Goal: Task Accomplishment & Management: Use online tool/utility

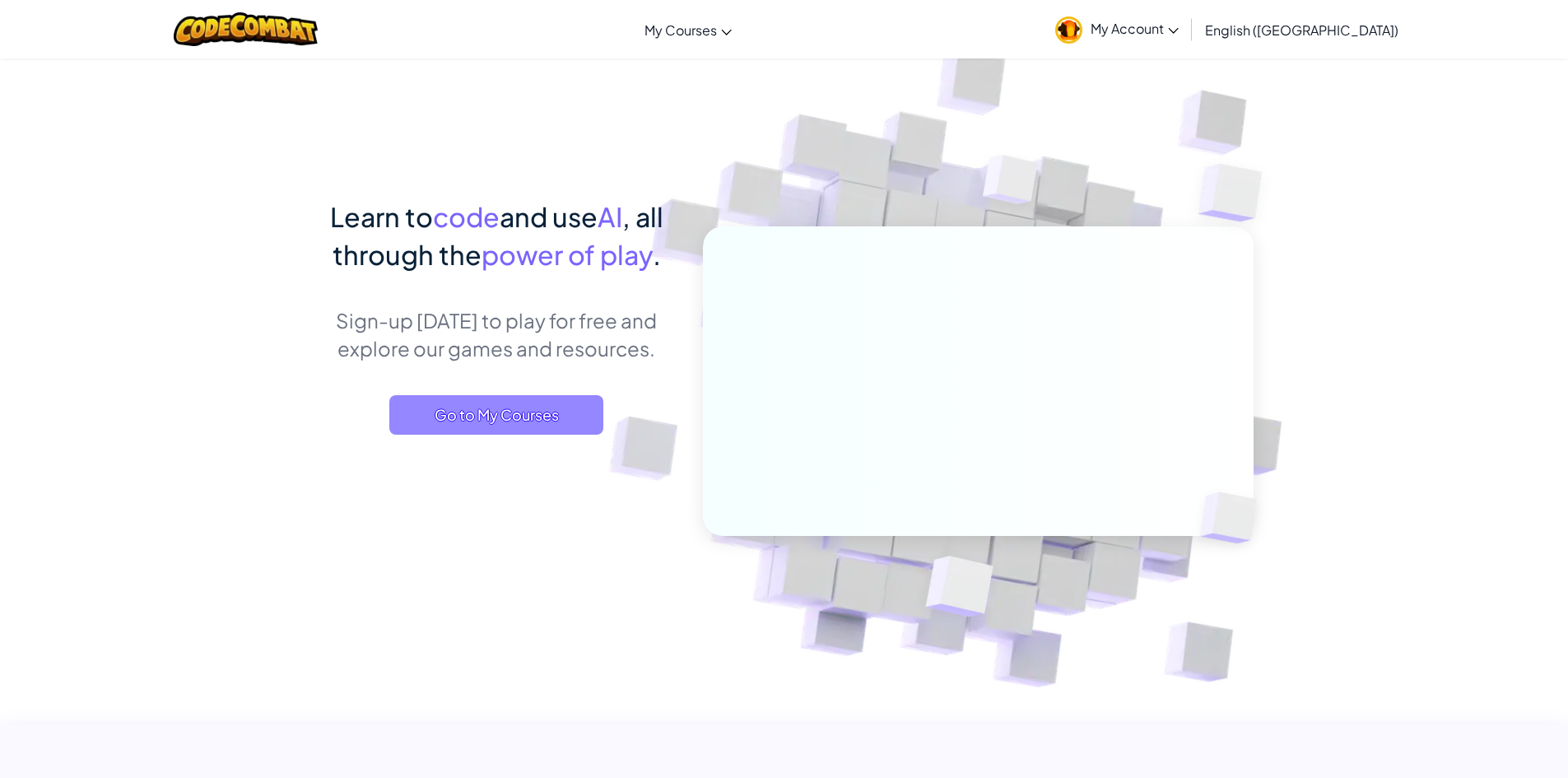
click at [457, 420] on span "Go to My Courses" at bounding box center [496, 414] width 214 height 39
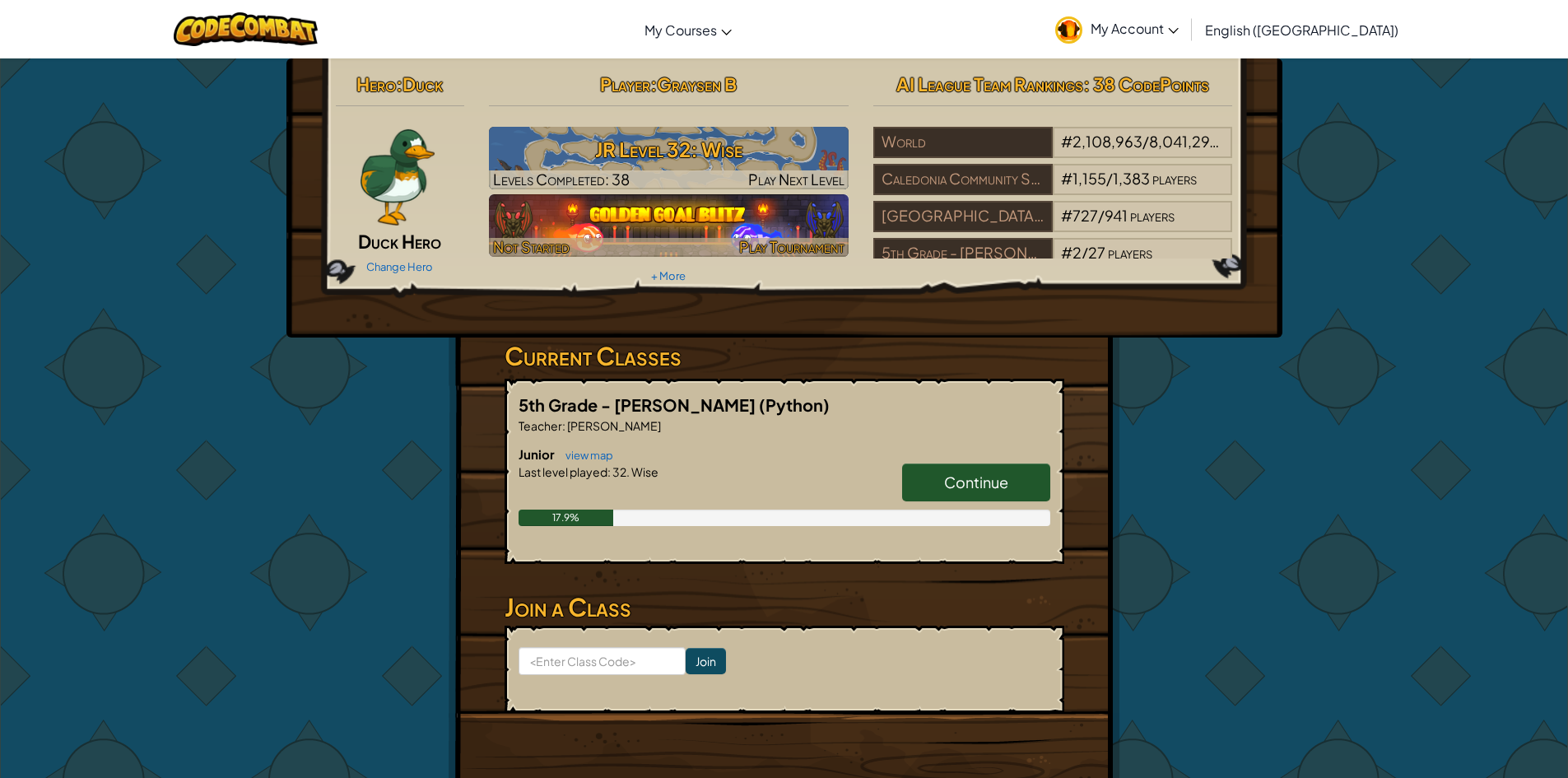
drag, startPoint x: 772, startPoint y: 228, endPoint x: 771, endPoint y: 218, distance: 10.0
click at [770, 228] on img at bounding box center [668, 226] width 359 height 62
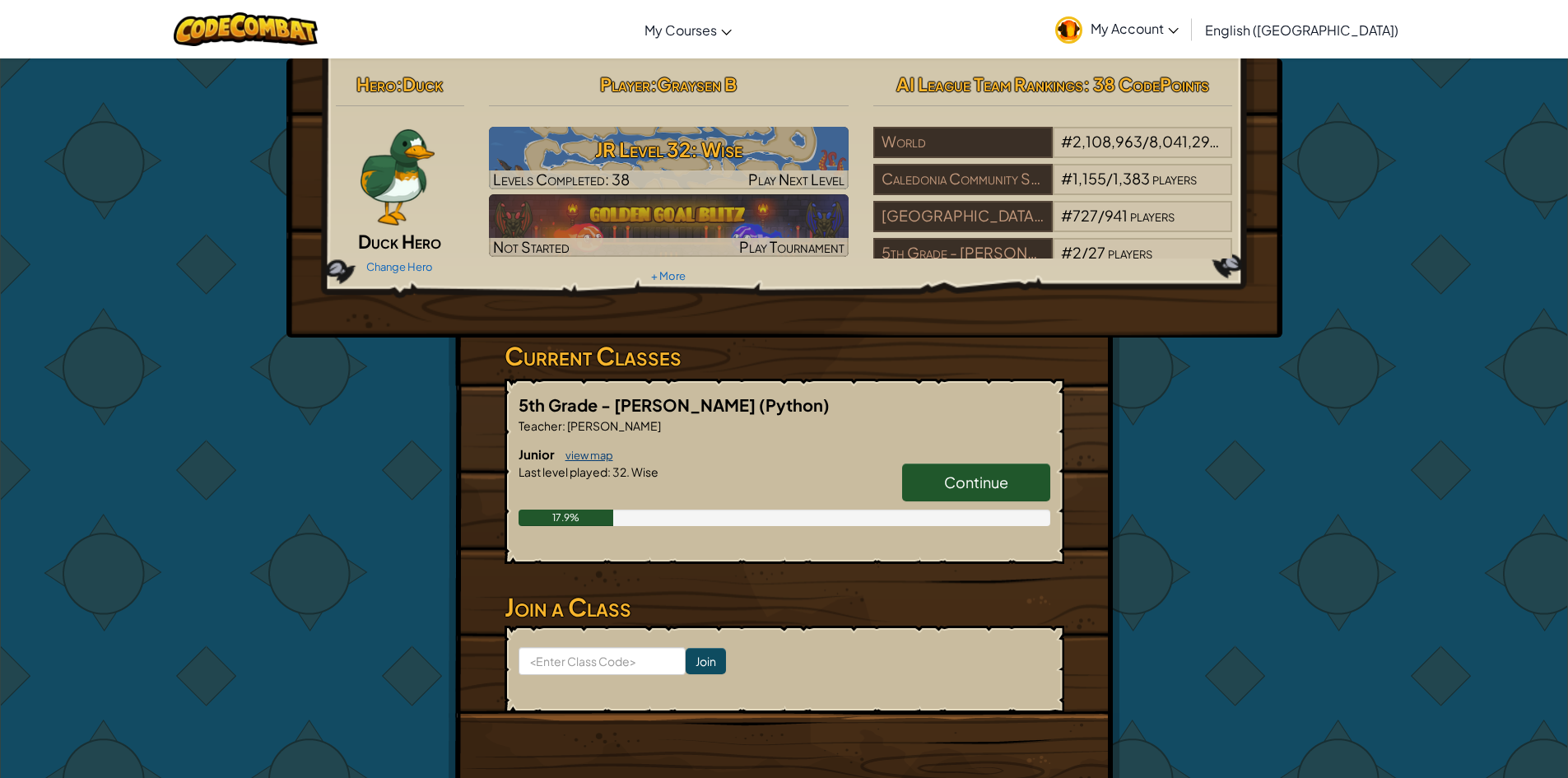
click at [582, 460] on link "view map" at bounding box center [585, 455] width 56 height 13
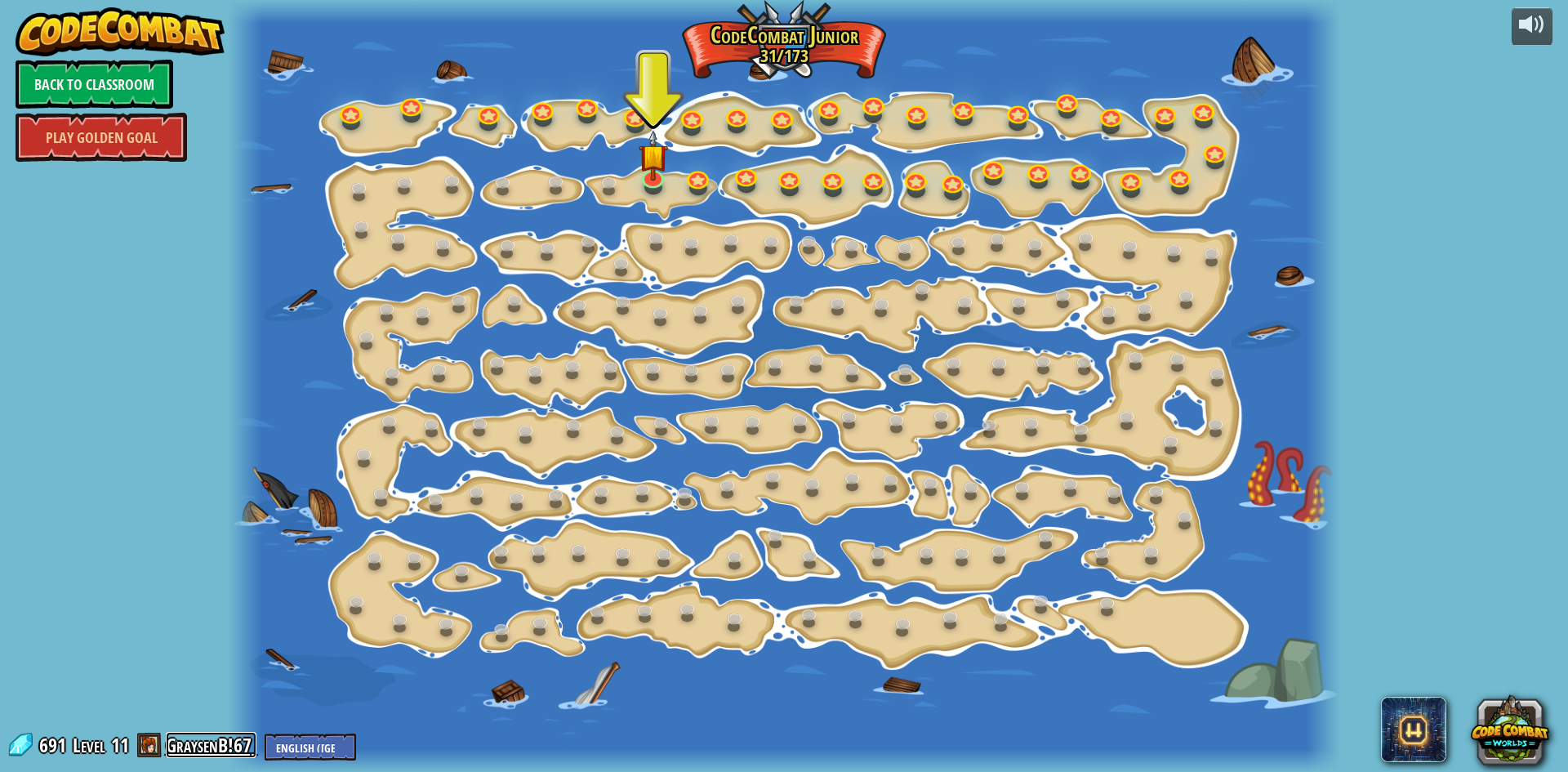
click at [219, 751] on link "GraysenB!67" at bounding box center [211, 745] width 91 height 26
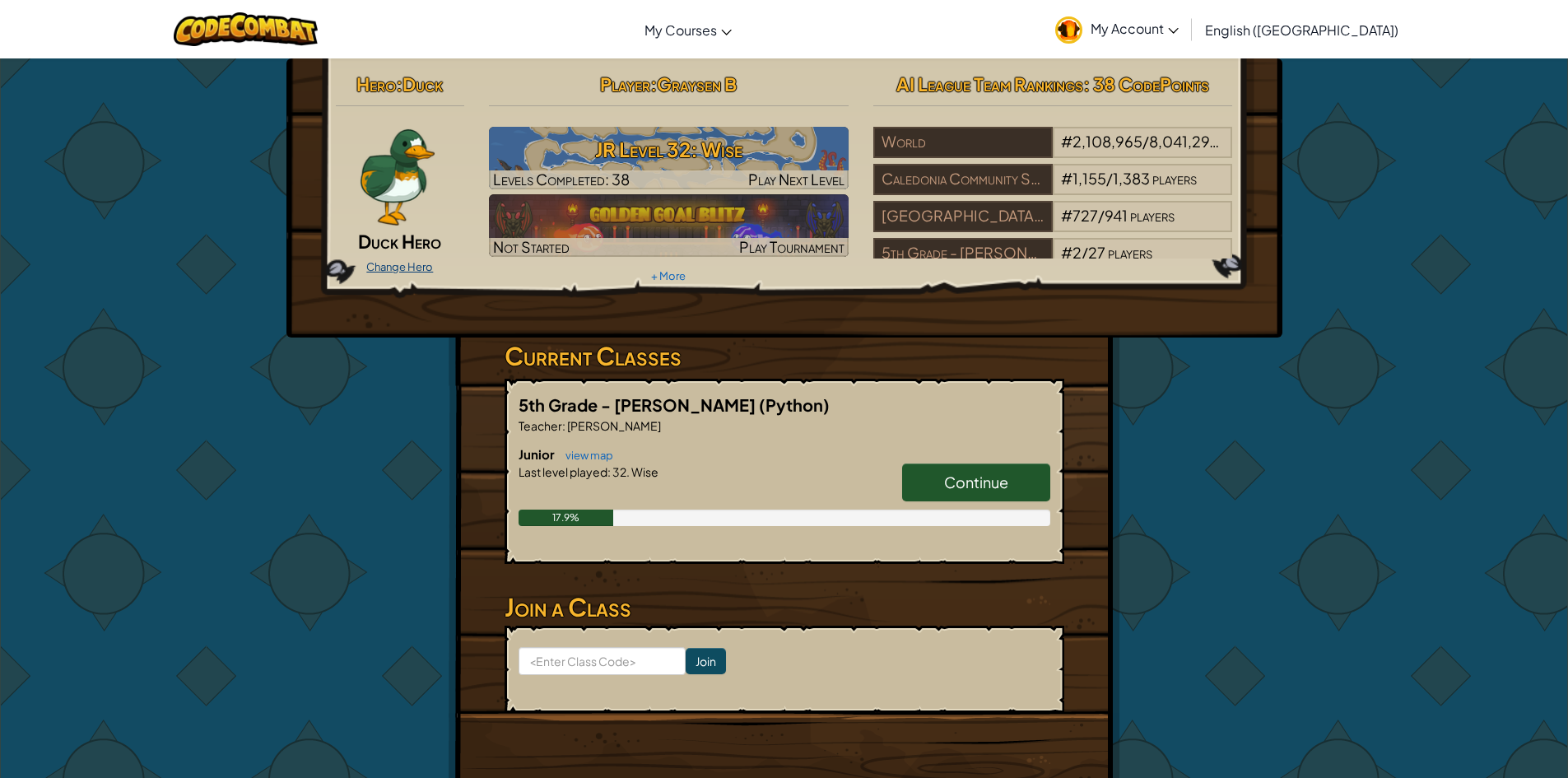
click at [398, 261] on link "Change Hero" at bounding box center [400, 267] width 67 height 13
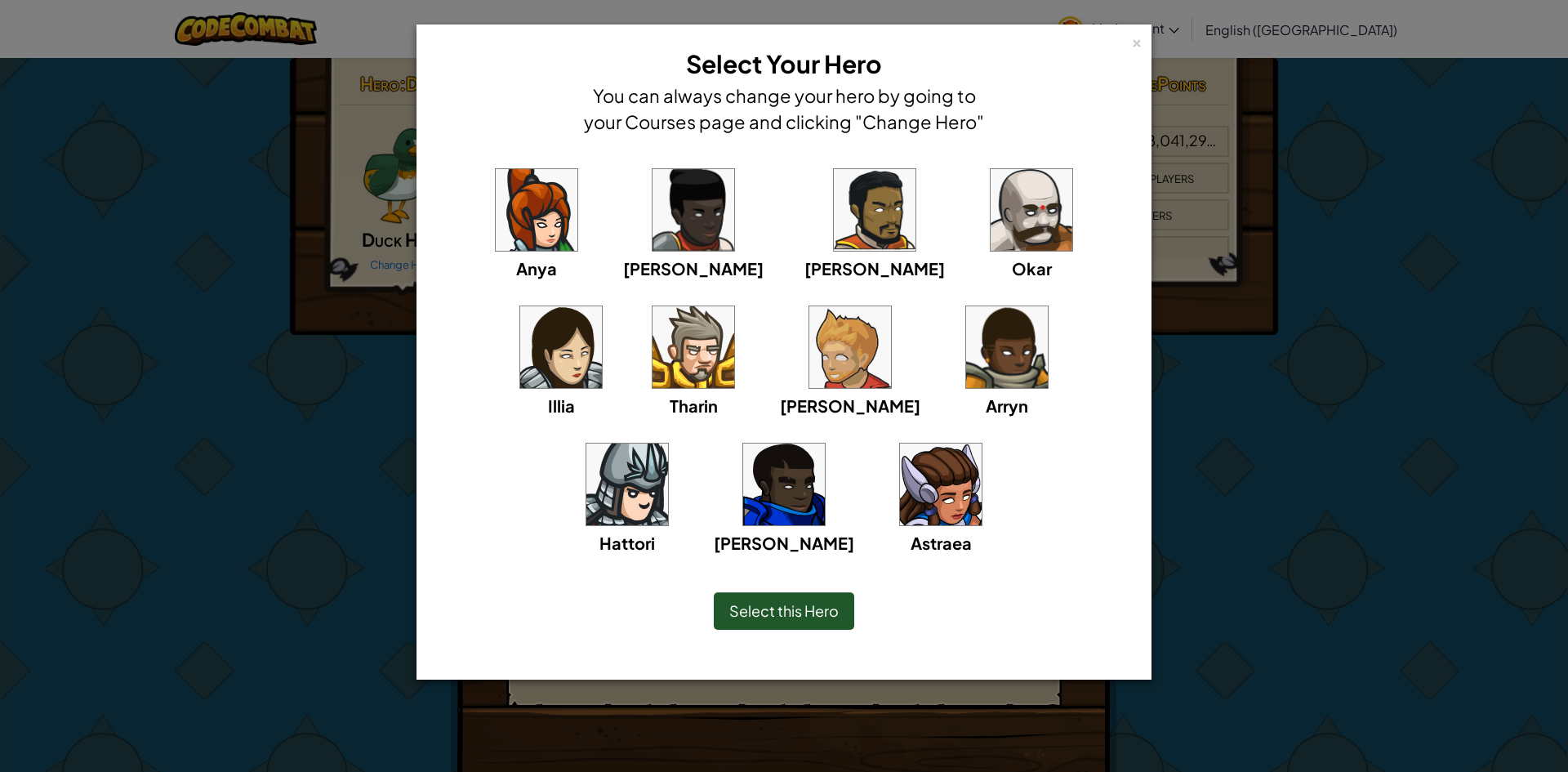
click at [745, 605] on span "Select this Hero" at bounding box center [784, 611] width 110 height 19
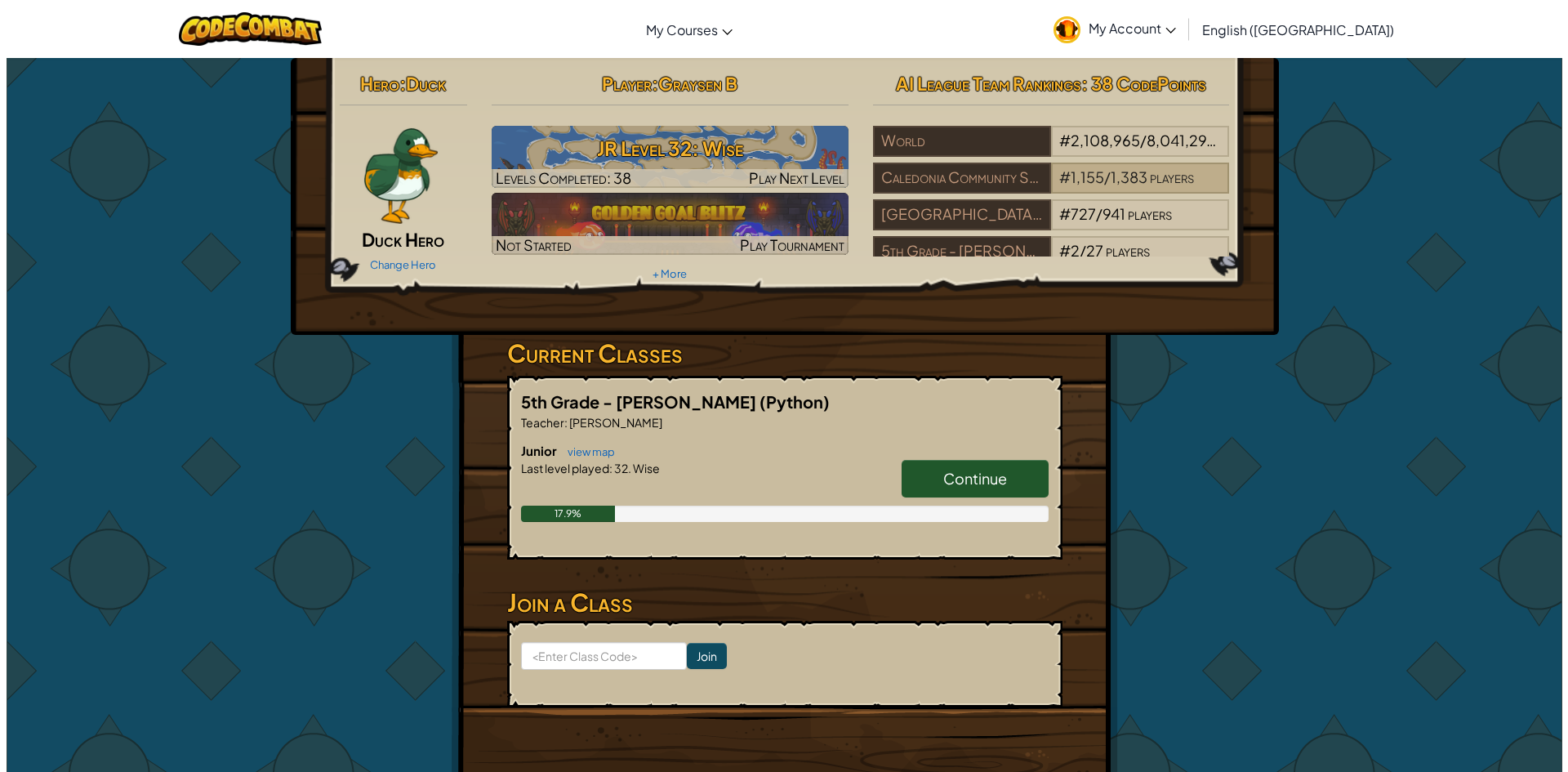
scroll to position [29, 0]
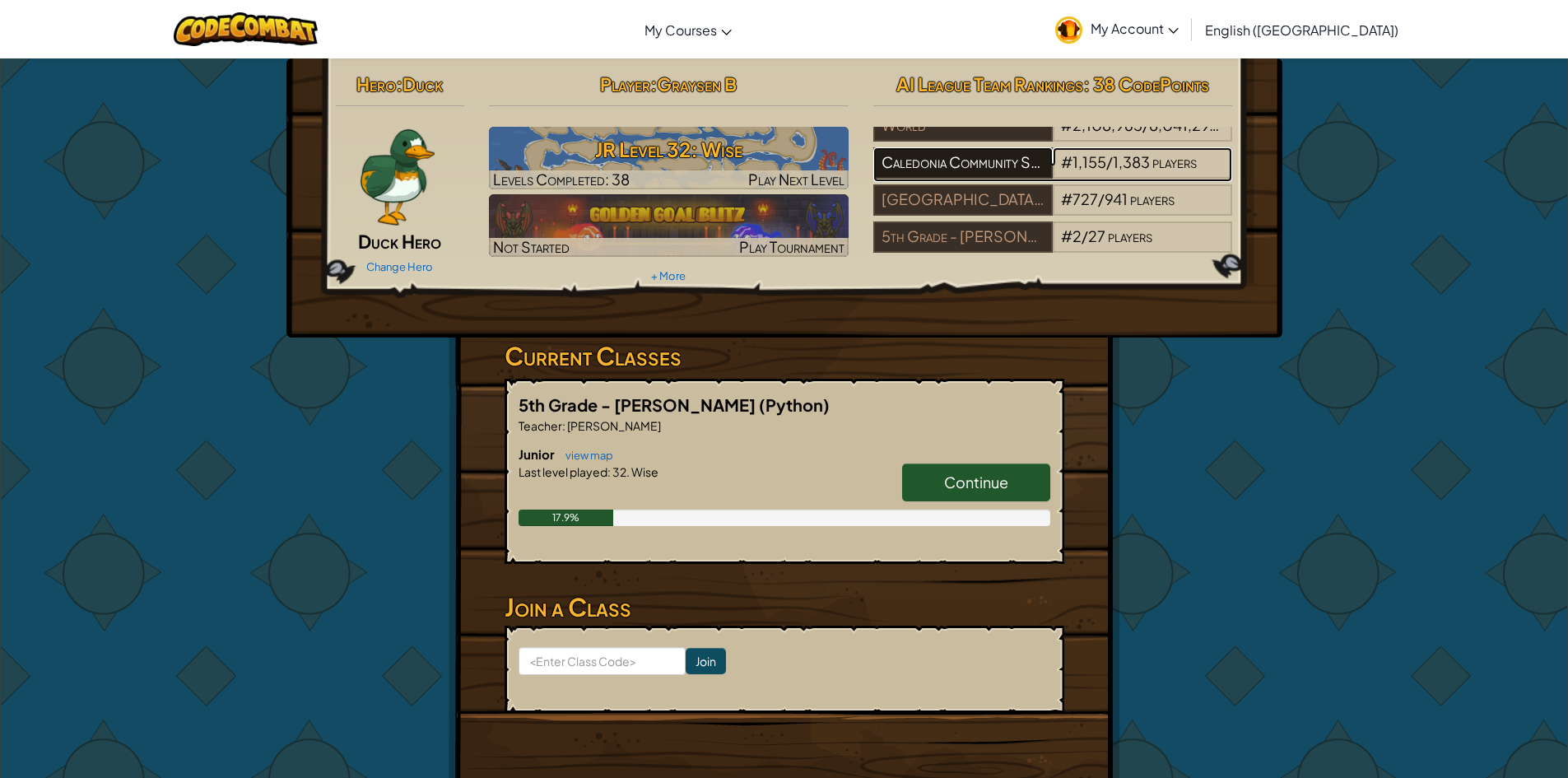
click at [1011, 161] on div "Caledonia Community Schools" at bounding box center [963, 163] width 179 height 31
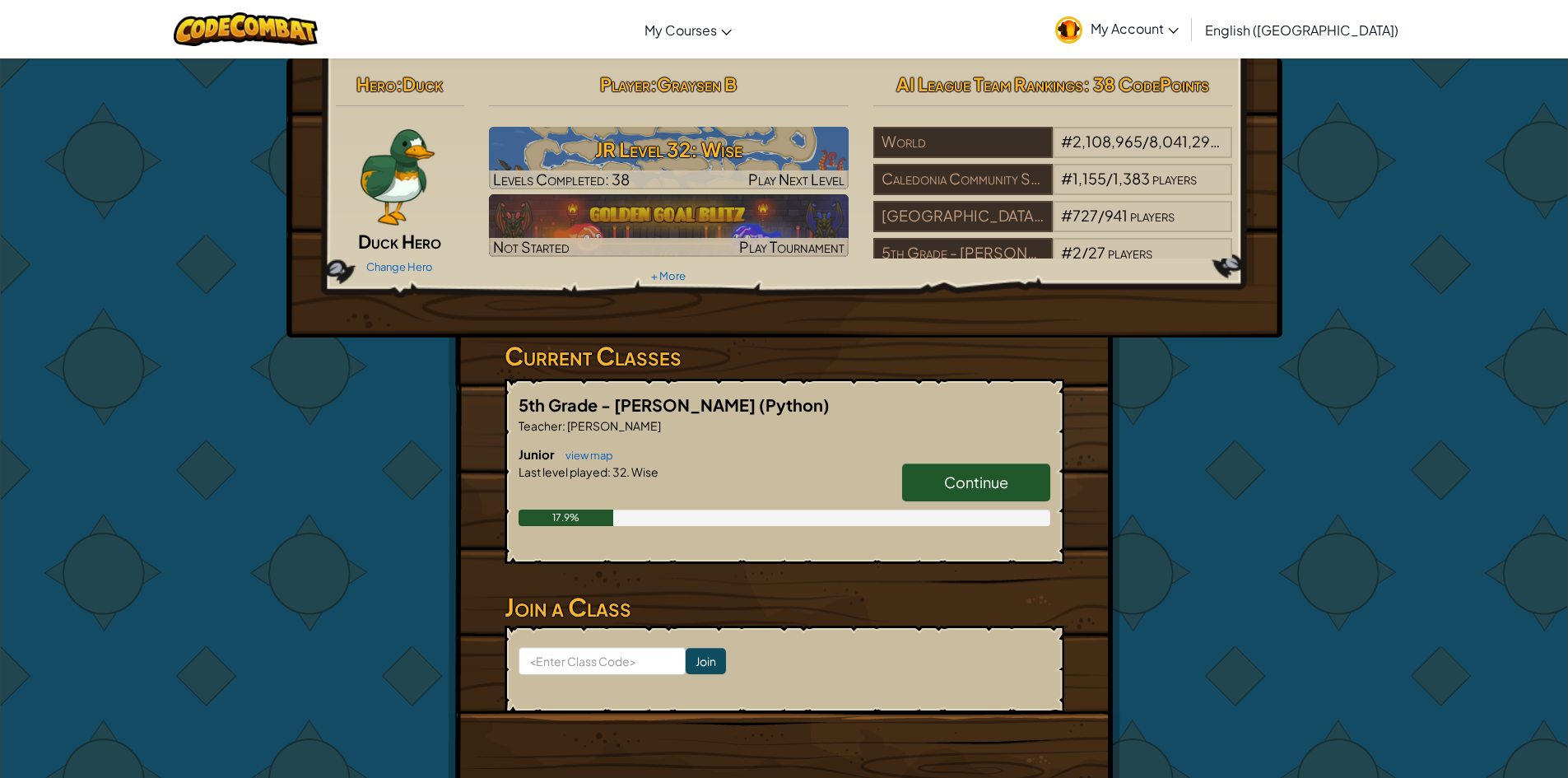
click at [1009, 467] on link "Continue" at bounding box center [976, 482] width 148 height 37
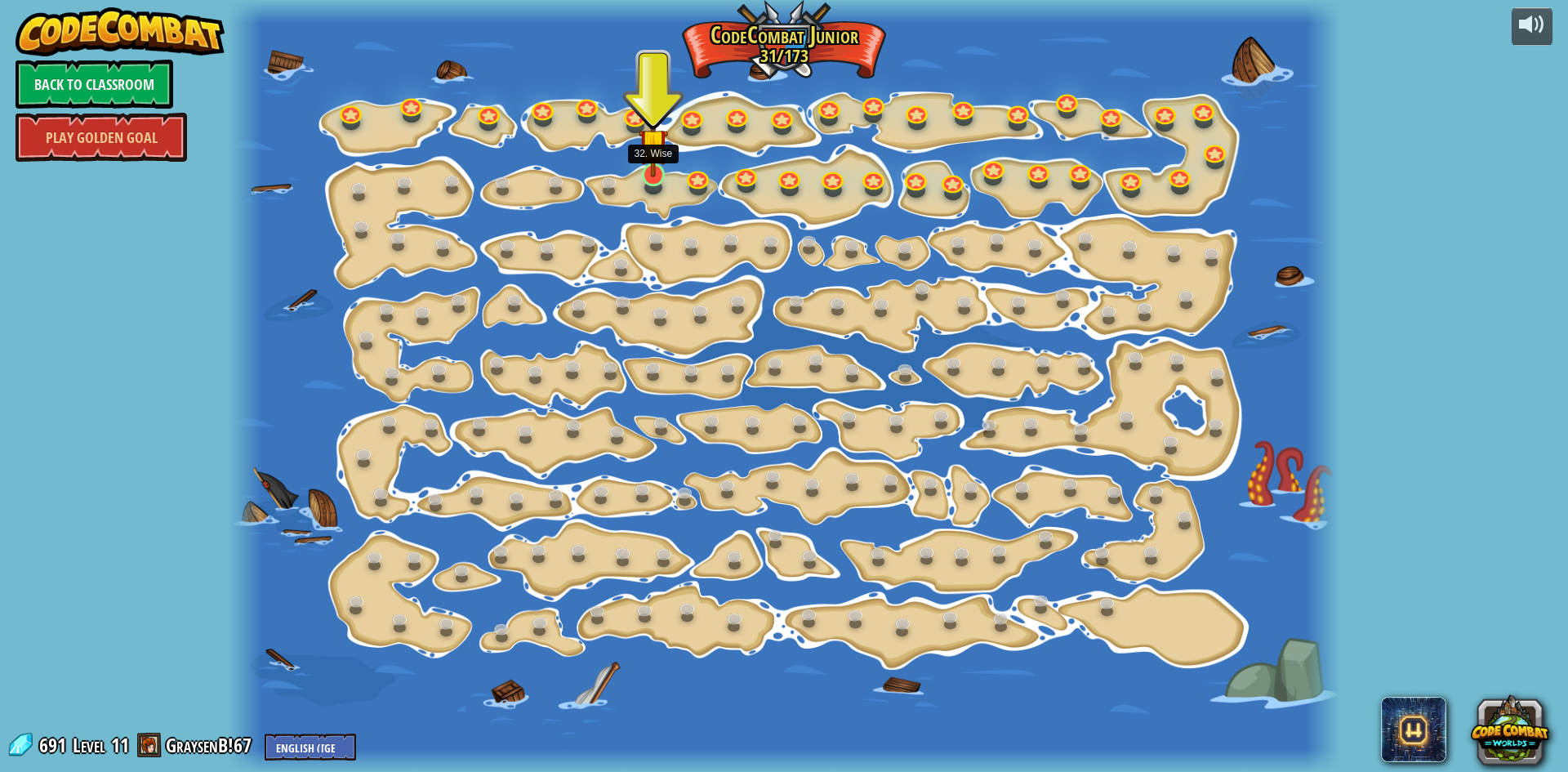
click at [647, 168] on img at bounding box center [653, 143] width 29 height 68
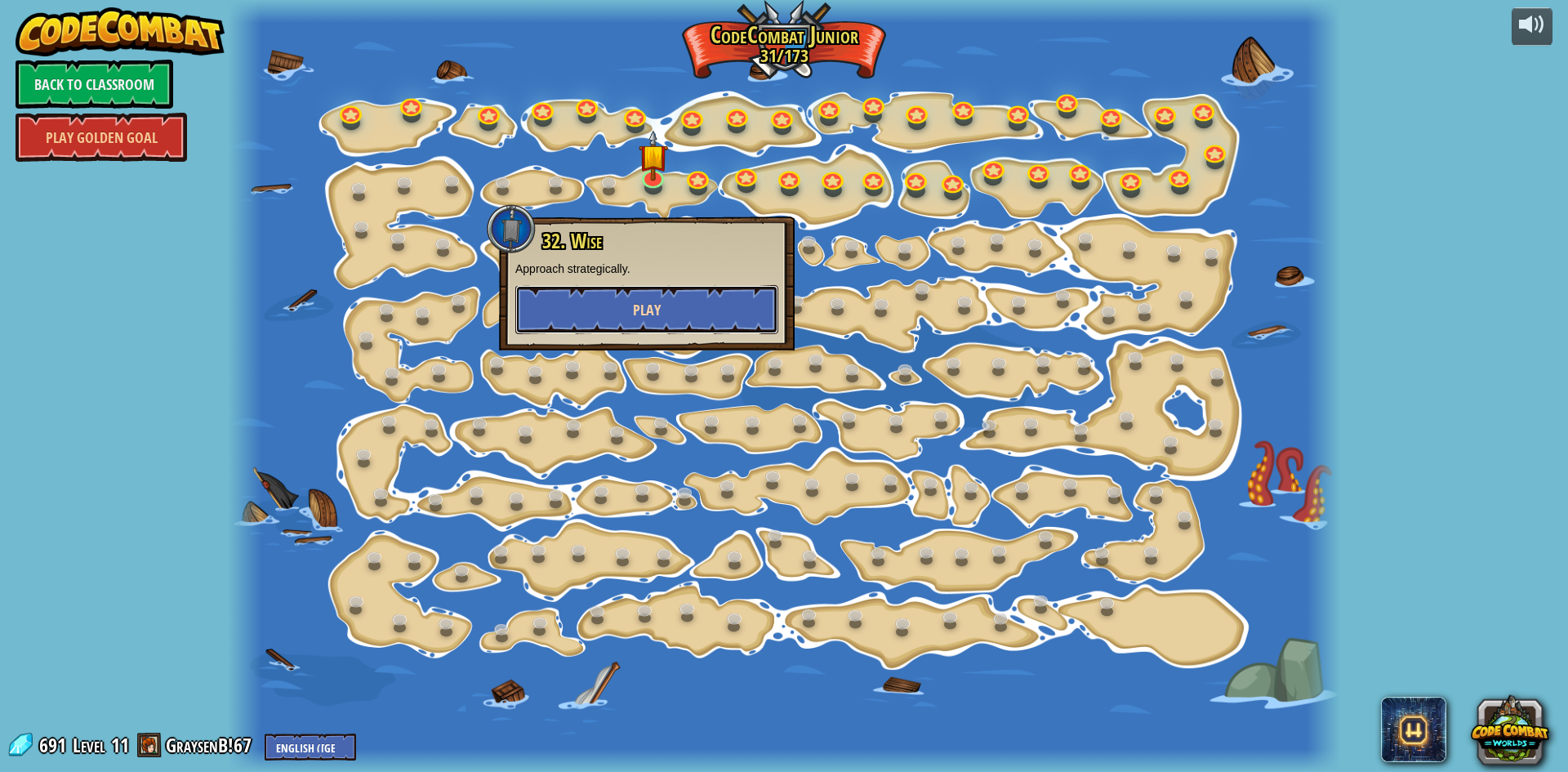
click at [726, 316] on button "Play" at bounding box center [647, 309] width 263 height 49
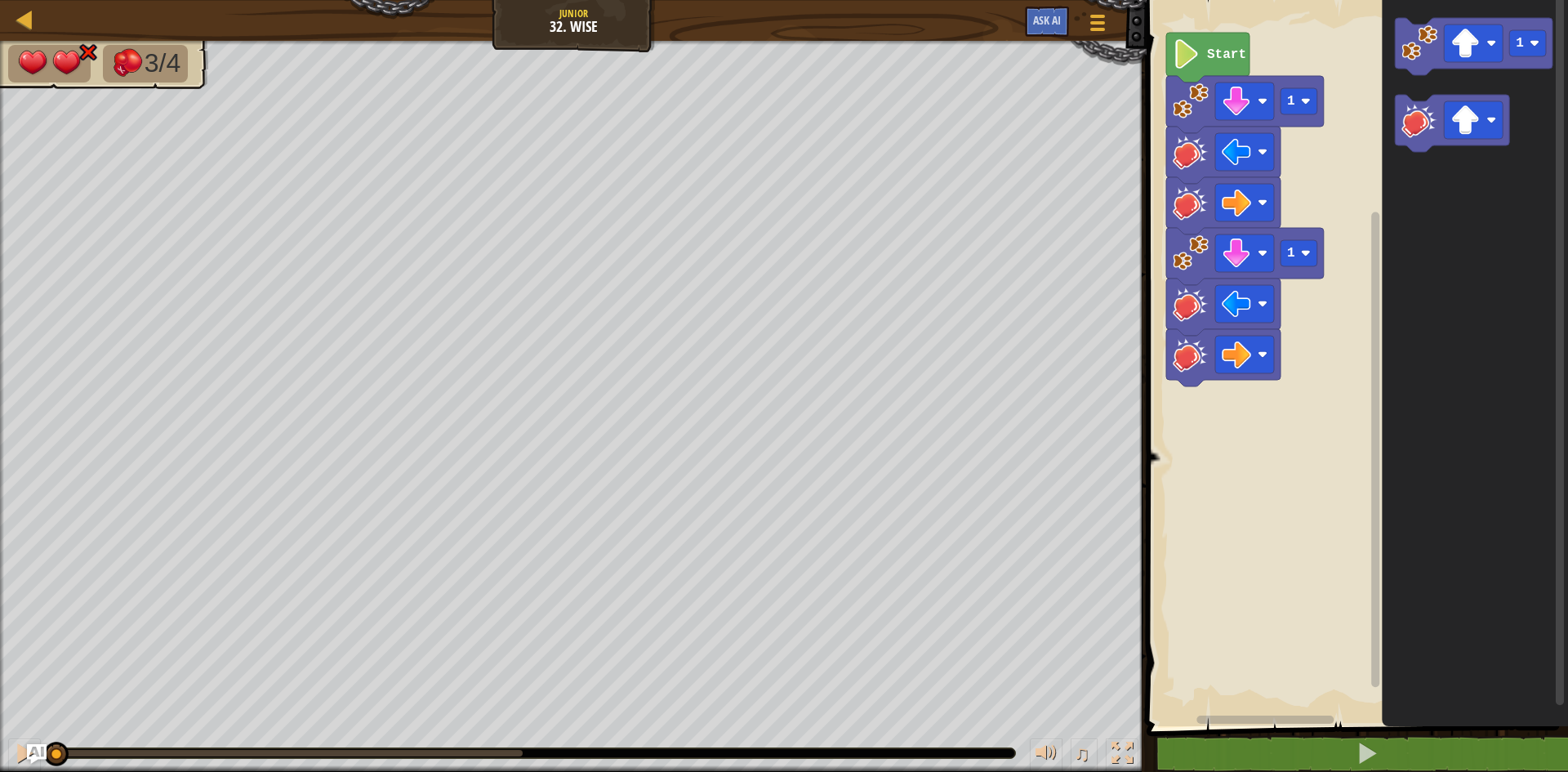
click at [579, 15] on div "Map Junior 32. Wise Game Menu Ask AI" at bounding box center [573, 20] width 1146 height 41
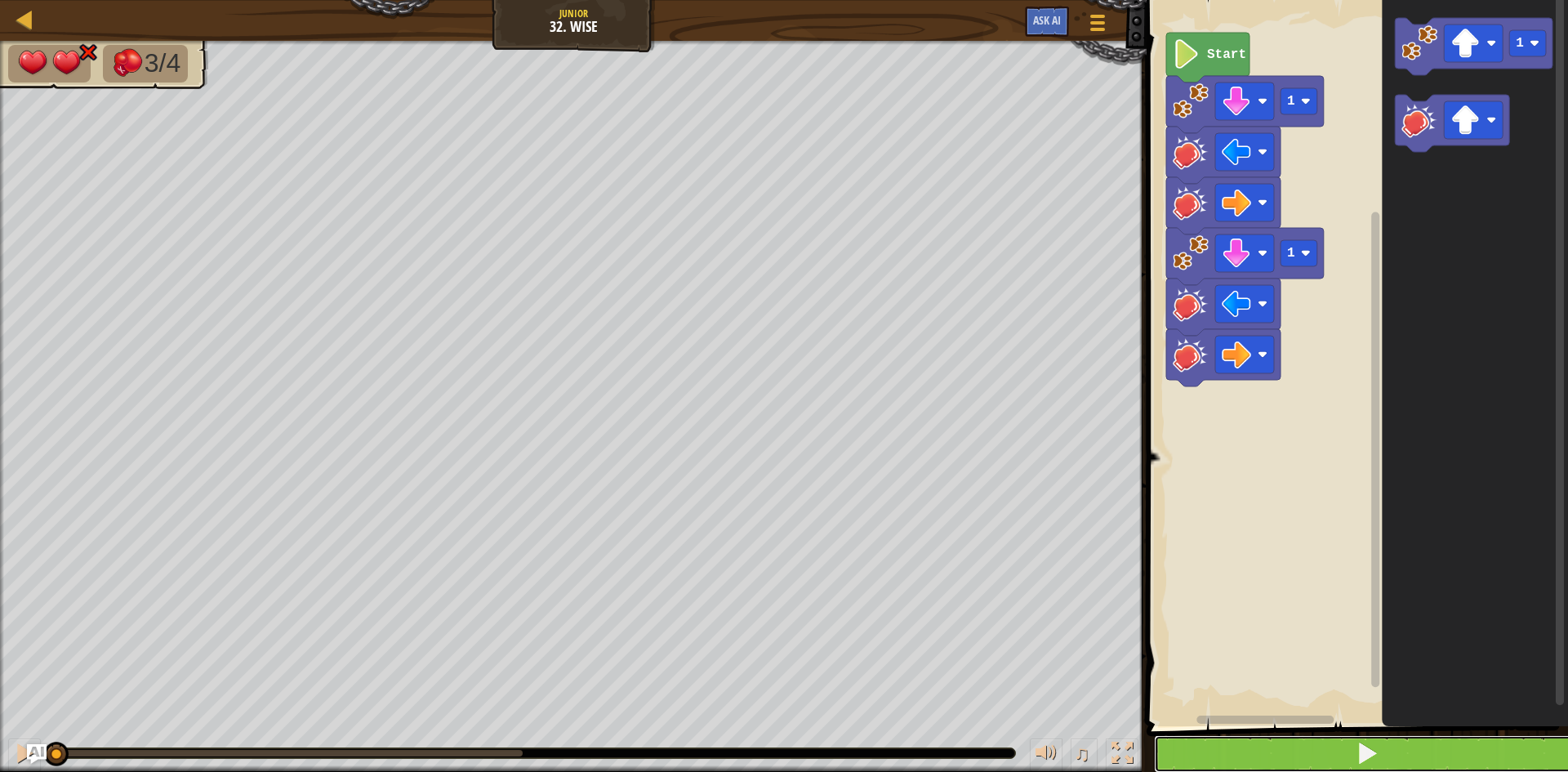
click at [1365, 743] on span at bounding box center [1367, 753] width 23 height 23
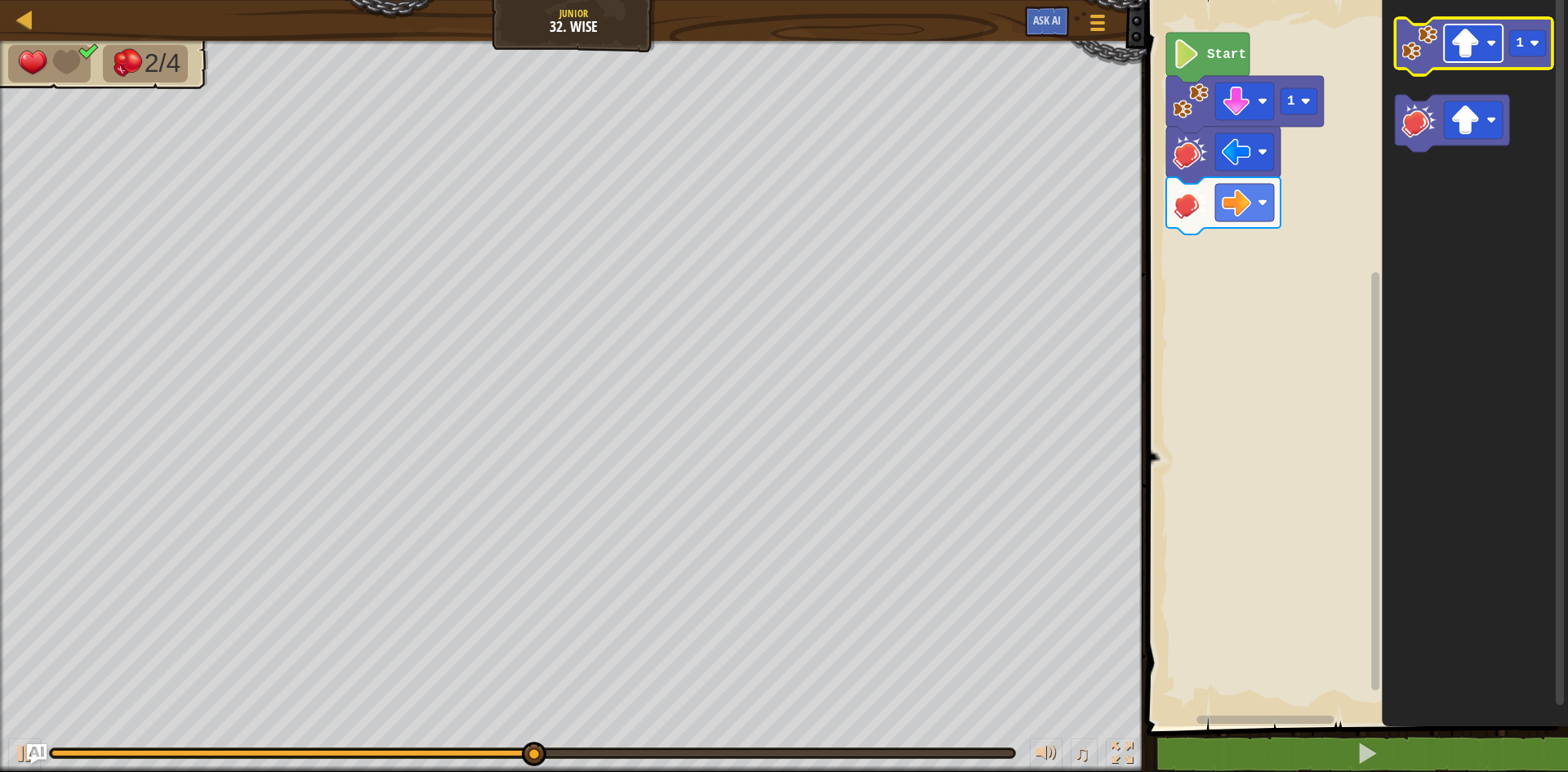
click at [1489, 54] on rect "Blockly Workspace" at bounding box center [1473, 43] width 59 height 37
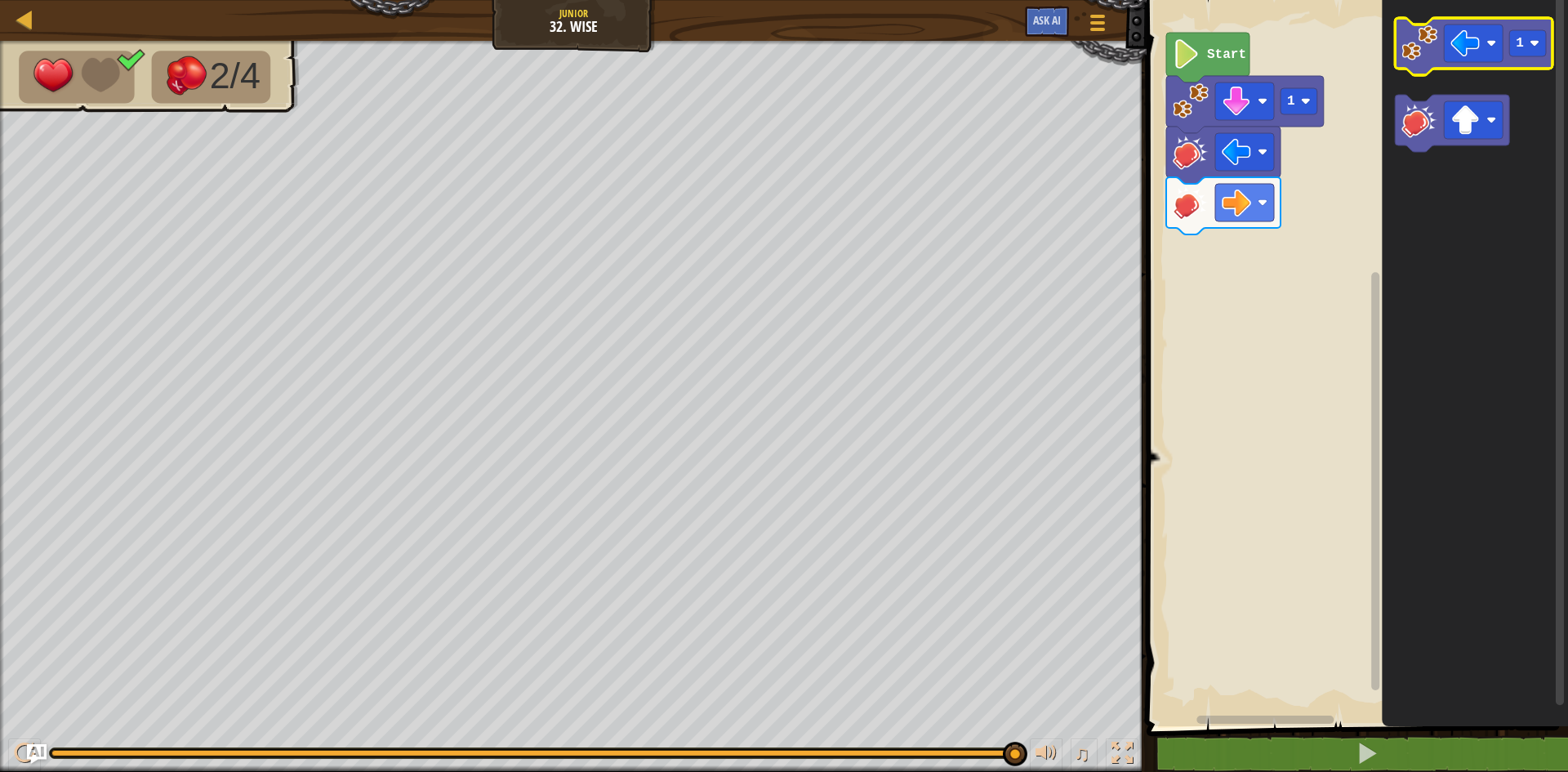
click at [1415, 61] on image "Blockly Workspace" at bounding box center [1419, 44] width 36 height 36
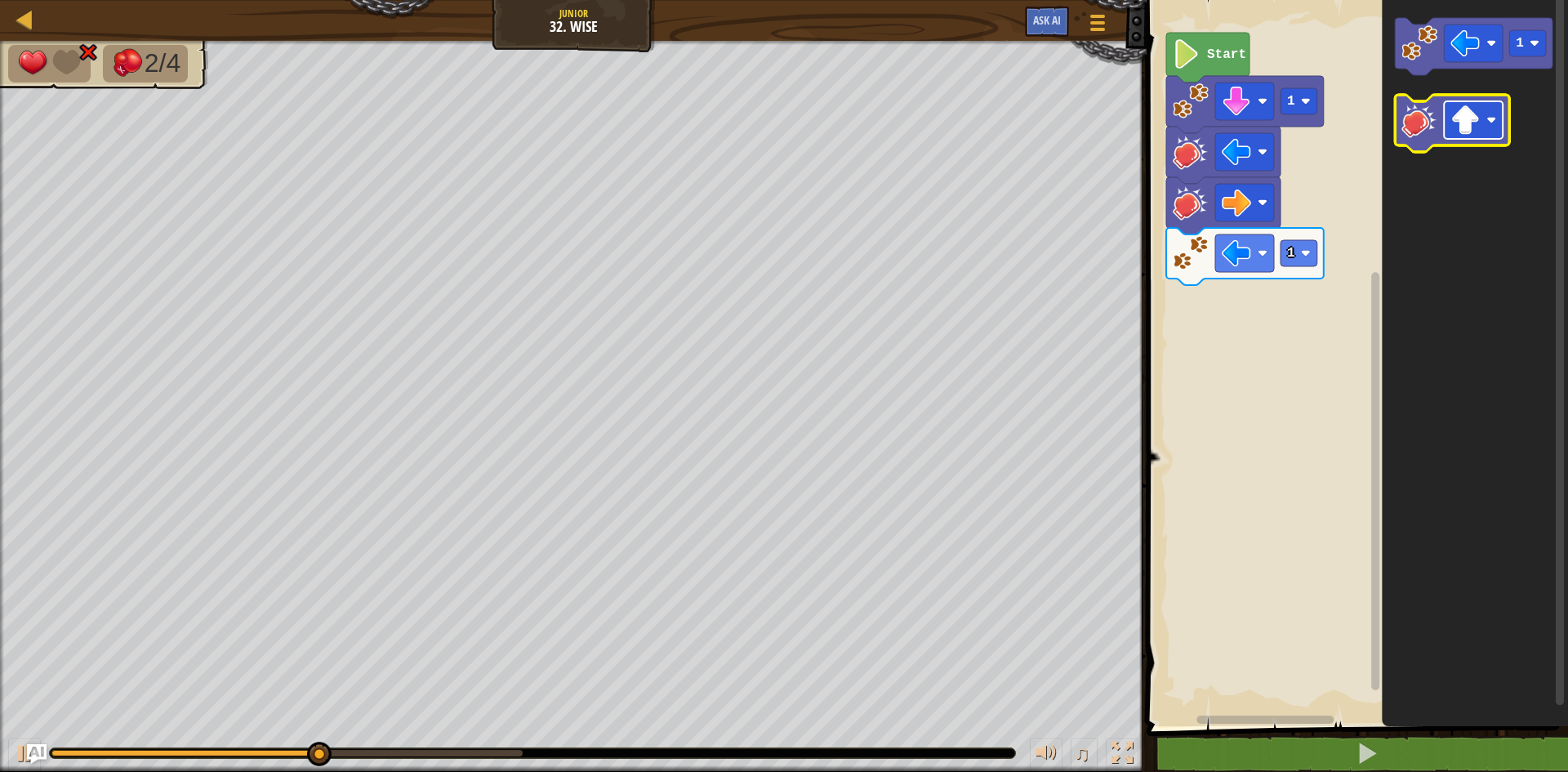
click at [1488, 118] on image "Blockly Workspace" at bounding box center [1491, 120] width 10 height 10
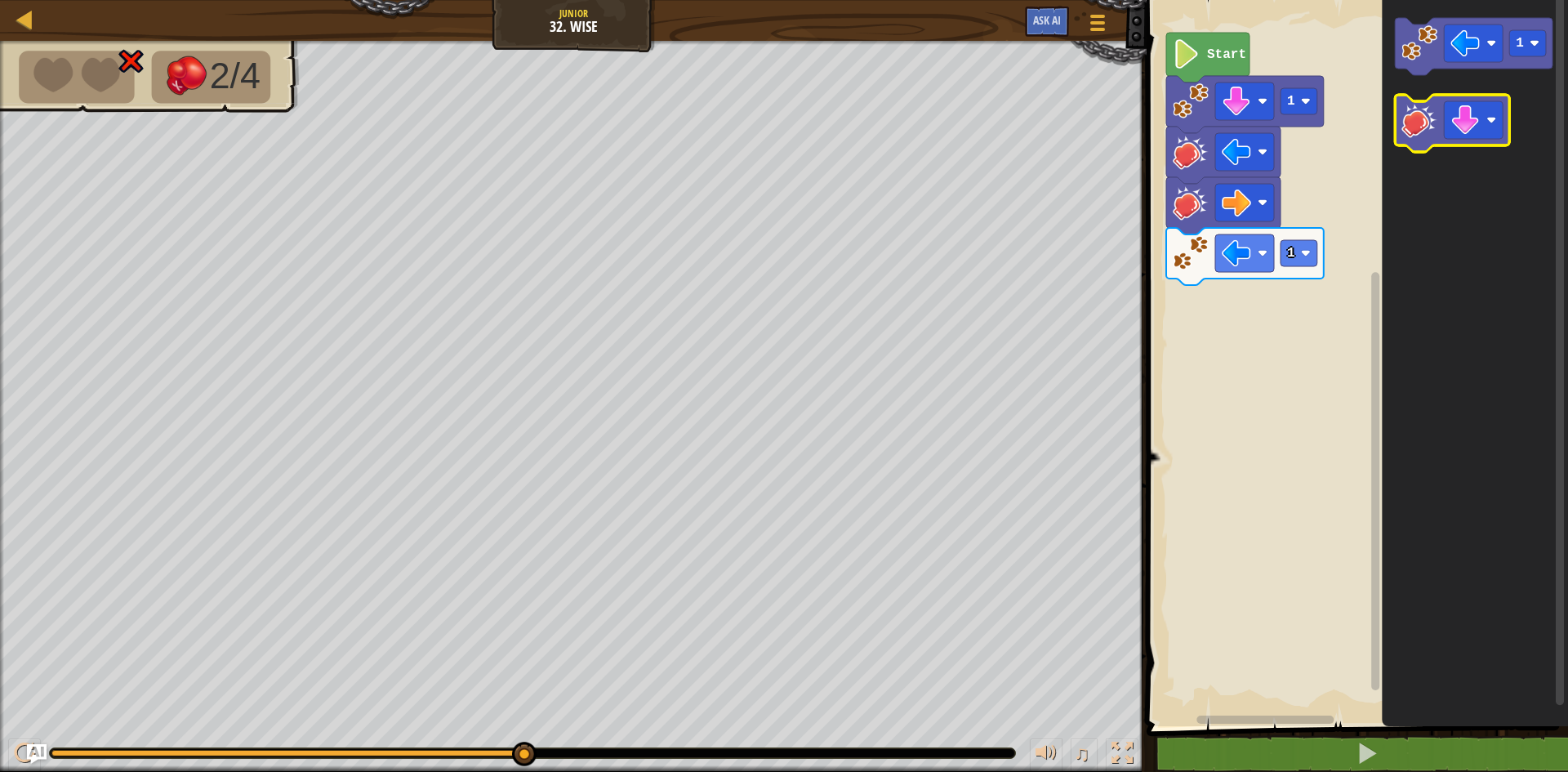
click at [1421, 115] on image "Blockly Workspace" at bounding box center [1419, 121] width 36 height 36
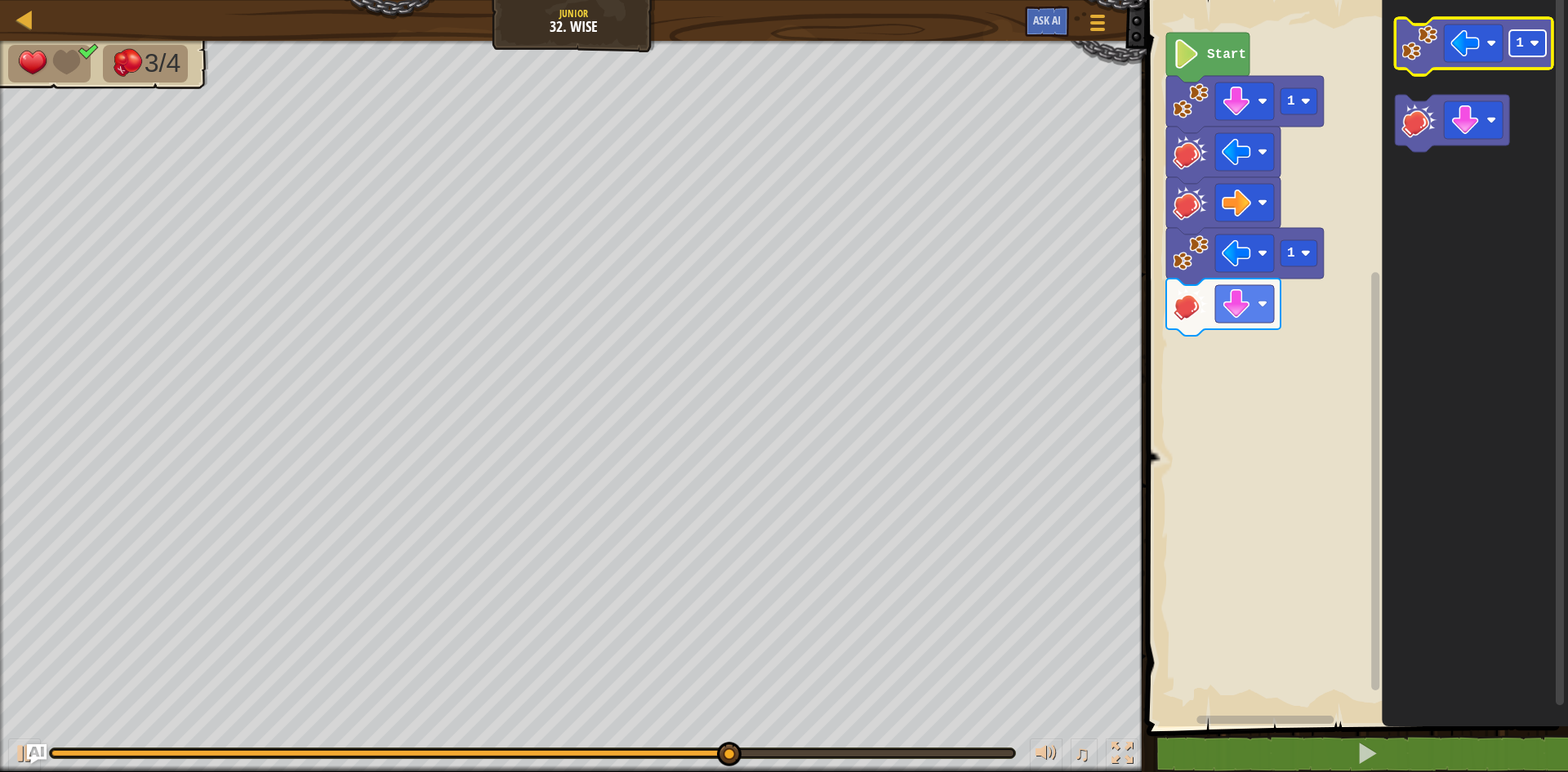
click at [1522, 47] on text "1" at bounding box center [1519, 44] width 8 height 15
click at [1492, 46] on image "Blockly Workspace" at bounding box center [1491, 43] width 10 height 10
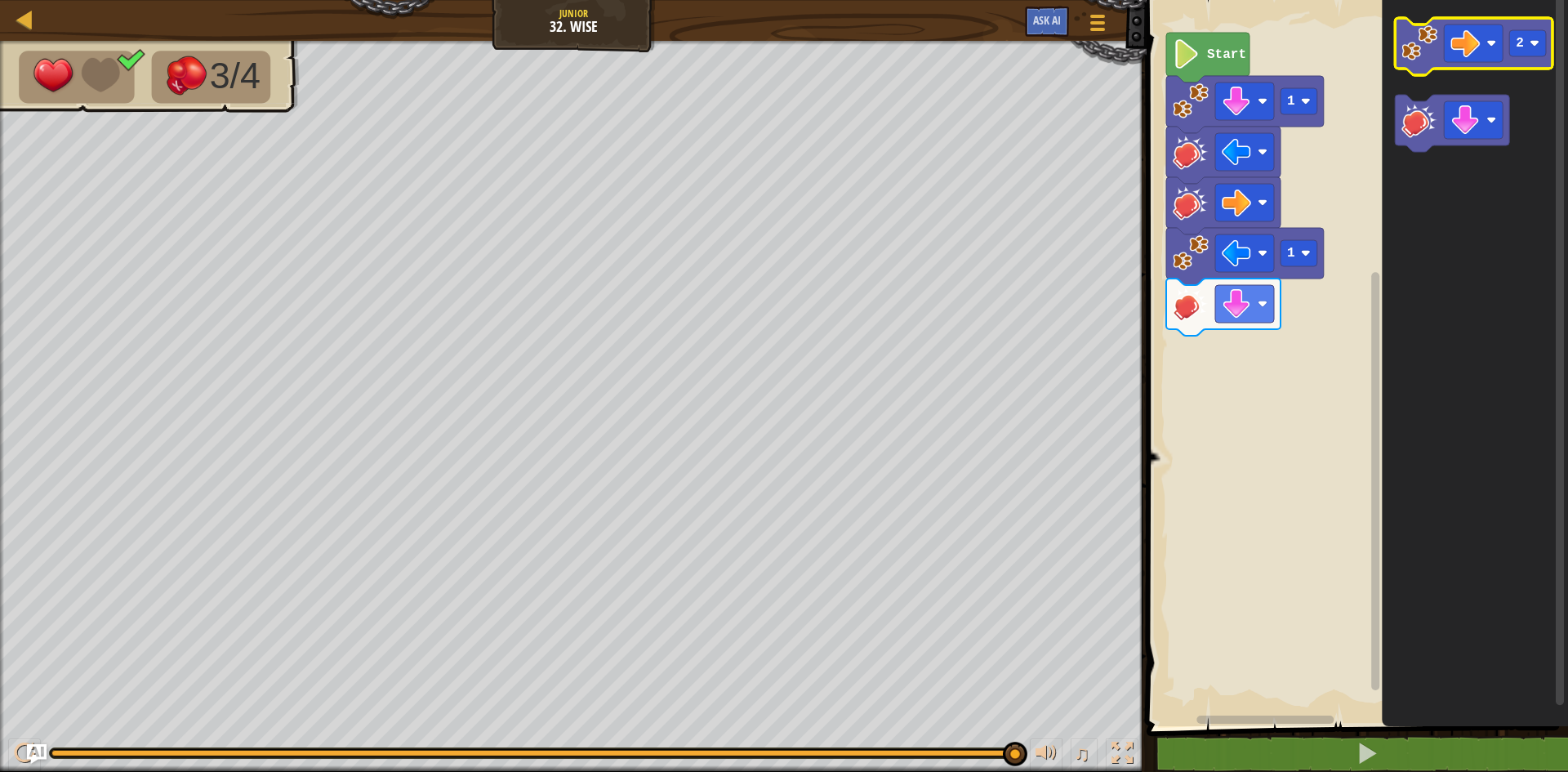
click at [1423, 53] on image "Blockly Workspace" at bounding box center [1419, 44] width 36 height 36
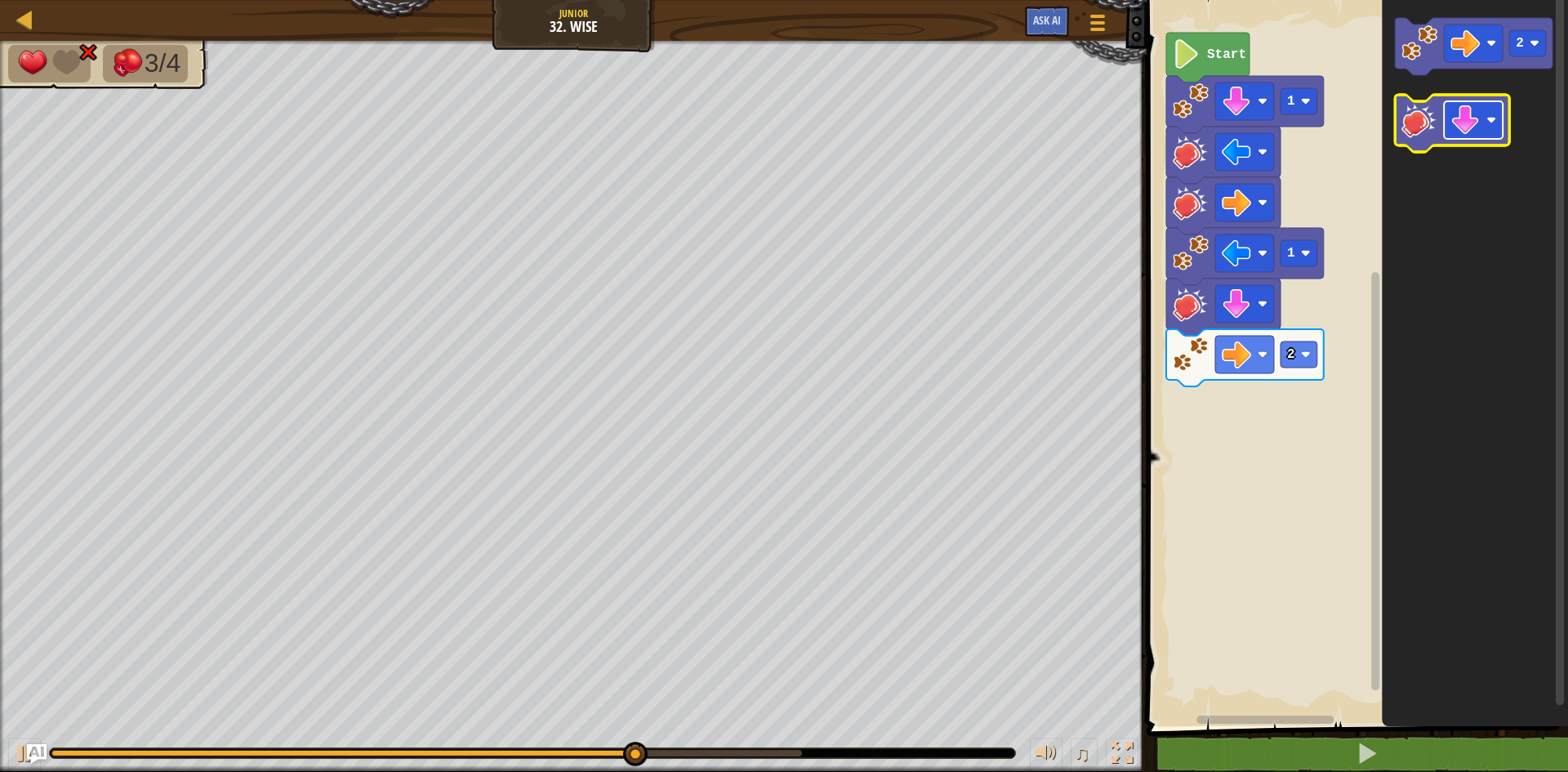
click at [1483, 112] on rect "Blockly Workspace" at bounding box center [1473, 120] width 59 height 37
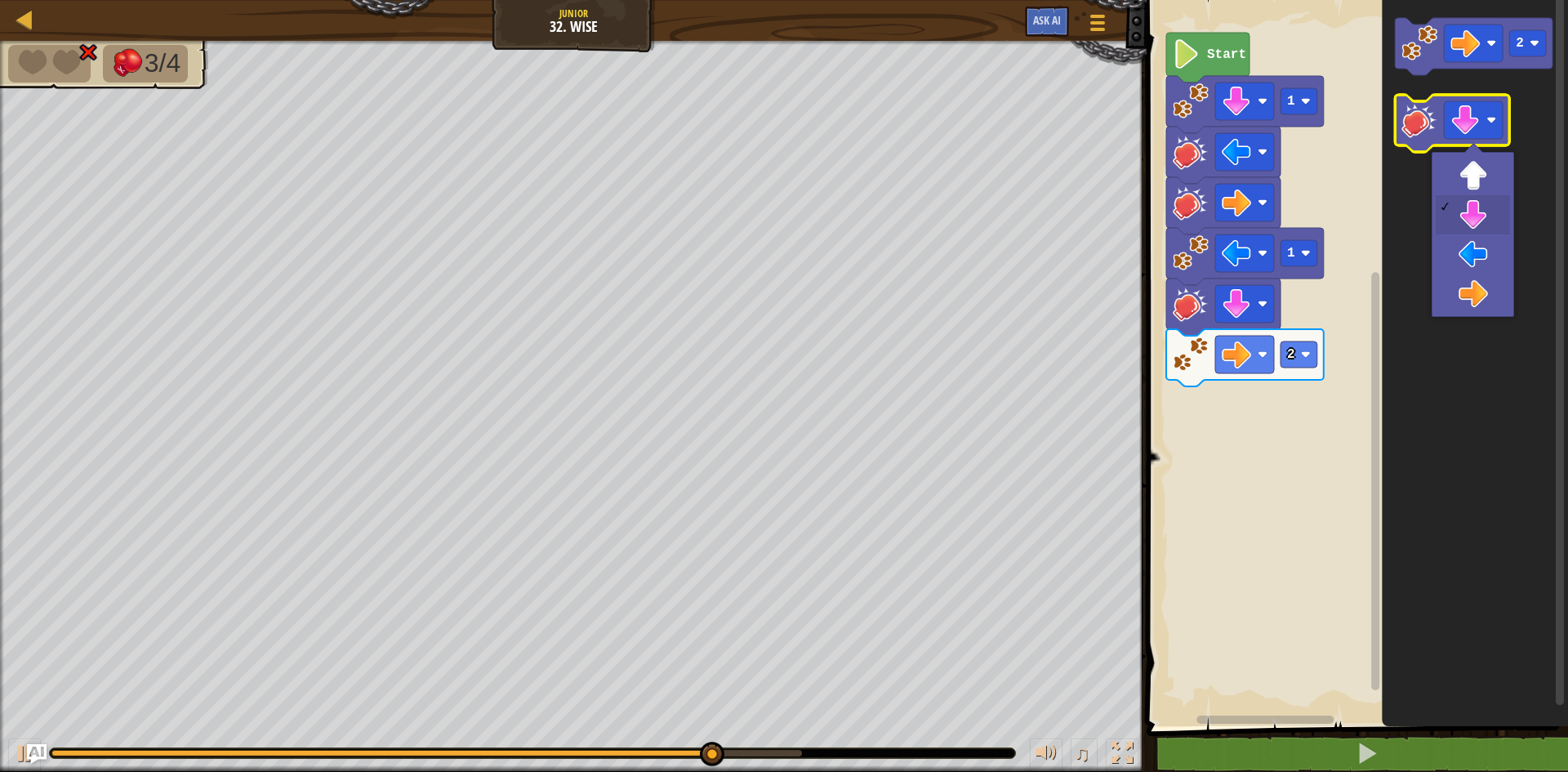
click at [1410, 133] on image "Blockly Workspace" at bounding box center [1419, 121] width 36 height 36
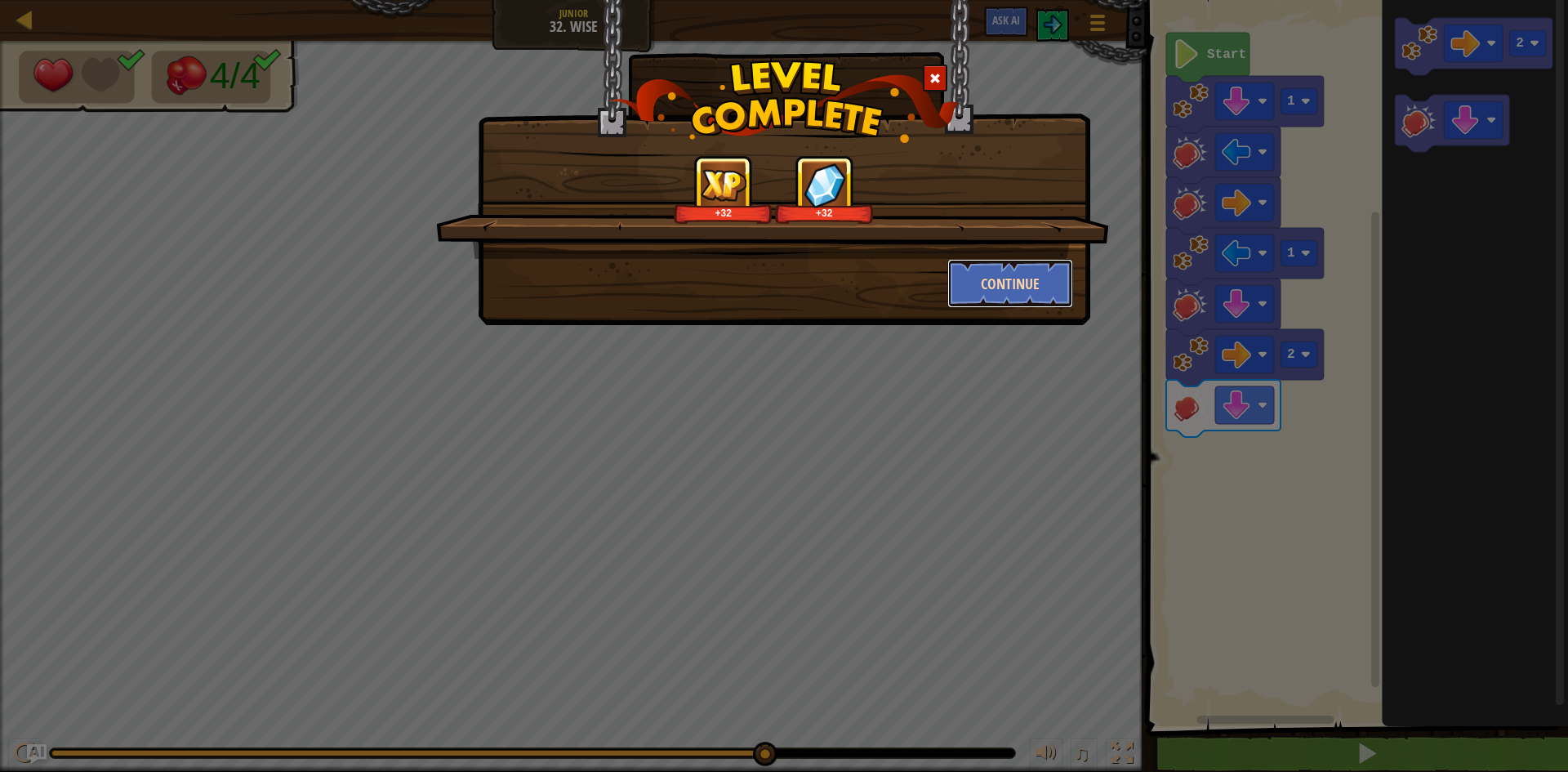
click at [1058, 288] on button "Continue" at bounding box center [1011, 283] width 127 height 49
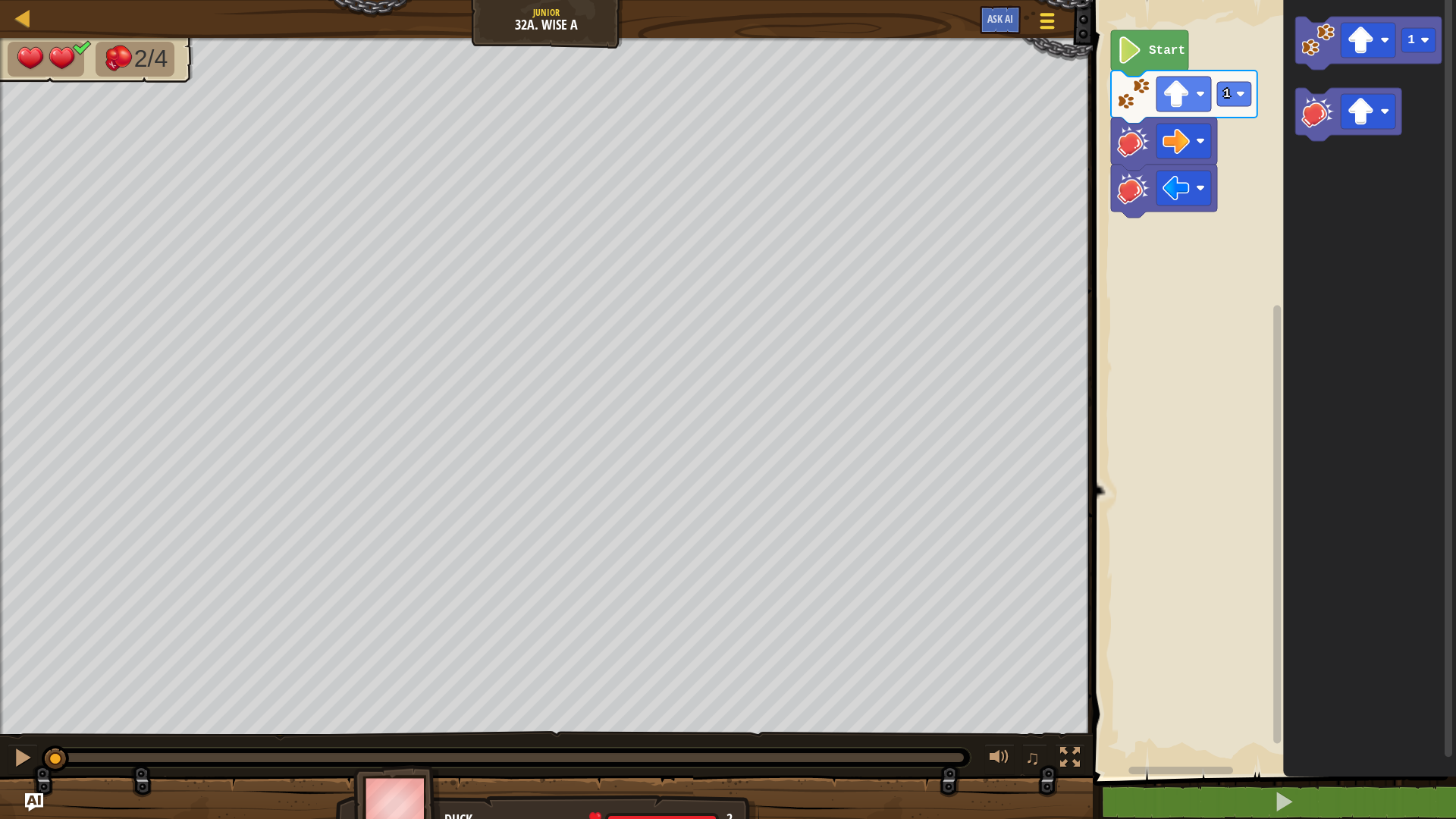
click at [1055, 18] on div at bounding box center [1048, 21] width 20 height 22
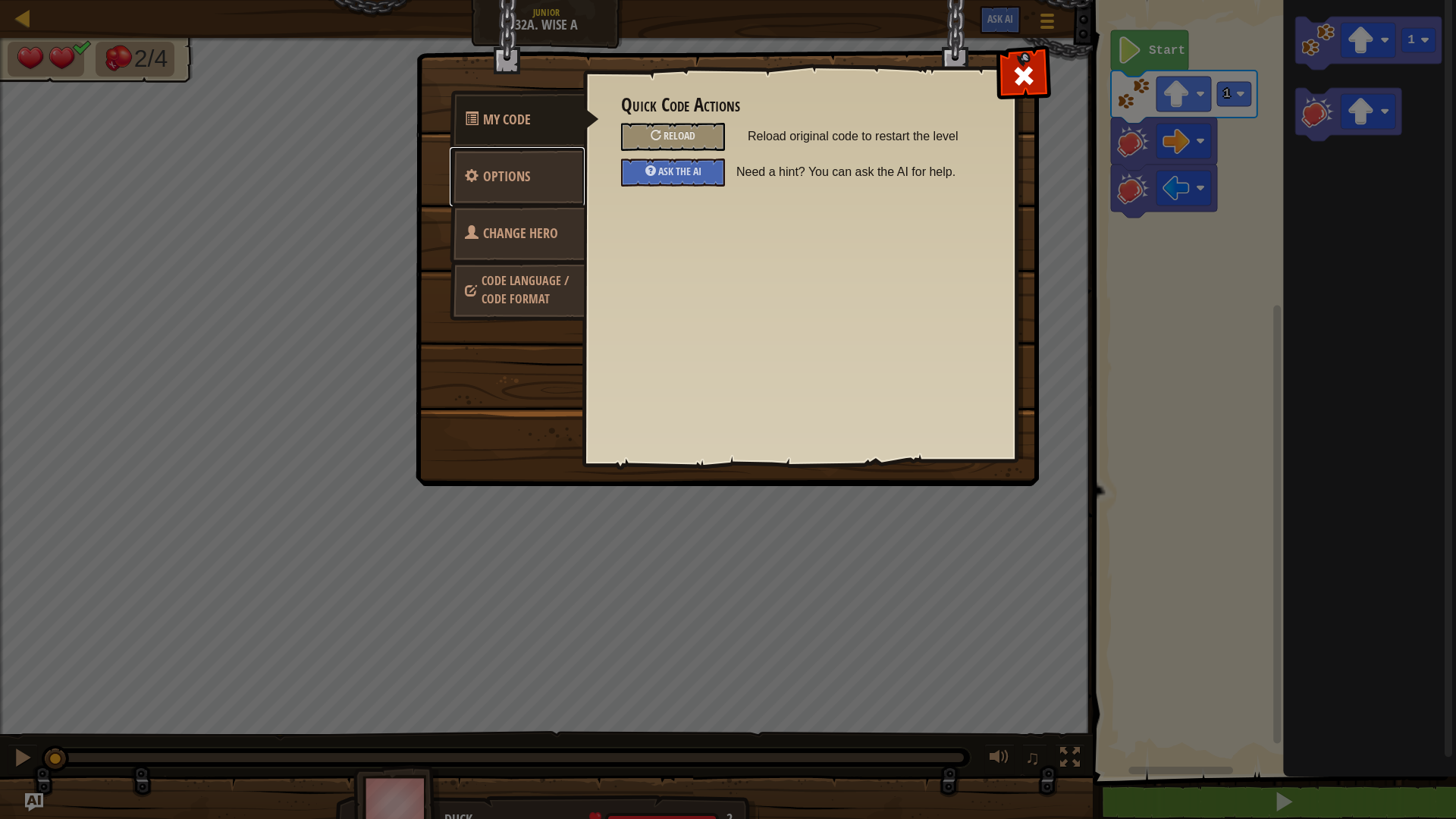
click at [515, 174] on span "Options" at bounding box center [507, 176] width 47 height 19
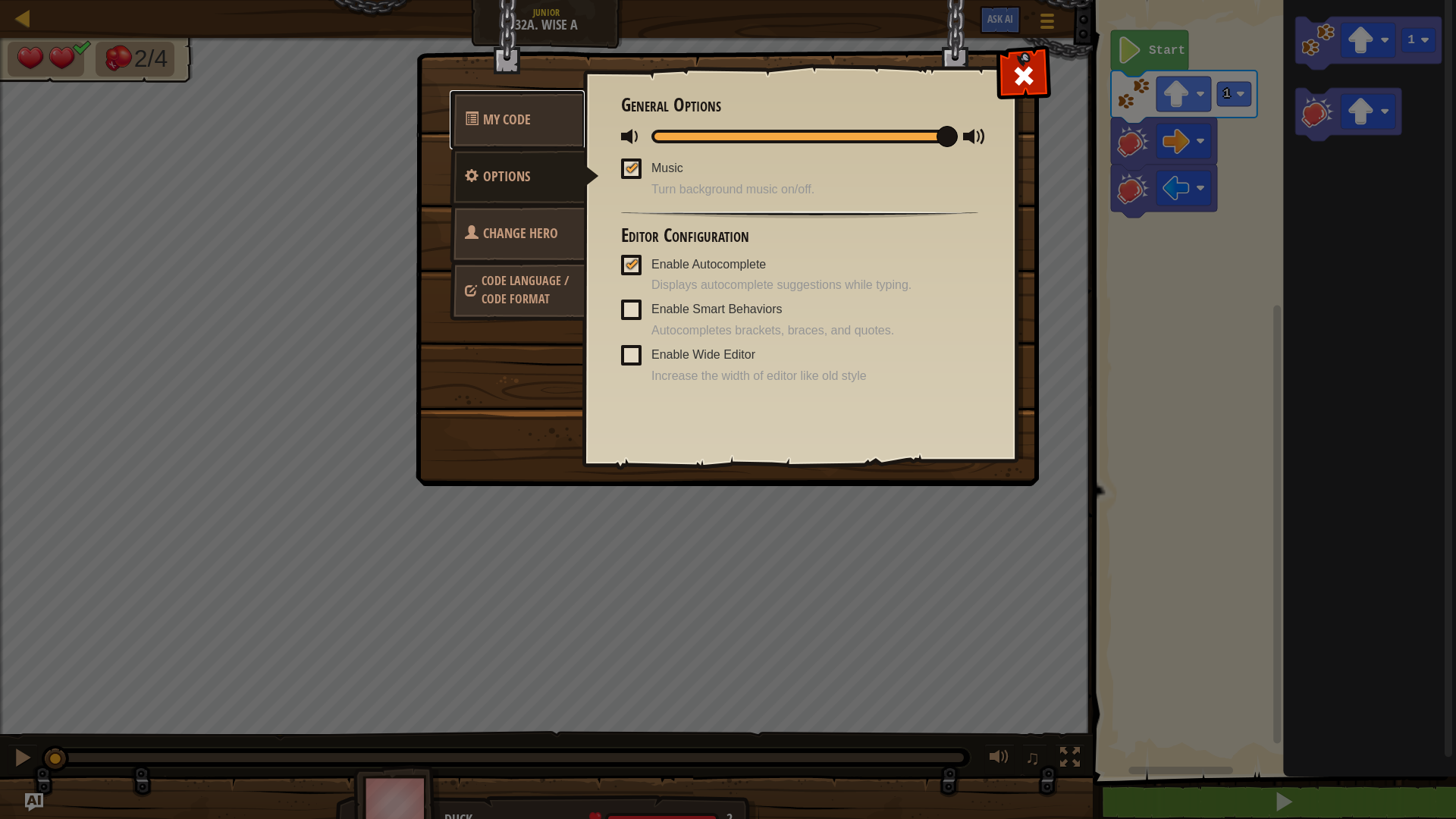
click at [509, 128] on span "My Code" at bounding box center [507, 120] width 48 height 19
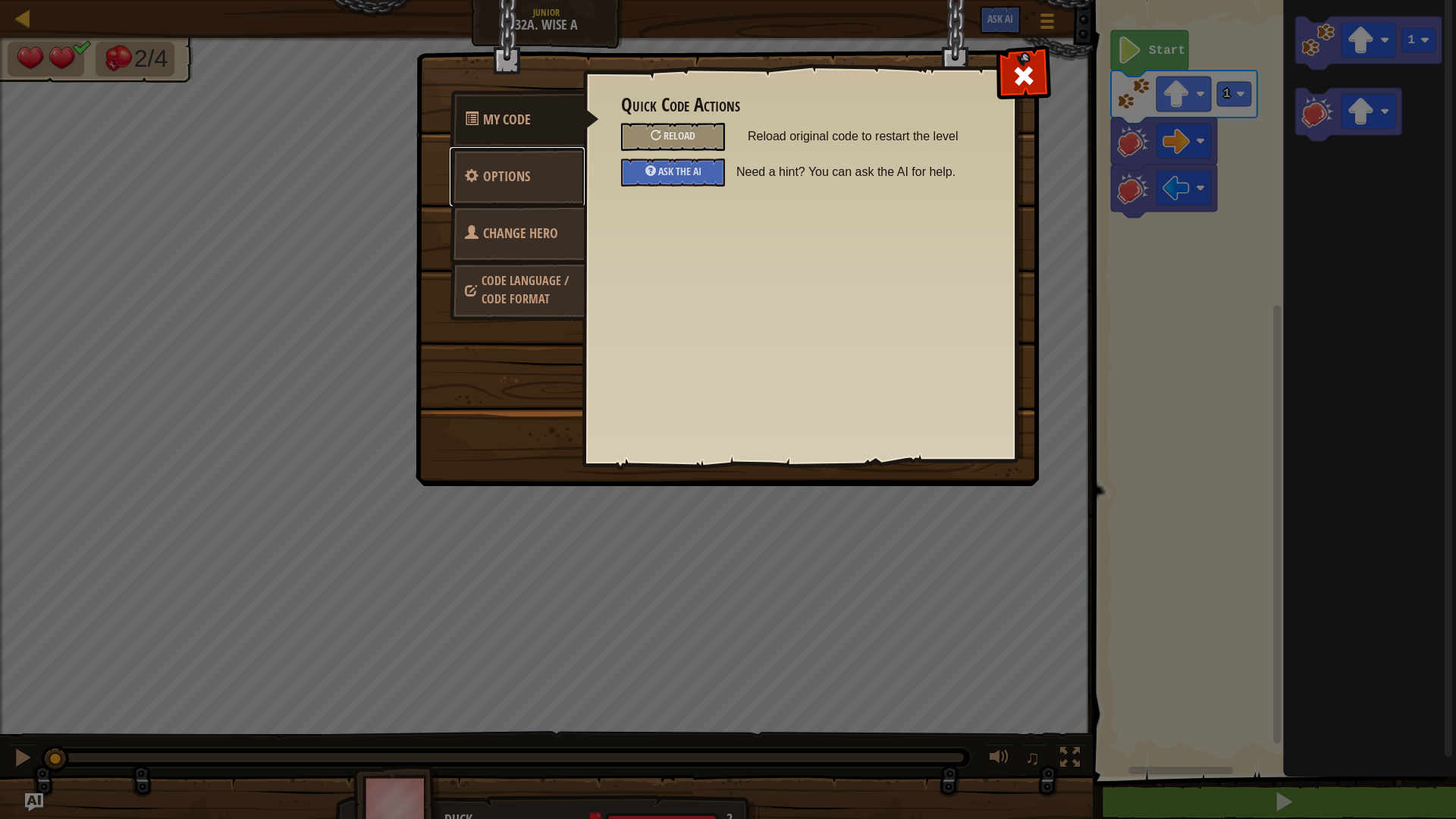
click at [502, 178] on span "Options" at bounding box center [507, 176] width 47 height 19
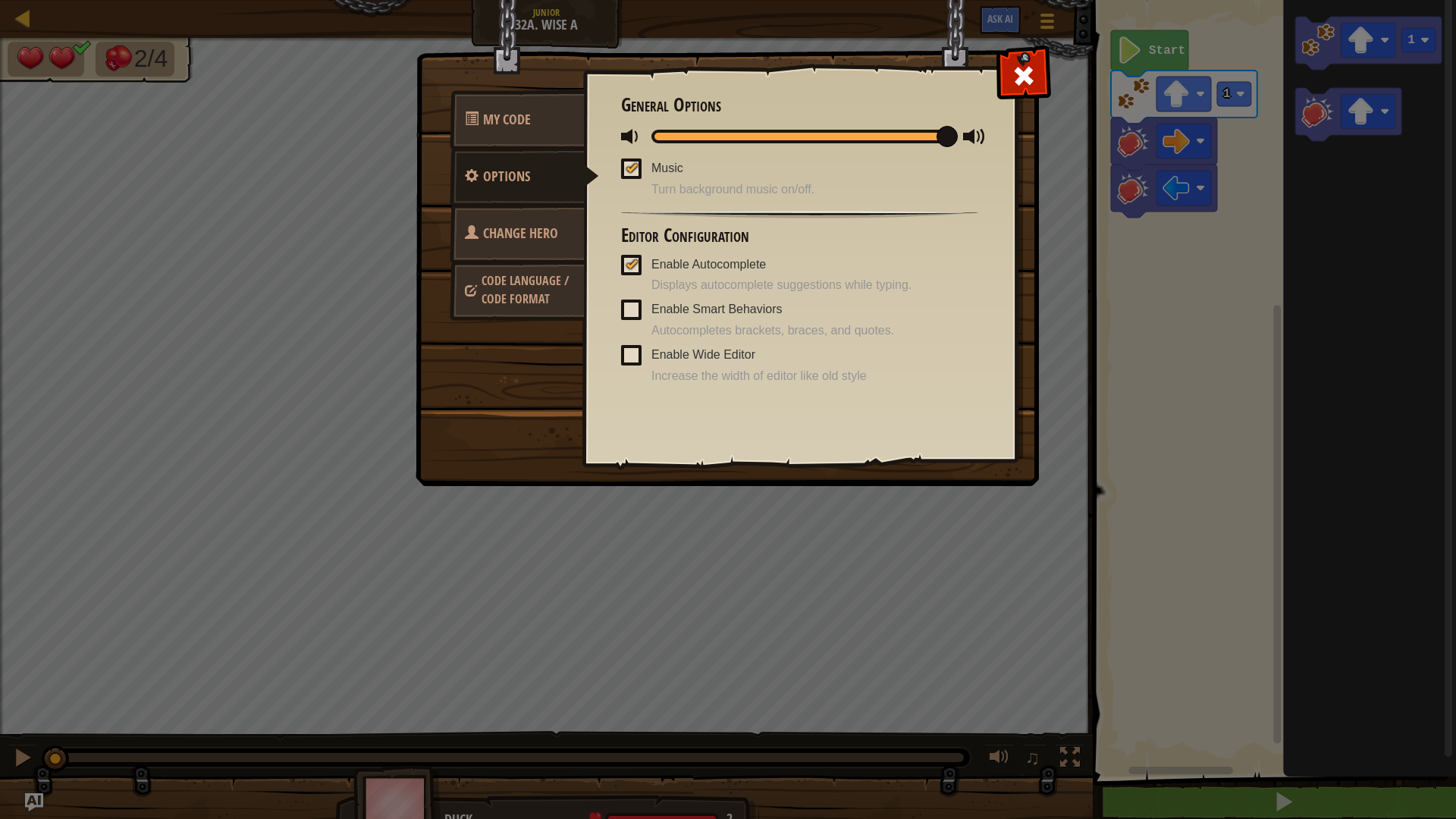
click at [628, 347] on span at bounding box center [631, 356] width 20 height 20
click at [0, 0] on input "Enable Wide Editor" at bounding box center [0, 0] width 0 height 0
click at [634, 350] on div at bounding box center [632, 354] width 11 height 12
click at [0, 0] on input "Enable Wide Editor" at bounding box center [0, 0] width 0 height 0
click at [501, 297] on span "Code Language / Code Format" at bounding box center [525, 289] width 88 height 35
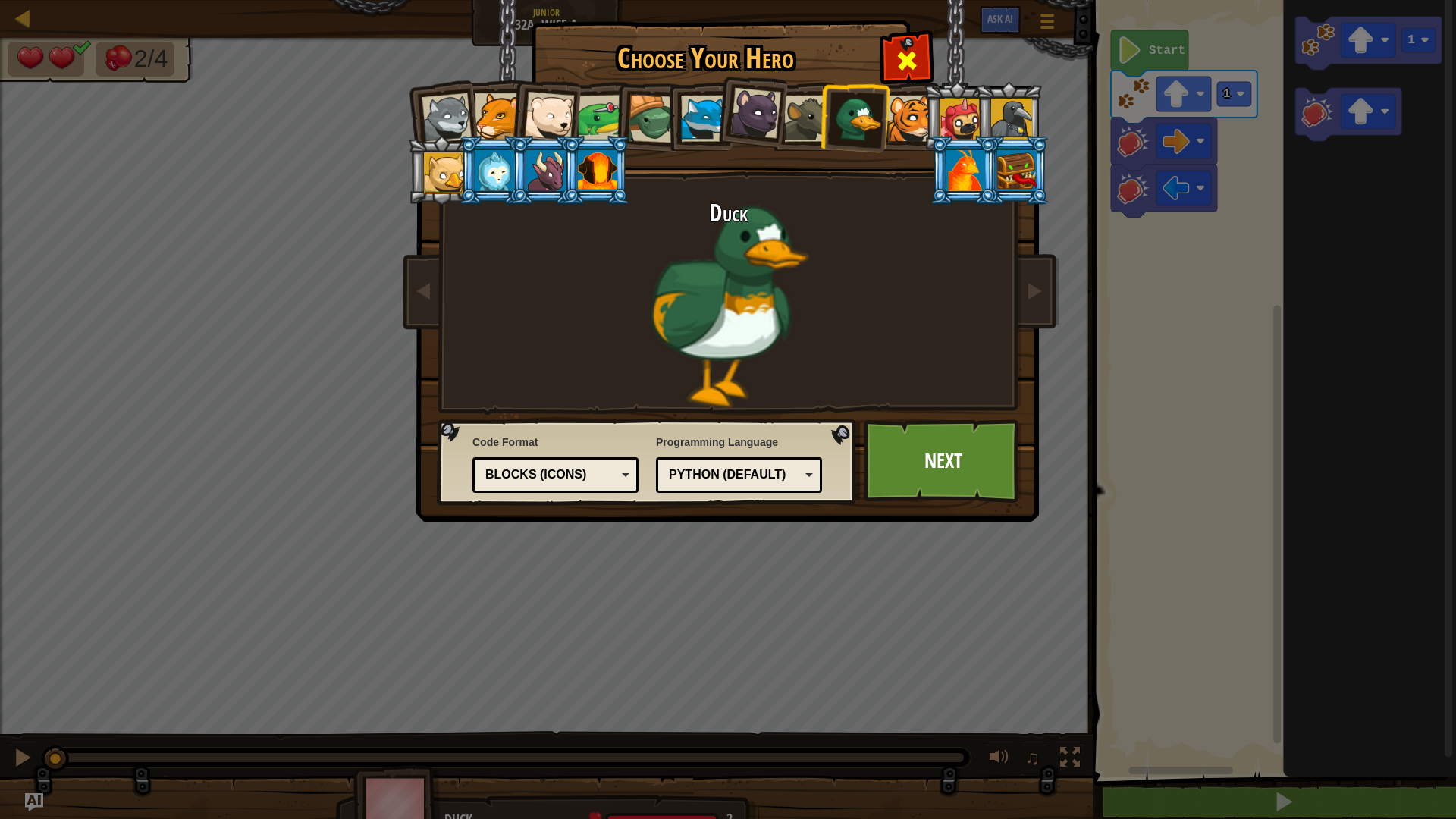
click at [912, 64] on span at bounding box center [907, 61] width 24 height 24
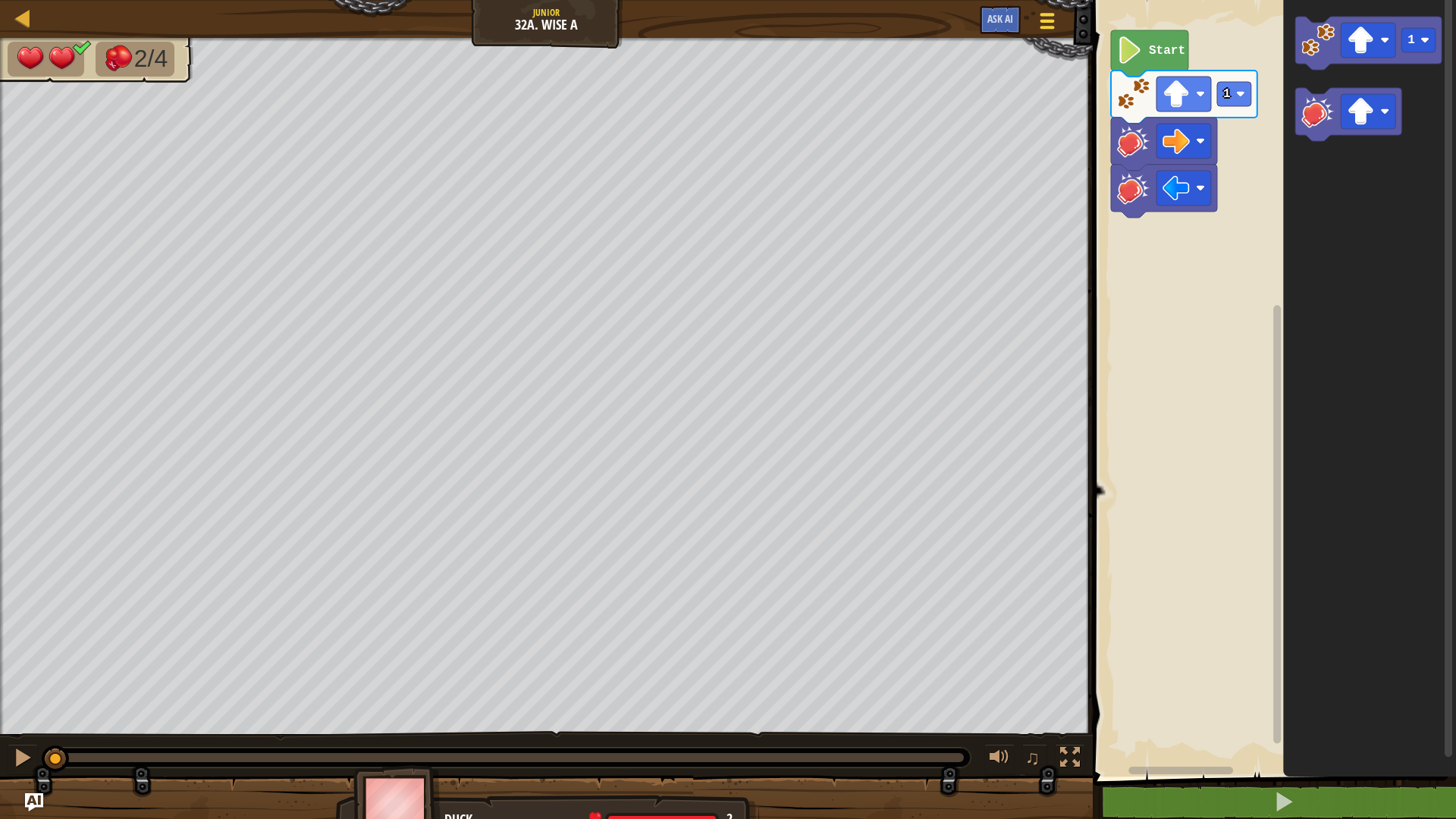
click at [1059, 14] on button "Game Menu" at bounding box center [1048, 24] width 40 height 37
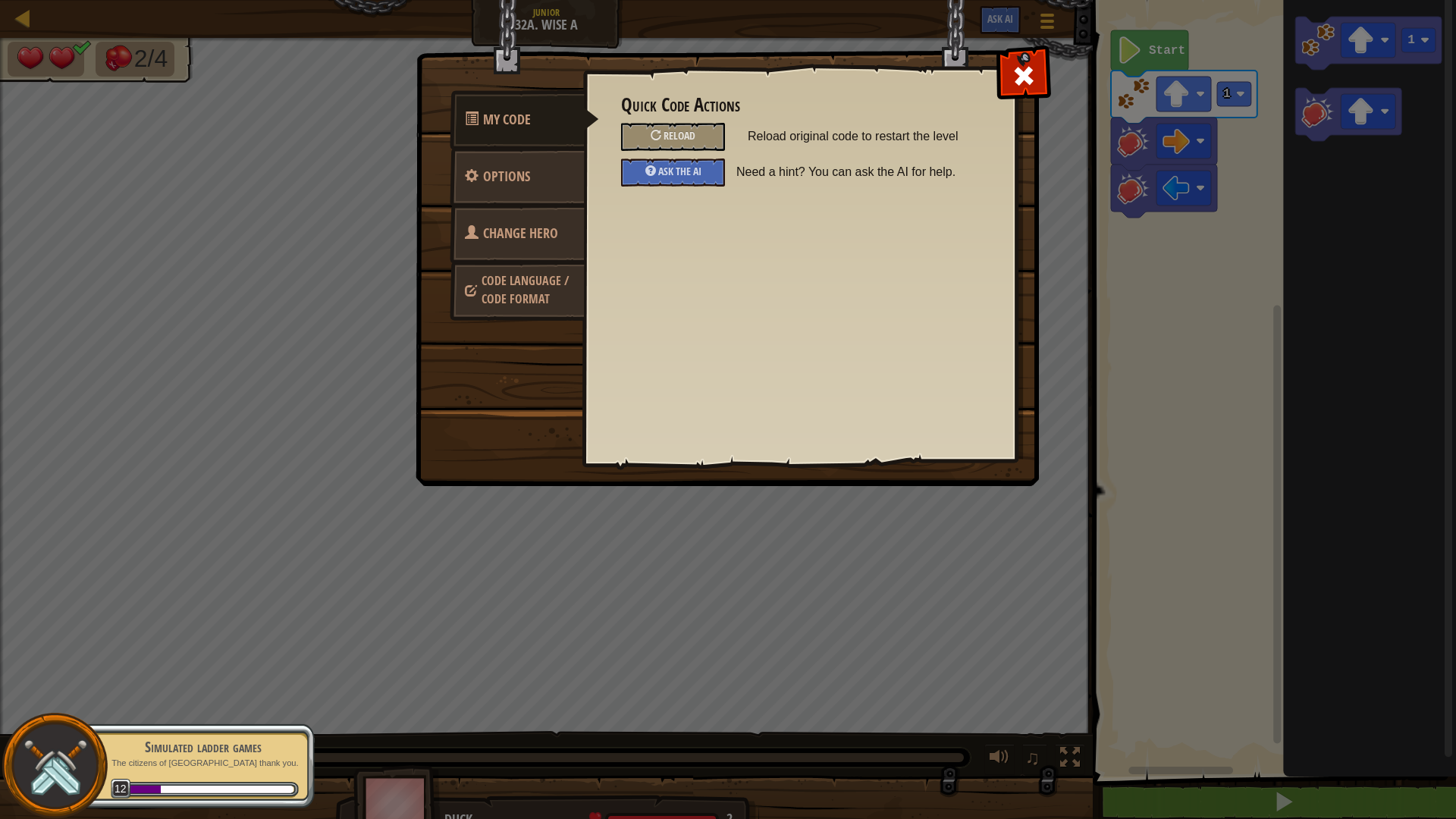
click at [478, 298] on link "Code Language / Code Format" at bounding box center [517, 290] width 135 height 57
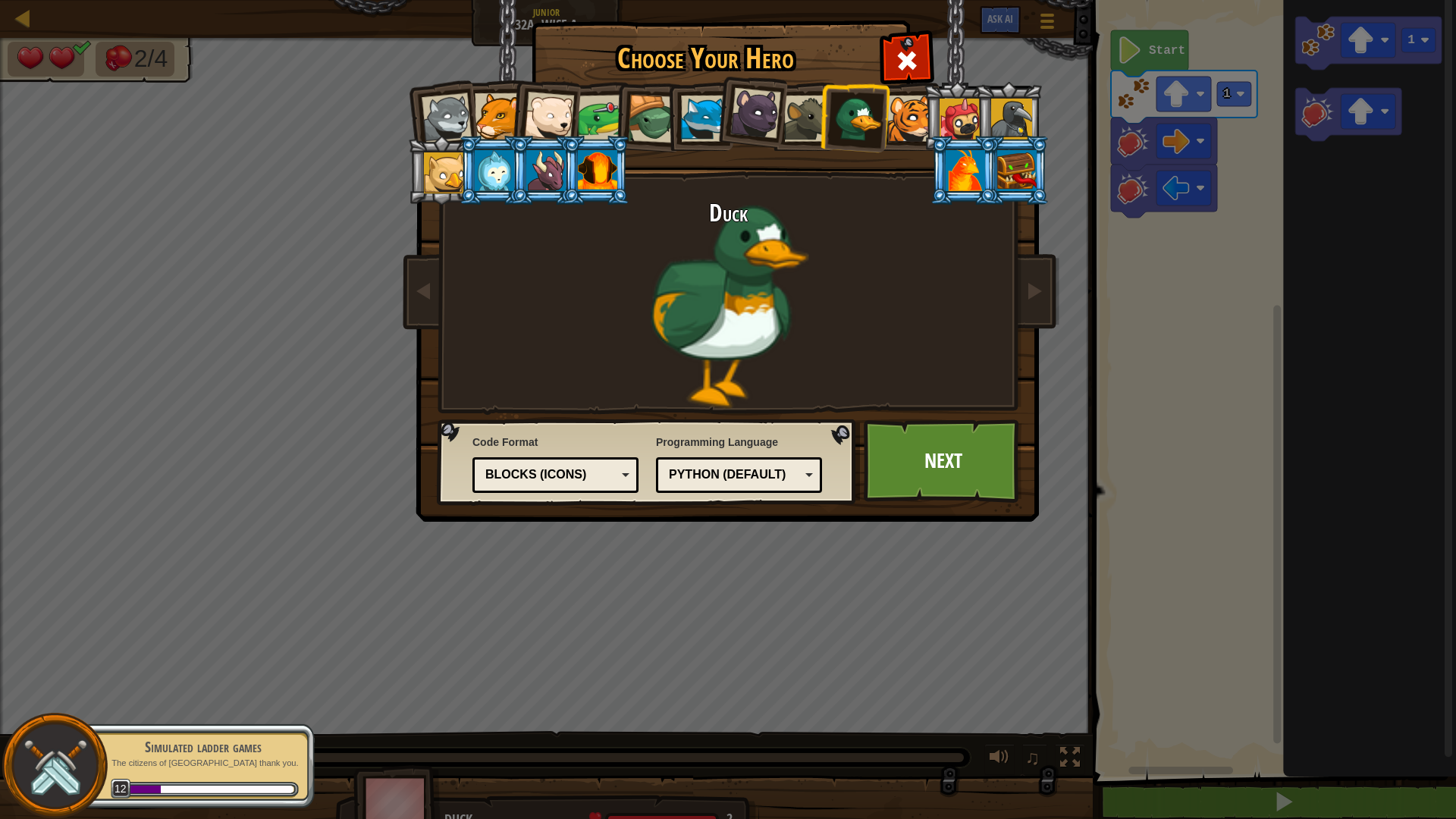
click at [632, 483] on div "Text code Blocks and code Blocks Blocks (Icons) Blocks (Icons)" at bounding box center [555, 475] width 166 height 35
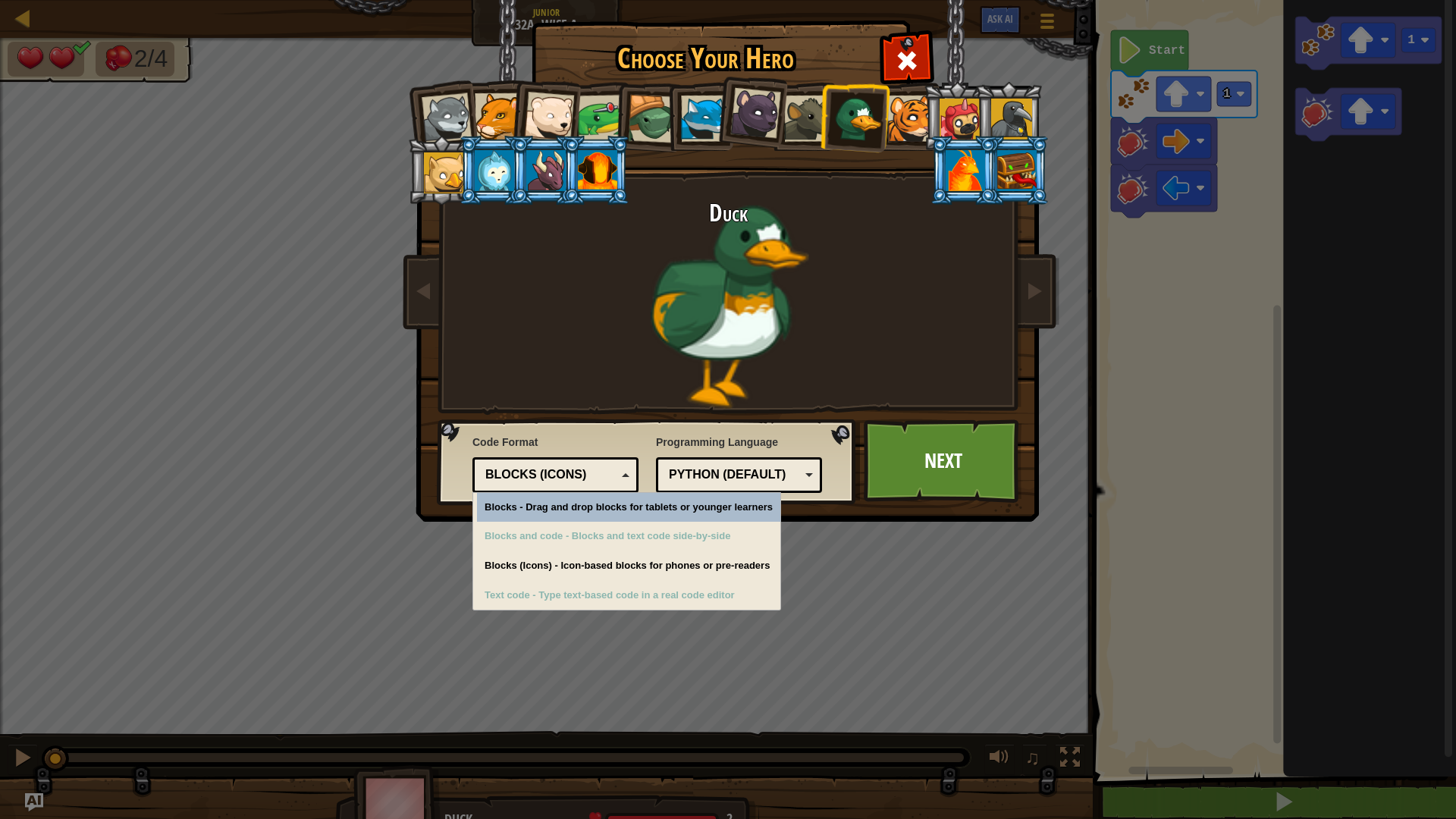
drag, startPoint x: 697, startPoint y: 459, endPoint x: 696, endPoint y: 483, distance: 24.0
click at [697, 474] on div "Python (Default) JavaScript Lua C++ Java (Experimental) Python (Default)" at bounding box center [739, 475] width 166 height 35
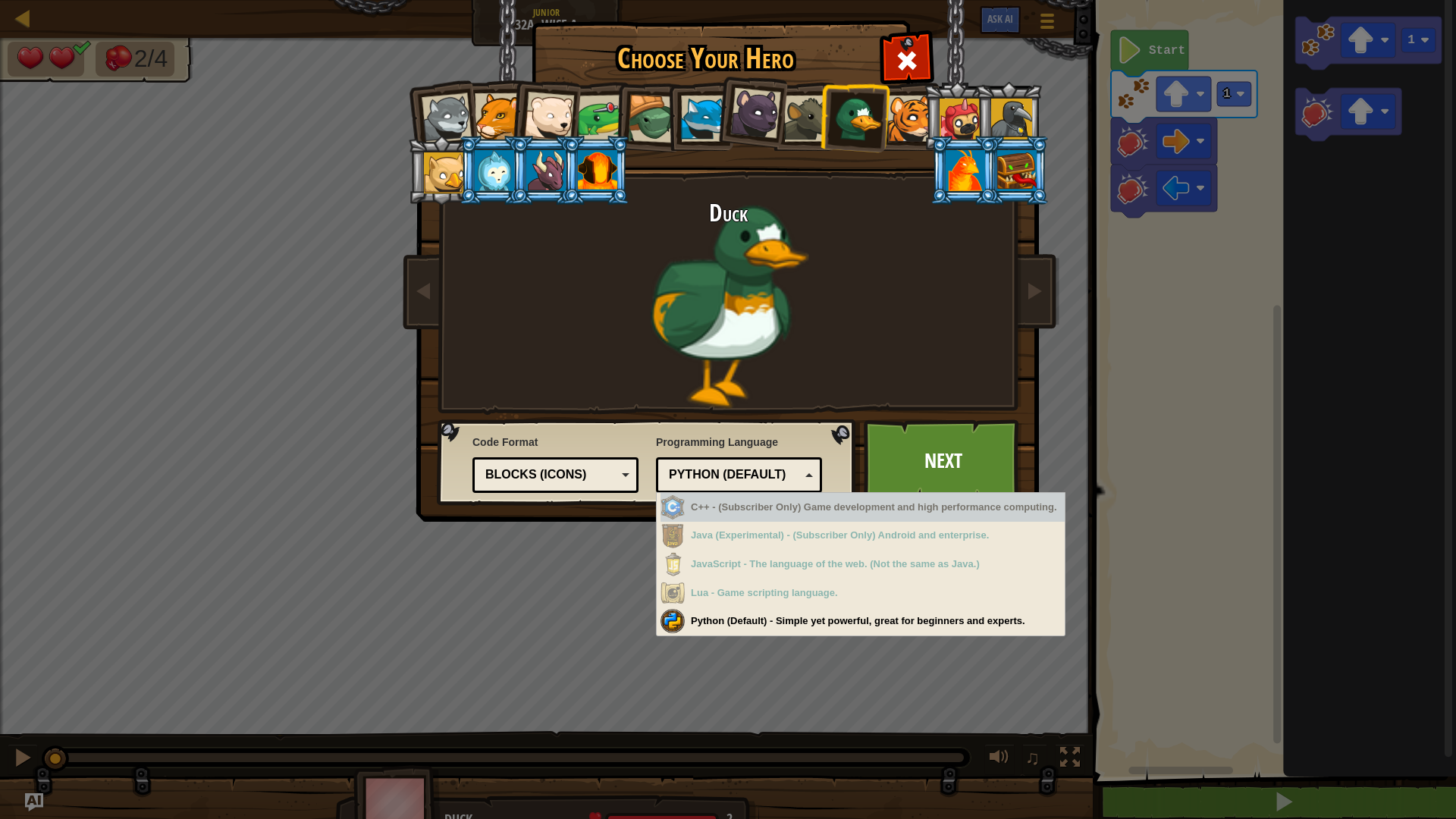
click at [604, 484] on div "Blocks (Icons)" at bounding box center [551, 475] width 131 height 18
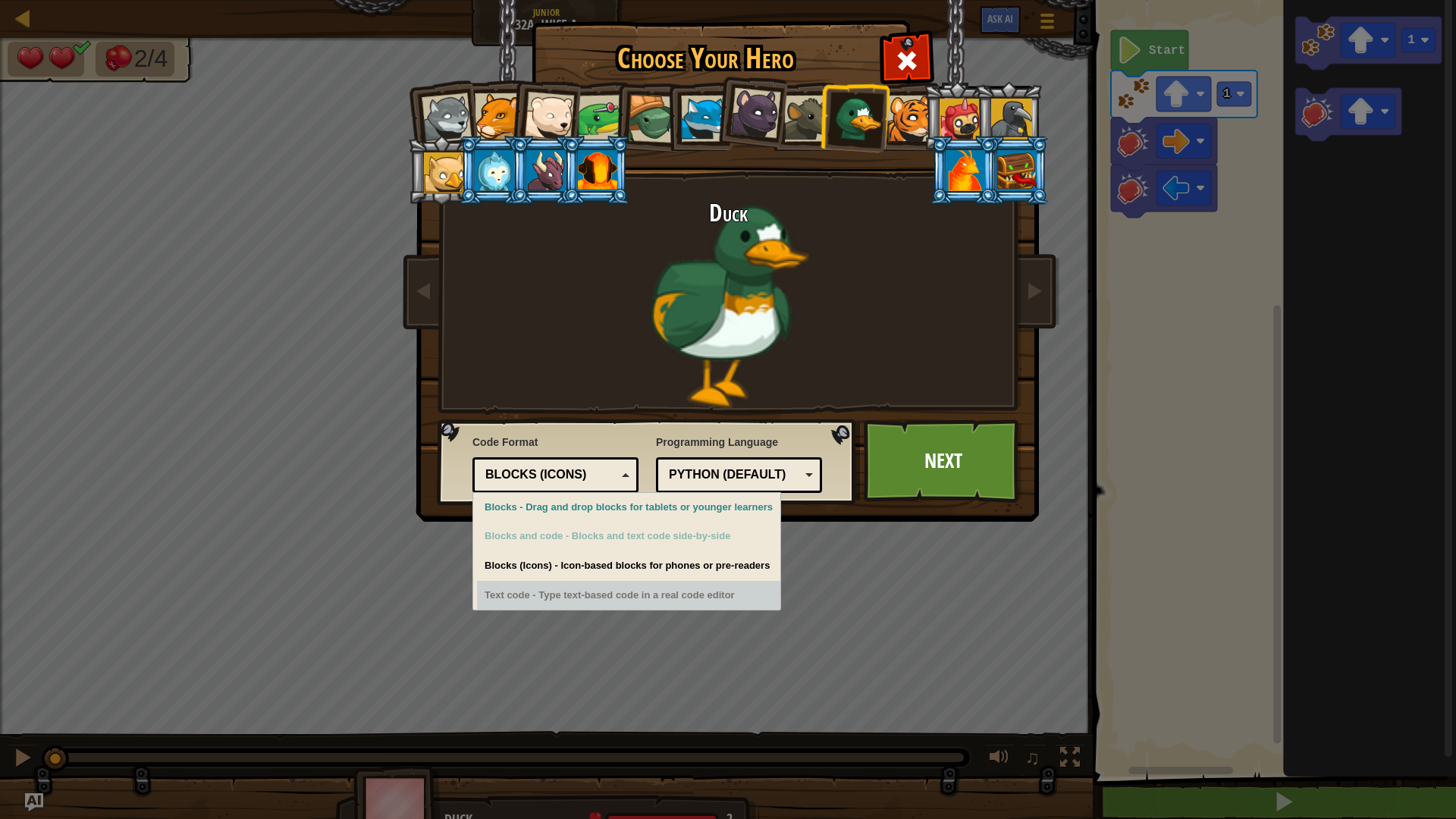
click at [688, 604] on div "Text code - Type text-based code in a real code editor" at bounding box center [628, 596] width 303 height 29
click at [679, 587] on div "Text code - Type text-based code in a real code editor" at bounding box center [628, 596] width 303 height 29
click at [631, 588] on div "Text code - Type text-based code in a real code editor" at bounding box center [628, 596] width 303 height 29
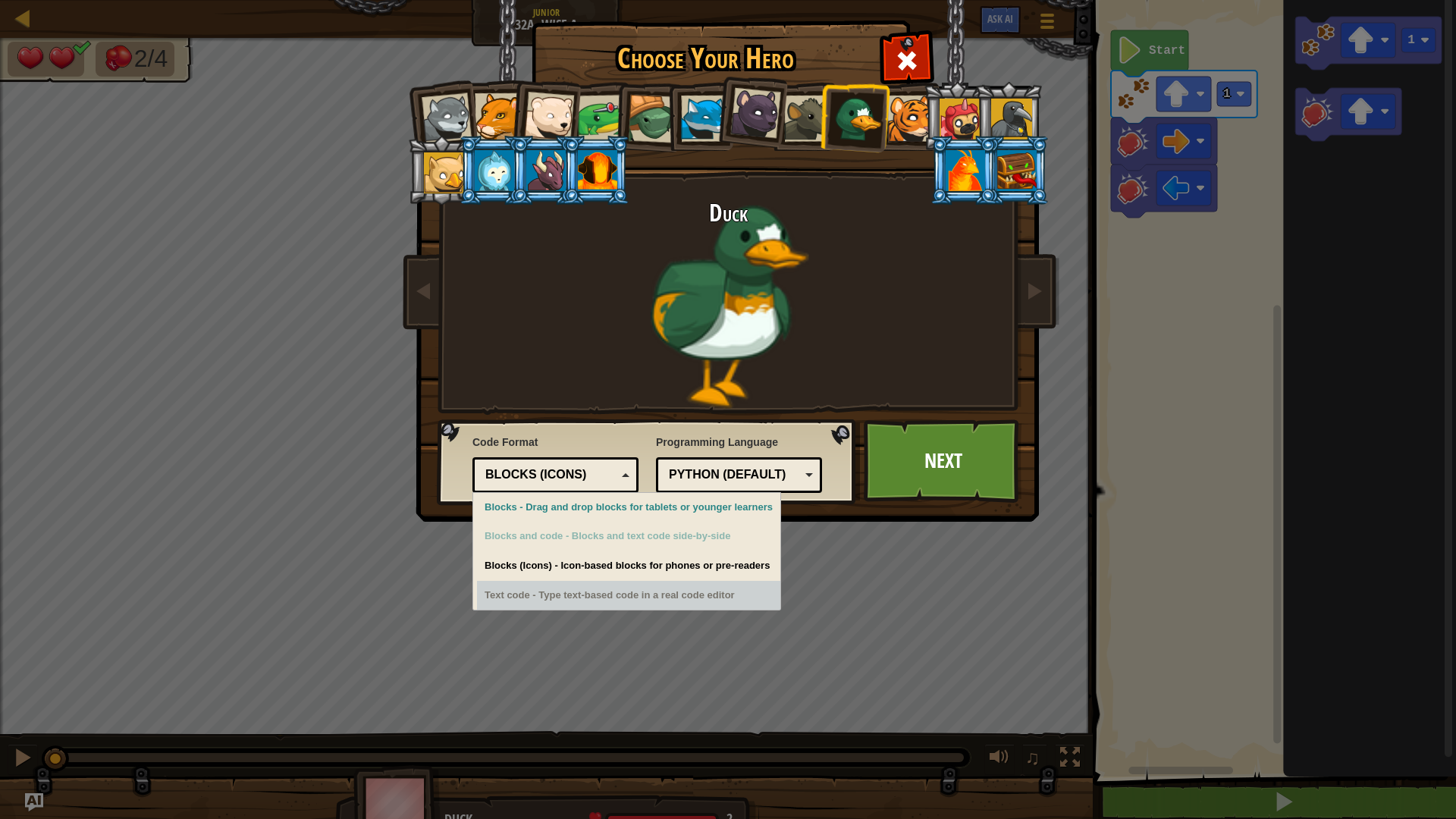
click at [631, 588] on div "Text code - Type text-based code in a real code editor" at bounding box center [628, 596] width 303 height 29
click at [639, 598] on div "Text code - Type text-based code in a real code editor" at bounding box center [628, 596] width 303 height 29
click at [638, 595] on div "Text code - Type text-based code in a real code editor" at bounding box center [628, 596] width 303 height 29
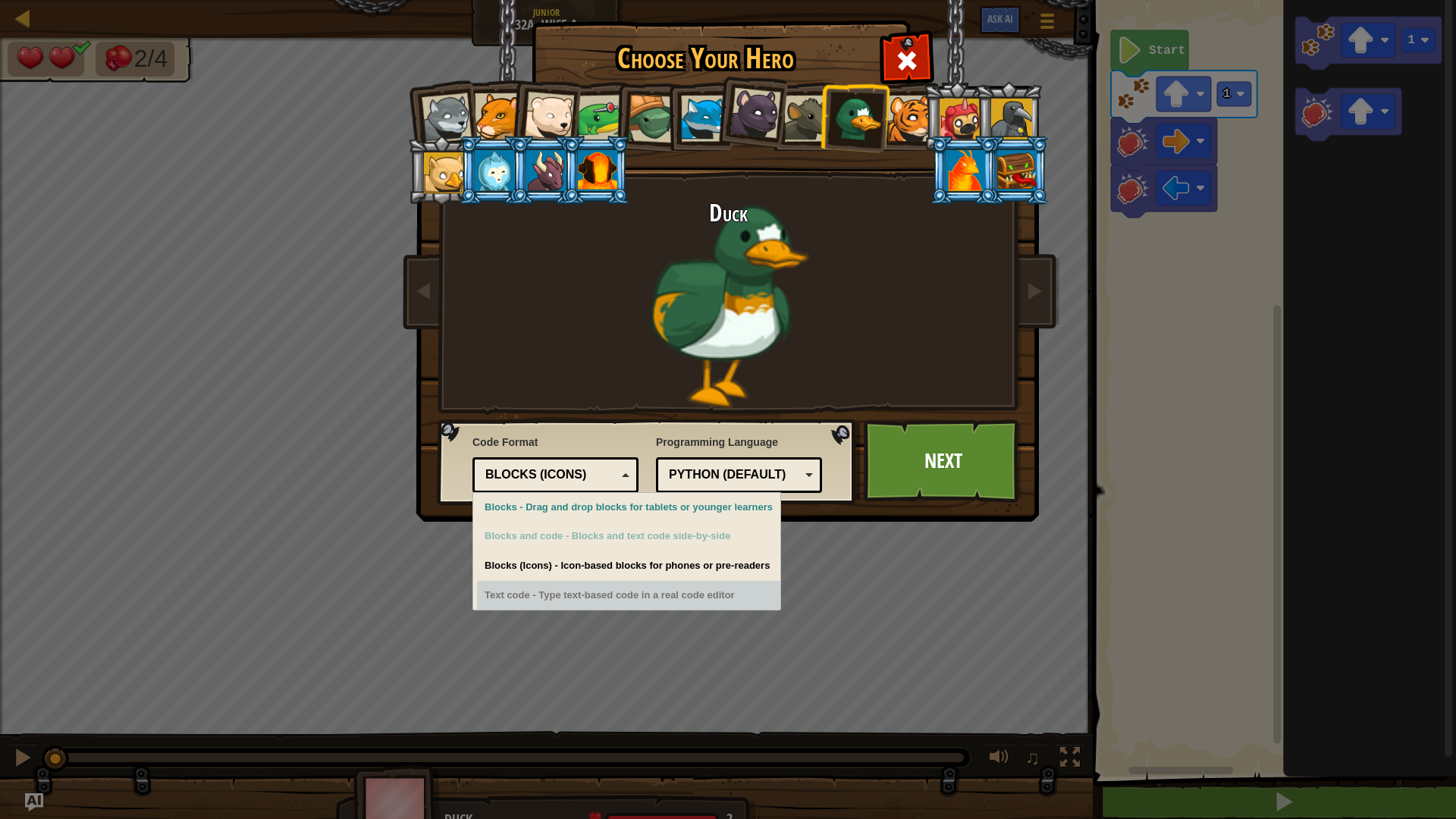
click at [638, 595] on div "Text code - Type text-based code in a real code editor" at bounding box center [628, 596] width 303 height 29
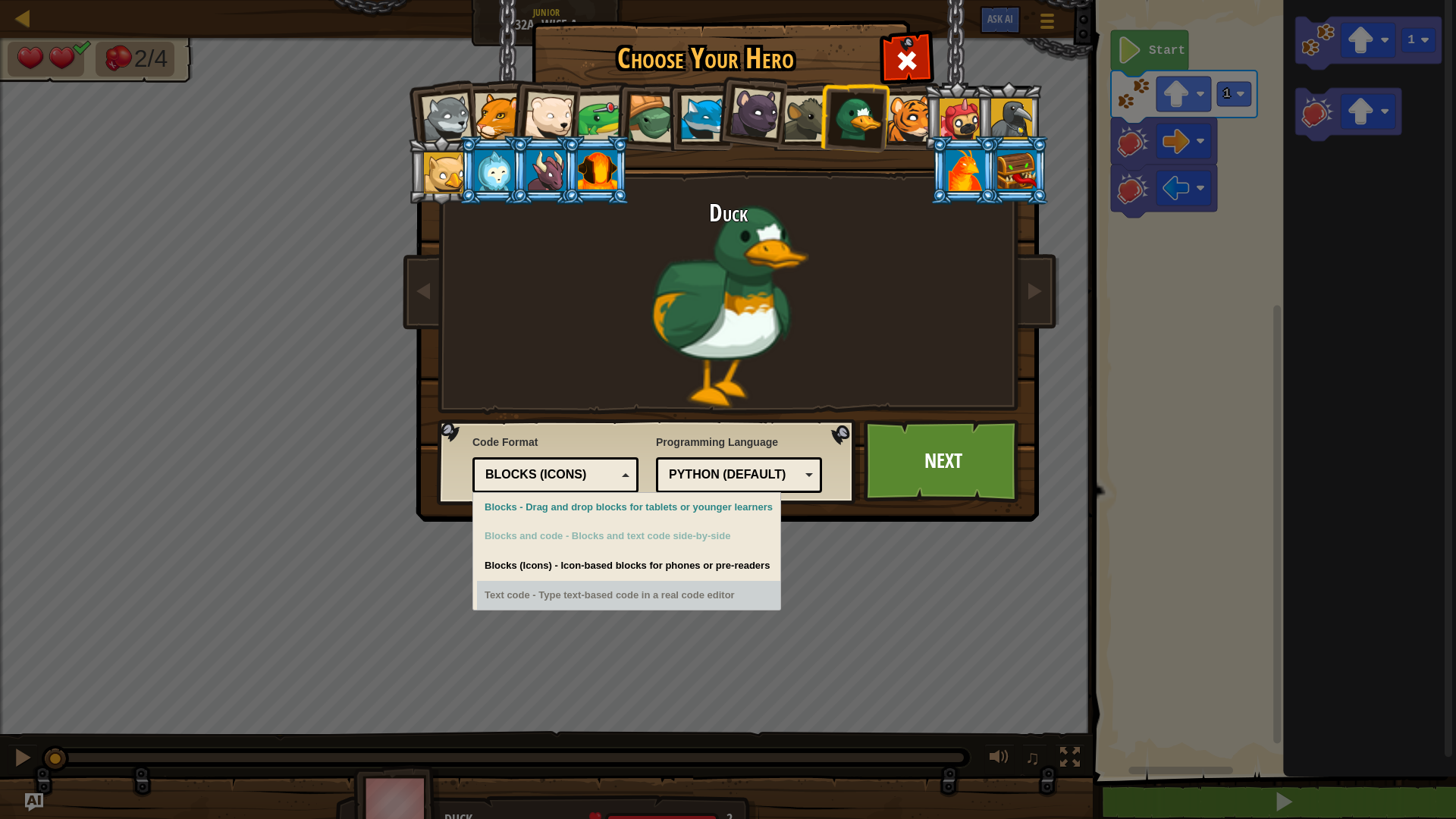
click at [638, 595] on div "Text code - Type text-based code in a real code editor" at bounding box center [628, 596] width 303 height 29
click at [661, 591] on div "Text code - Type text-based code in a real code editor" at bounding box center [628, 596] width 303 height 29
drag, startPoint x: 675, startPoint y: 598, endPoint x: 594, endPoint y: 373, distance: 239.1
click at [675, 598] on div "Text code - Type text-based code in a real code editor" at bounding box center [628, 596] width 303 height 29
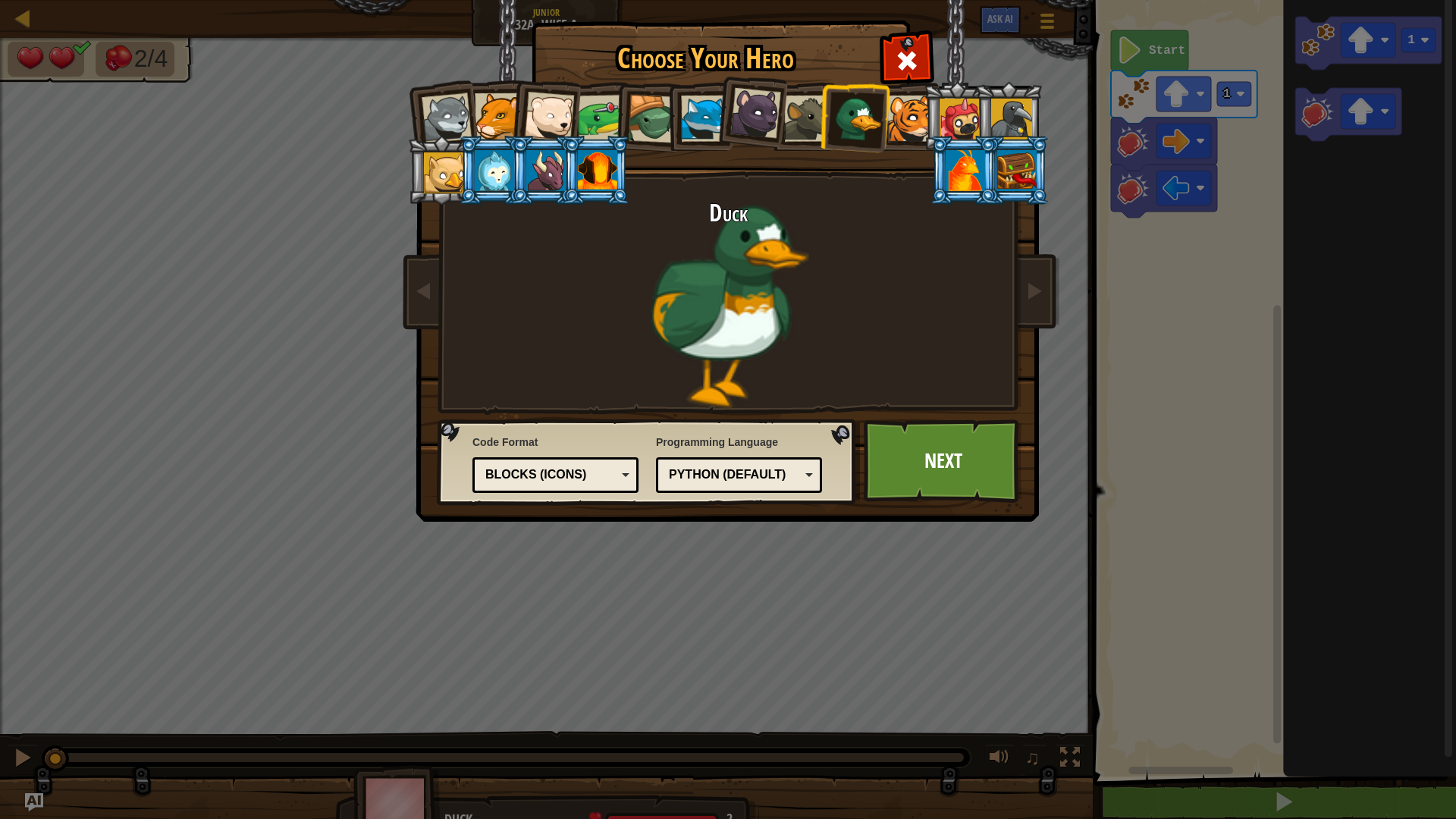
click at [610, 153] on div at bounding box center [597, 170] width 40 height 41
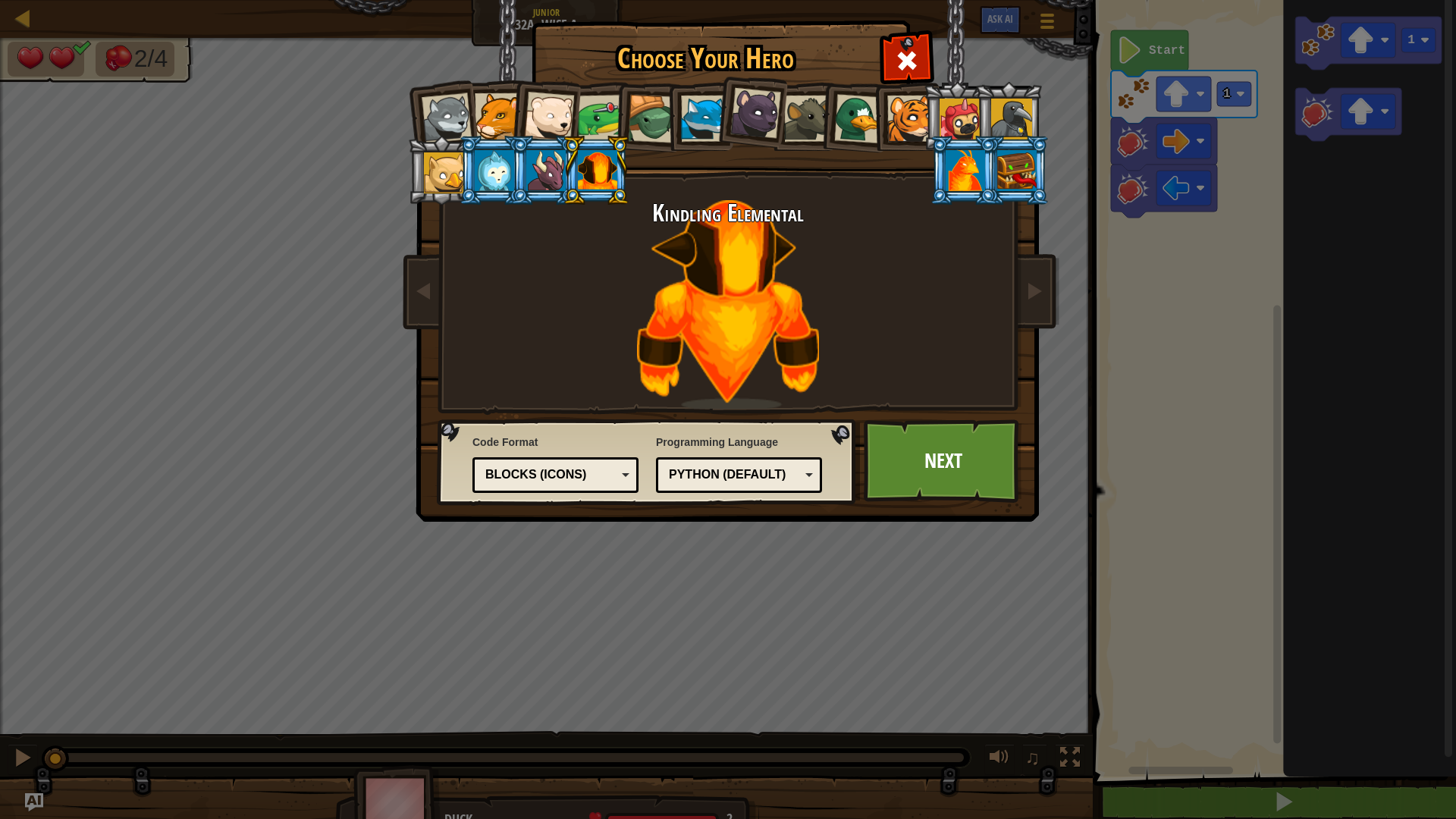
click at [600, 483] on div "Blocks (Icons)" at bounding box center [551, 475] width 131 height 18
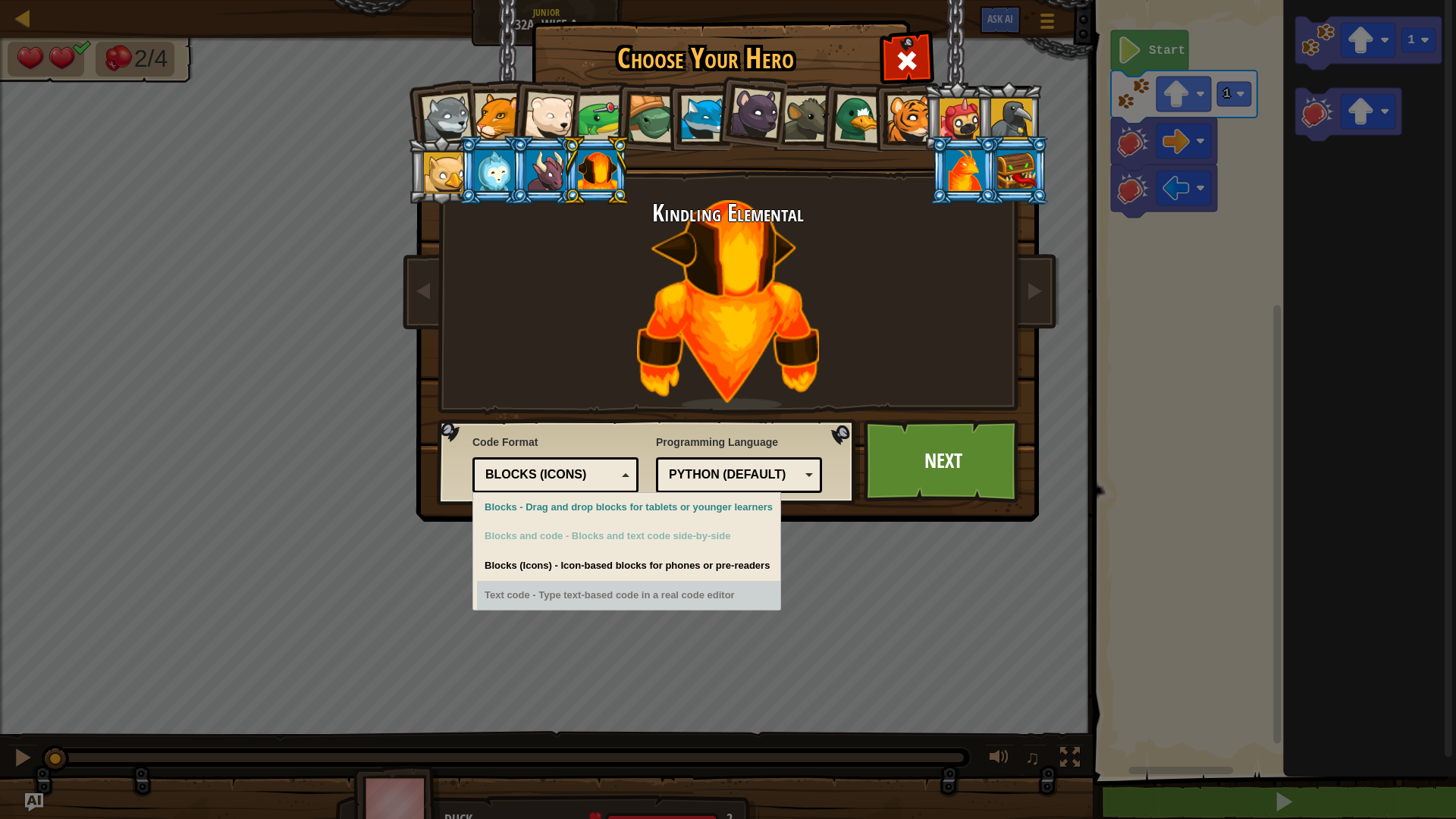
click at [633, 606] on div "Text code - Type text-based code in a real code editor" at bounding box center [628, 596] width 303 height 29
click at [636, 592] on div "Text code - Type text-based code in a real code editor" at bounding box center [628, 596] width 303 height 29
click at [643, 589] on div "Text code - Type text-based code in a real code editor" at bounding box center [628, 596] width 303 height 29
click at [654, 583] on div "Text code - Type text-based code in a real code editor" at bounding box center [628, 596] width 303 height 29
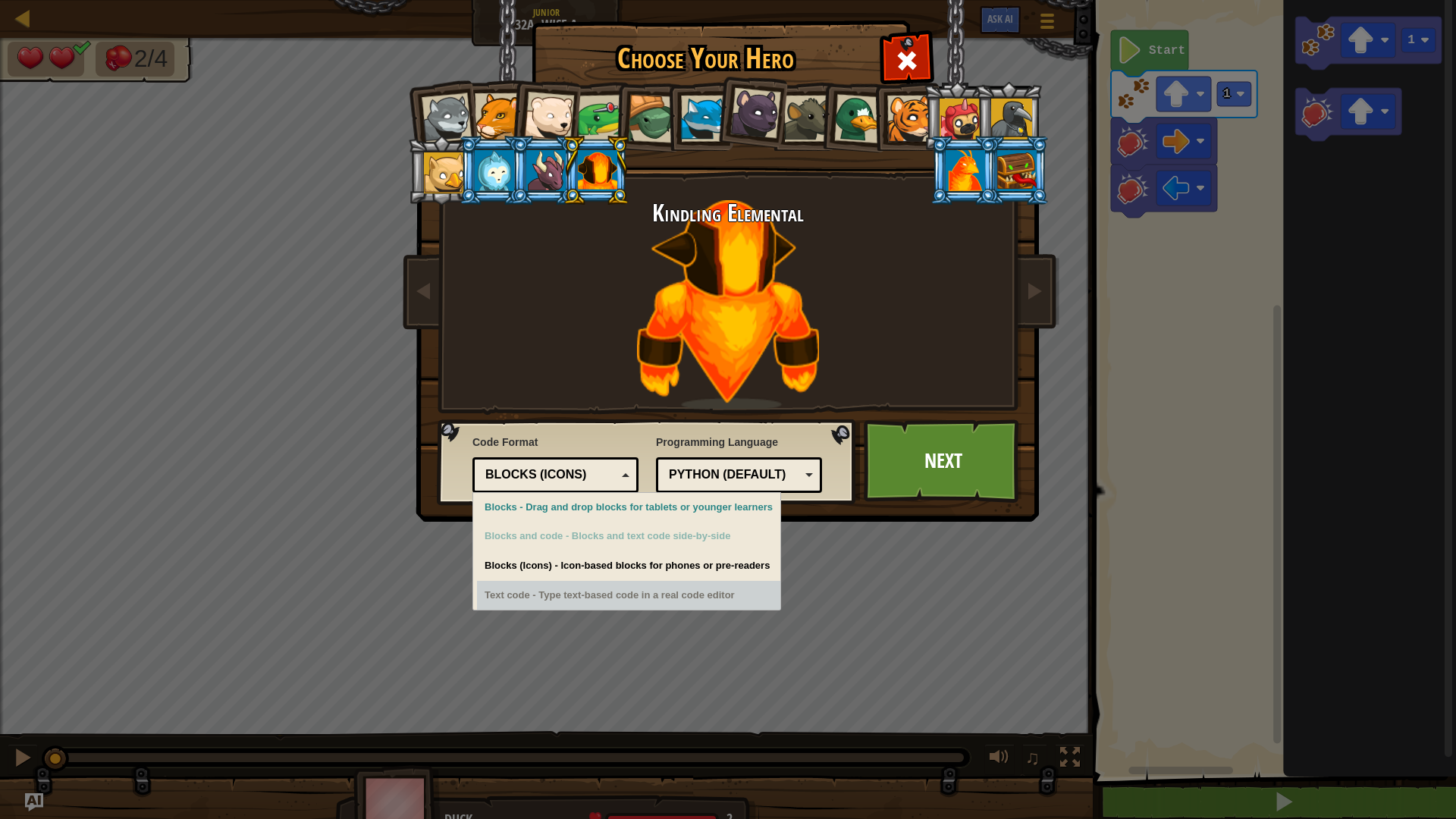
click at [680, 625] on div "Choose Your Hero 743 Wolf Pup Cougar Polar Bear Cub Frog Turtle Blue Fox Panthe…" at bounding box center [728, 410] width 1456 height 819
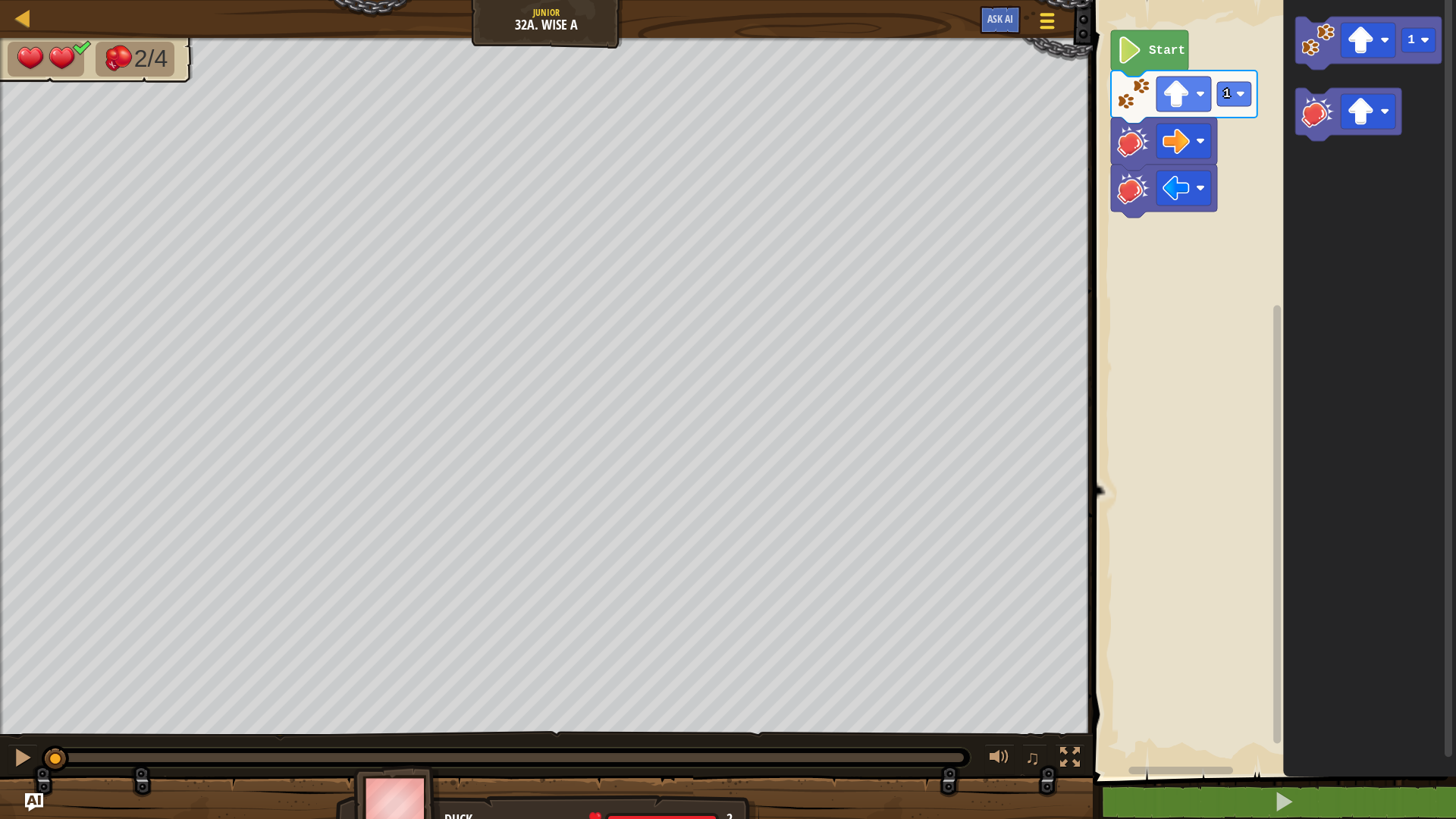
click at [1043, 26] on span at bounding box center [1047, 28] width 14 height 3
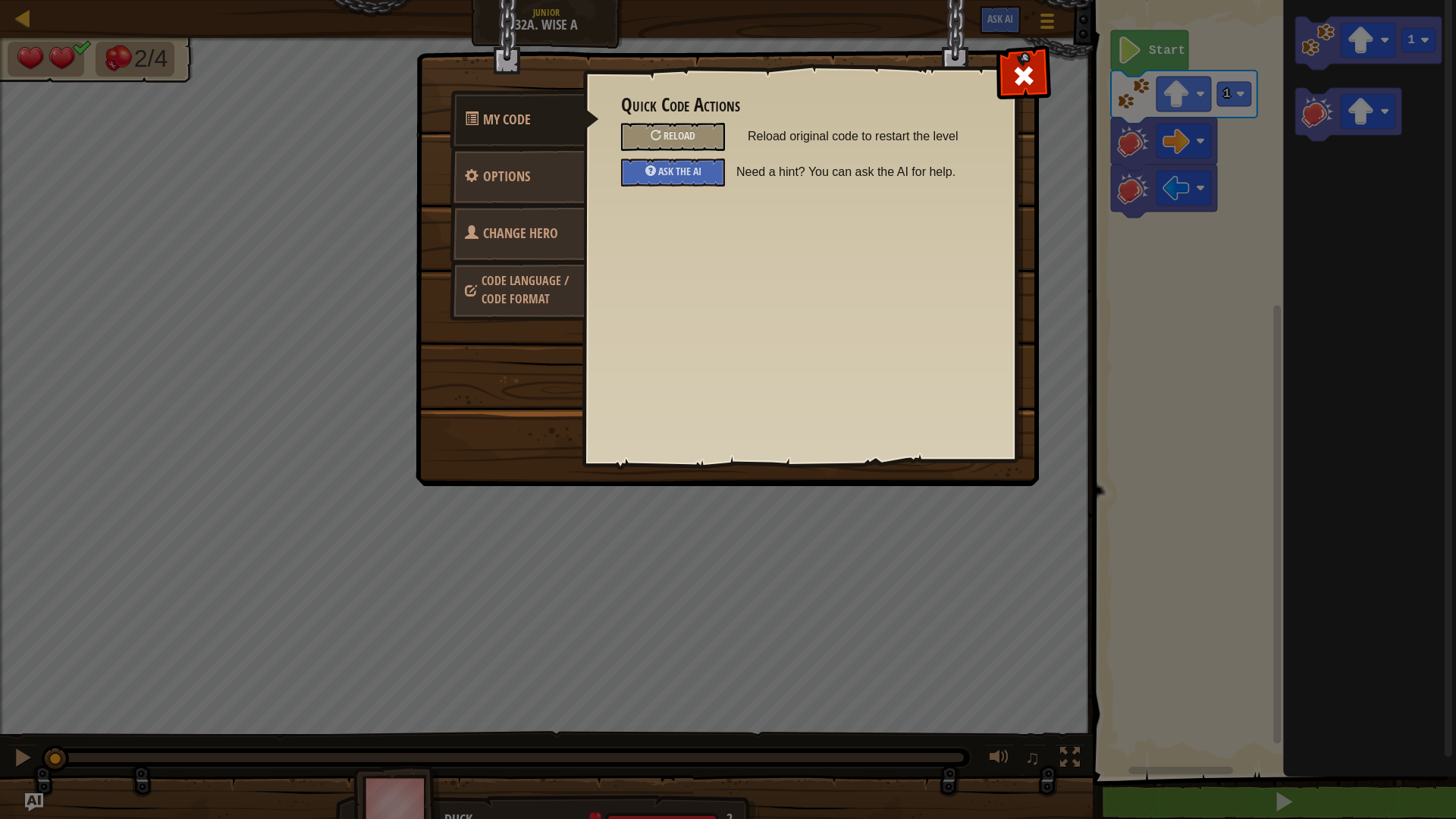
click at [514, 241] on span "Change Hero" at bounding box center [520, 233] width 75 height 19
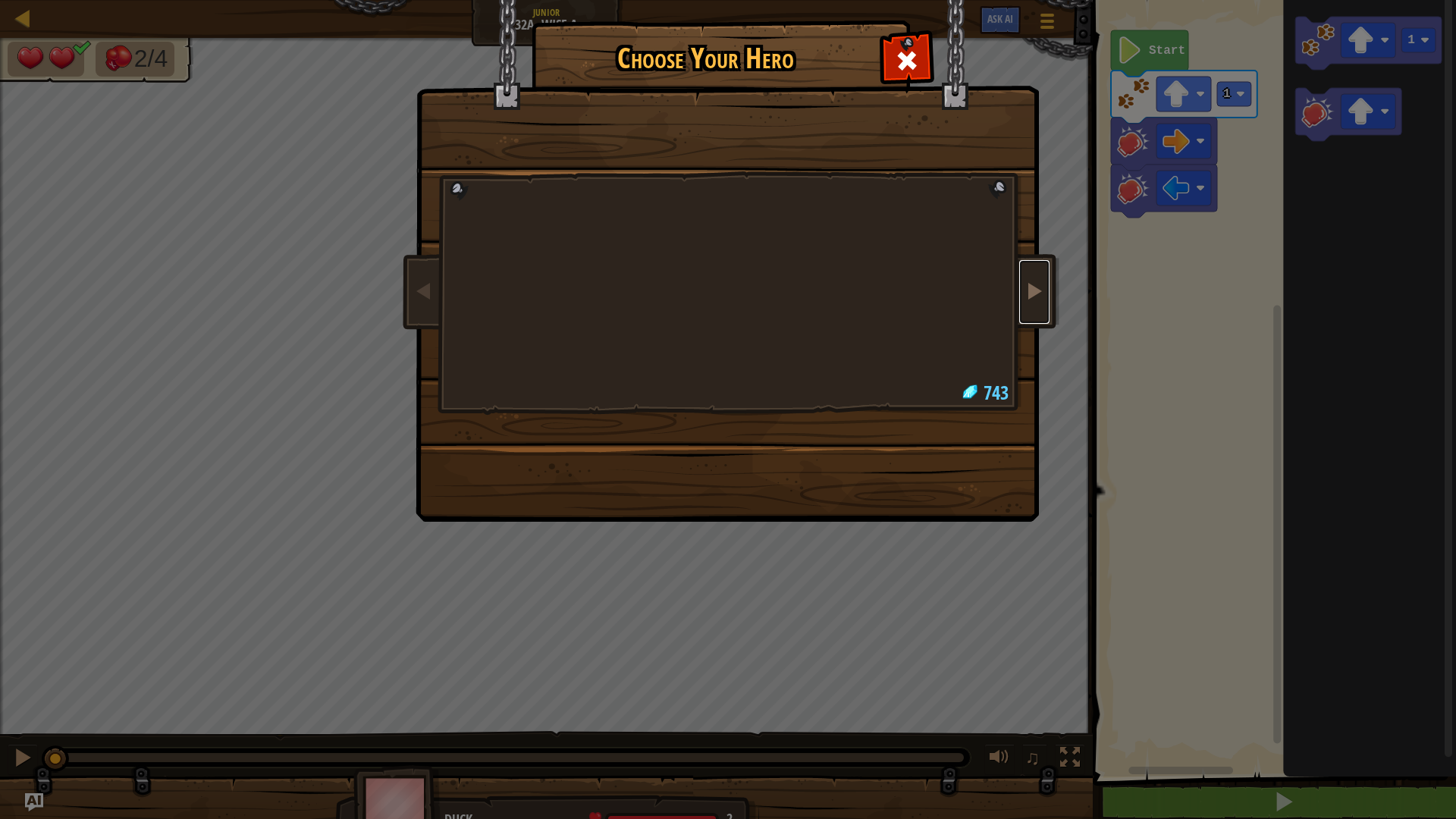
click at [1042, 296] on span at bounding box center [1034, 291] width 19 height 19
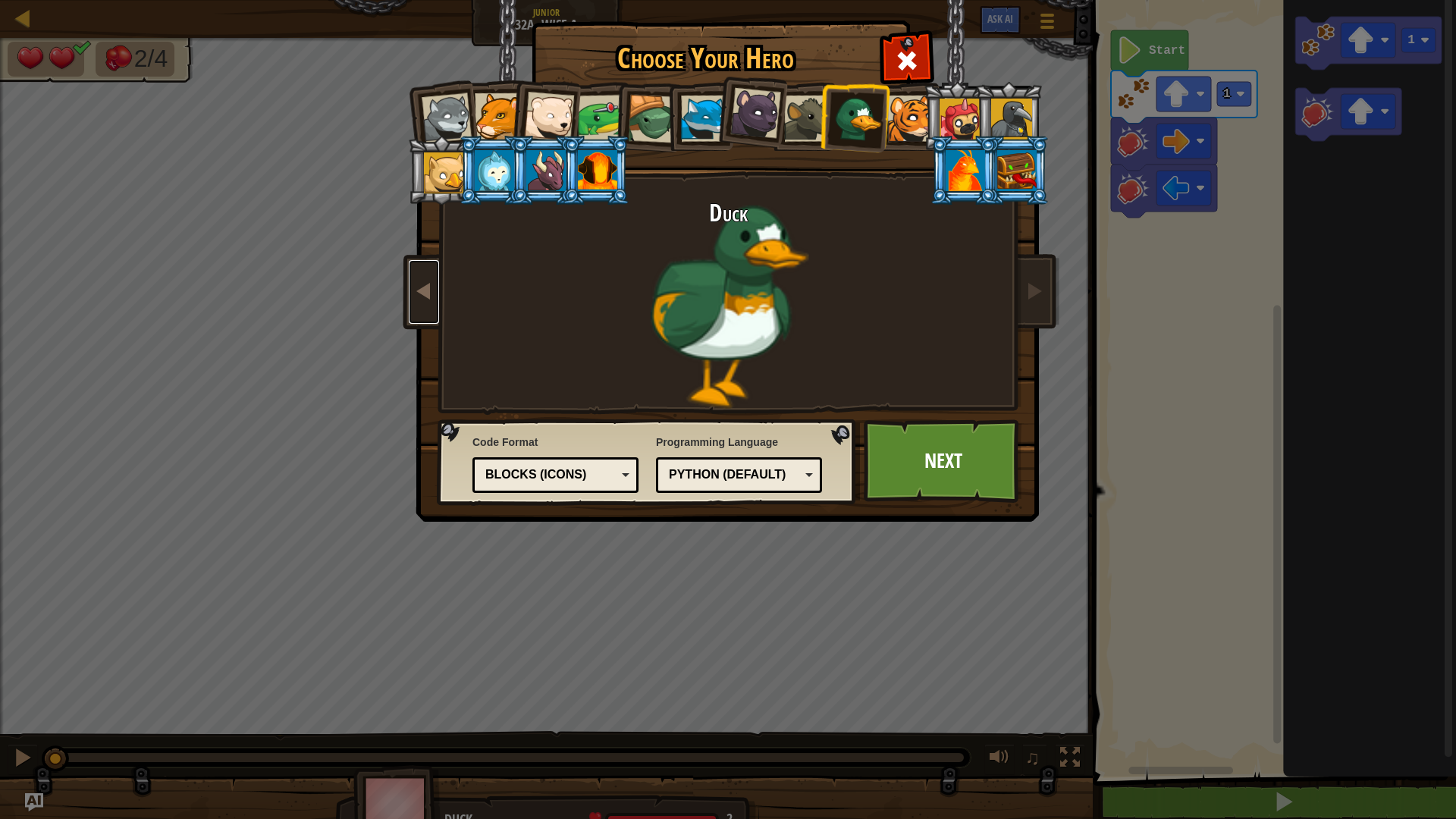
click at [428, 308] on link at bounding box center [424, 292] width 30 height 64
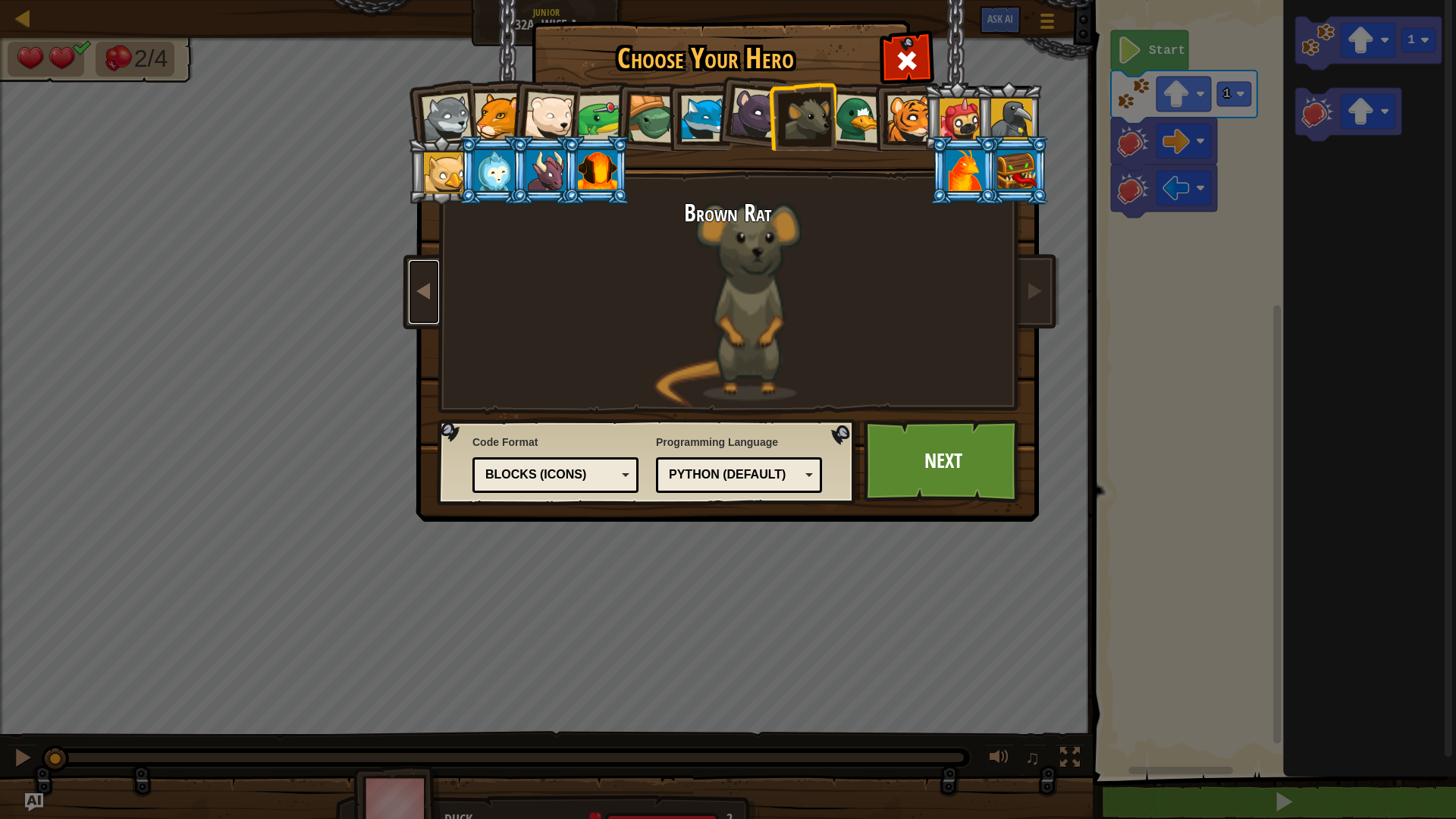
click at [428, 308] on link at bounding box center [424, 292] width 30 height 64
click at [950, 179] on div at bounding box center [965, 170] width 40 height 41
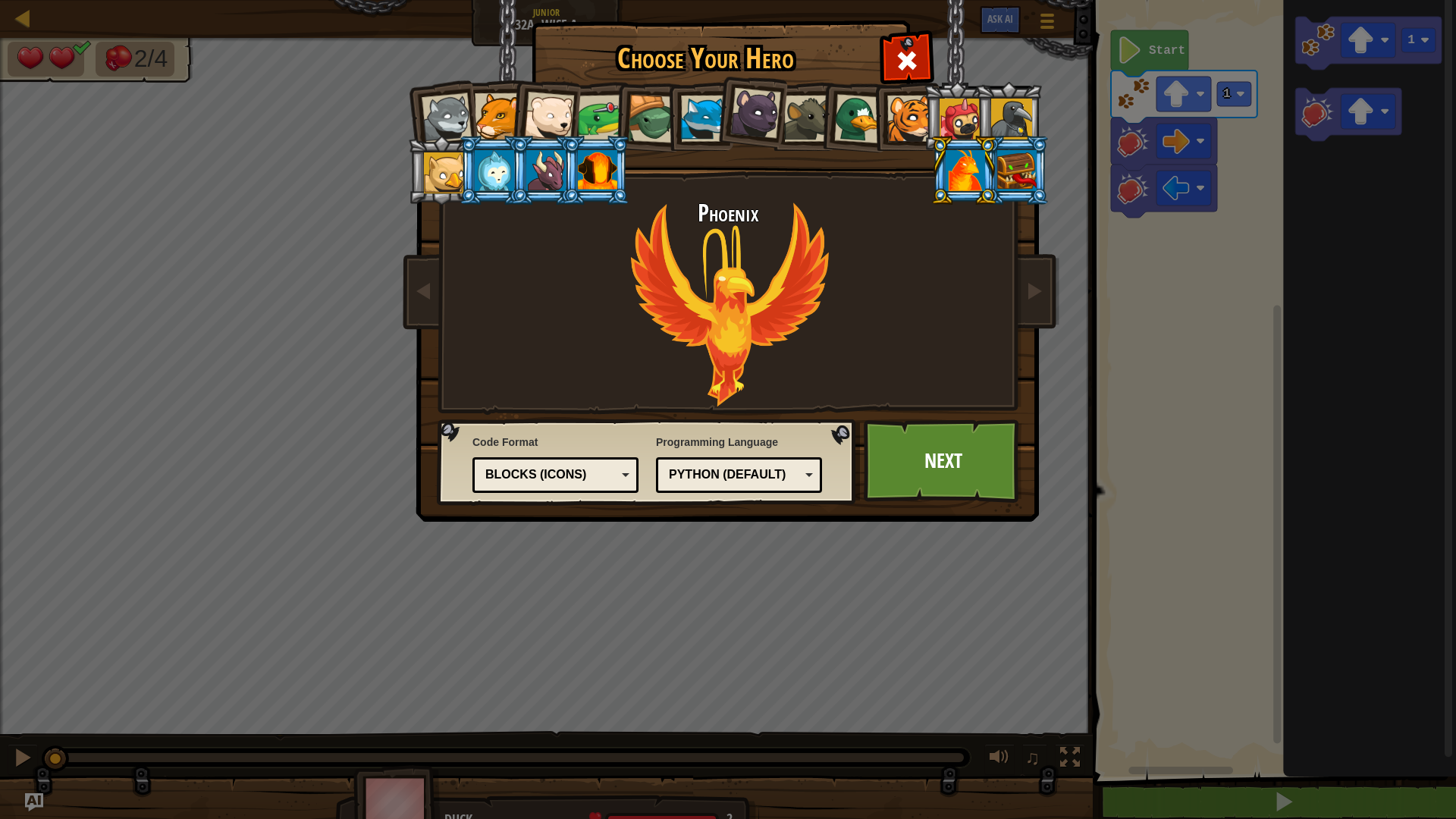
click at [609, 168] on div at bounding box center [597, 170] width 40 height 41
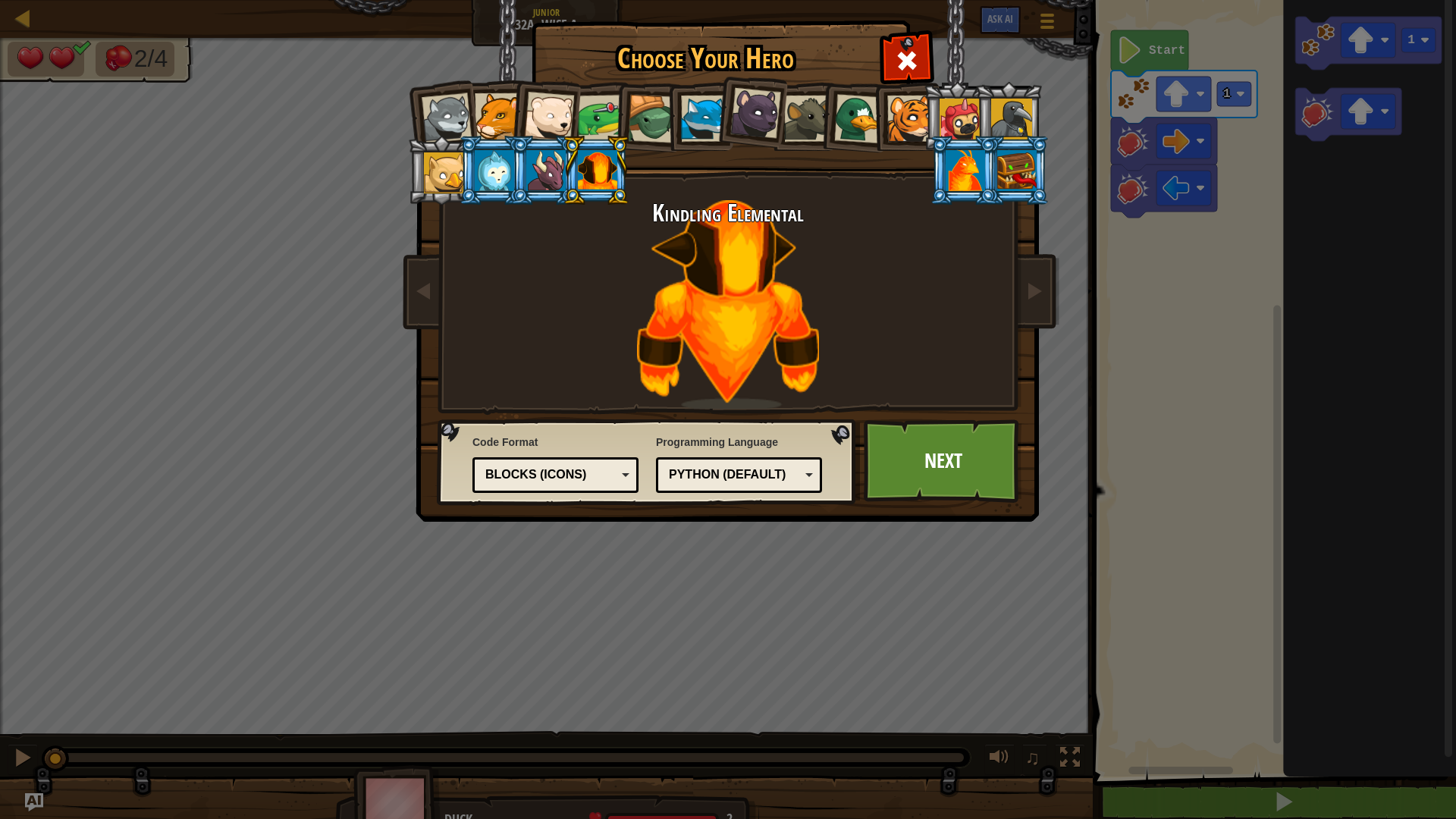
click at [496, 154] on div at bounding box center [494, 170] width 40 height 41
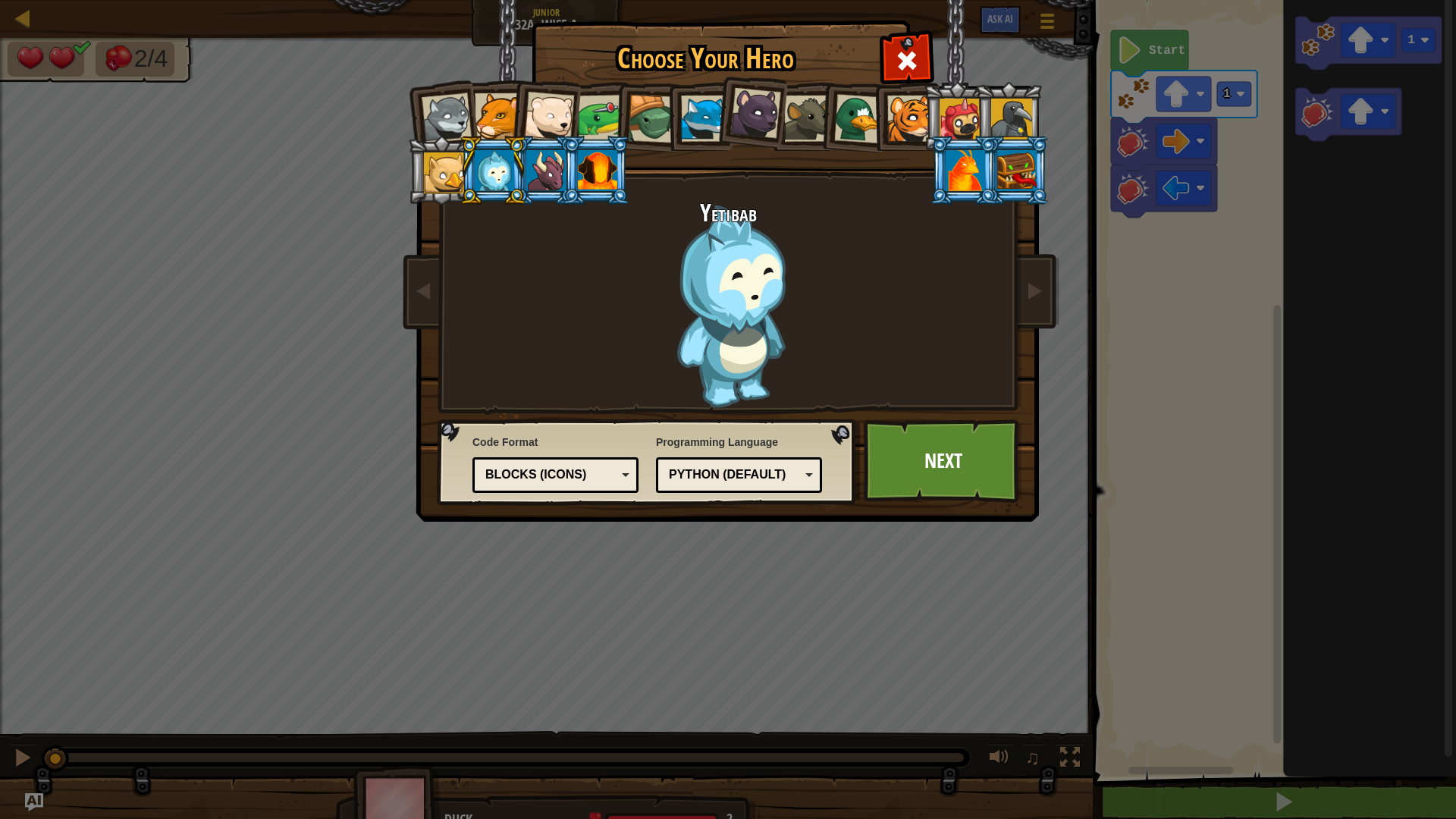
click at [508, 163] on div at bounding box center [494, 170] width 40 height 41
click at [534, 163] on div at bounding box center [546, 170] width 40 height 41
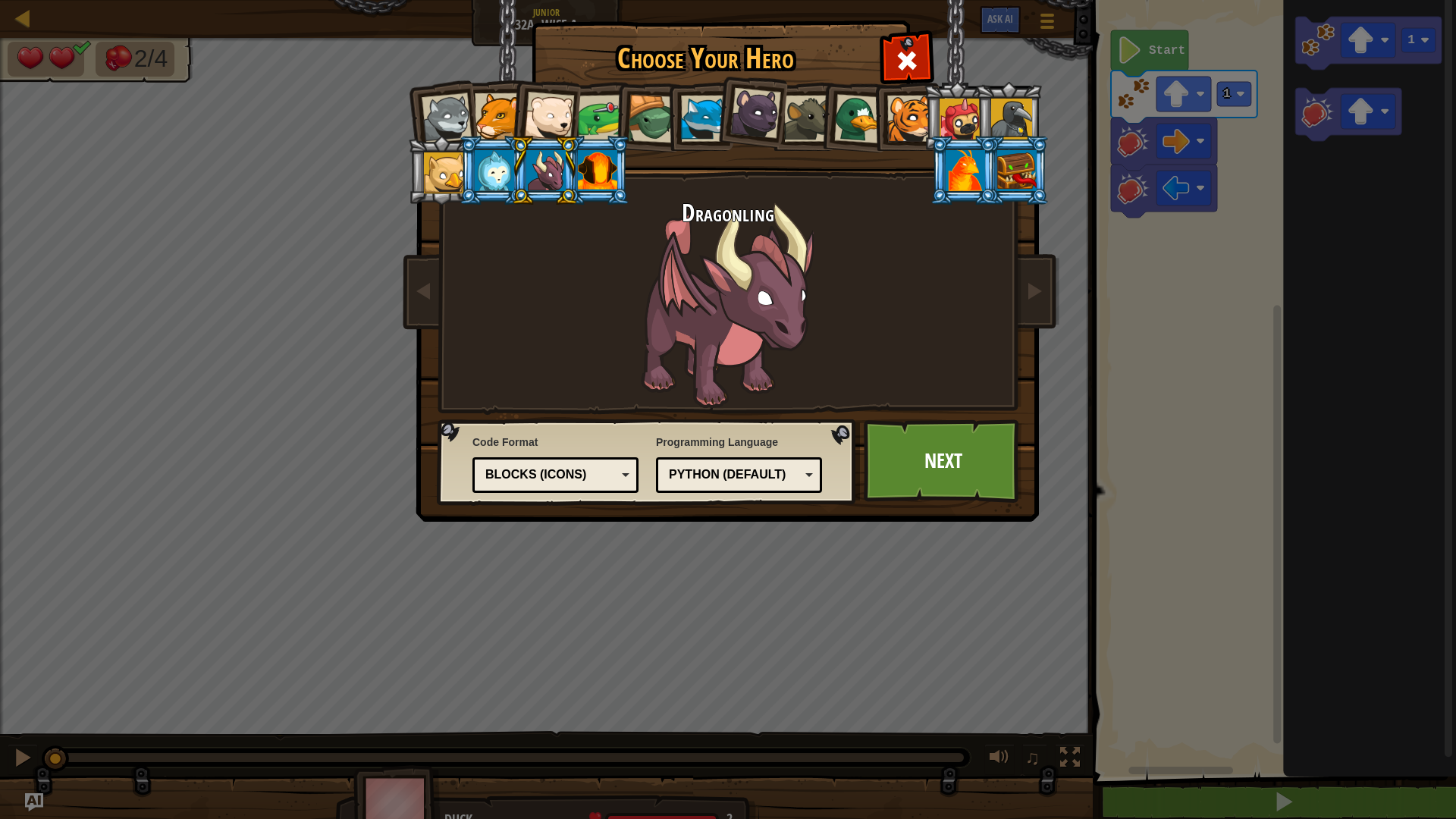
click at [449, 126] on div at bounding box center [446, 118] width 50 height 50
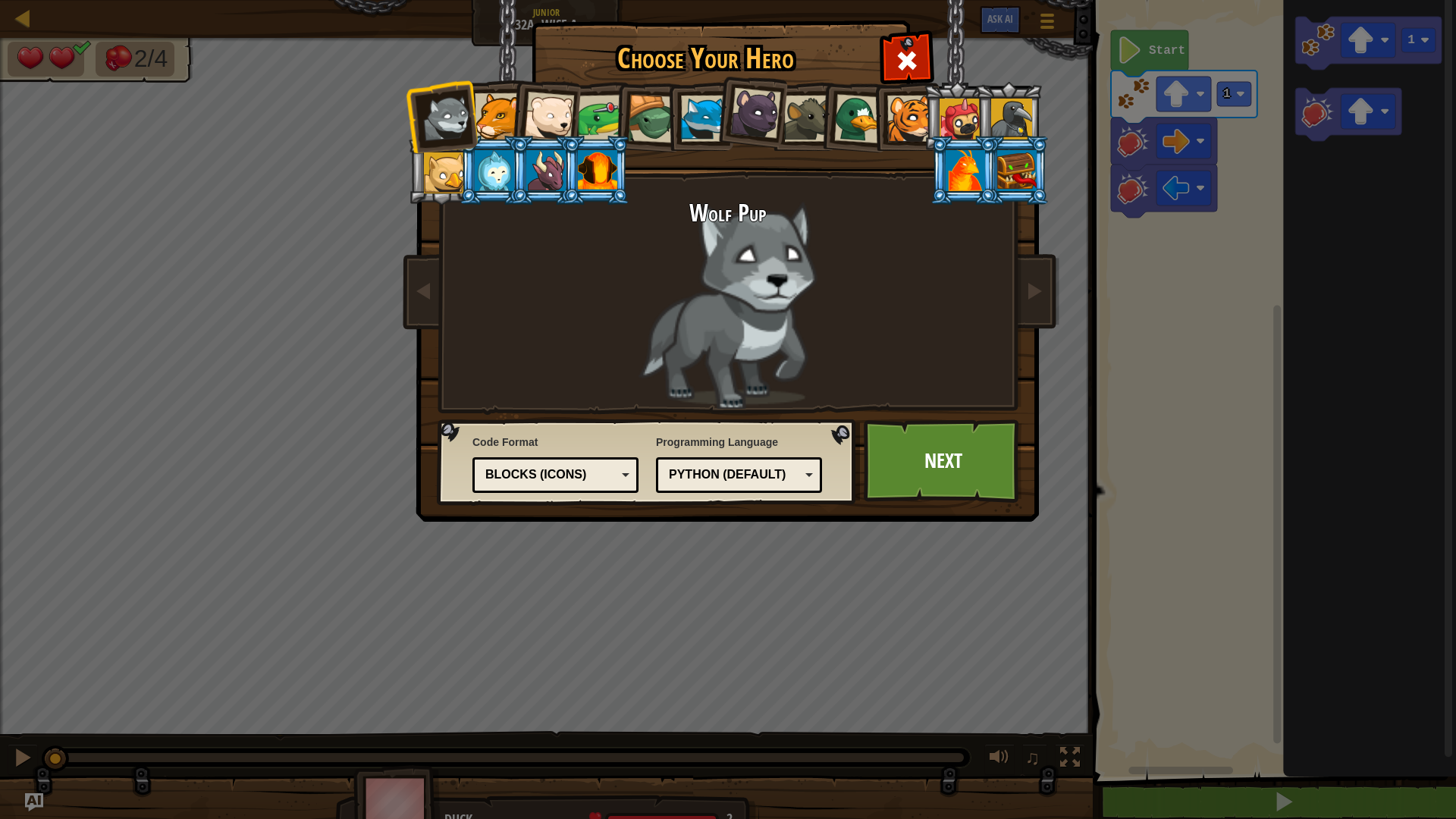
click at [439, 174] on div at bounding box center [444, 173] width 41 height 41
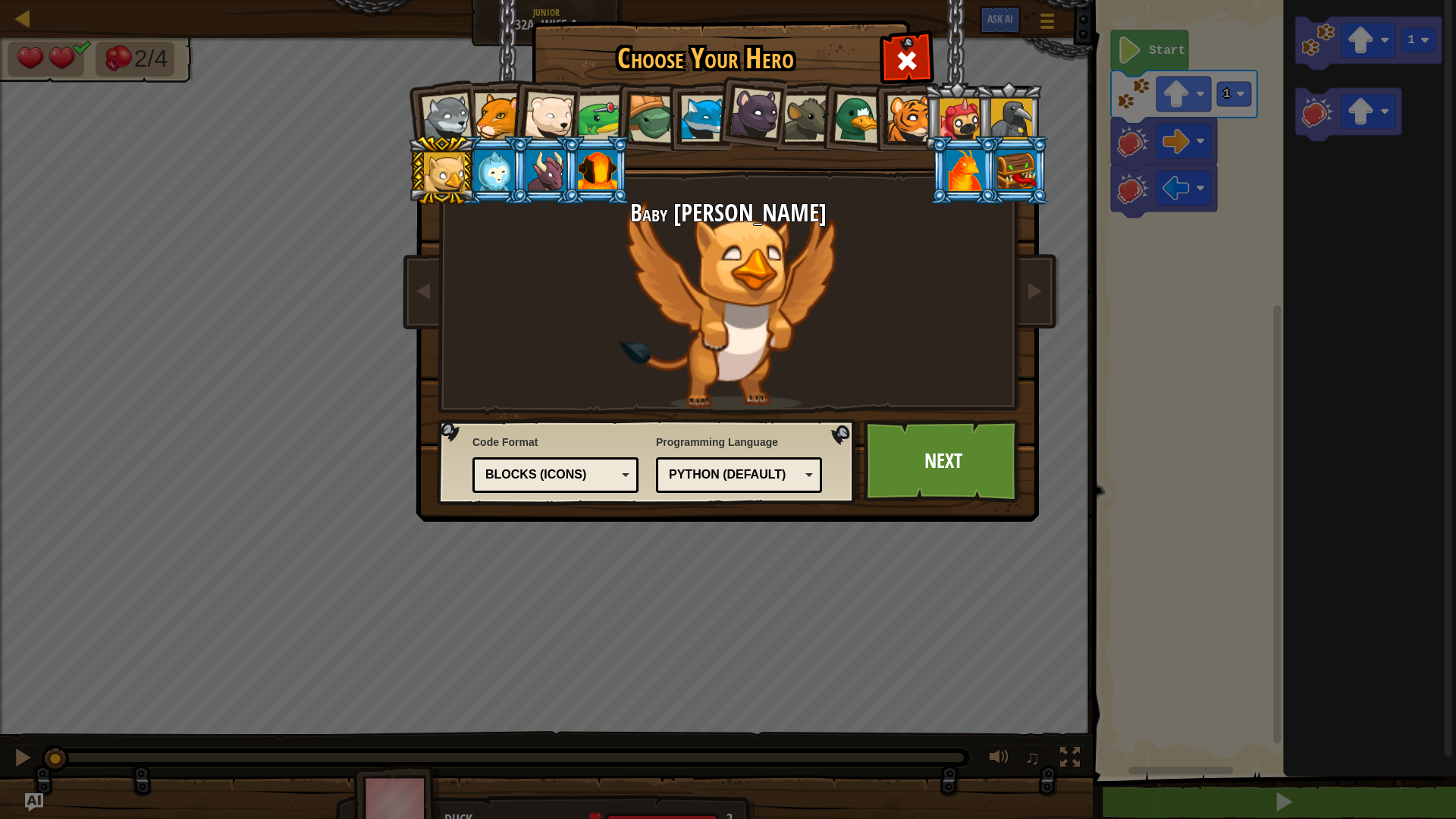
drag, startPoint x: 589, startPoint y: 159, endPoint x: 601, endPoint y: 141, distance: 21.6
click at [592, 154] on div at bounding box center [597, 170] width 40 height 41
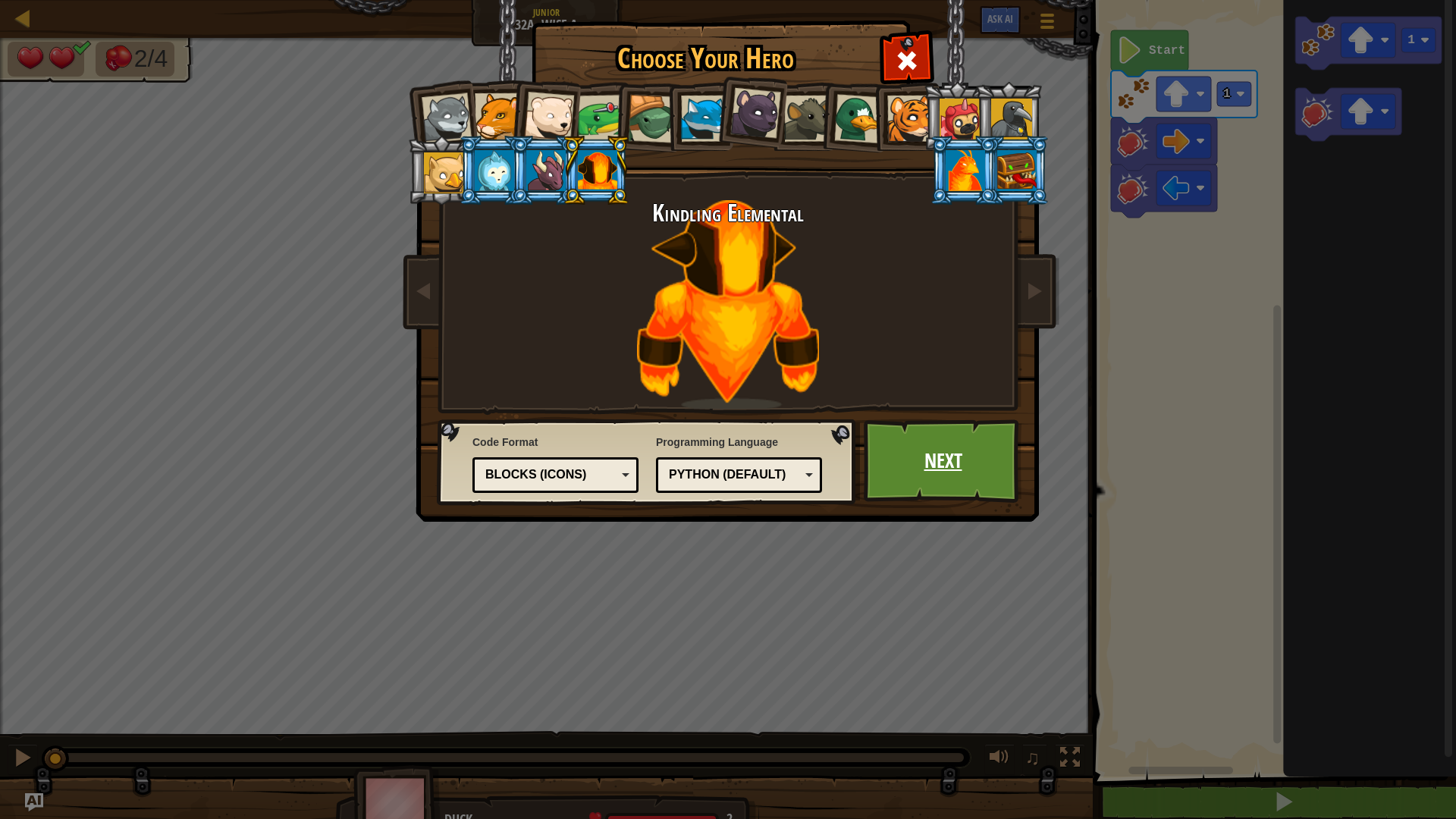
click at [964, 468] on link "Next" at bounding box center [943, 461] width 158 height 83
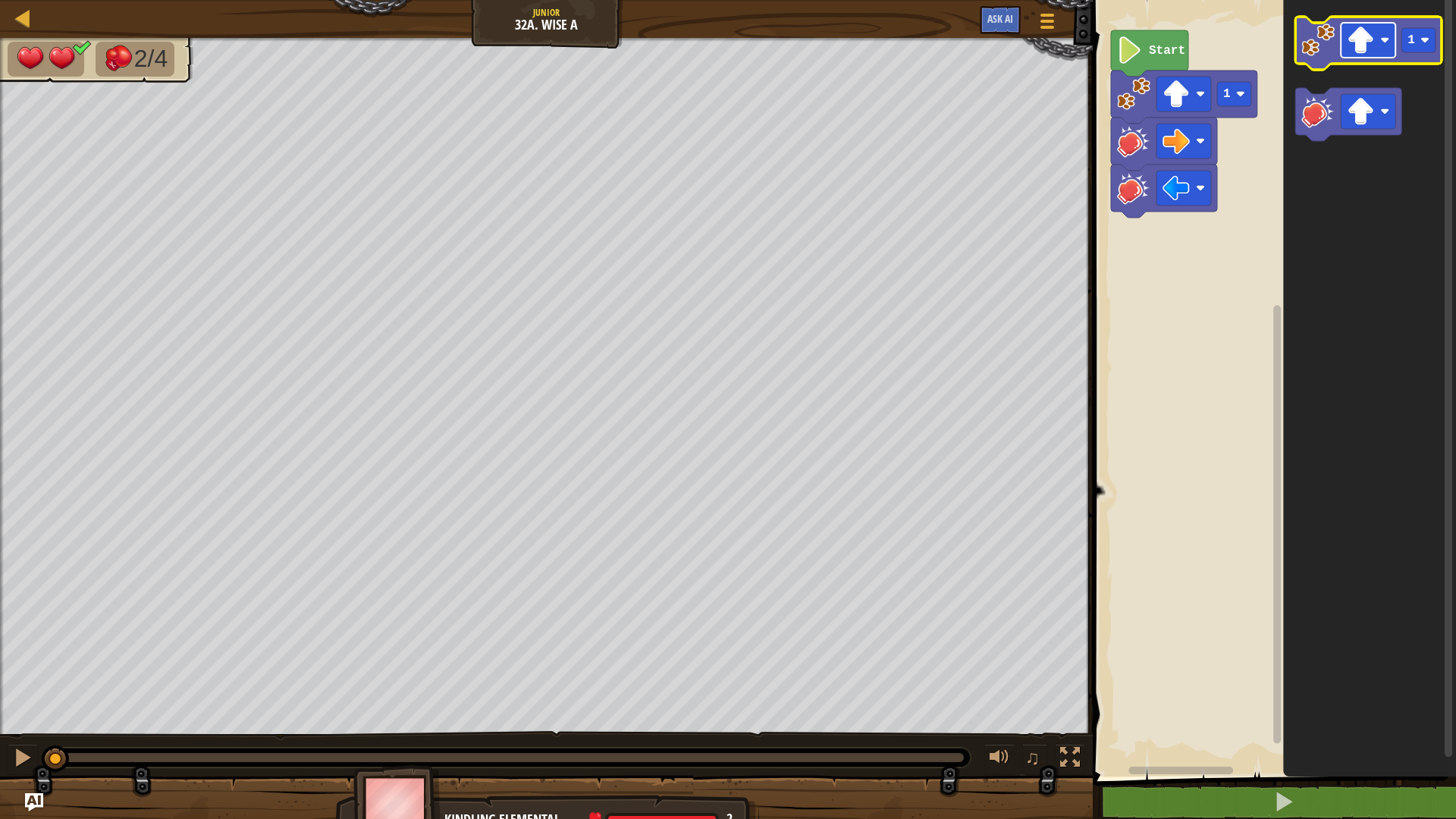
click at [1367, 46] on image "Blockly Workspace" at bounding box center [1360, 40] width 27 height 27
click at [1331, 44] on image "Blockly Workspace" at bounding box center [1318, 40] width 34 height 34
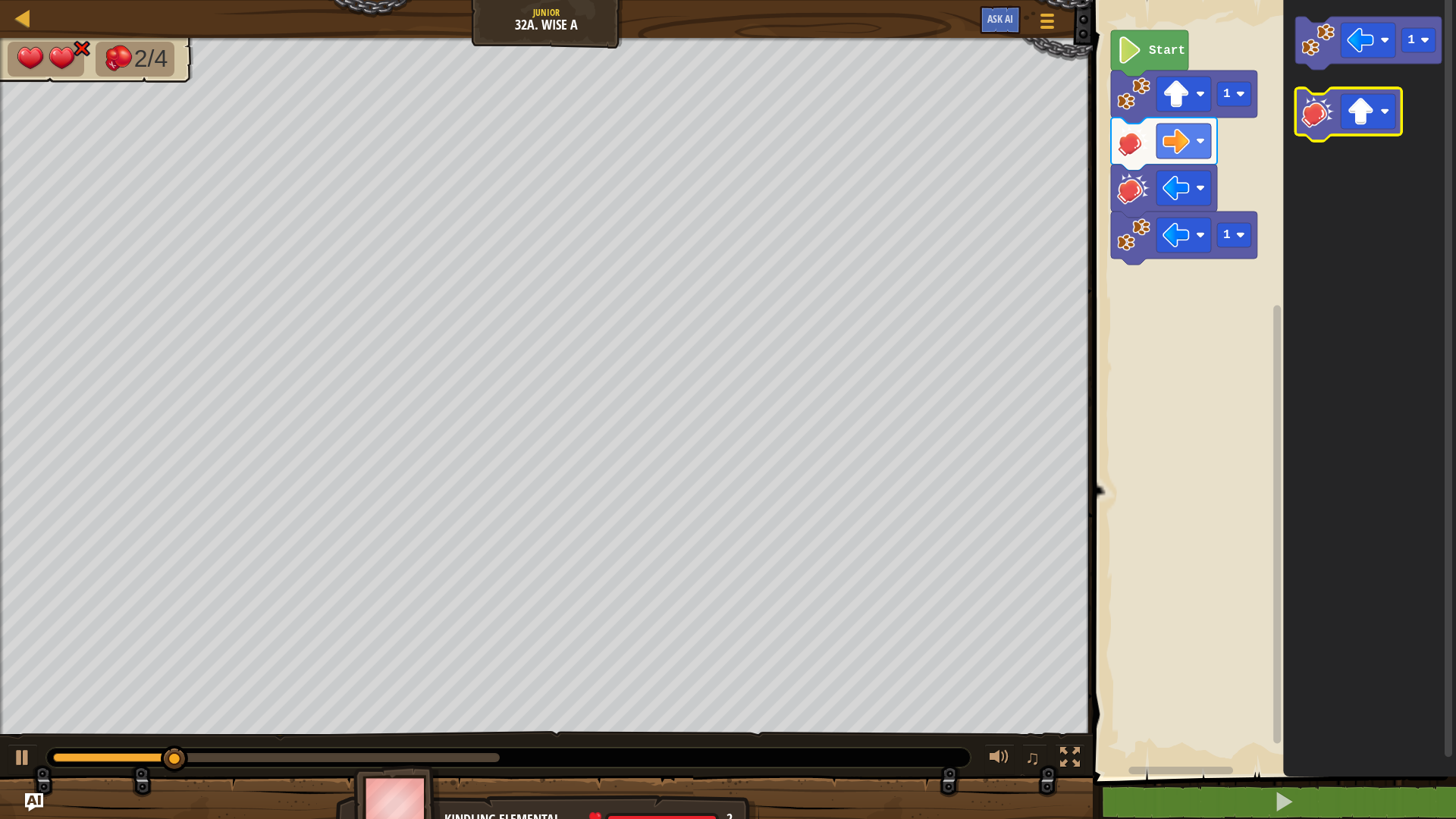
click at [1327, 114] on image "Blockly Workspace" at bounding box center [1318, 112] width 34 height 34
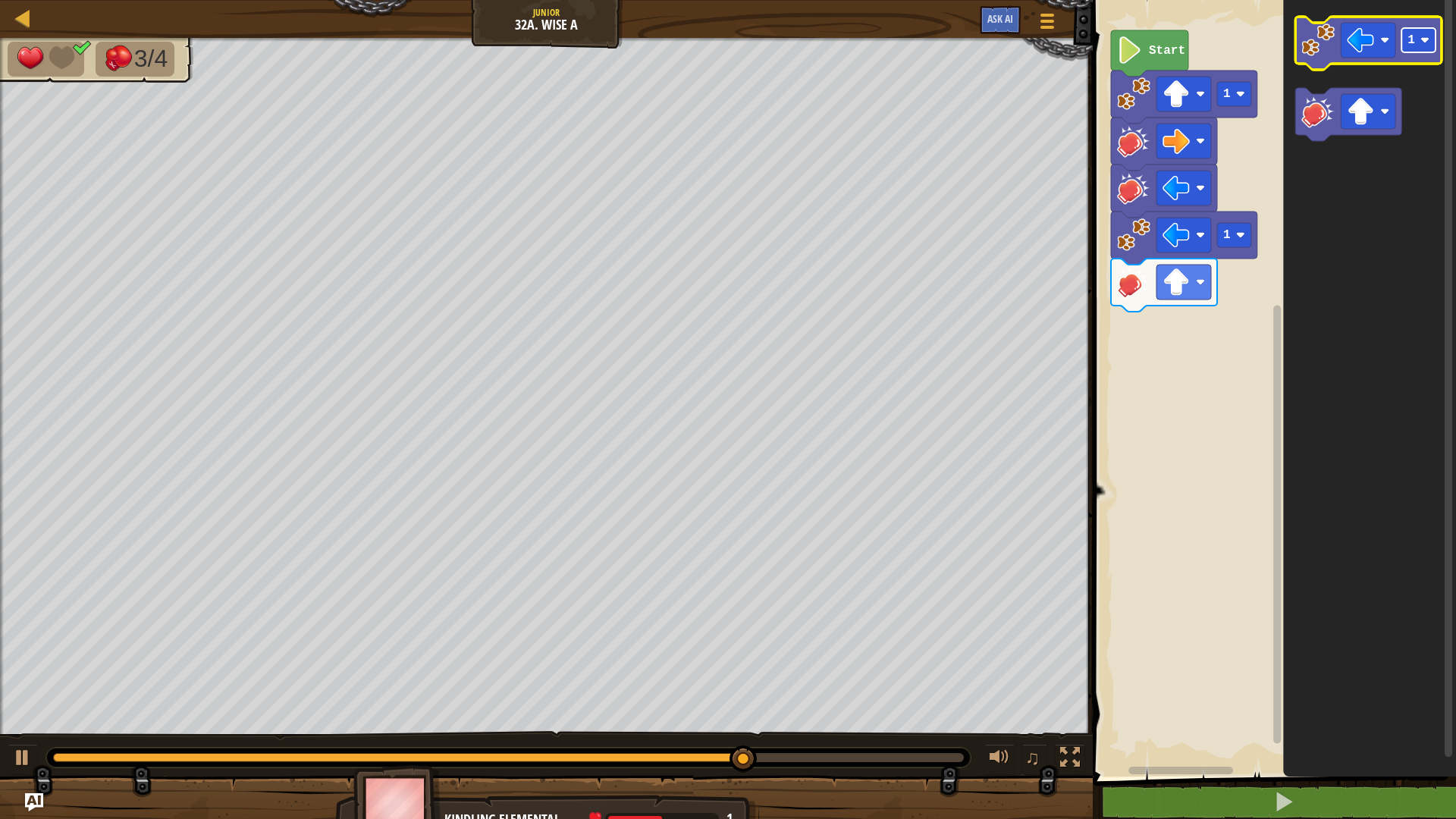
click at [1410, 41] on text "1" at bounding box center [1411, 40] width 8 height 13
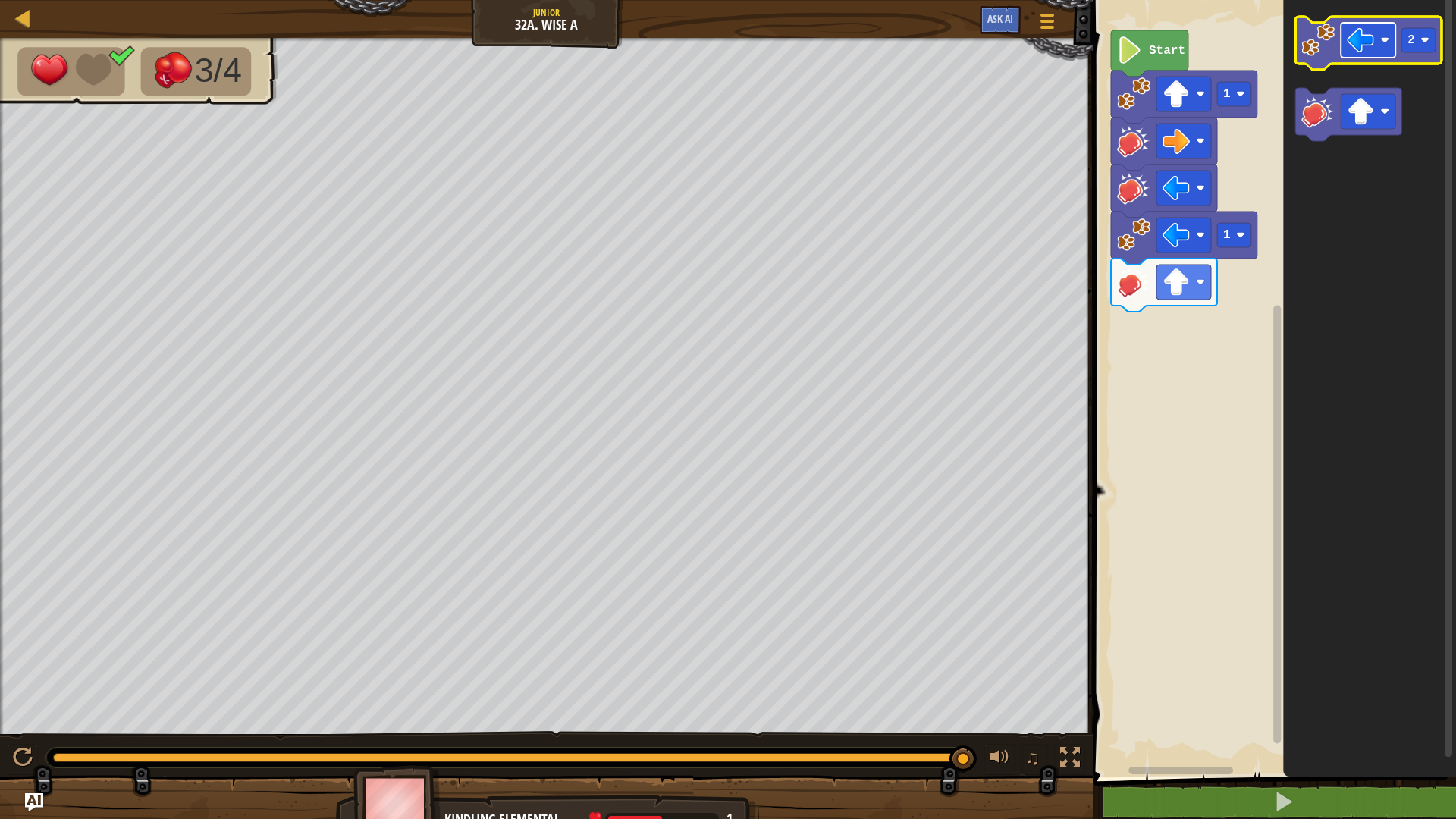
click at [1345, 47] on rect "Blockly Workspace" at bounding box center [1368, 40] width 55 height 35
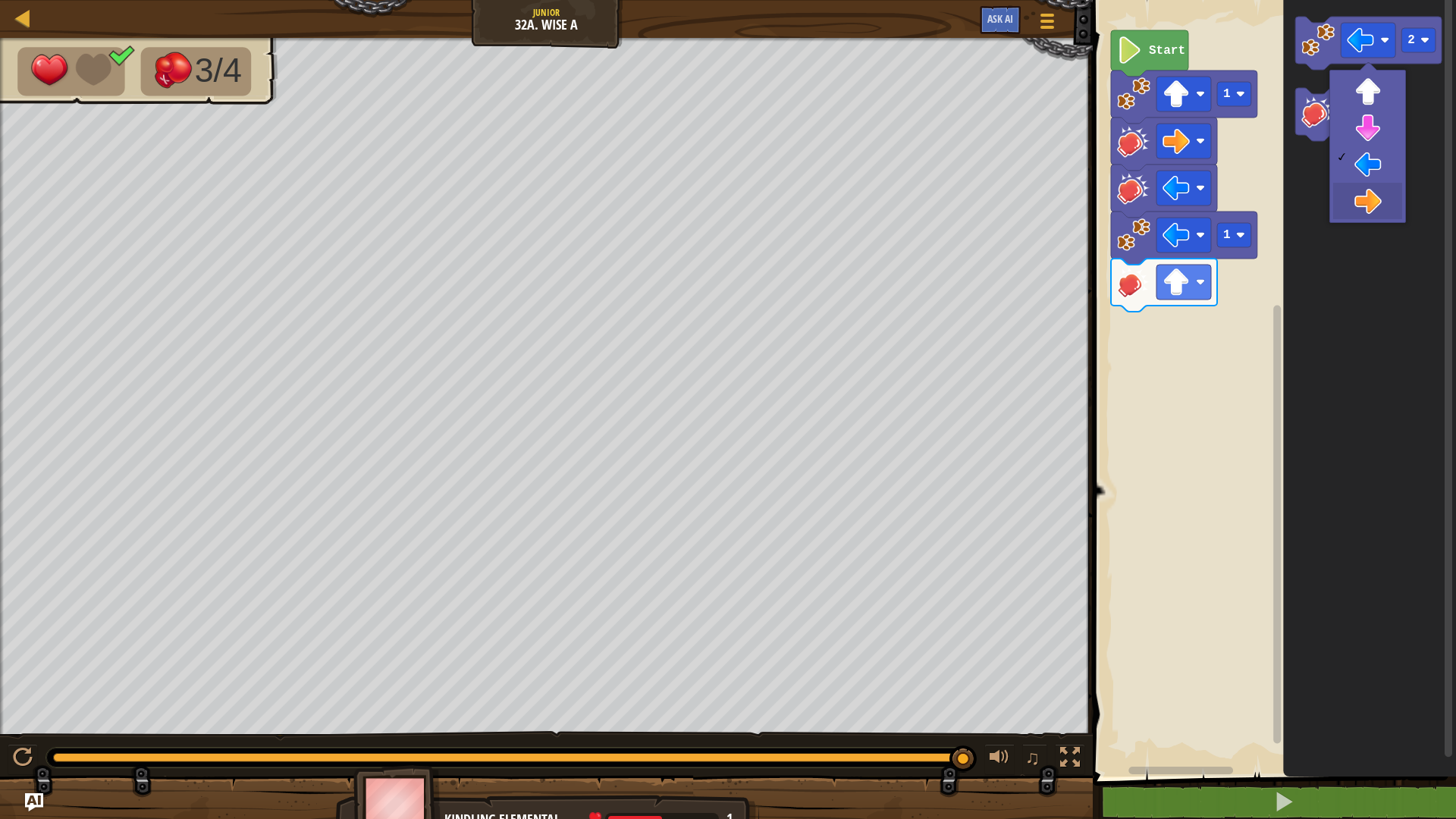
drag, startPoint x: 1382, startPoint y: 206, endPoint x: 1343, endPoint y: 104, distance: 109.2
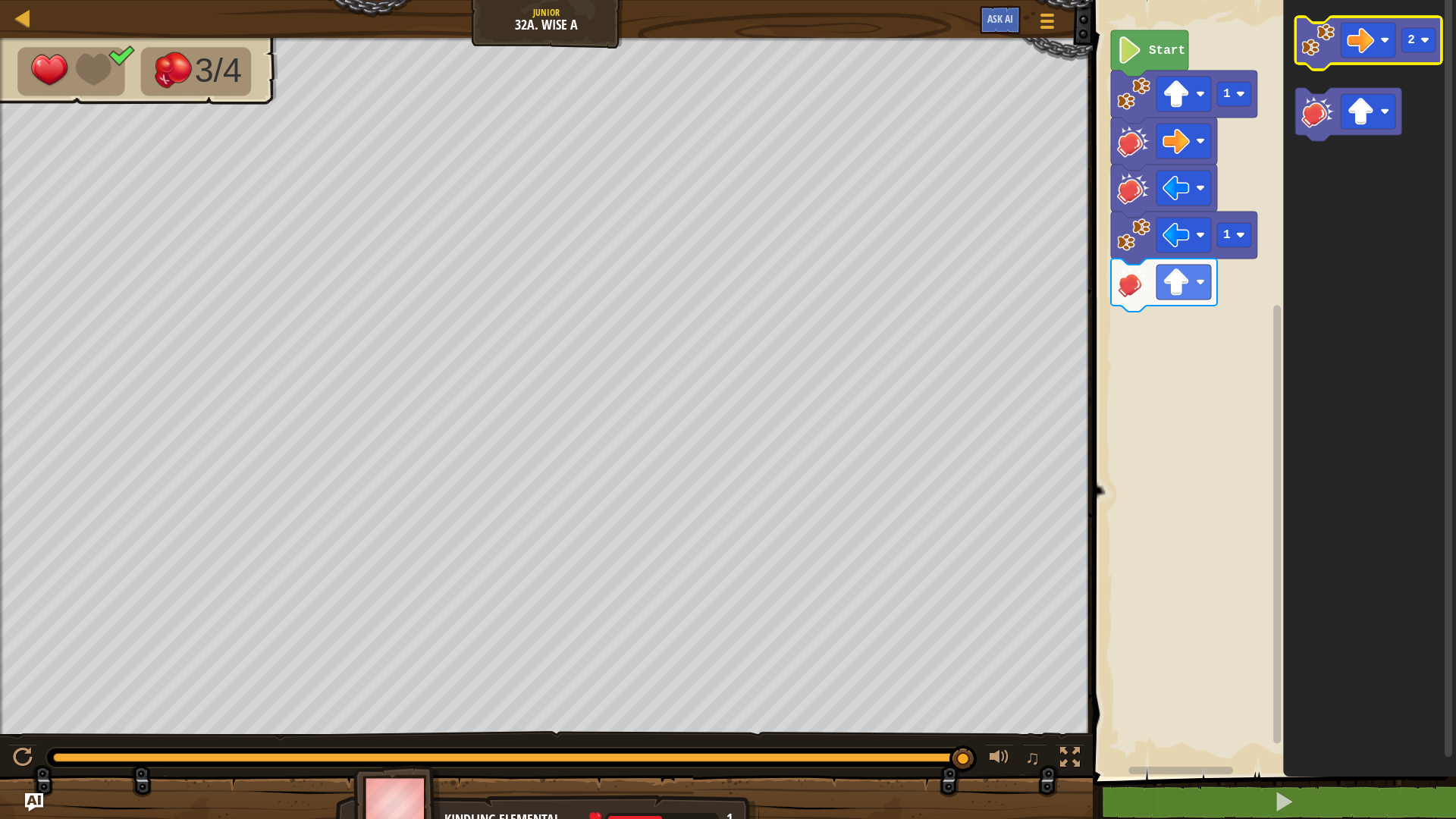
click at [1331, 54] on image "Blockly Workspace" at bounding box center [1318, 40] width 34 height 34
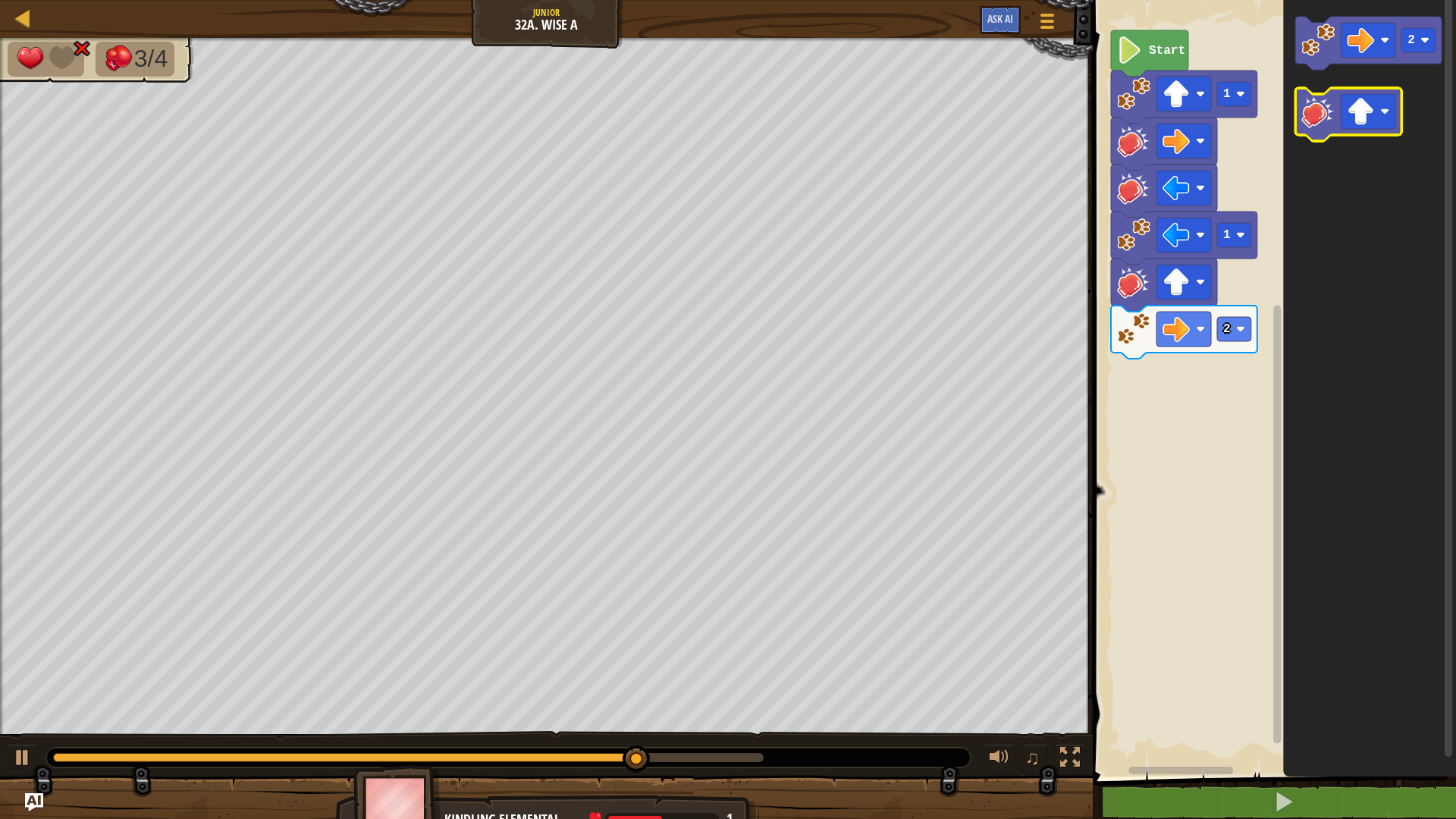
click at [1331, 127] on image "Blockly Workspace" at bounding box center [1318, 112] width 34 height 34
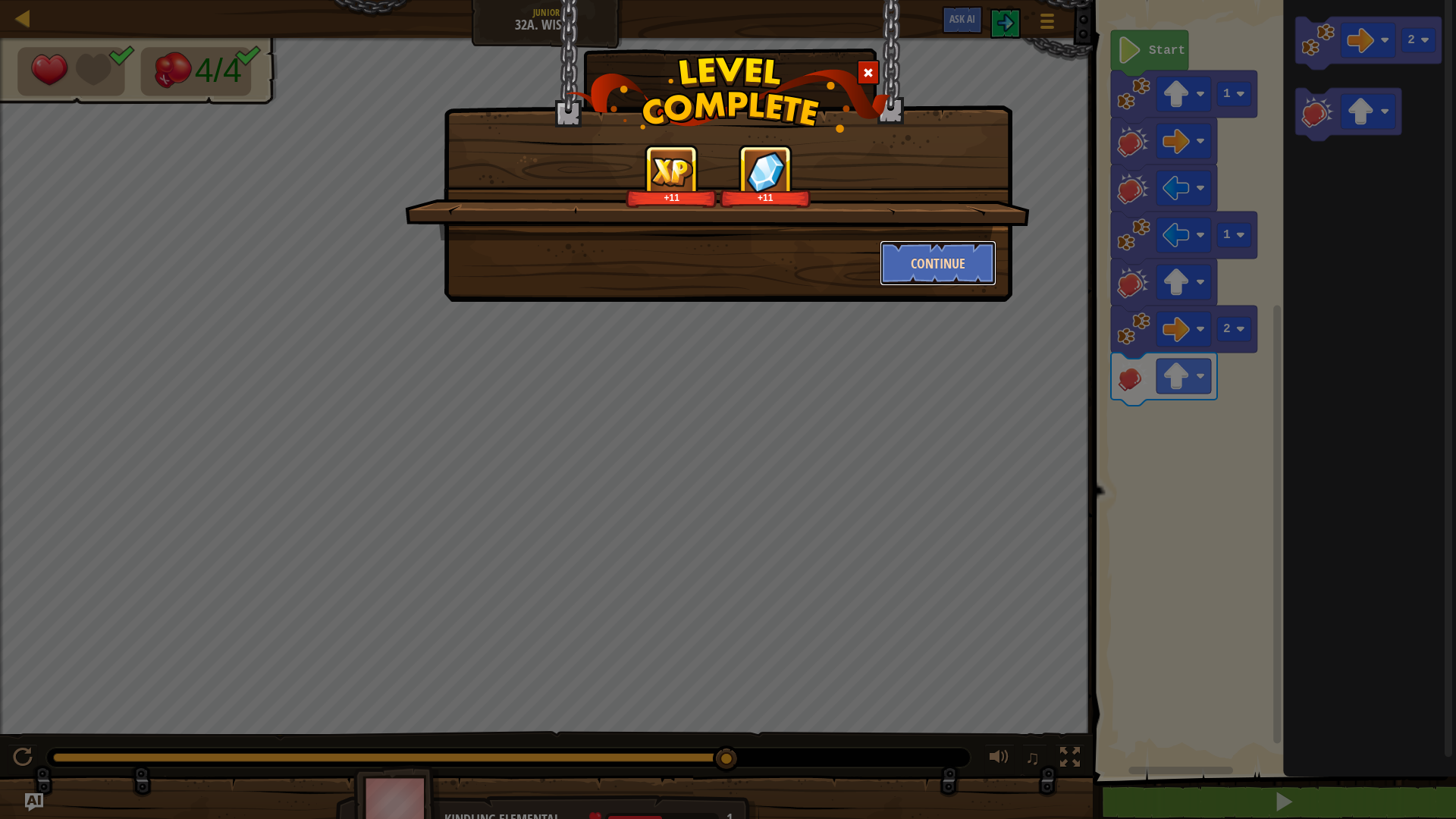
click at [952, 274] on button "Continue" at bounding box center [939, 263] width 118 height 46
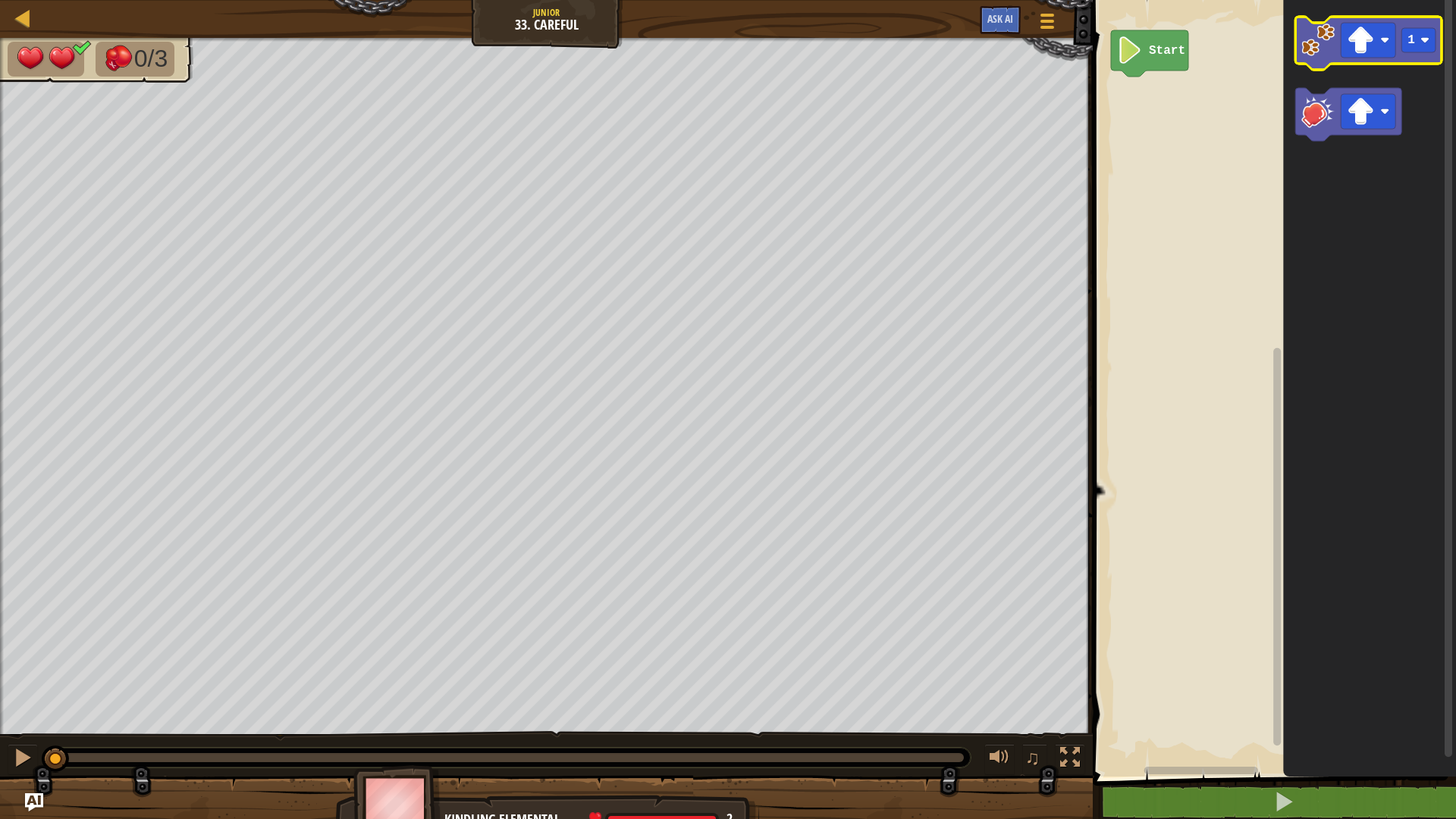
click at [1335, 50] on image "Blockly Workspace" at bounding box center [1318, 40] width 34 height 34
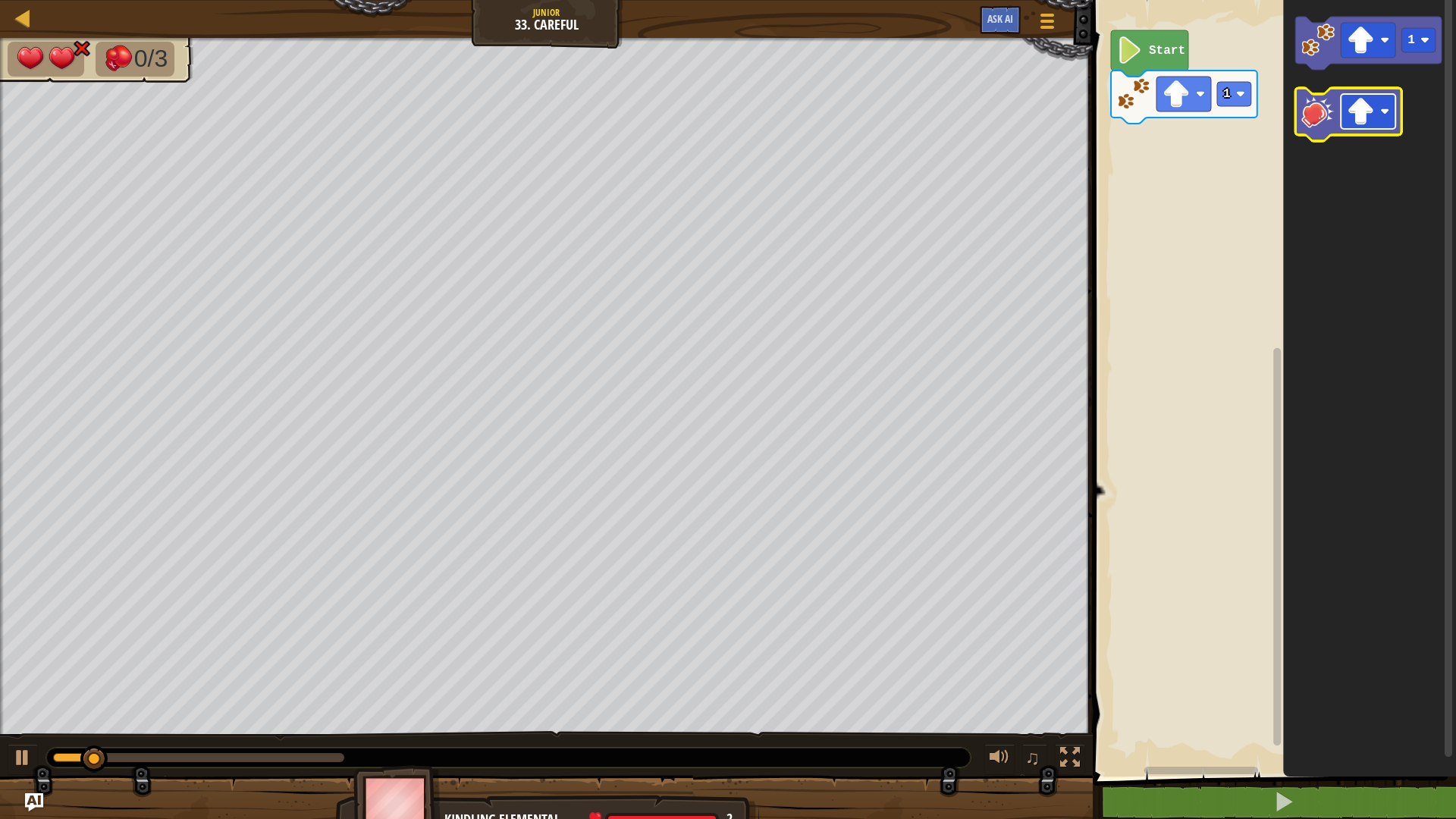
click at [1373, 103] on image "Blockly Workspace" at bounding box center [1360, 111] width 27 height 27
click at [1325, 110] on image "Blockly Workspace" at bounding box center [1318, 112] width 34 height 34
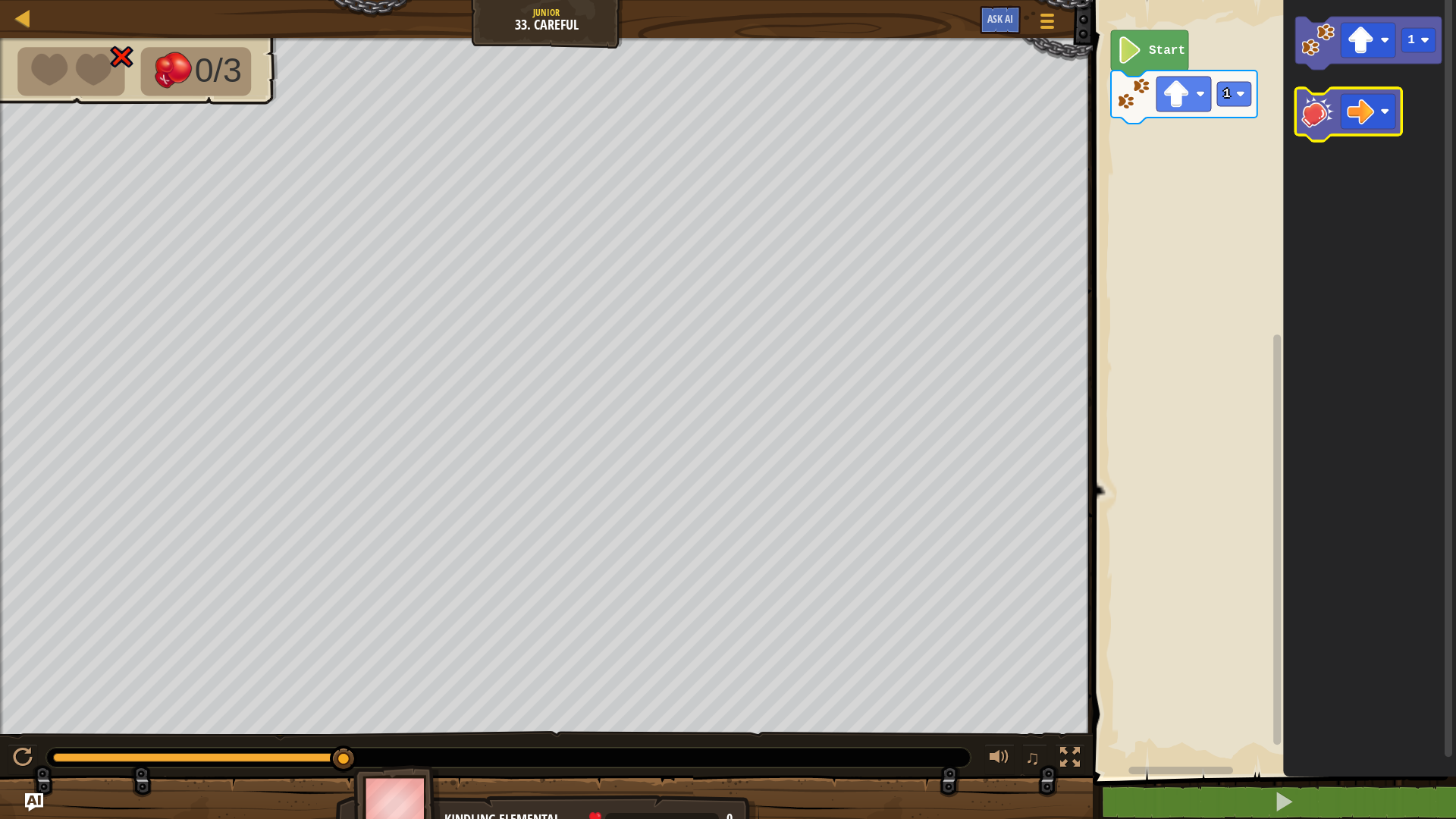
click at [1332, 111] on image "Blockly Workspace" at bounding box center [1318, 112] width 34 height 34
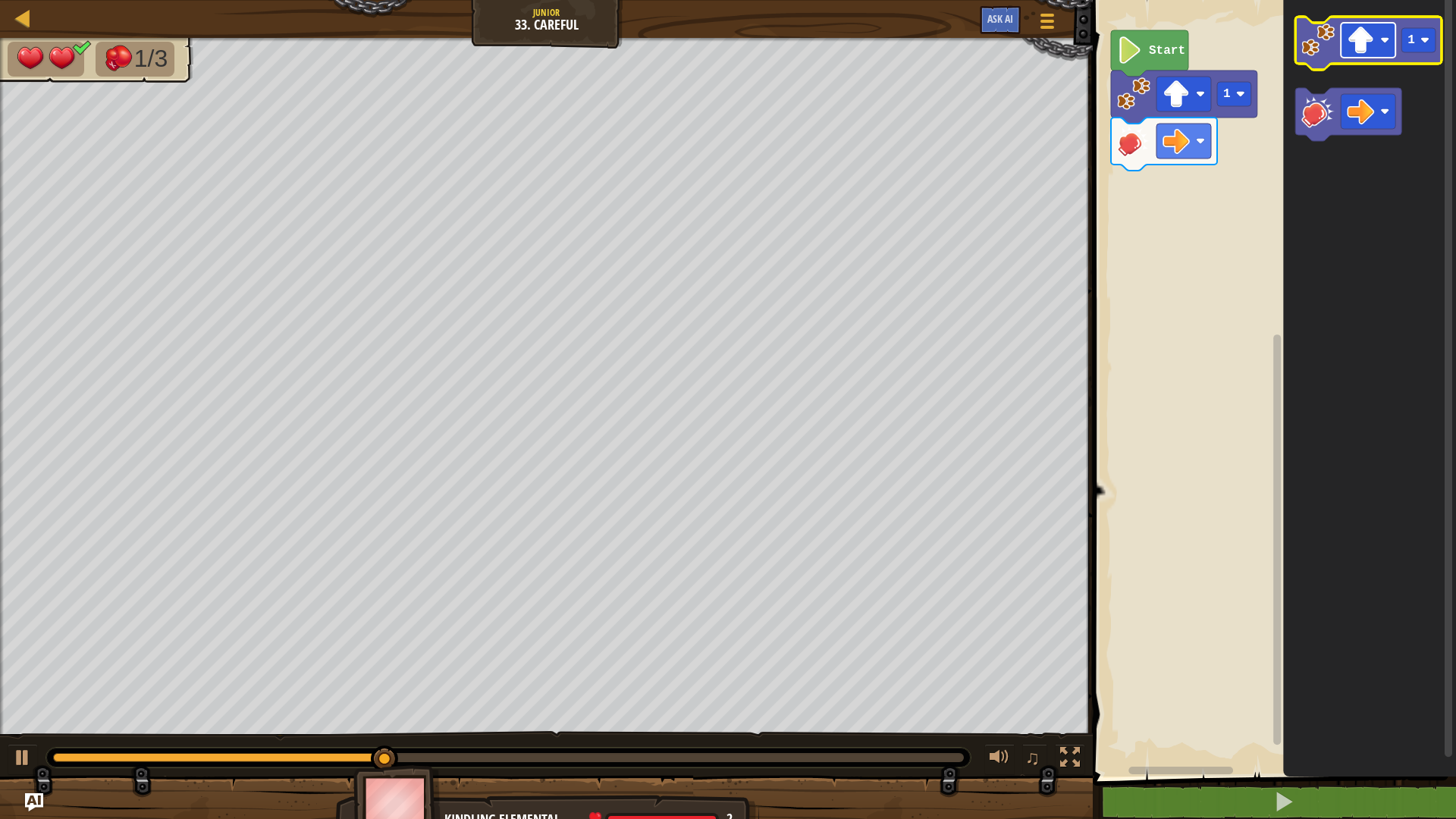
click at [1354, 56] on rect "Blockly Workspace" at bounding box center [1368, 40] width 55 height 35
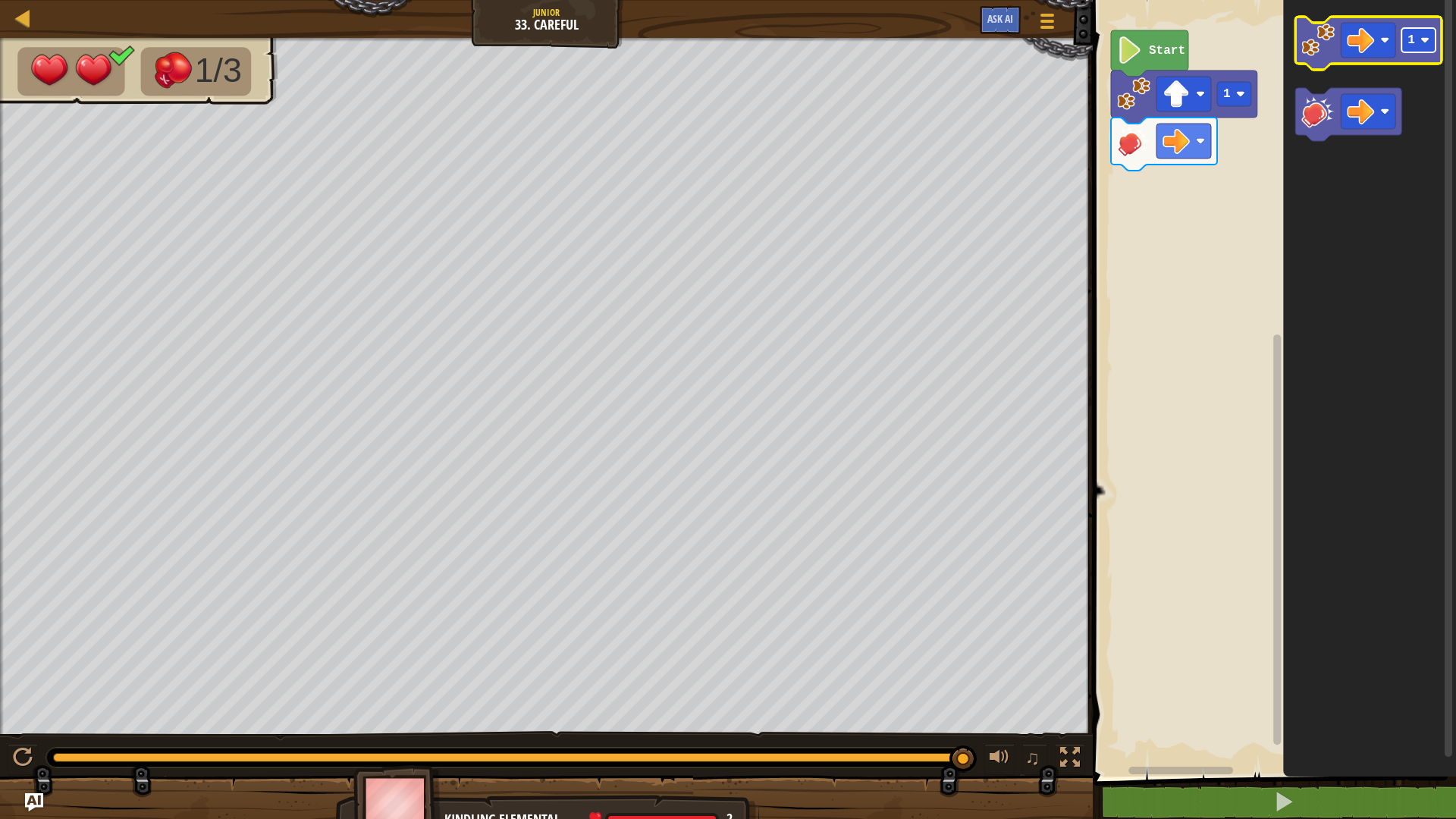
click at [1411, 37] on text "1" at bounding box center [1411, 40] width 8 height 13
click at [1317, 50] on image "Blockly Workspace" at bounding box center [1318, 40] width 34 height 34
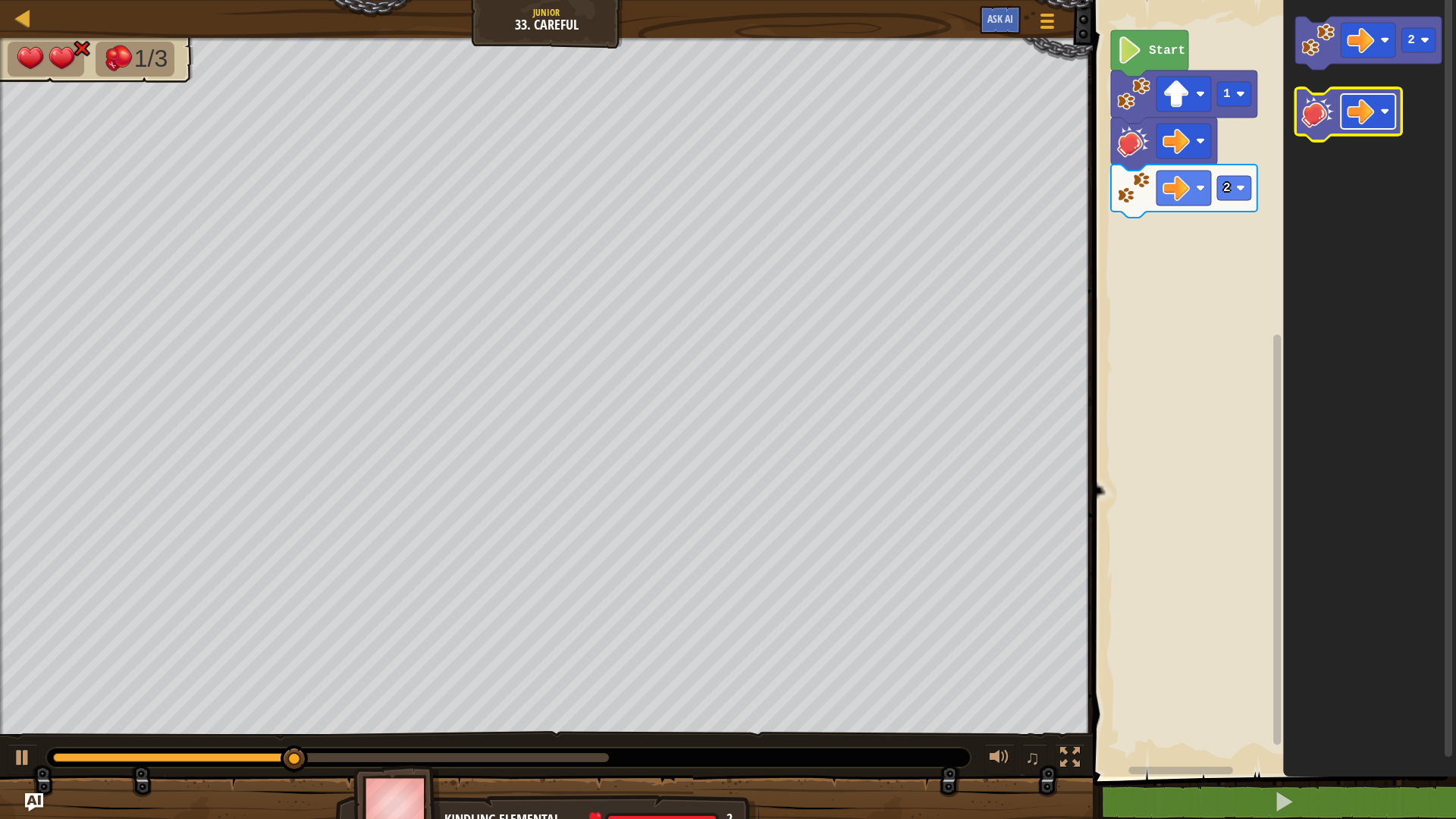
click at [1383, 119] on rect "Blockly Workspace" at bounding box center [1368, 111] width 55 height 35
click at [1327, 119] on image "Blockly Workspace" at bounding box center [1318, 112] width 34 height 34
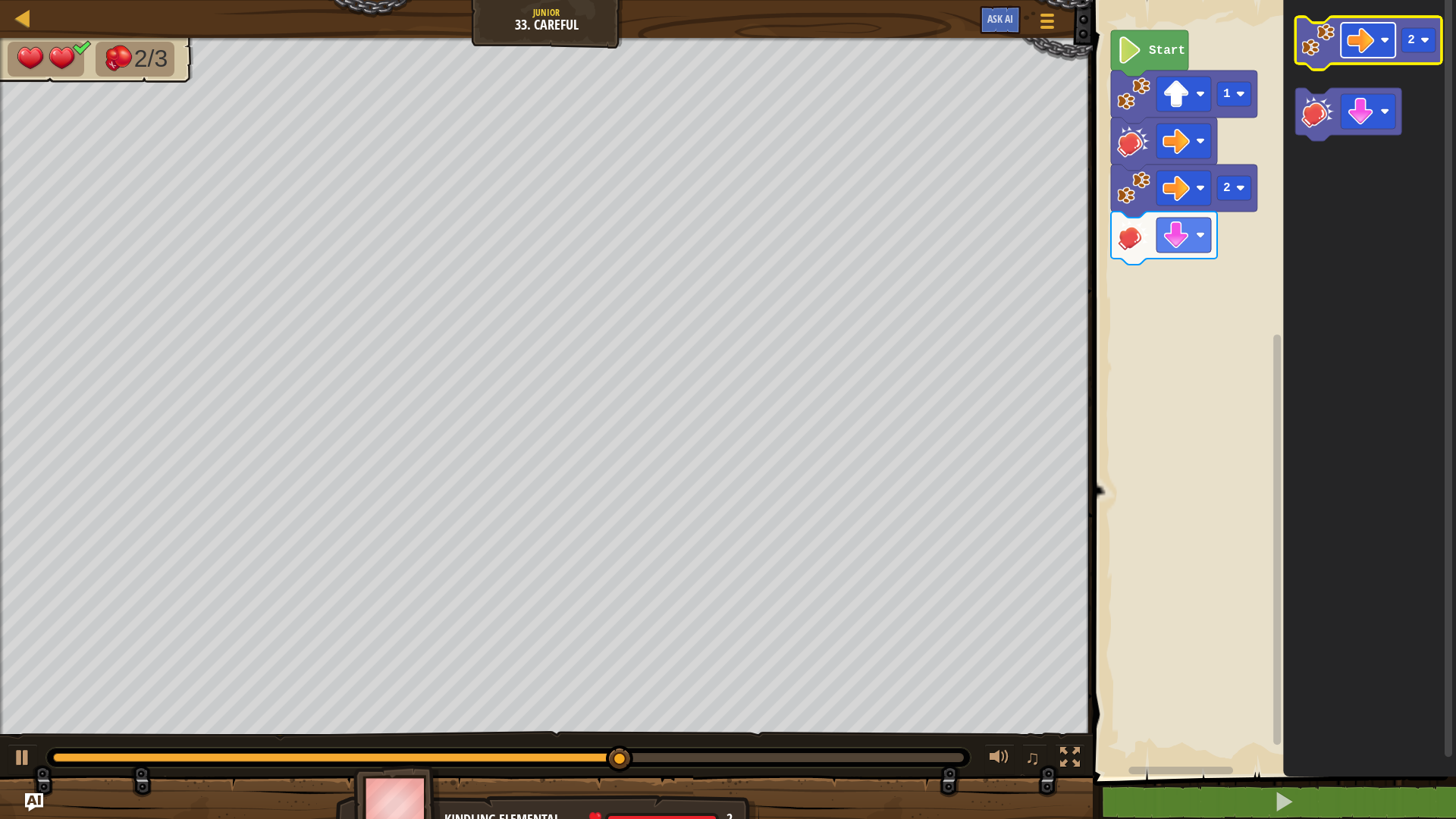
click at [1369, 40] on image "Blockly Workspace" at bounding box center [1360, 40] width 27 height 27
click at [1428, 40] on image "Blockly Workspace" at bounding box center [1425, 40] width 9 height 9
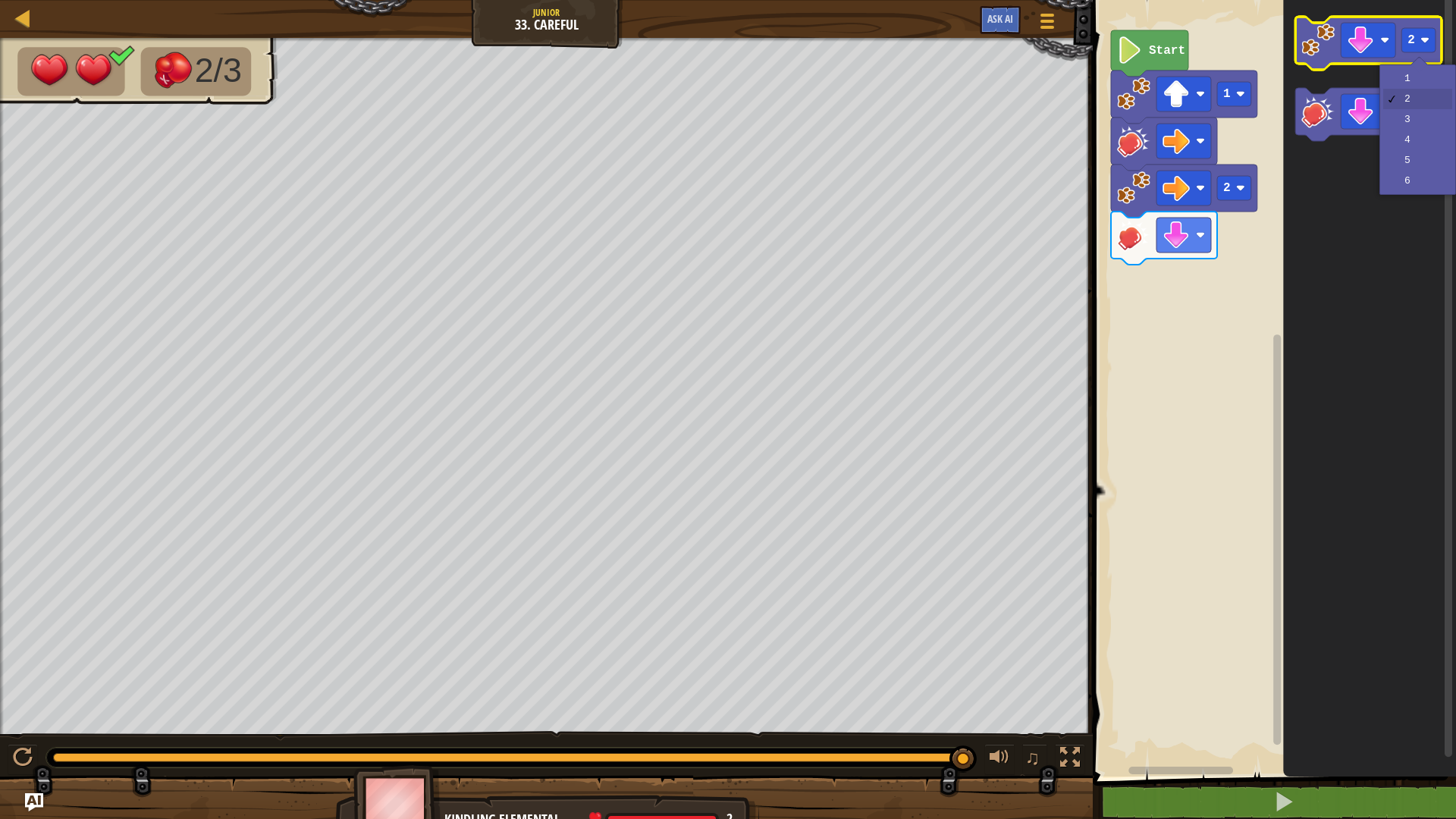
click at [1322, 37] on image "Blockly Workspace" at bounding box center [1318, 40] width 34 height 34
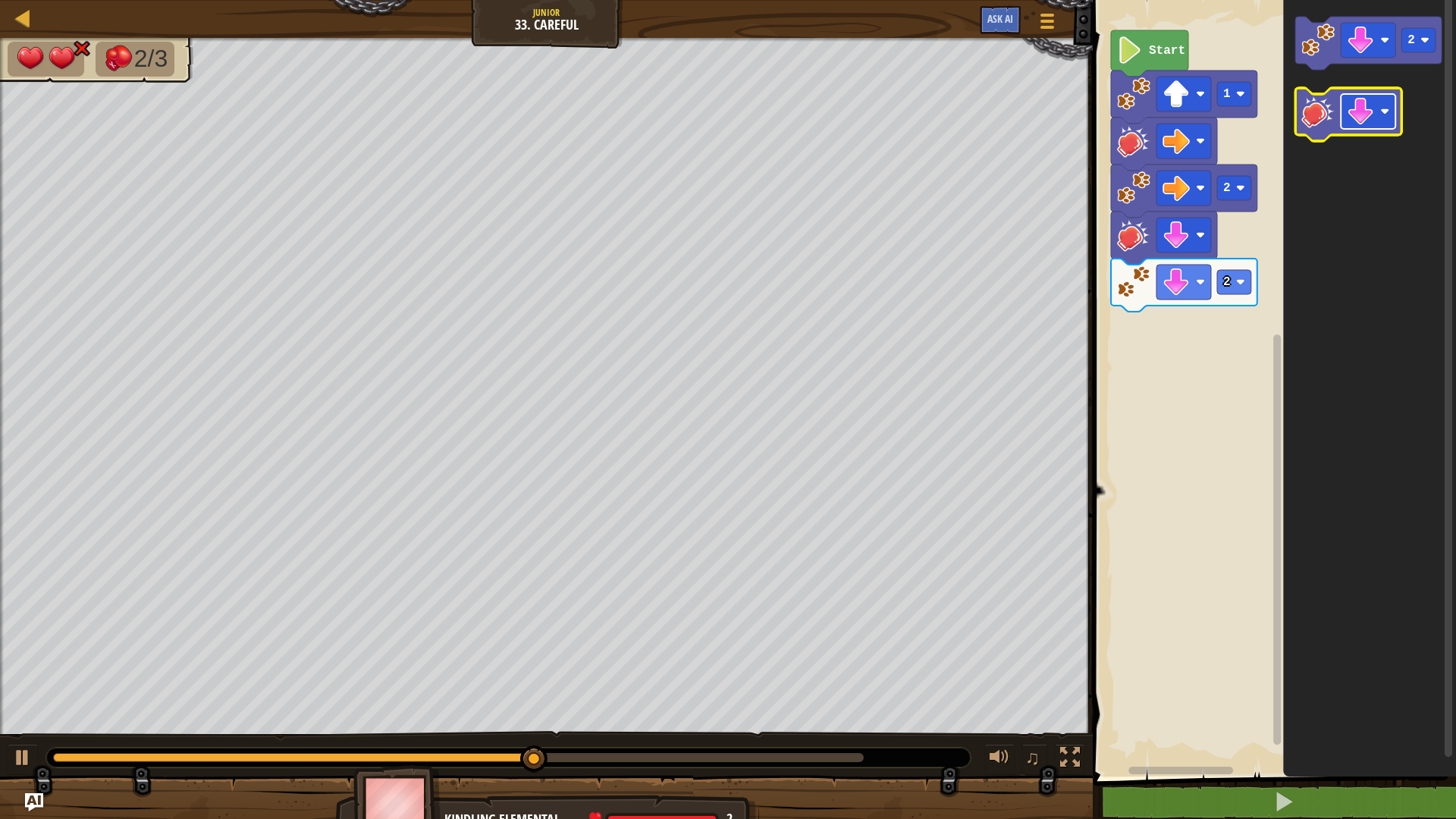
click at [1368, 111] on image "Blockly Workspace" at bounding box center [1360, 111] width 27 height 27
click at [1323, 120] on image "Blockly Workspace" at bounding box center [1318, 112] width 34 height 34
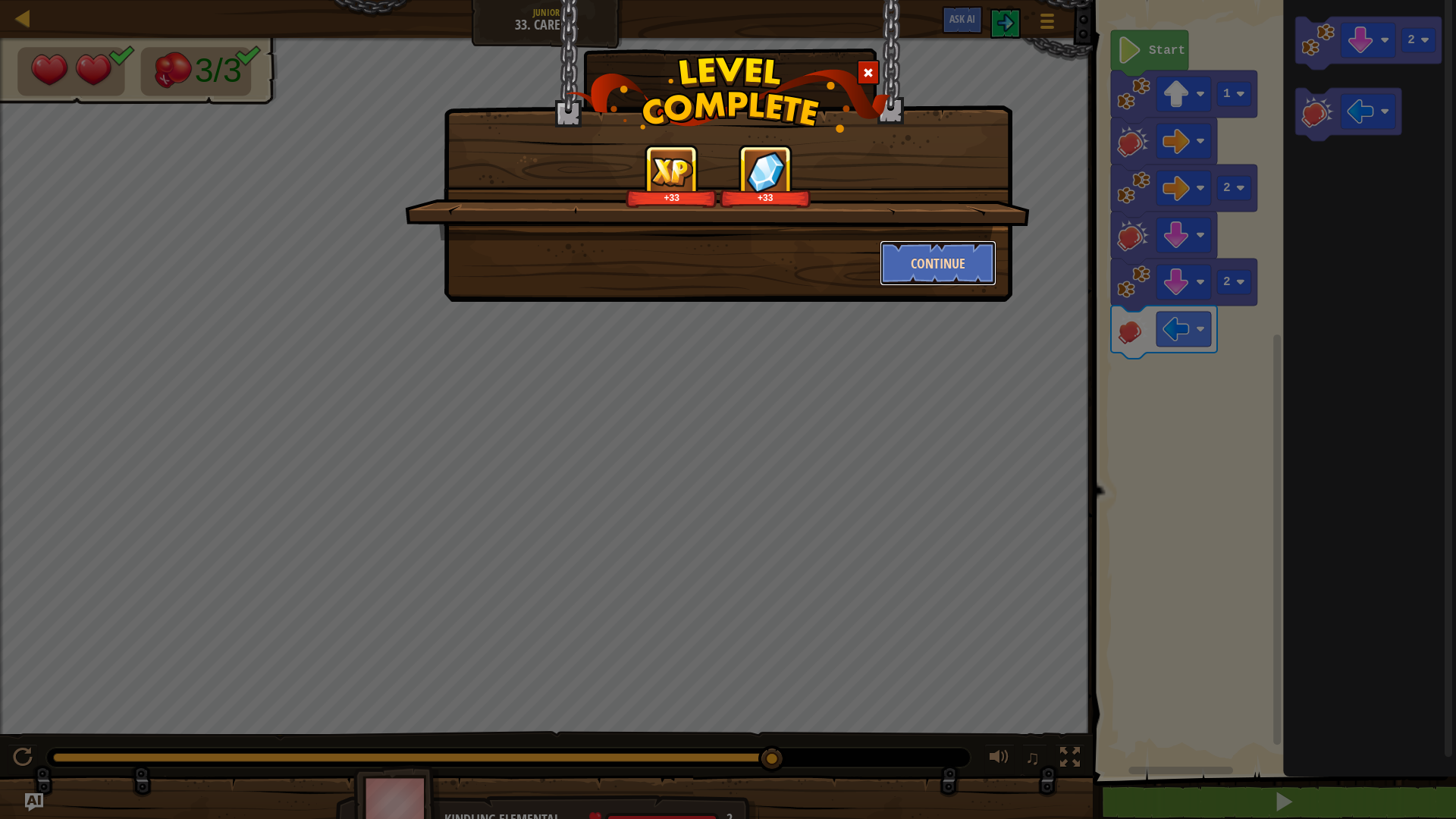
click at [990, 248] on button "Continue" at bounding box center [939, 263] width 118 height 46
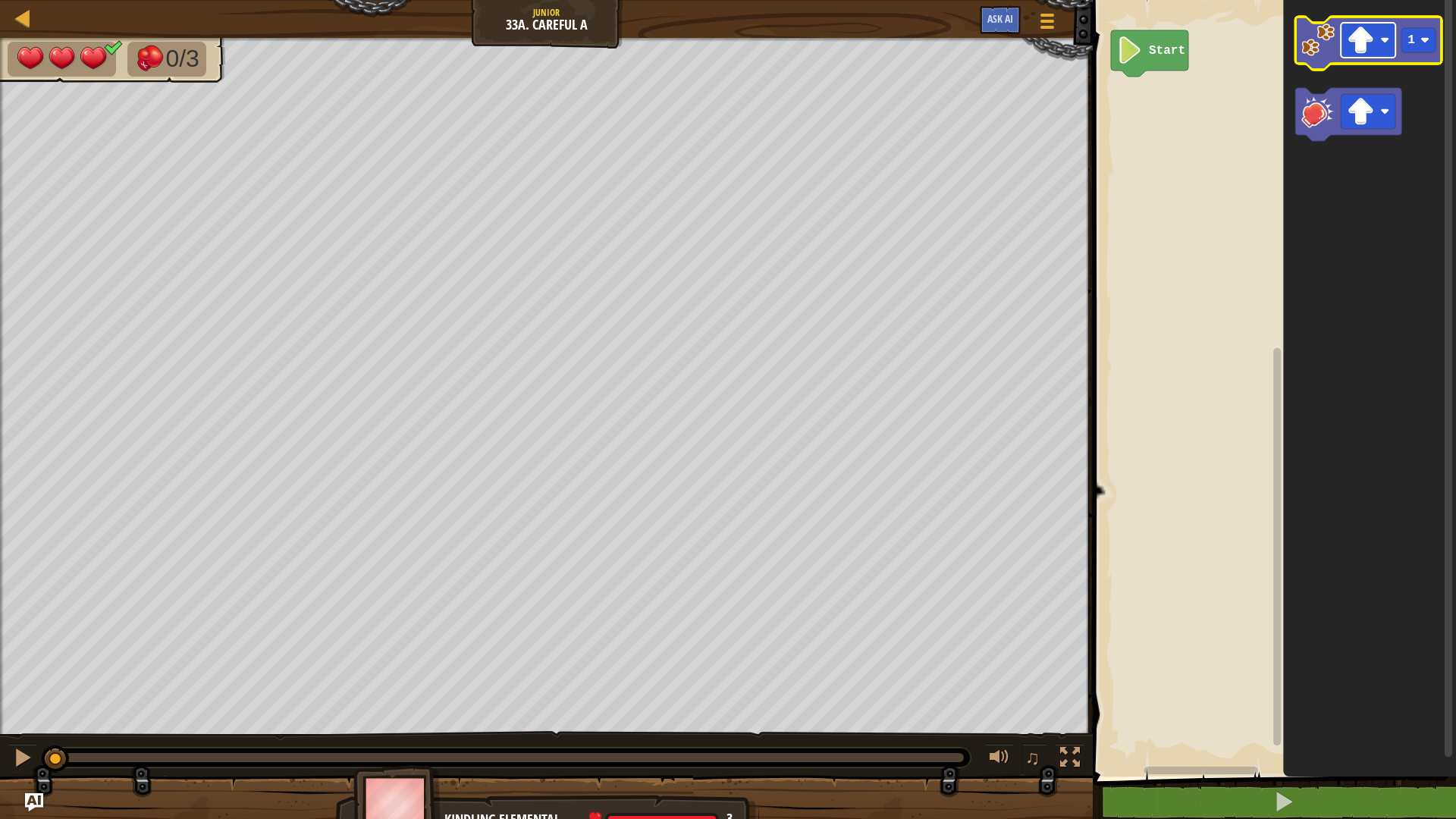
click at [1354, 53] on image "Blockly Workspace" at bounding box center [1360, 40] width 27 height 27
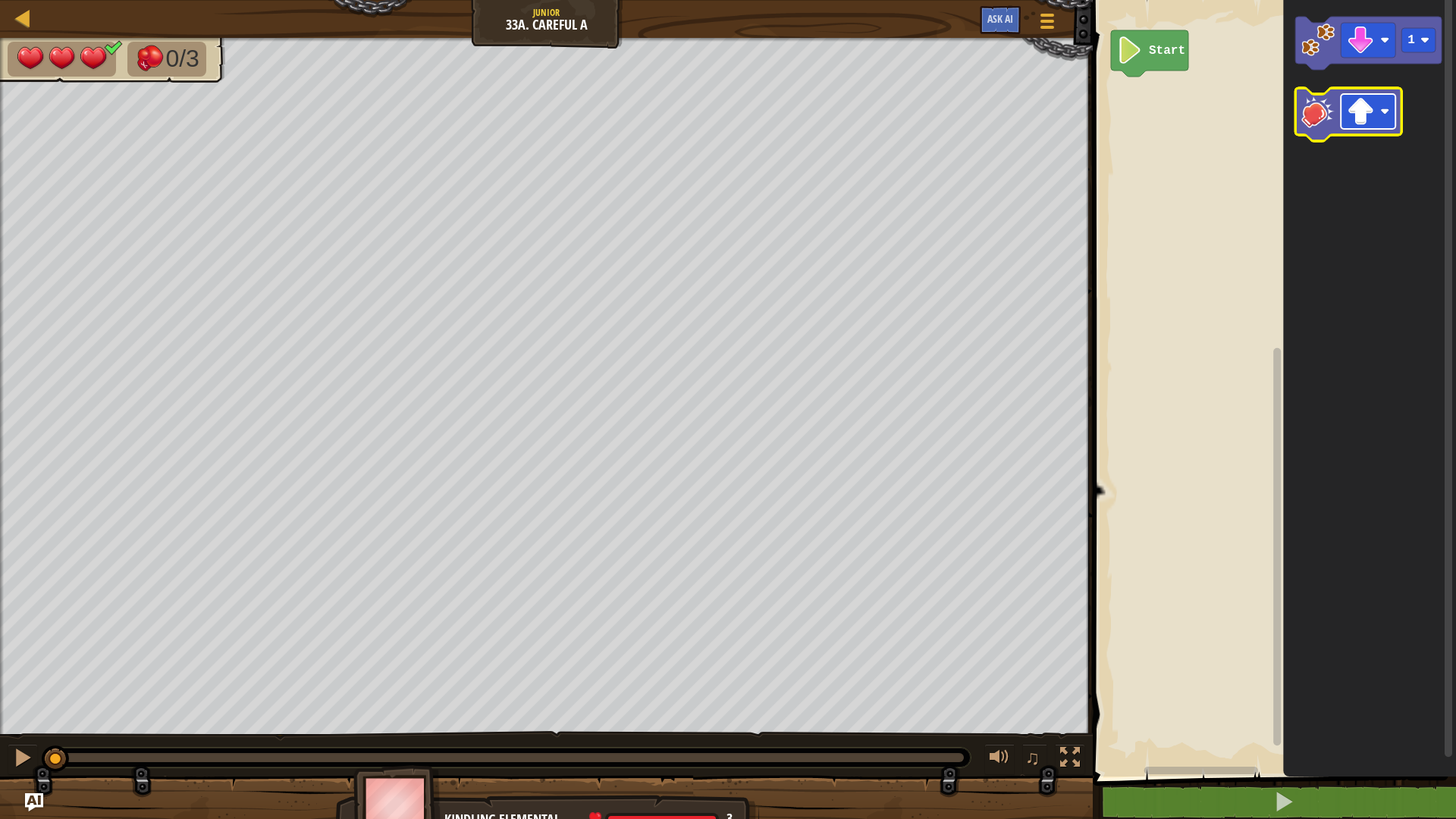
click at [1353, 116] on image "Blockly Workspace" at bounding box center [1360, 111] width 27 height 27
click at [1326, 43] on image "Blockly Workspace" at bounding box center [1318, 40] width 34 height 34
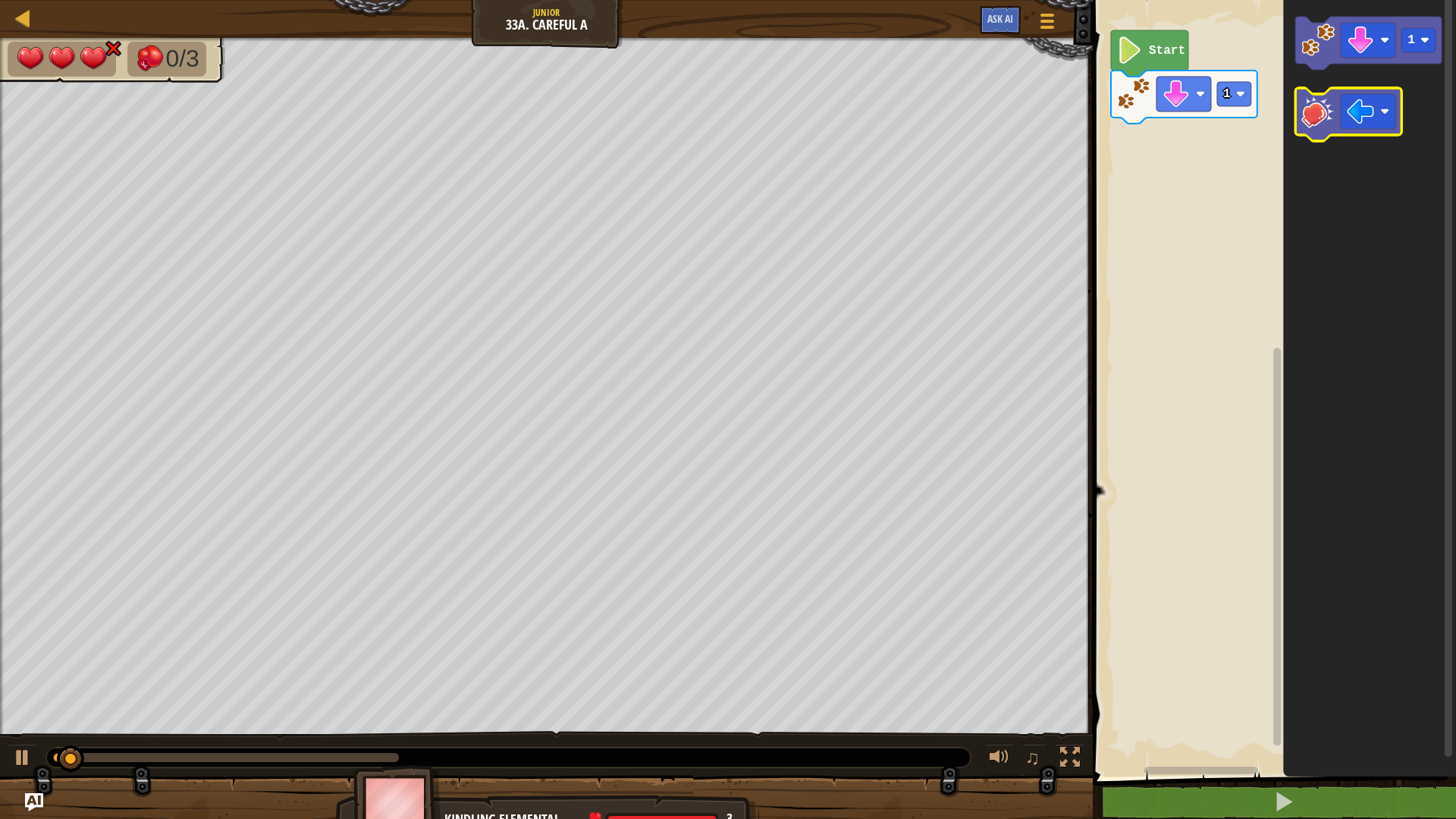
click at [1311, 124] on image "Blockly Workspace" at bounding box center [1318, 112] width 34 height 34
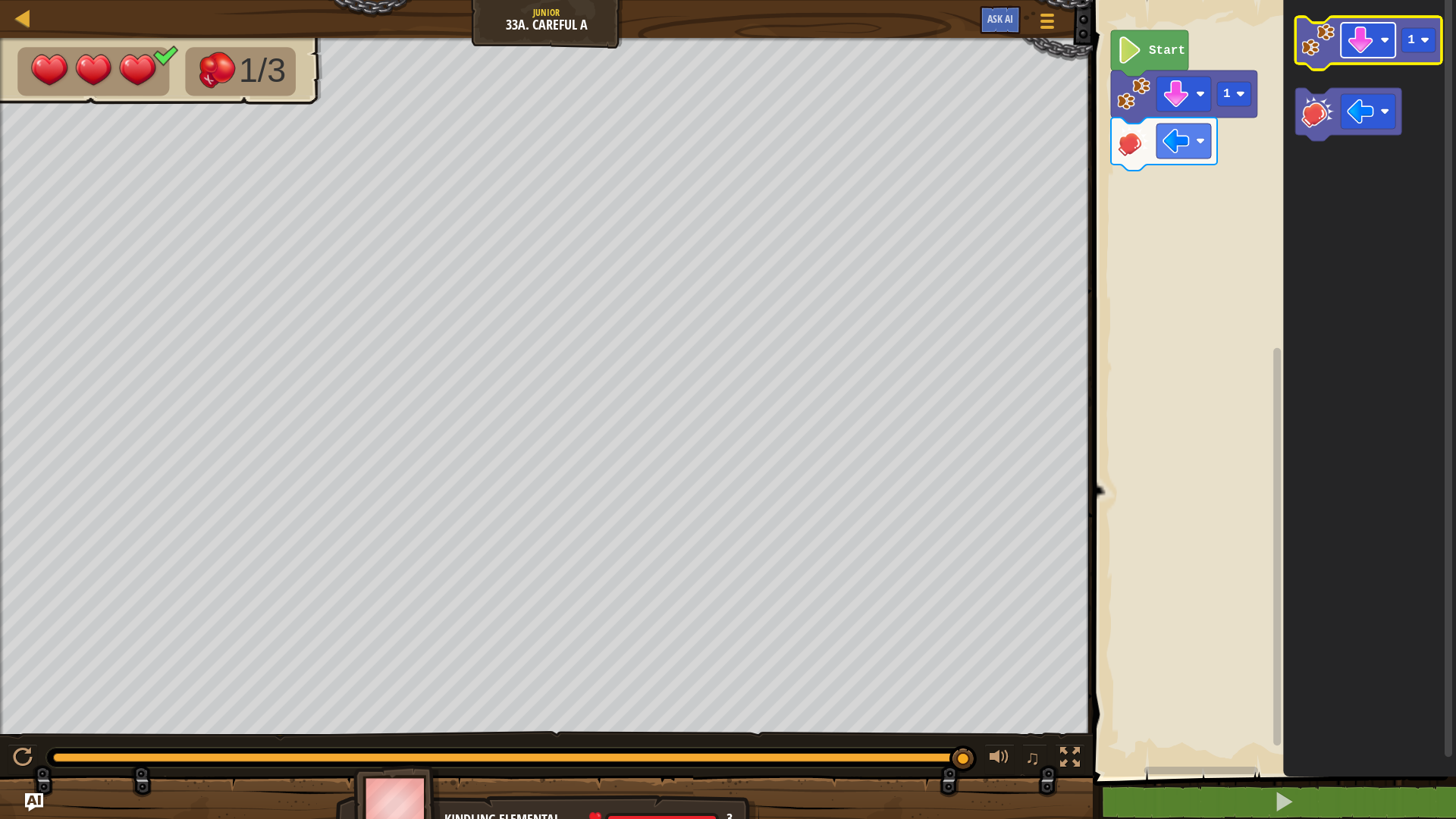
click at [1375, 43] on rect "Blockly Workspace" at bounding box center [1368, 40] width 55 height 35
click at [1413, 41] on text "1" at bounding box center [1411, 40] width 8 height 13
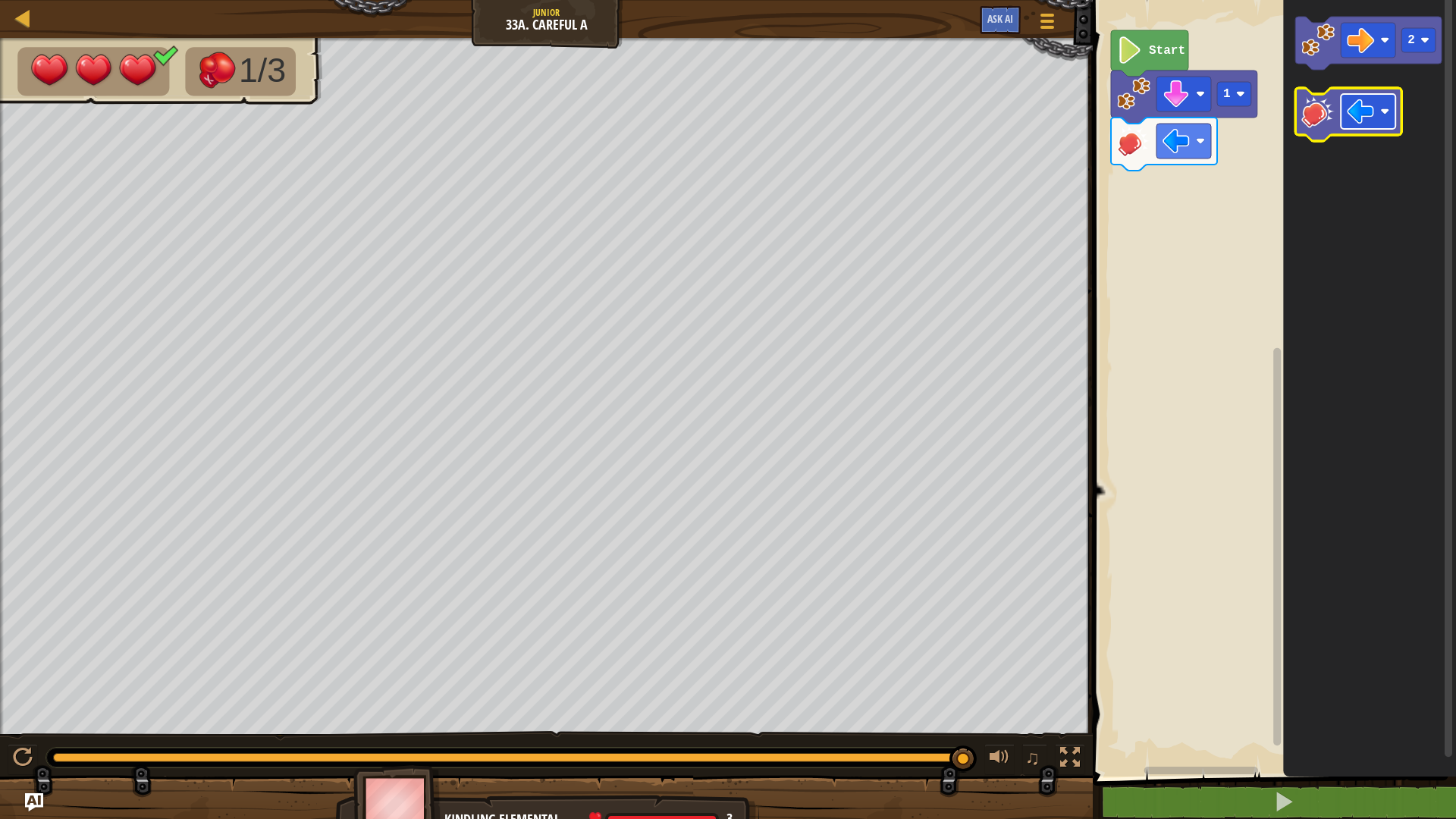
click at [1373, 109] on image "Blockly Workspace" at bounding box center [1360, 111] width 27 height 27
click at [1320, 46] on image "Blockly Workspace" at bounding box center [1318, 40] width 34 height 34
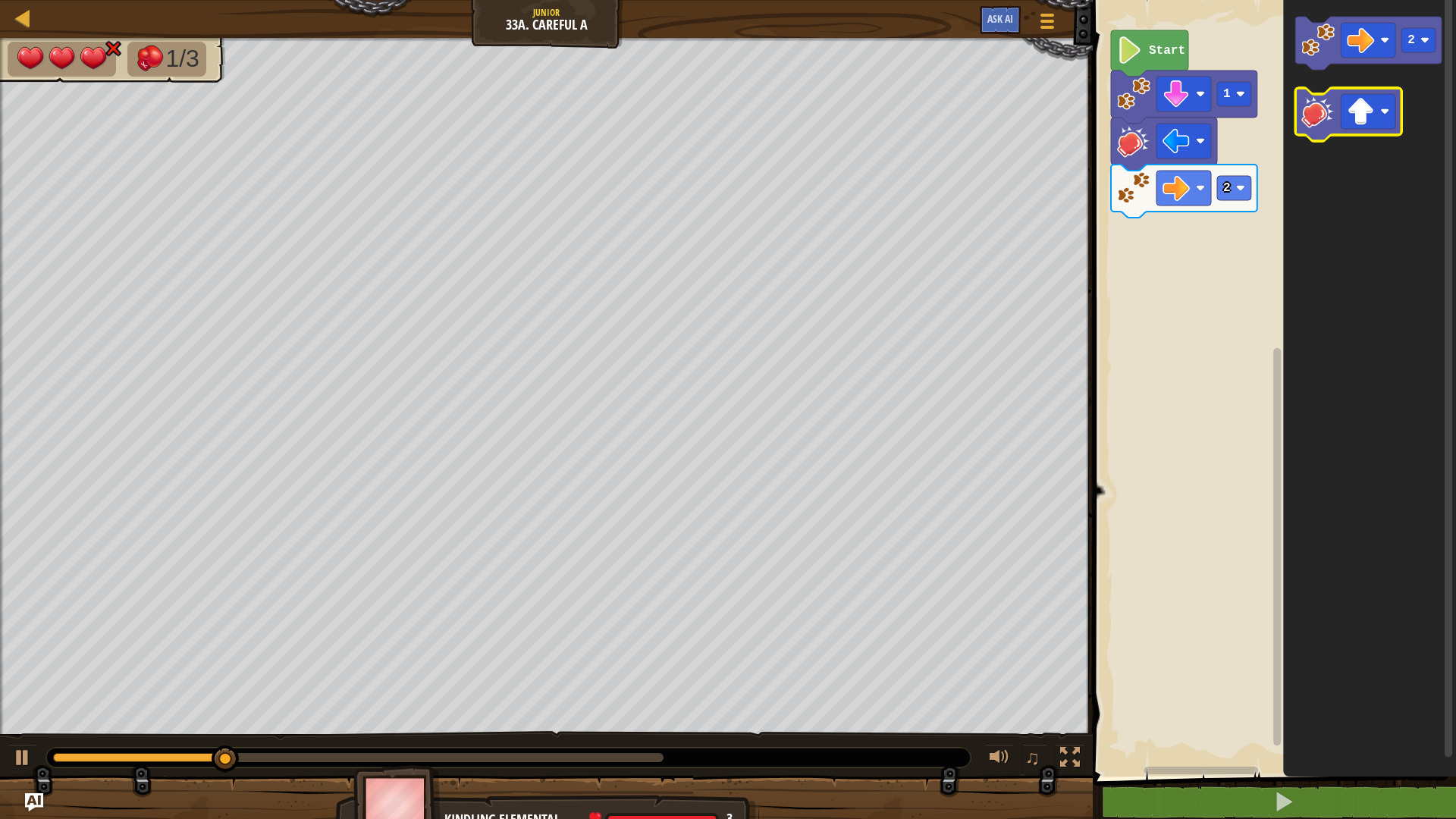
click at [1333, 118] on image "Blockly Workspace" at bounding box center [1318, 112] width 34 height 34
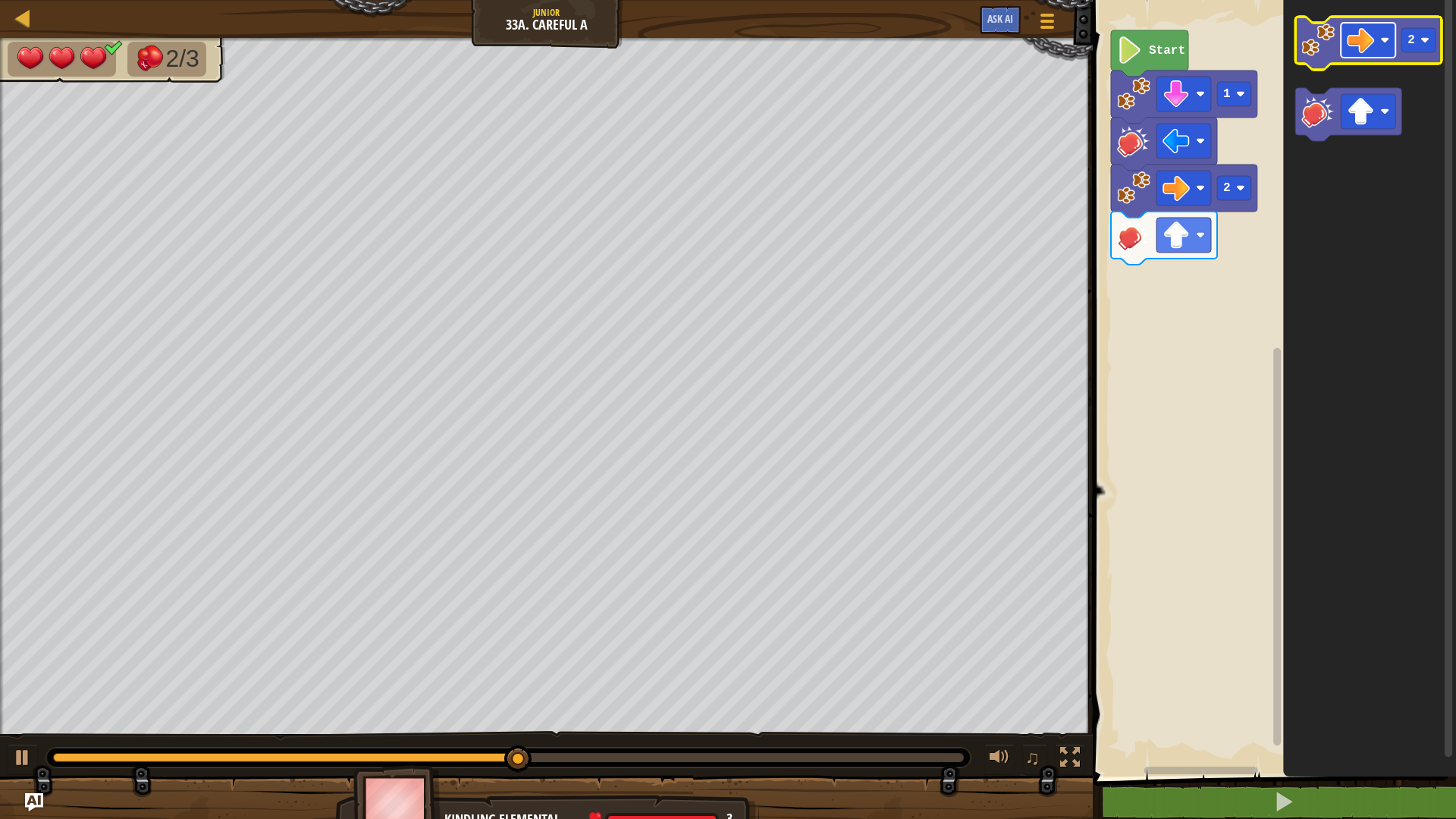
click at [1372, 53] on image "Blockly Workspace" at bounding box center [1360, 40] width 27 height 27
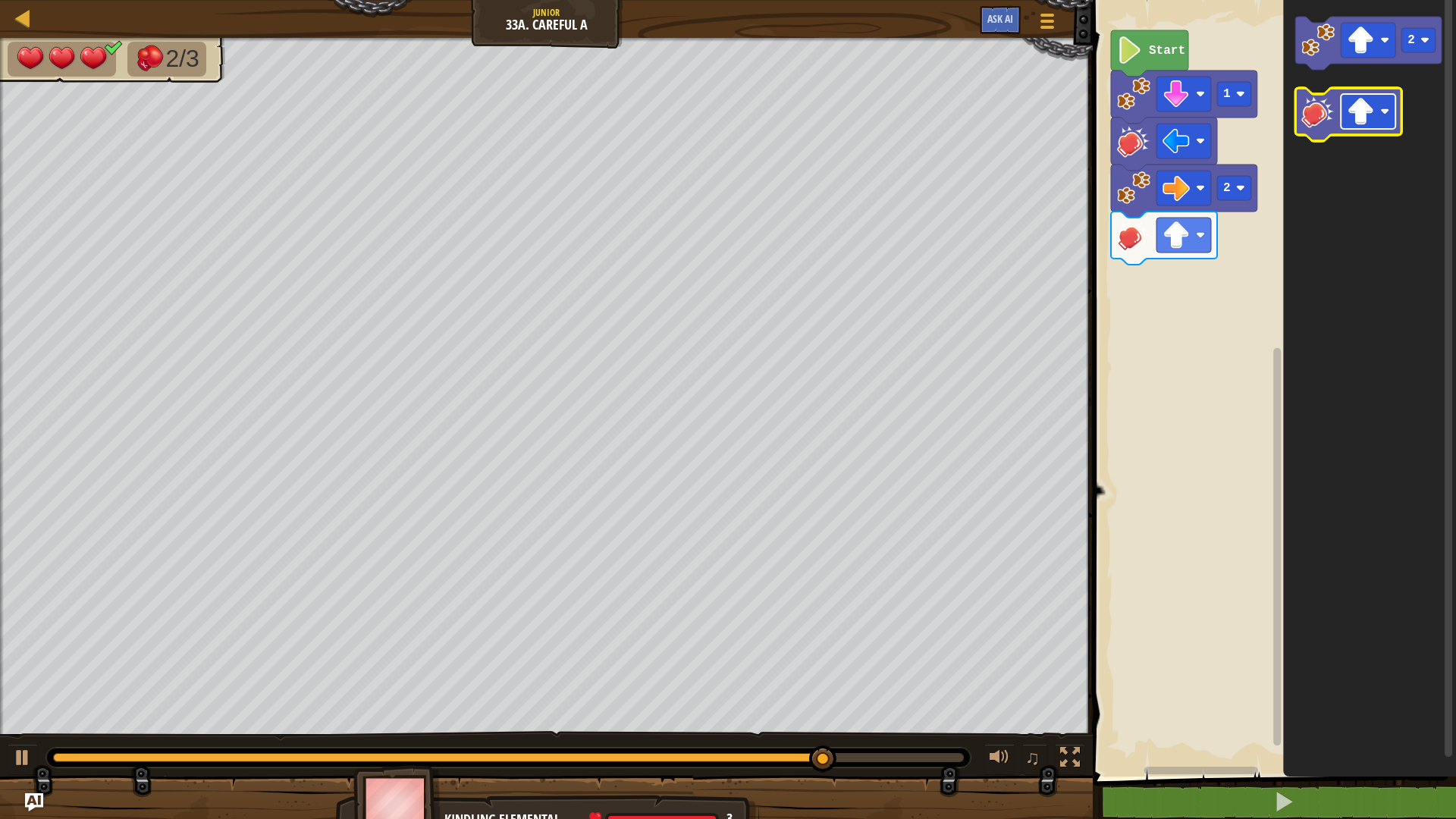
click at [1375, 112] on rect "Blockly Workspace" at bounding box center [1368, 111] width 55 height 35
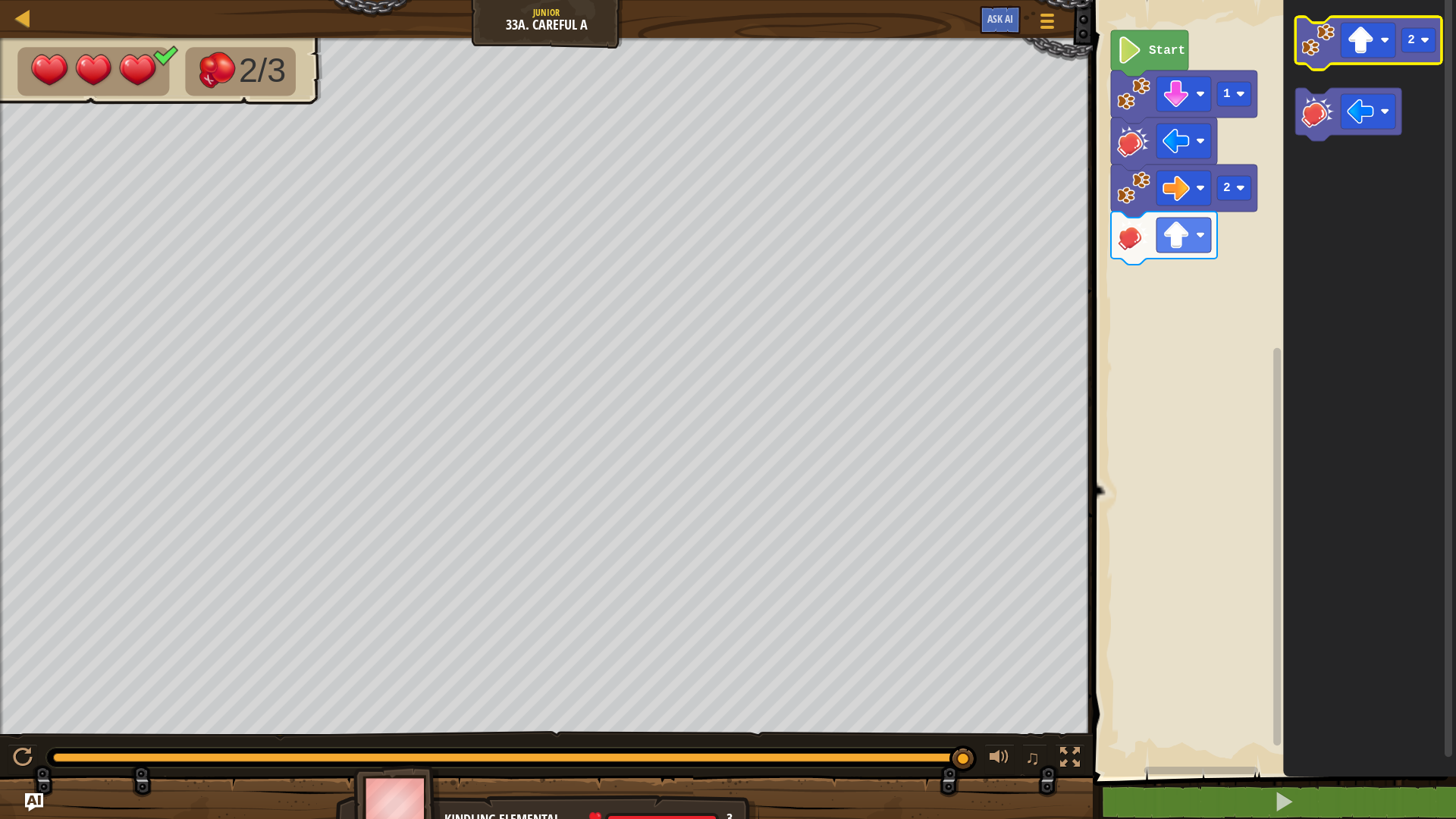
click at [1314, 50] on image "Blockly Workspace" at bounding box center [1318, 40] width 34 height 34
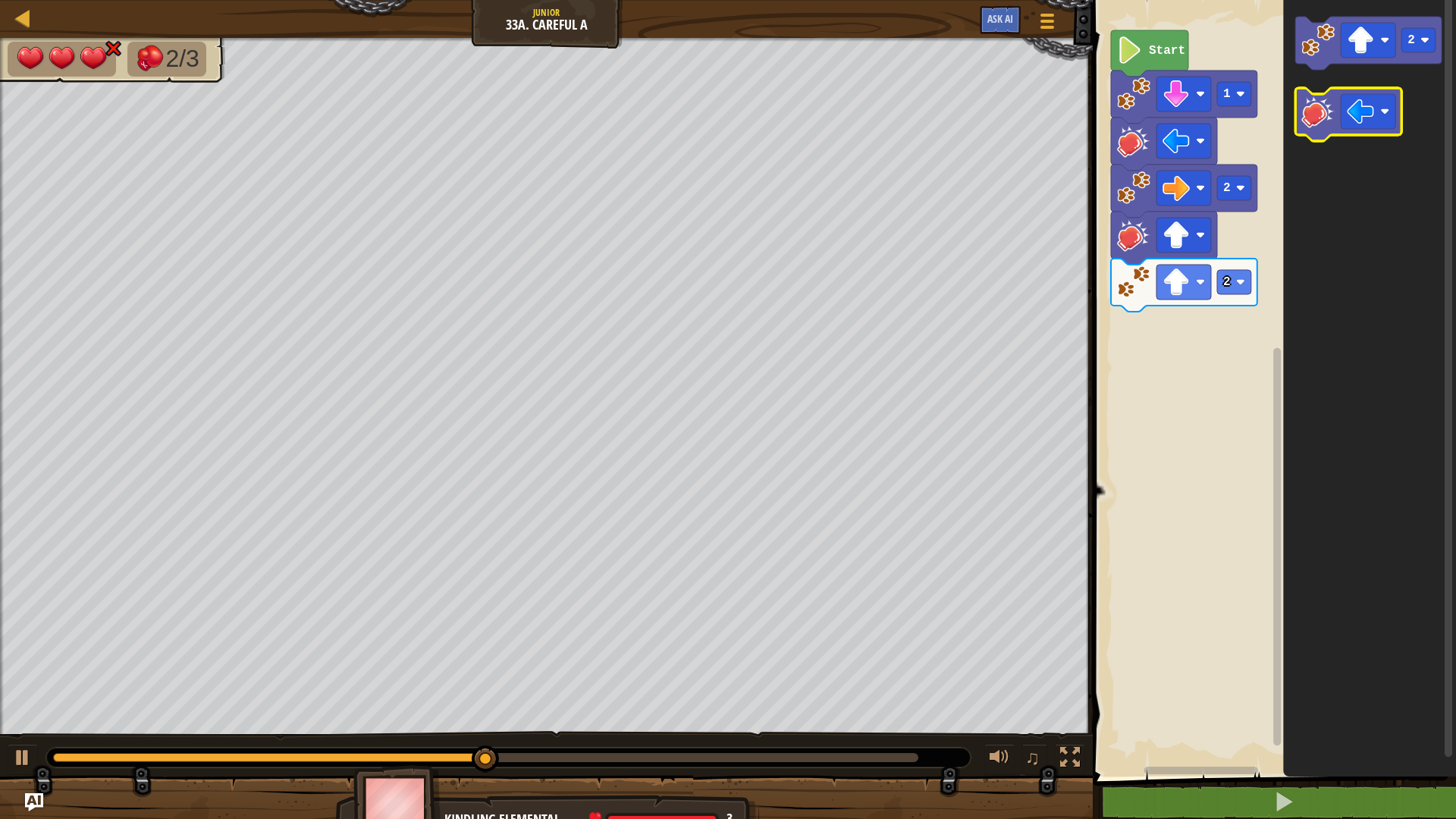
click at [1325, 131] on icon "Blockly Workspace" at bounding box center [1348, 114] width 106 height 53
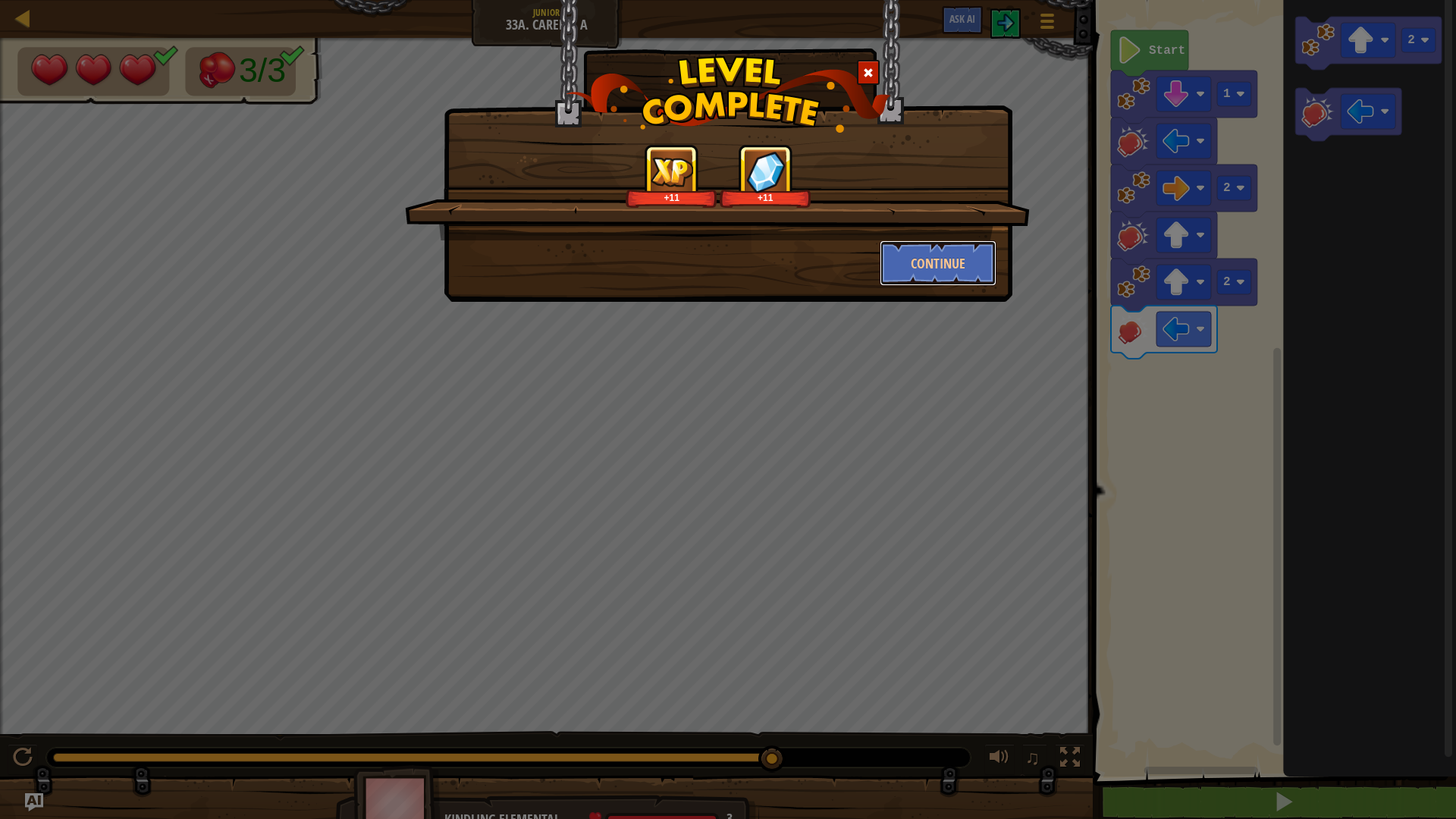
drag, startPoint x: 986, startPoint y: 249, endPoint x: 970, endPoint y: 227, distance: 27.2
click at [973, 232] on div "+11 +11 Continue" at bounding box center [728, 215] width 537 height 142
click at [965, 254] on button "Continue" at bounding box center [939, 263] width 118 height 46
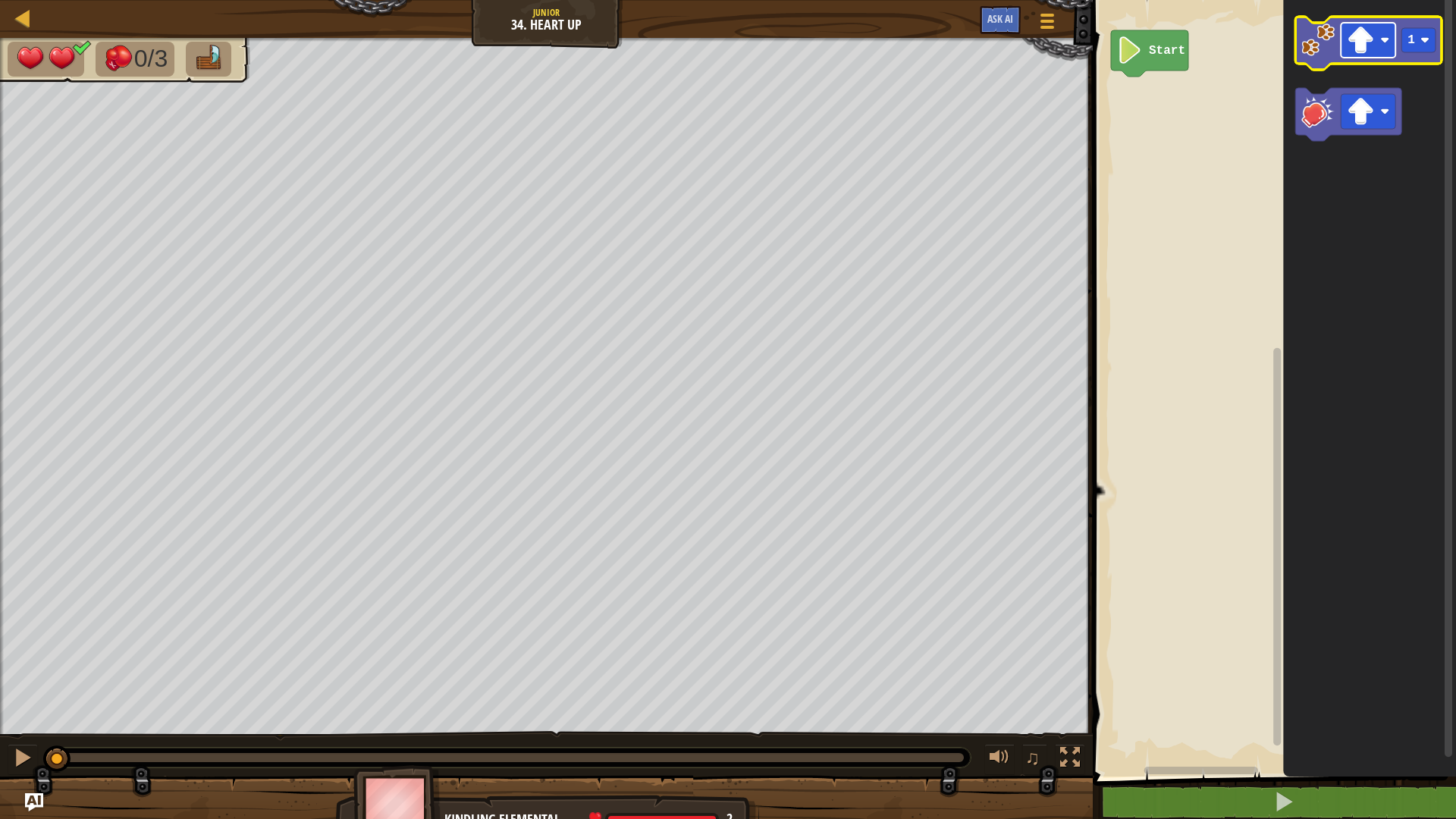
click at [1379, 47] on rect "Blockly Workspace" at bounding box center [1368, 40] width 55 height 35
click at [1321, 47] on image "Blockly Workspace" at bounding box center [1318, 40] width 34 height 34
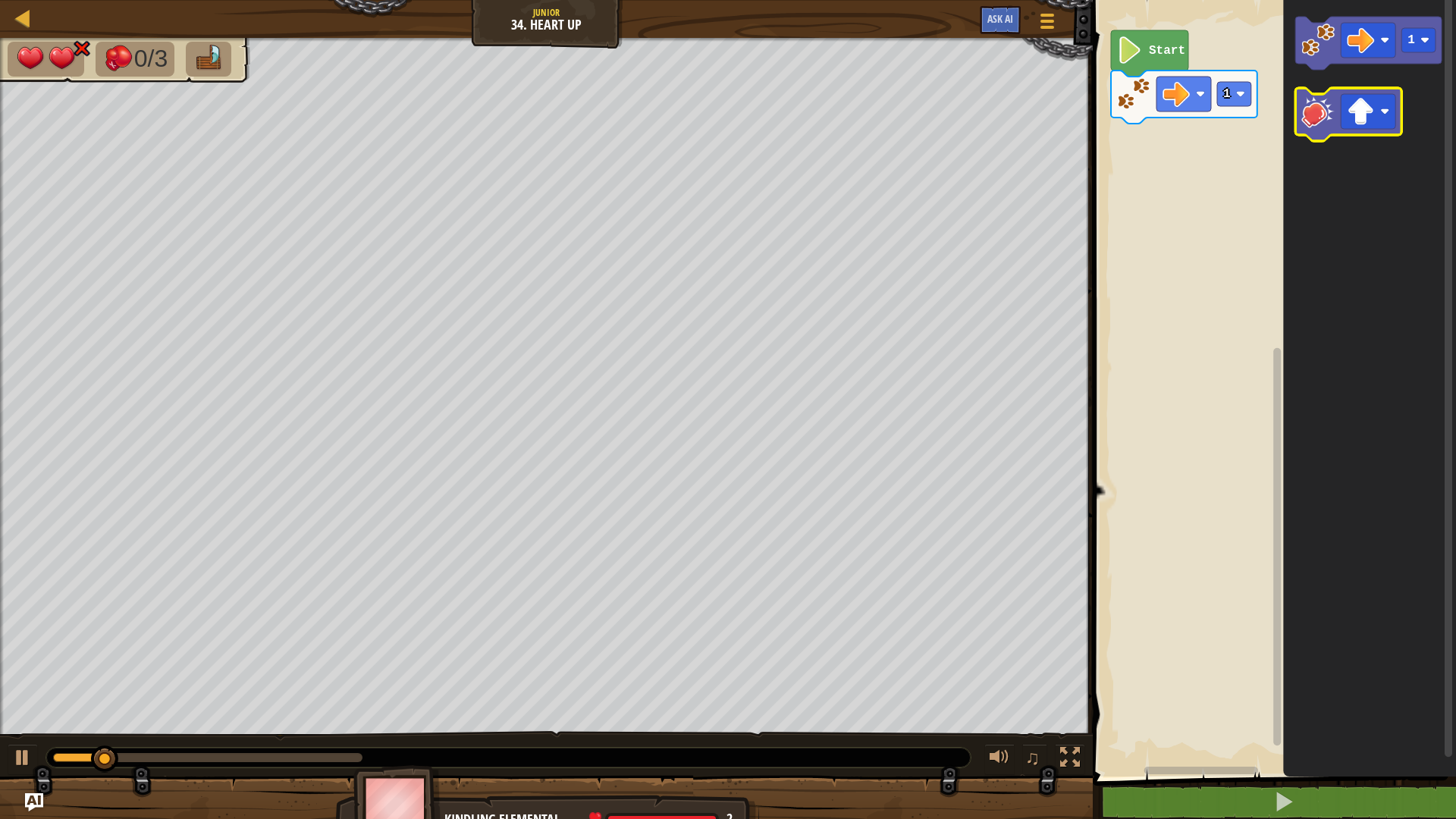
click at [1315, 113] on image "Blockly Workspace" at bounding box center [1318, 112] width 34 height 34
click at [1374, 119] on image "Blockly Workspace" at bounding box center [1360, 111] width 27 height 27
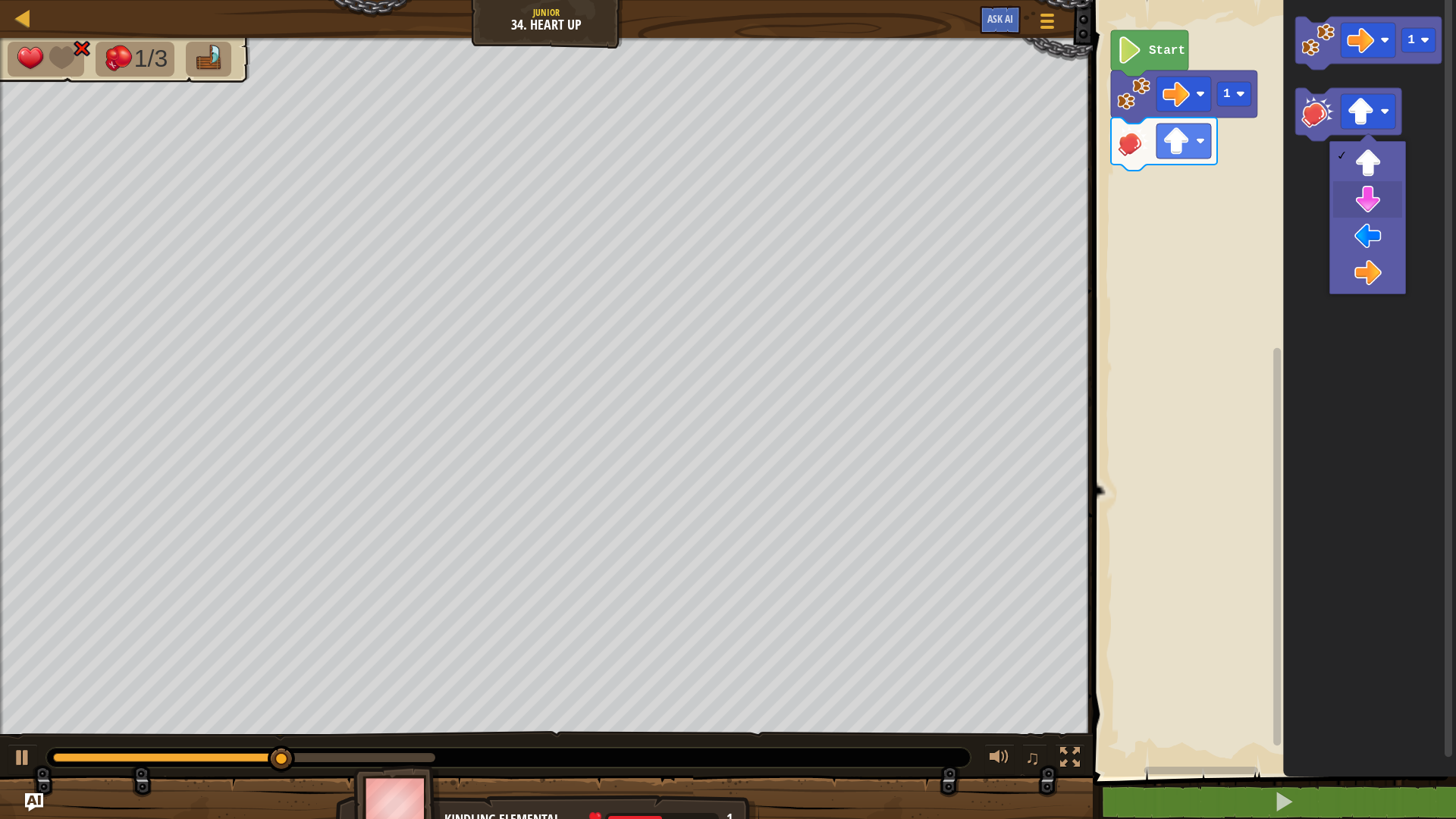
drag, startPoint x: 1370, startPoint y: 198, endPoint x: 1359, endPoint y: 165, distance: 34.8
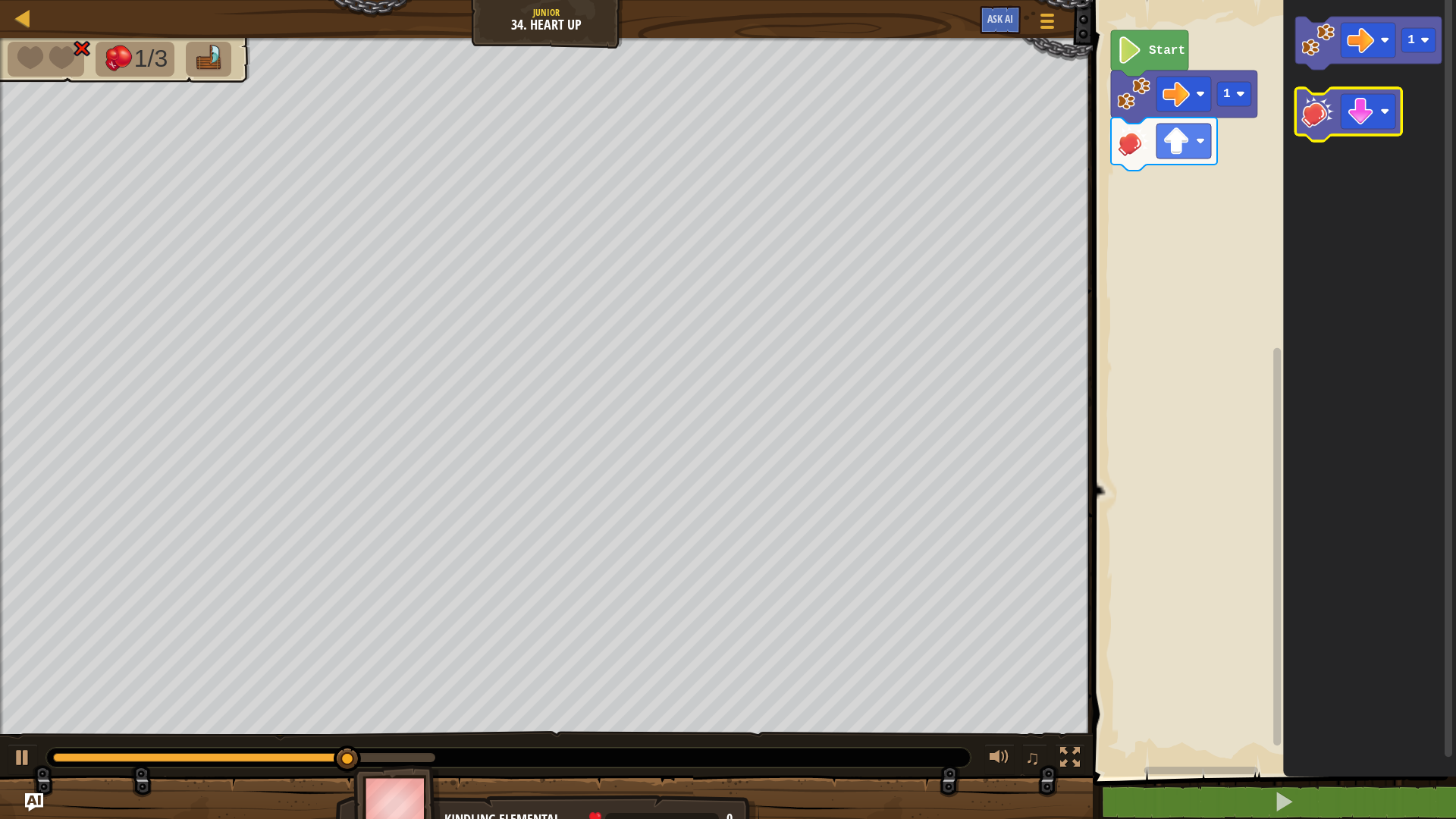
click at [1335, 119] on image "Blockly Workspace" at bounding box center [1318, 112] width 34 height 34
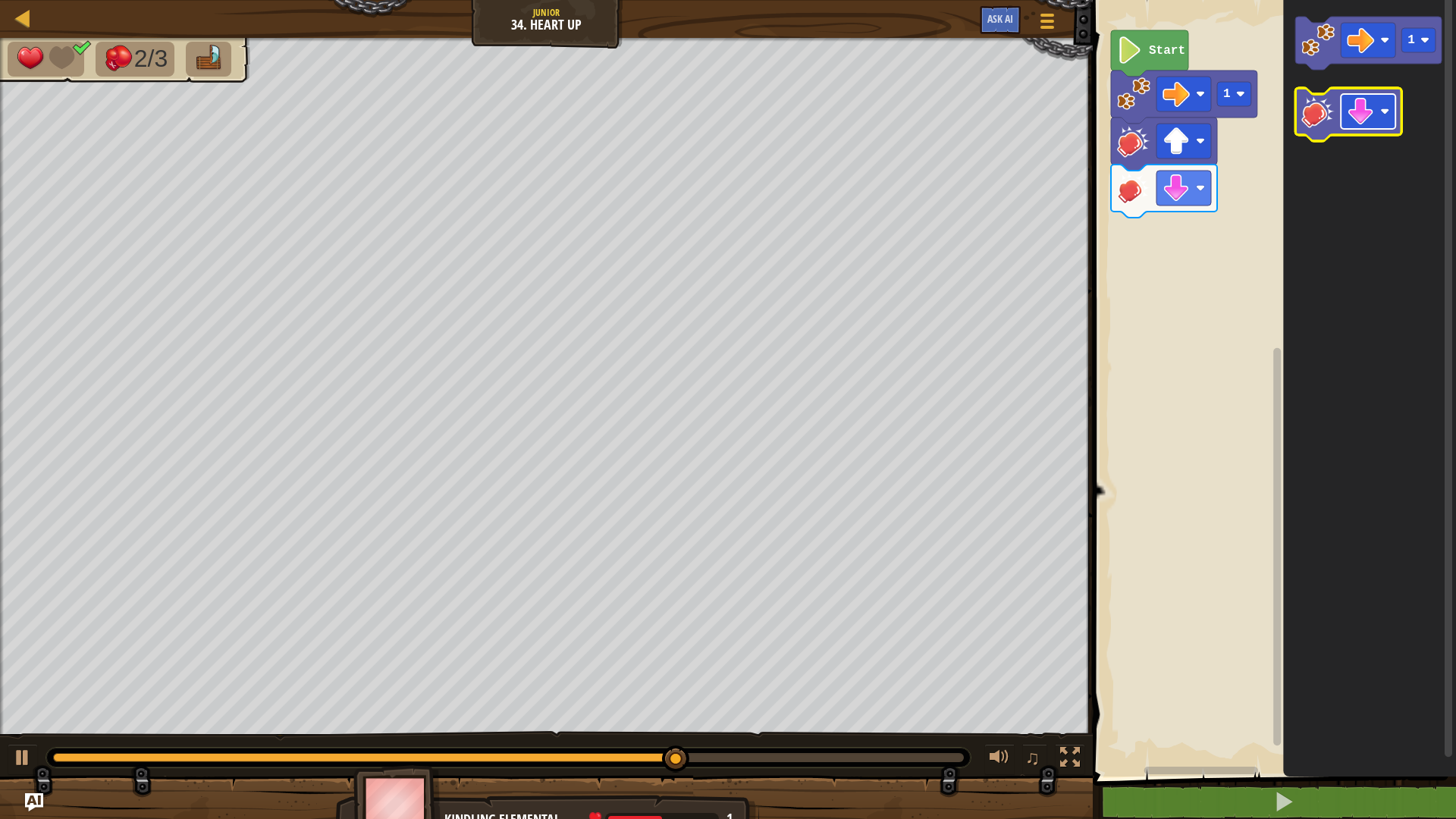
click at [1375, 115] on g "Blockly Workspace" at bounding box center [1368, 111] width 55 height 35
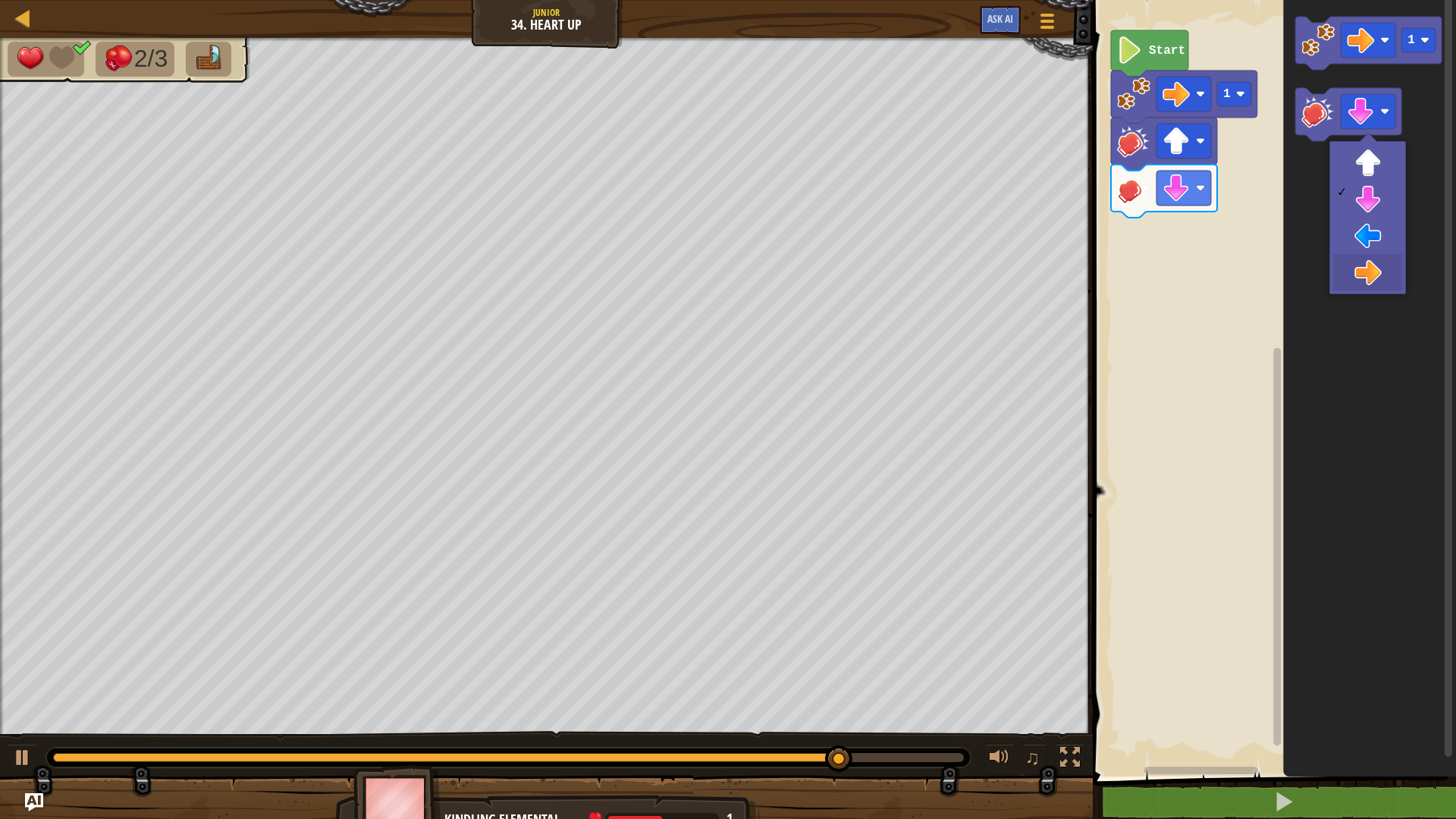
drag, startPoint x: 1383, startPoint y: 271, endPoint x: 1329, endPoint y: 181, distance: 105.0
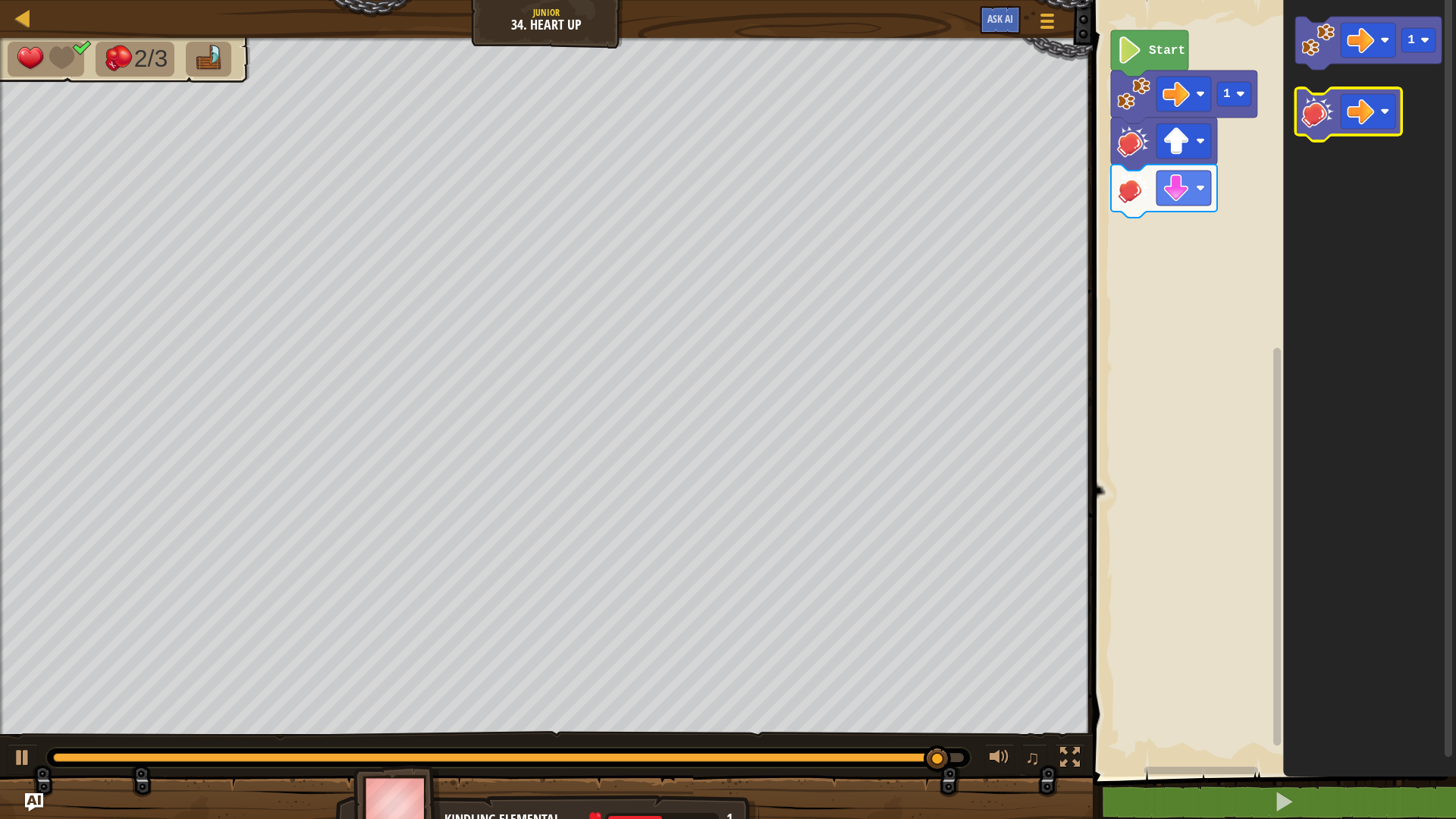
click at [1299, 118] on icon "Blockly Workspace" at bounding box center [1348, 114] width 106 height 53
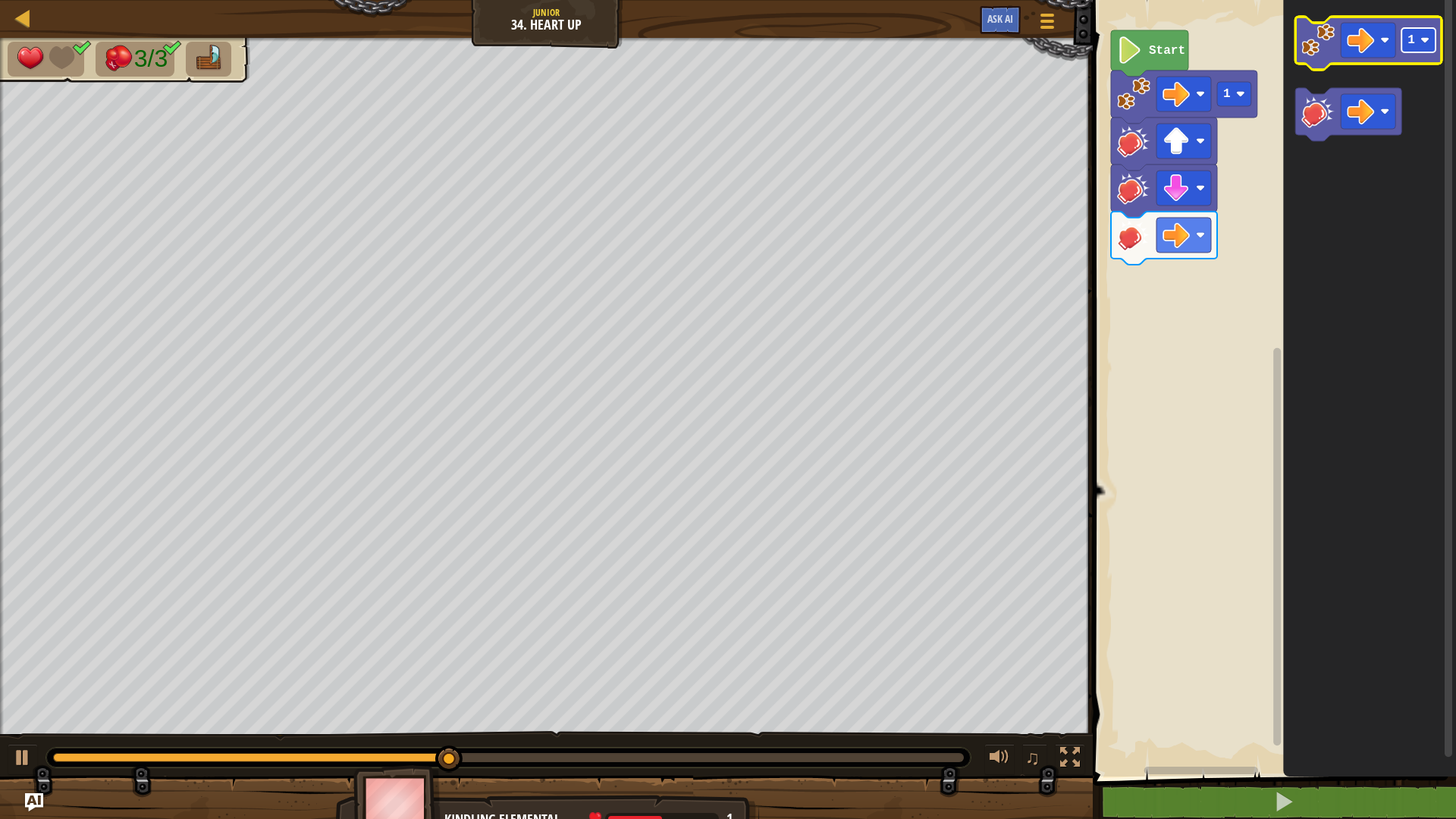
click at [1426, 51] on rect "Blockly Workspace" at bounding box center [1418, 40] width 35 height 24
click at [1352, 46] on image "Blockly Workspace" at bounding box center [1360, 40] width 27 height 27
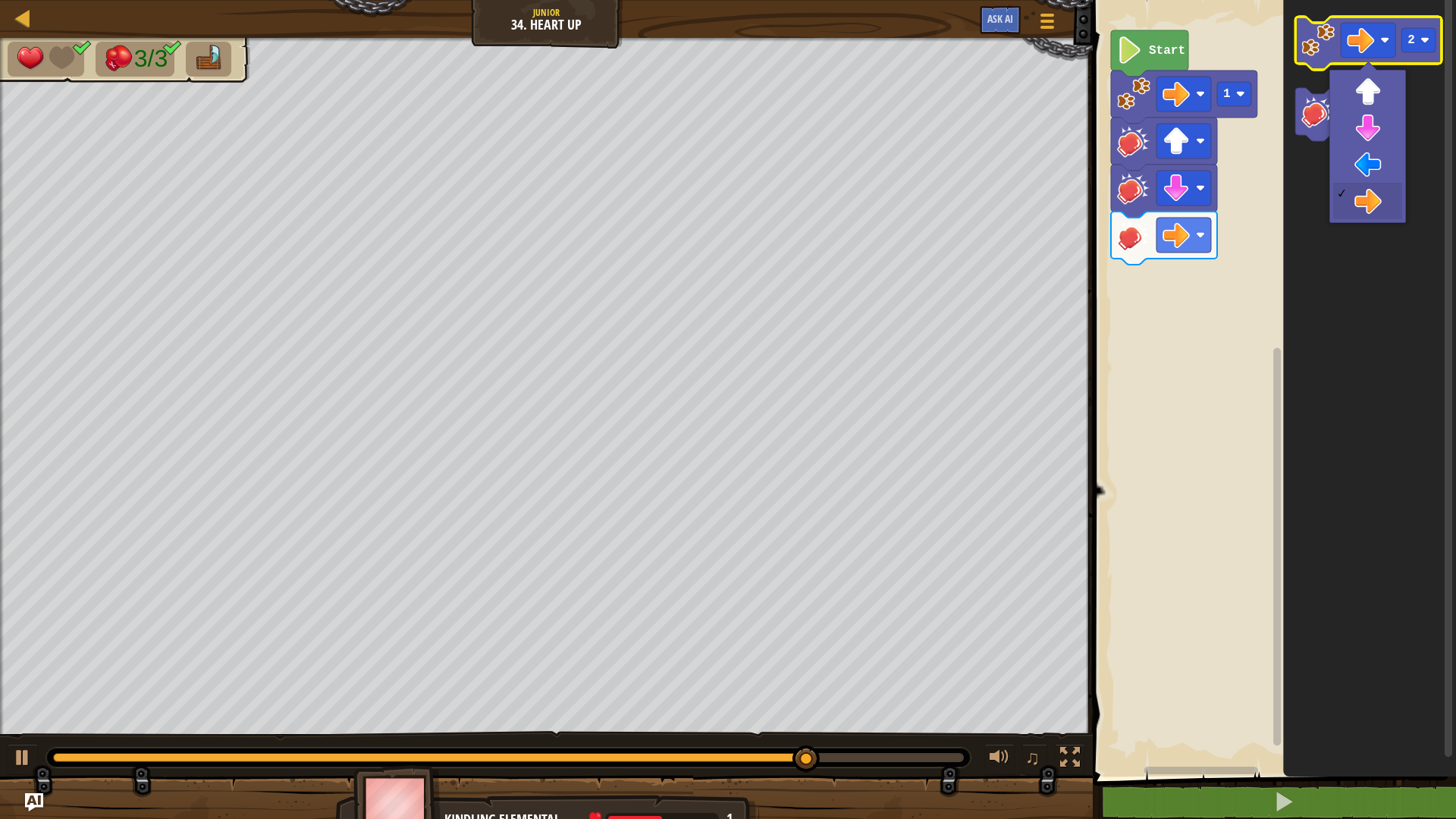
click at [1325, 38] on image "Blockly Workspace" at bounding box center [1318, 40] width 34 height 34
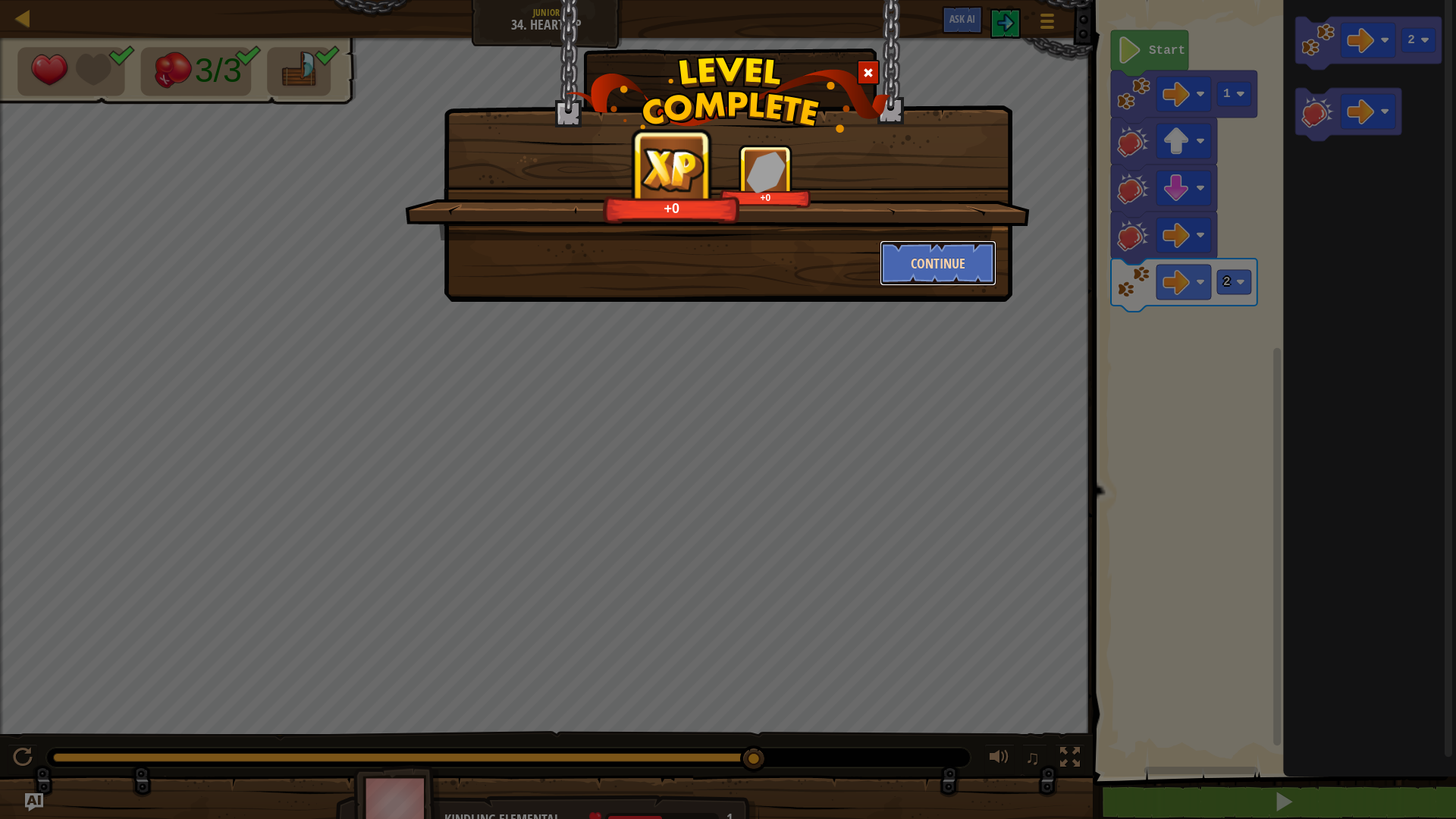
click at [921, 250] on button "Continue" at bounding box center [939, 263] width 118 height 46
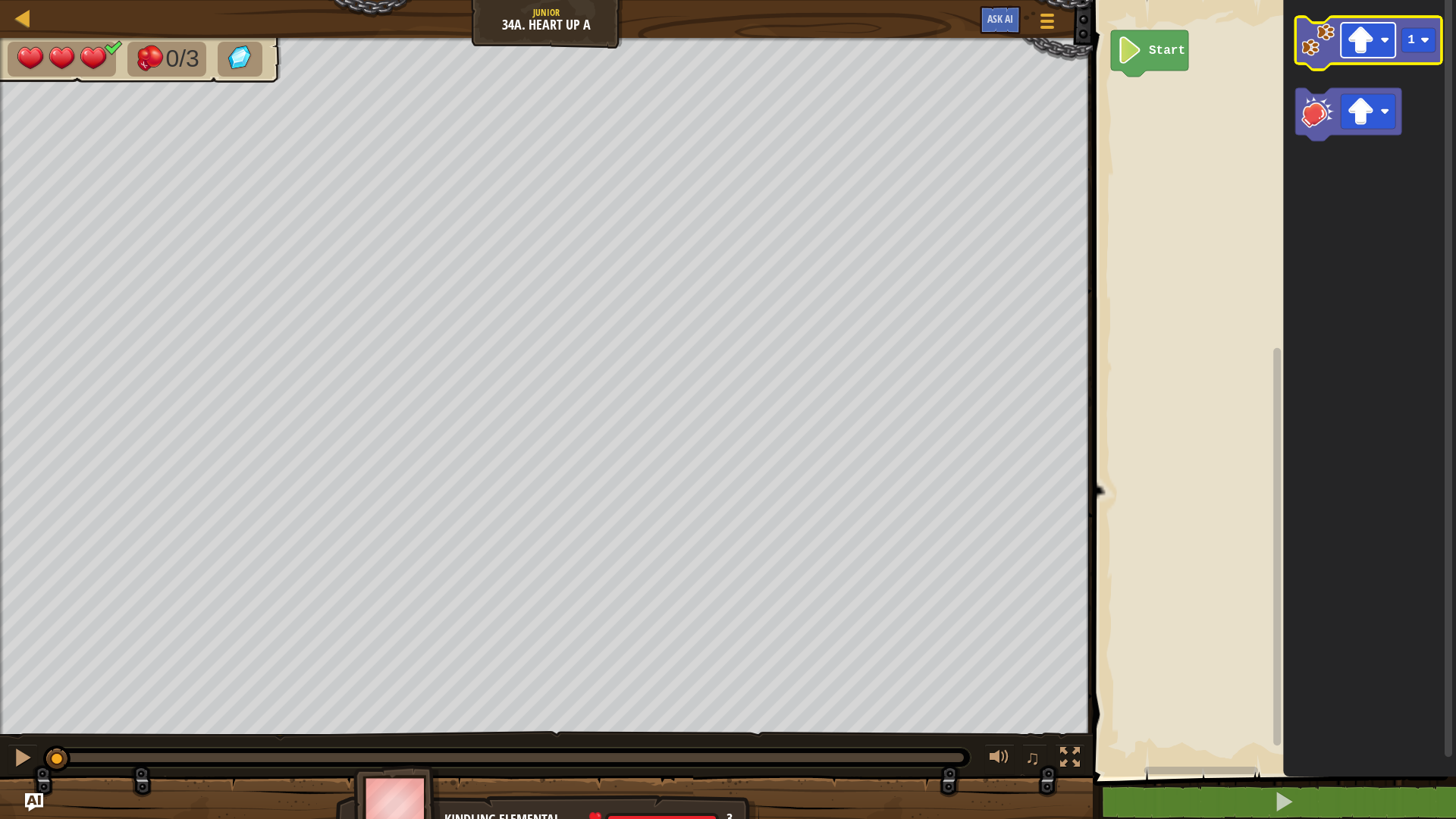
click at [1369, 50] on image "Blockly Workspace" at bounding box center [1360, 40] width 27 height 27
click at [1323, 56] on image "Blockly Workspace" at bounding box center [1318, 40] width 34 height 34
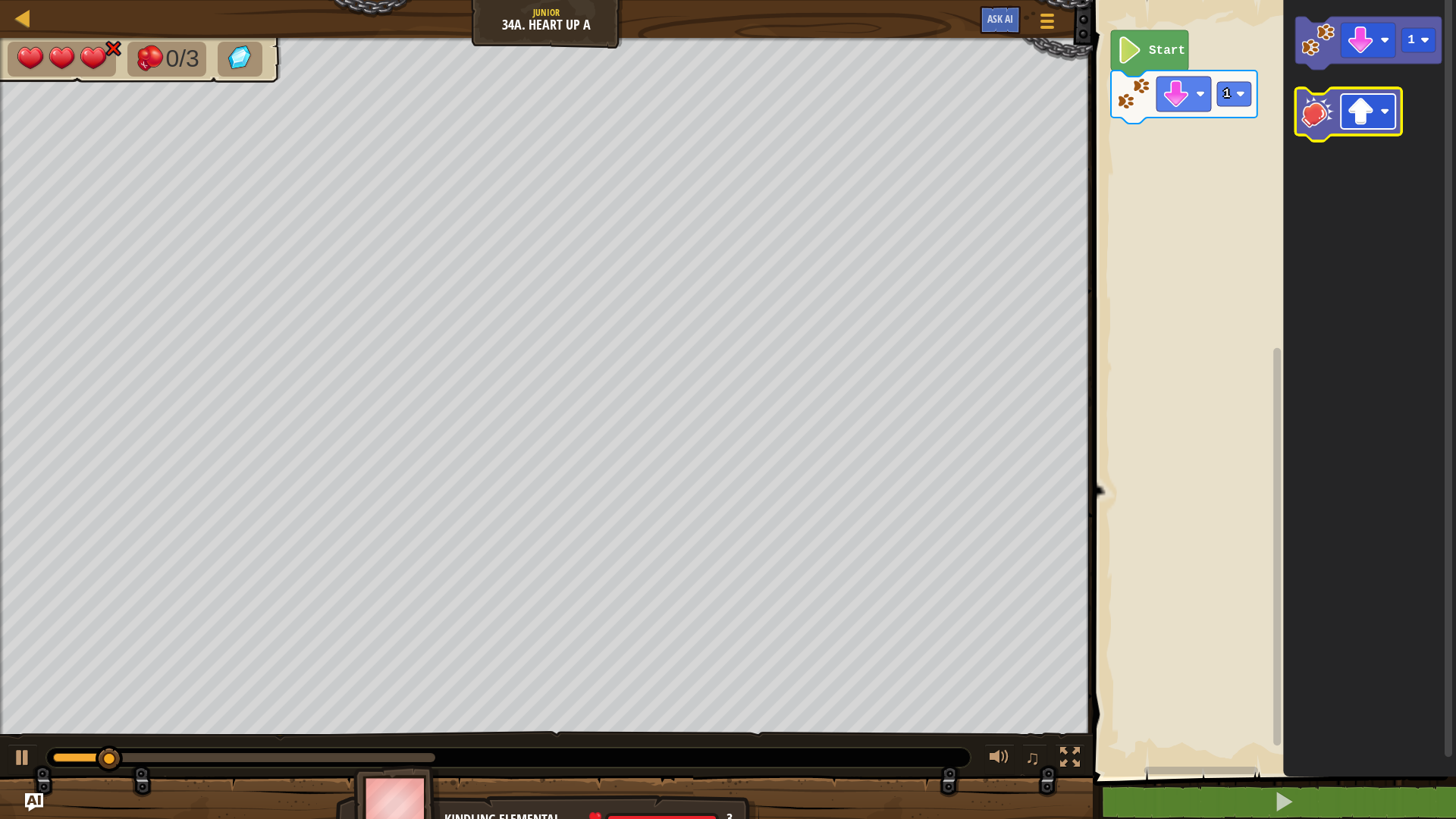
click at [1375, 110] on rect "Blockly Workspace" at bounding box center [1368, 111] width 55 height 35
click at [1318, 109] on image "Blockly Workspace" at bounding box center [1318, 112] width 34 height 34
click at [1379, 117] on rect "Blockly Workspace" at bounding box center [1368, 111] width 55 height 35
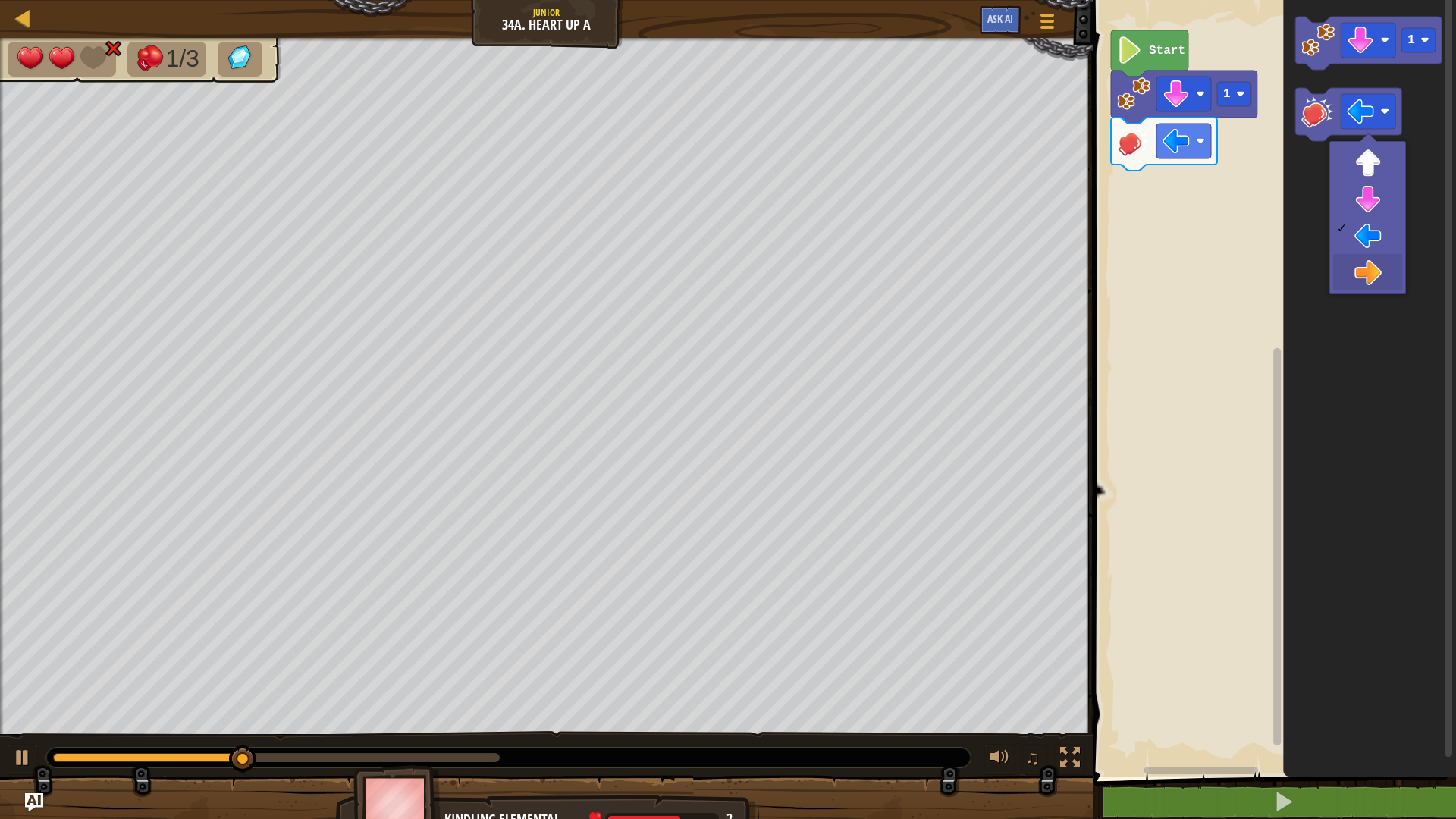
drag, startPoint x: 1375, startPoint y: 265, endPoint x: 1372, endPoint y: 257, distance: 8.5
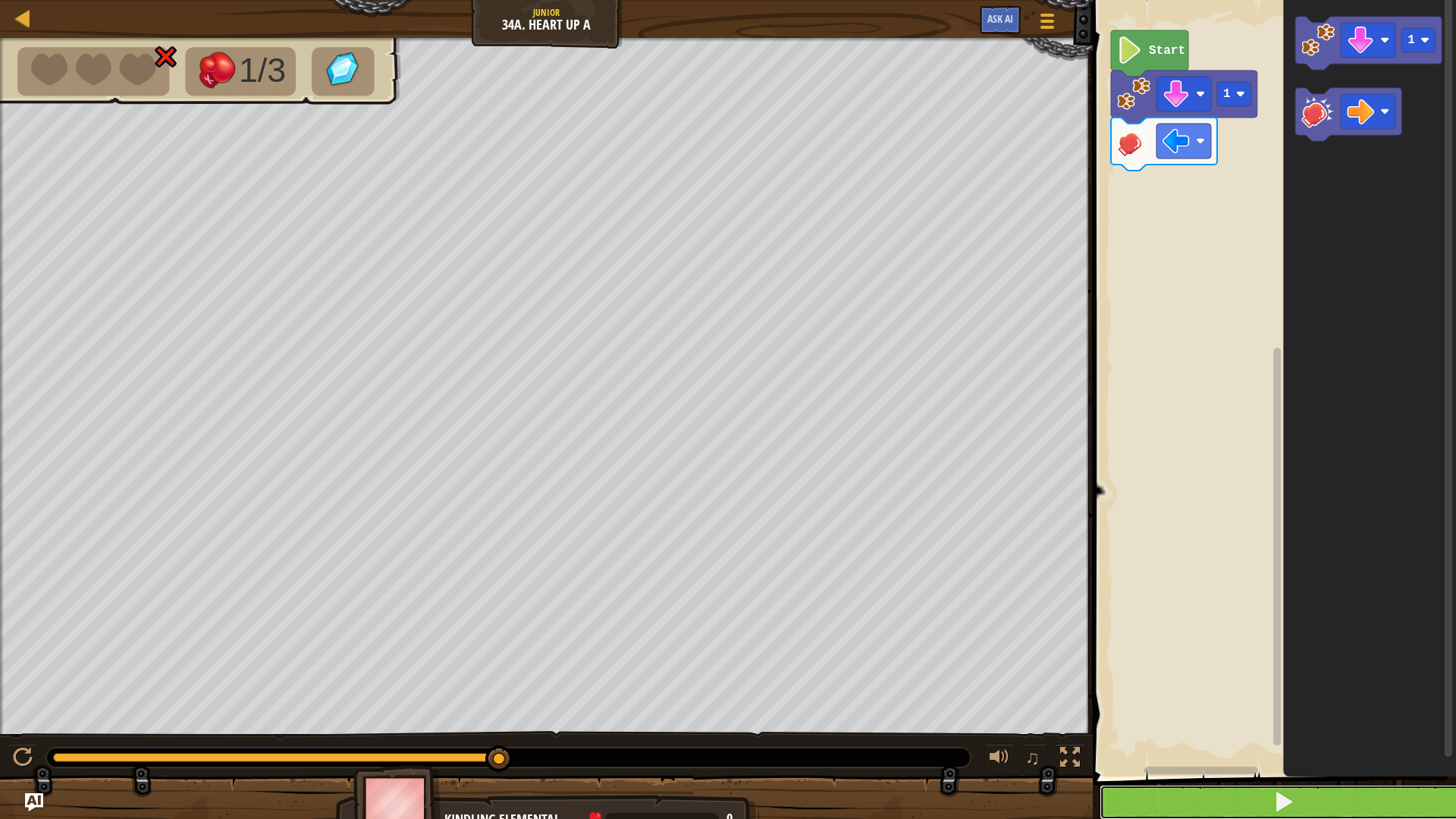
click at [1422, 716] on button at bounding box center [1283, 802] width 368 height 35
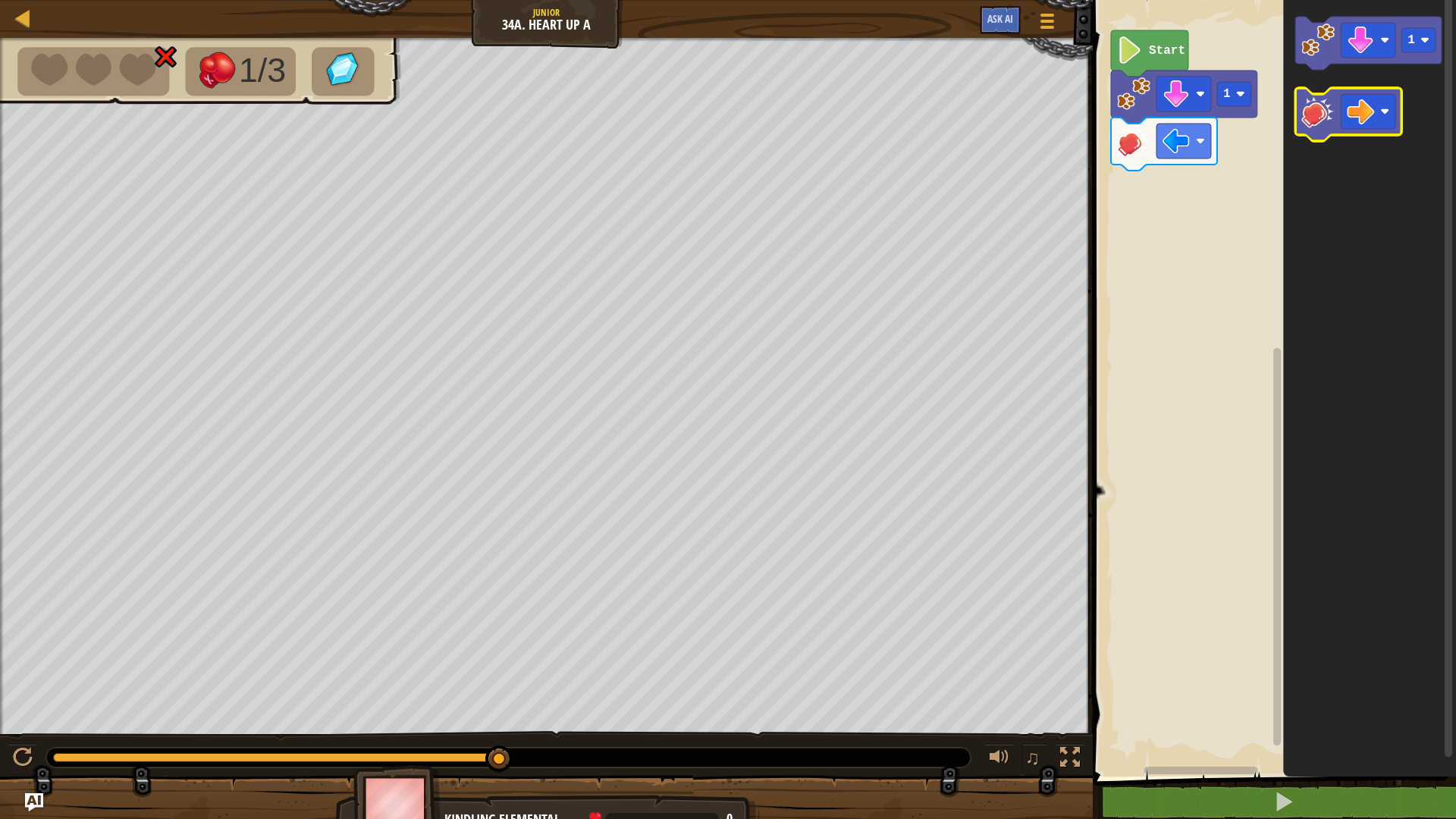
click at [1329, 104] on image "Blockly Workspace" at bounding box center [1318, 112] width 34 height 34
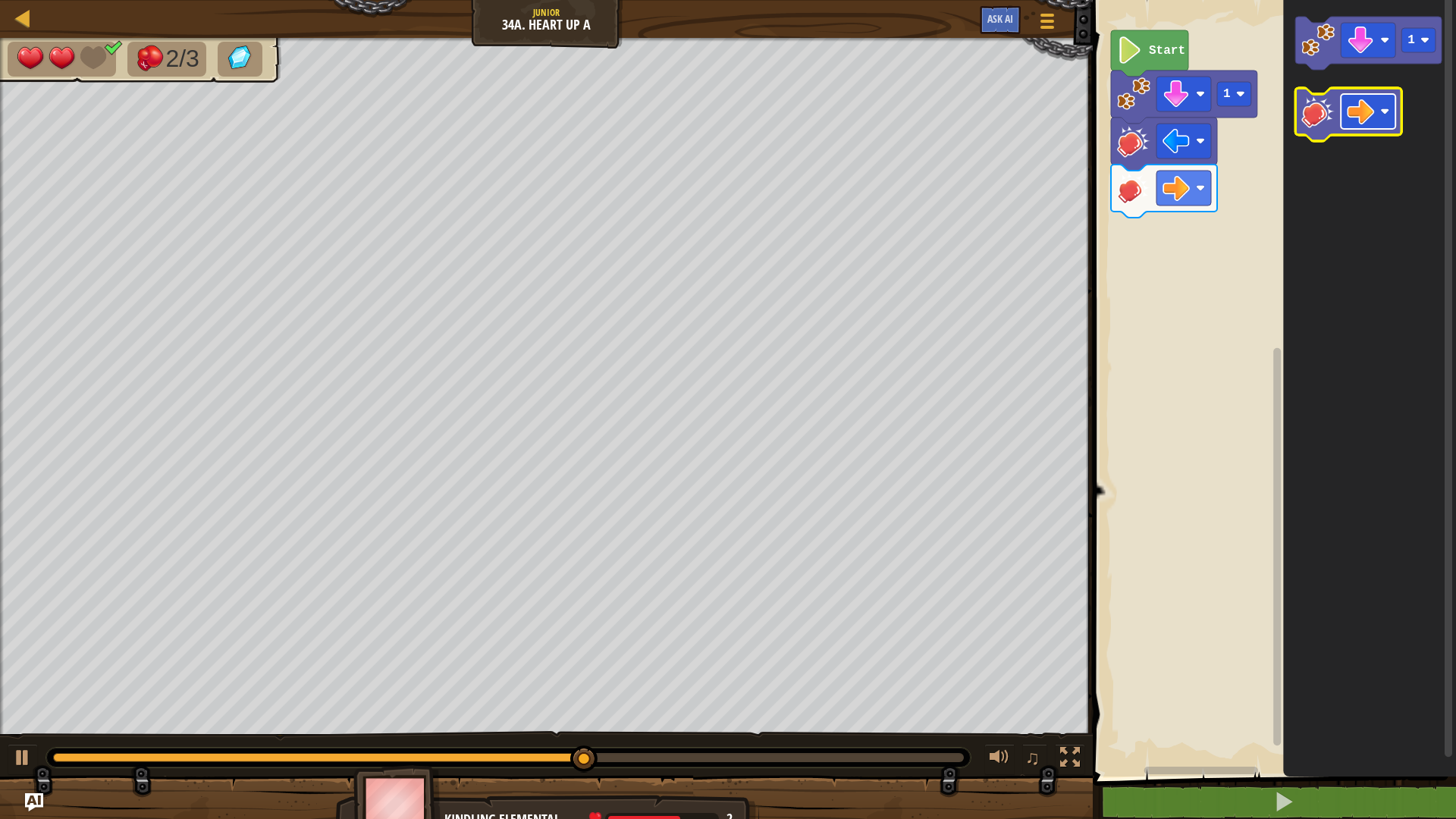
click at [1360, 125] on image "Blockly Workspace" at bounding box center [1360, 111] width 27 height 27
click at [1326, 120] on image "Blockly Workspace" at bounding box center [1318, 112] width 34 height 34
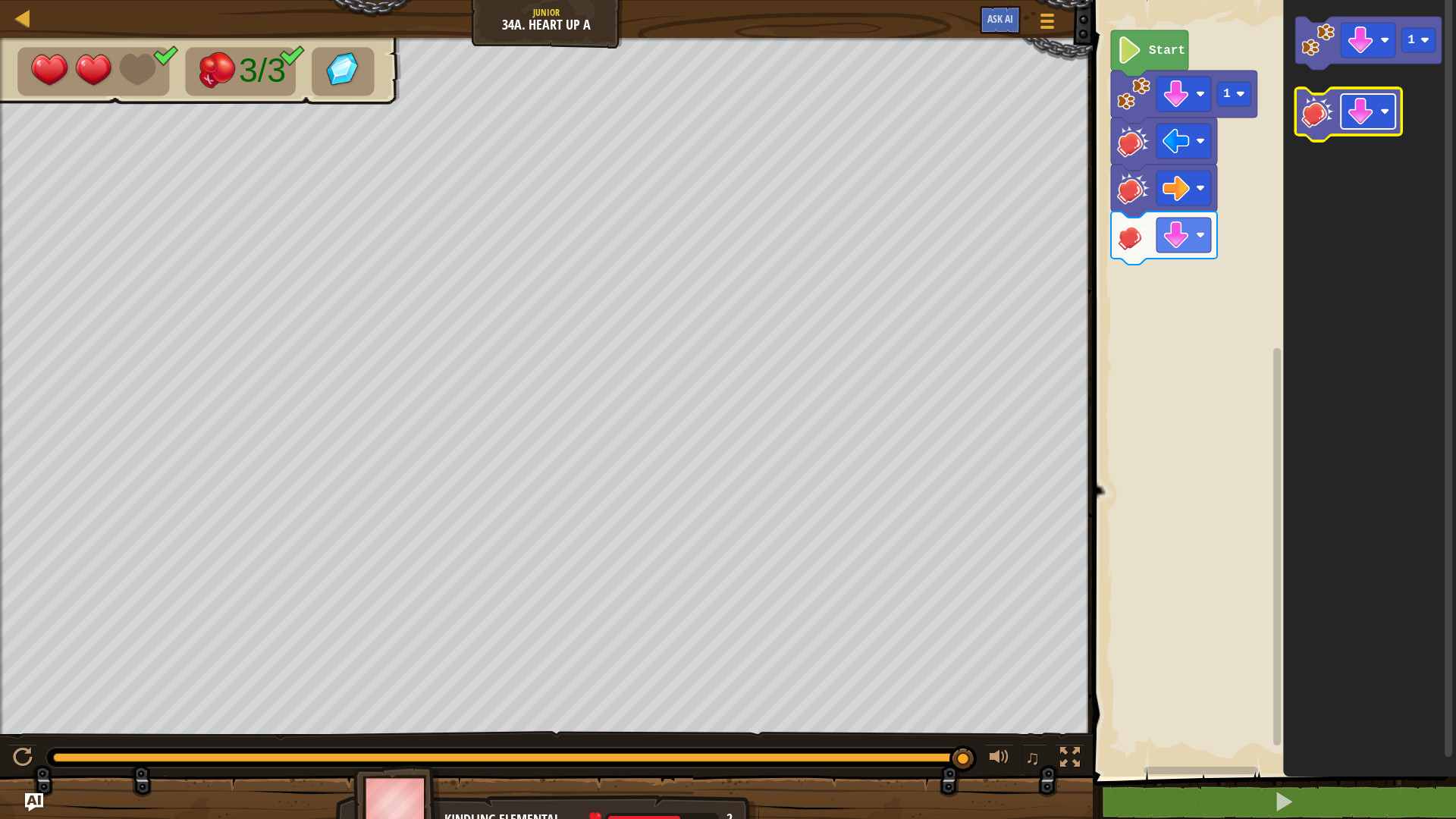
click at [1365, 112] on image "Blockly Workspace" at bounding box center [1360, 111] width 27 height 27
click at [1416, 38] on g "1" at bounding box center [1418, 40] width 35 height 24
click at [1321, 60] on icon "Blockly Workspace" at bounding box center [1368, 43] width 147 height 53
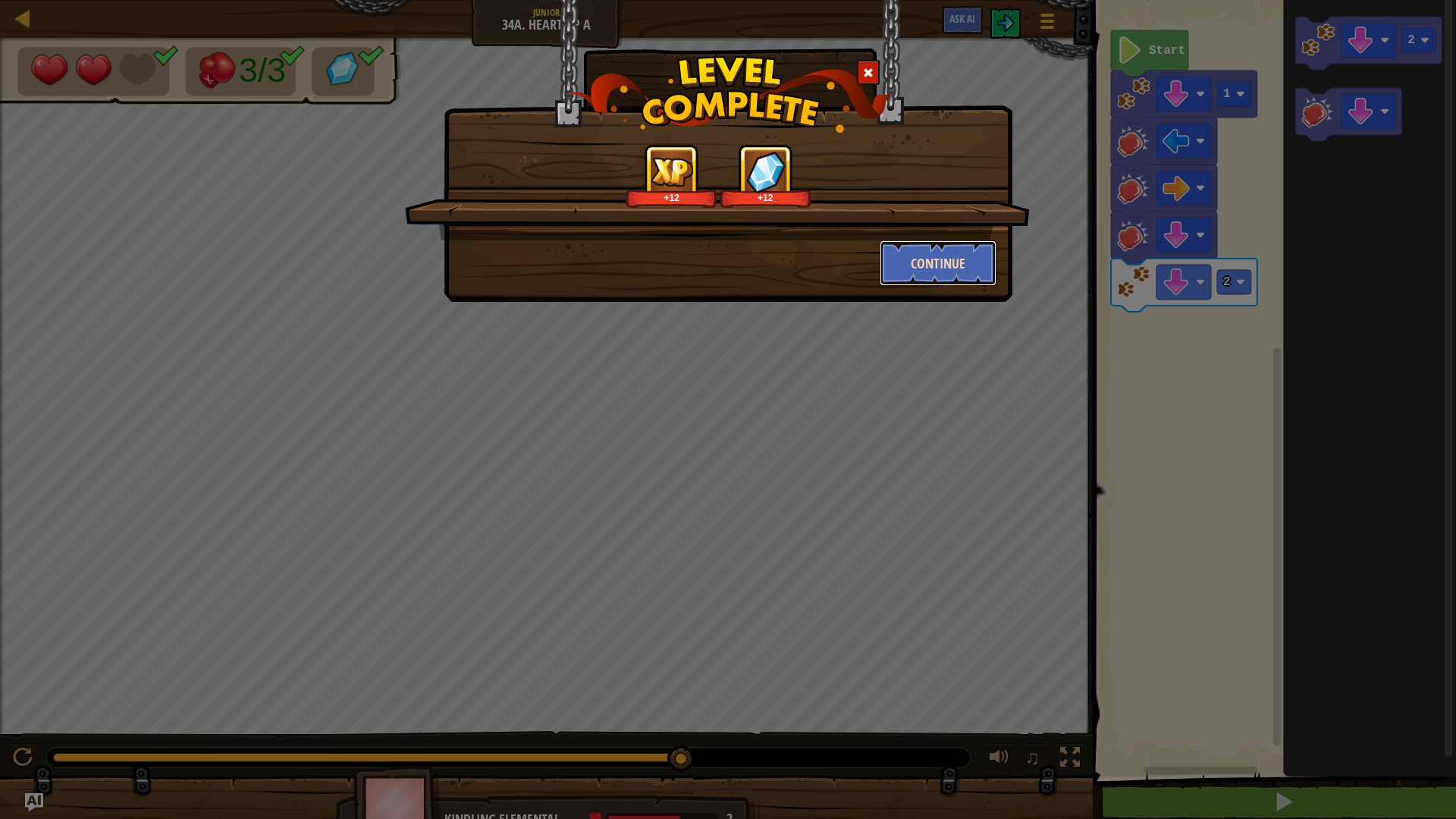
click at [950, 258] on button "Continue" at bounding box center [939, 263] width 118 height 46
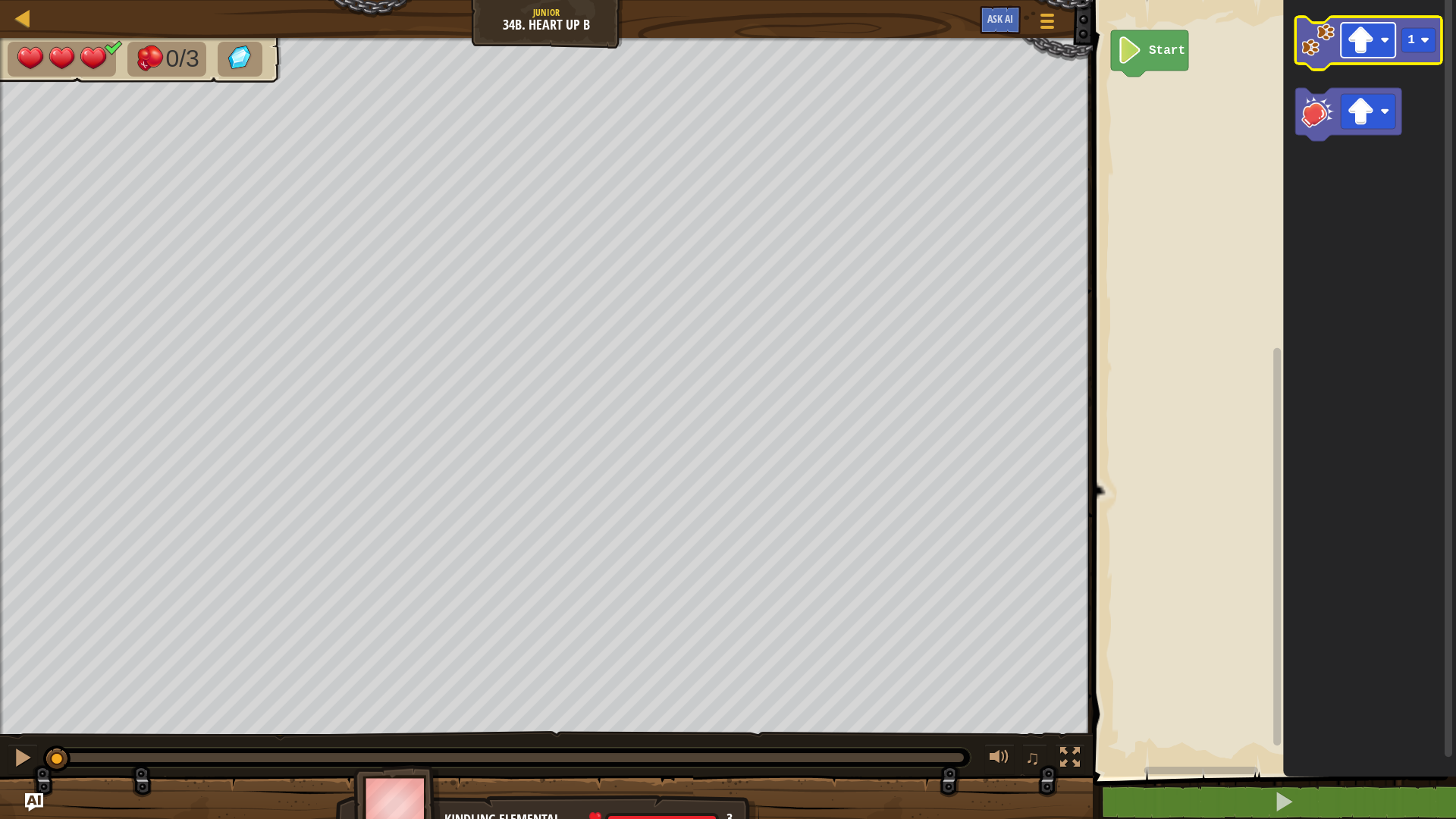
click at [1383, 42] on image "Blockly Workspace" at bounding box center [1384, 40] width 9 height 9
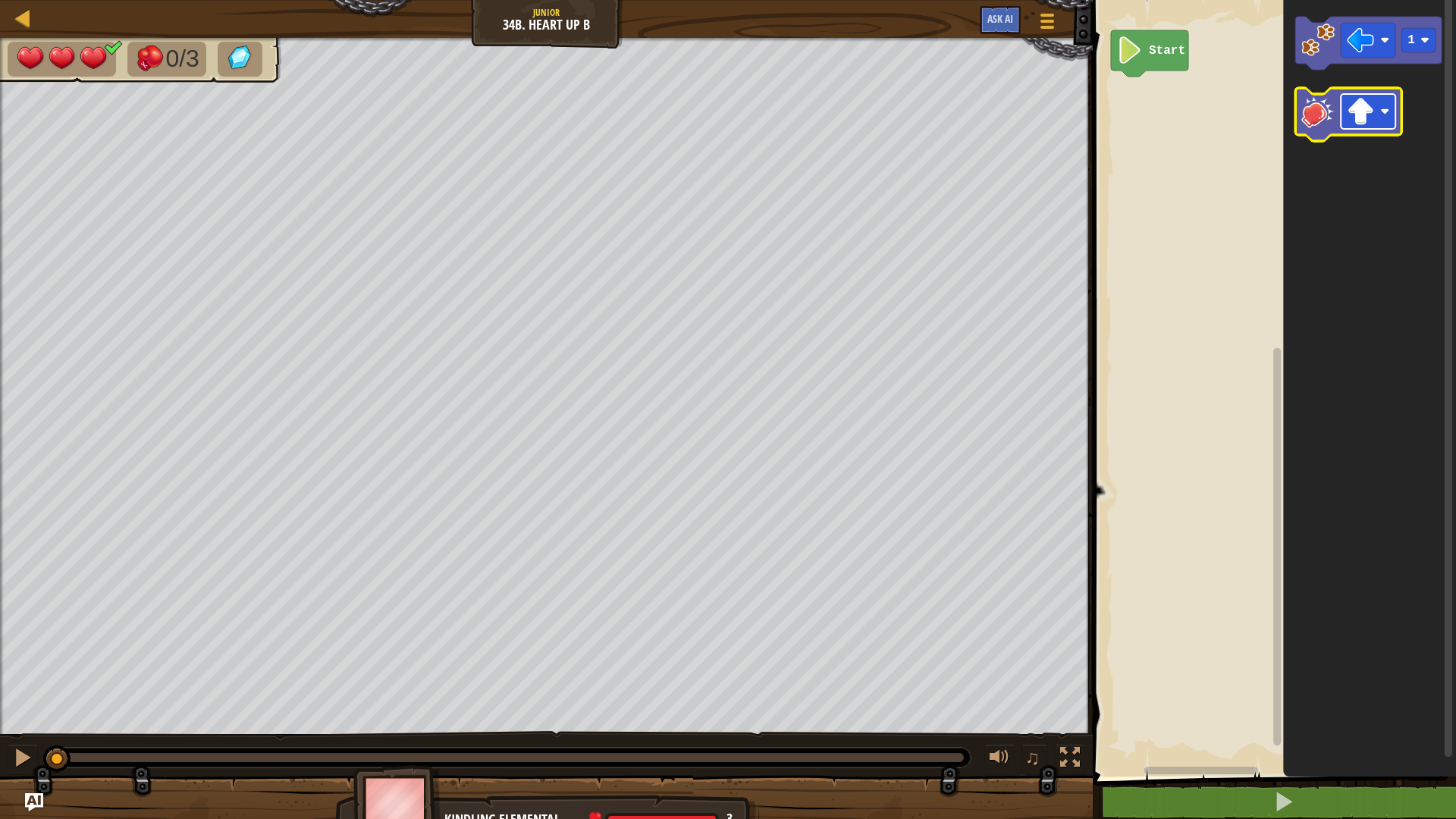
click at [1357, 111] on image "Blockly Workspace" at bounding box center [1360, 111] width 27 height 27
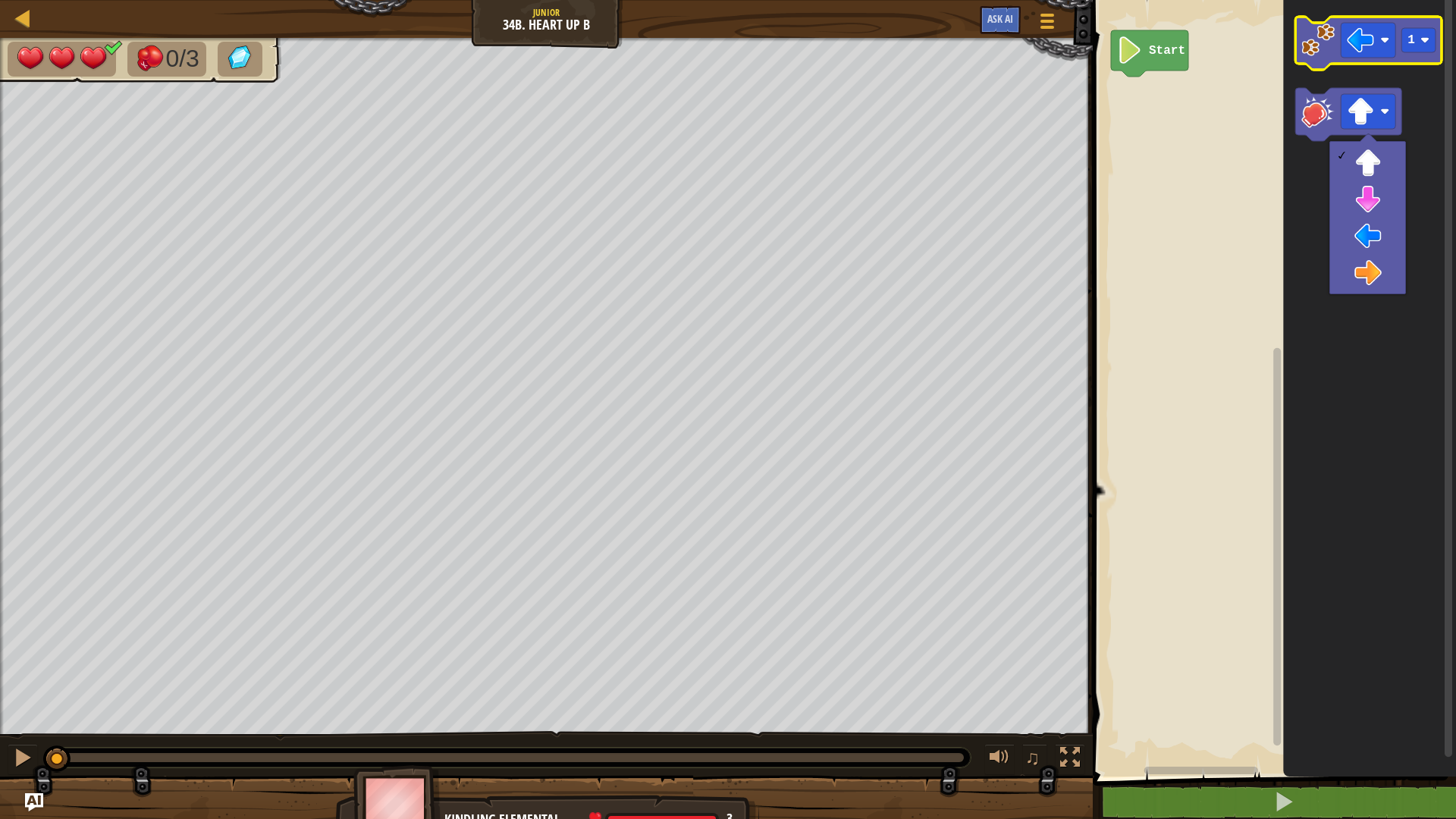
click at [1330, 57] on icon "Blockly Workspace" at bounding box center [1368, 43] width 147 height 53
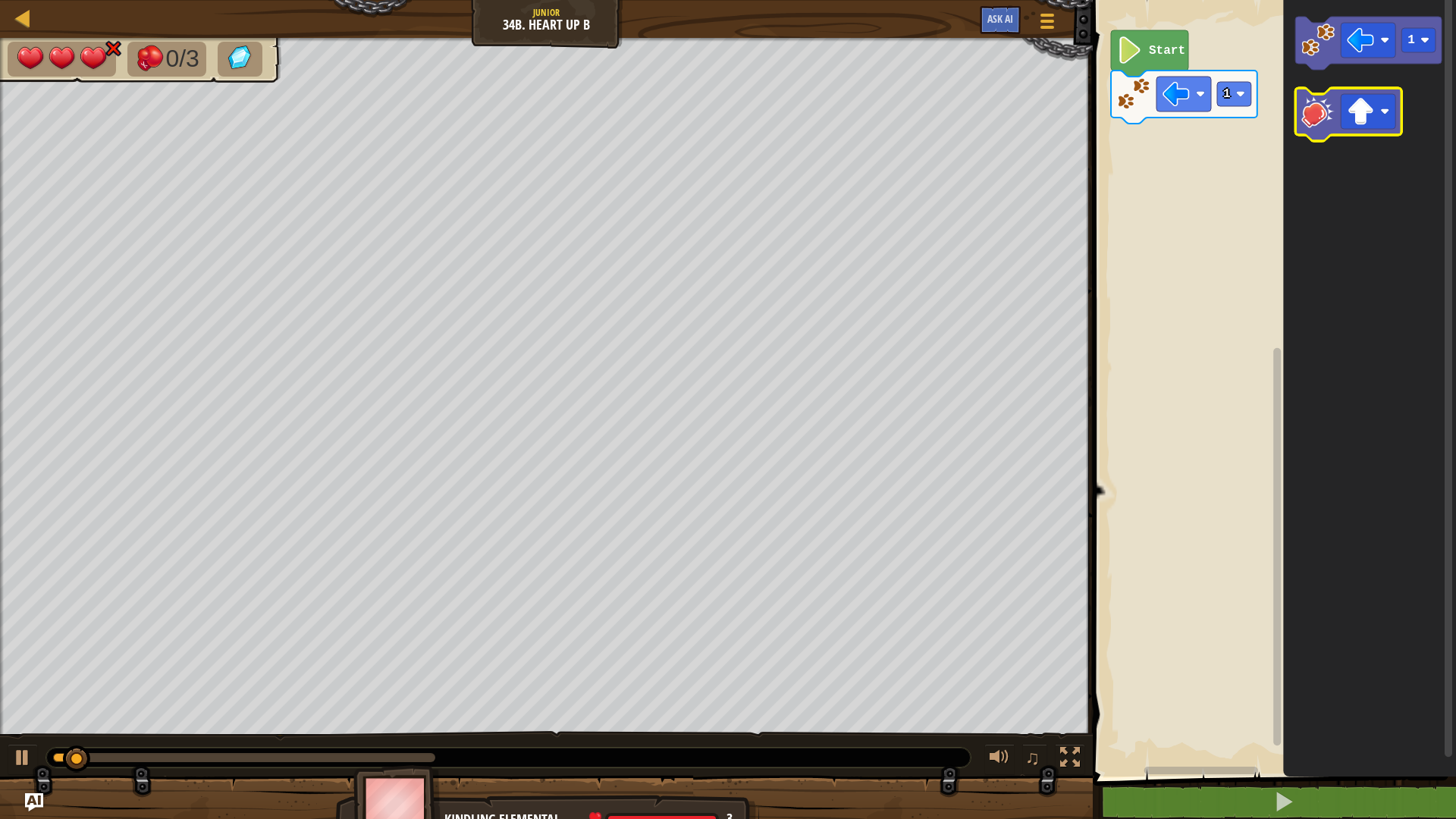
click at [1330, 122] on image "Blockly Workspace" at bounding box center [1318, 112] width 34 height 34
click at [1383, 113] on image "Blockly Workspace" at bounding box center [1384, 111] width 9 height 9
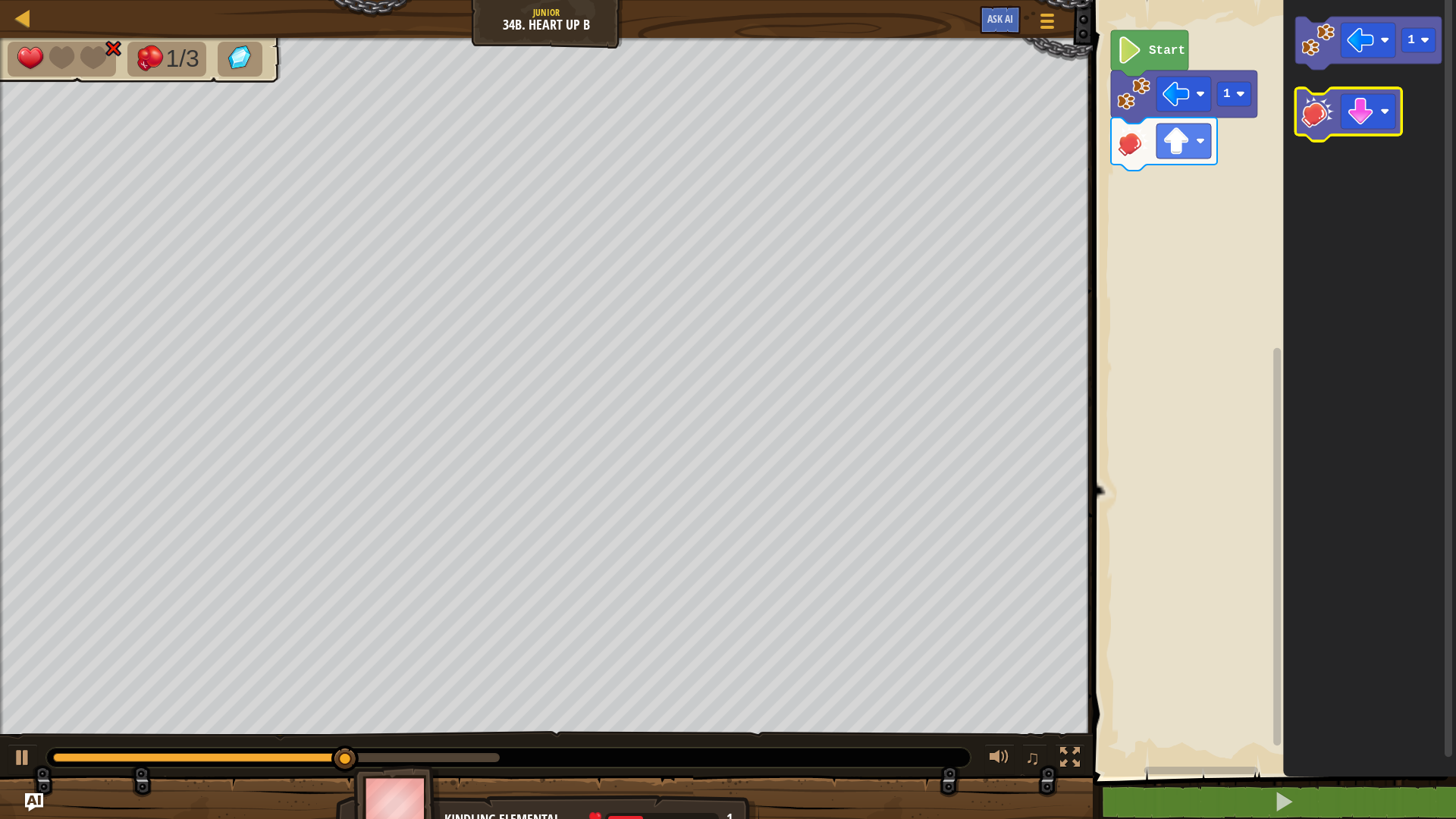
click at [1318, 117] on image "Blockly Workspace" at bounding box center [1318, 112] width 34 height 34
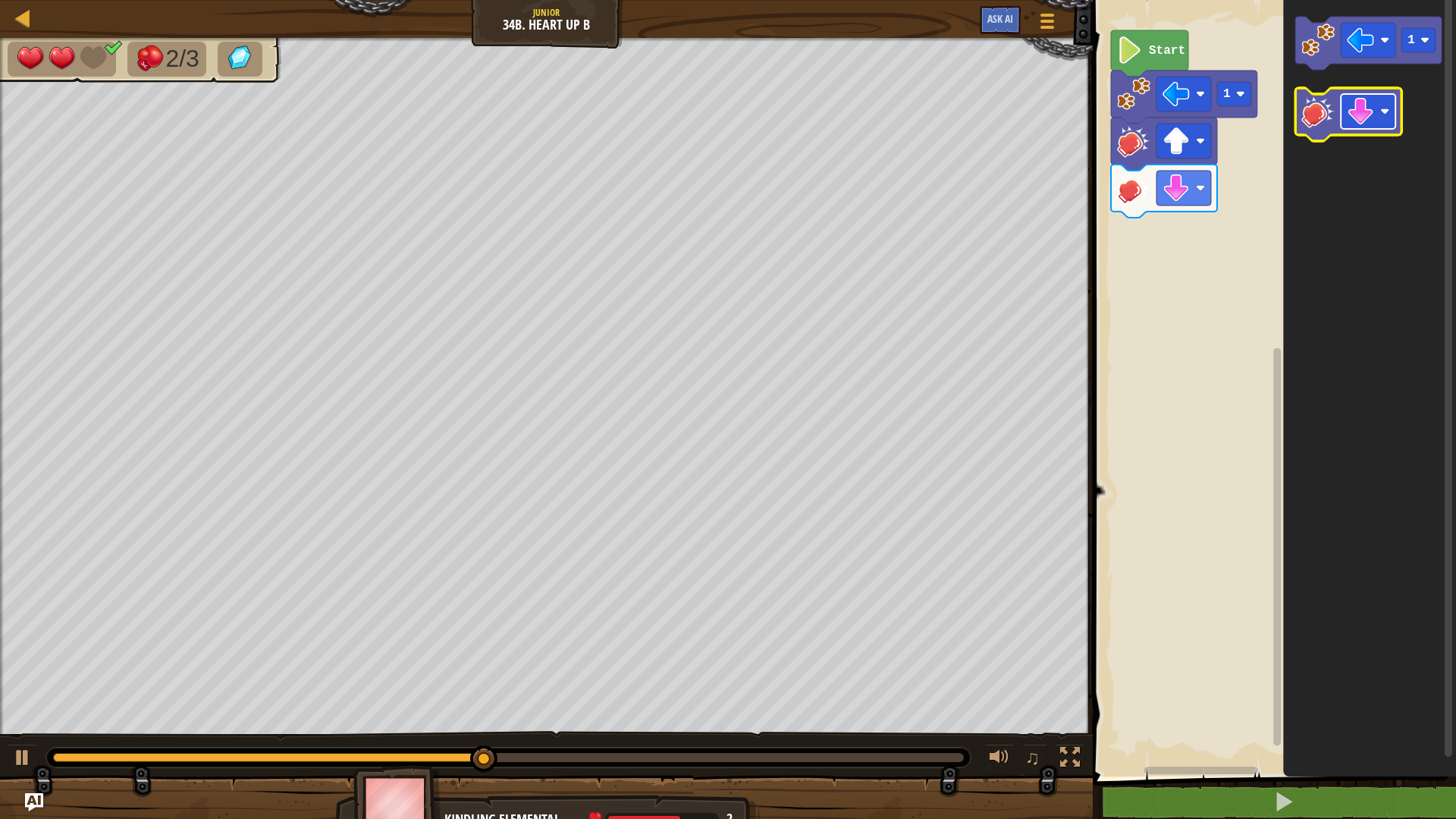
click at [1382, 126] on rect "Blockly Workspace" at bounding box center [1368, 111] width 55 height 35
click at [1327, 111] on image "Blockly Workspace" at bounding box center [1318, 112] width 34 height 34
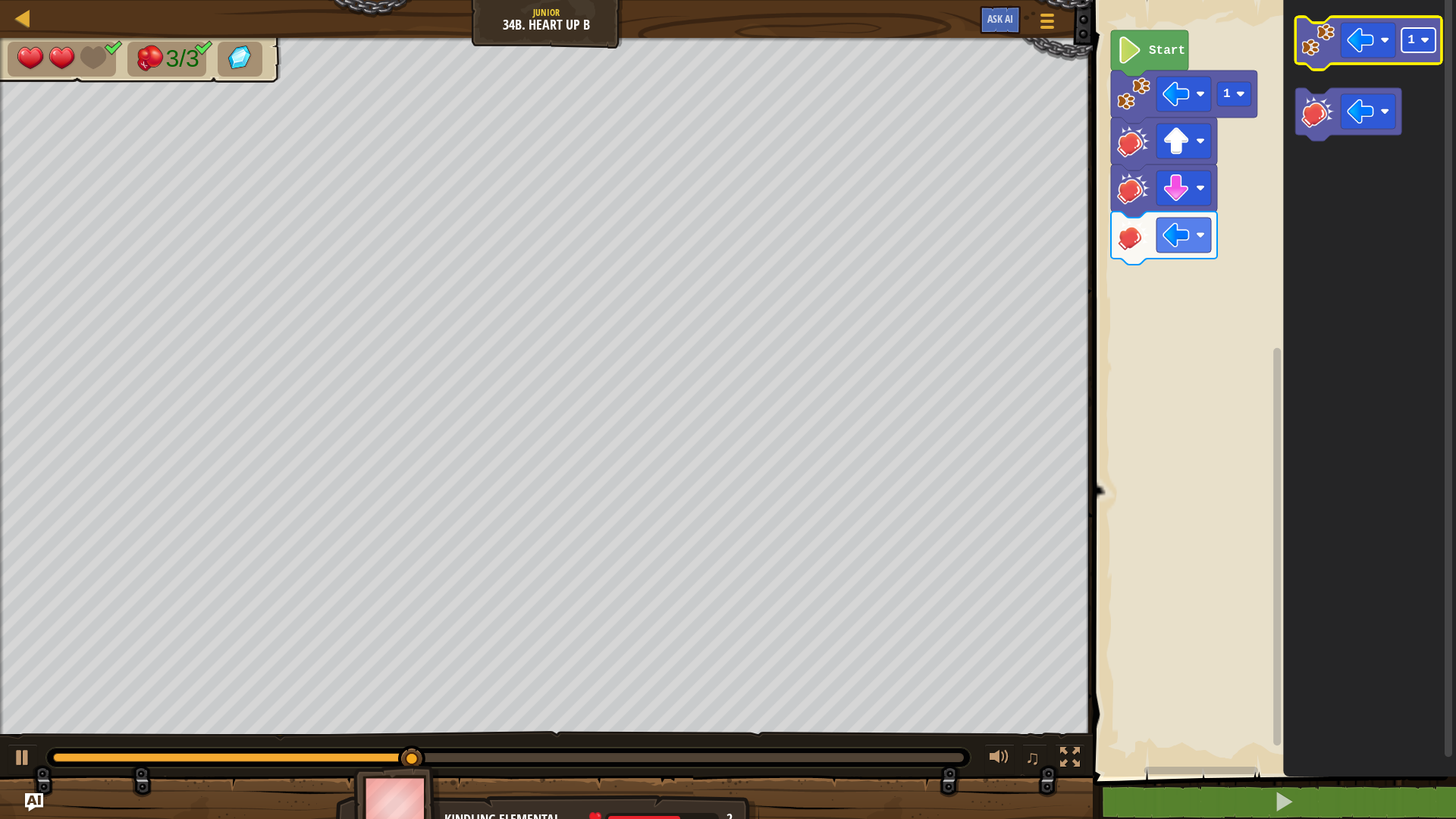
click at [1415, 35] on rect "Blockly Workspace" at bounding box center [1418, 40] width 35 height 24
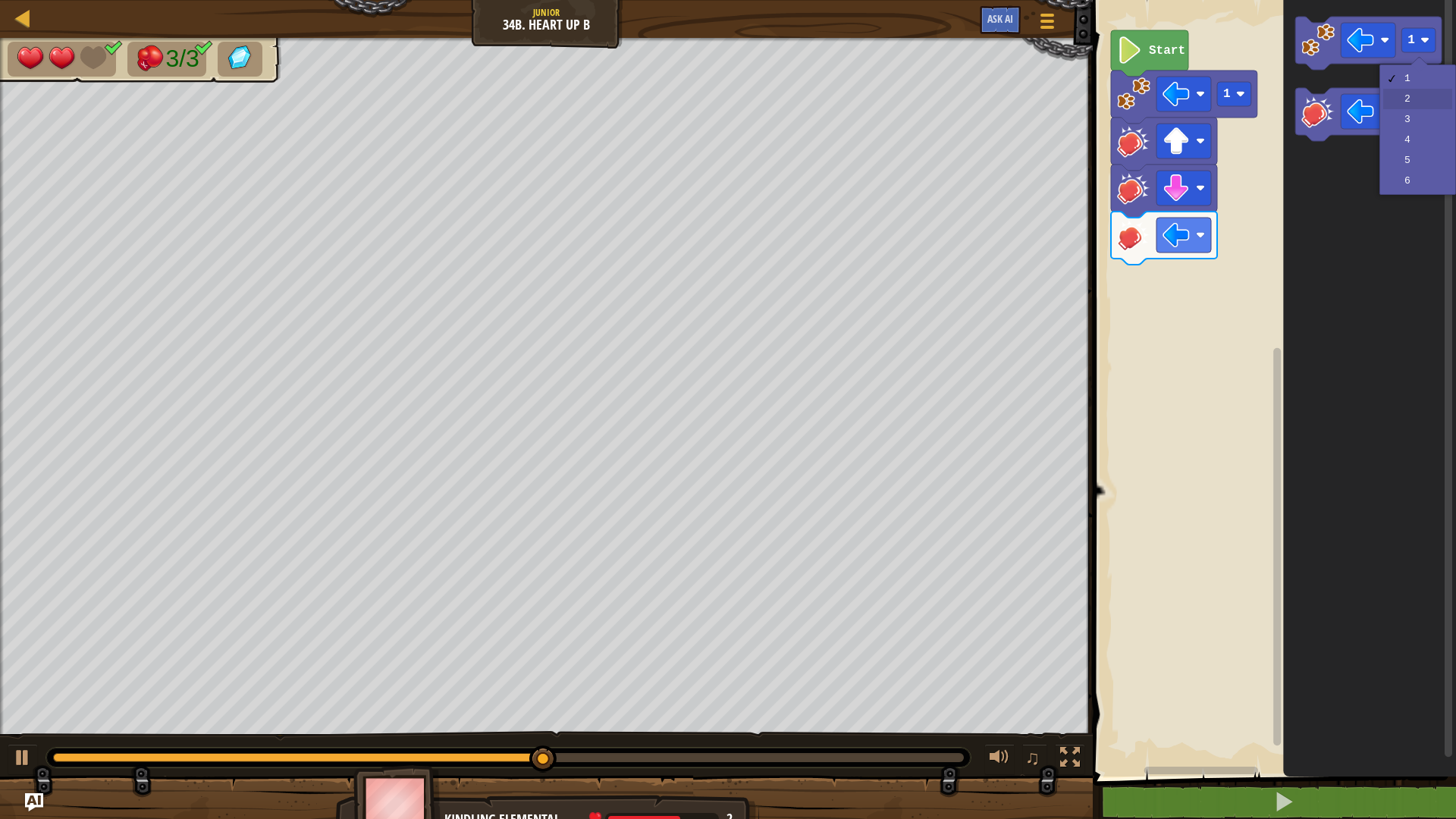
drag, startPoint x: 1415, startPoint y: 94, endPoint x: 1394, endPoint y: 80, distance: 25.2
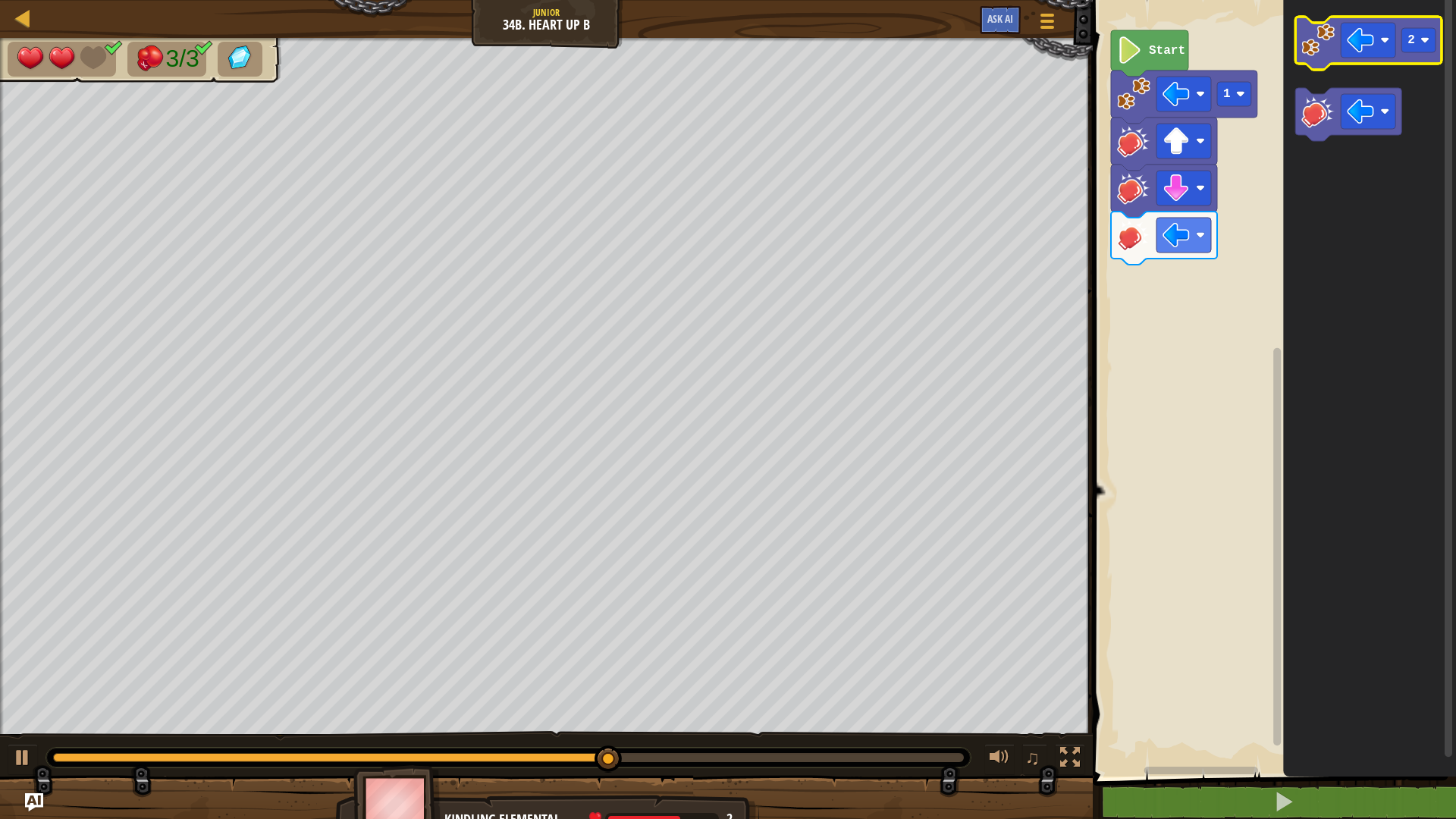
click at [1314, 46] on image "Blockly Workspace" at bounding box center [1318, 40] width 34 height 34
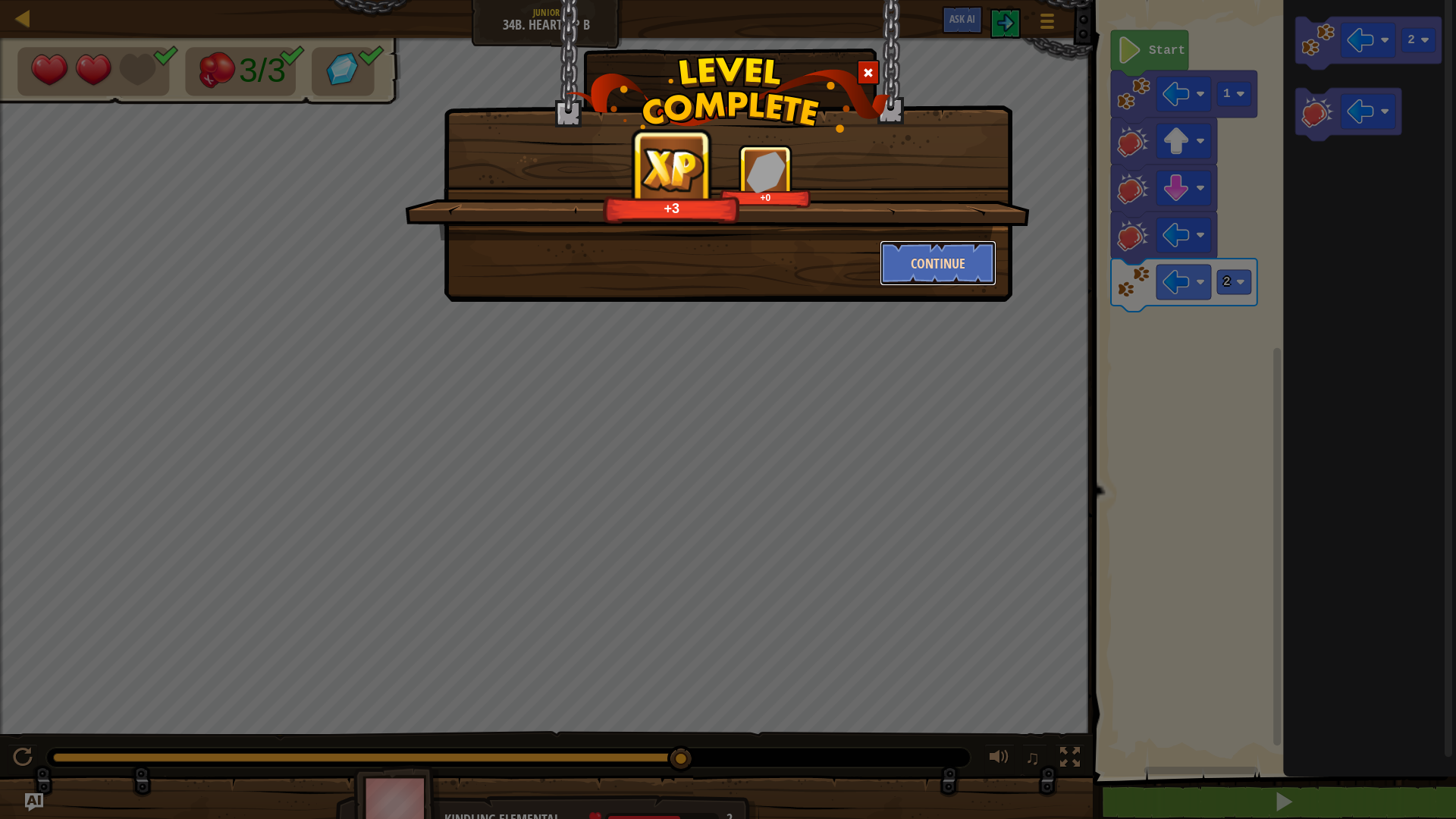
click at [983, 256] on button "Continue" at bounding box center [939, 263] width 118 height 46
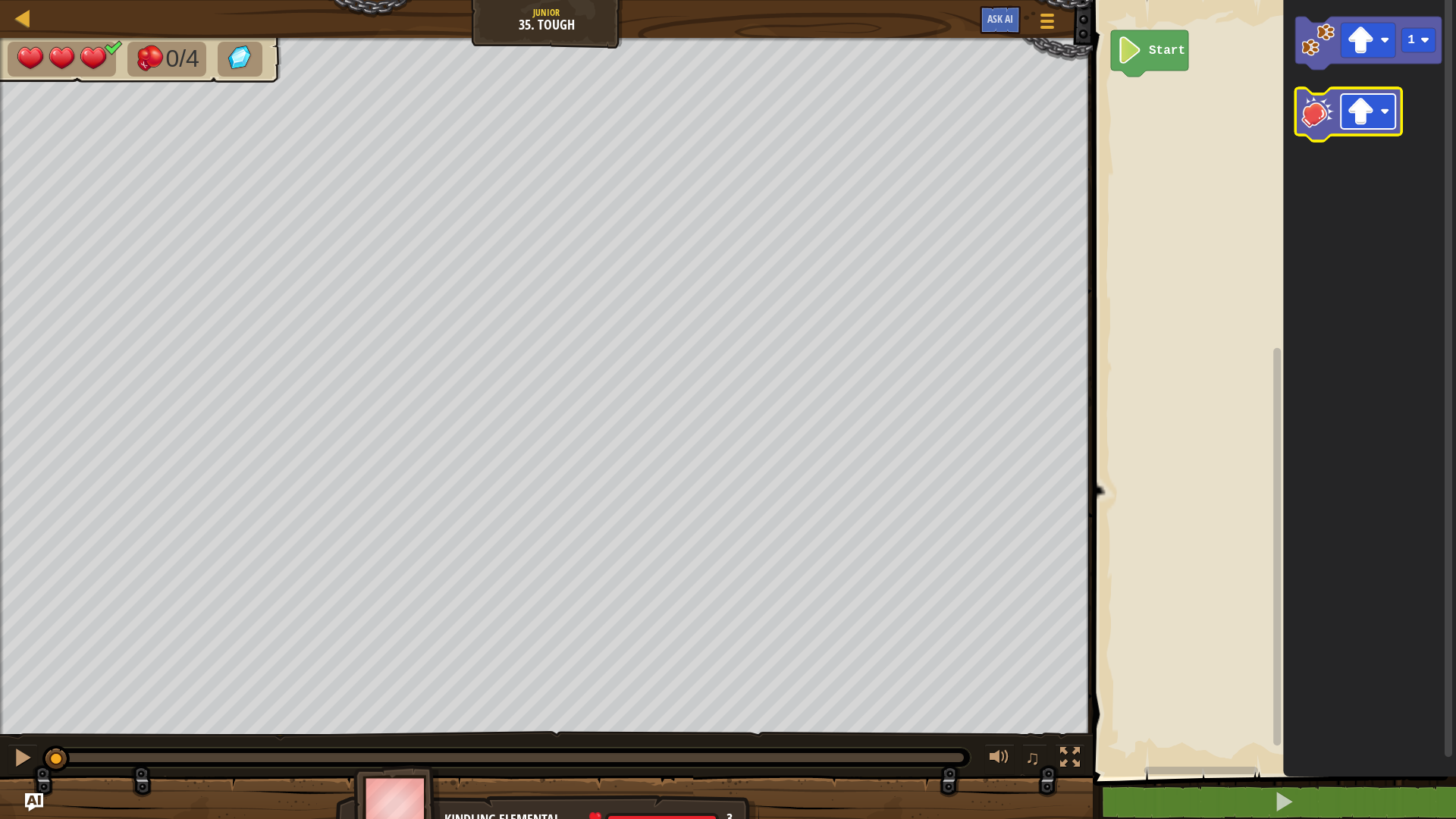
click at [1368, 107] on image "Blockly Workspace" at bounding box center [1360, 111] width 27 height 27
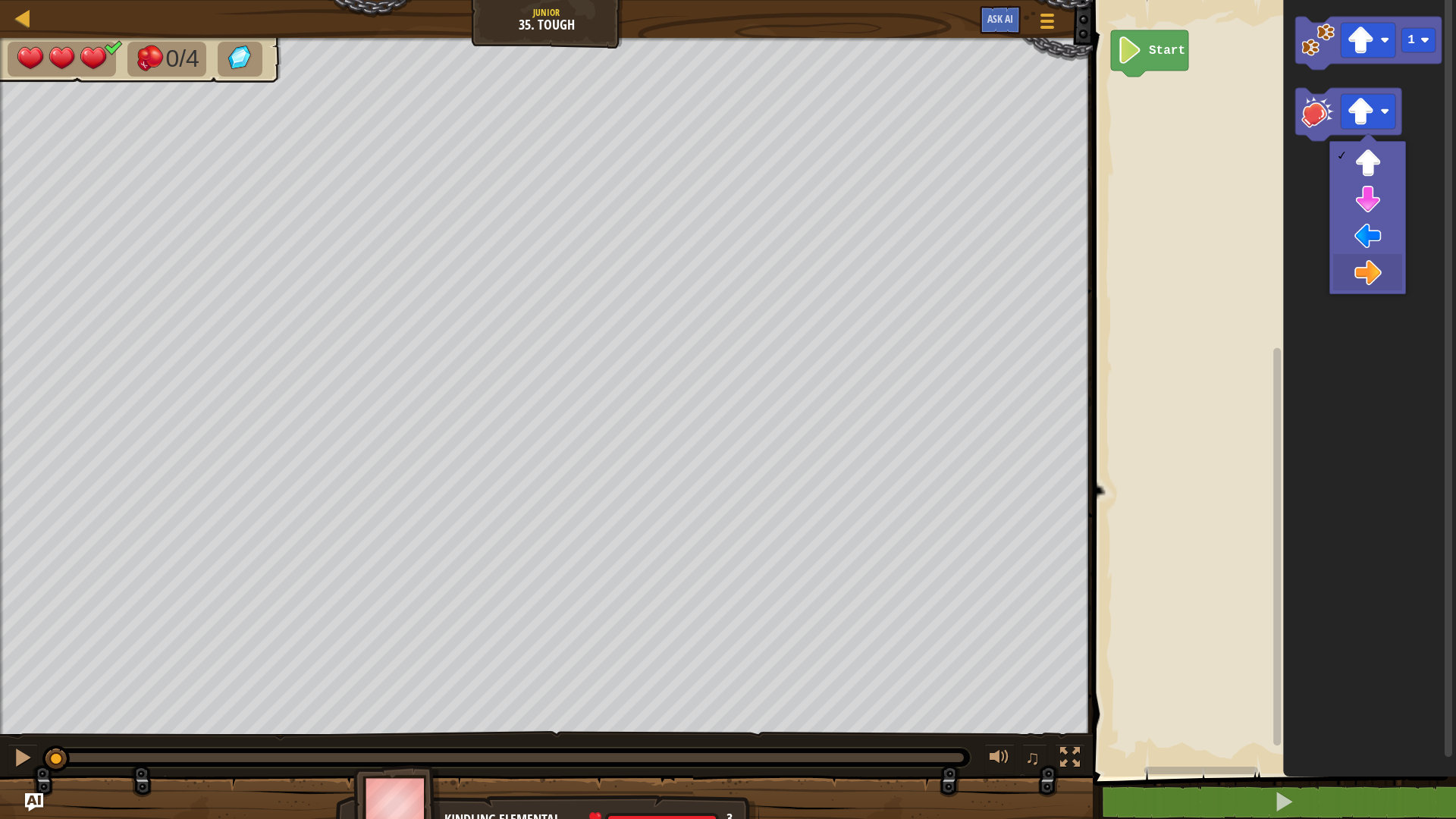
drag, startPoint x: 1384, startPoint y: 258, endPoint x: 1339, endPoint y: 172, distance: 97.1
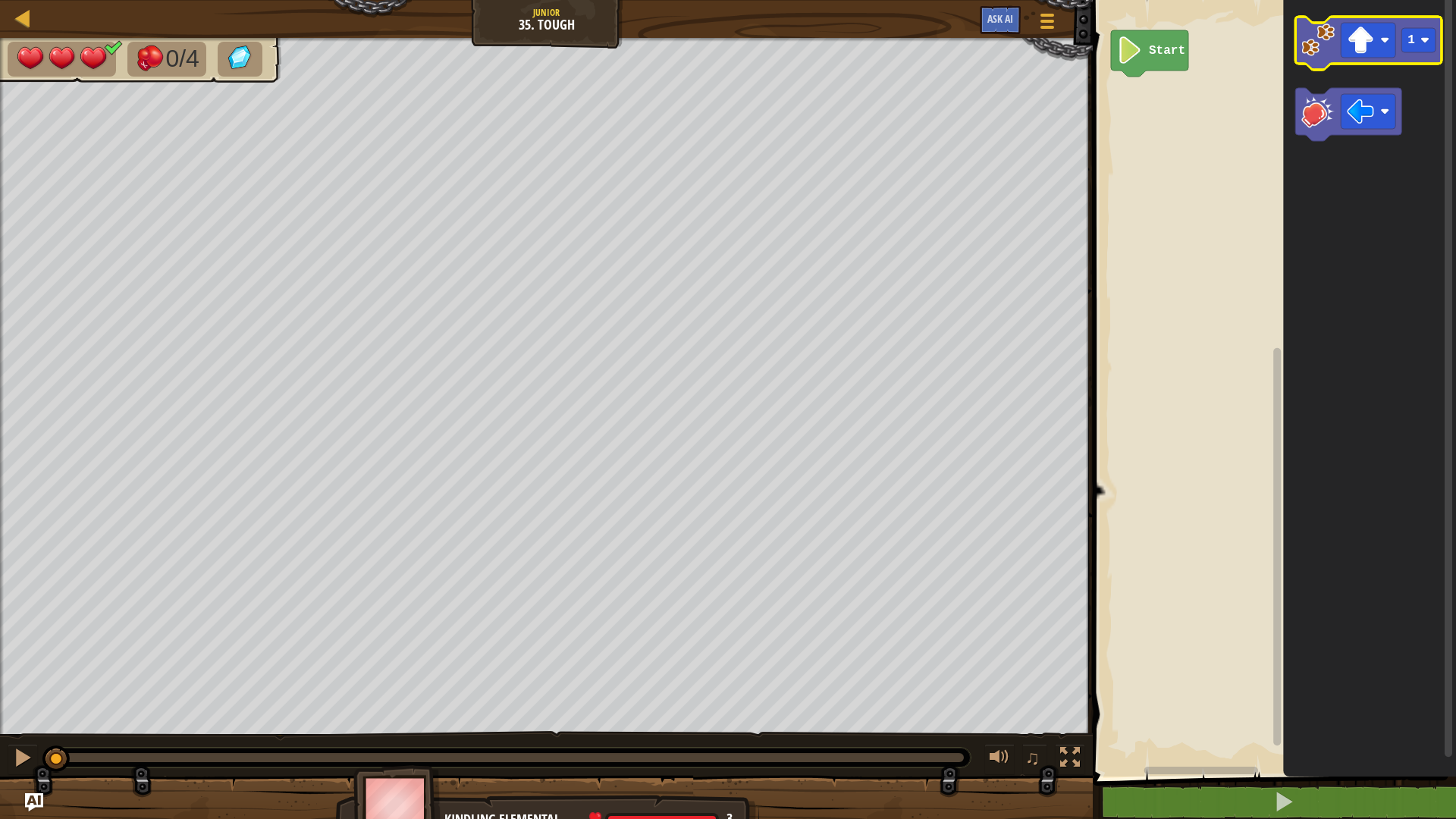
click at [1315, 46] on image "Blockly Workspace" at bounding box center [1318, 40] width 34 height 34
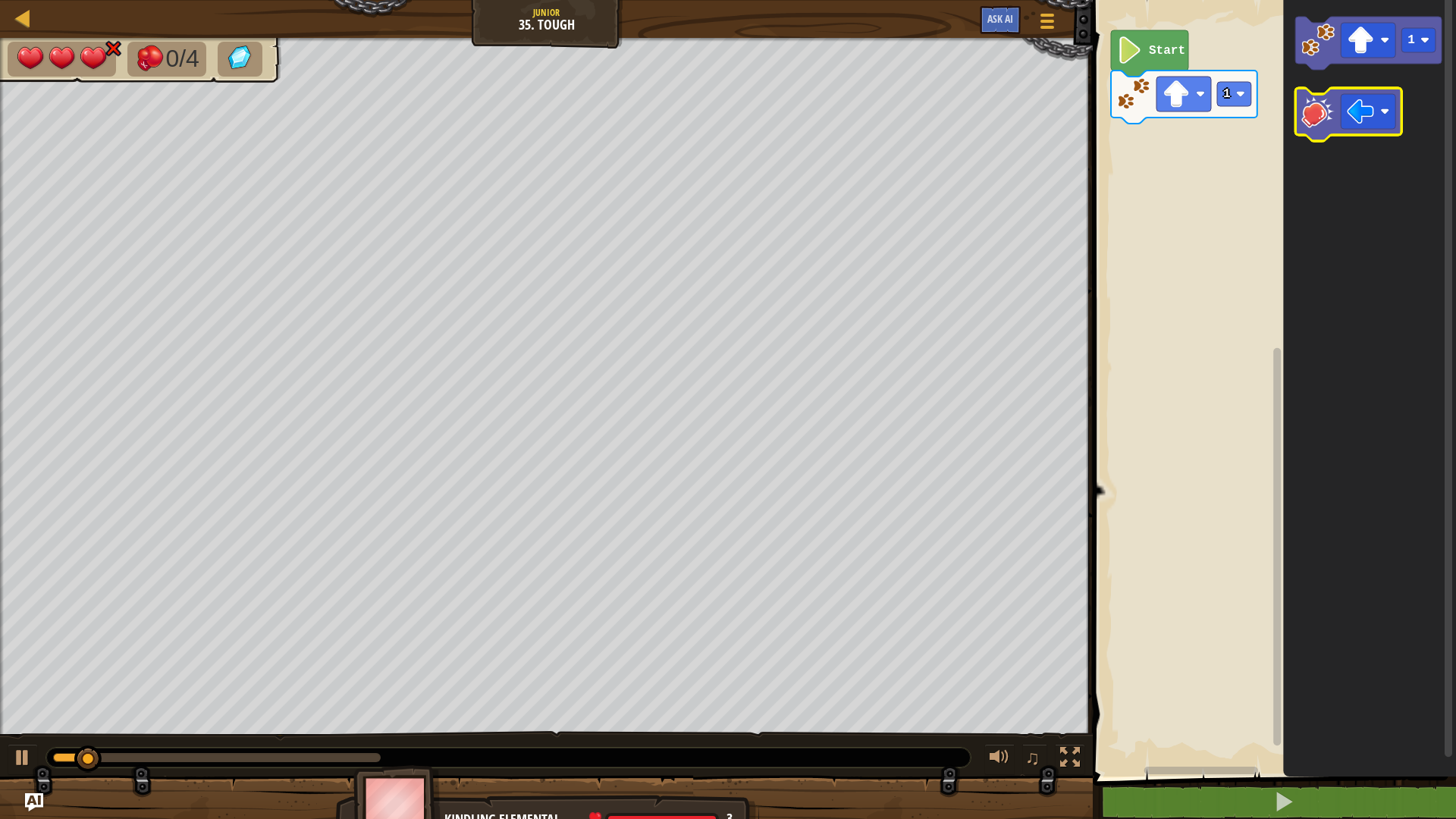
click at [1334, 118] on image "Blockly Workspace" at bounding box center [1318, 112] width 34 height 34
click at [1360, 120] on image "Blockly Workspace" at bounding box center [1360, 111] width 27 height 27
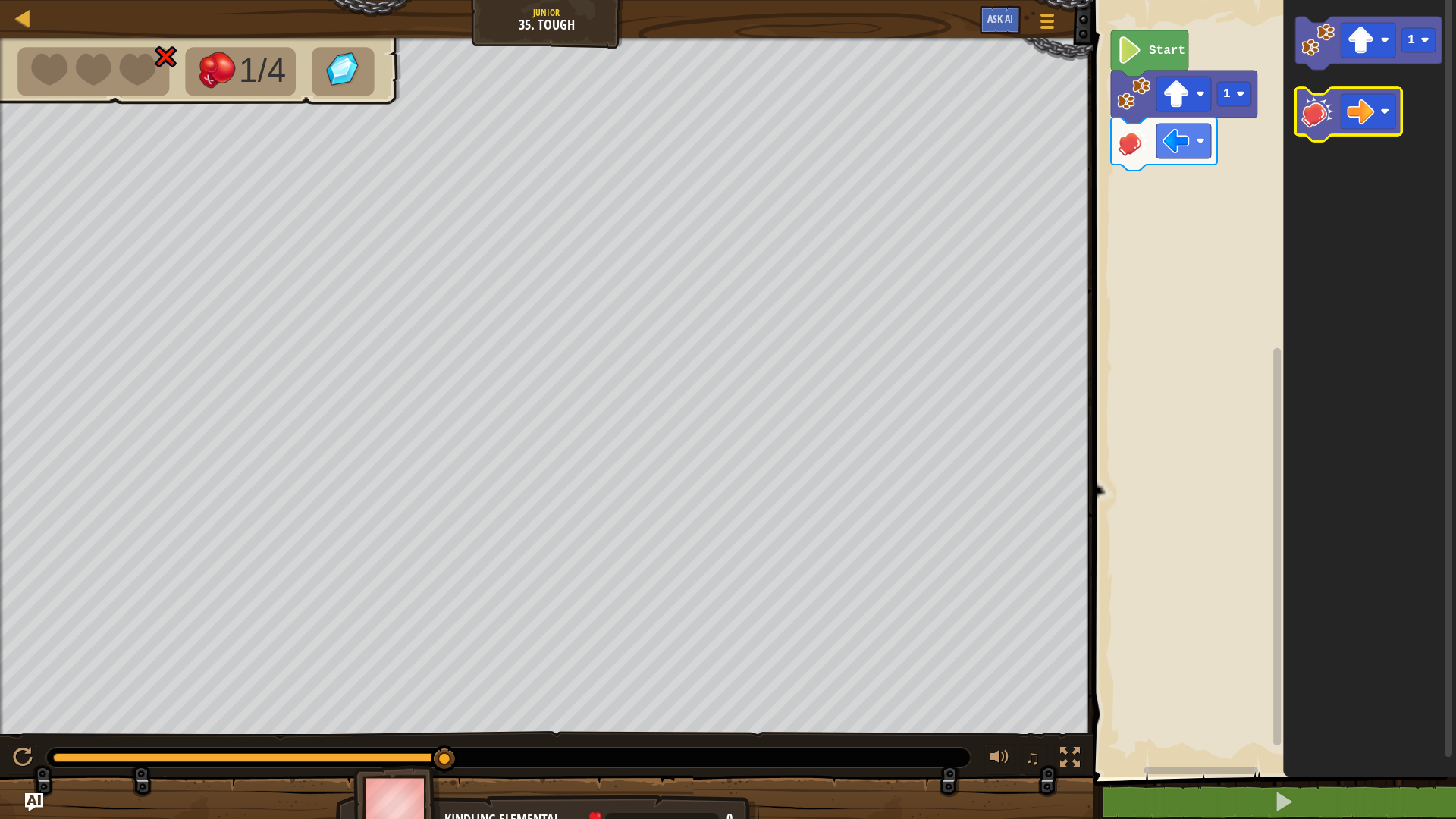
click at [1306, 123] on image "Blockly Workspace" at bounding box center [1318, 112] width 34 height 34
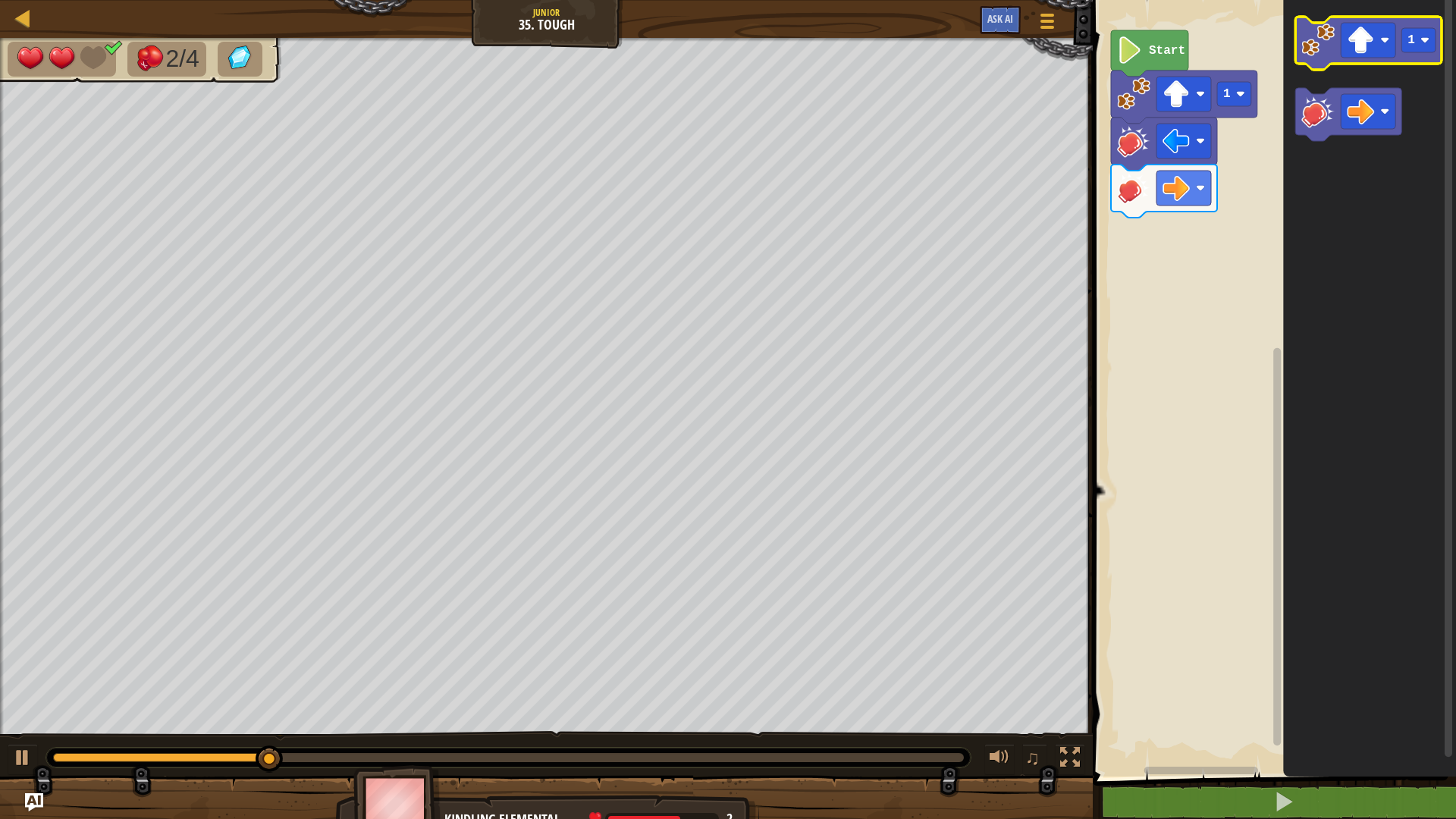
click at [1321, 52] on image "Blockly Workspace" at bounding box center [1318, 40] width 34 height 34
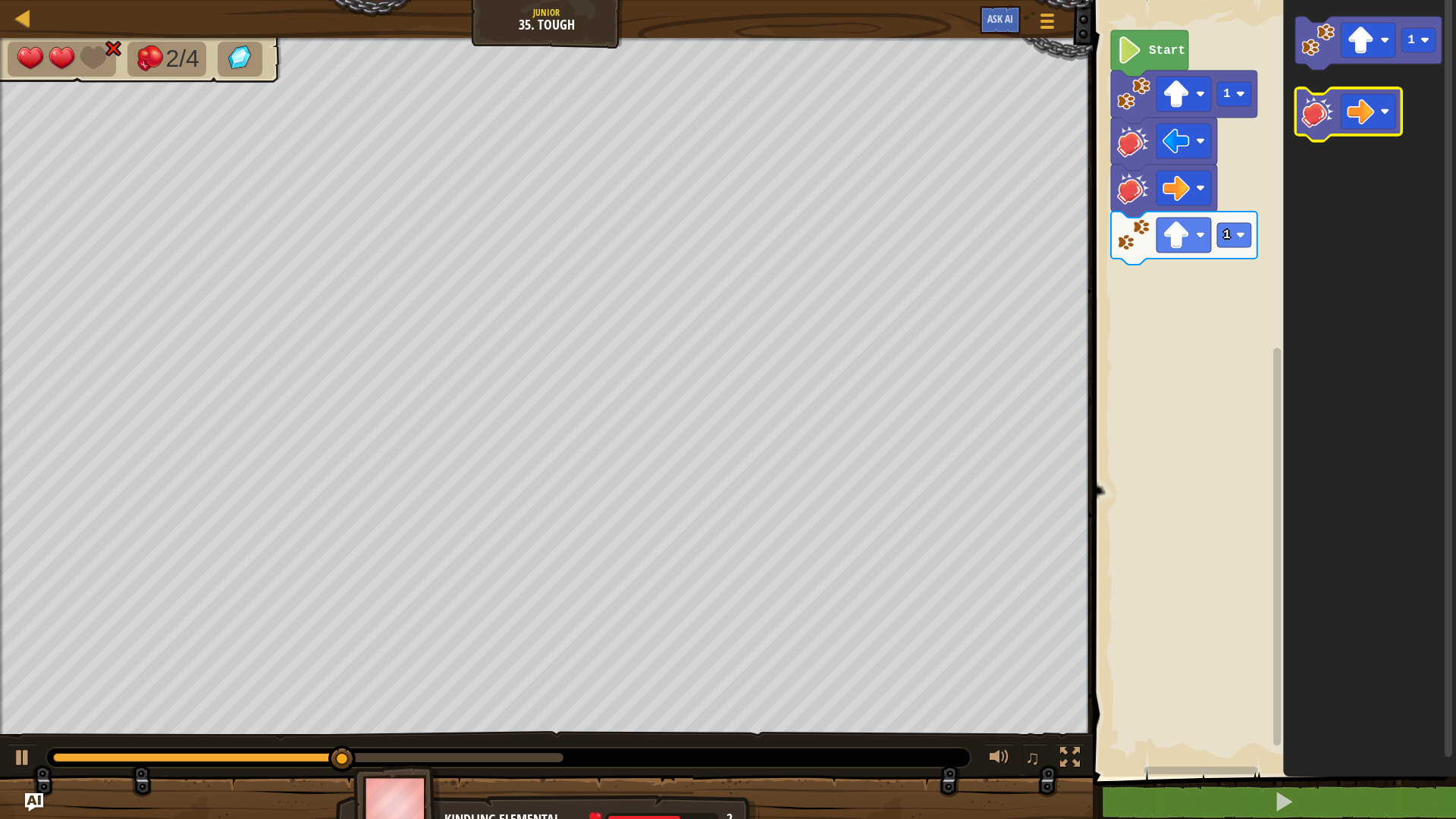
click at [1324, 116] on image "Blockly Workspace" at bounding box center [1318, 112] width 34 height 34
click at [1364, 106] on image "Blockly Workspace" at bounding box center [1360, 111] width 27 height 27
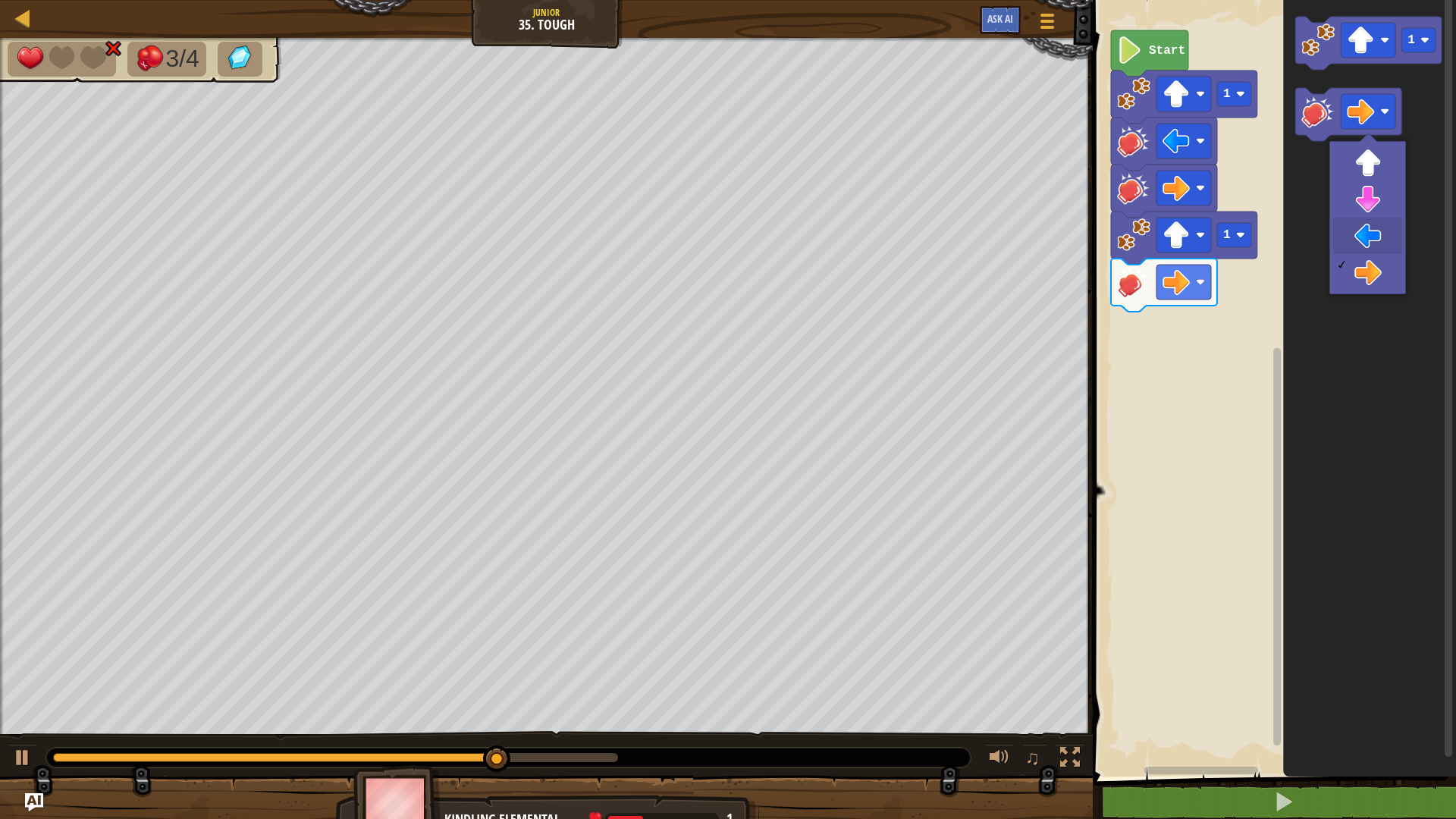
drag, startPoint x: 1389, startPoint y: 228, endPoint x: 1390, endPoint y: 190, distance: 38.0
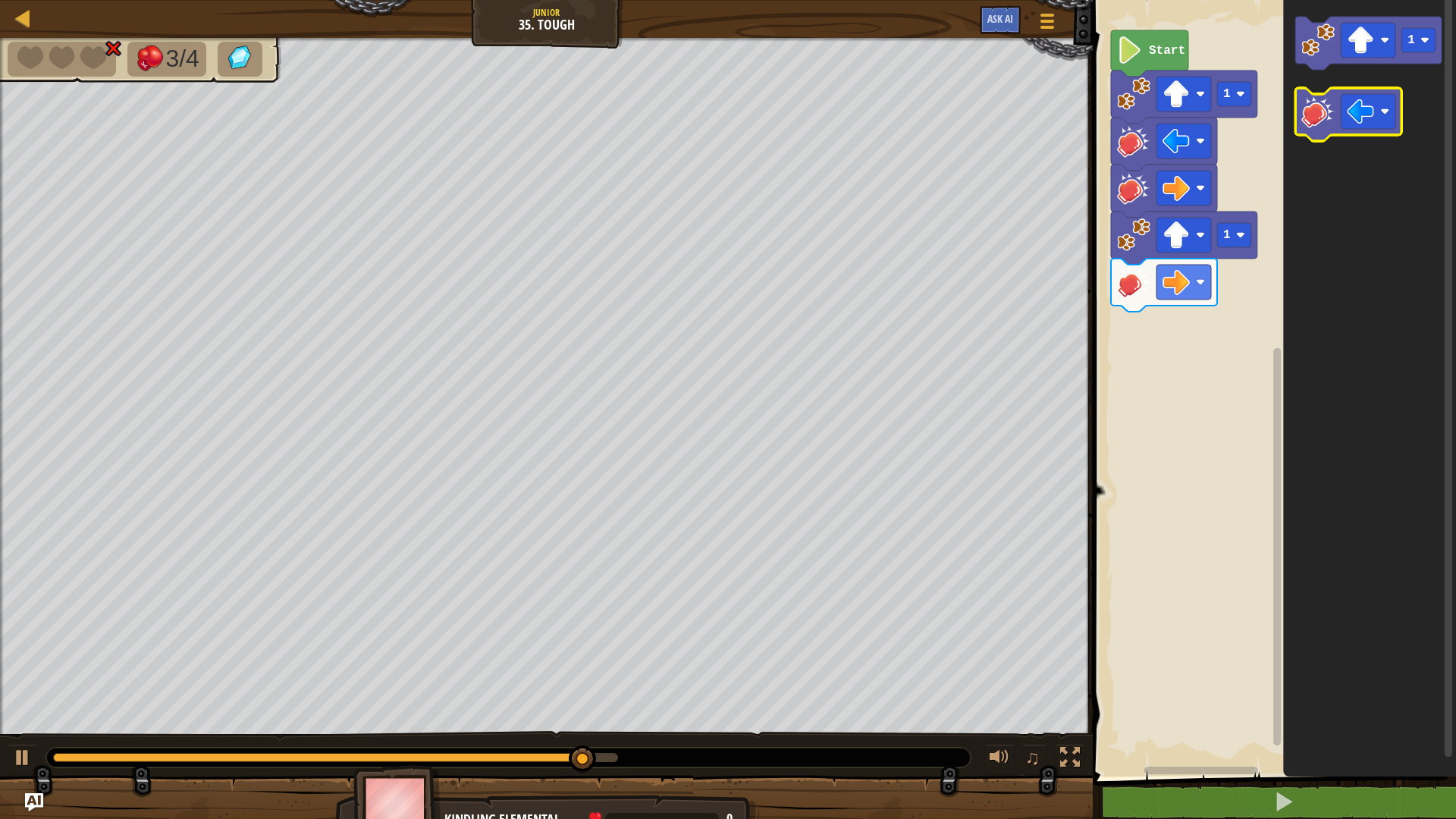
click at [1327, 116] on image "Blockly Workspace" at bounding box center [1318, 112] width 34 height 34
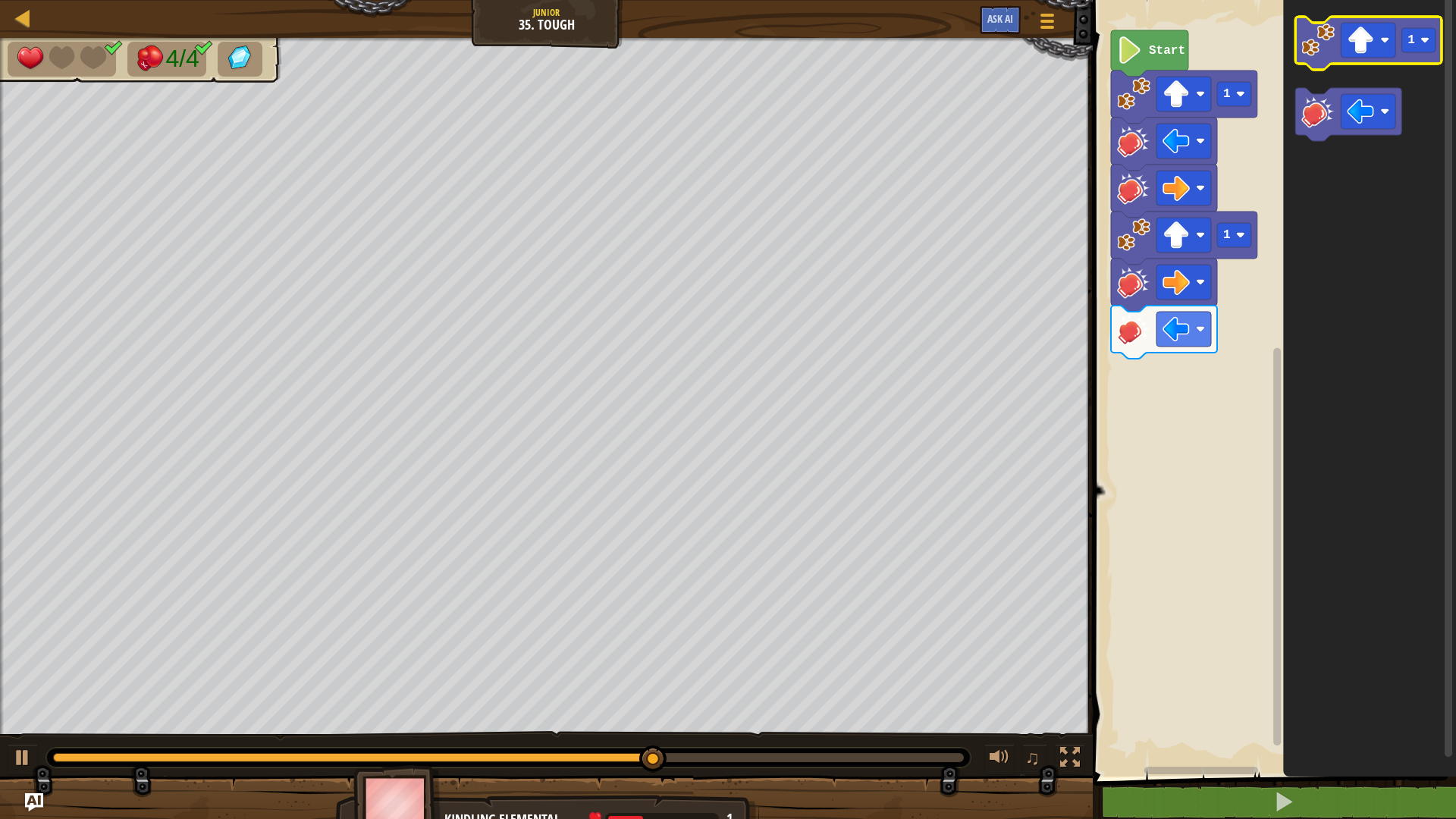
click at [1330, 60] on icon "Blockly Workspace" at bounding box center [1368, 43] width 147 height 53
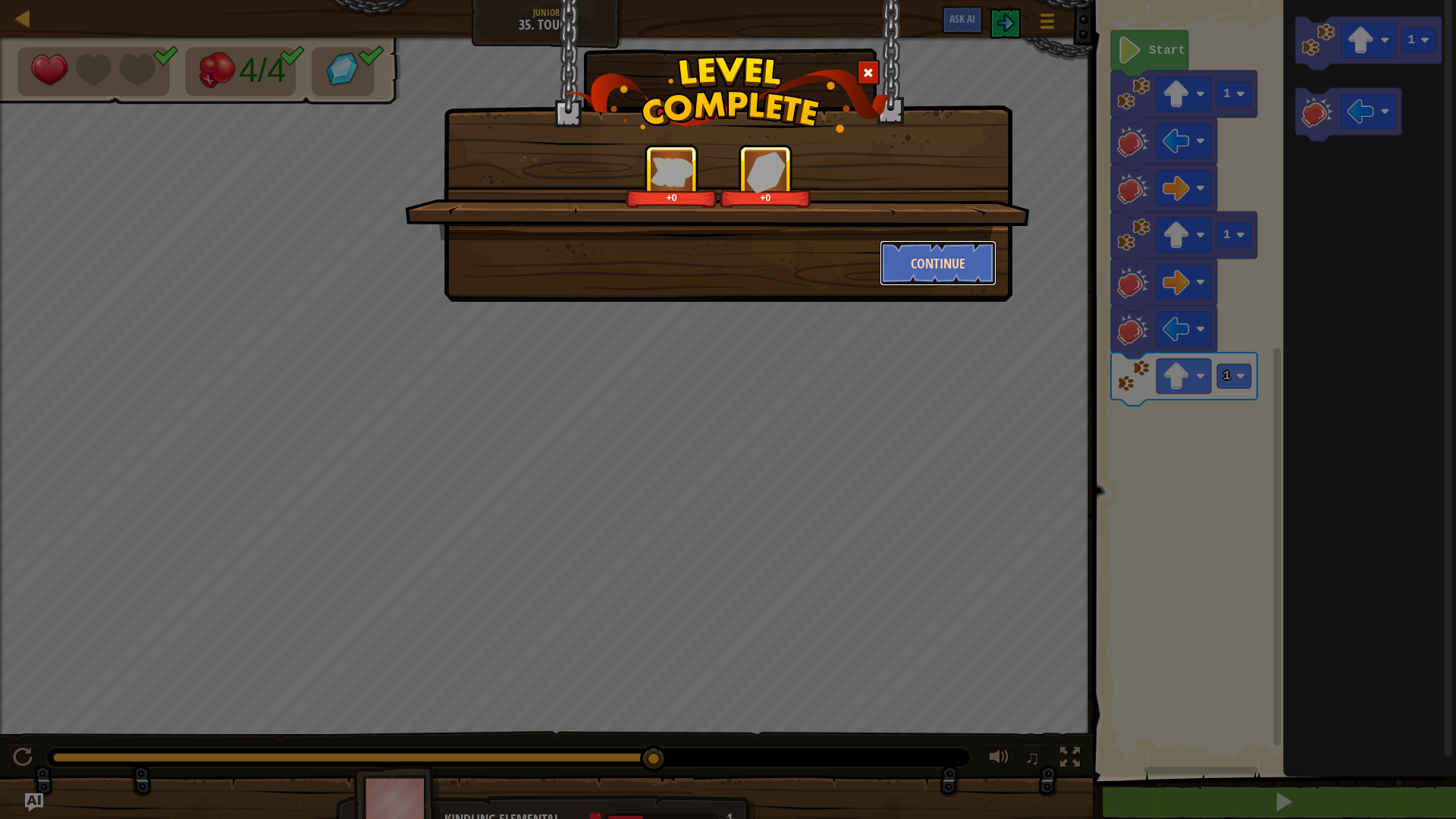
click at [954, 254] on button "Continue" at bounding box center [939, 263] width 118 height 46
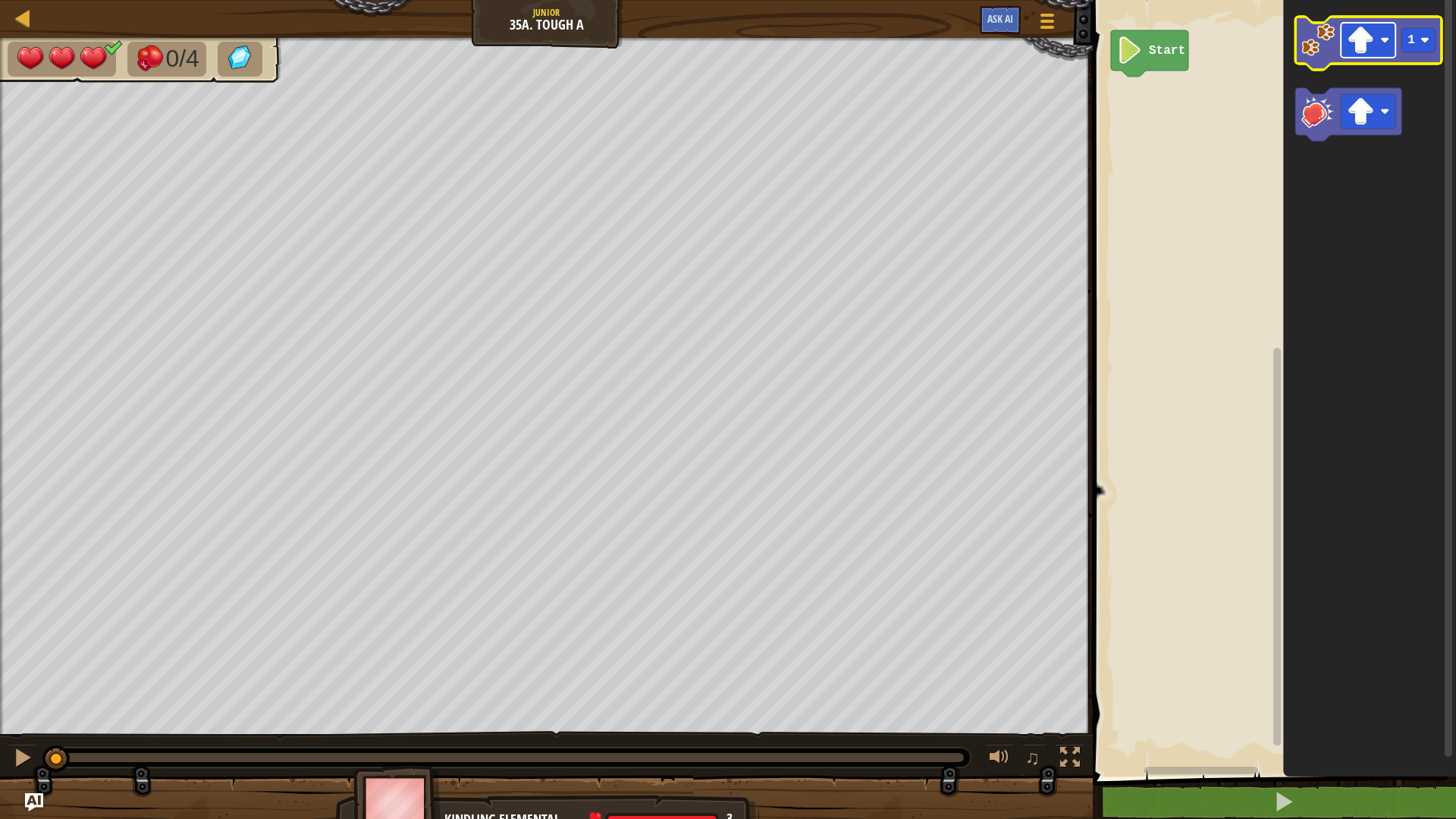
click at [1349, 55] on rect "Blockly Workspace" at bounding box center [1368, 40] width 55 height 35
click at [1321, 62] on icon "Blockly Workspace" at bounding box center [1368, 43] width 147 height 53
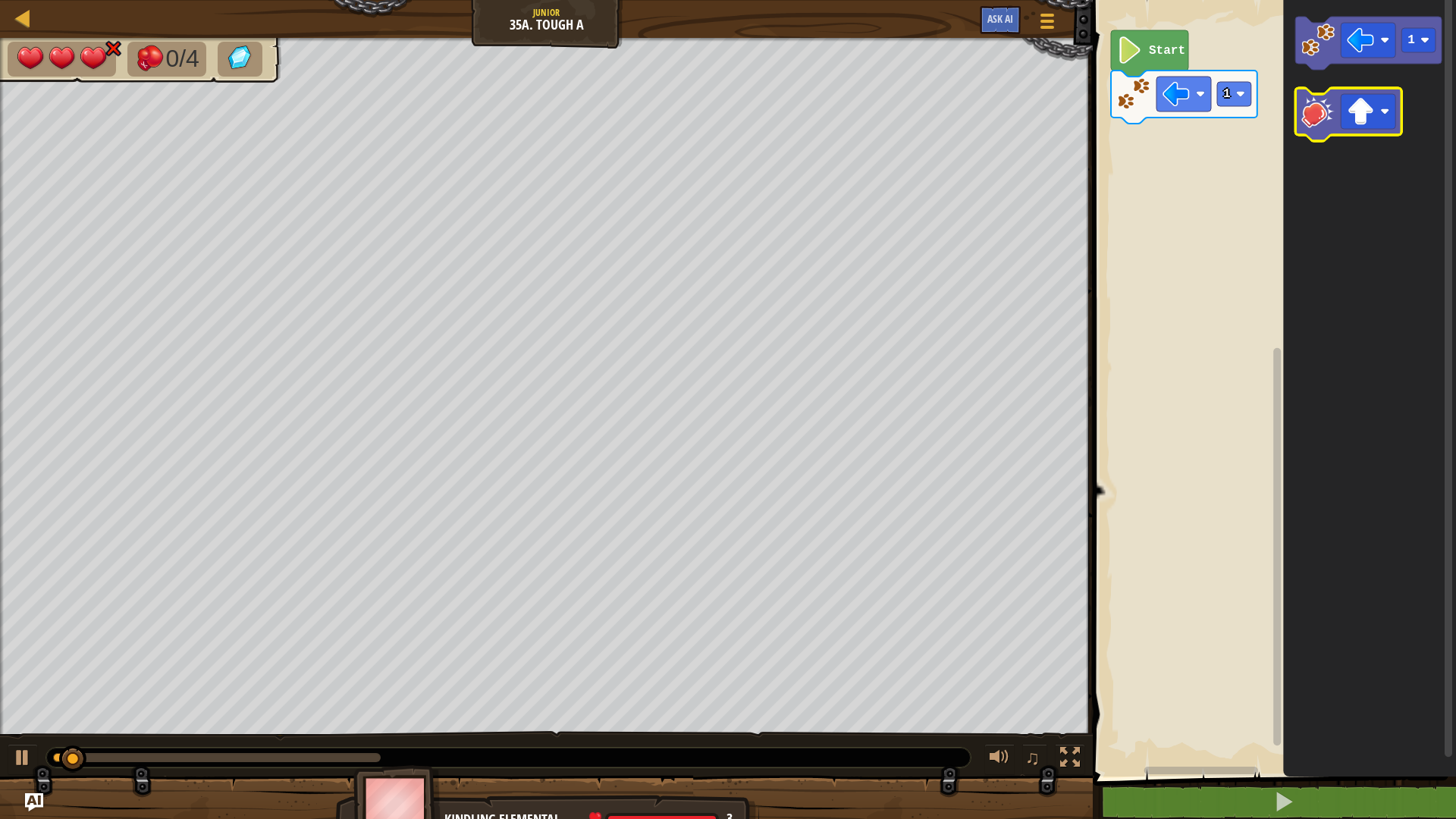
click at [1324, 116] on image "Blockly Workspace" at bounding box center [1318, 112] width 34 height 34
click at [1372, 110] on image "Blockly Workspace" at bounding box center [1360, 111] width 27 height 27
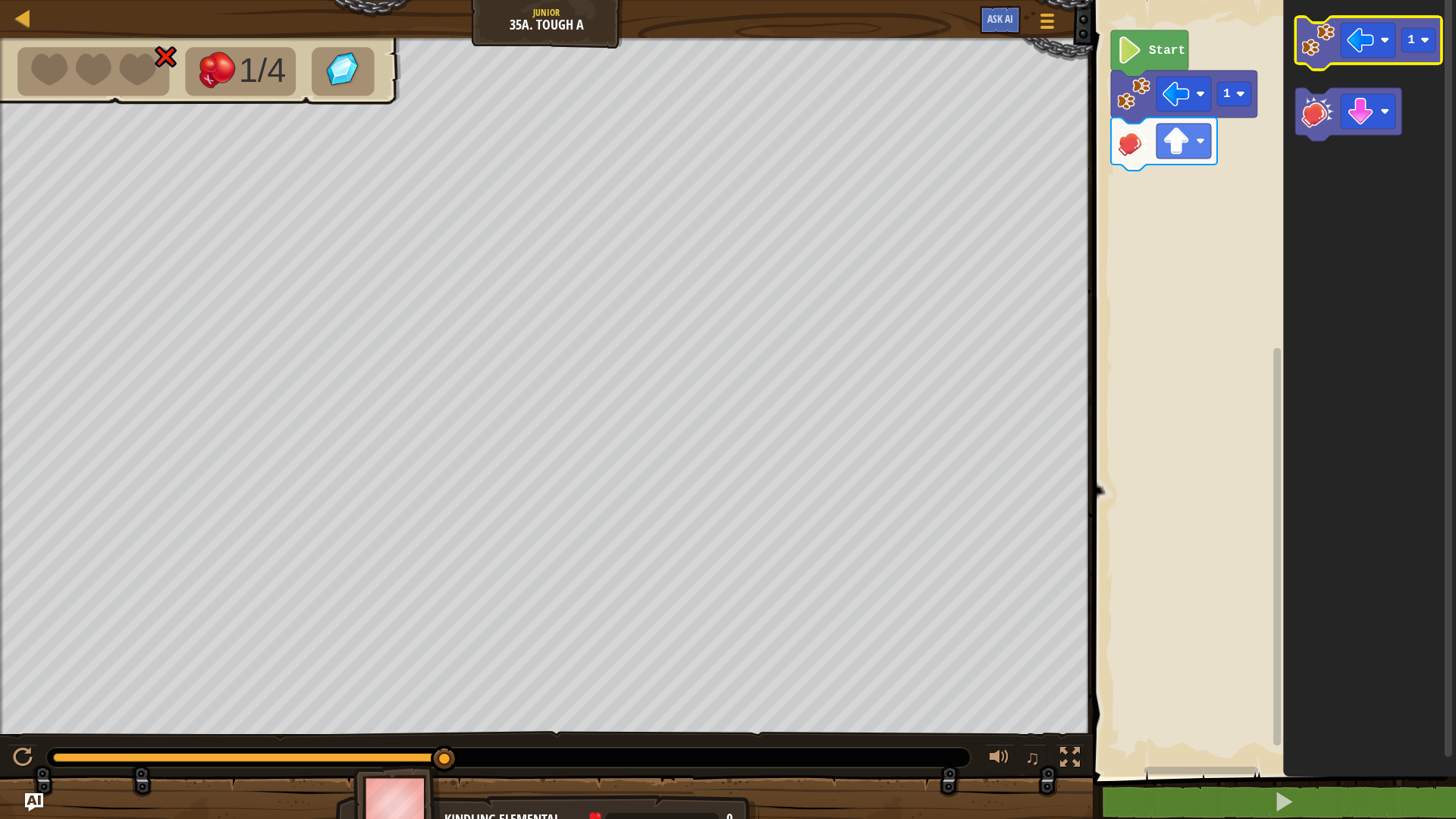
click at [1325, 46] on image "Blockly Workspace" at bounding box center [1318, 40] width 34 height 34
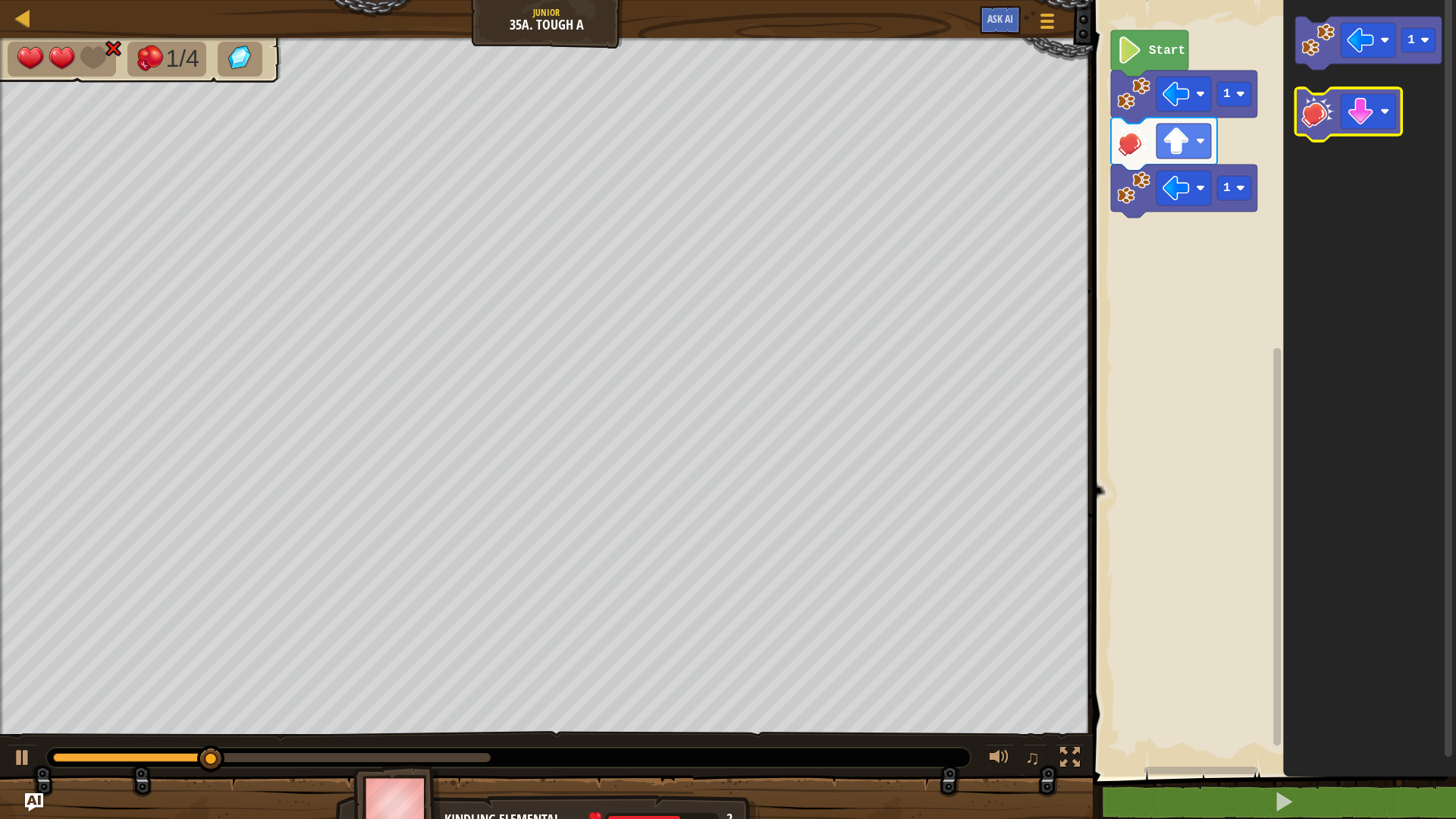
click at [1320, 113] on image "Blockly Workspace" at bounding box center [1318, 112] width 34 height 34
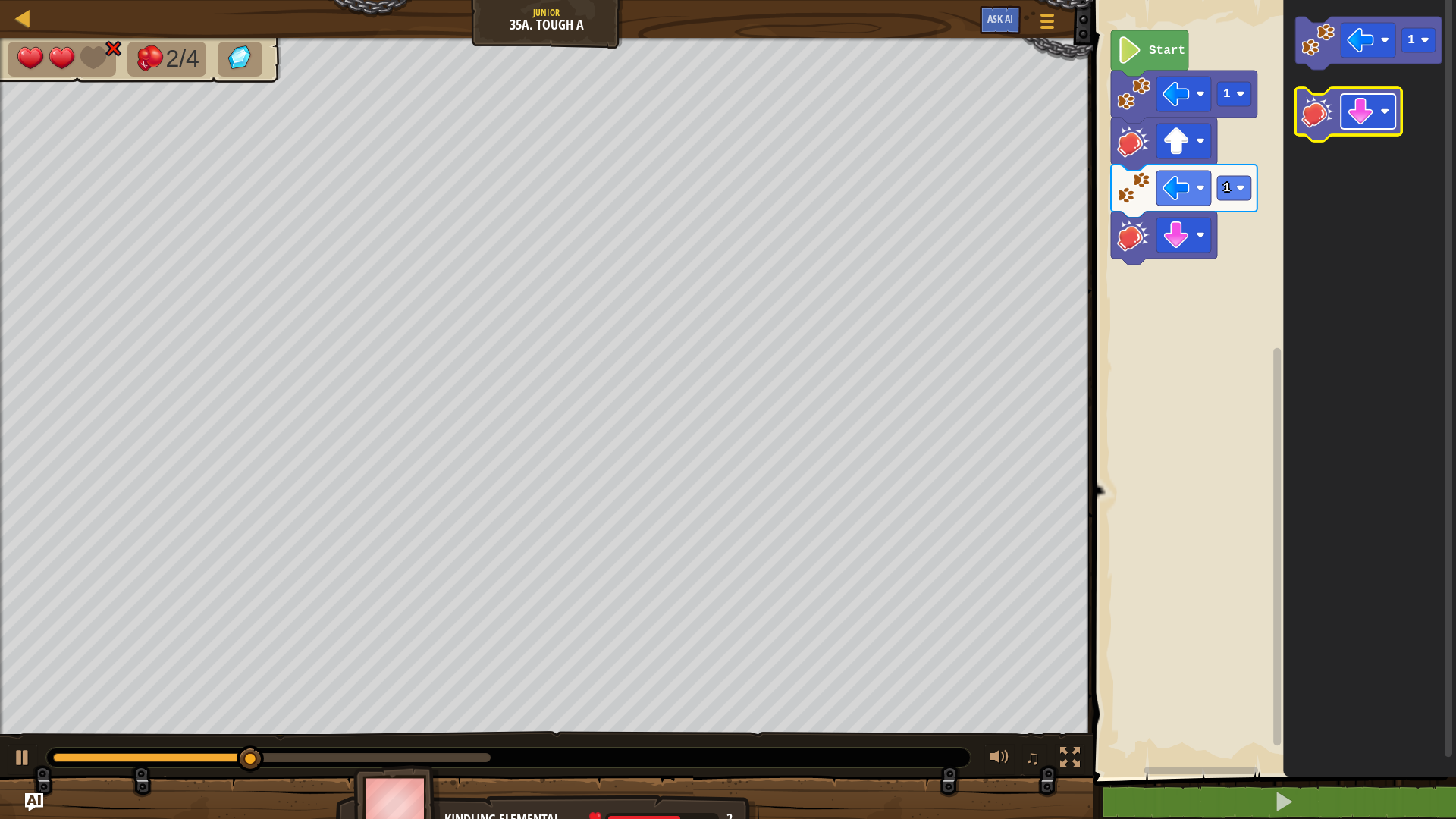
click at [1361, 115] on image "Blockly Workspace" at bounding box center [1360, 111] width 27 height 27
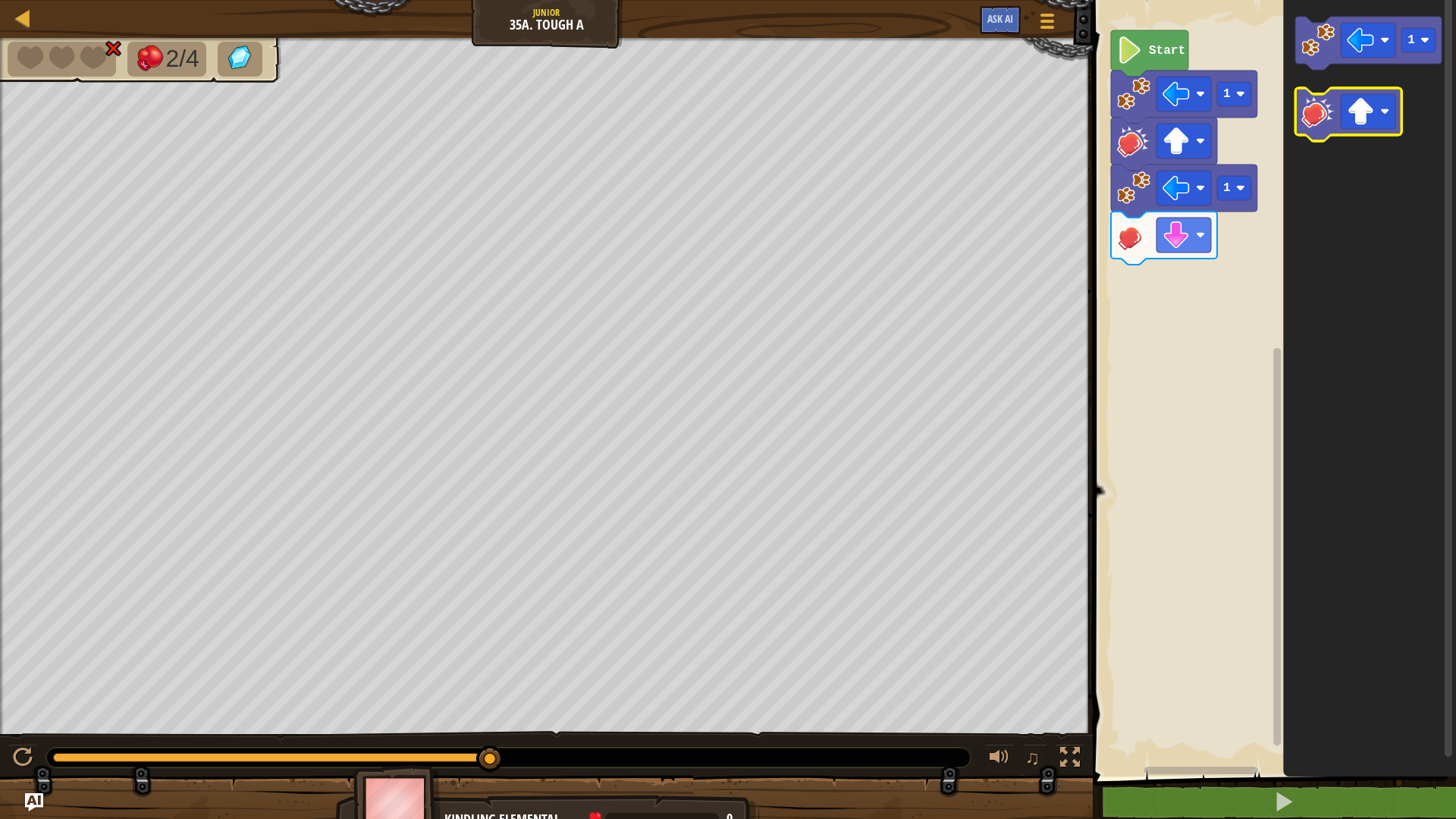
click at [1332, 118] on image "Blockly Workspace" at bounding box center [1318, 112] width 34 height 34
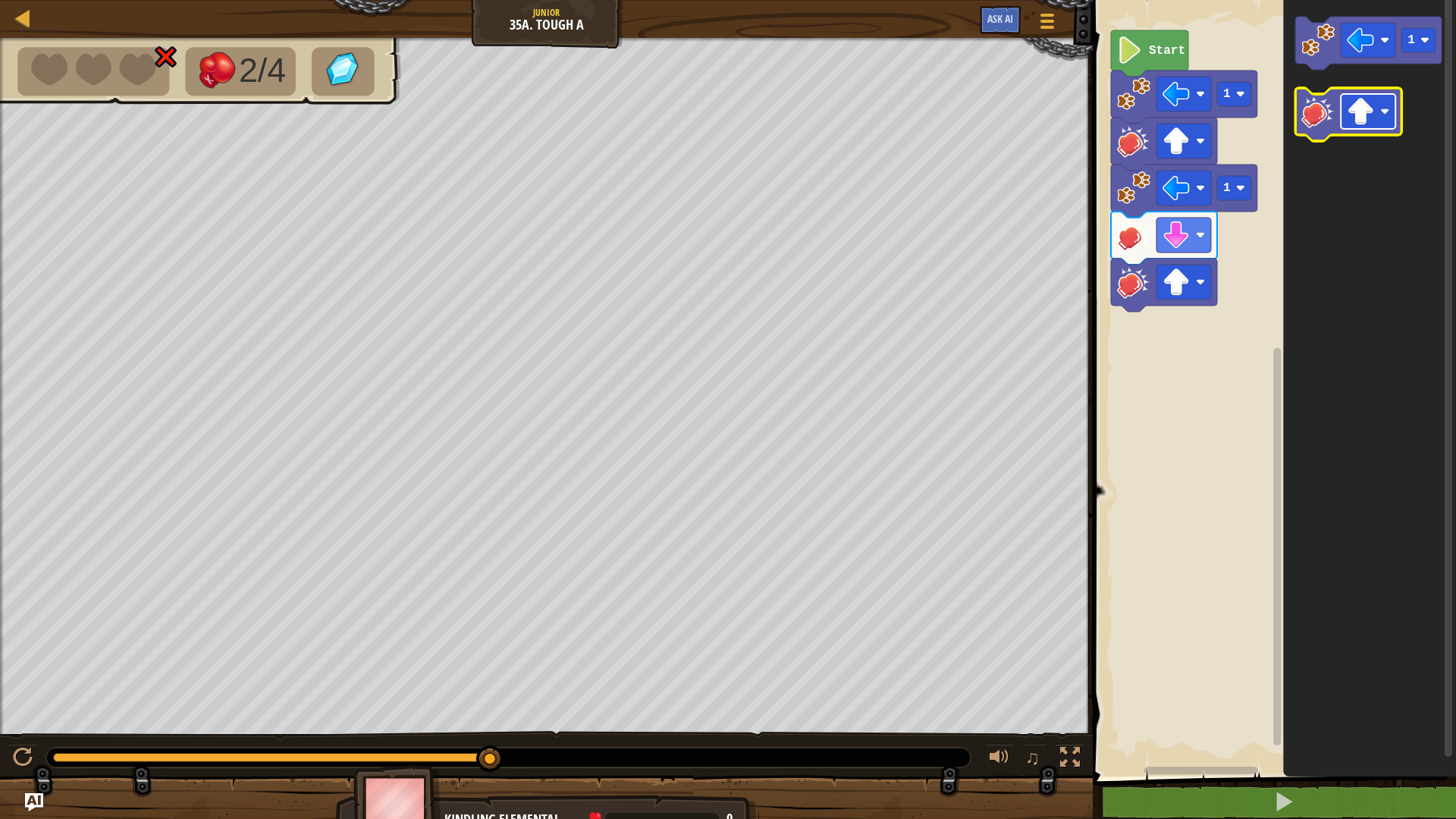
click at [1370, 115] on image "Blockly Workspace" at bounding box center [1360, 111] width 27 height 27
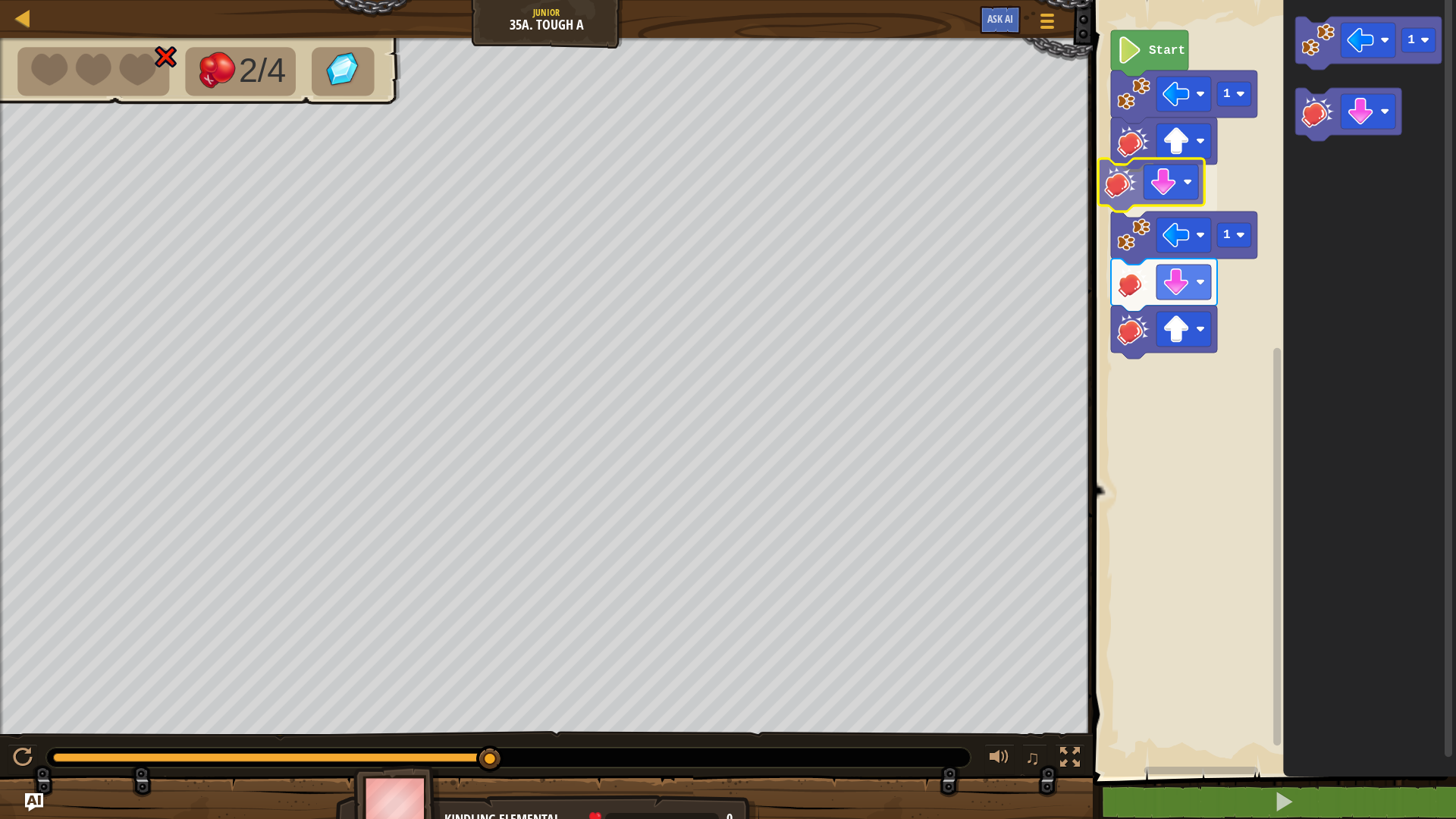
click at [1130, 198] on div "Start 1 1 1" at bounding box center [1272, 384] width 368 height 784
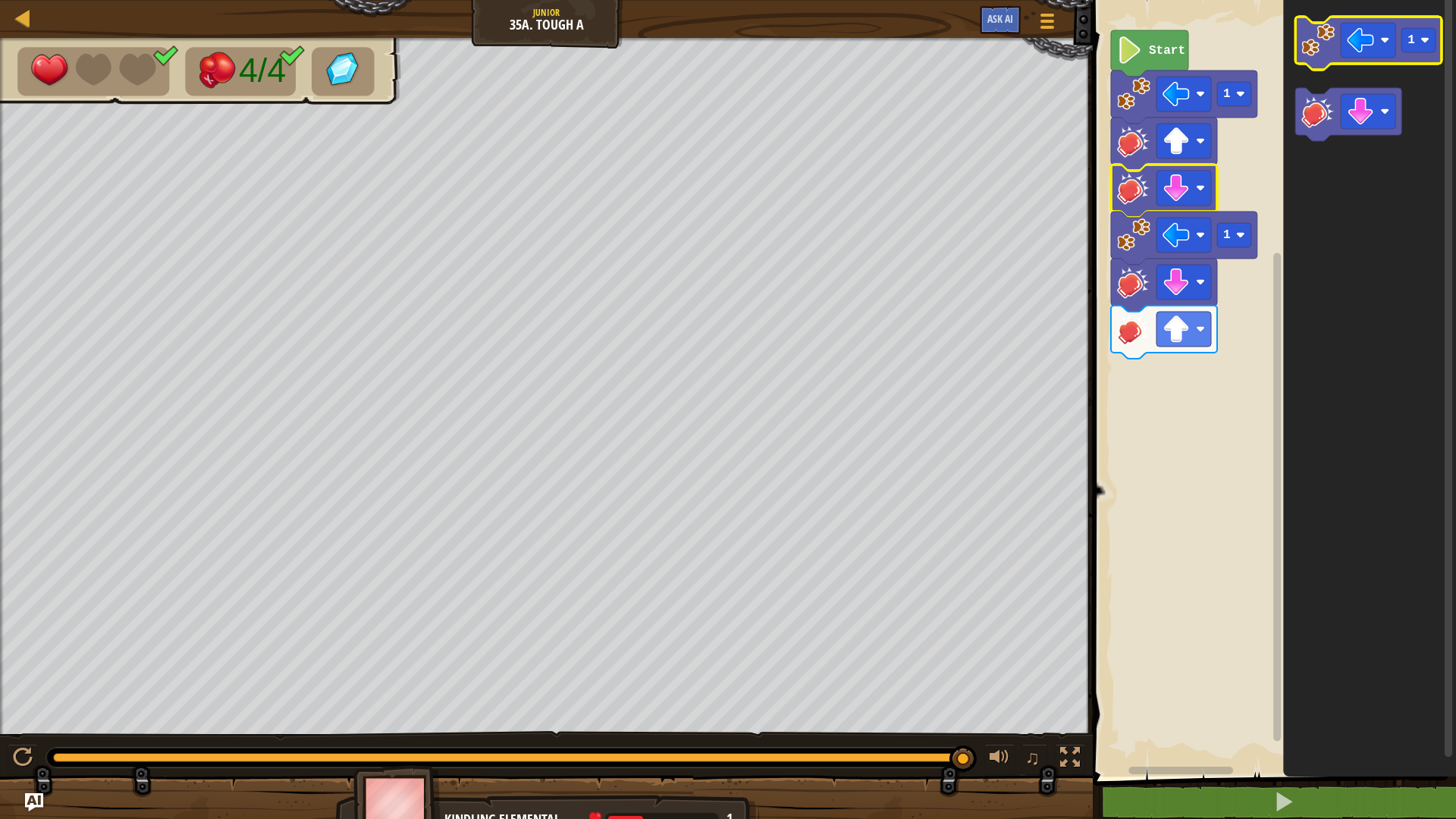
click at [1317, 51] on image "Blockly Workspace" at bounding box center [1318, 40] width 34 height 34
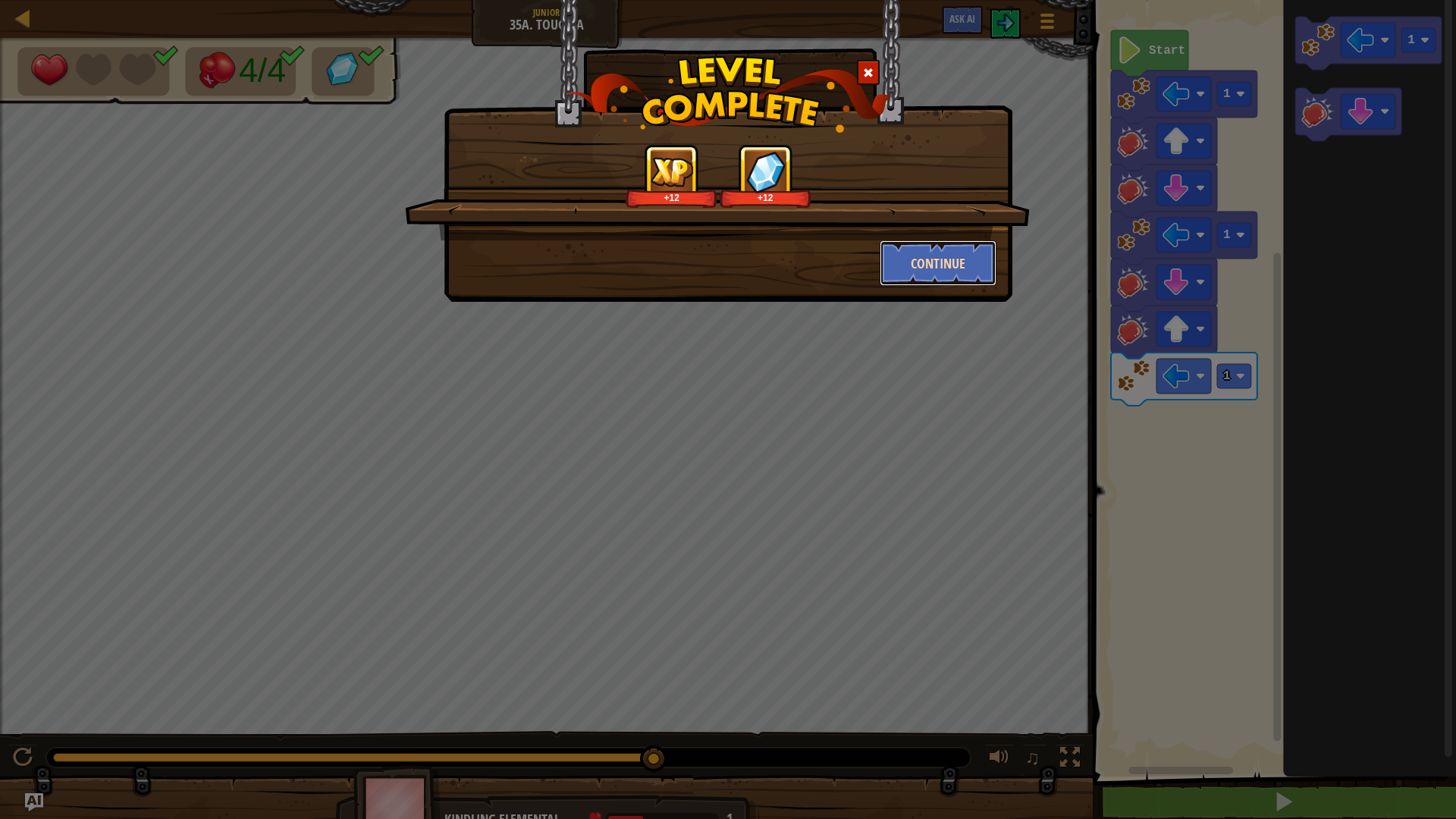
click at [949, 258] on button "Continue" at bounding box center [939, 263] width 118 height 46
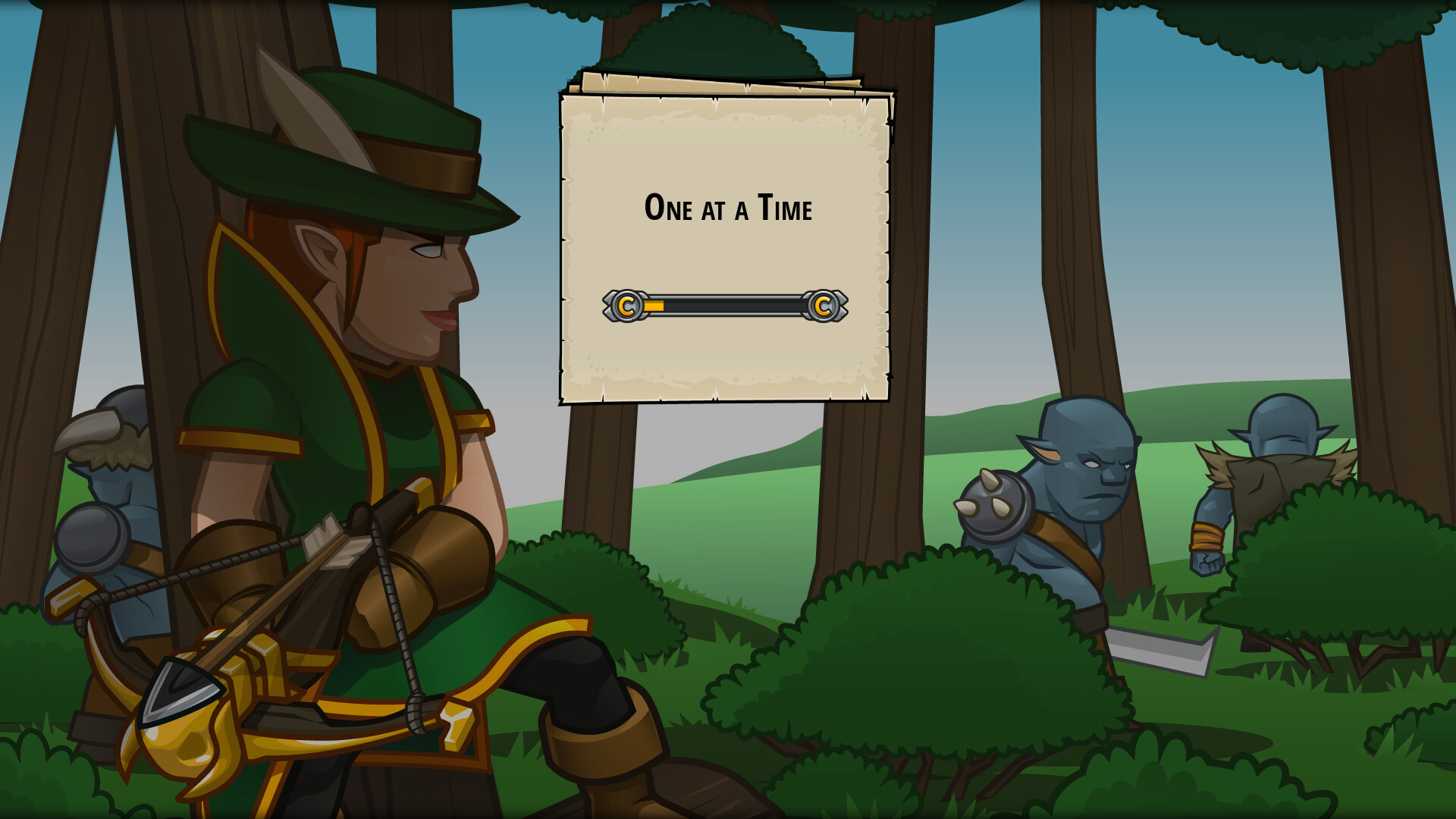
click at [1338, 716] on div "One at a Time Goals Start Level Error loading from server. Try refreshing the p…" at bounding box center [728, 410] width 1456 height 819
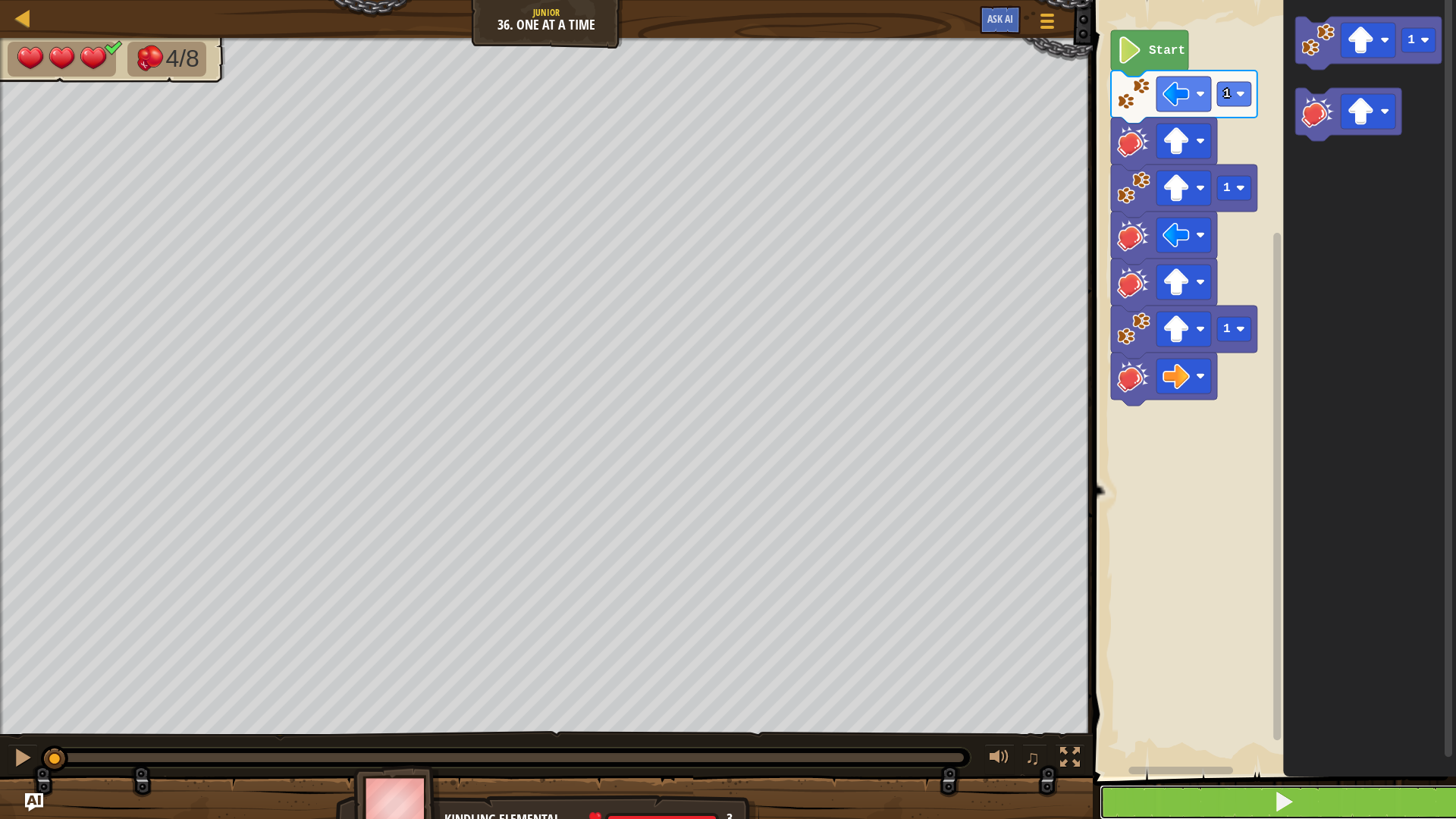
click at [1364, 716] on button at bounding box center [1283, 802] width 368 height 35
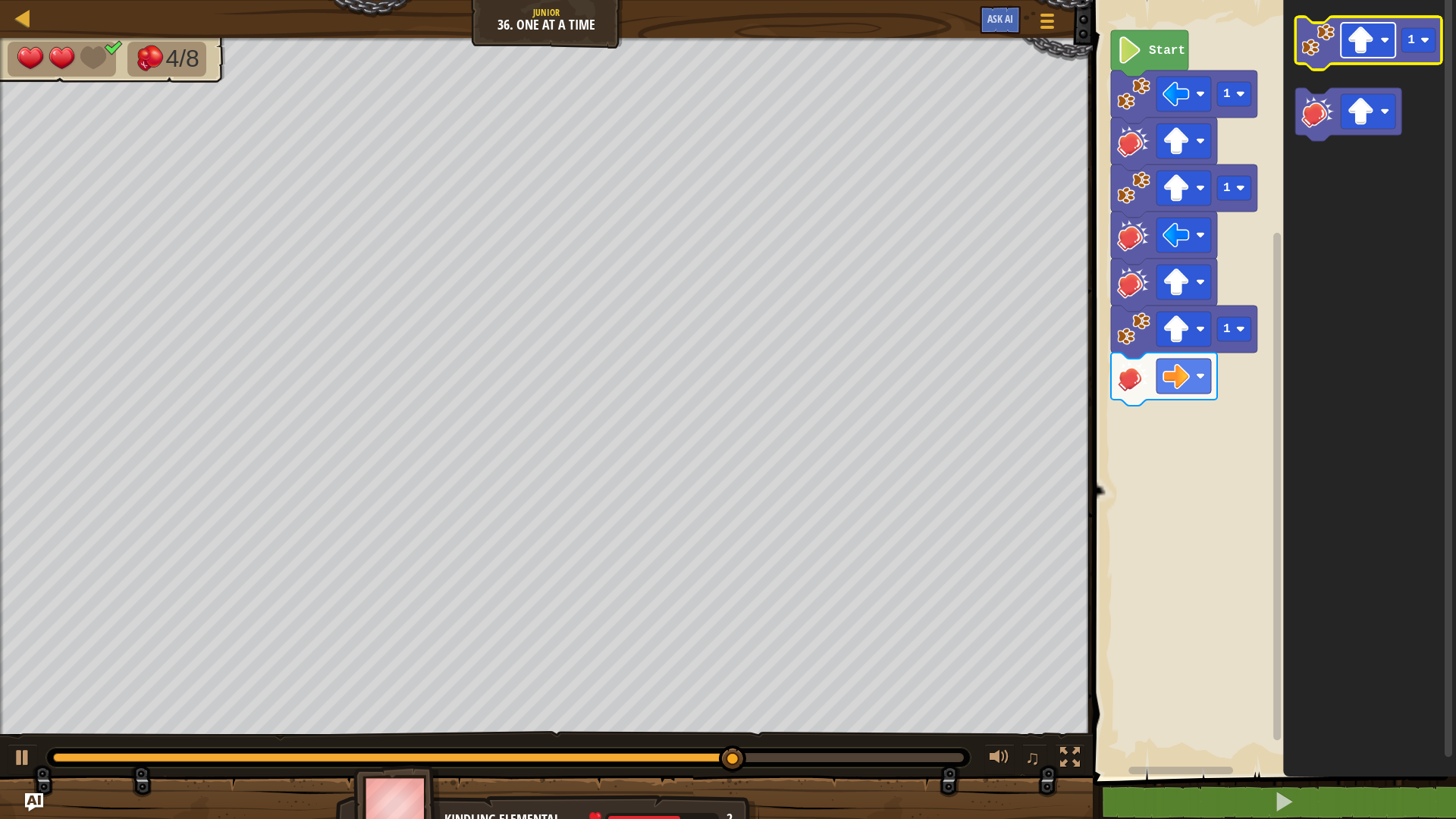
click at [1367, 33] on image "Blockly Workspace" at bounding box center [1360, 40] width 27 height 27
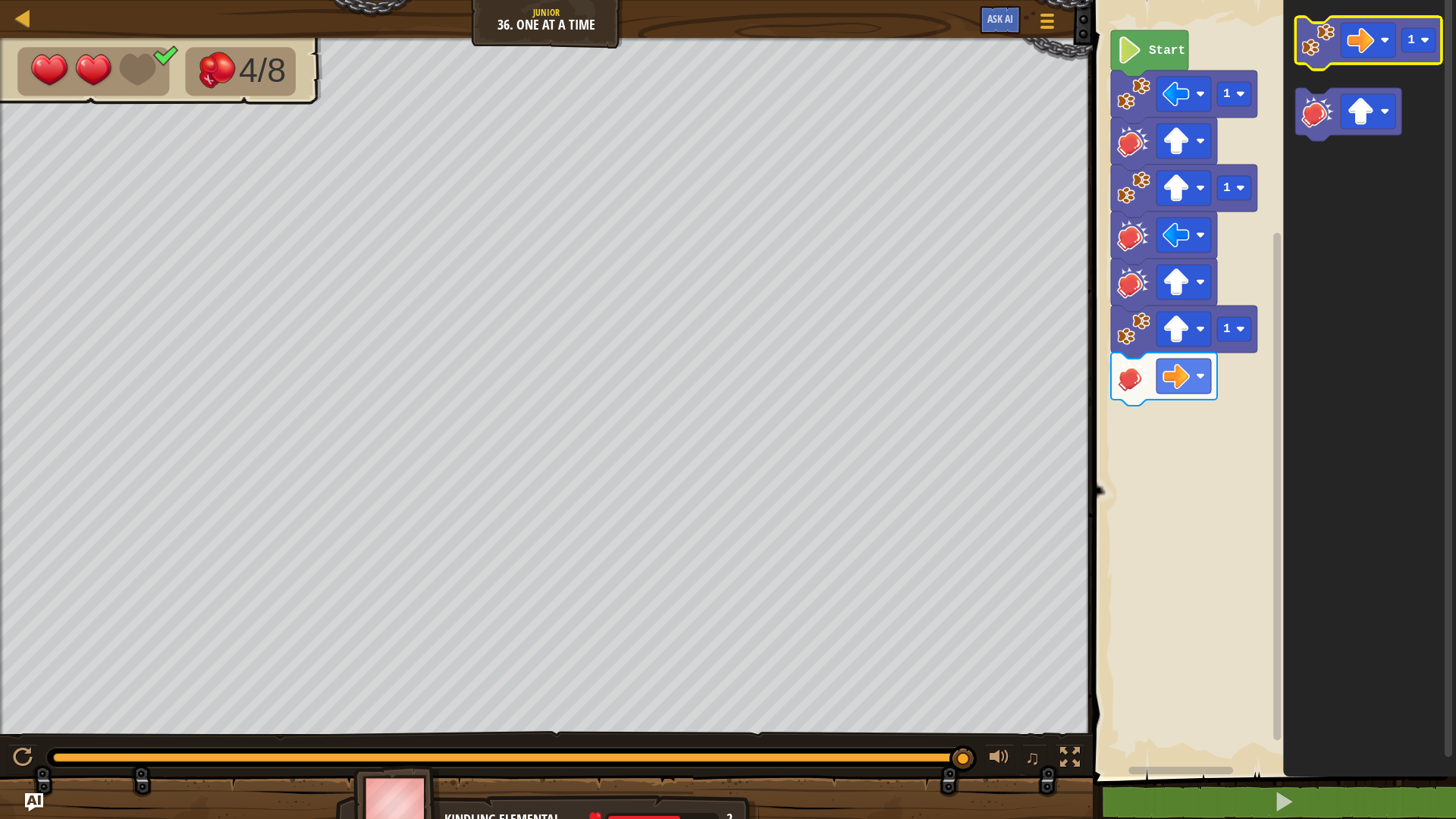
click at [1320, 56] on image "Blockly Workspace" at bounding box center [1318, 40] width 34 height 34
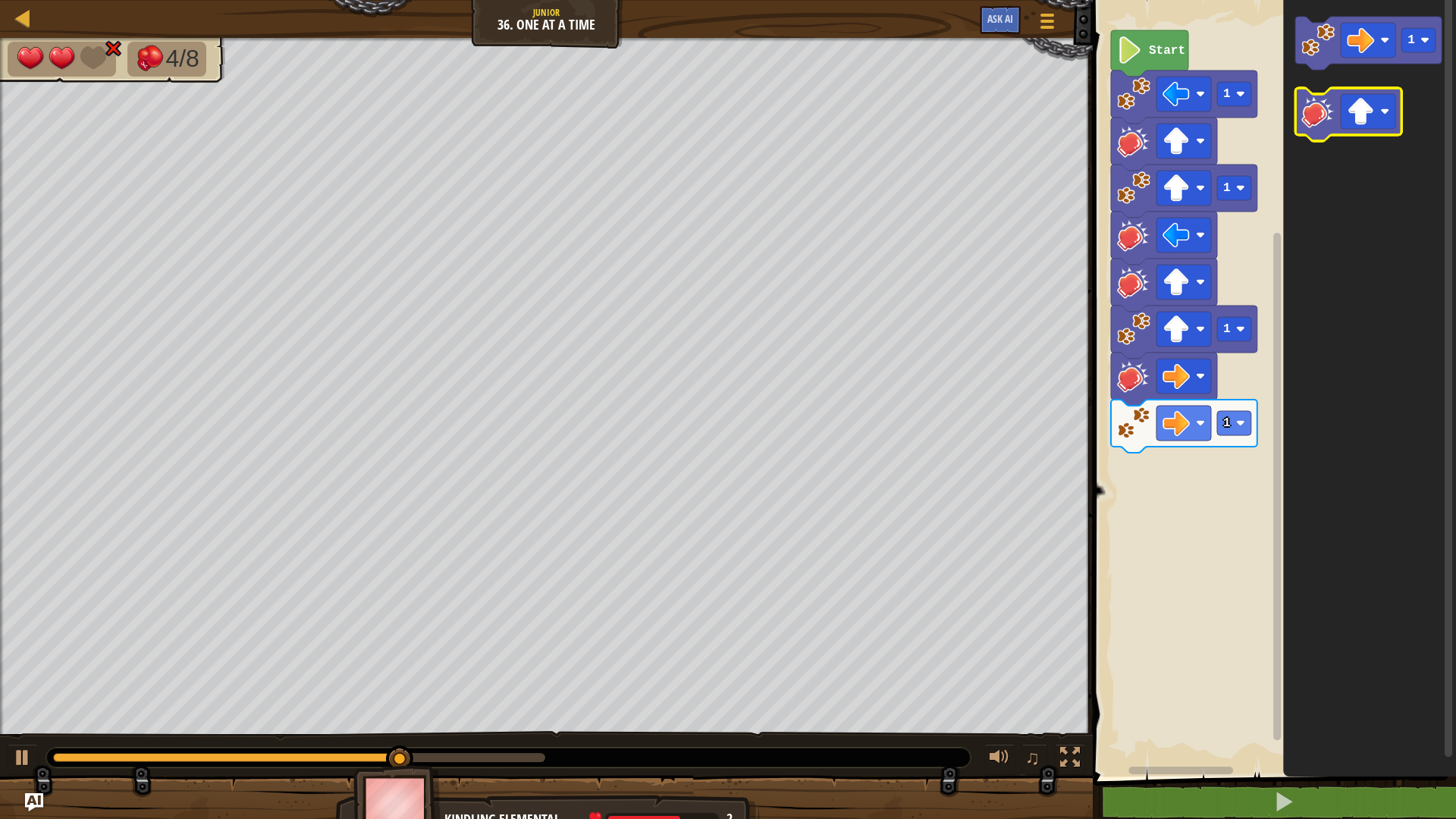
click at [1323, 105] on image "Blockly Workspace" at bounding box center [1318, 112] width 34 height 34
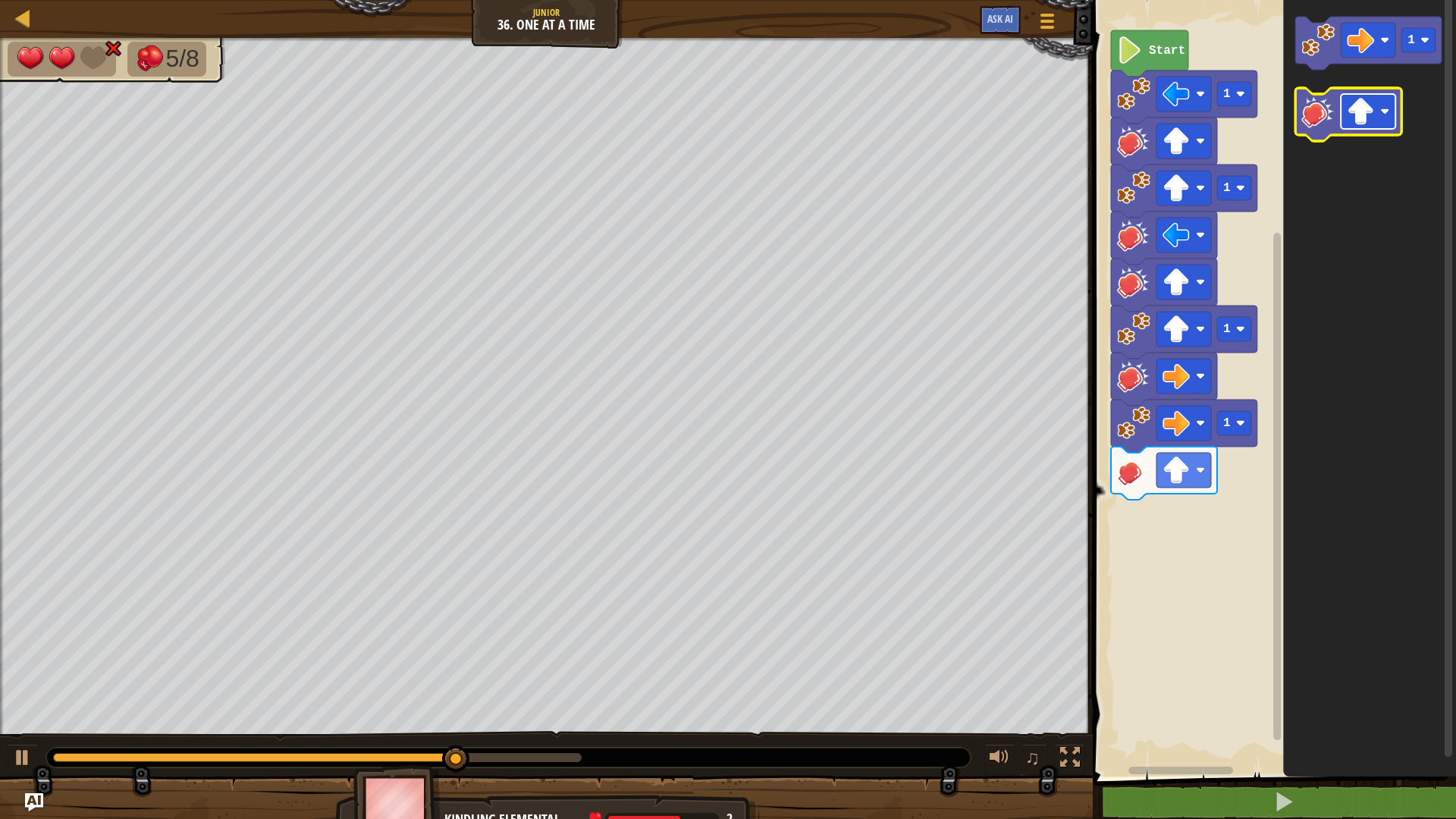
click at [1378, 111] on rect "Blockly Workspace" at bounding box center [1368, 111] width 55 height 35
click at [1315, 125] on image "Blockly Workspace" at bounding box center [1318, 112] width 34 height 34
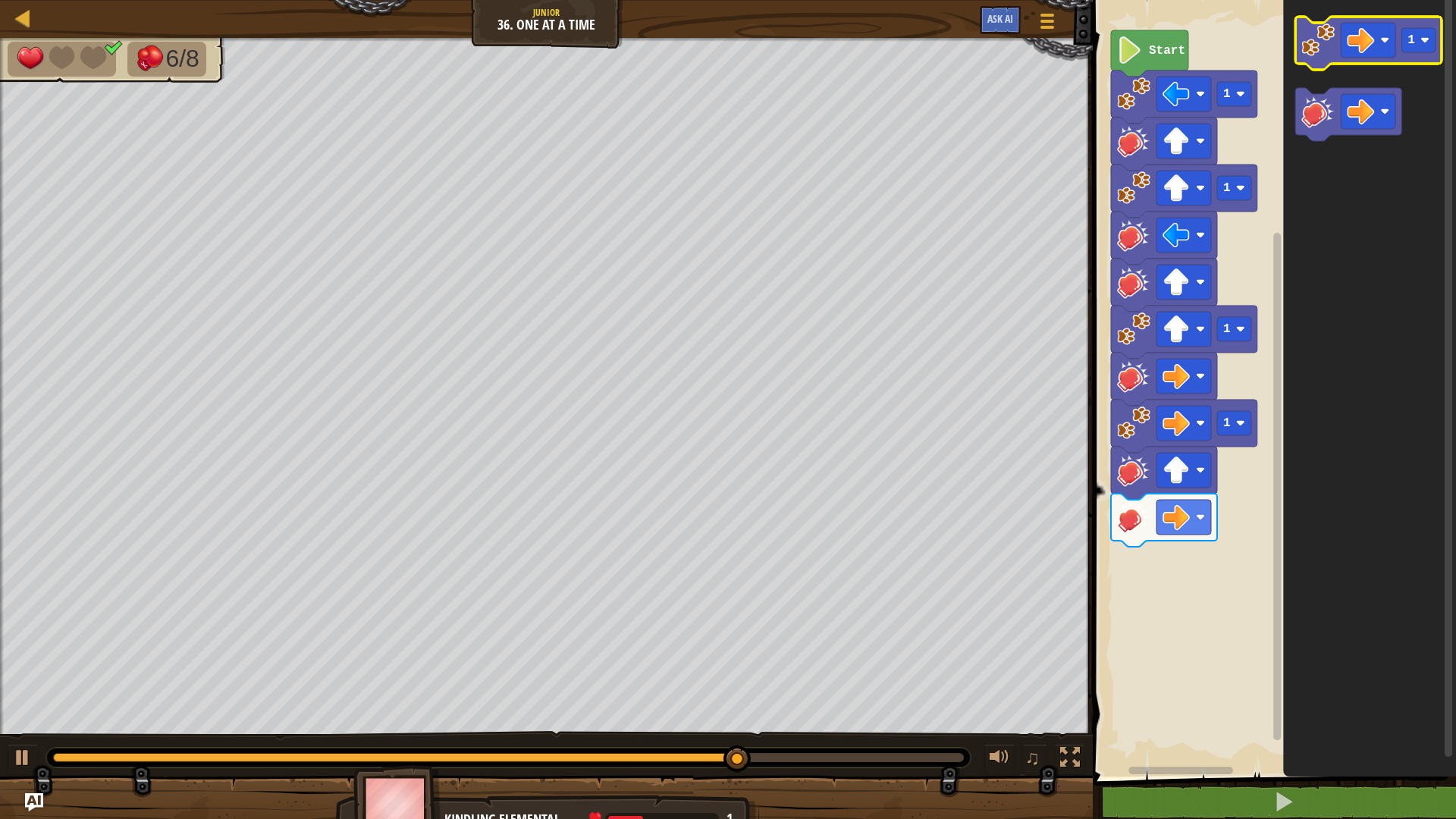
click at [1325, 54] on image "Blockly Workspace" at bounding box center [1318, 40] width 34 height 34
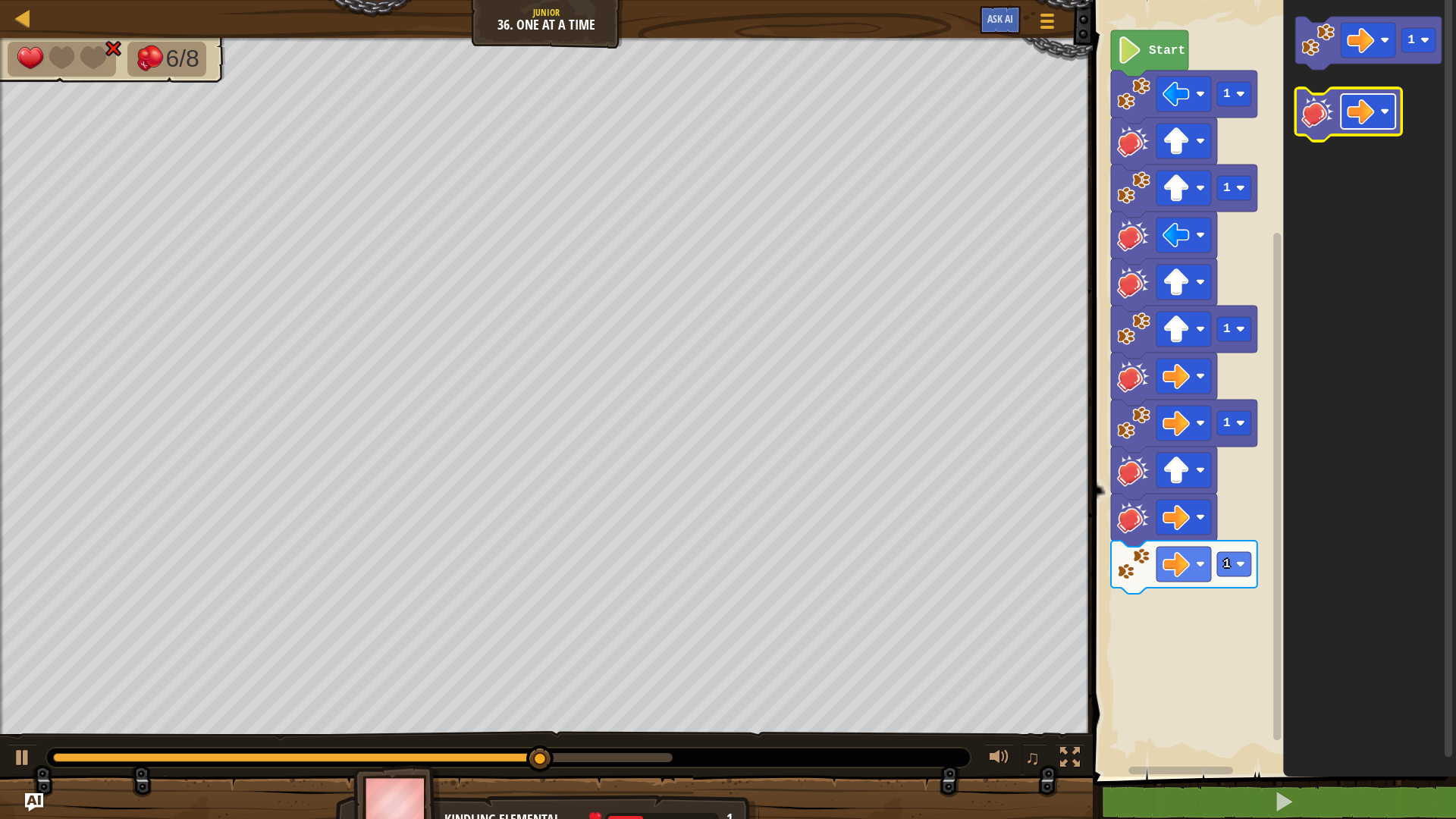
click at [1363, 116] on image "Blockly Workspace" at bounding box center [1360, 111] width 27 height 27
click at [1327, 128] on icon "Blockly Workspace" at bounding box center [1348, 114] width 106 height 53
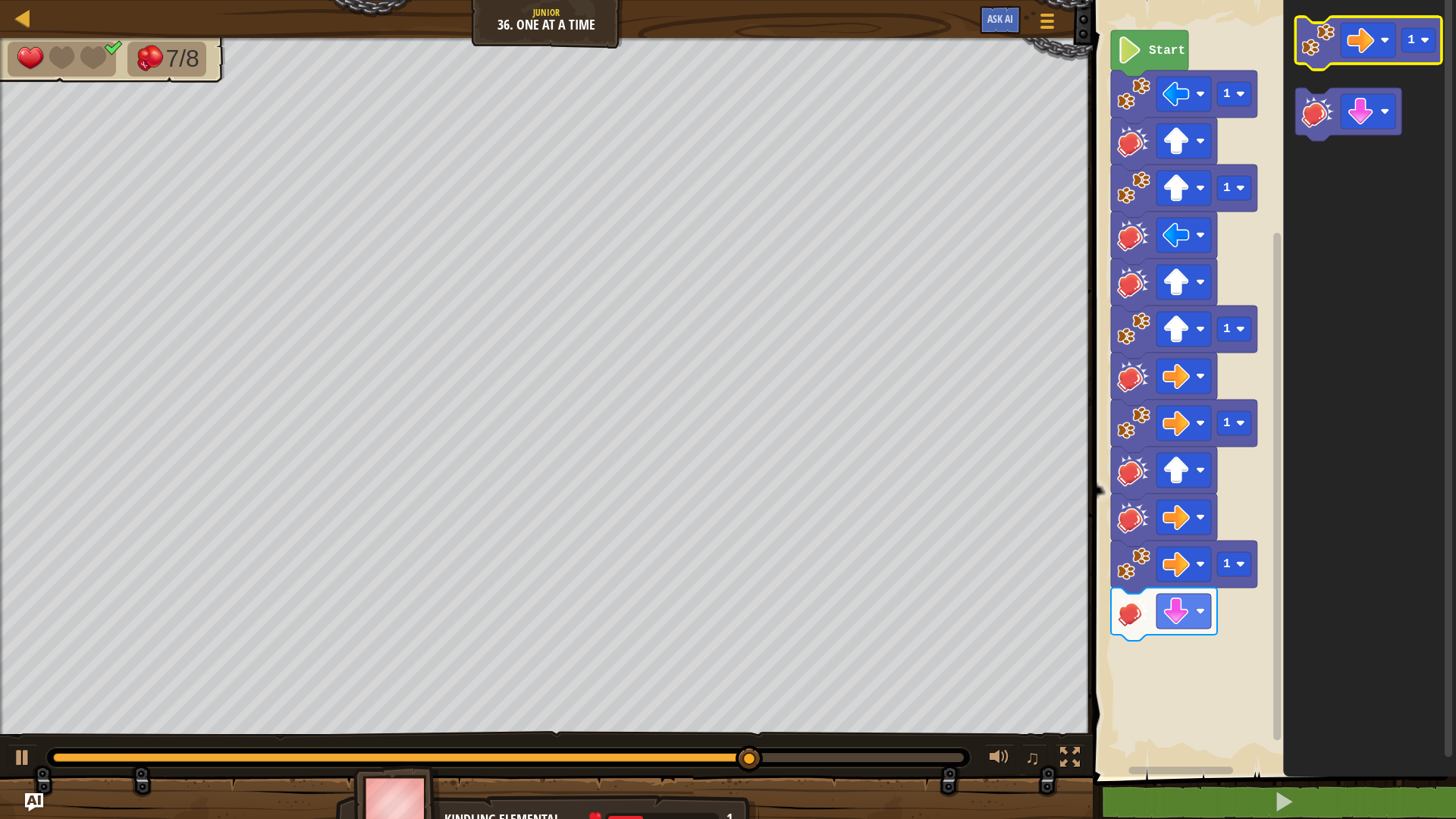
click at [1352, 62] on icon "Blockly Workspace" at bounding box center [1368, 43] width 147 height 53
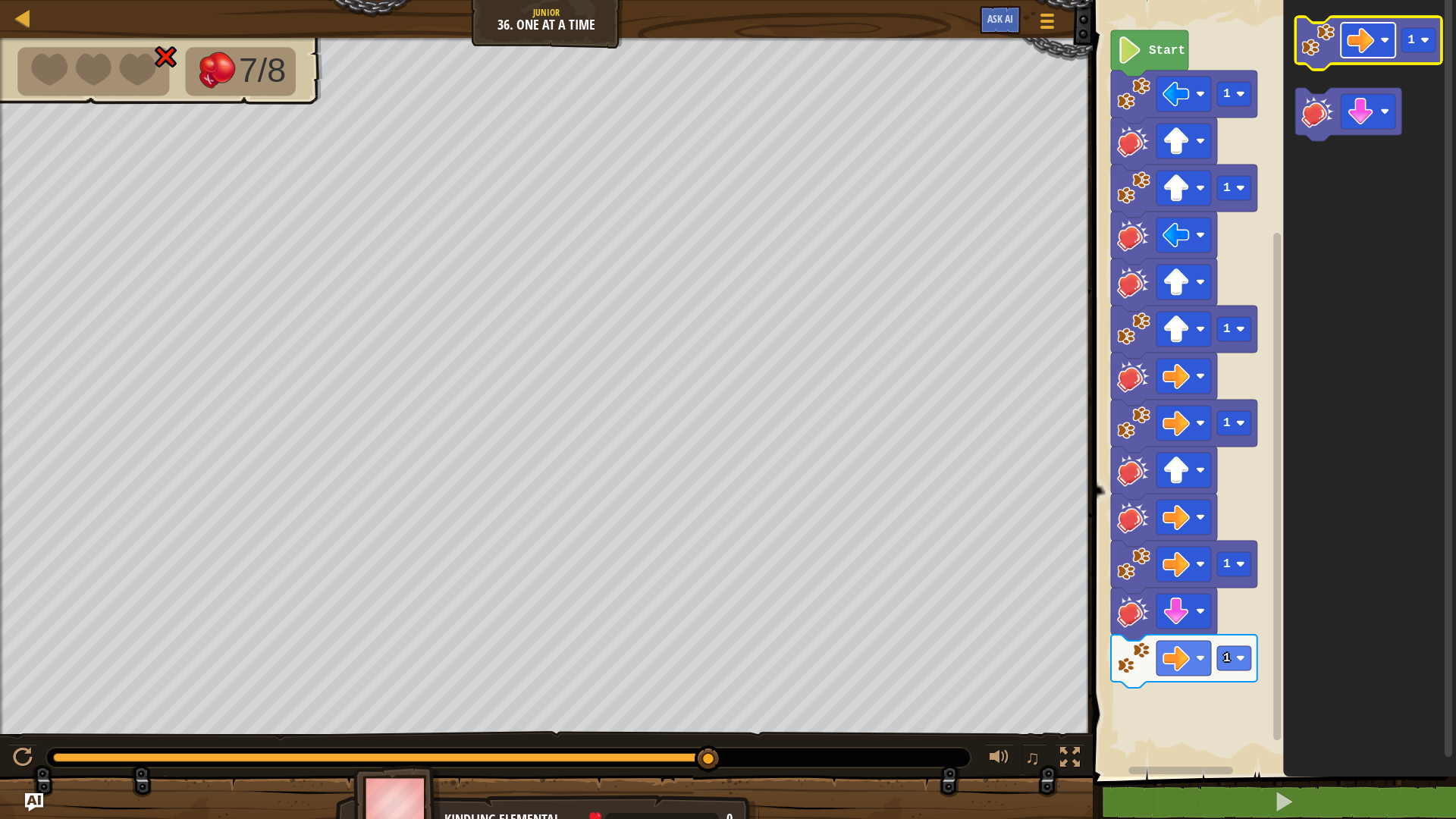
click at [1375, 47] on g "Blockly Workspace" at bounding box center [1368, 40] width 55 height 35
click at [1331, 51] on image "Blockly Workspace" at bounding box center [1318, 40] width 34 height 34
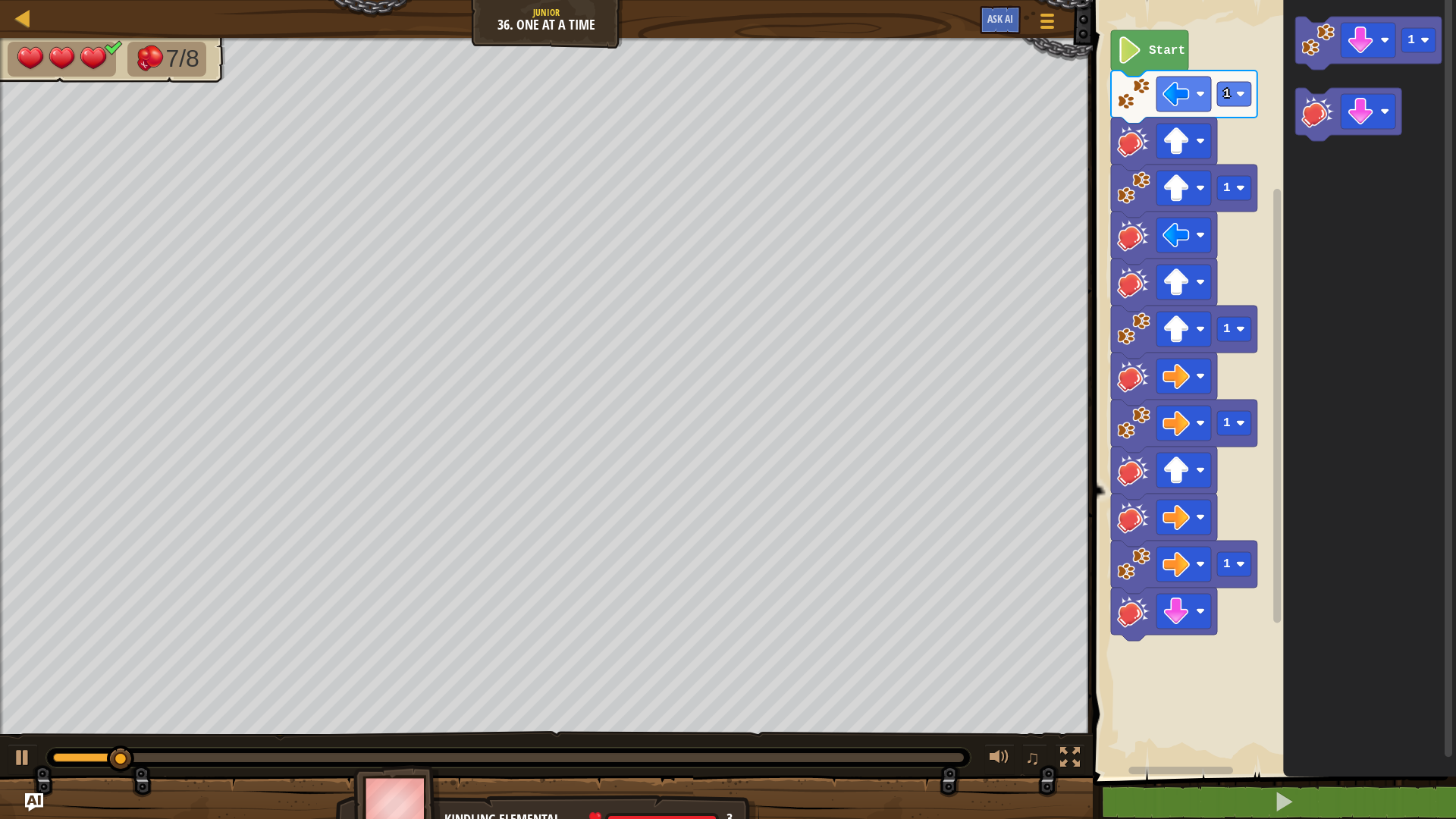
click at [1288, 51] on icon "Blockly Workspace" at bounding box center [1369, 384] width 173 height 784
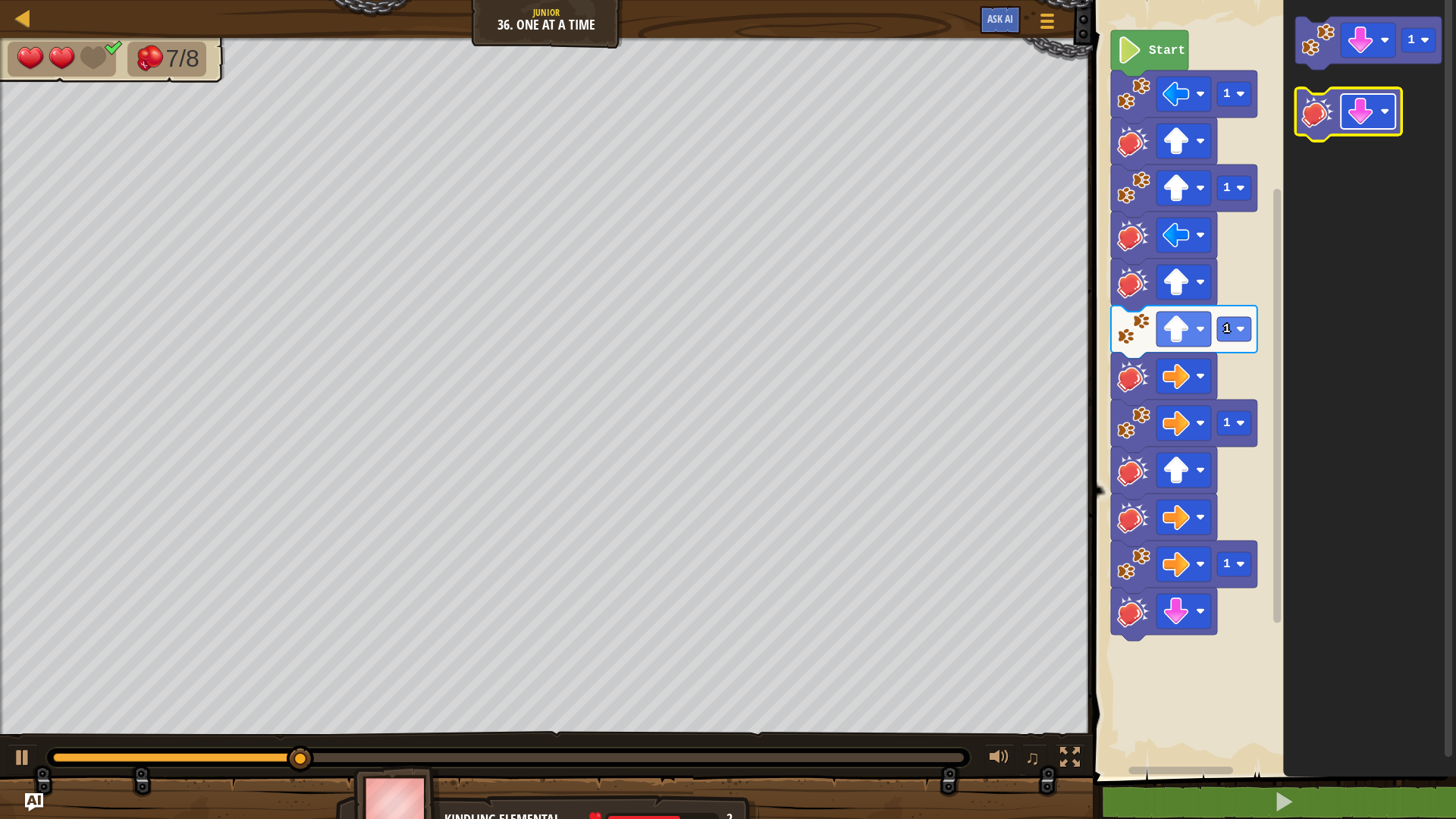
click at [1373, 117] on image "Blockly Workspace" at bounding box center [1360, 111] width 27 height 27
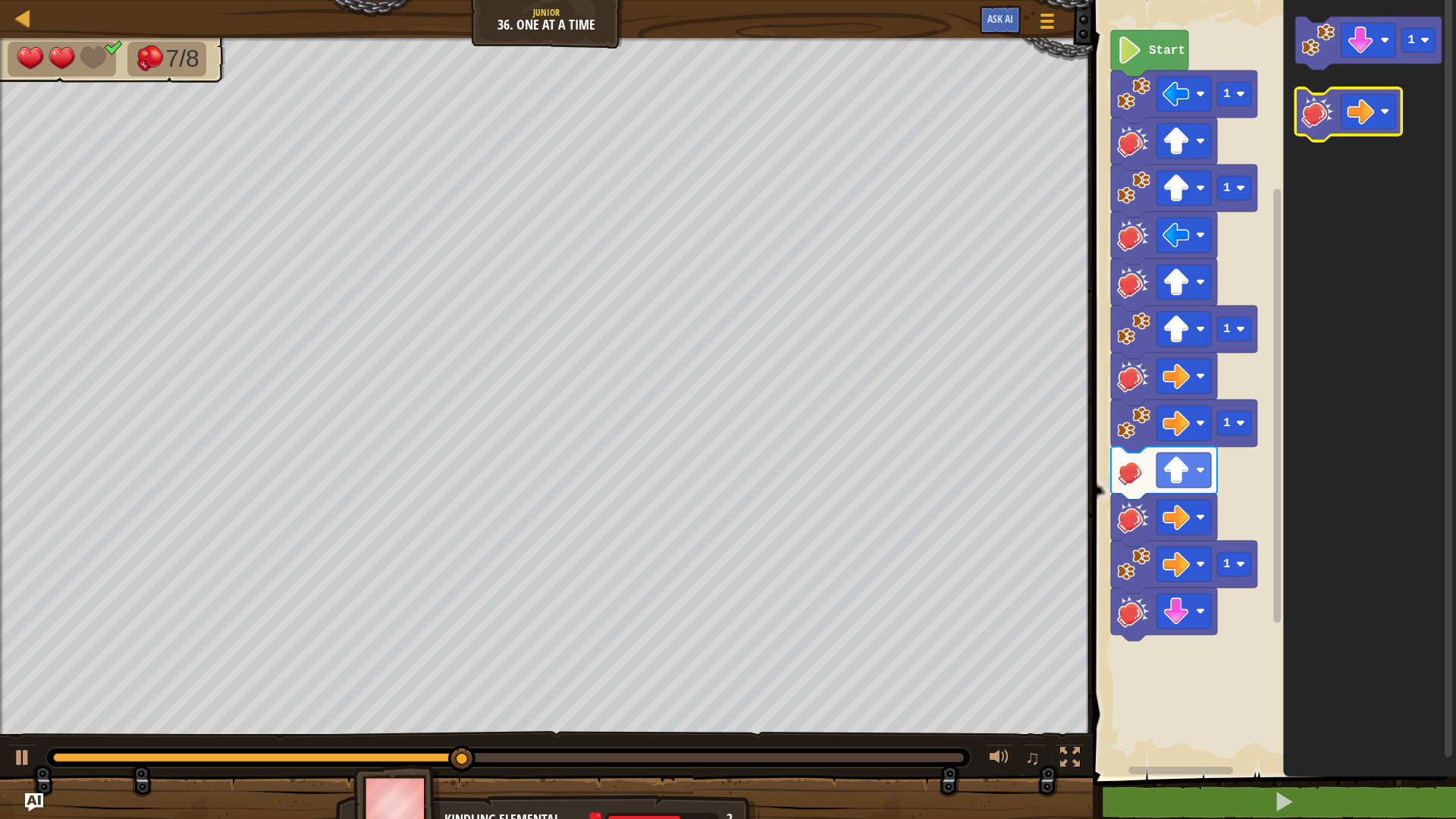
click at [1325, 120] on image "Blockly Workspace" at bounding box center [1318, 112] width 34 height 34
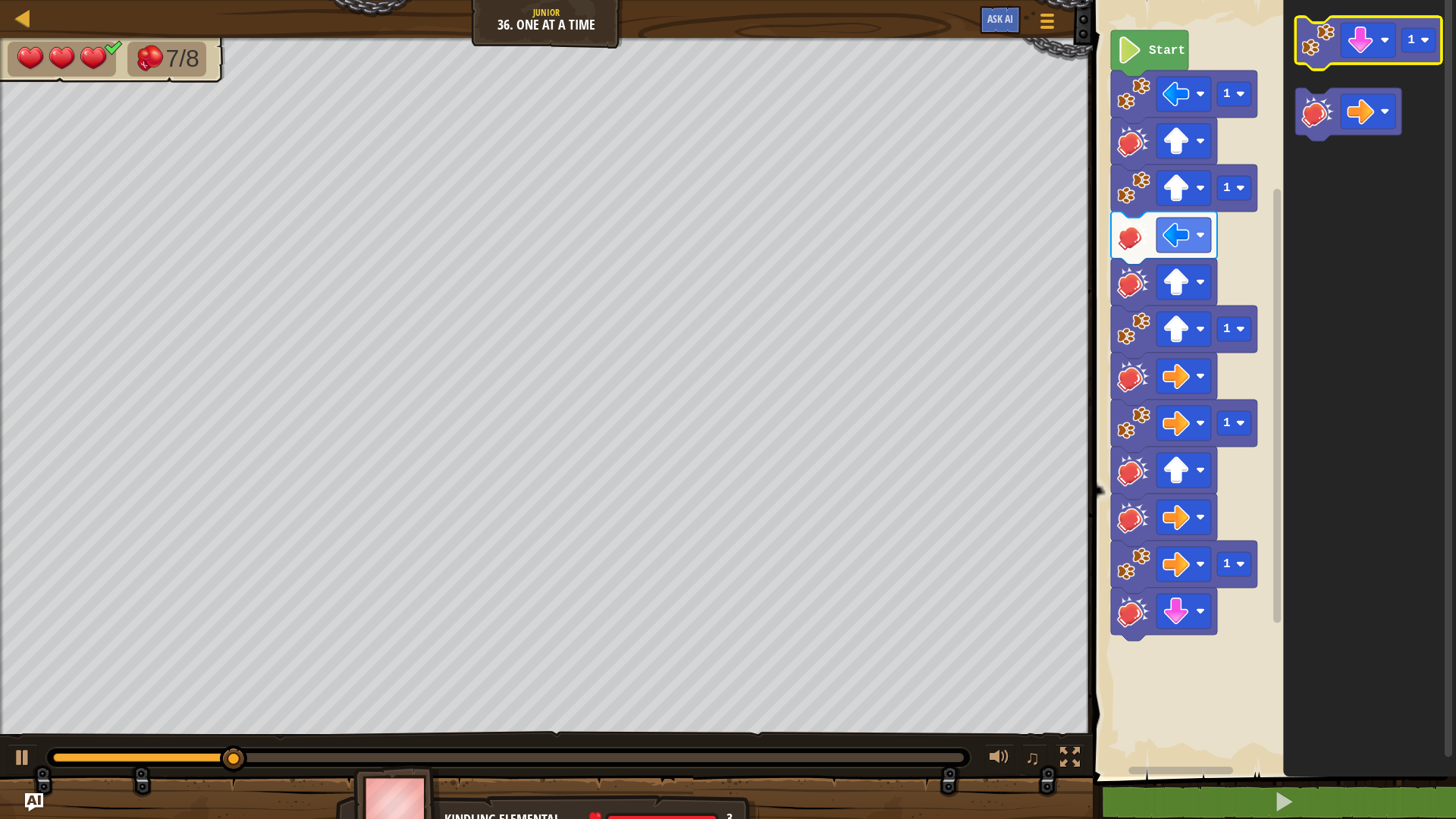
click at [1325, 45] on image "Blockly Workspace" at bounding box center [1318, 40] width 34 height 34
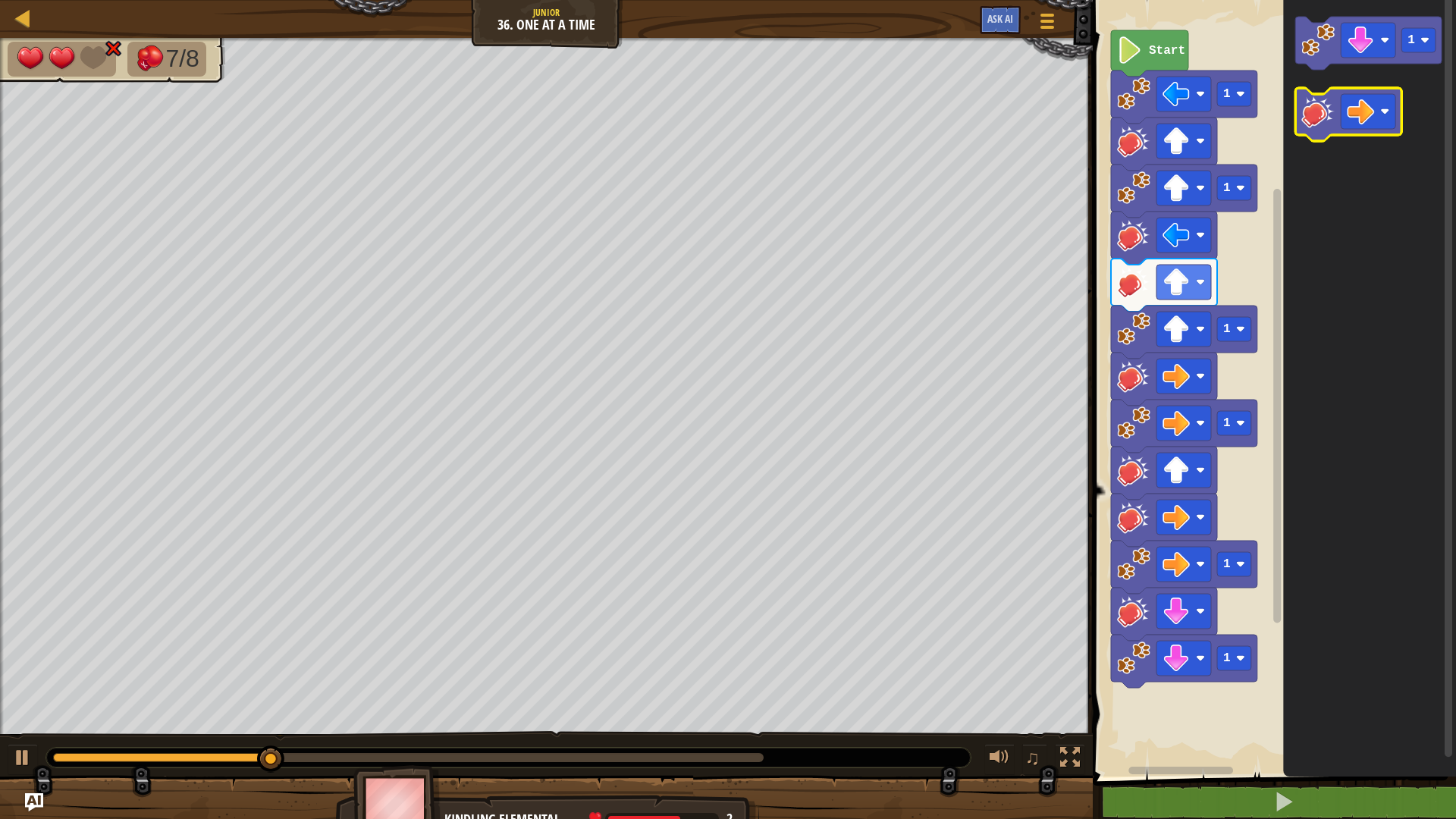
click at [1329, 114] on image "Blockly Workspace" at bounding box center [1318, 112] width 34 height 34
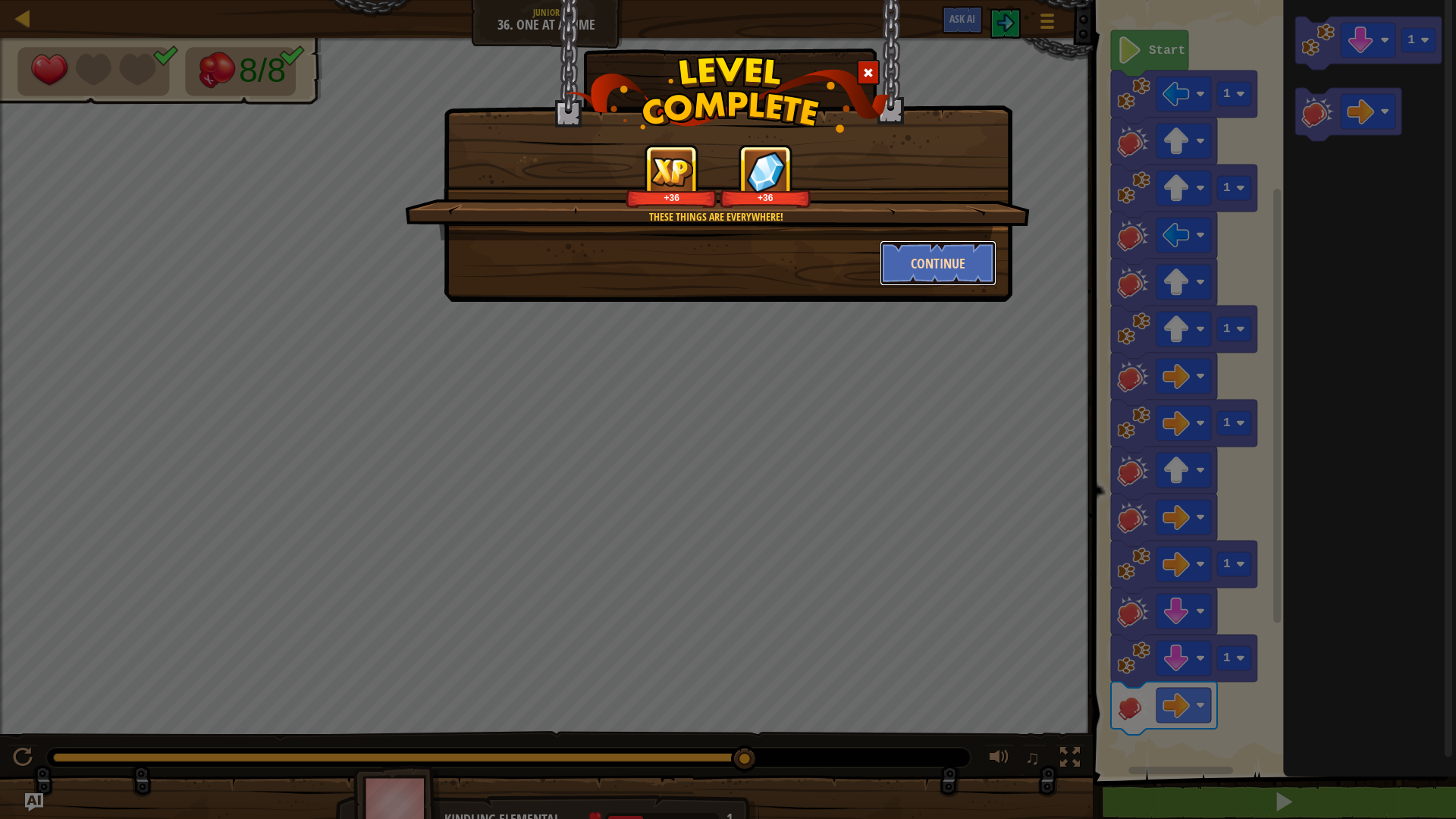
click at [941, 259] on button "Continue" at bounding box center [939, 263] width 118 height 46
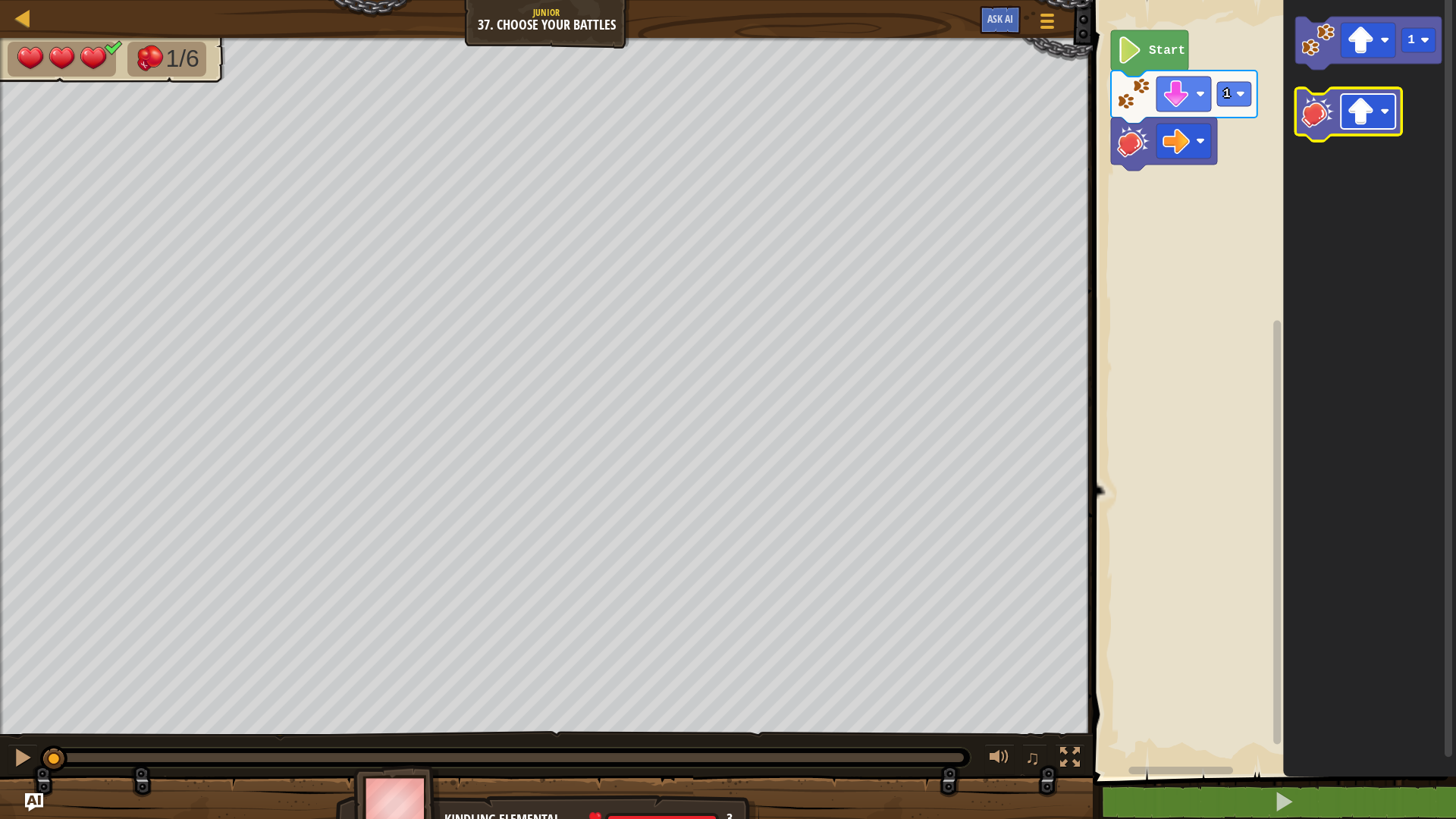
click at [1387, 103] on rect "Blockly Workspace" at bounding box center [1368, 111] width 55 height 35
click at [1329, 118] on image "Blockly Workspace" at bounding box center [1318, 112] width 34 height 34
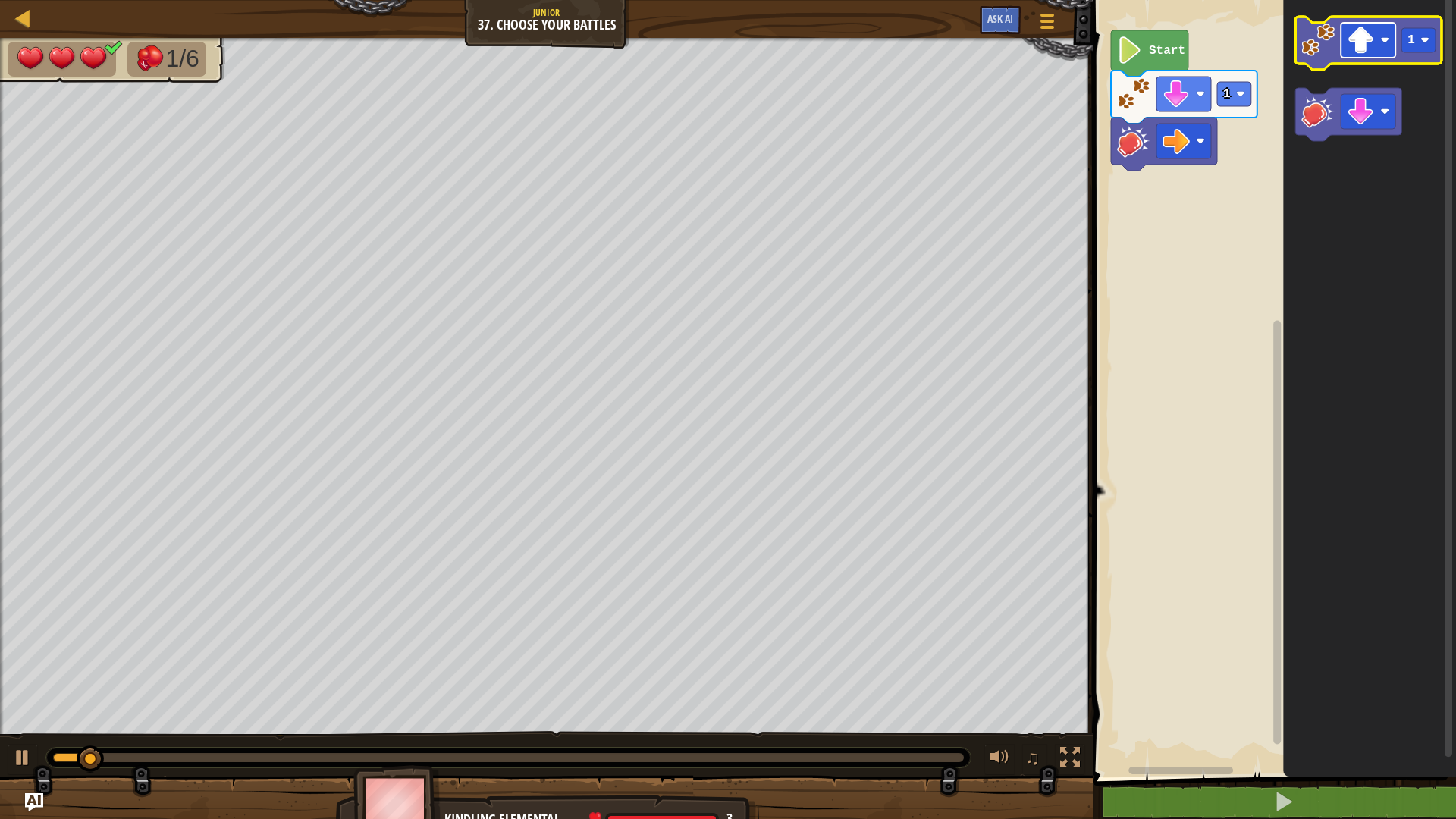
click at [1360, 45] on image "Blockly Workspace" at bounding box center [1360, 40] width 27 height 27
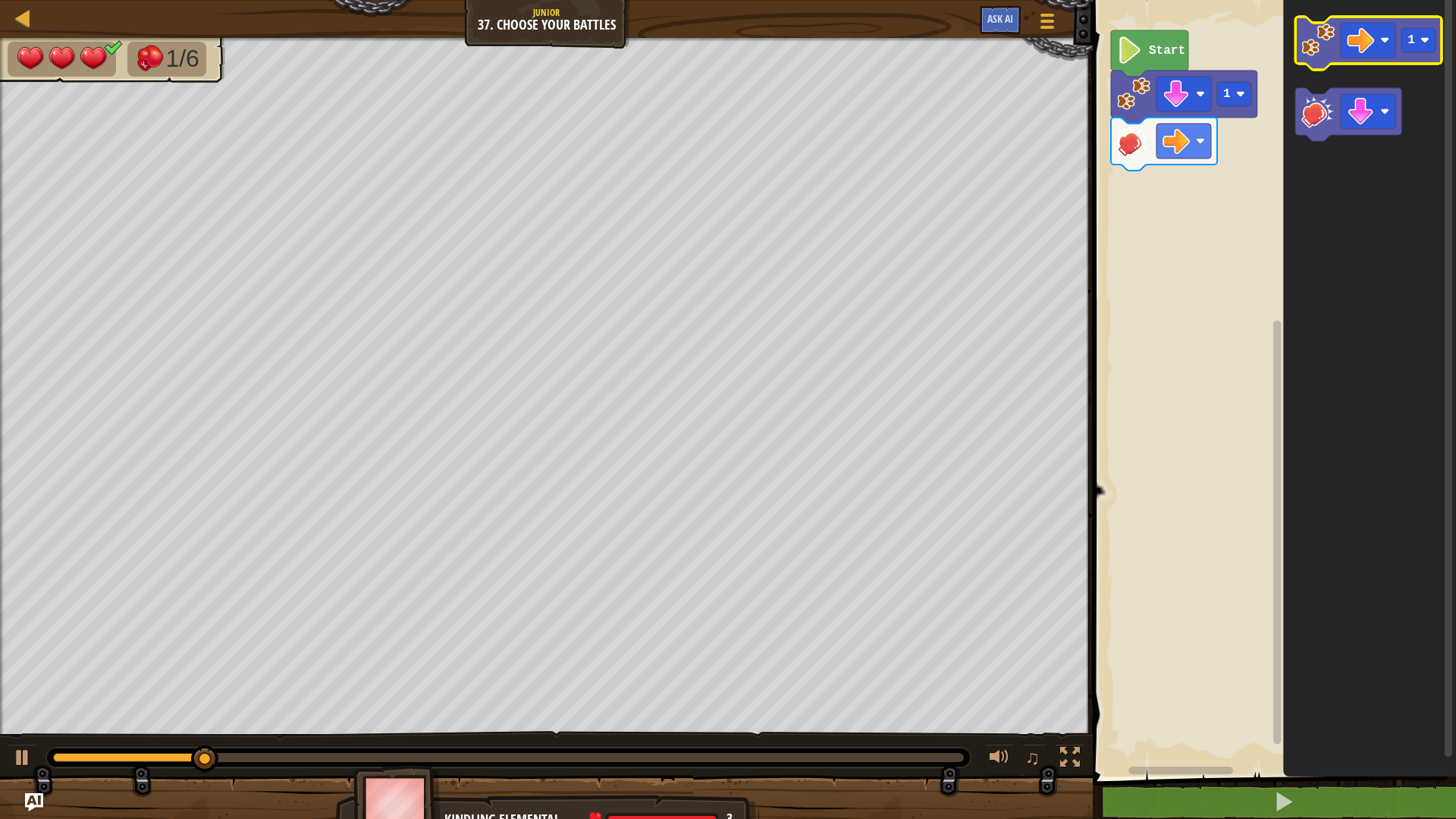
click at [1328, 40] on image "Blockly Workspace" at bounding box center [1318, 40] width 34 height 34
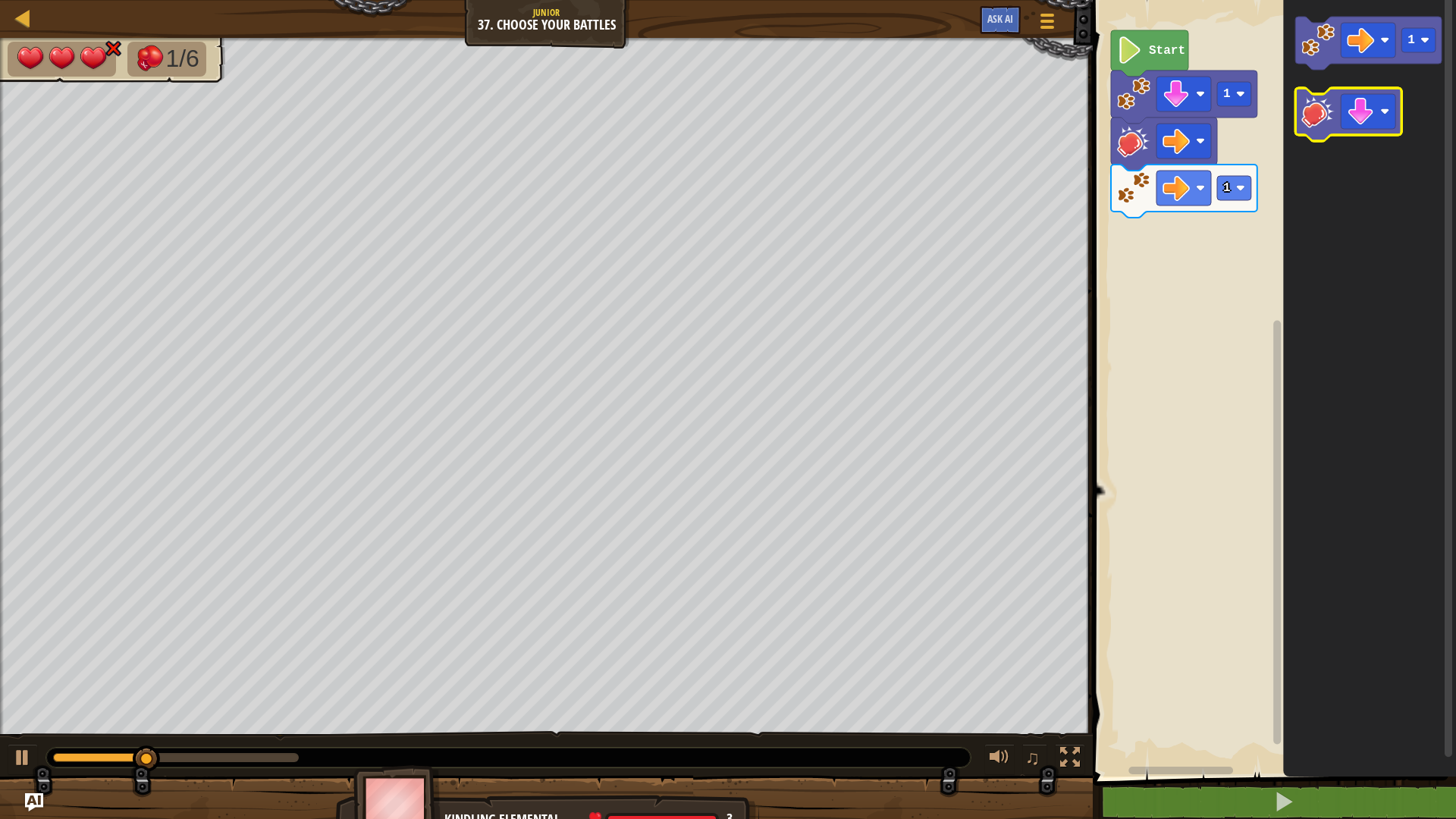
click at [1313, 111] on image "Blockly Workspace" at bounding box center [1318, 112] width 34 height 34
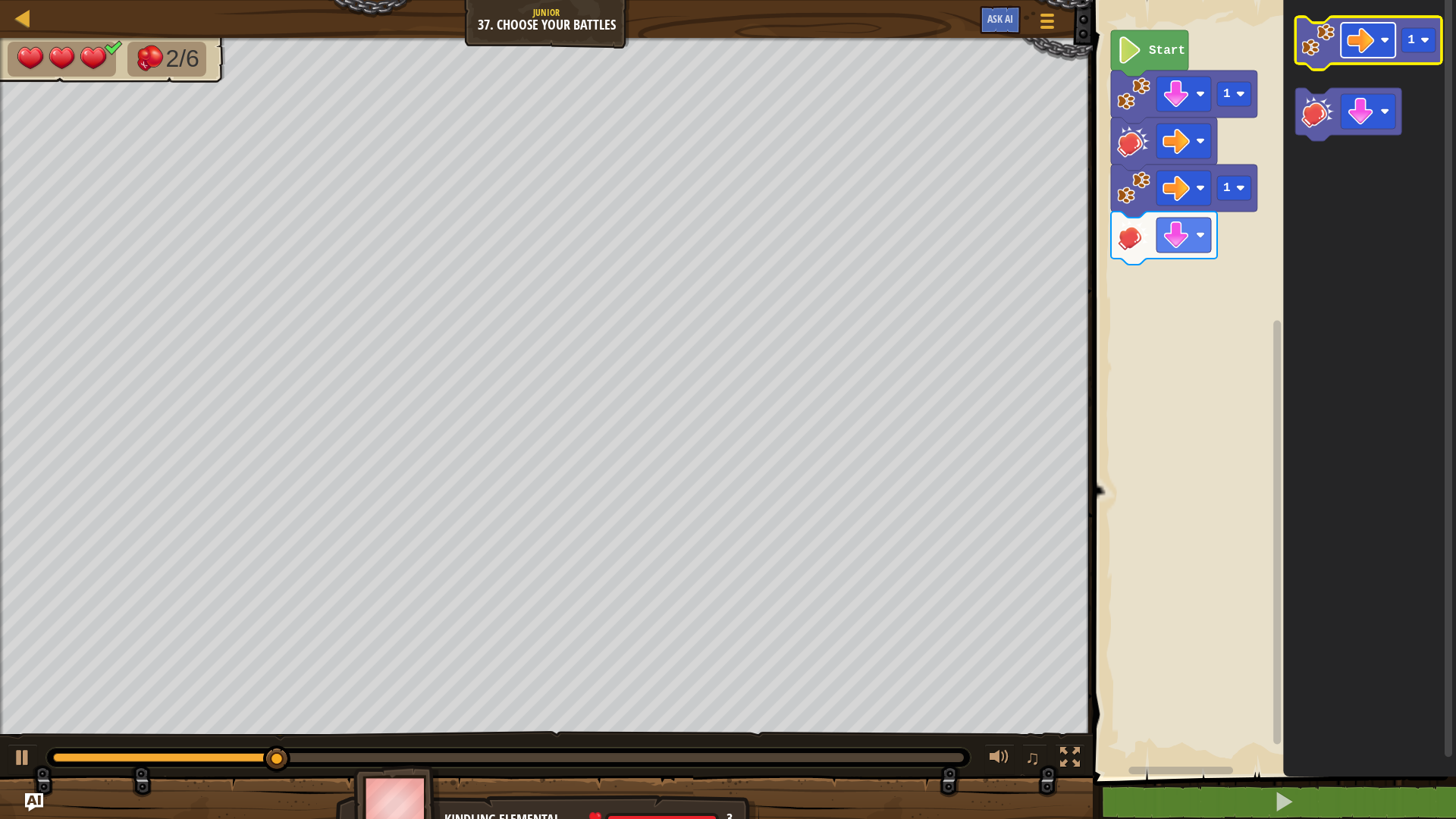
click at [1368, 51] on image "Blockly Workspace" at bounding box center [1360, 40] width 27 height 27
click at [1330, 51] on image "Blockly Workspace" at bounding box center [1318, 40] width 34 height 34
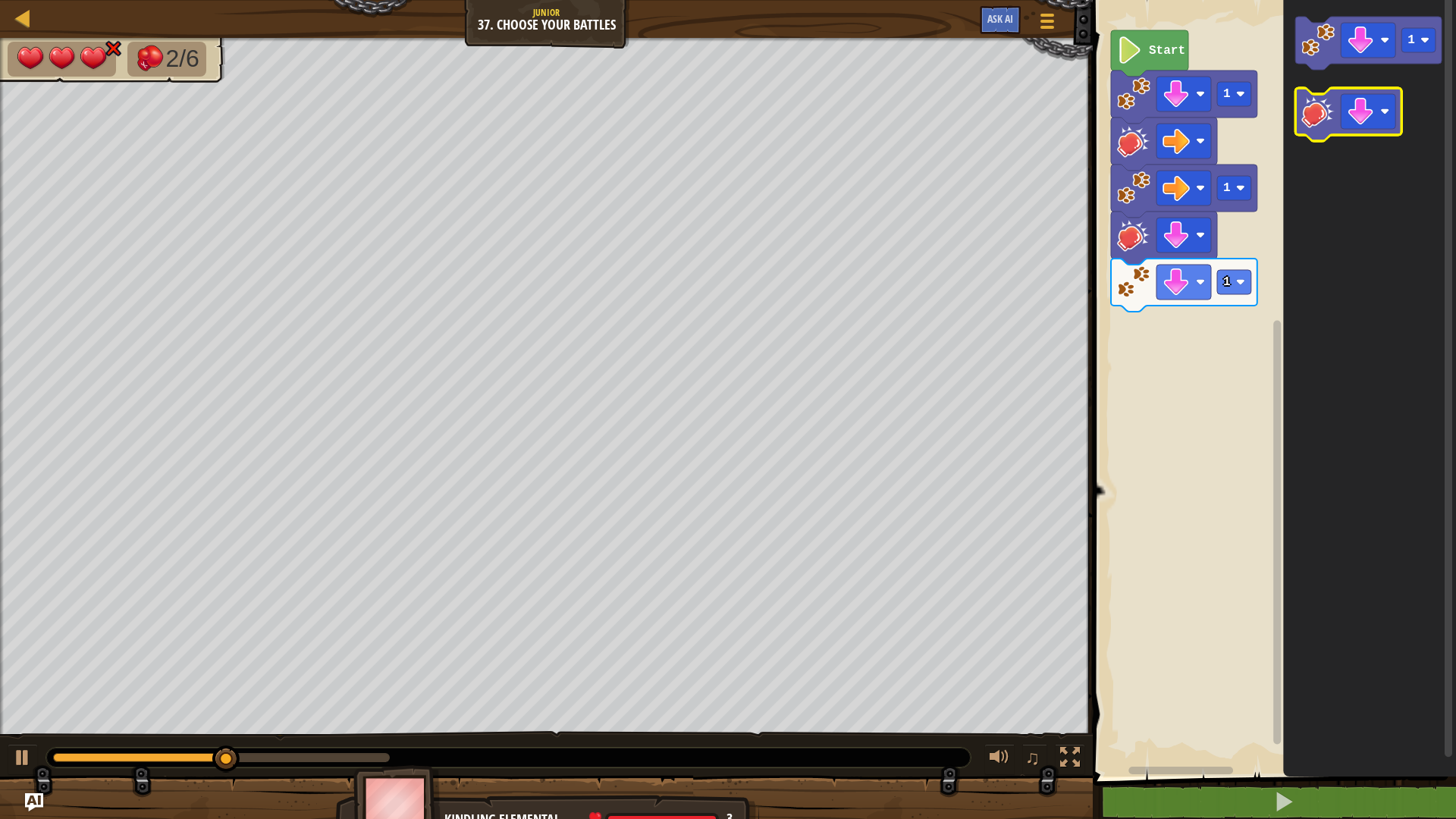
click at [1325, 122] on image "Blockly Workspace" at bounding box center [1318, 112] width 34 height 34
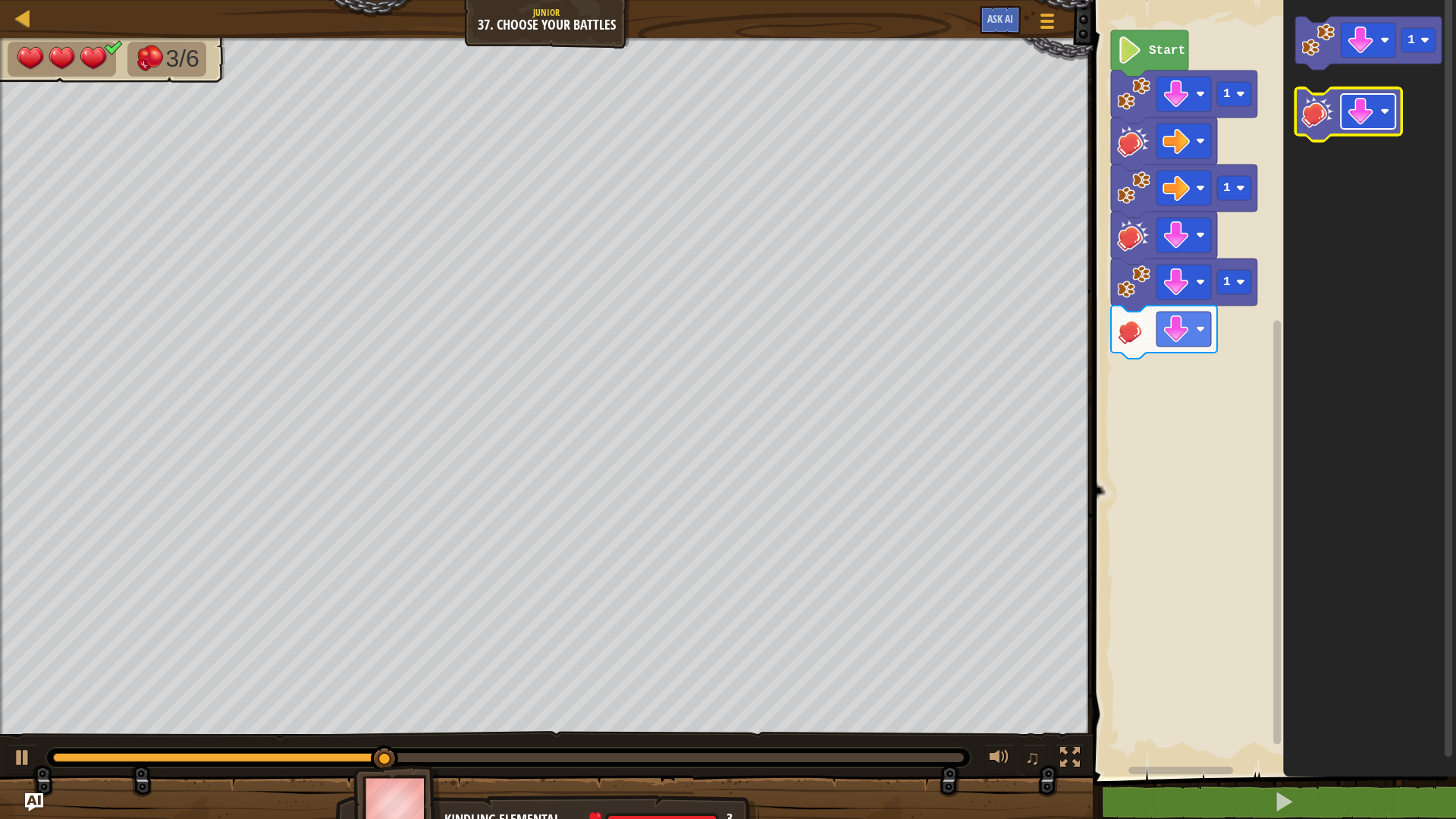
click at [1370, 104] on image "Blockly Workspace" at bounding box center [1360, 111] width 27 height 27
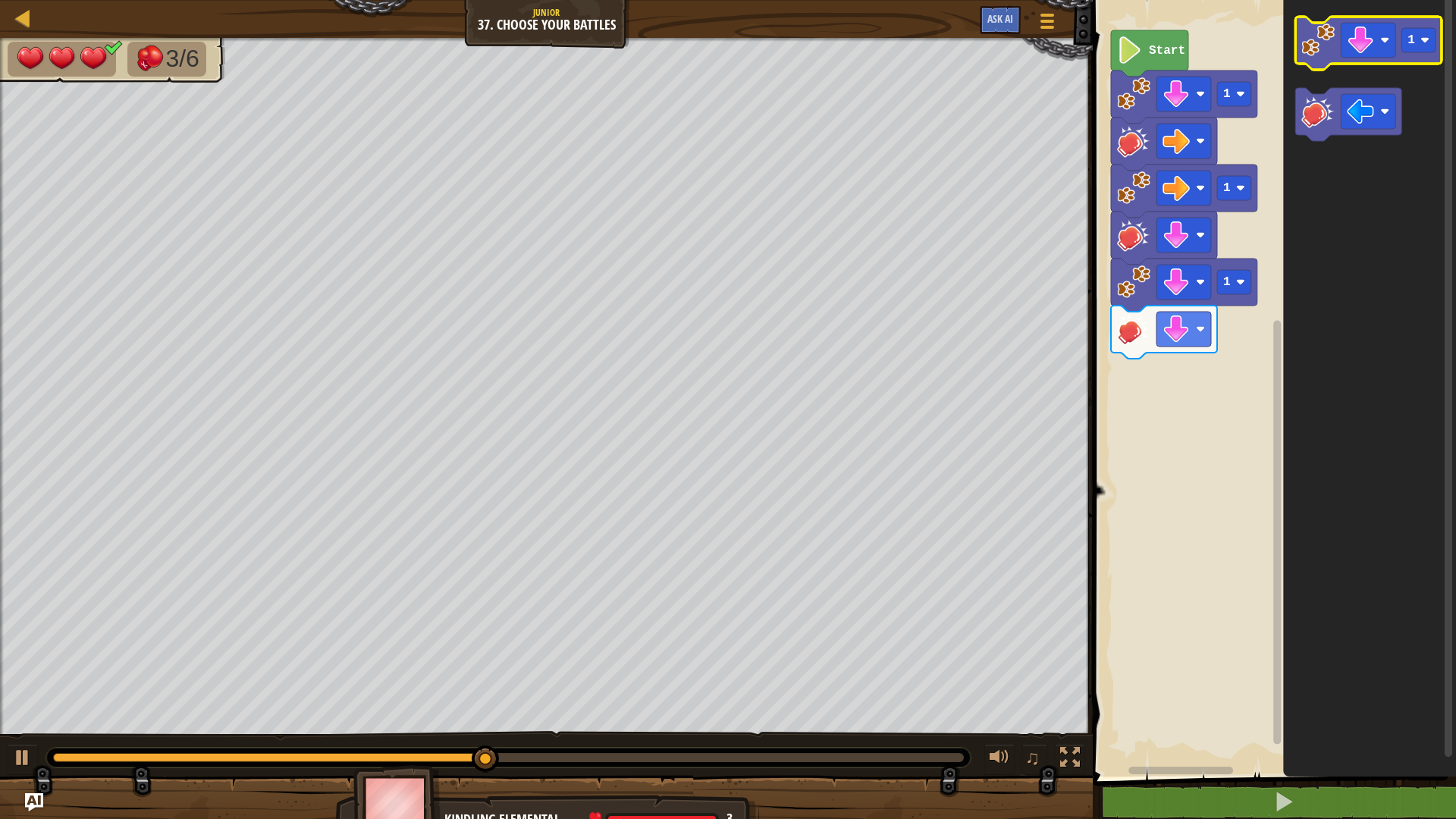
click at [1314, 40] on image "Blockly Workspace" at bounding box center [1318, 40] width 34 height 34
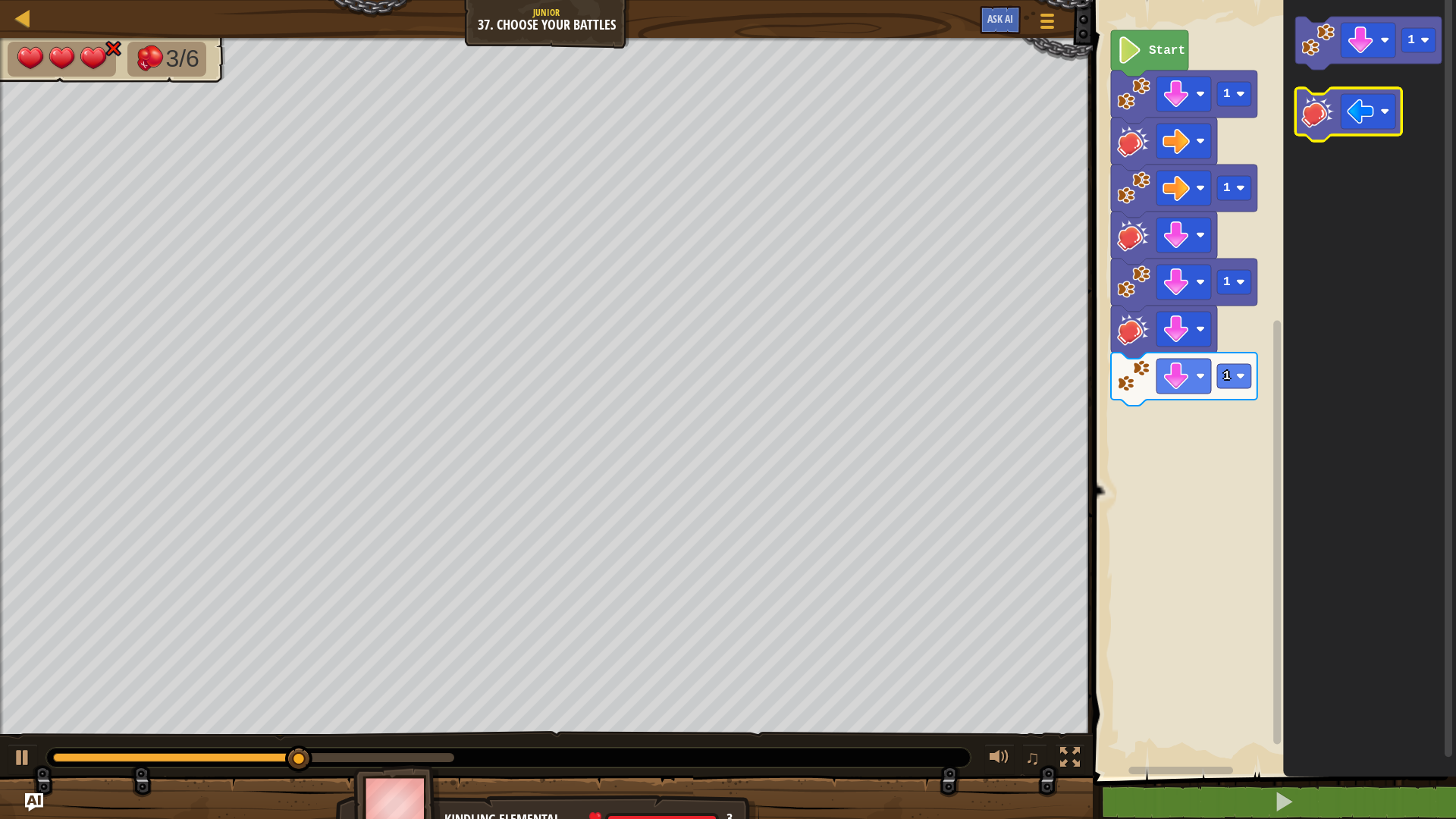
click at [1326, 100] on image "Blockly Workspace" at bounding box center [1318, 112] width 34 height 34
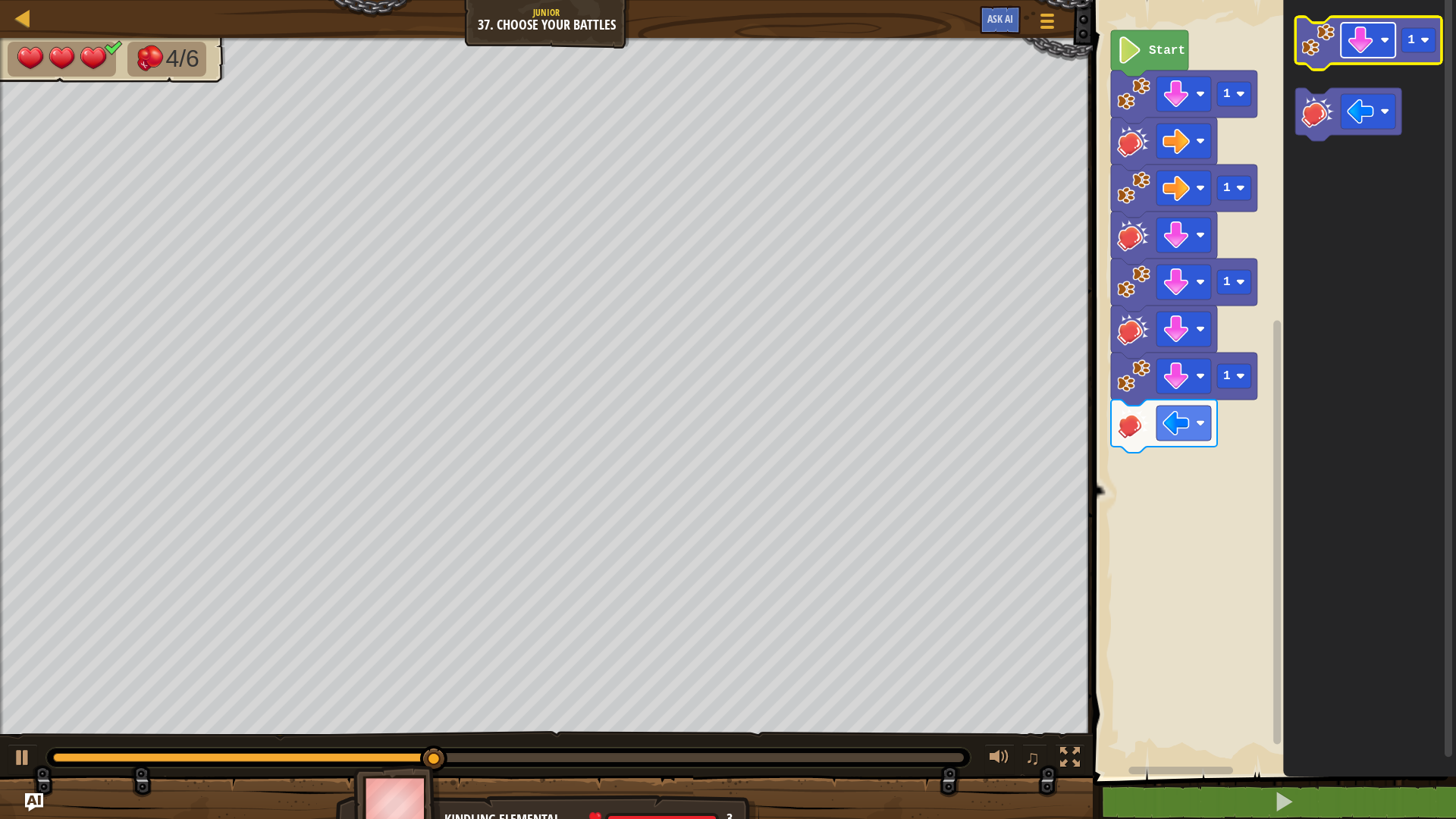
click at [1361, 37] on image "Blockly Workspace" at bounding box center [1360, 40] width 27 height 27
click at [1328, 50] on image "Blockly Workspace" at bounding box center [1318, 40] width 34 height 34
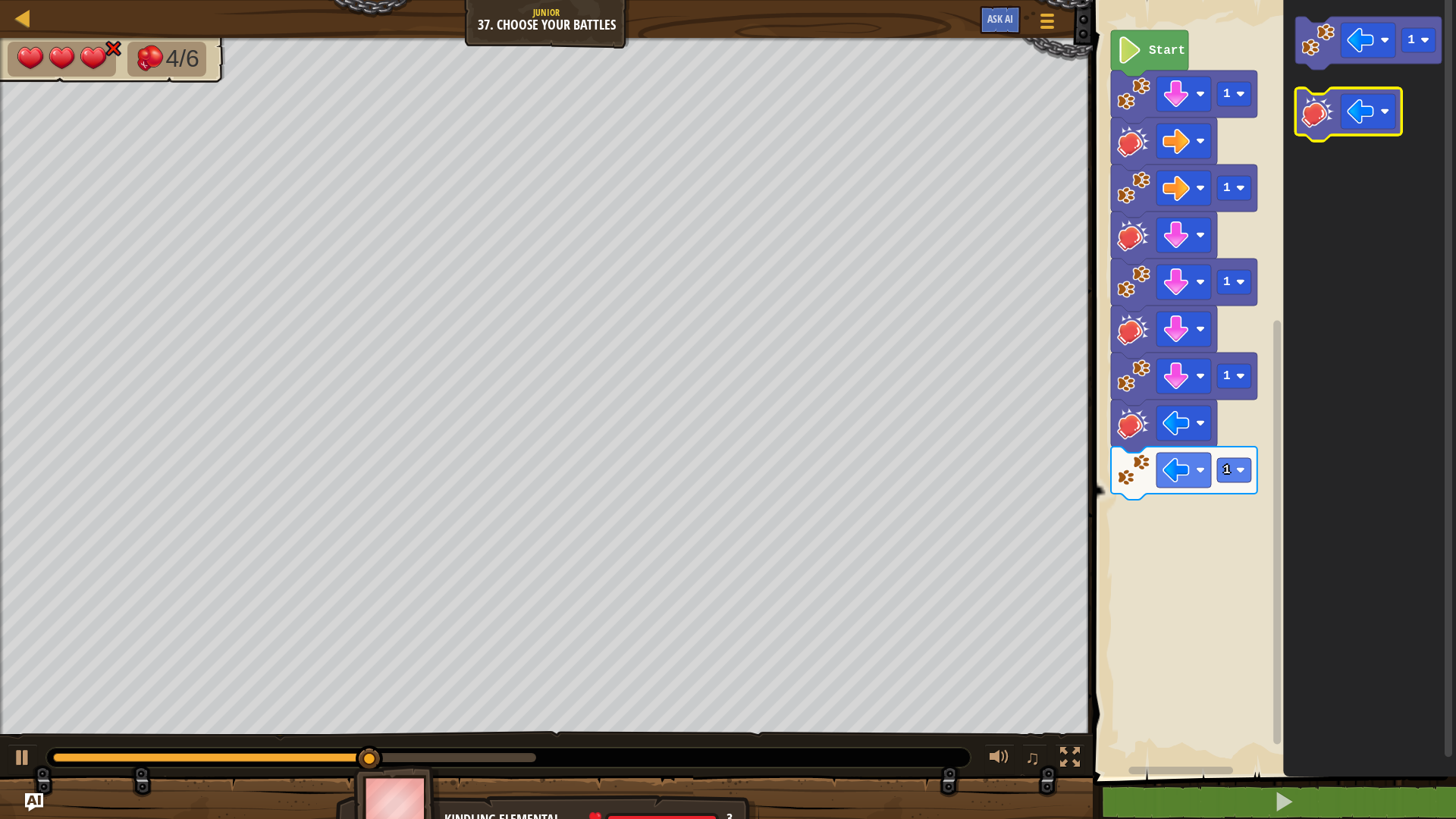
click at [1323, 116] on image "Blockly Workspace" at bounding box center [1318, 112] width 34 height 34
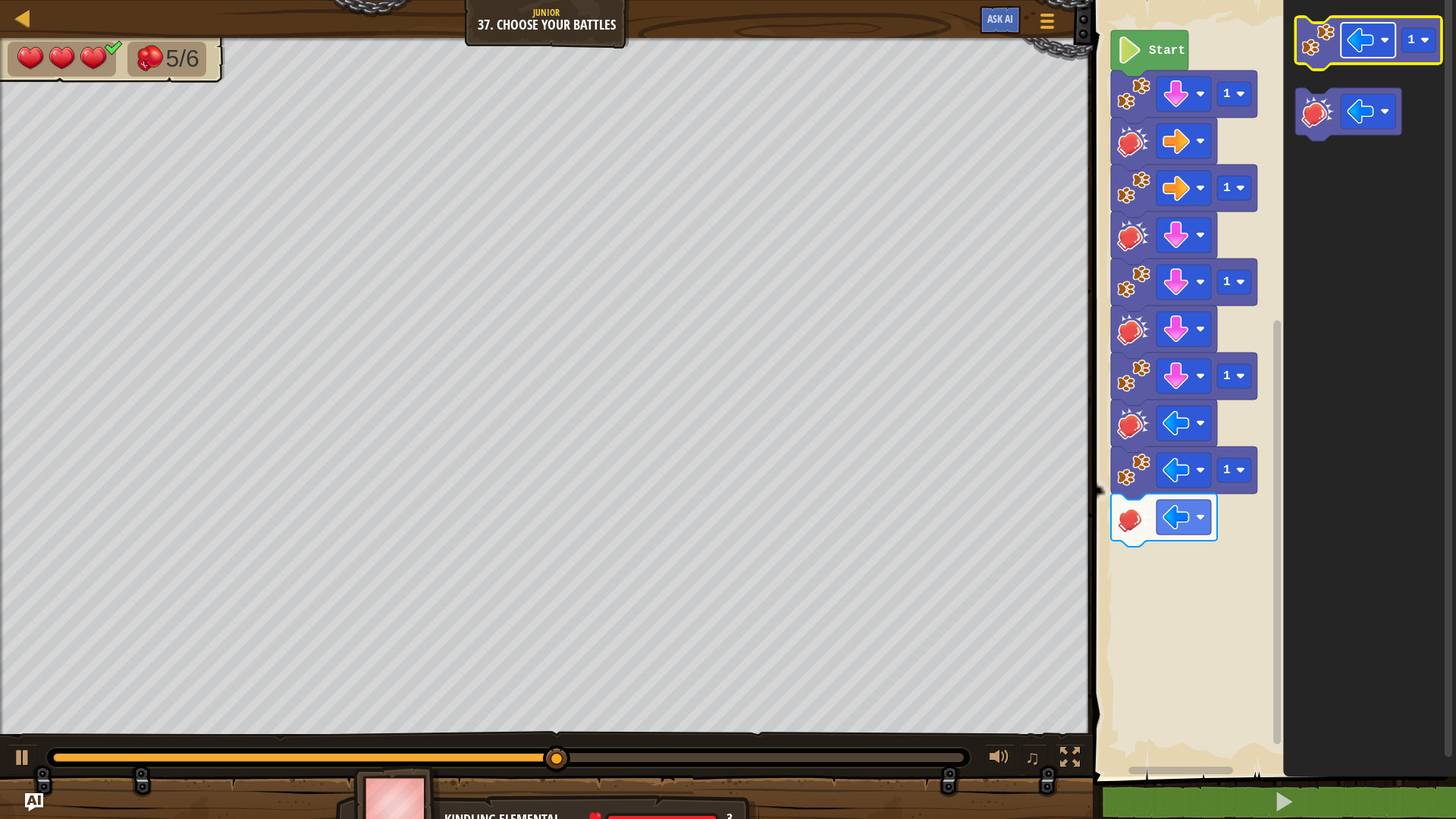
click at [1365, 45] on image "Blockly Workspace" at bounding box center [1360, 40] width 27 height 27
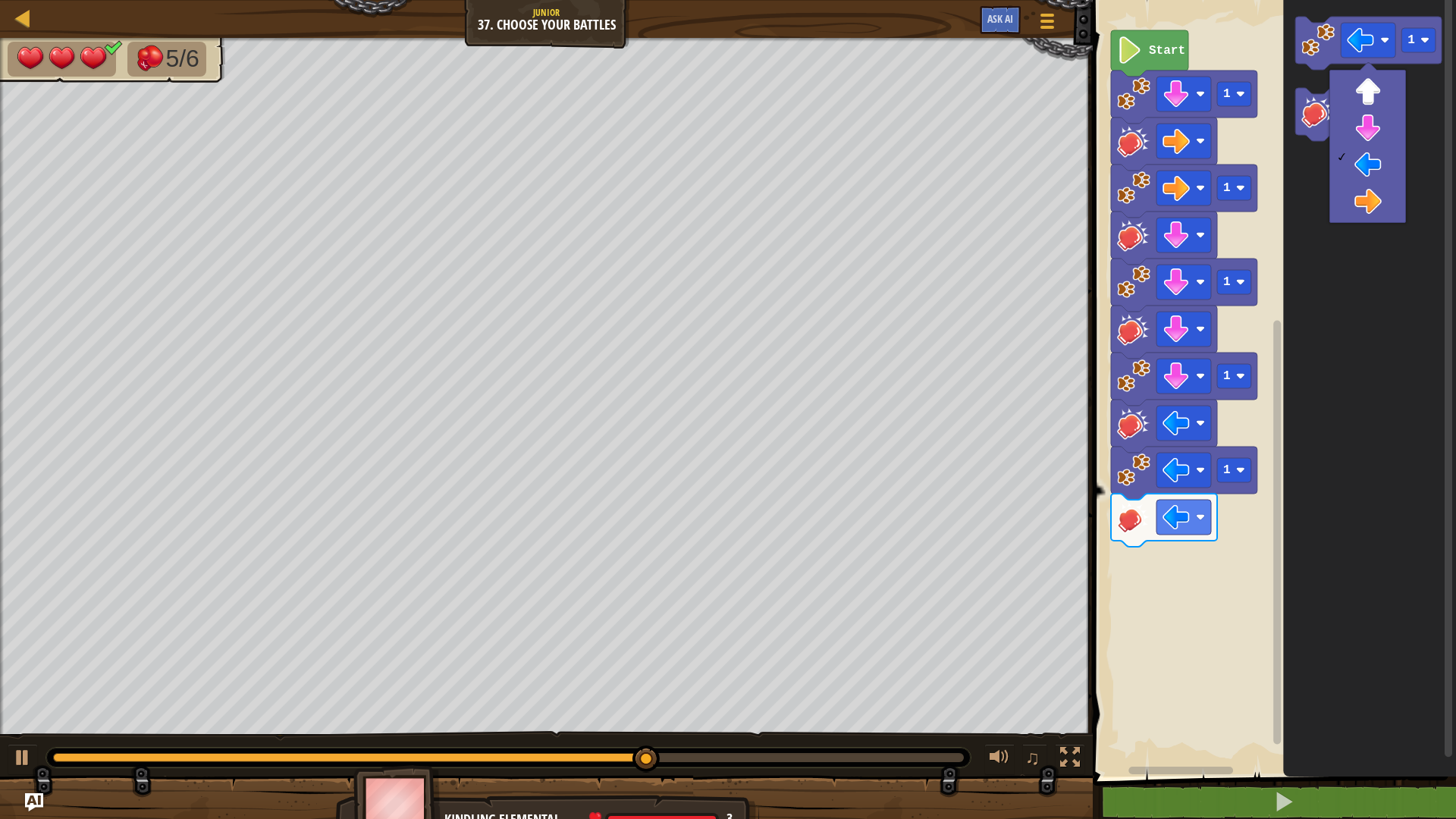
click at [1405, 361] on icon "Blockly Workspace" at bounding box center [1369, 384] width 173 height 784
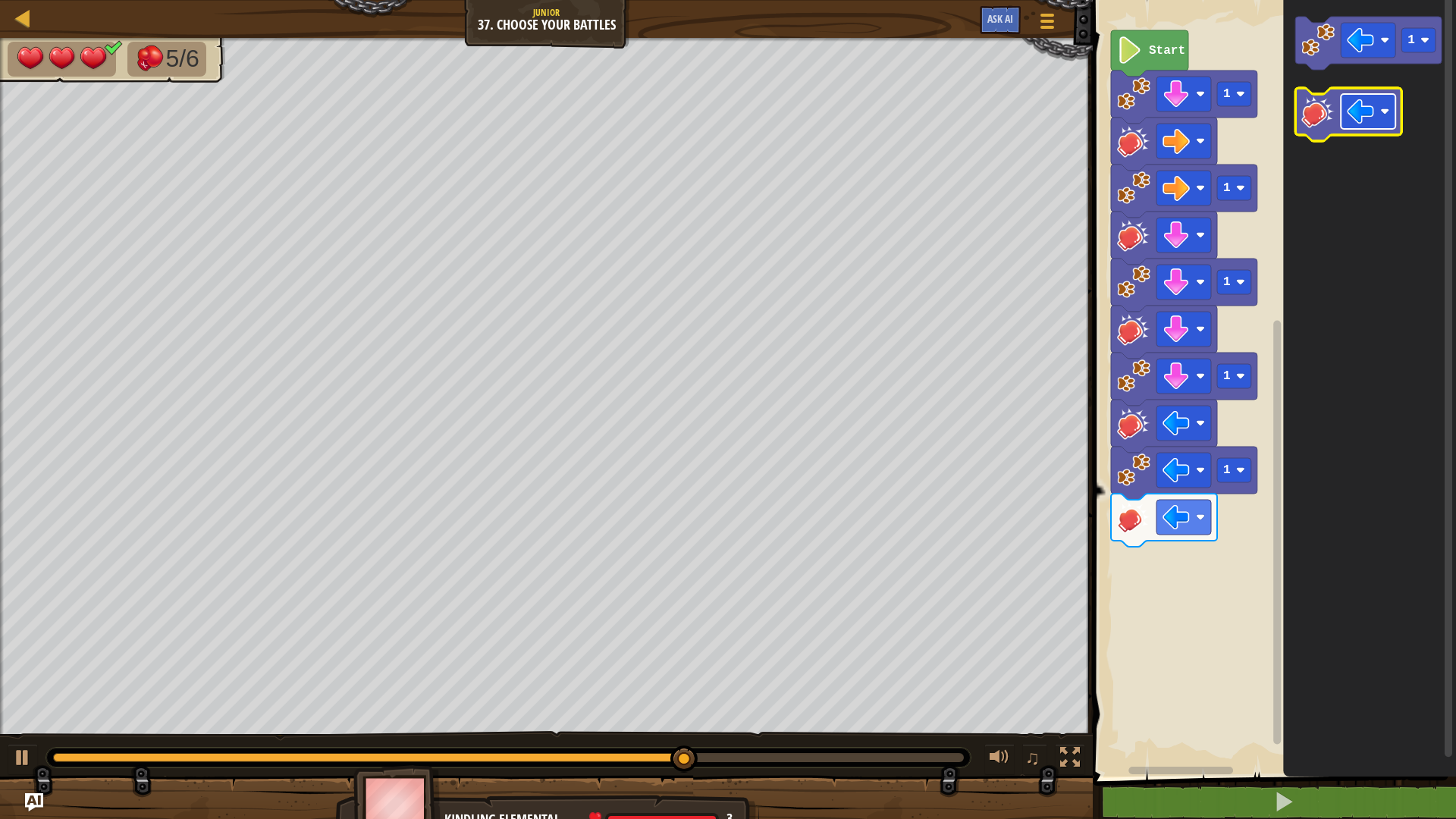
click at [1361, 126] on rect "Blockly Workspace" at bounding box center [1368, 111] width 55 height 35
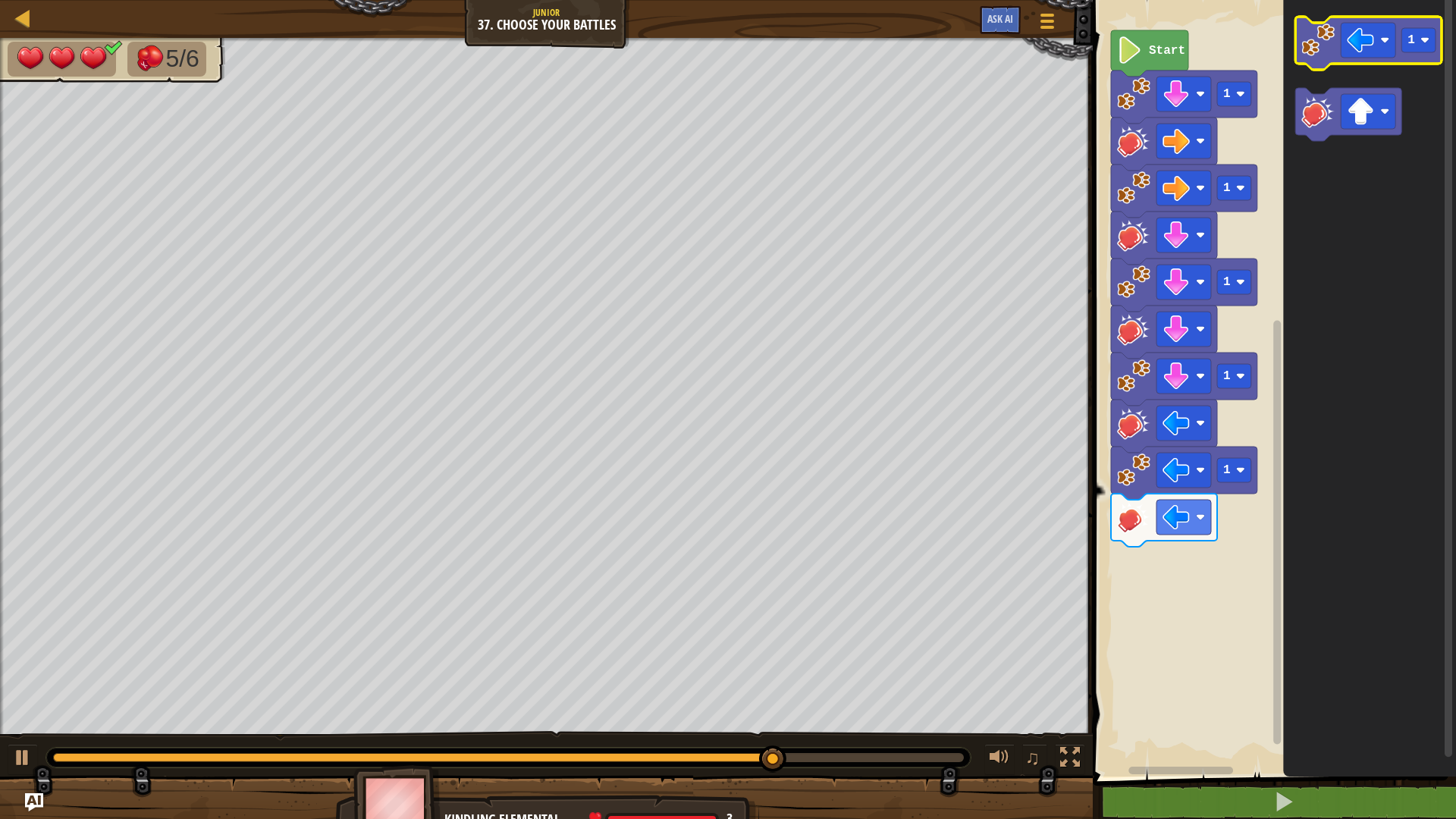
click at [1309, 47] on image "Blockly Workspace" at bounding box center [1318, 40] width 34 height 34
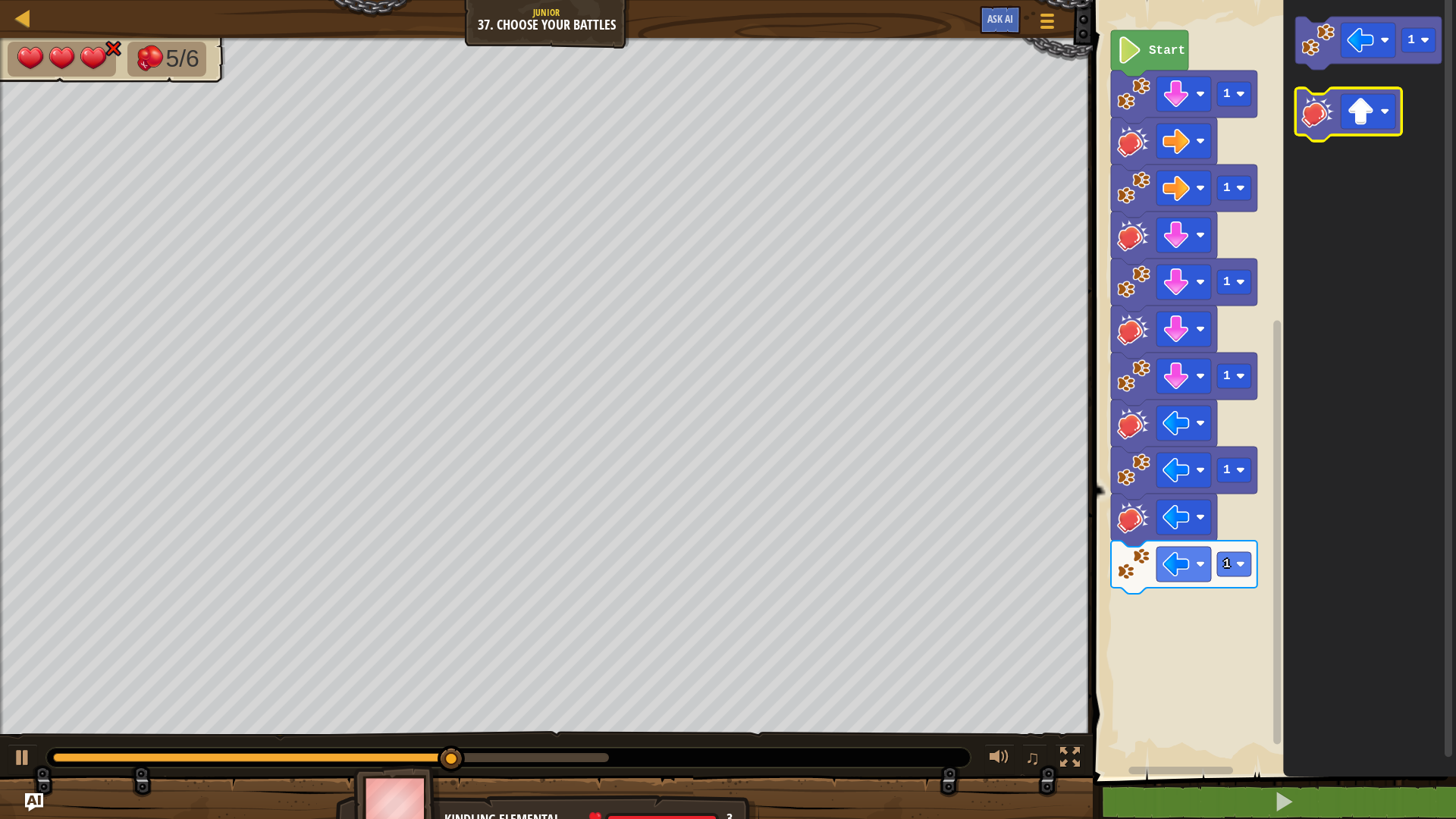
click at [1332, 116] on image "Blockly Workspace" at bounding box center [1318, 112] width 34 height 34
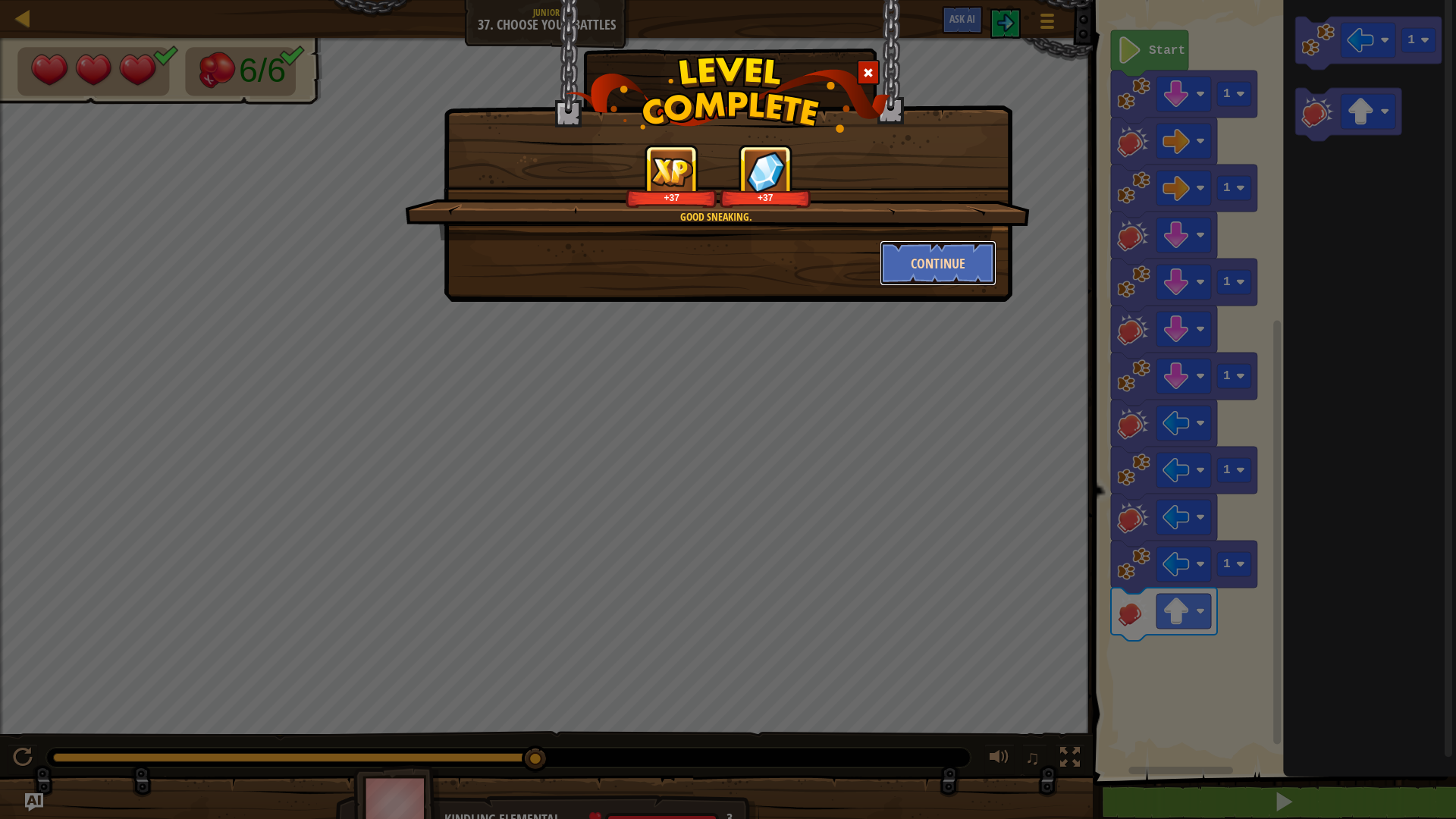
click at [952, 257] on button "Continue" at bounding box center [939, 263] width 118 height 46
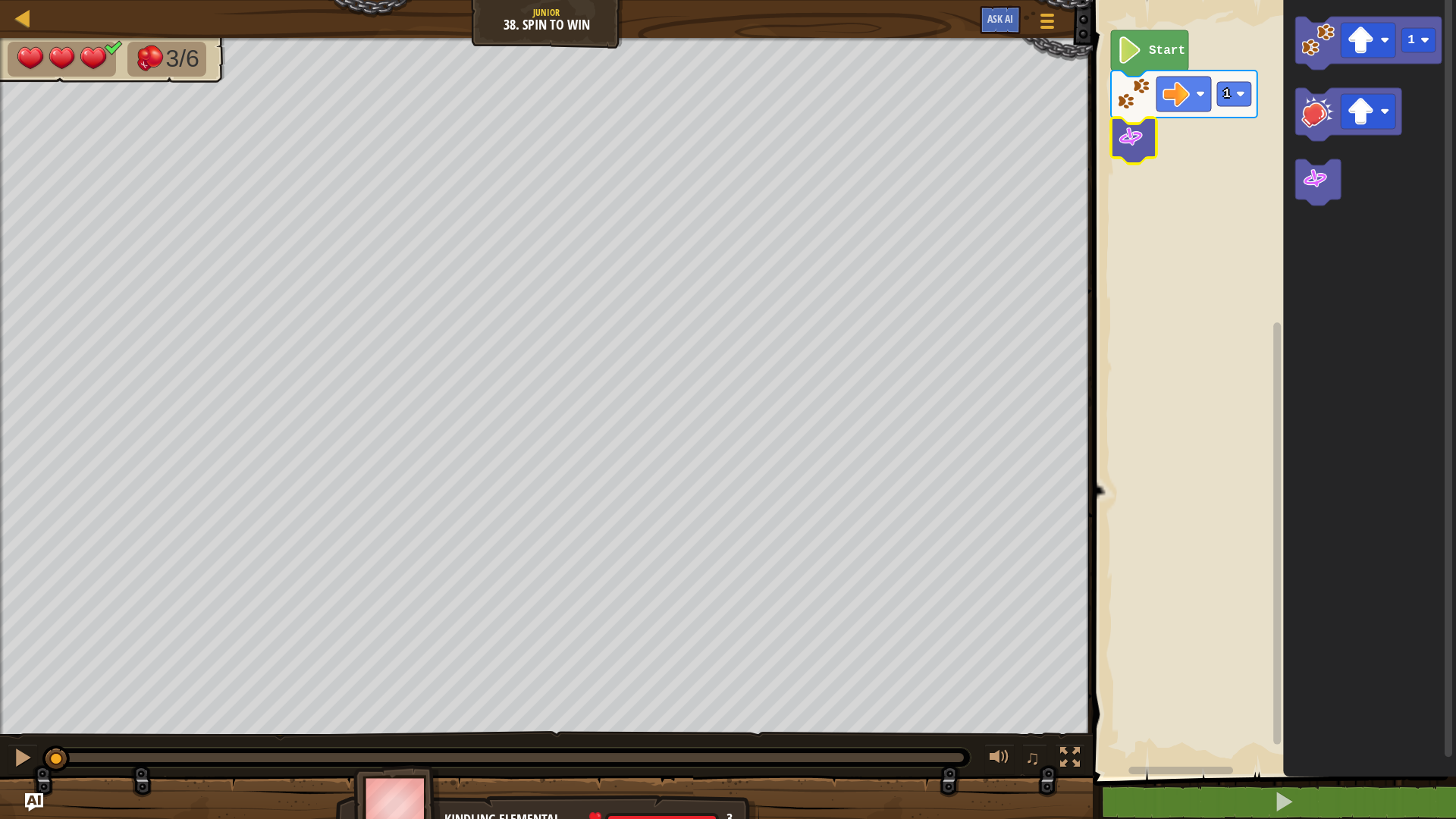
click at [1141, 149] on image "Blockly Workspace" at bounding box center [1130, 137] width 27 height 27
click at [1302, 716] on button at bounding box center [1283, 802] width 368 height 35
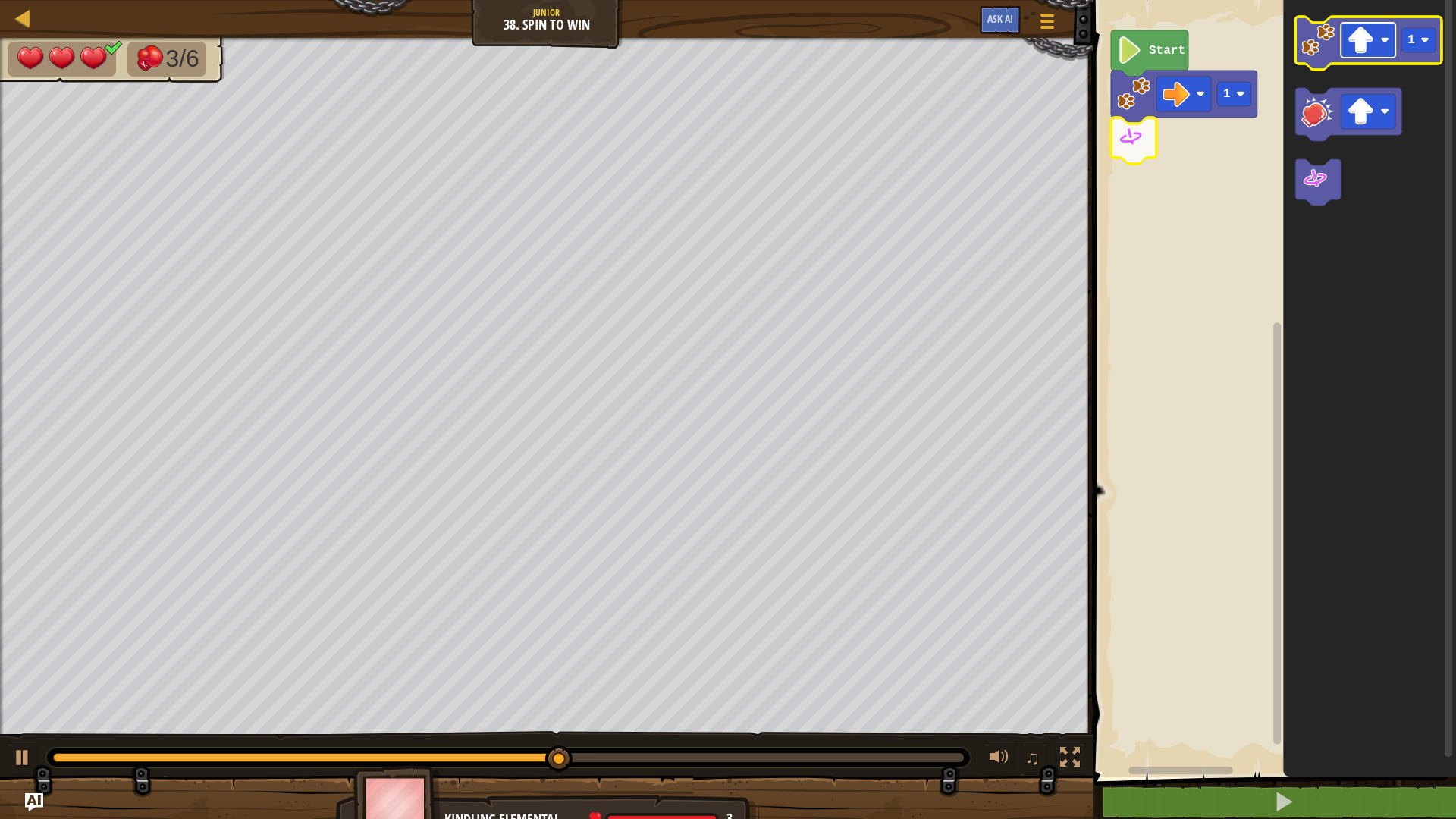
click at [1368, 42] on image "Blockly Workspace" at bounding box center [1360, 40] width 27 height 27
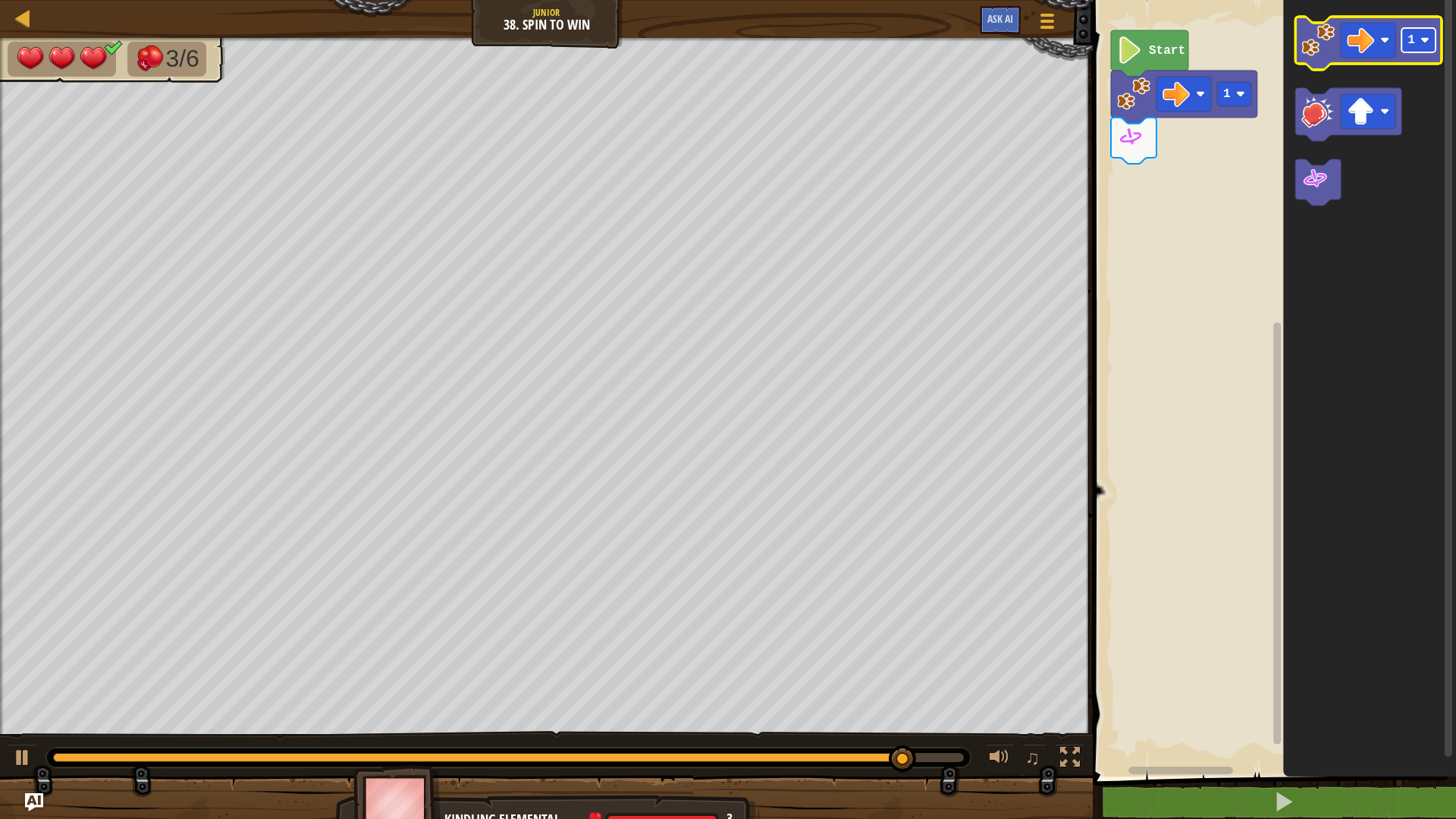
click at [1415, 35] on rect "Blockly Workspace" at bounding box center [1418, 40] width 35 height 24
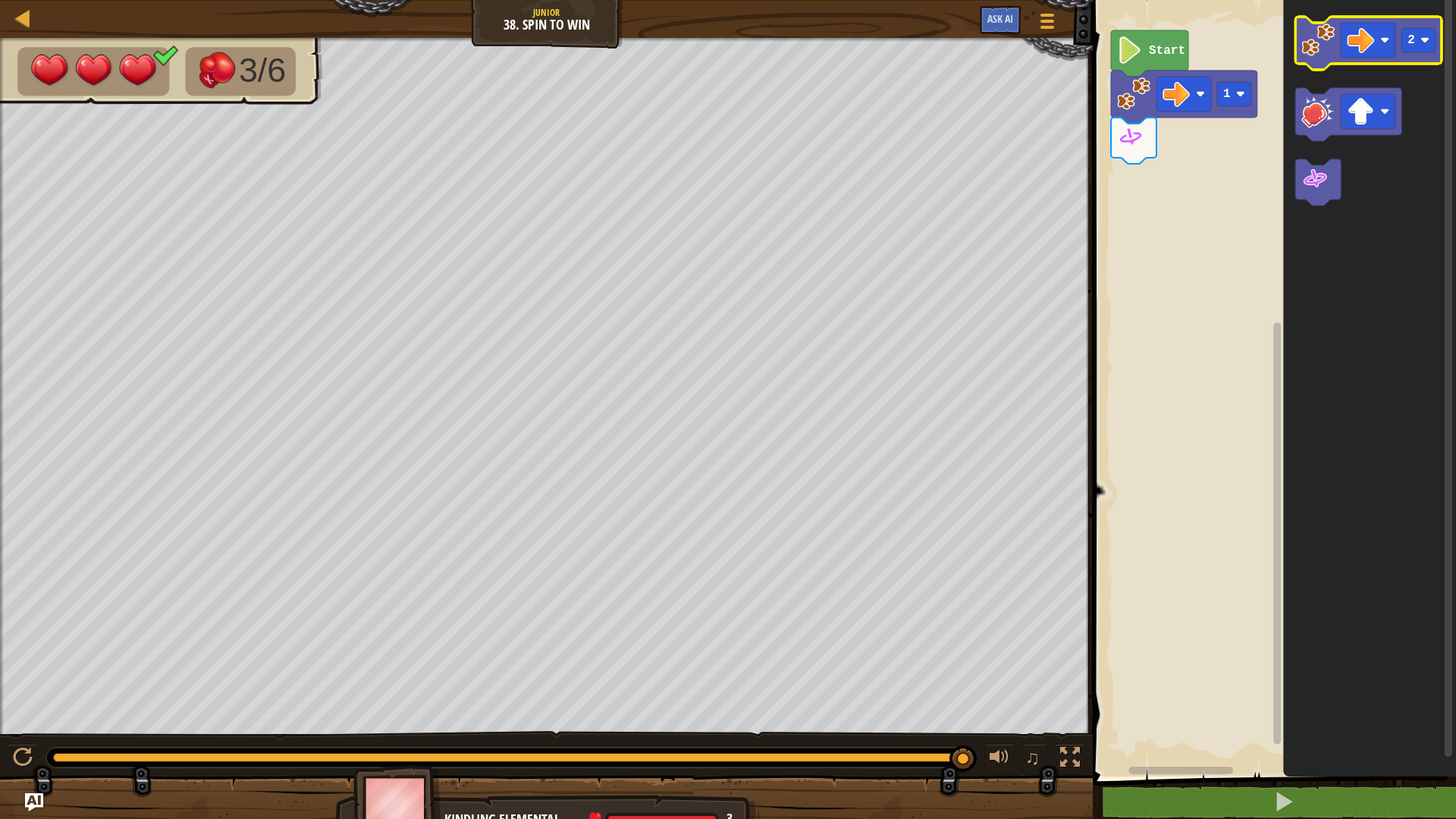
click at [1302, 54] on image "Blockly Workspace" at bounding box center [1318, 40] width 34 height 34
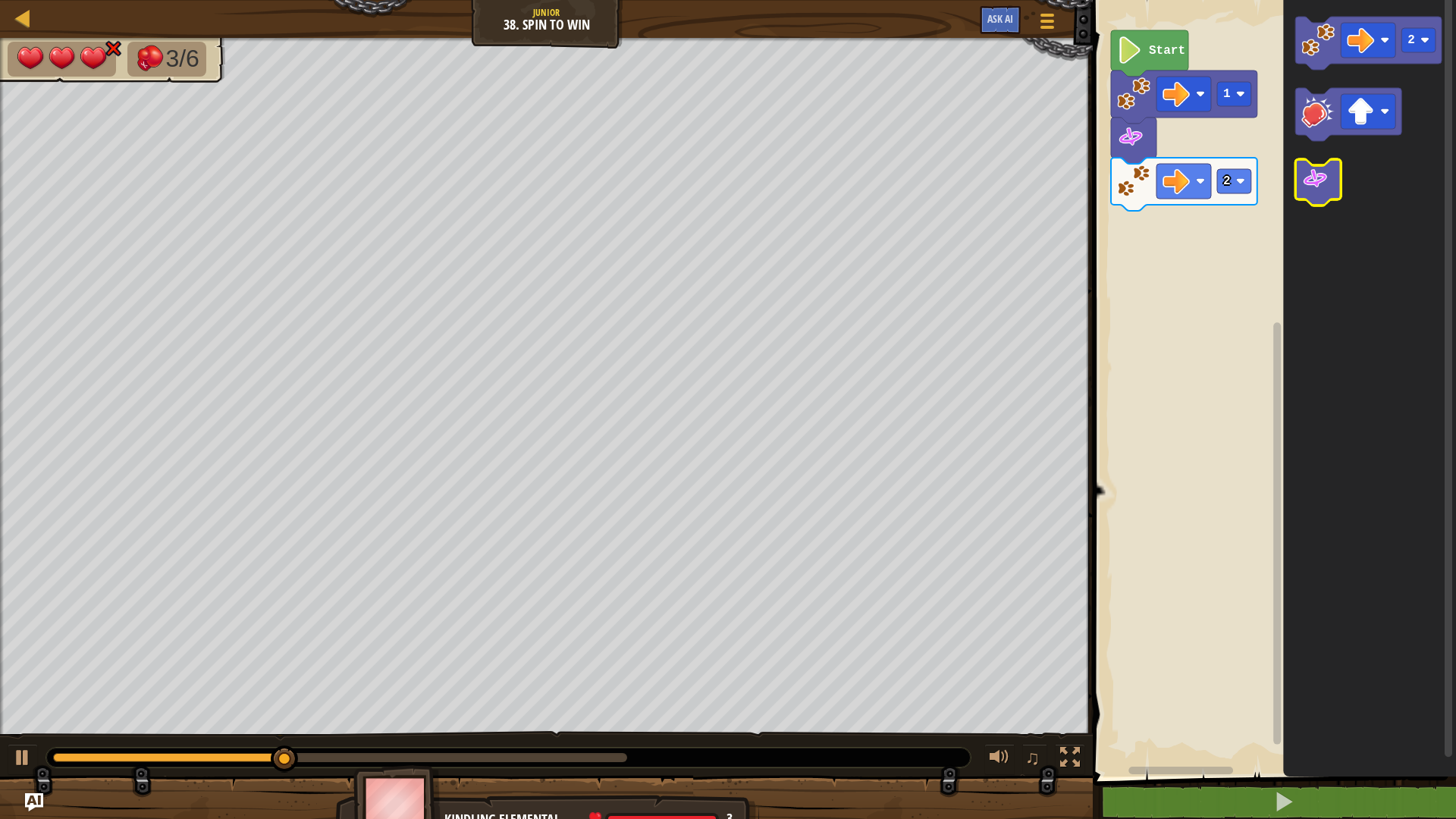
click at [1334, 178] on icon "Blockly Workspace" at bounding box center [1318, 182] width 45 height 46
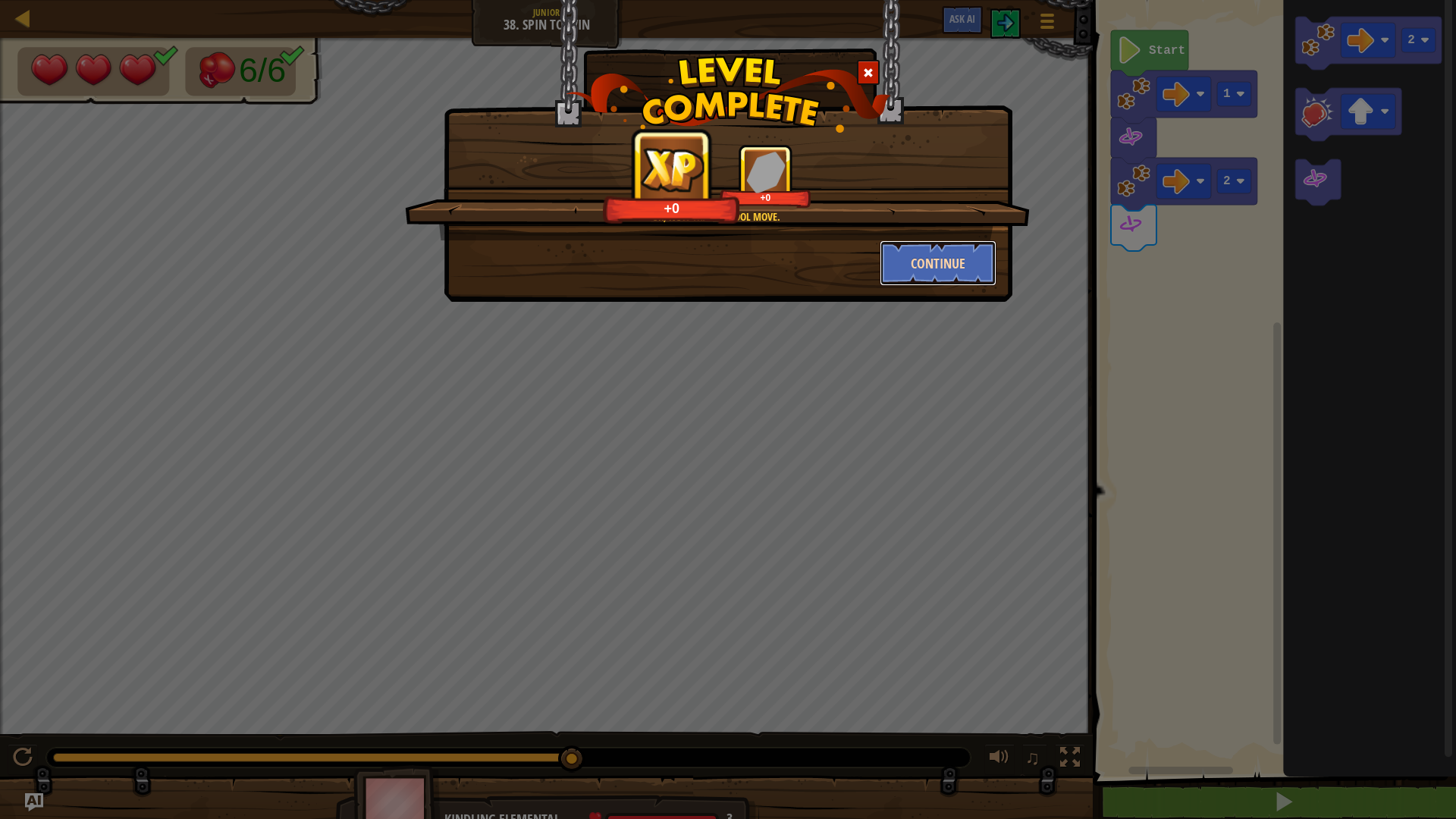
click at [948, 255] on button "Continue" at bounding box center [939, 263] width 118 height 46
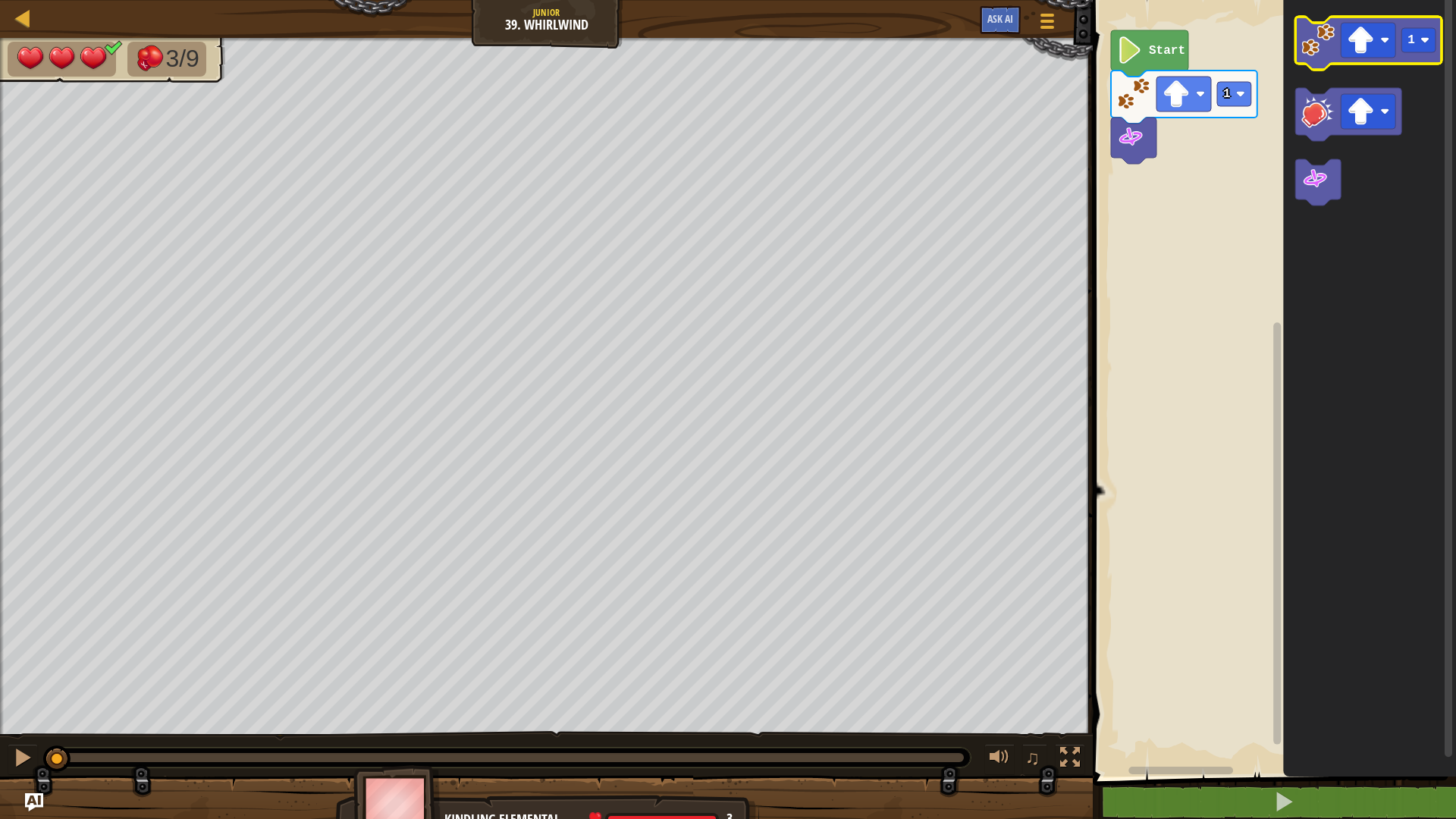
click at [1326, 51] on image "Blockly Workspace" at bounding box center [1318, 40] width 34 height 34
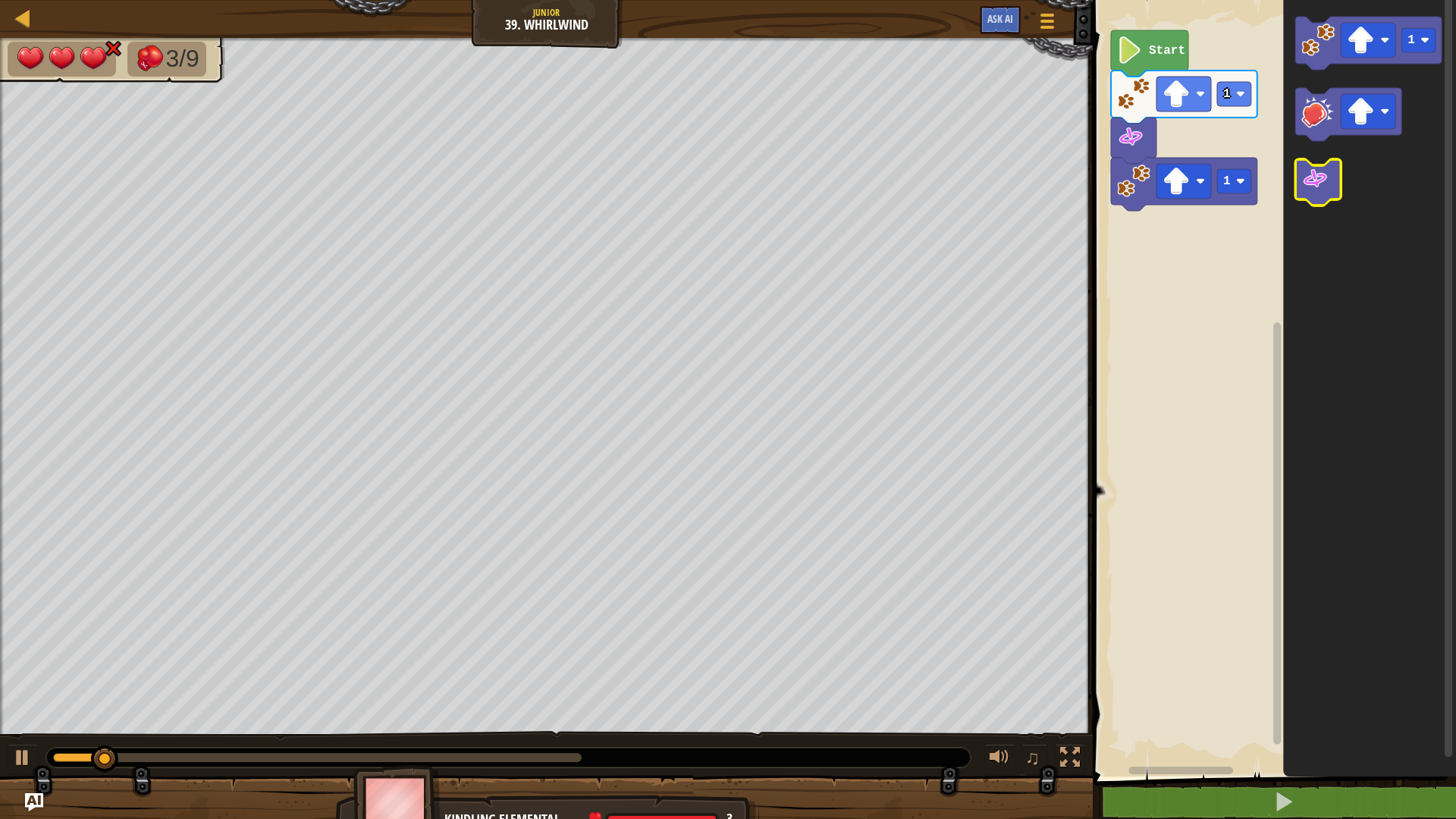
click at [1310, 182] on image "Blockly Workspace" at bounding box center [1315, 179] width 27 height 27
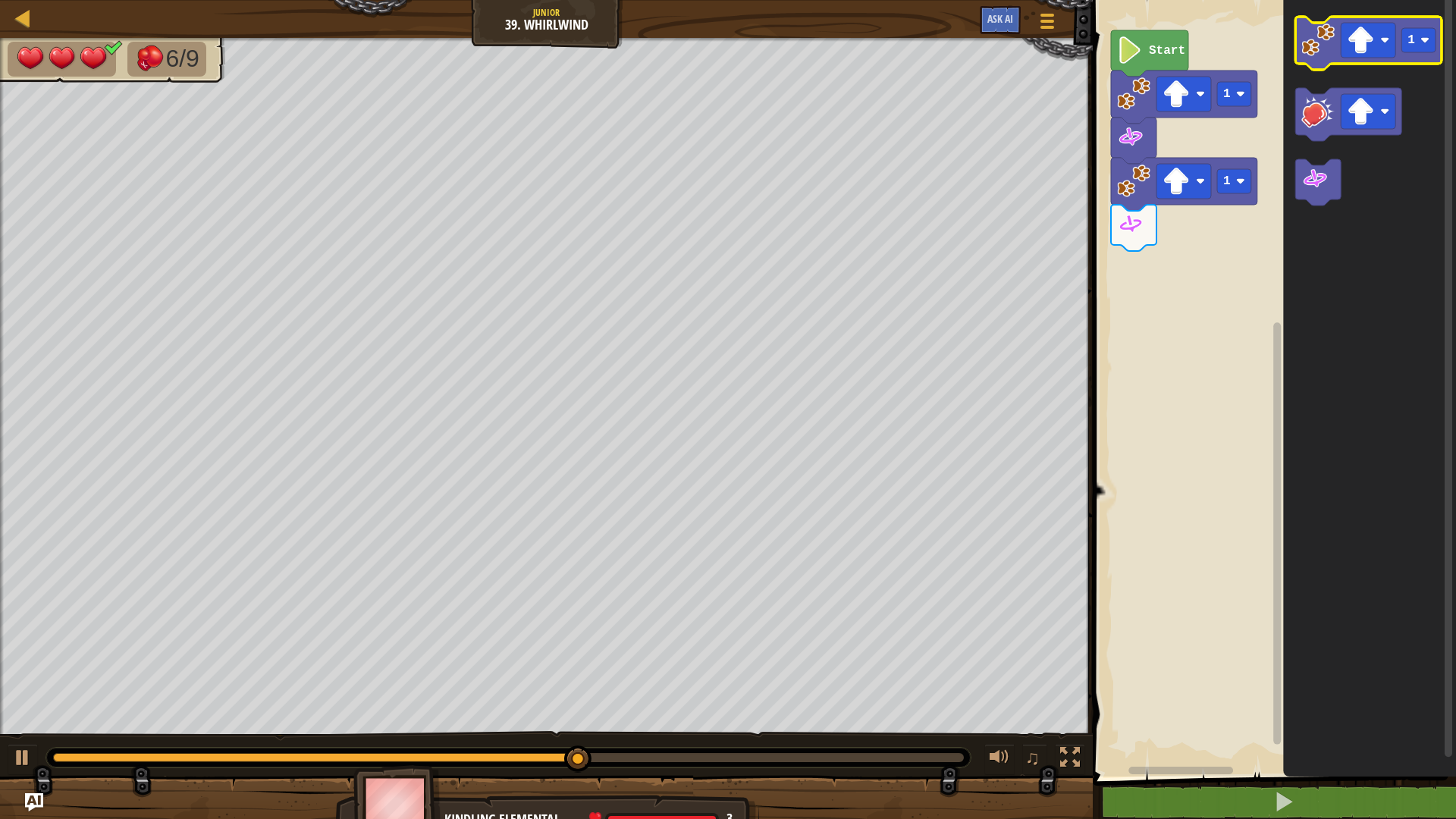
click at [1324, 47] on image "Blockly Workspace" at bounding box center [1318, 40] width 34 height 34
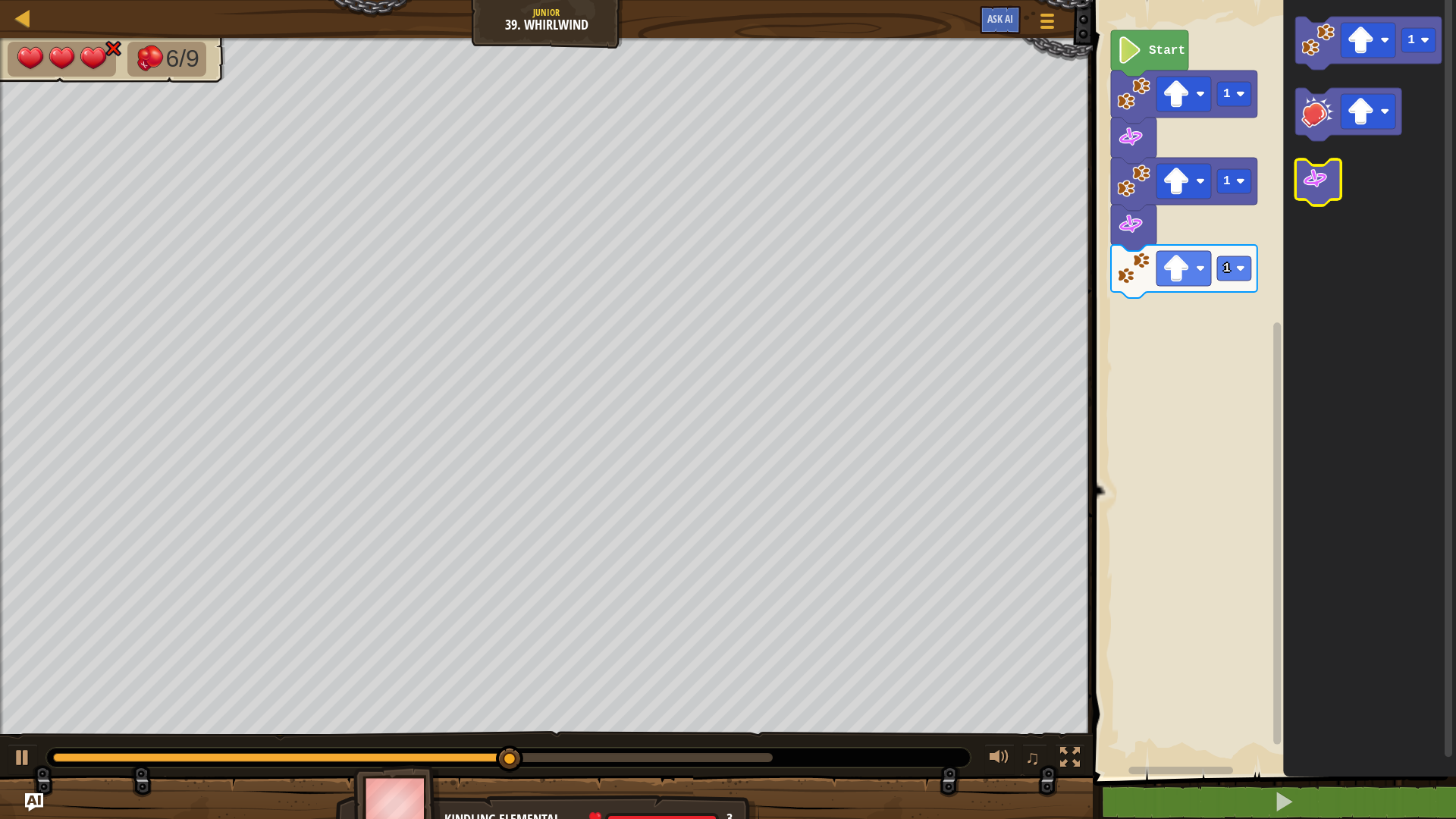
click at [1311, 193] on image "Blockly Workspace" at bounding box center [1315, 179] width 27 height 27
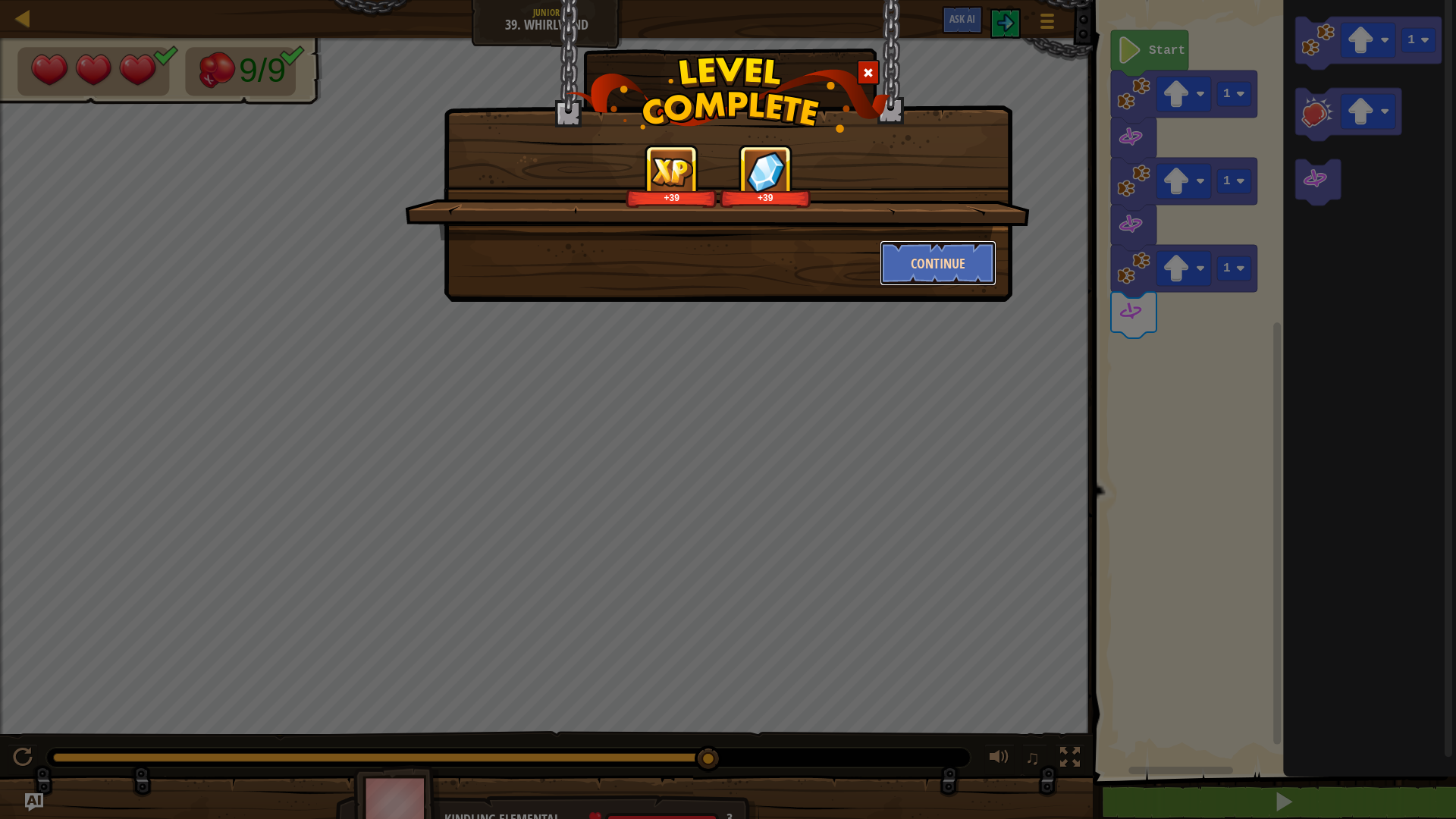
click at [903, 270] on button "Continue" at bounding box center [939, 263] width 118 height 46
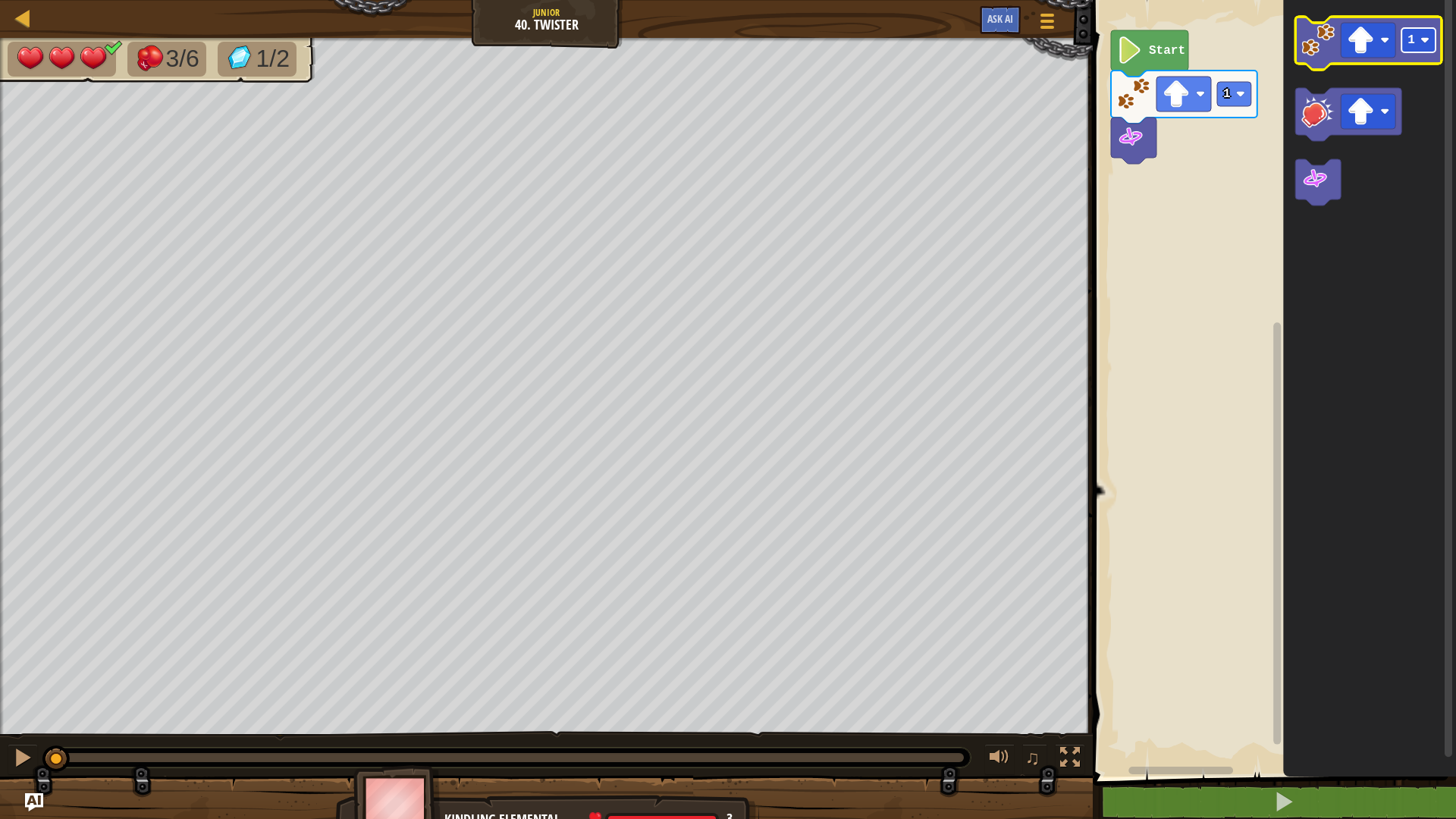
click at [1424, 45] on image "Blockly Workspace" at bounding box center [1425, 40] width 9 height 9
click at [1377, 42] on rect "Blockly Workspace" at bounding box center [1368, 40] width 55 height 35
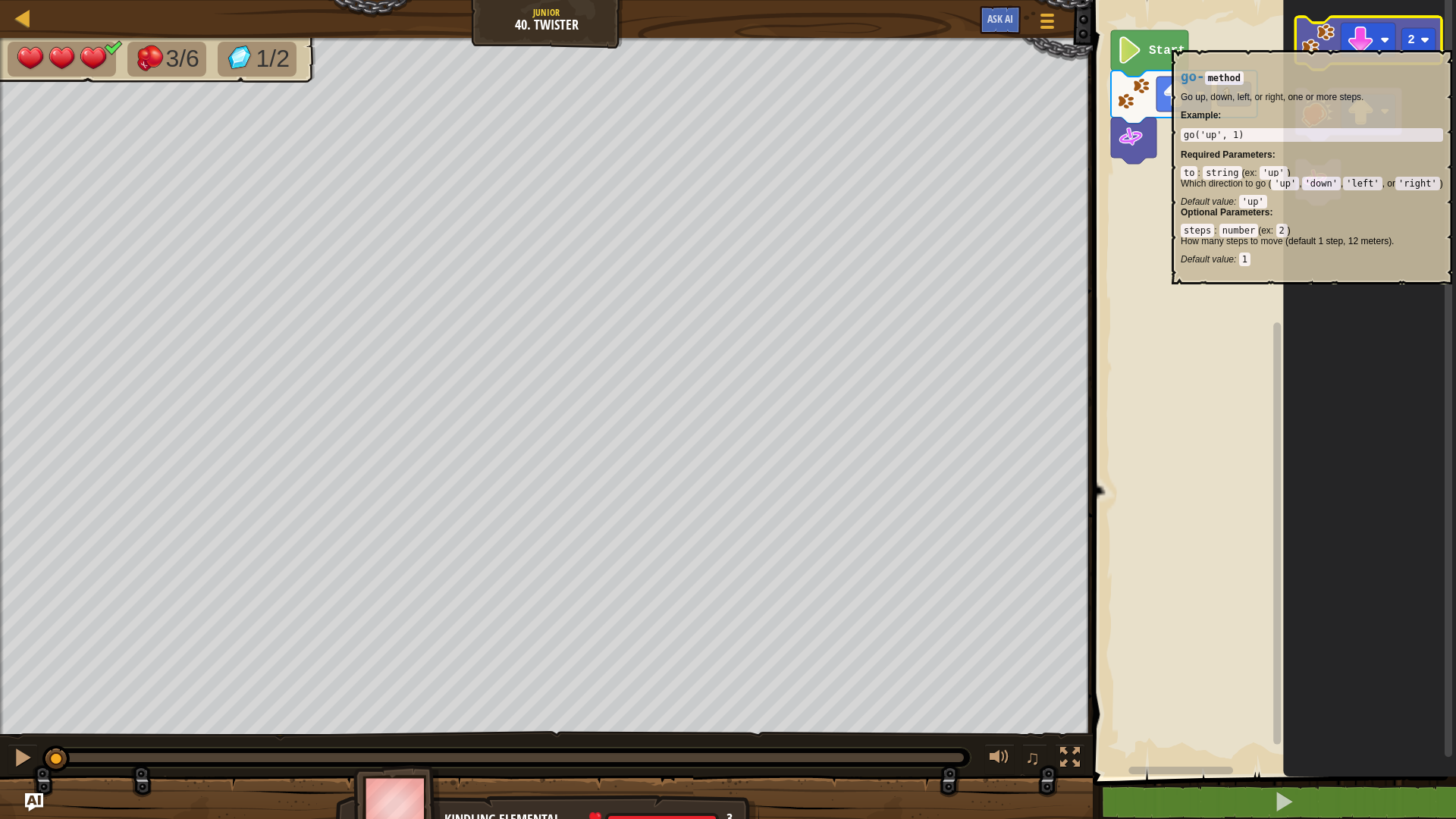
click at [1322, 42] on image "Blockly Workspace" at bounding box center [1318, 40] width 34 height 34
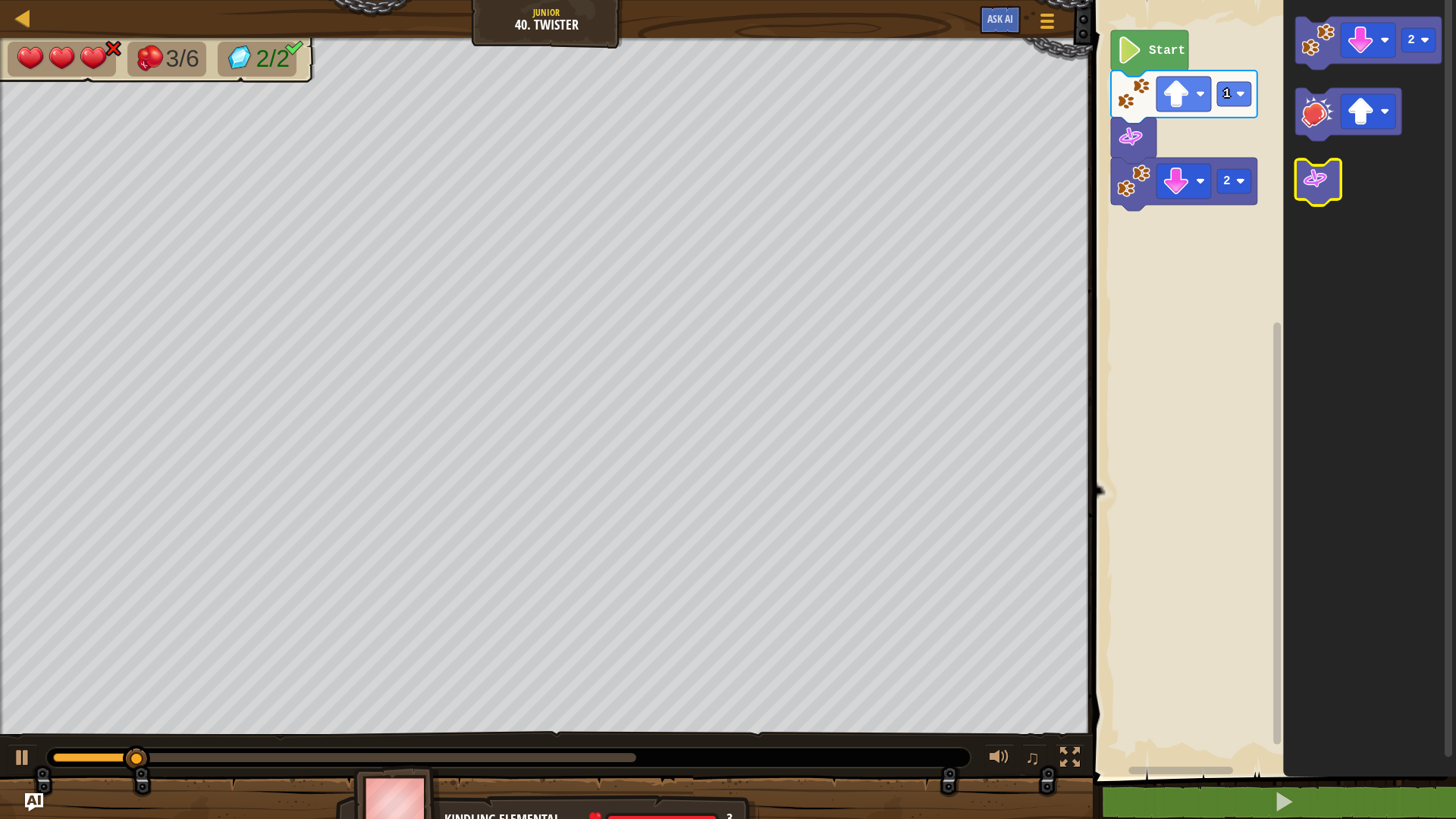
click at [1318, 178] on image "Blockly Workspace" at bounding box center [1315, 179] width 27 height 27
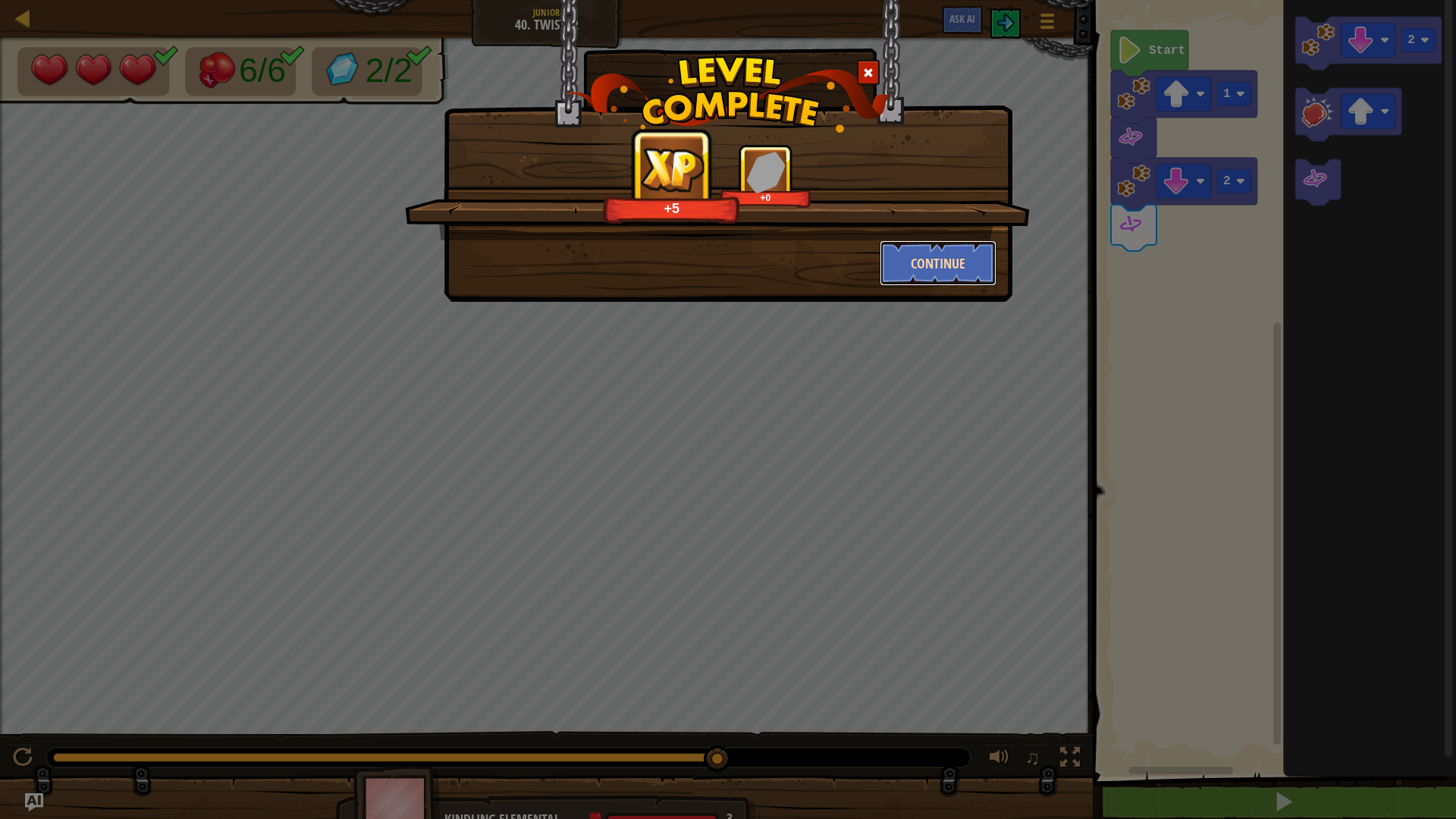
click at [947, 275] on button "Continue" at bounding box center [939, 263] width 118 height 46
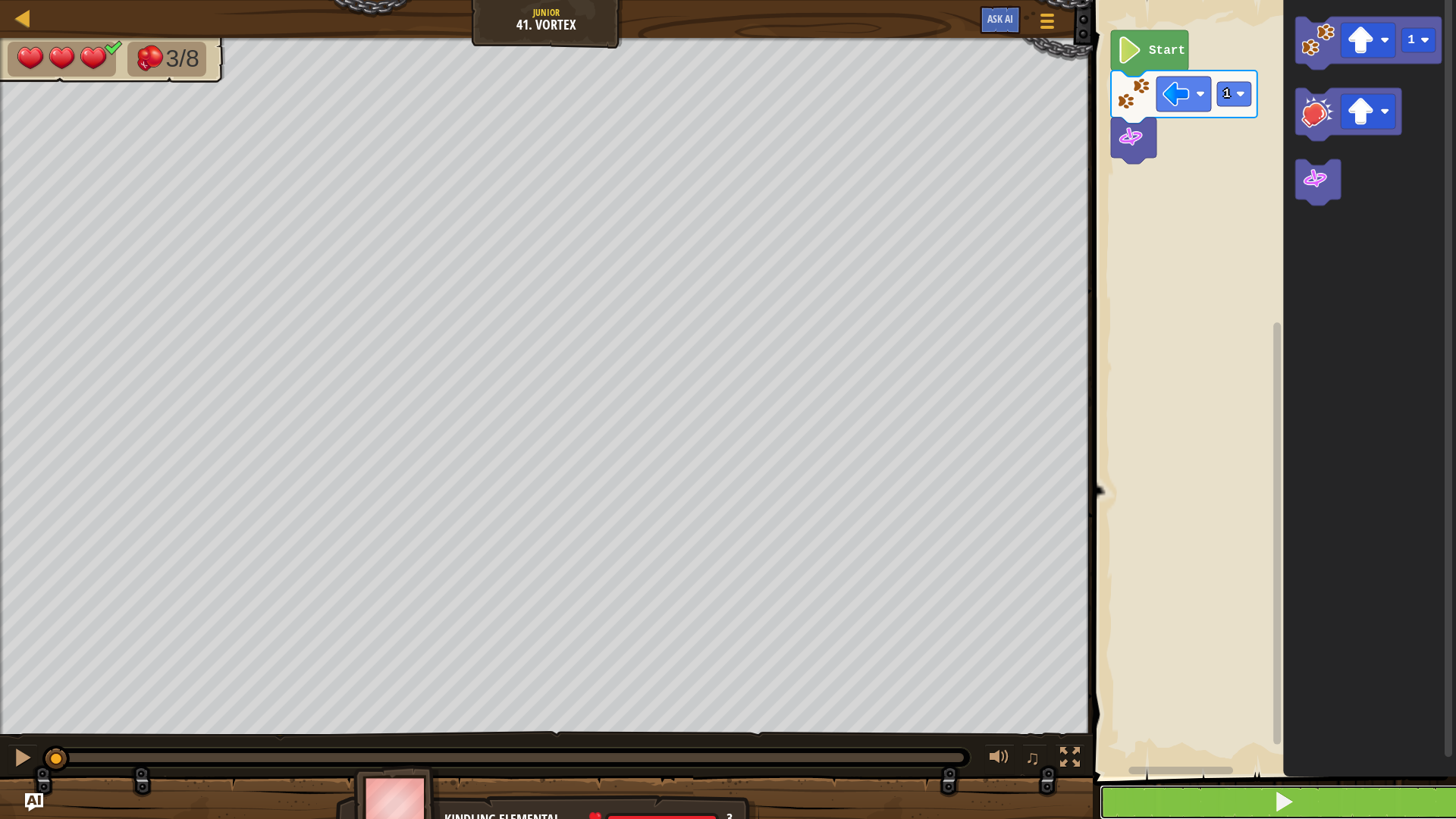
click at [1385, 716] on button at bounding box center [1283, 802] width 368 height 35
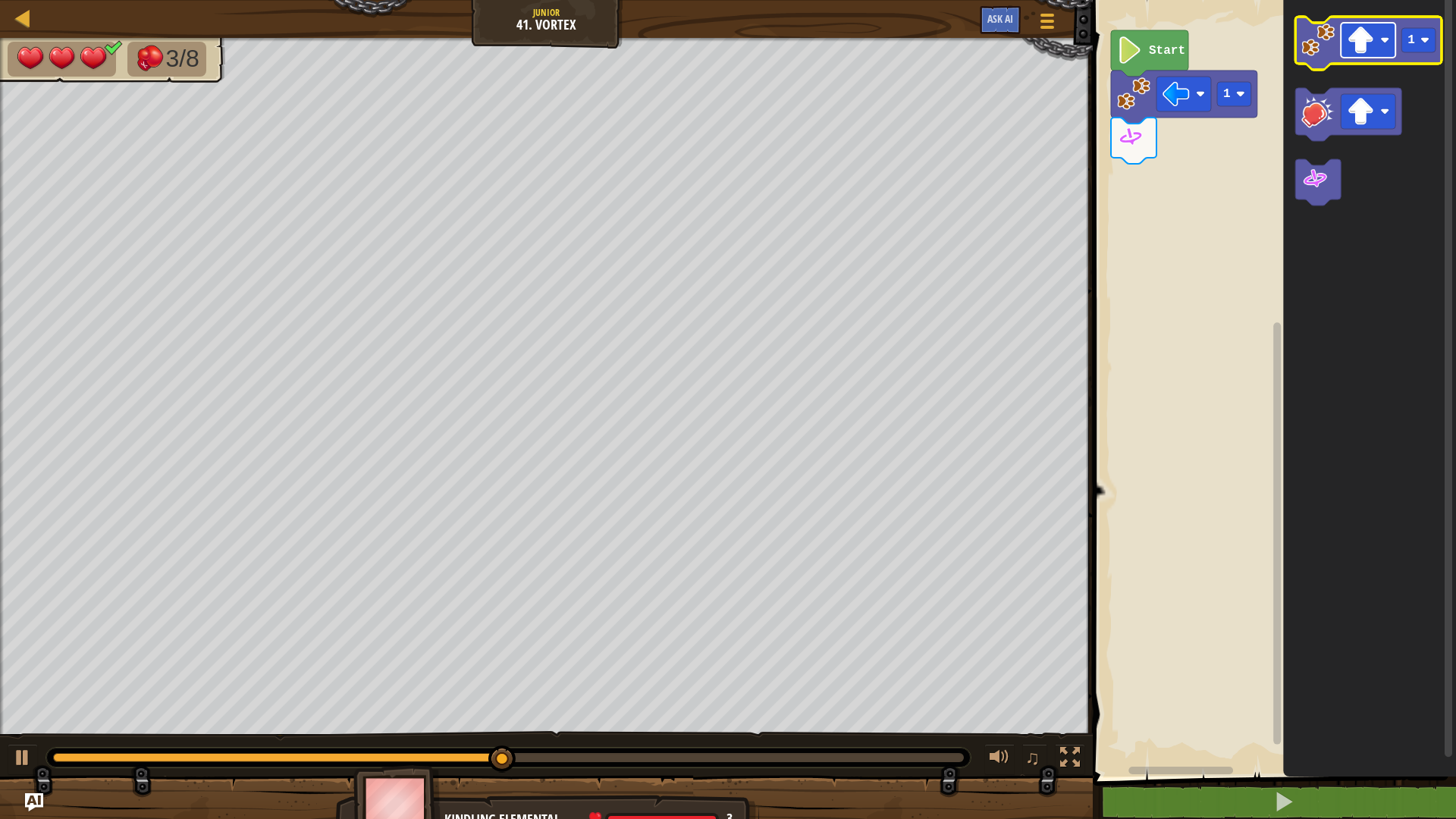
click at [1376, 49] on rect "Blockly Workspace" at bounding box center [1368, 40] width 55 height 35
click at [1322, 39] on image "Blockly Workspace" at bounding box center [1318, 40] width 34 height 34
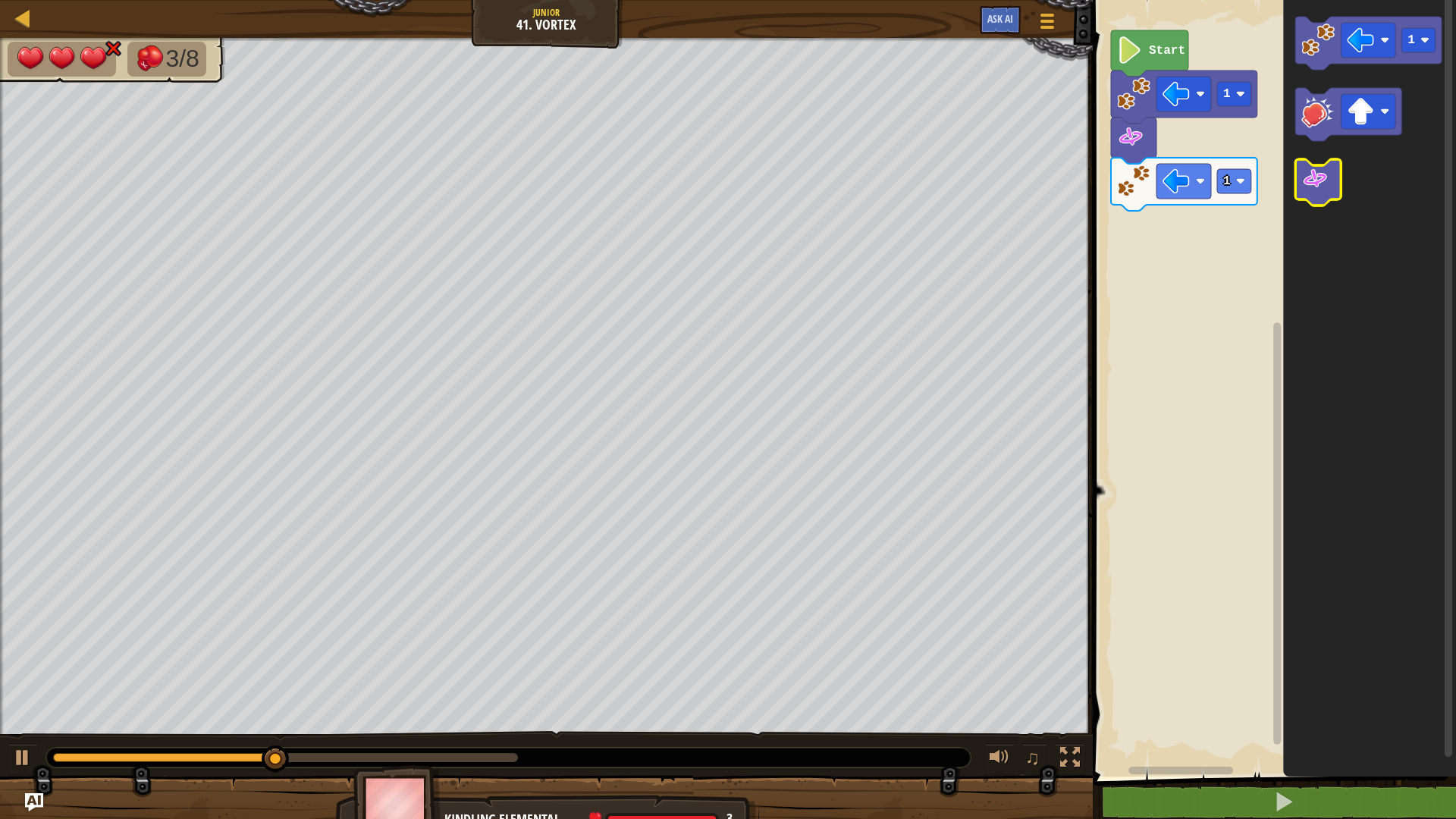
click at [1334, 170] on icon "Blockly Workspace" at bounding box center [1318, 182] width 45 height 46
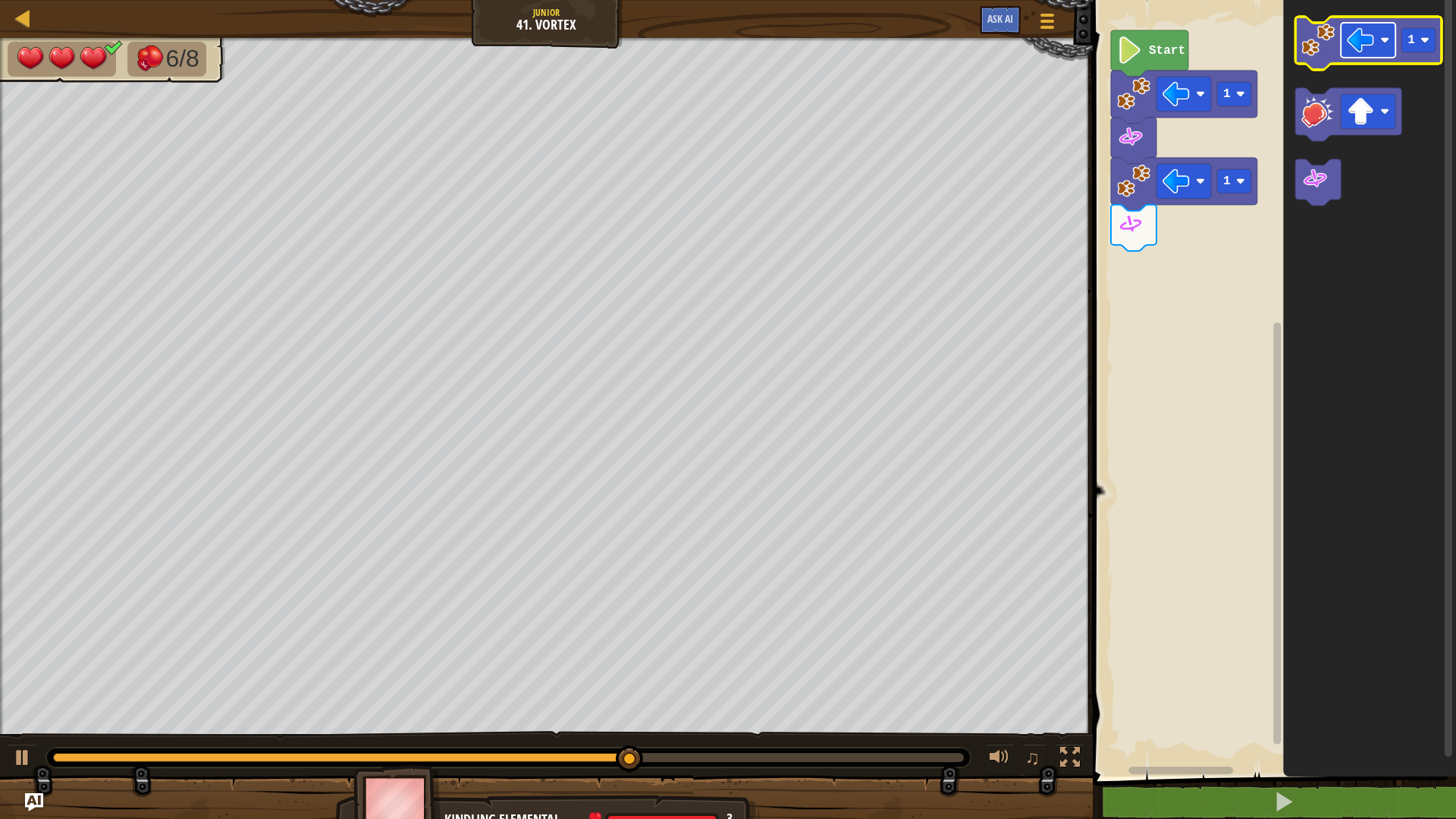
click at [1364, 57] on rect "Blockly Workspace" at bounding box center [1368, 40] width 55 height 35
click at [1336, 46] on icon "Blockly Workspace" at bounding box center [1368, 43] width 147 height 53
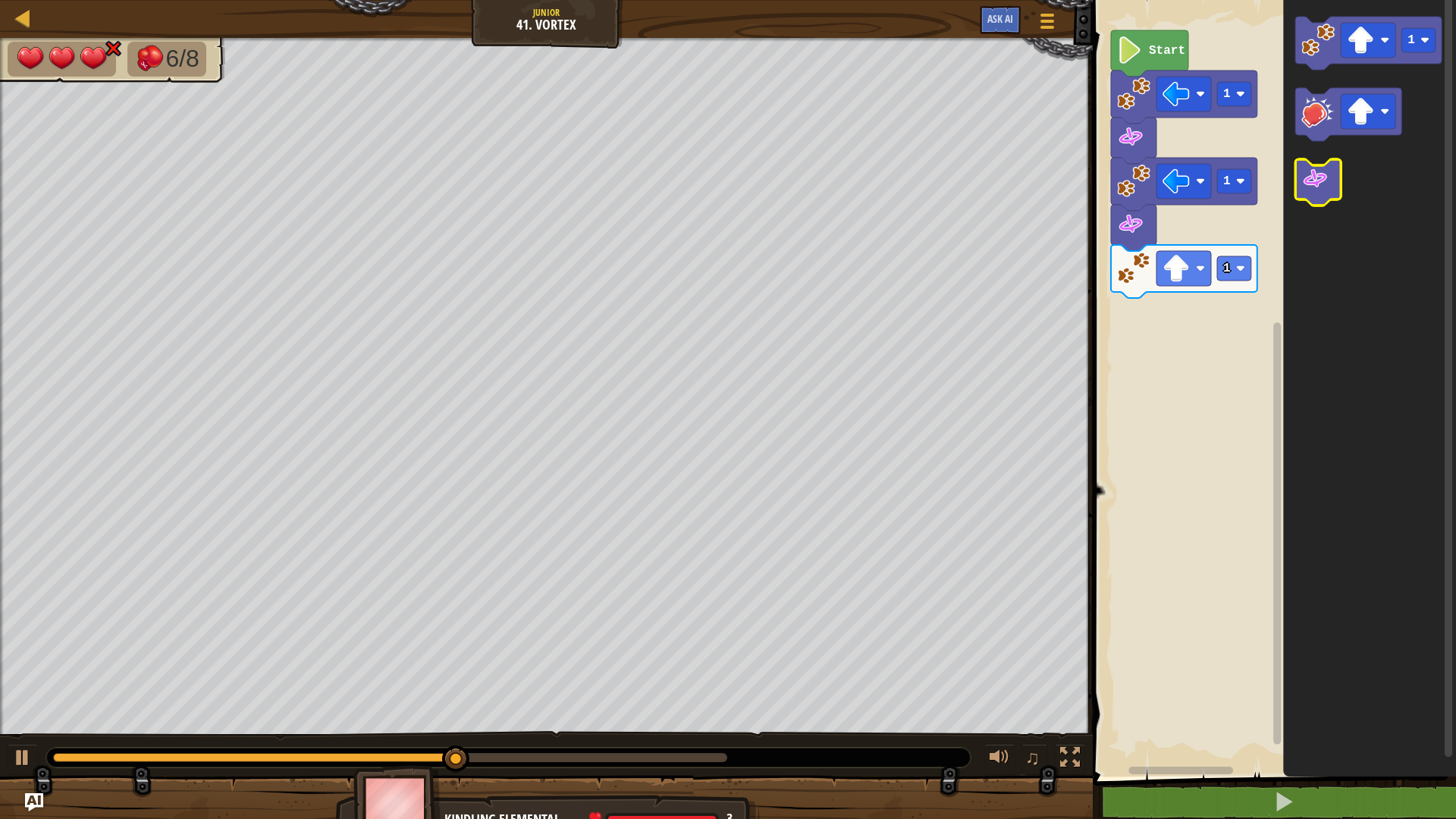
click at [1322, 165] on icon "Blockly Workspace" at bounding box center [1318, 182] width 45 height 46
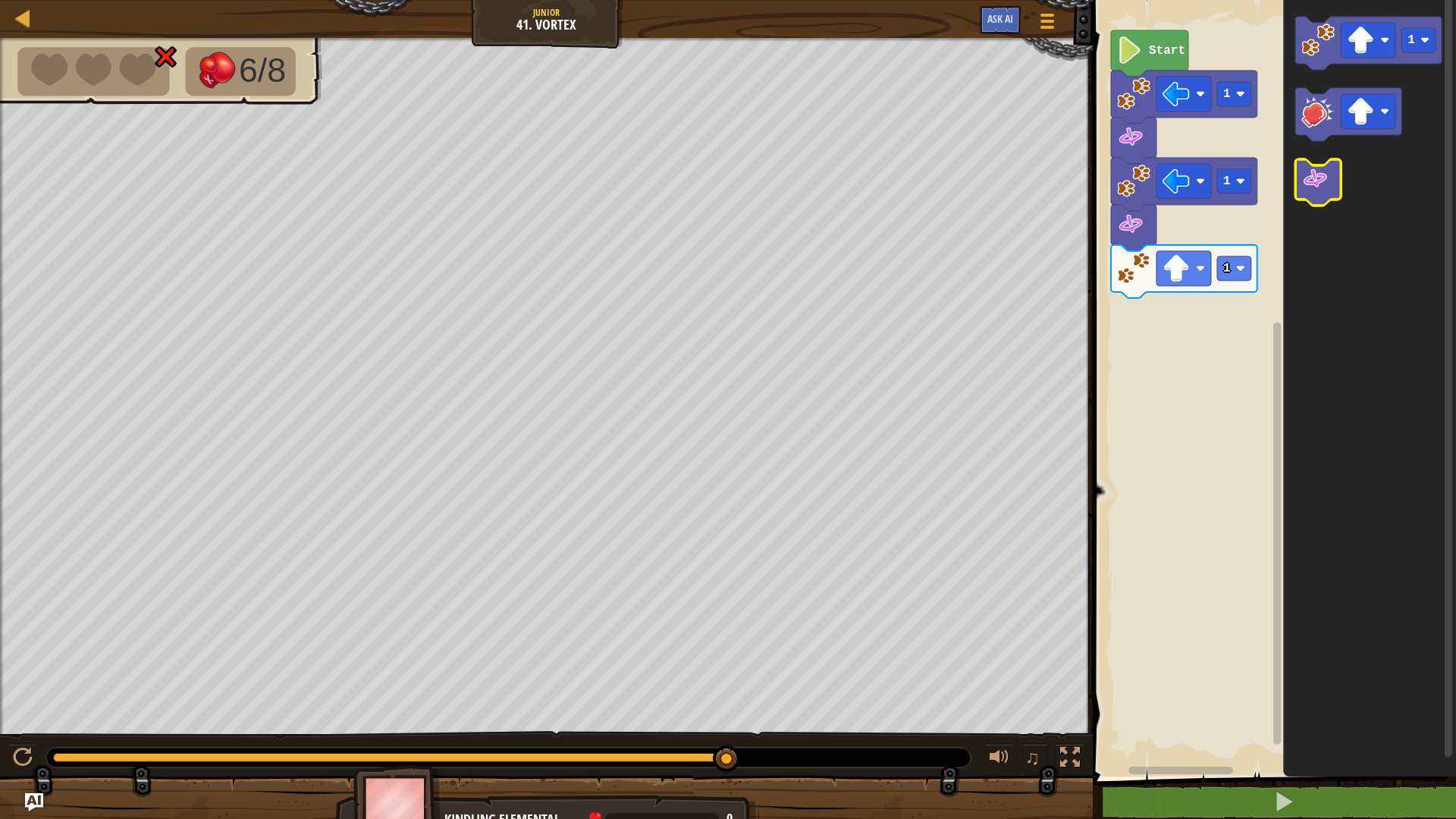
click at [1336, 190] on icon "Blockly Workspace" at bounding box center [1318, 182] width 45 height 46
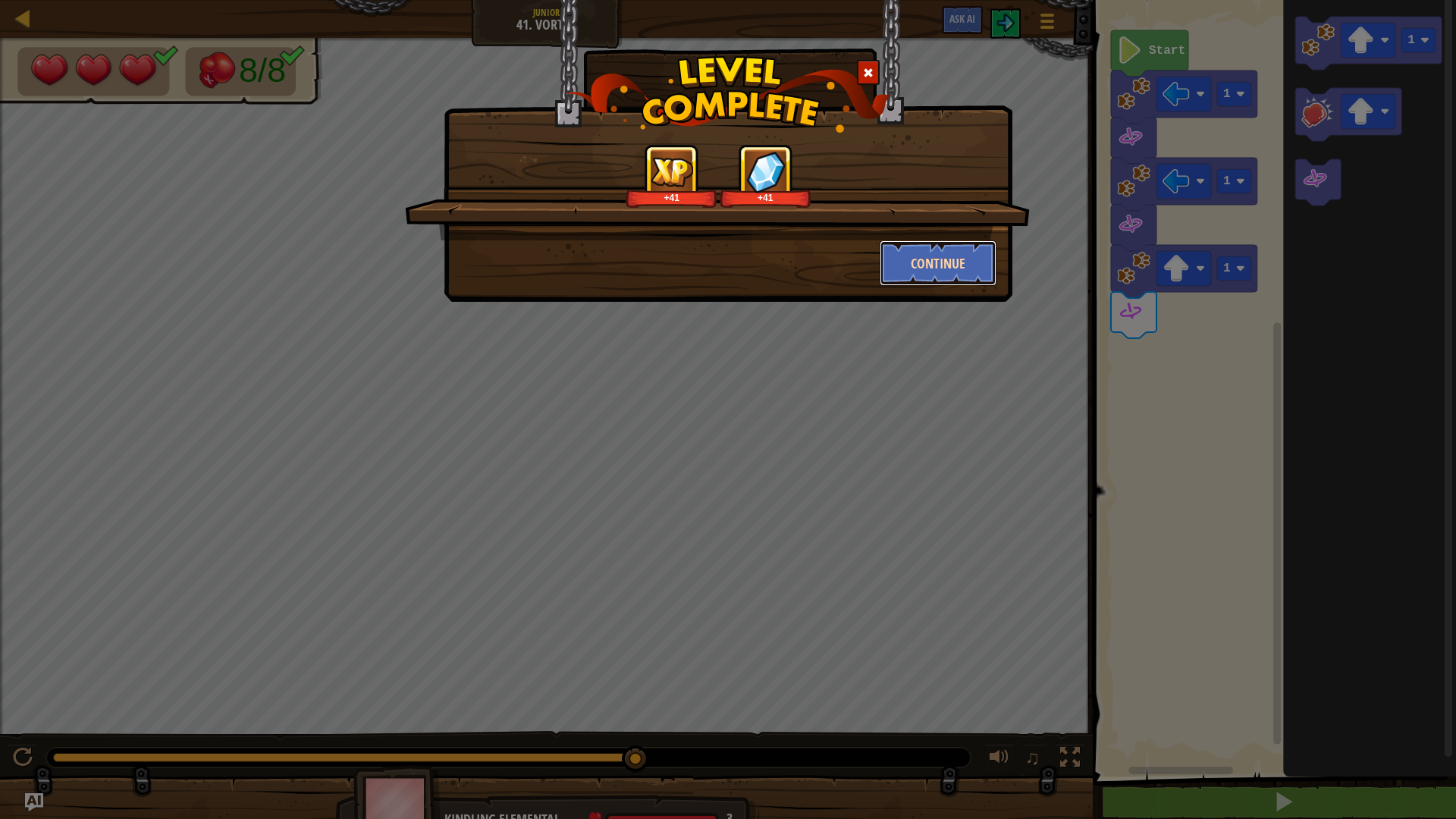
click at [933, 258] on button "Continue" at bounding box center [939, 263] width 118 height 46
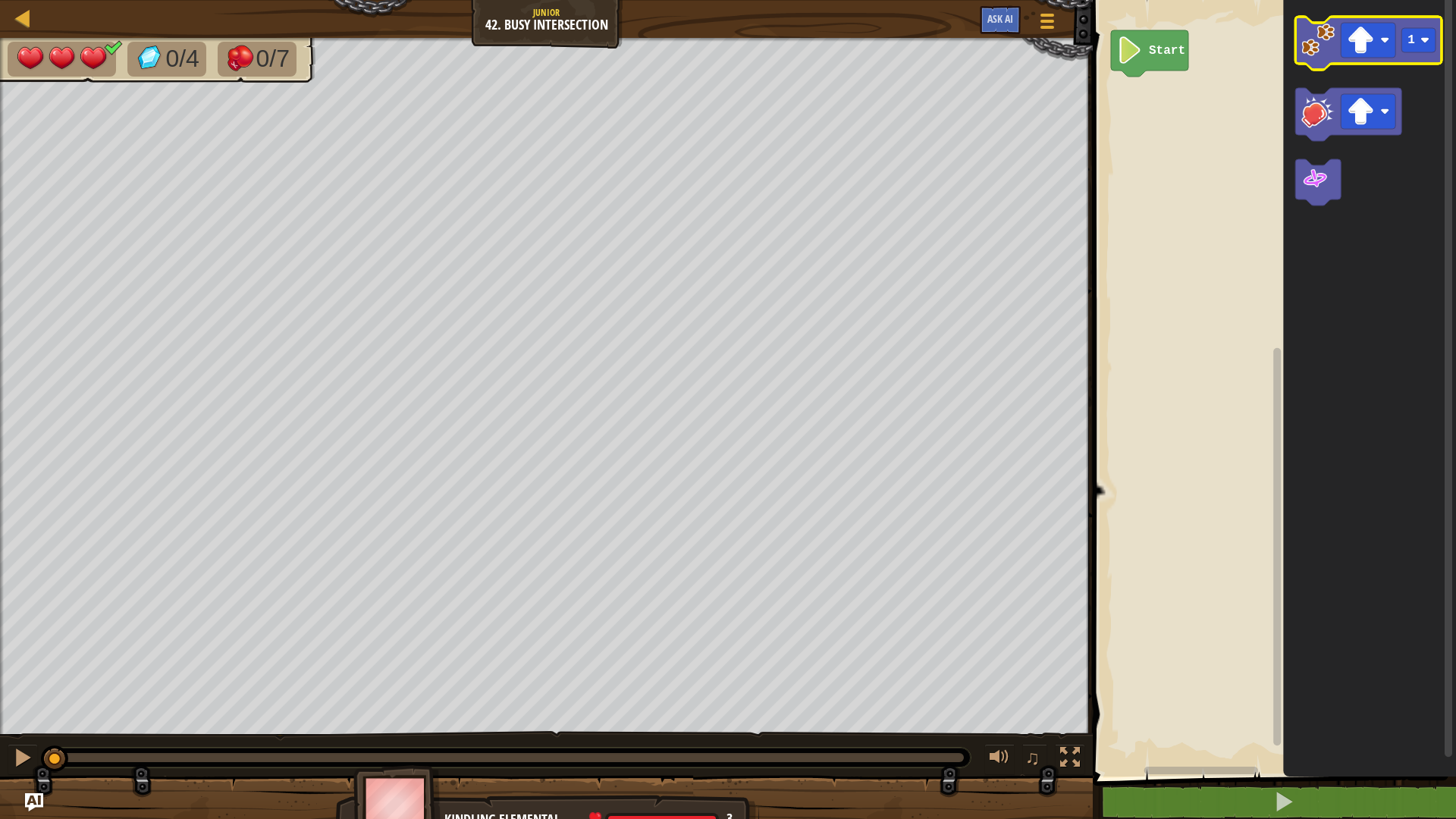
click at [1320, 51] on image "Blockly Workspace" at bounding box center [1318, 40] width 34 height 34
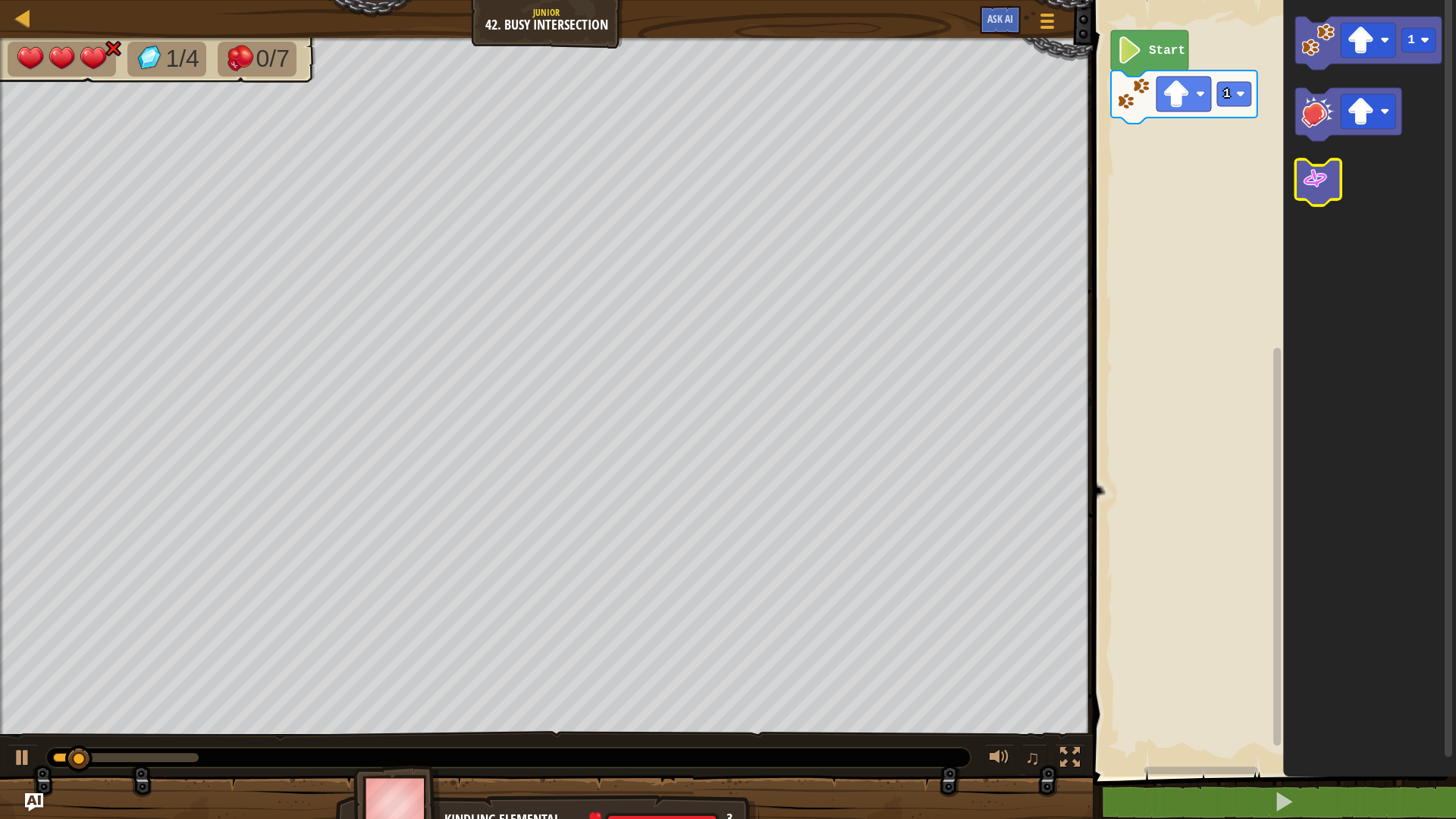
click at [1336, 181] on icon "Blockly Workspace" at bounding box center [1318, 182] width 45 height 46
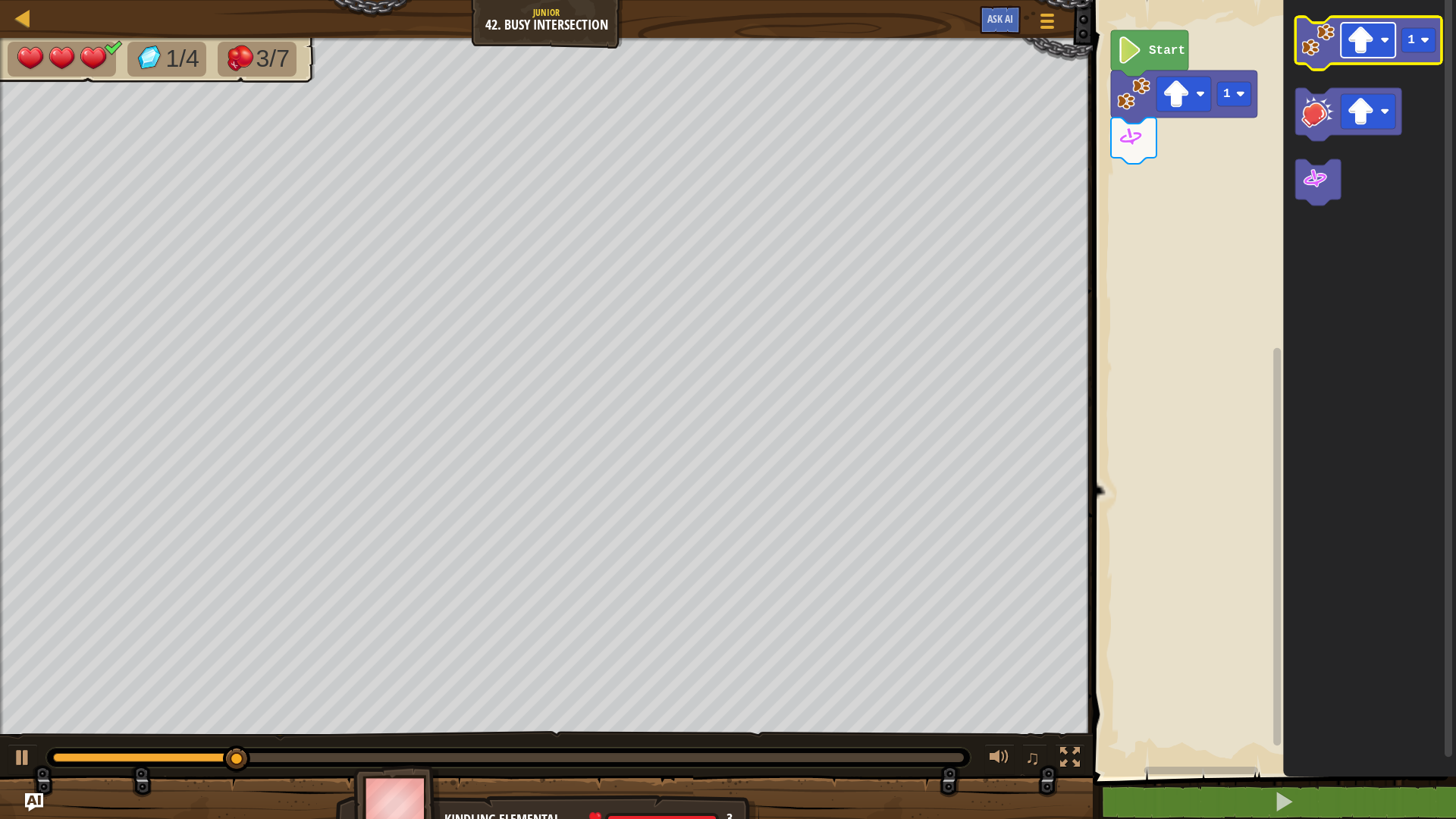
click at [1375, 46] on rect "Blockly Workspace" at bounding box center [1368, 40] width 55 height 35
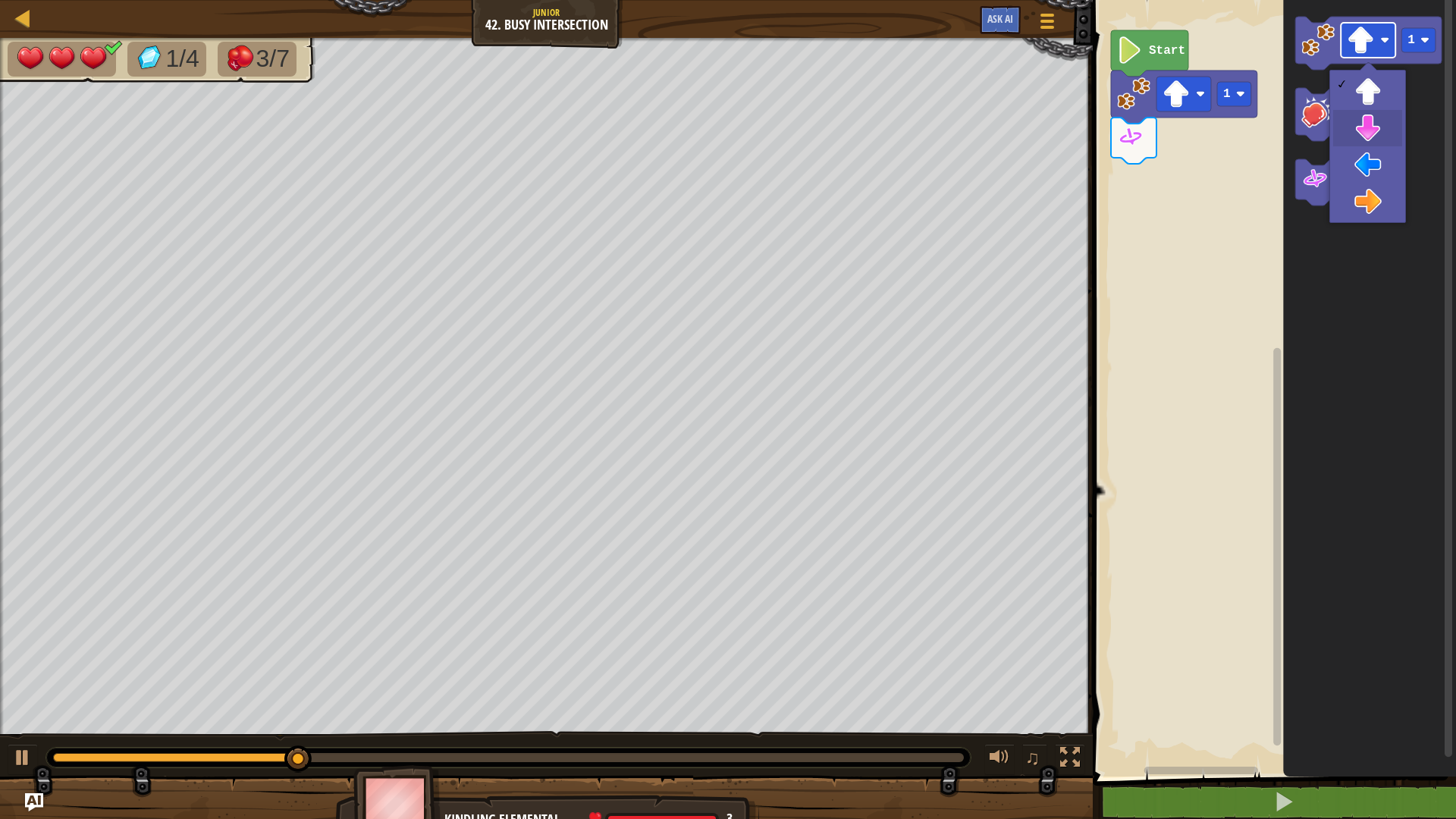
drag, startPoint x: 1378, startPoint y: 120, endPoint x: 1390, endPoint y: 45, distance: 76.0
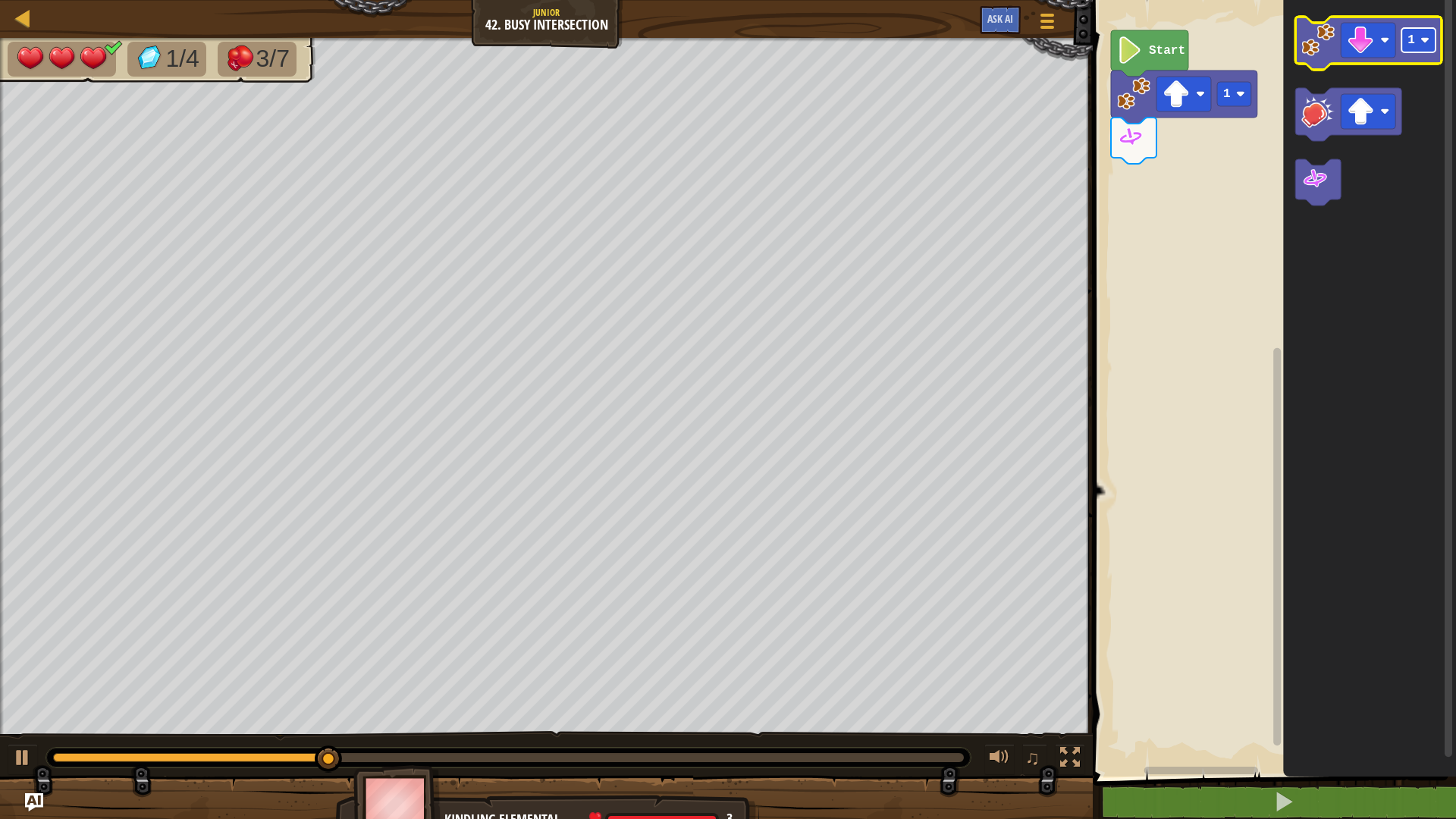
click at [1431, 35] on rect "Blockly Workspace" at bounding box center [1418, 40] width 35 height 24
click at [1316, 44] on image "Blockly Workspace" at bounding box center [1318, 40] width 34 height 34
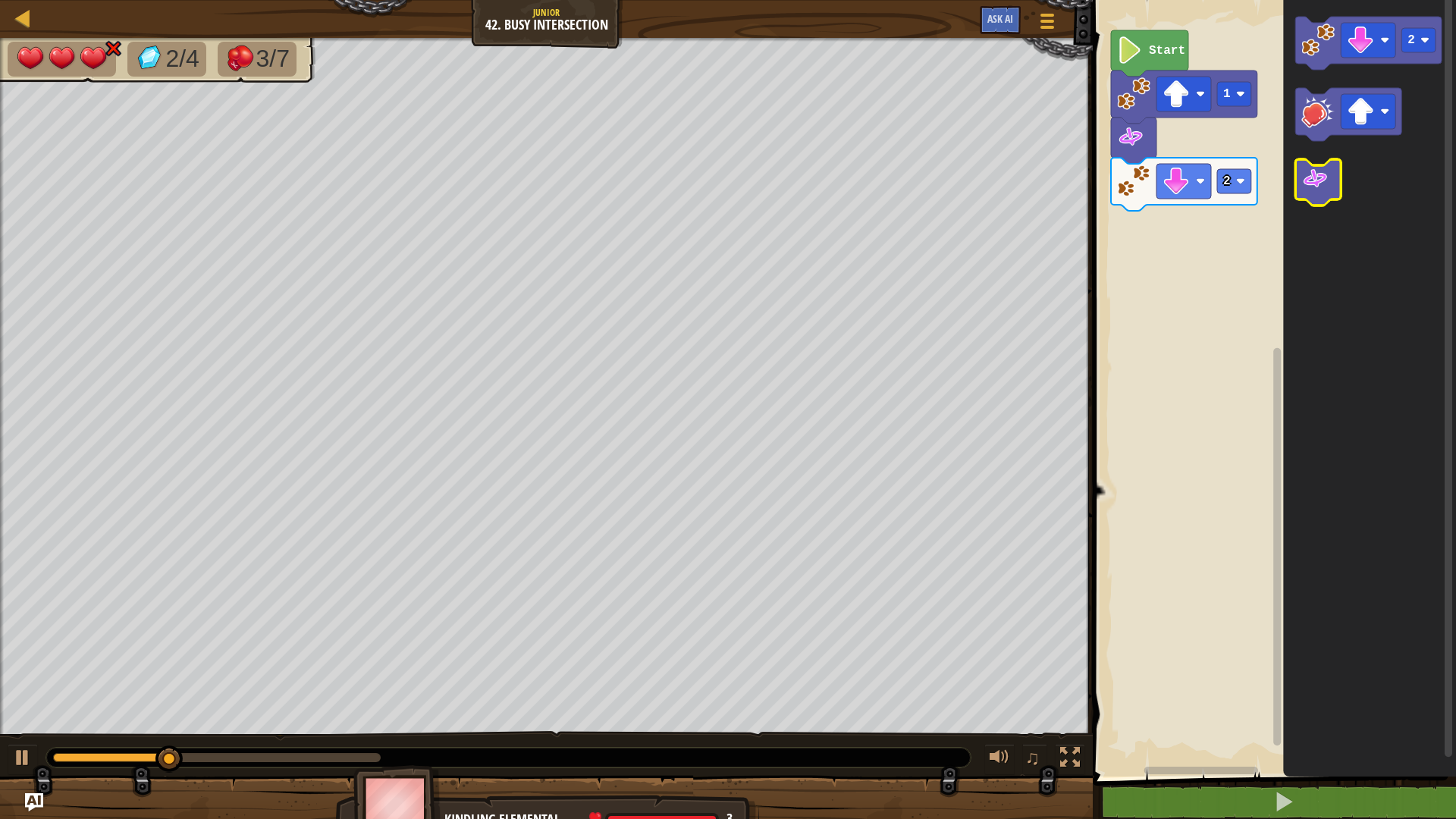
click at [1330, 183] on icon "Blockly Workspace" at bounding box center [1318, 182] width 45 height 46
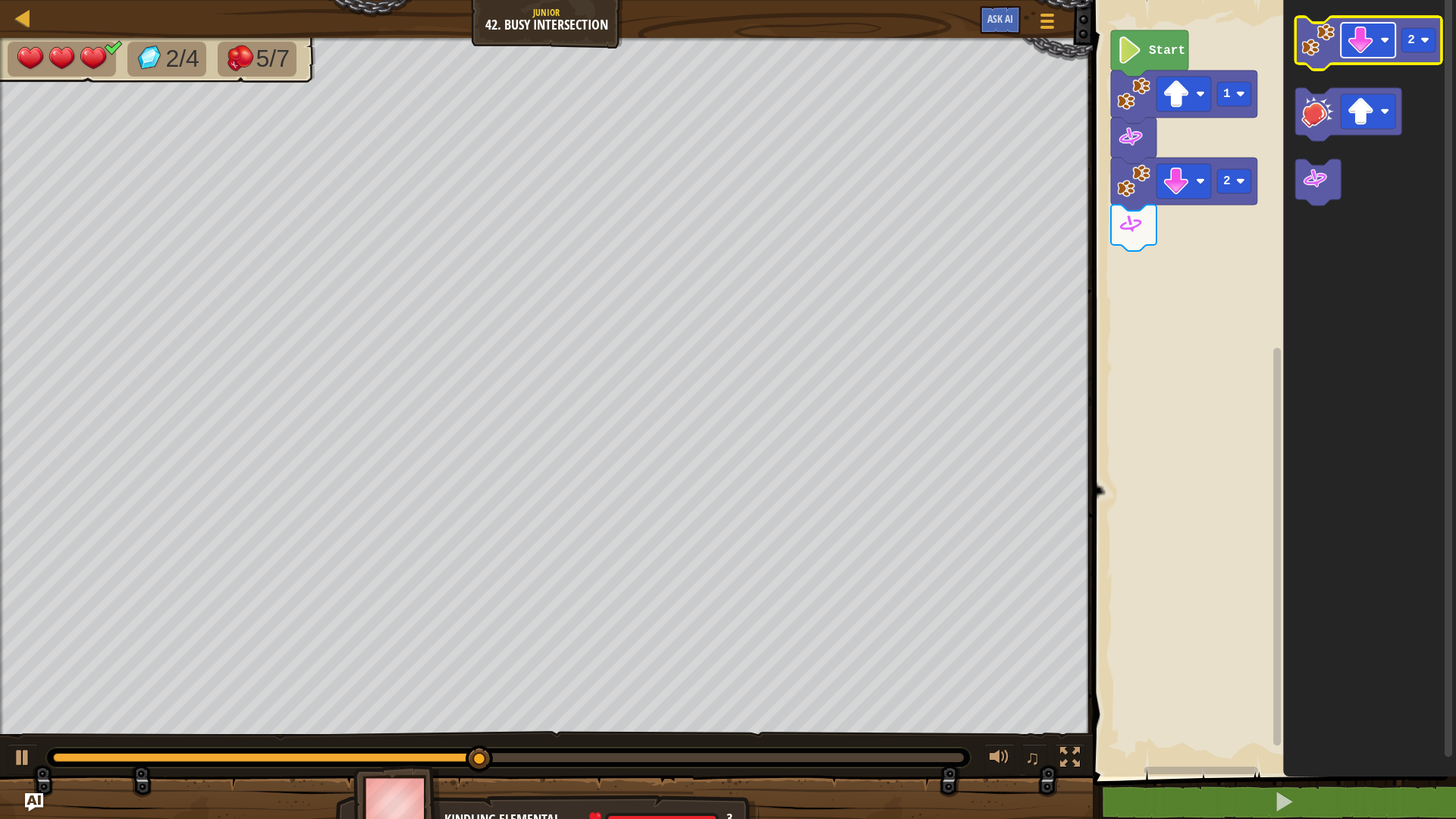
click at [1352, 49] on image "Blockly Workspace" at bounding box center [1360, 40] width 27 height 27
click at [1432, 46] on rect "Blockly Workspace" at bounding box center [1418, 40] width 35 height 24
click at [1325, 45] on image "Blockly Workspace" at bounding box center [1318, 40] width 34 height 34
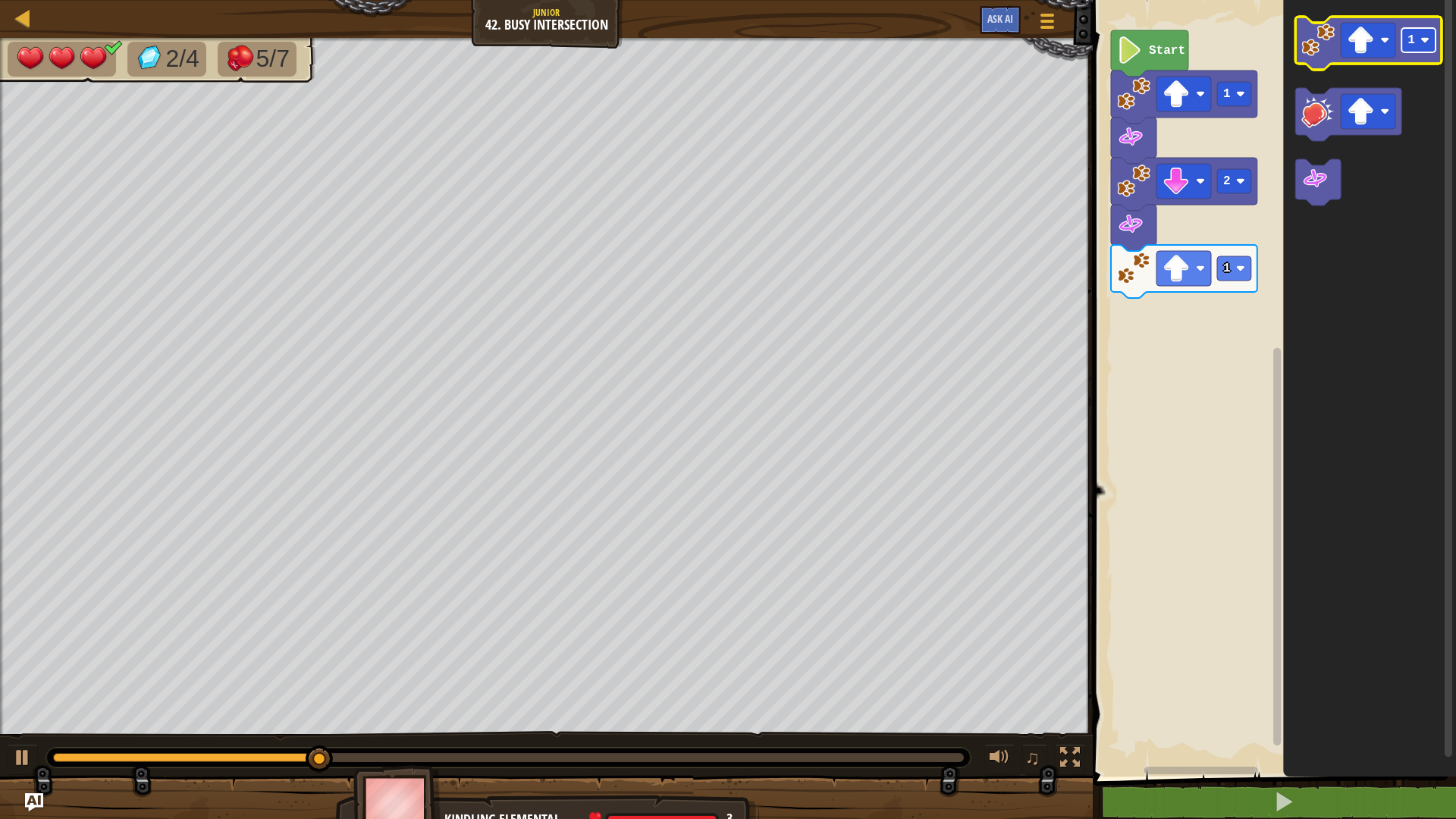
click at [1416, 40] on rect "Blockly Workspace" at bounding box center [1418, 40] width 35 height 24
click at [1357, 44] on image "Blockly Workspace" at bounding box center [1360, 40] width 27 height 27
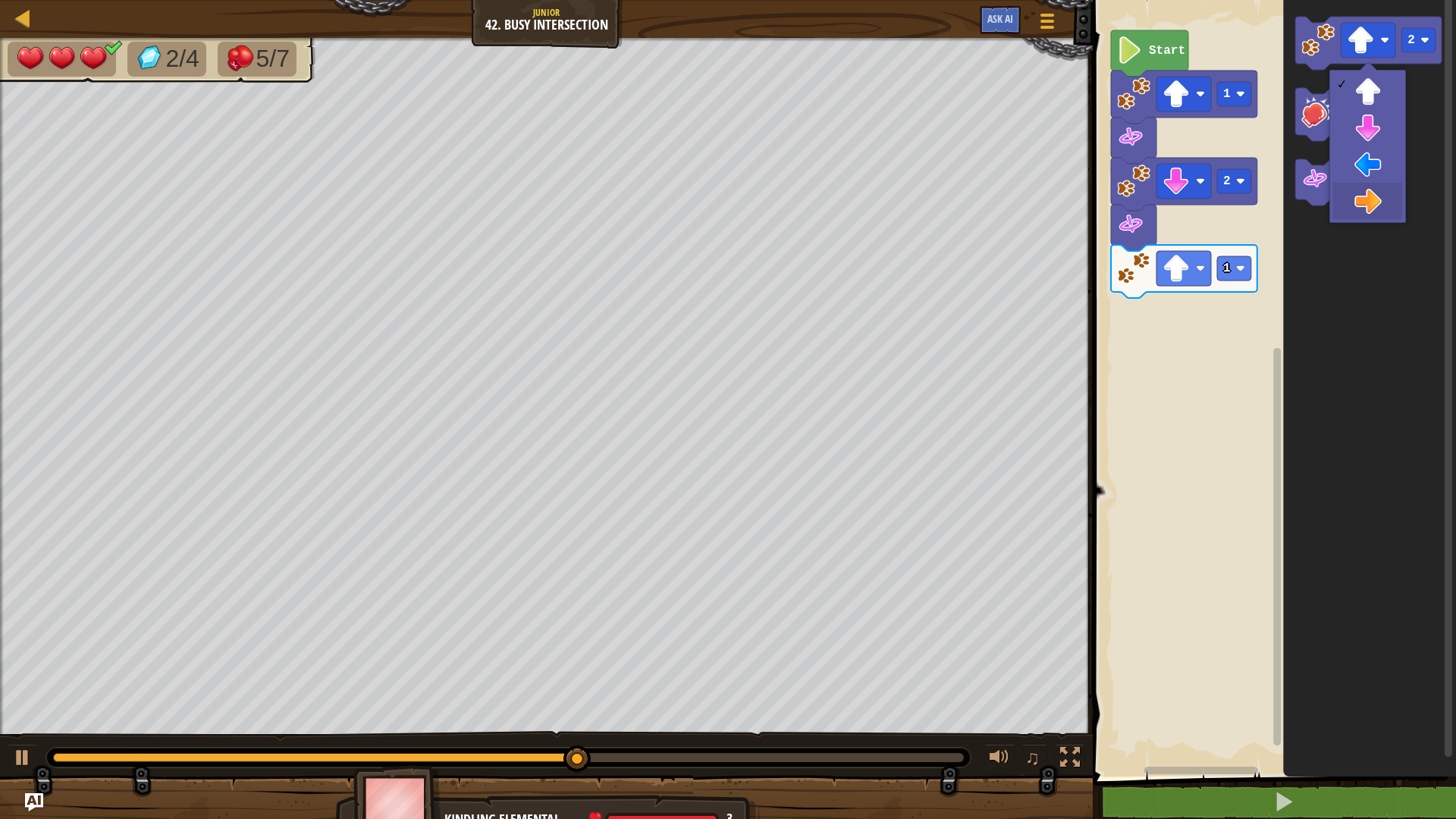
drag, startPoint x: 1375, startPoint y: 203, endPoint x: 1376, endPoint y: 185, distance: 18.0
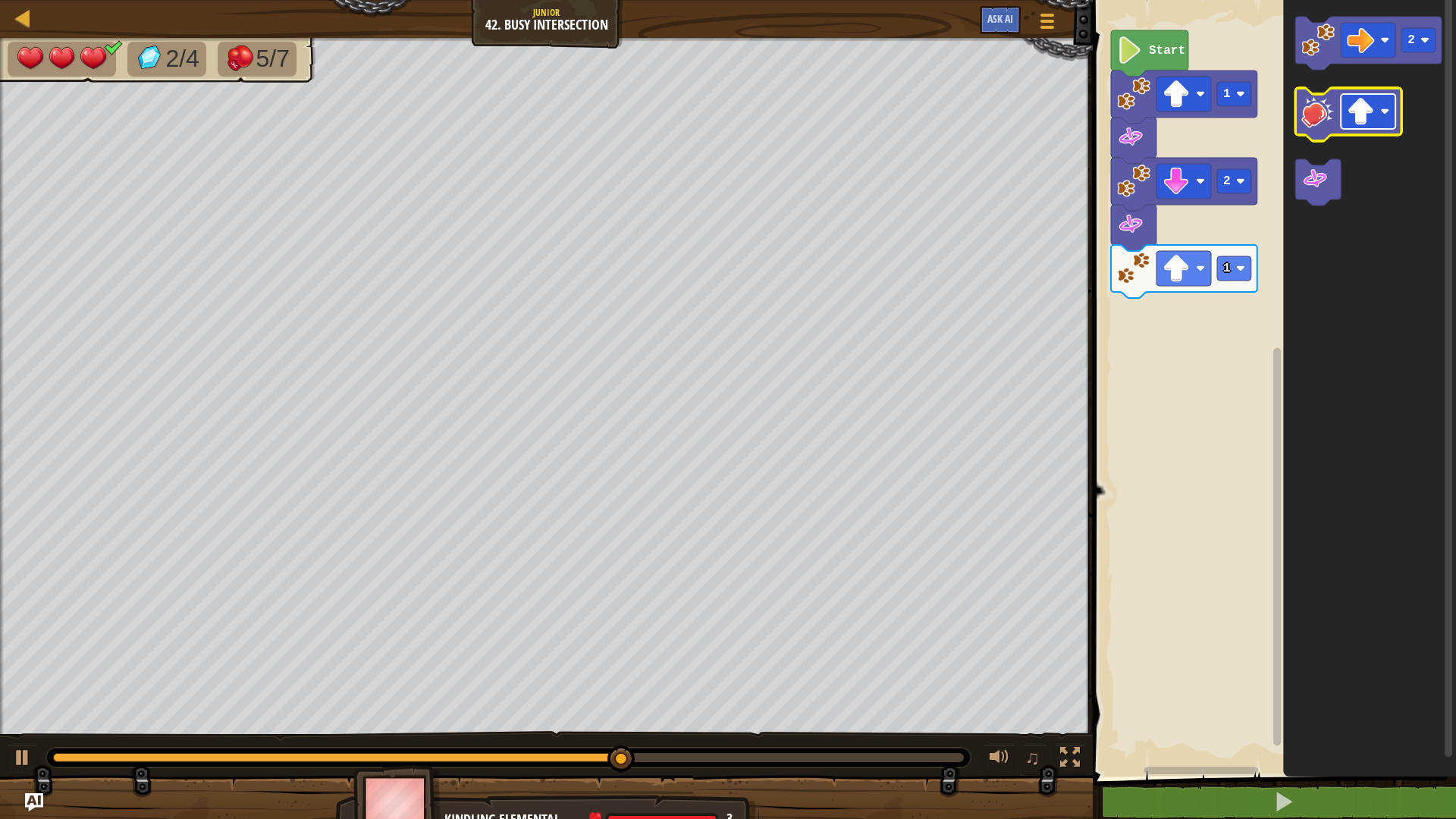
click at [1384, 125] on rect "Blockly Workspace" at bounding box center [1368, 111] width 55 height 35
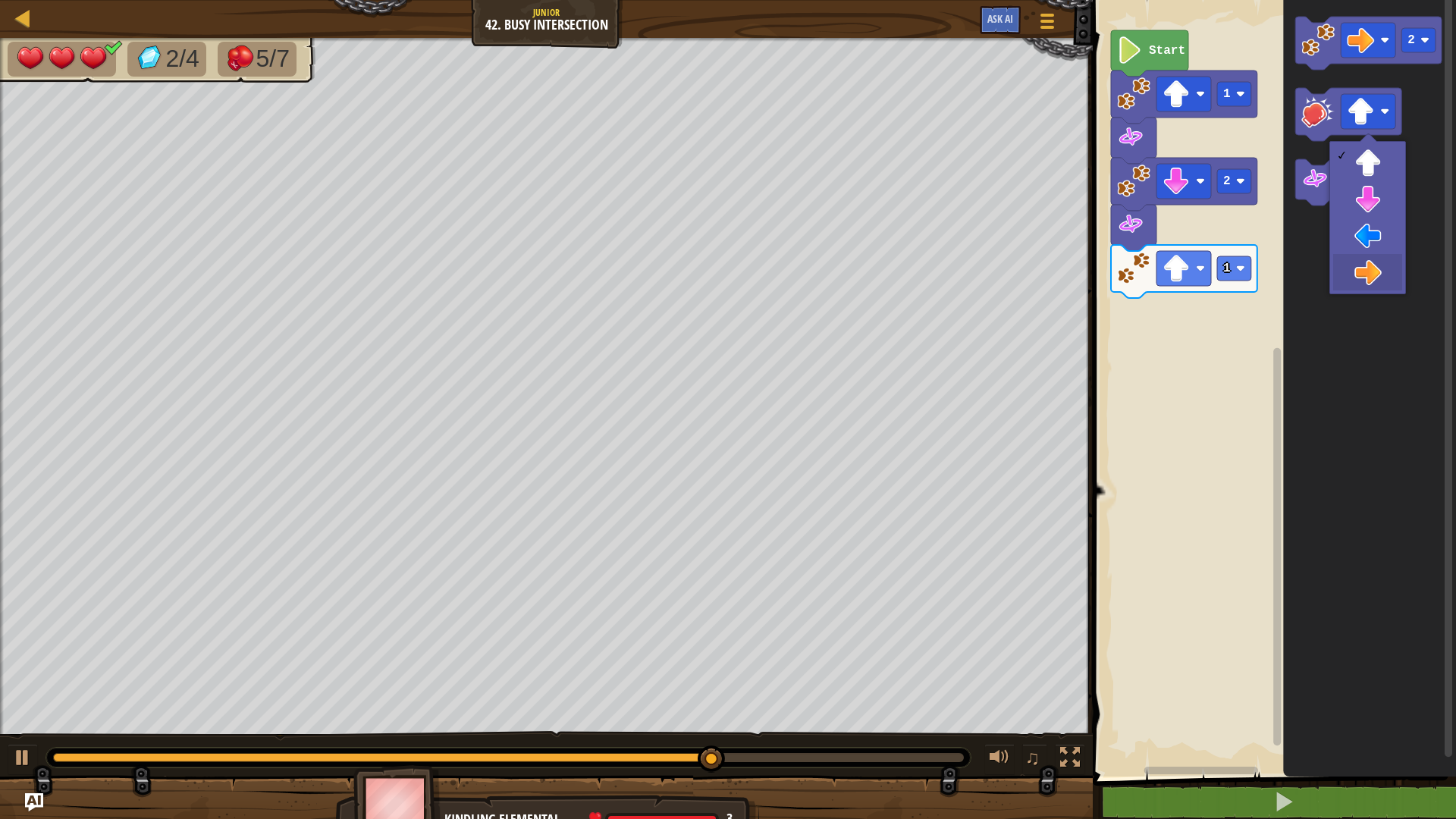
drag, startPoint x: 1375, startPoint y: 272, endPoint x: 1376, endPoint y: 263, distance: 9.1
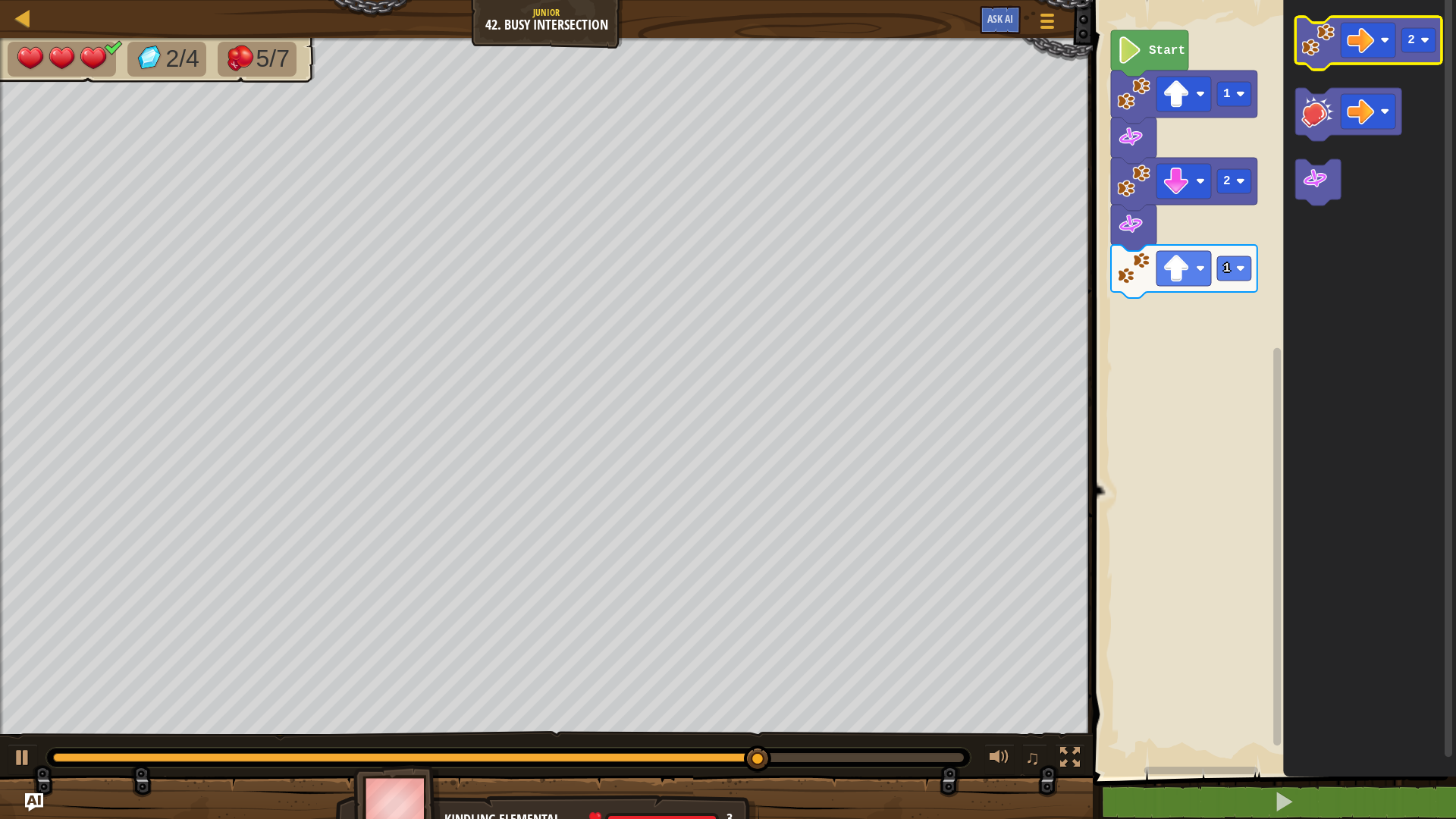
click at [1316, 44] on image "Blockly Workspace" at bounding box center [1318, 40] width 34 height 34
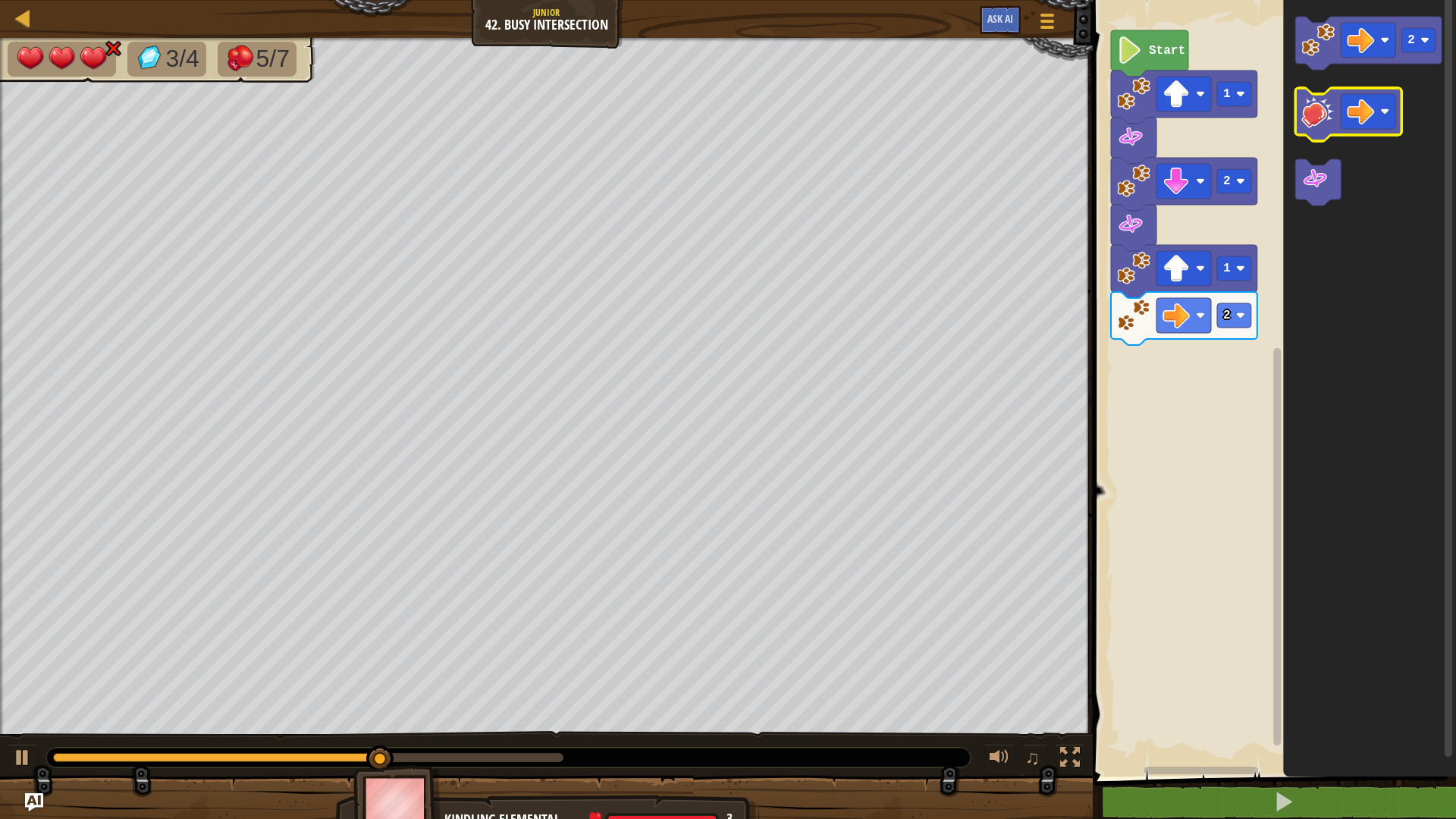
click at [1325, 117] on image "Blockly Workspace" at bounding box center [1318, 112] width 34 height 34
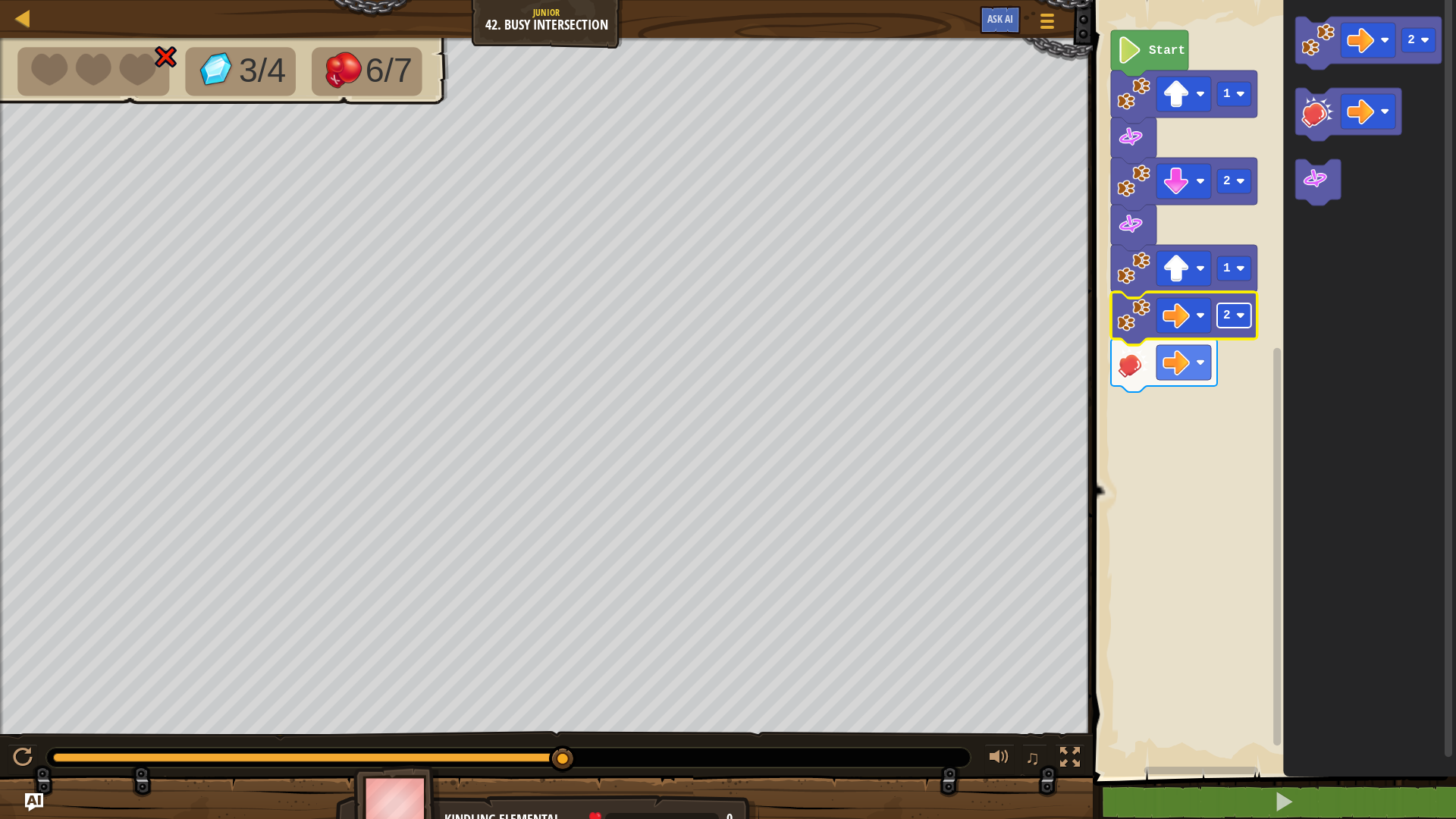
click at [1233, 309] on rect "Blockly Workspace" at bounding box center [1234, 315] width 35 height 24
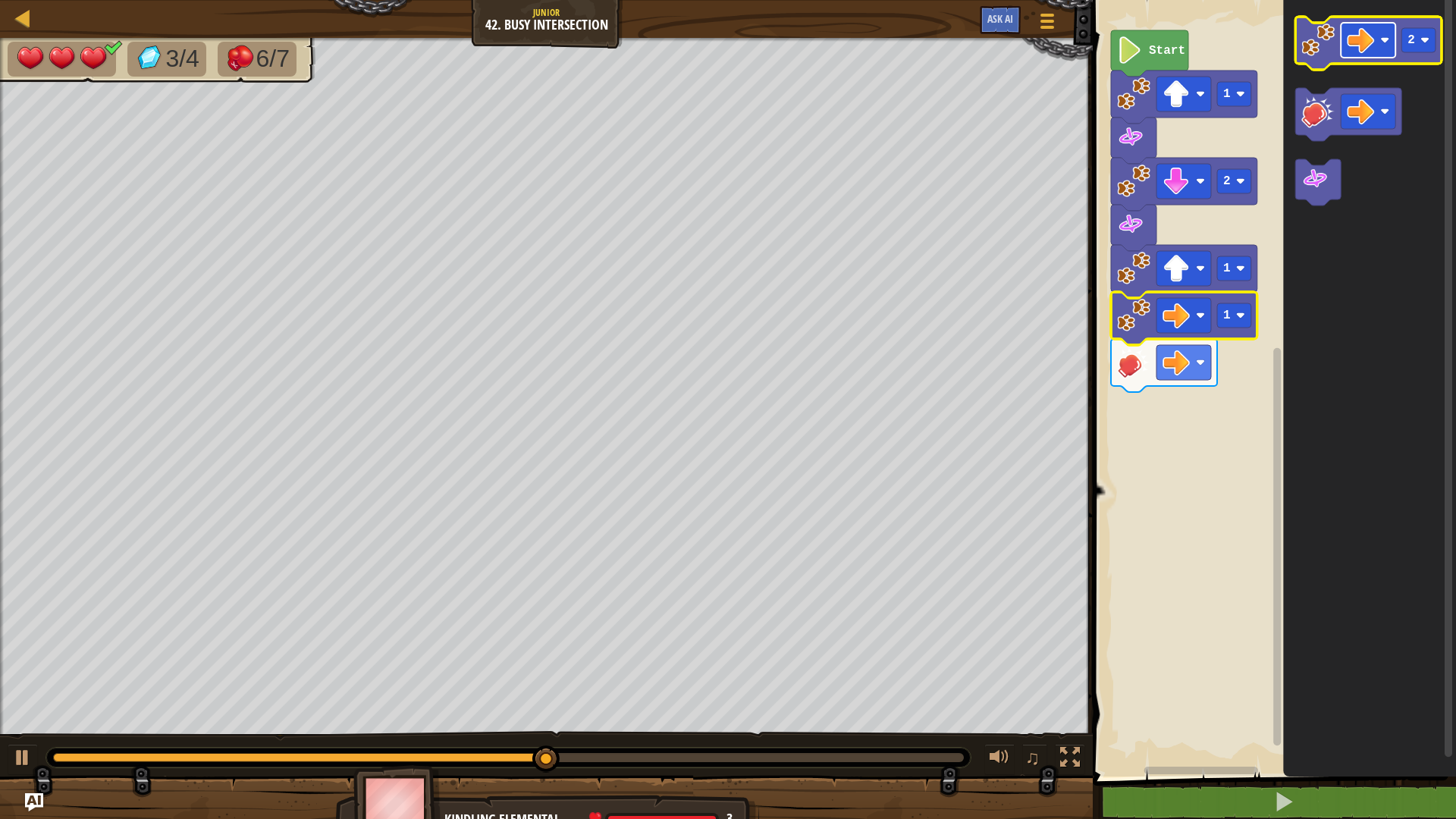
click at [1377, 52] on rect "Blockly Workspace" at bounding box center [1368, 40] width 55 height 35
click at [1426, 36] on image "Blockly Workspace" at bounding box center [1425, 40] width 9 height 9
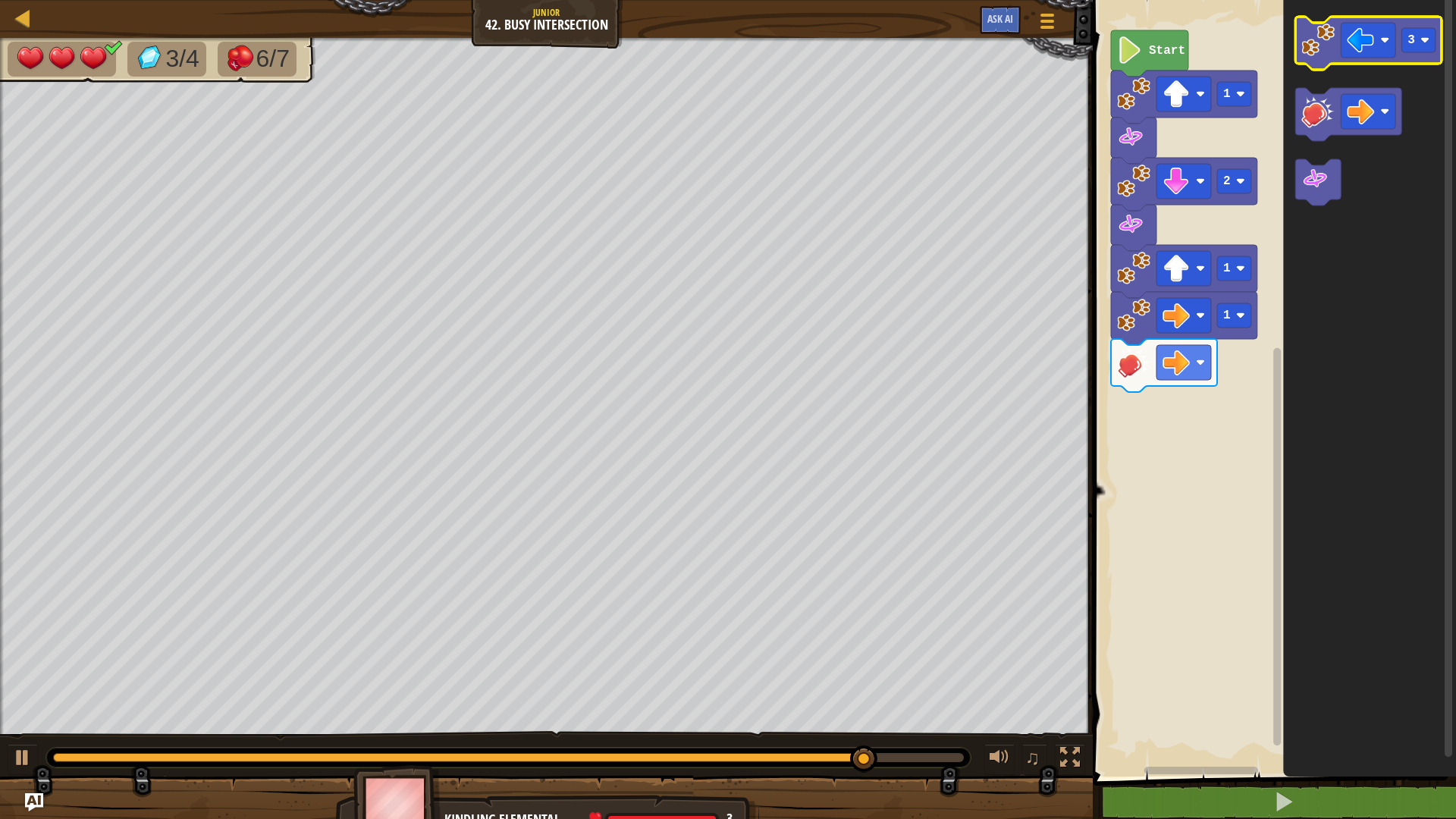
click at [1334, 50] on image "Blockly Workspace" at bounding box center [1318, 40] width 34 height 34
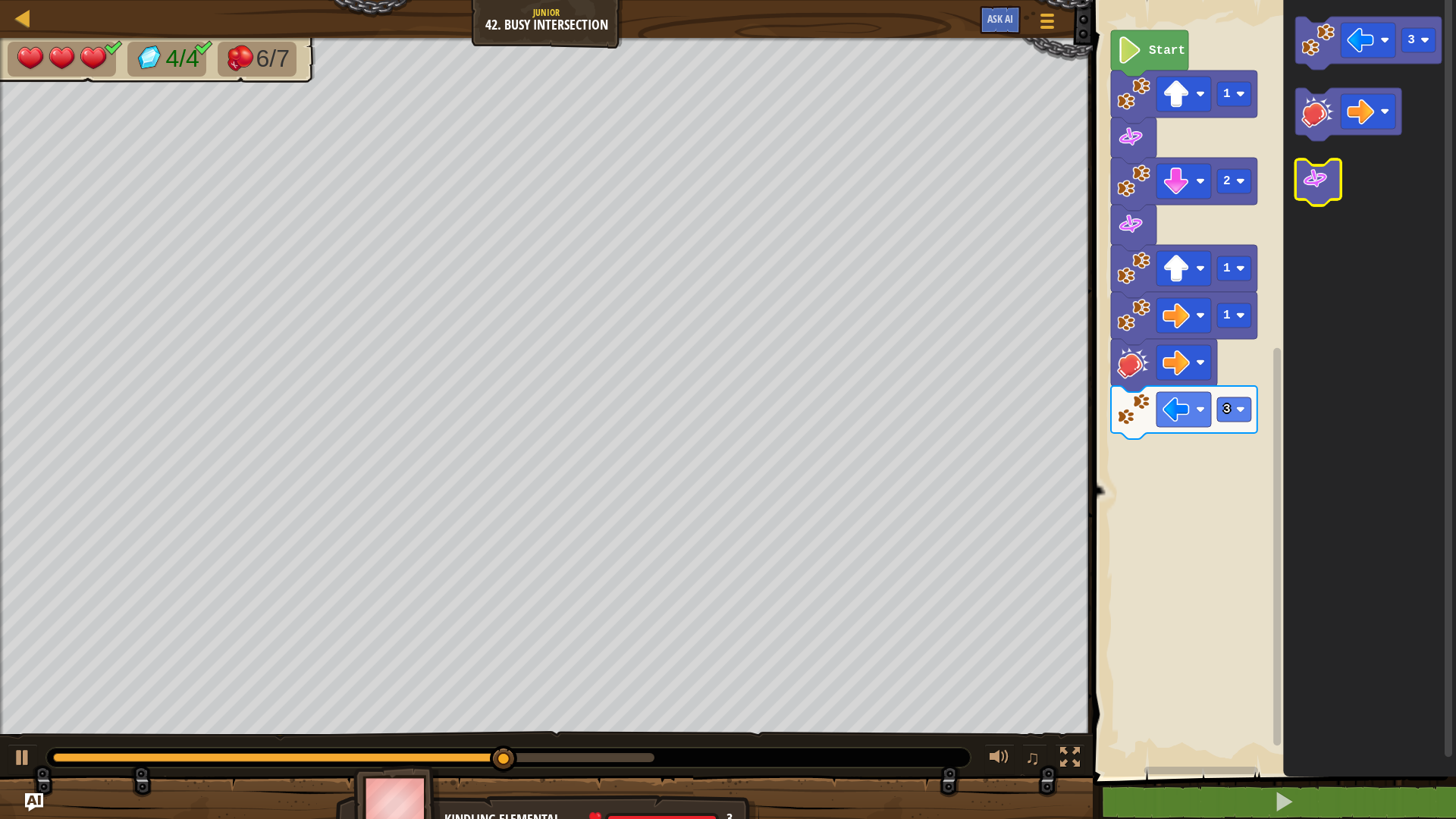
click at [1326, 180] on image "Blockly Workspace" at bounding box center [1315, 179] width 27 height 27
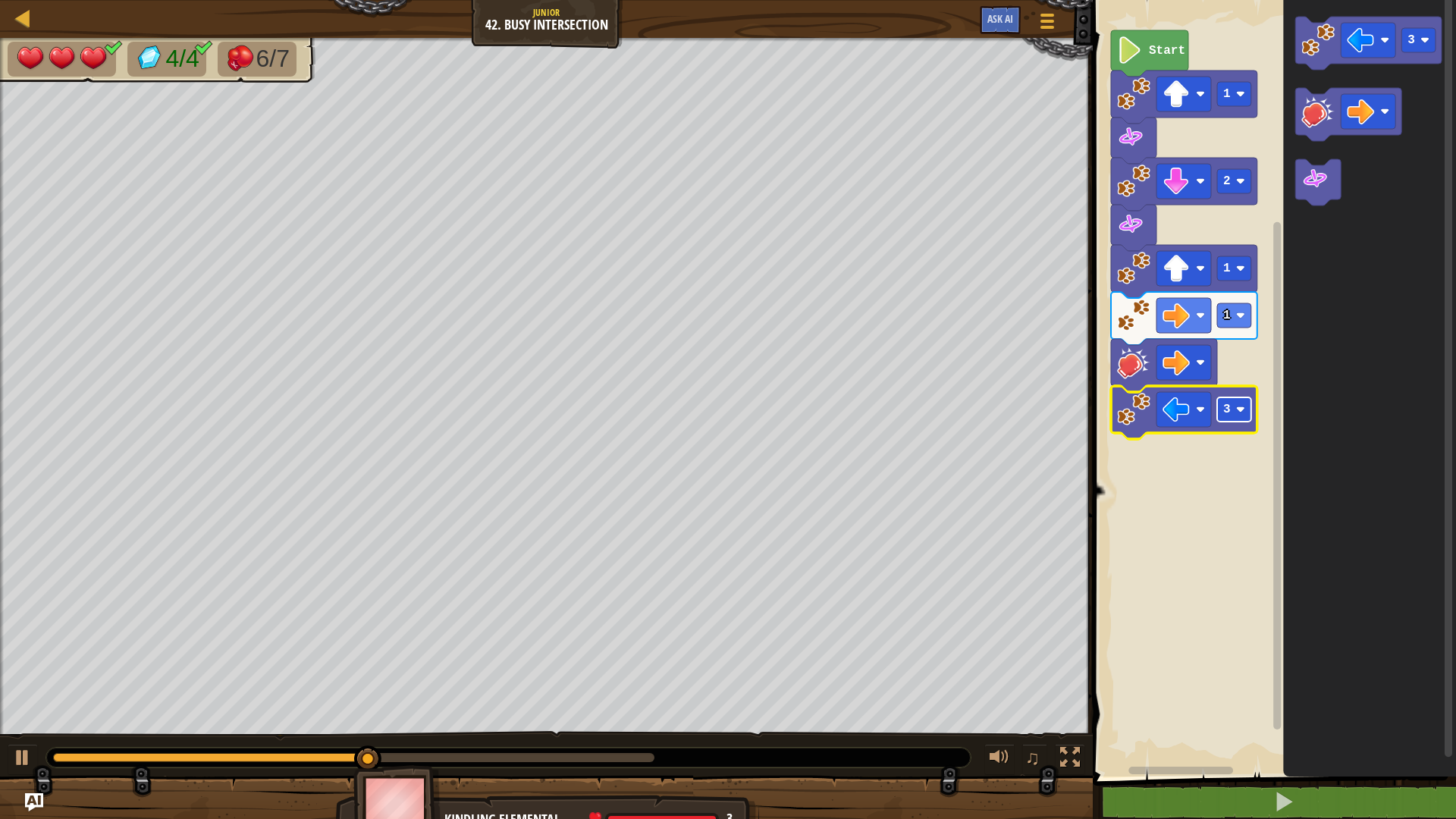
click at [1235, 411] on rect "Blockly Workspace" at bounding box center [1234, 410] width 35 height 24
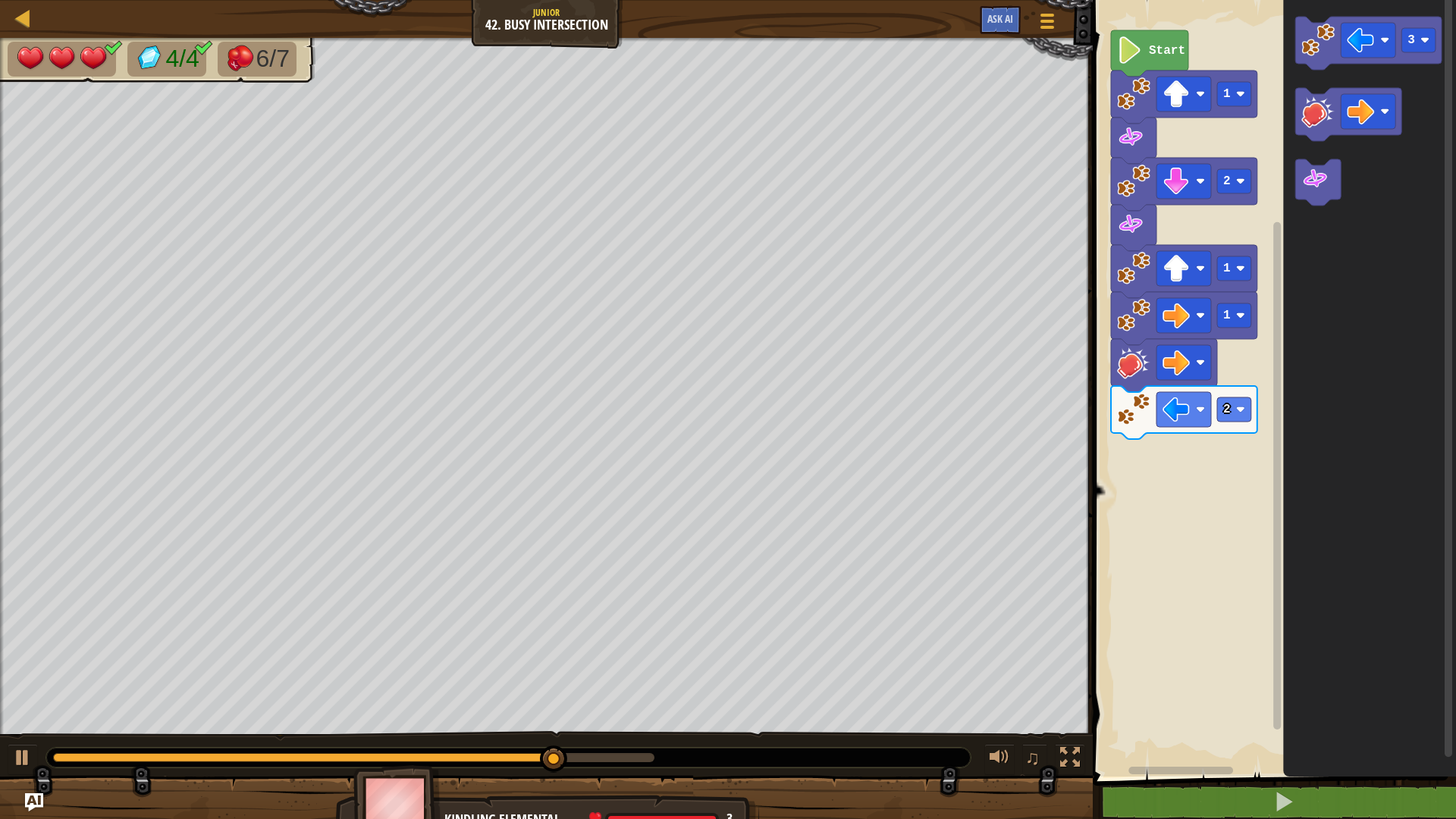
click at [1243, 392] on div "Start 1 2 1 1 2 3" at bounding box center [1272, 384] width 368 height 784
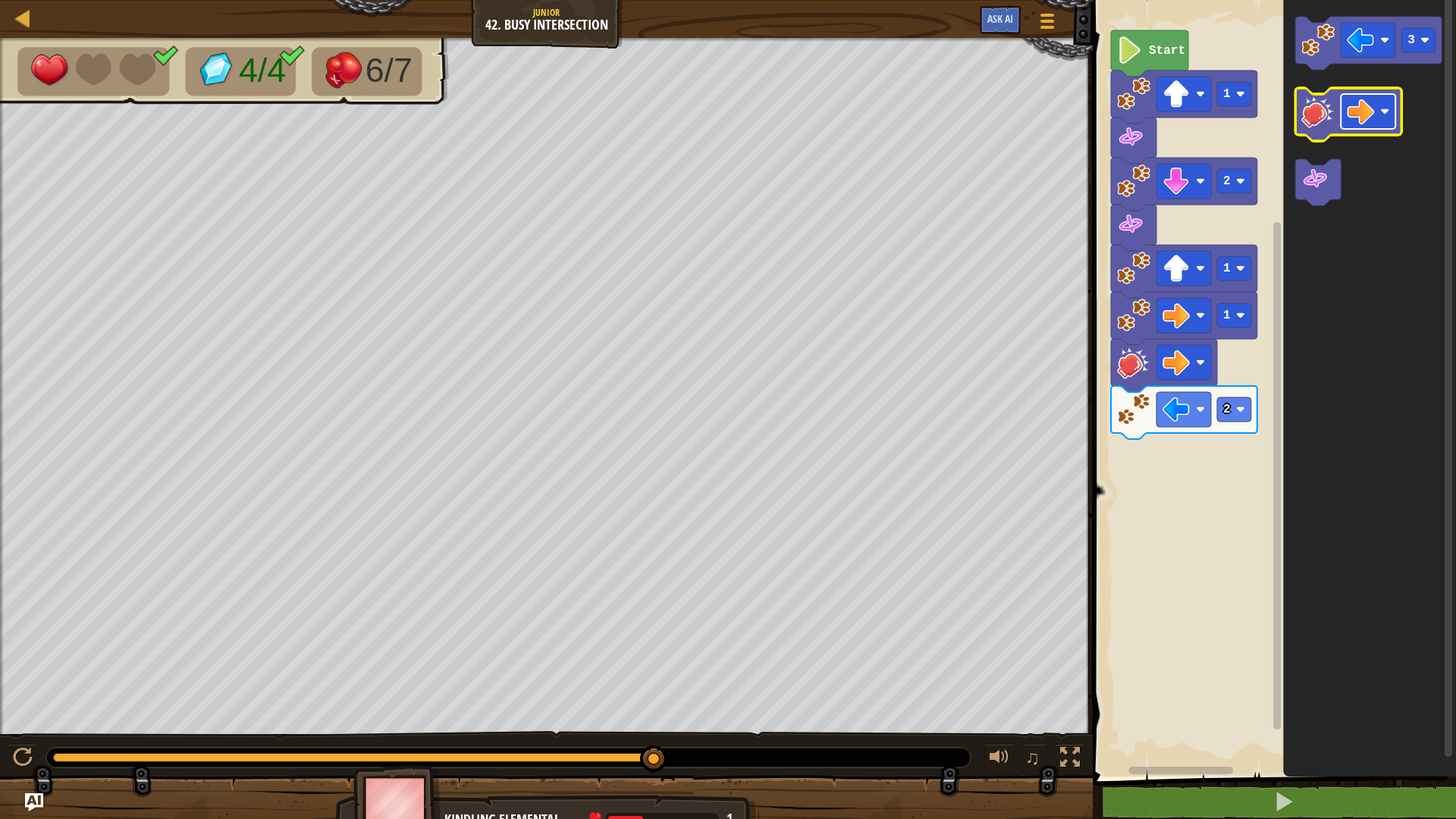
click at [1379, 114] on rect "Blockly Workspace" at bounding box center [1368, 111] width 55 height 35
click at [1337, 117] on icon "Blockly Workspace" at bounding box center [1348, 114] width 106 height 53
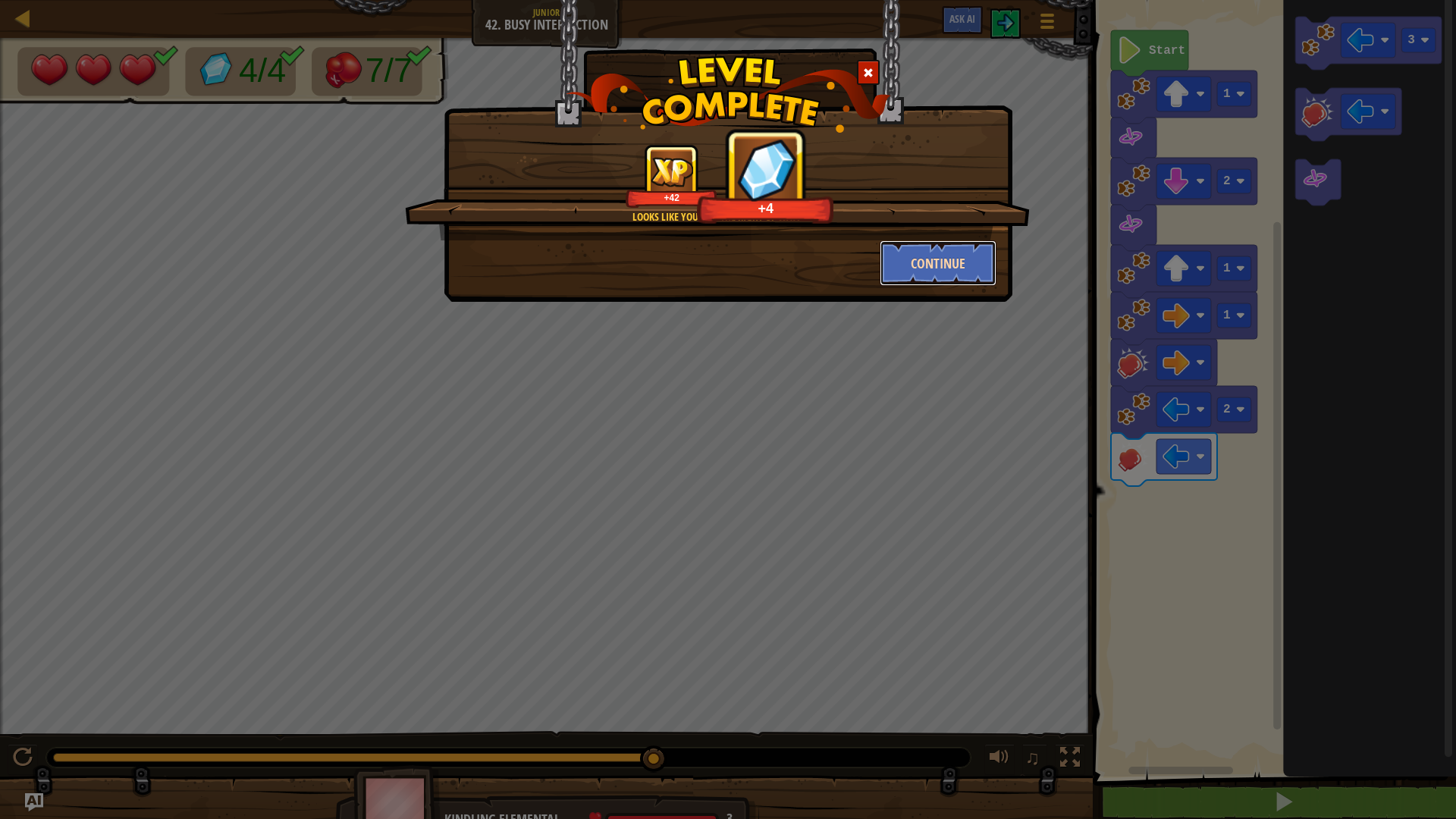
click at [966, 257] on button "Continue" at bounding box center [939, 263] width 118 height 46
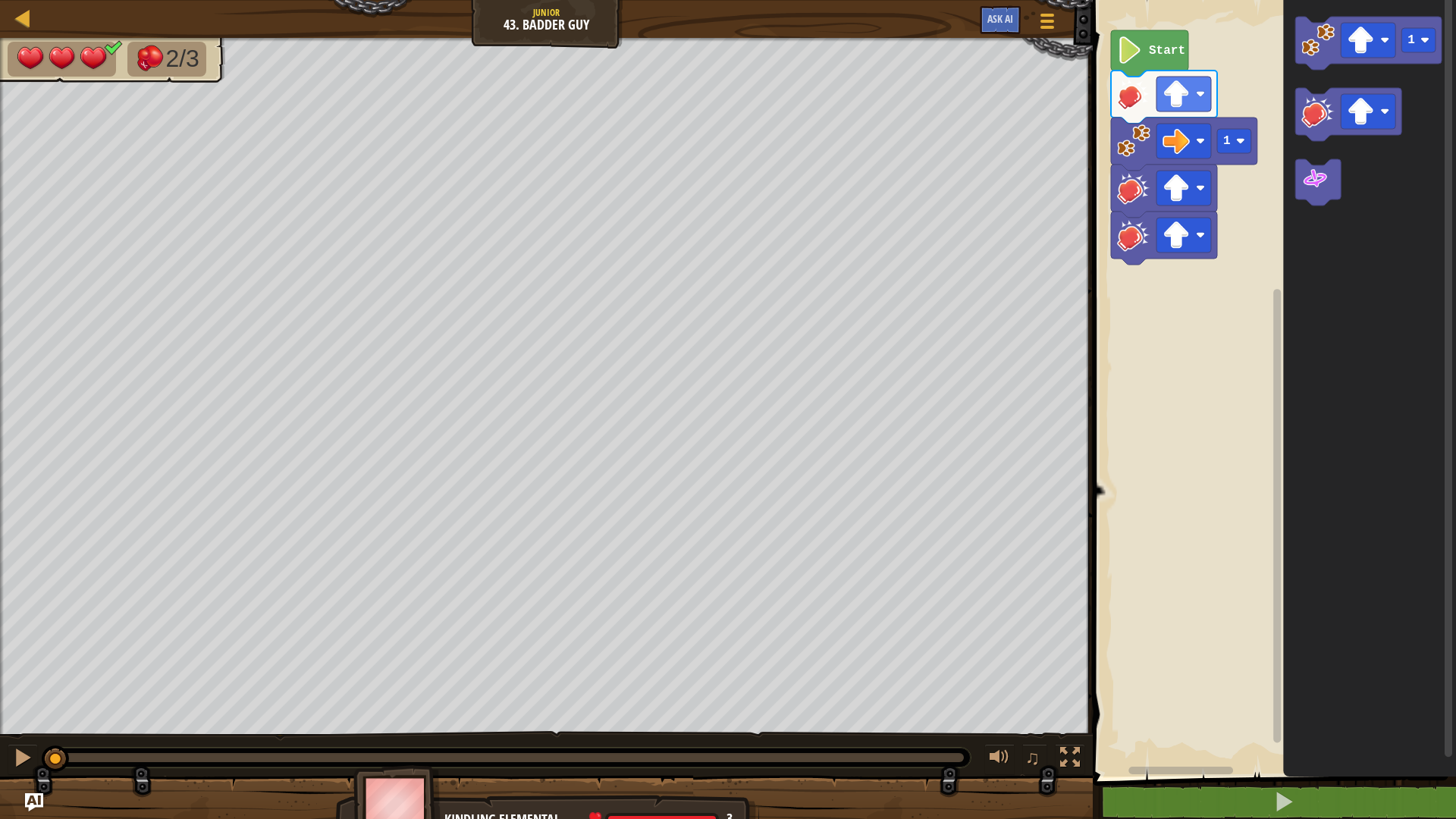
click at [1436, 634] on icon "1" at bounding box center [1369, 384] width 173 height 784
drag, startPoint x: 1355, startPoint y: 819, endPoint x: 1356, endPoint y: 806, distance: 13.0
click at [1356, 716] on button at bounding box center [1283, 802] width 368 height 35
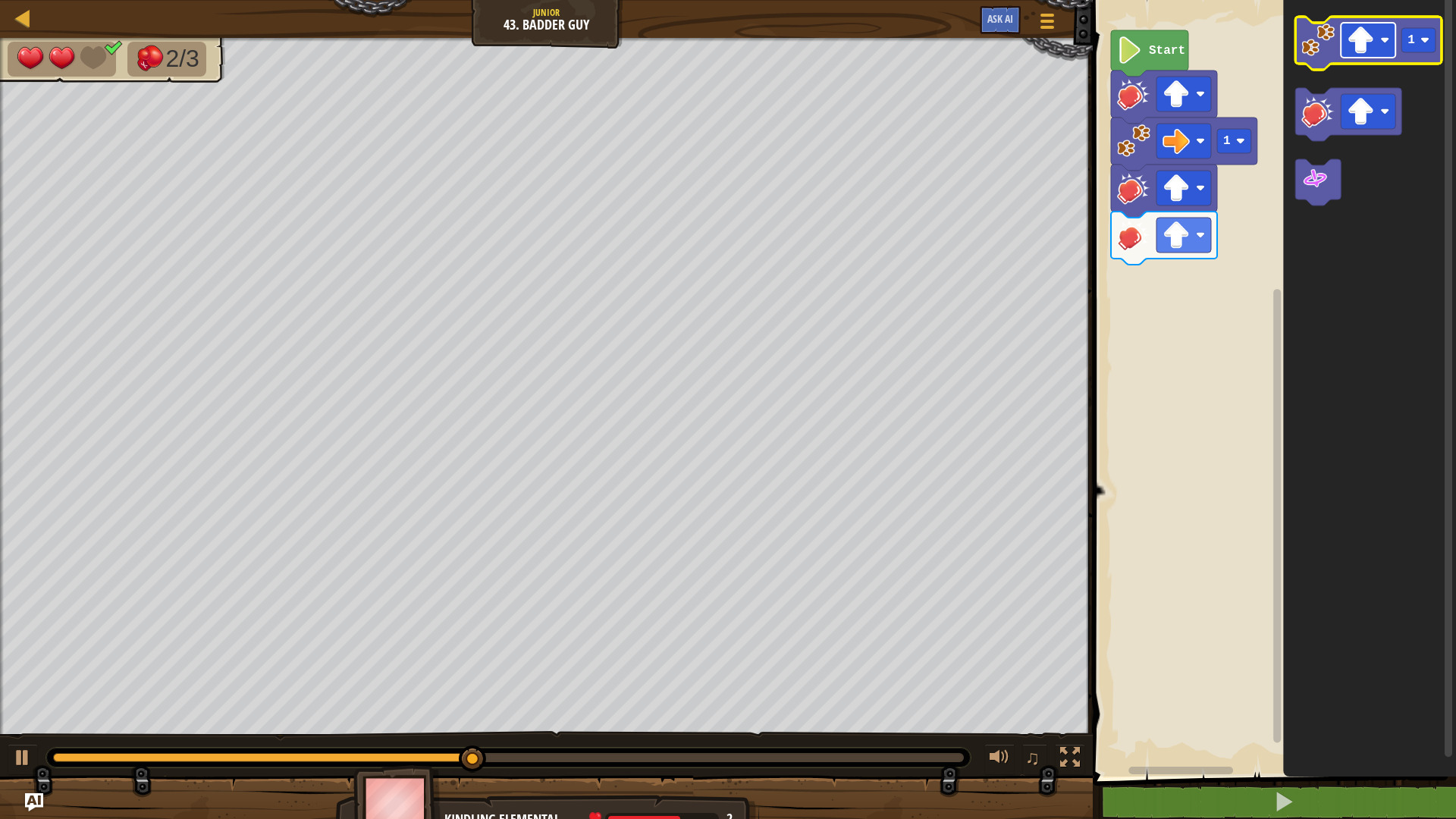
click at [1359, 51] on image "Blockly Workspace" at bounding box center [1360, 40] width 27 height 27
click at [1313, 64] on icon "Blockly Workspace" at bounding box center [1368, 43] width 147 height 53
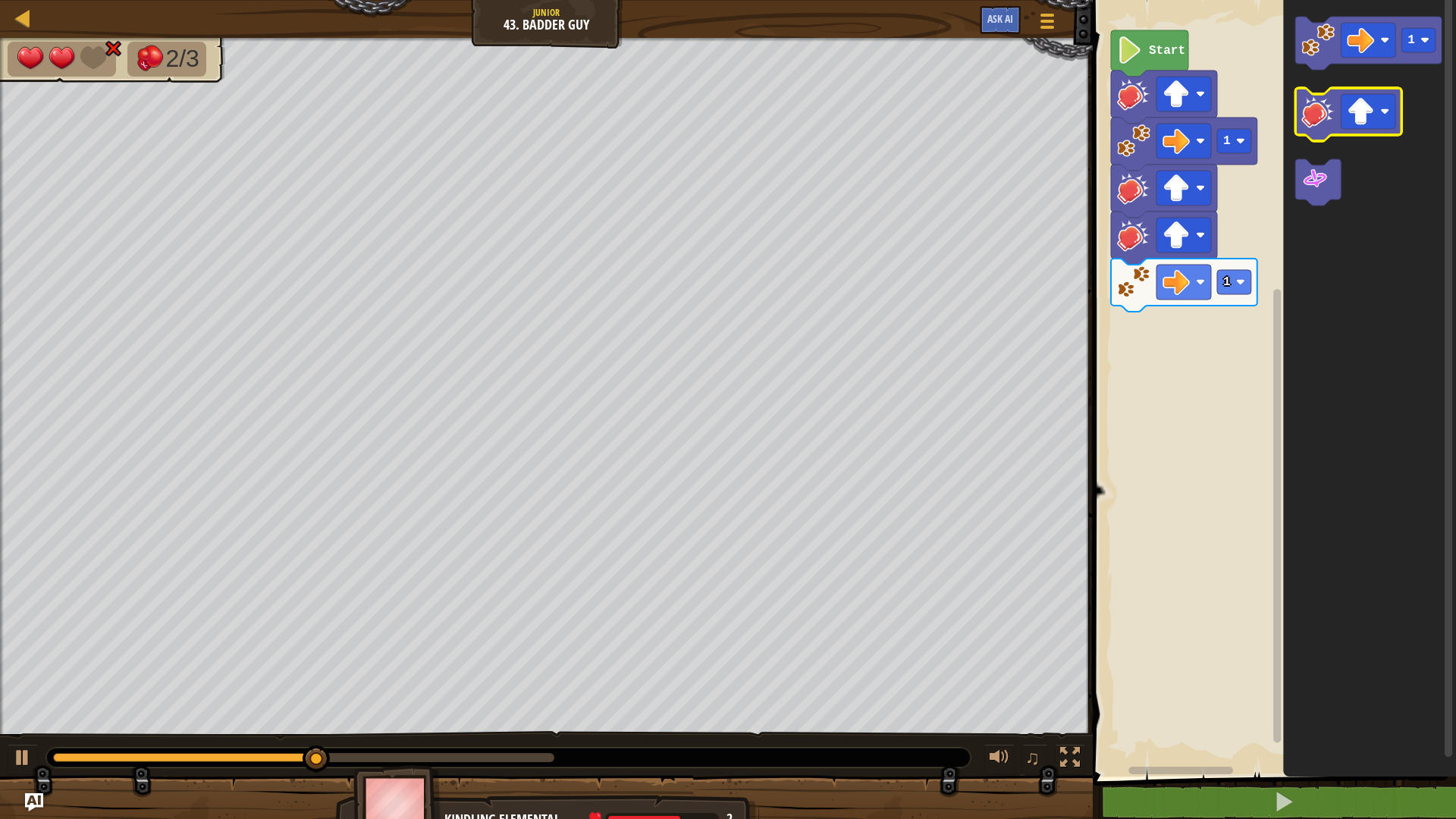
click at [1304, 129] on icon "Blockly Workspace" at bounding box center [1348, 114] width 106 height 53
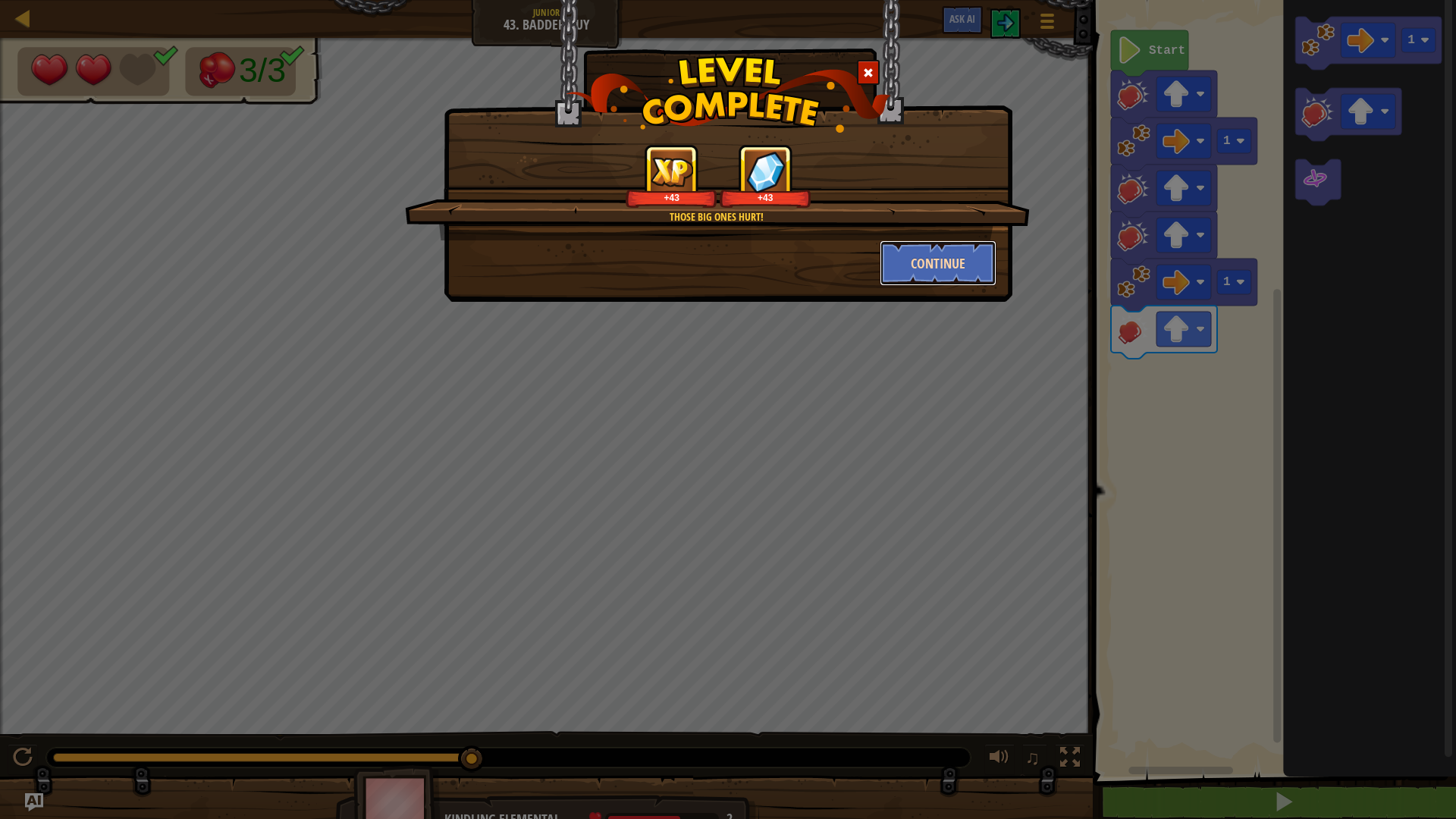
click at [893, 254] on button "Continue" at bounding box center [939, 263] width 118 height 46
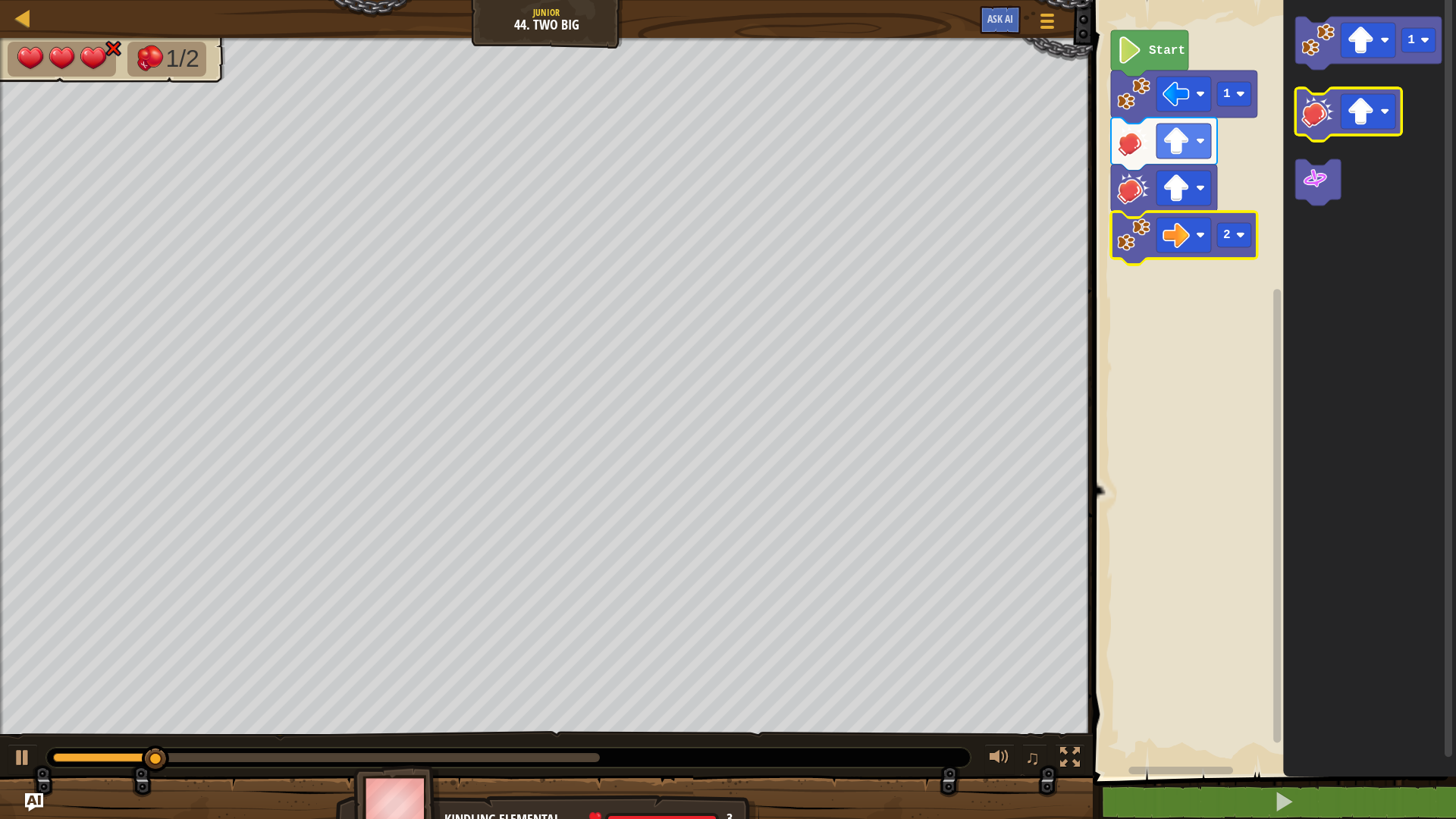
click at [1331, 122] on image "Blockly Workspace" at bounding box center [1318, 112] width 34 height 34
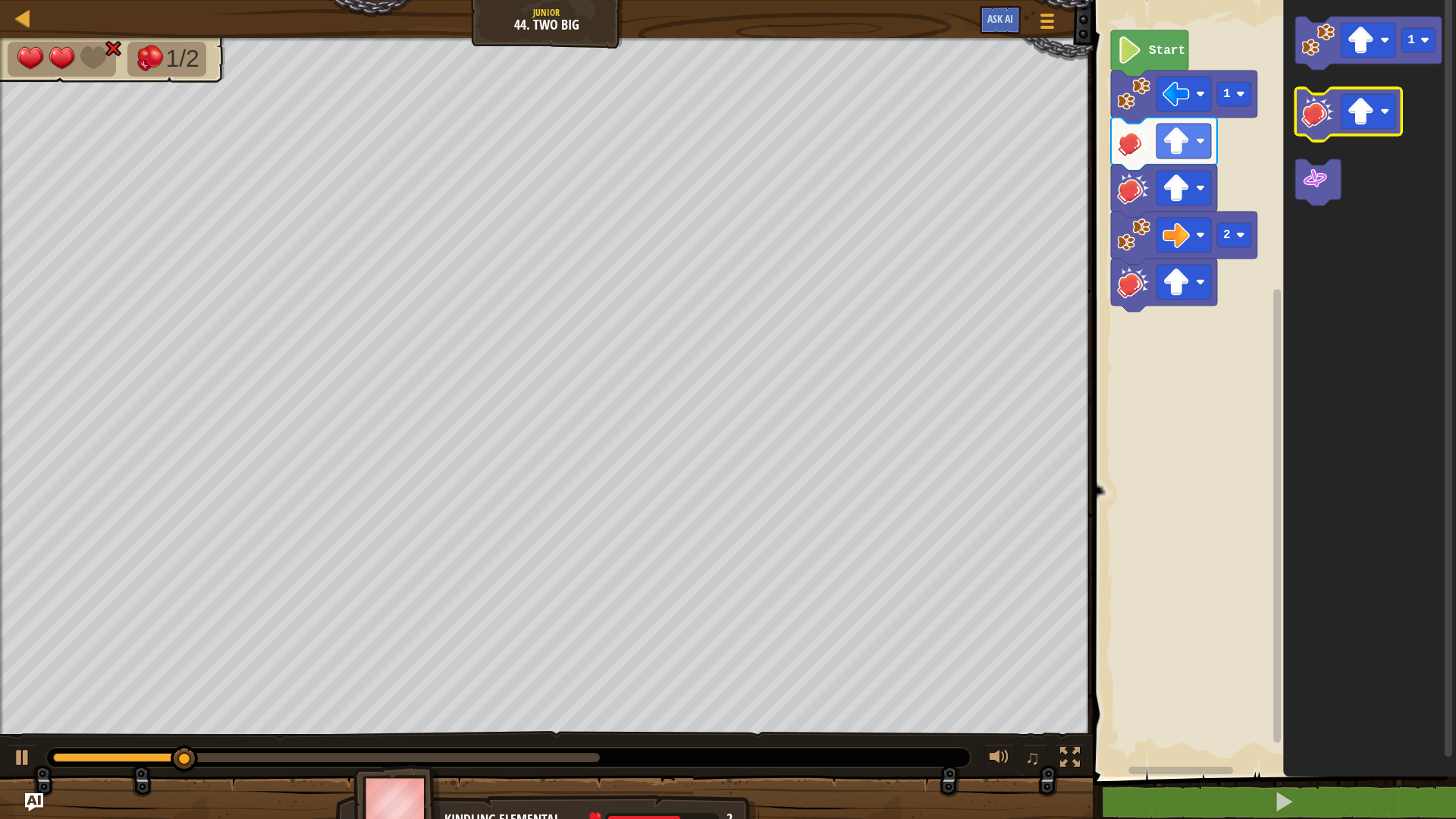
click at [1331, 122] on image "Blockly Workspace" at bounding box center [1318, 112] width 34 height 34
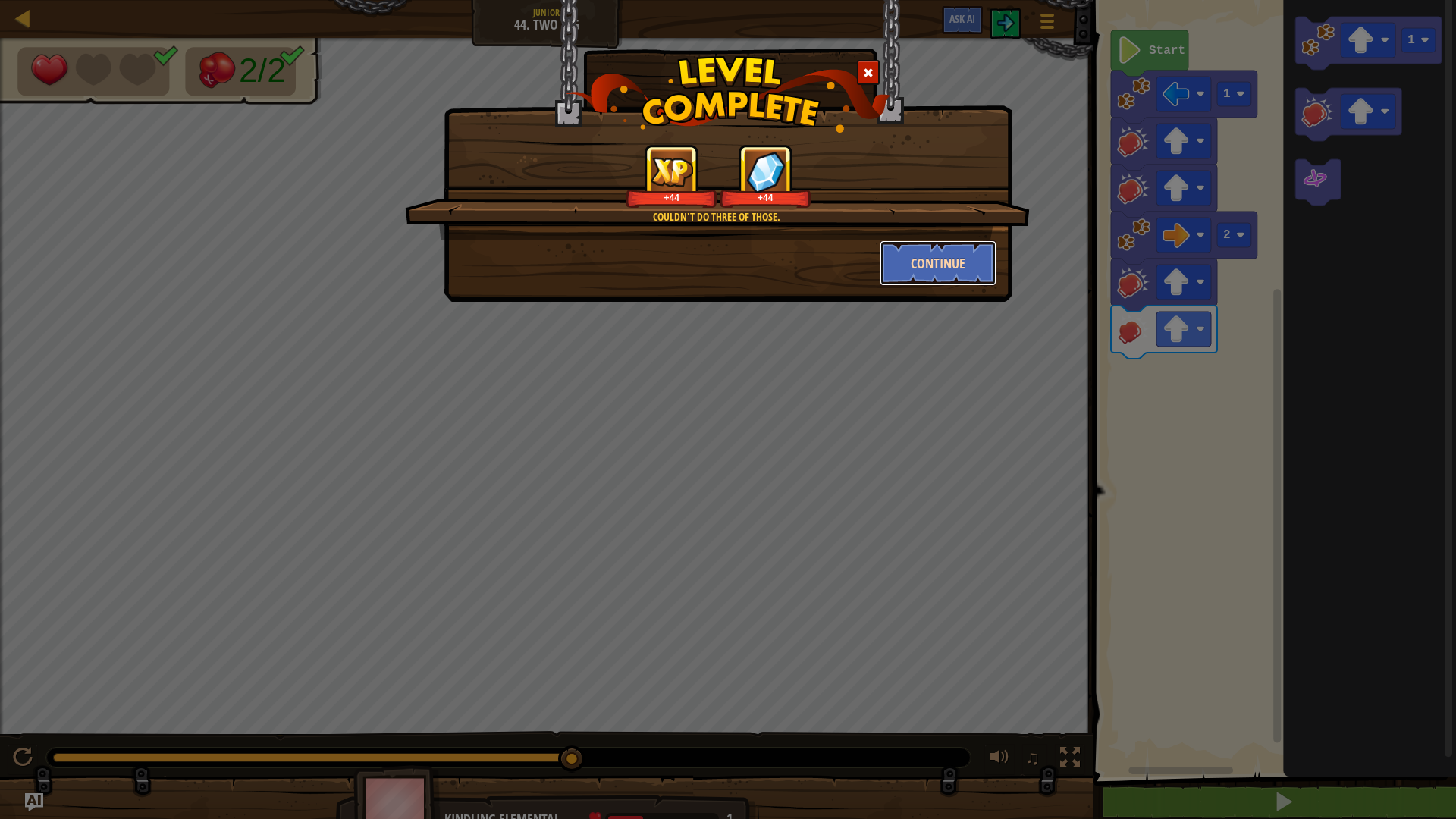
click at [954, 260] on button "Continue" at bounding box center [939, 263] width 118 height 46
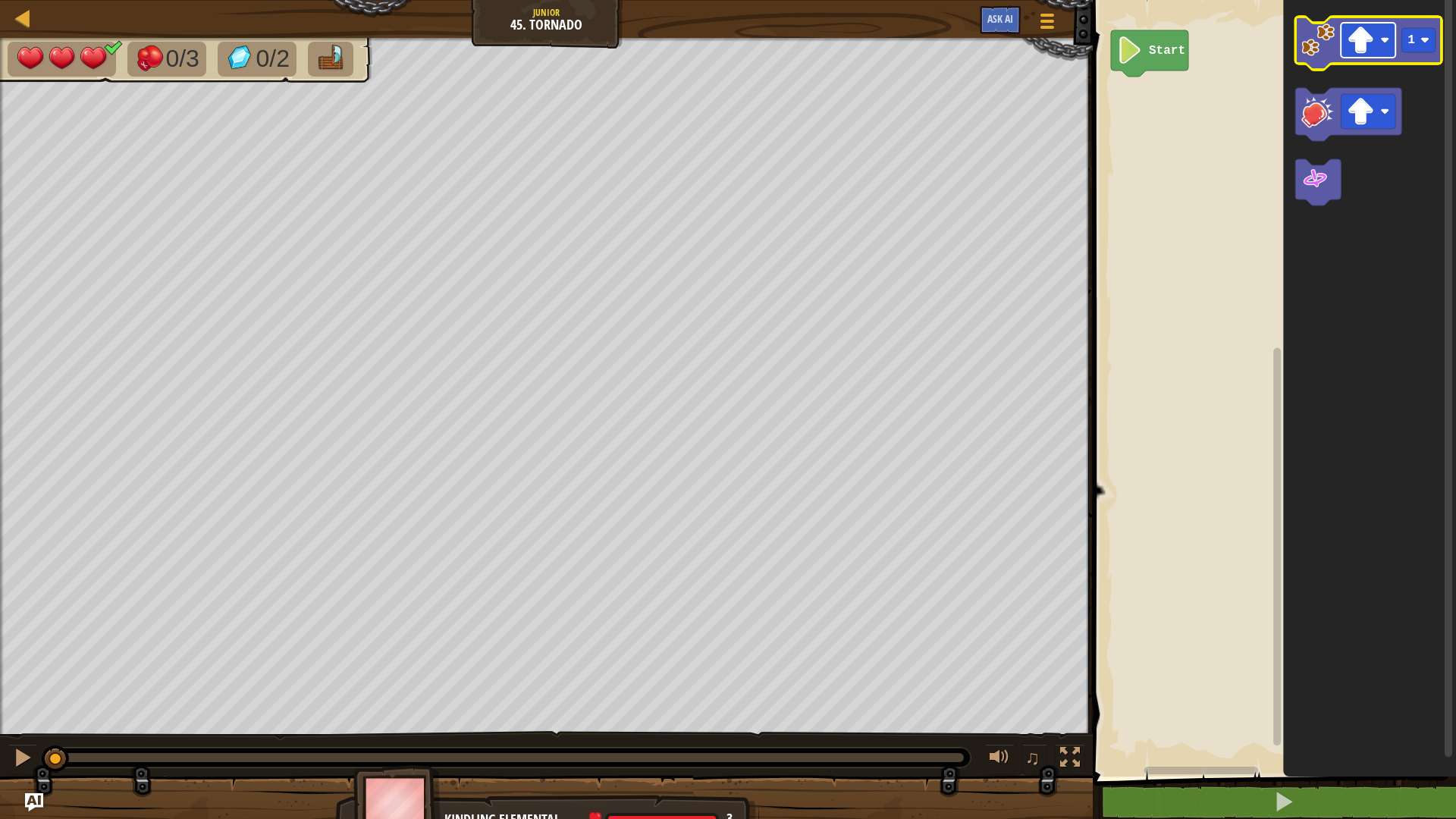
click at [1372, 51] on image "Blockly Workspace" at bounding box center [1360, 40] width 27 height 27
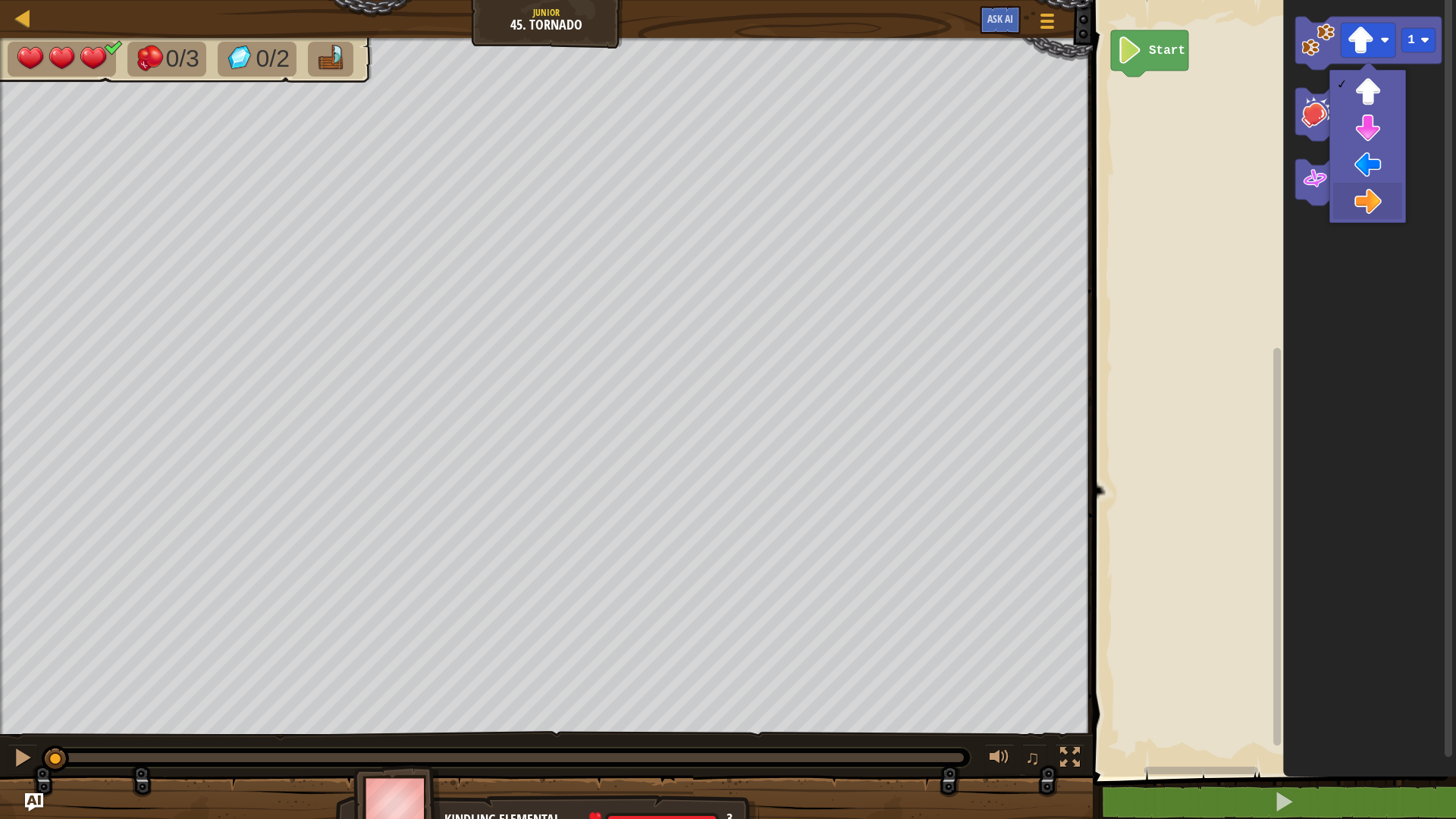
drag, startPoint x: 1392, startPoint y: 193, endPoint x: 1353, endPoint y: 126, distance: 77.5
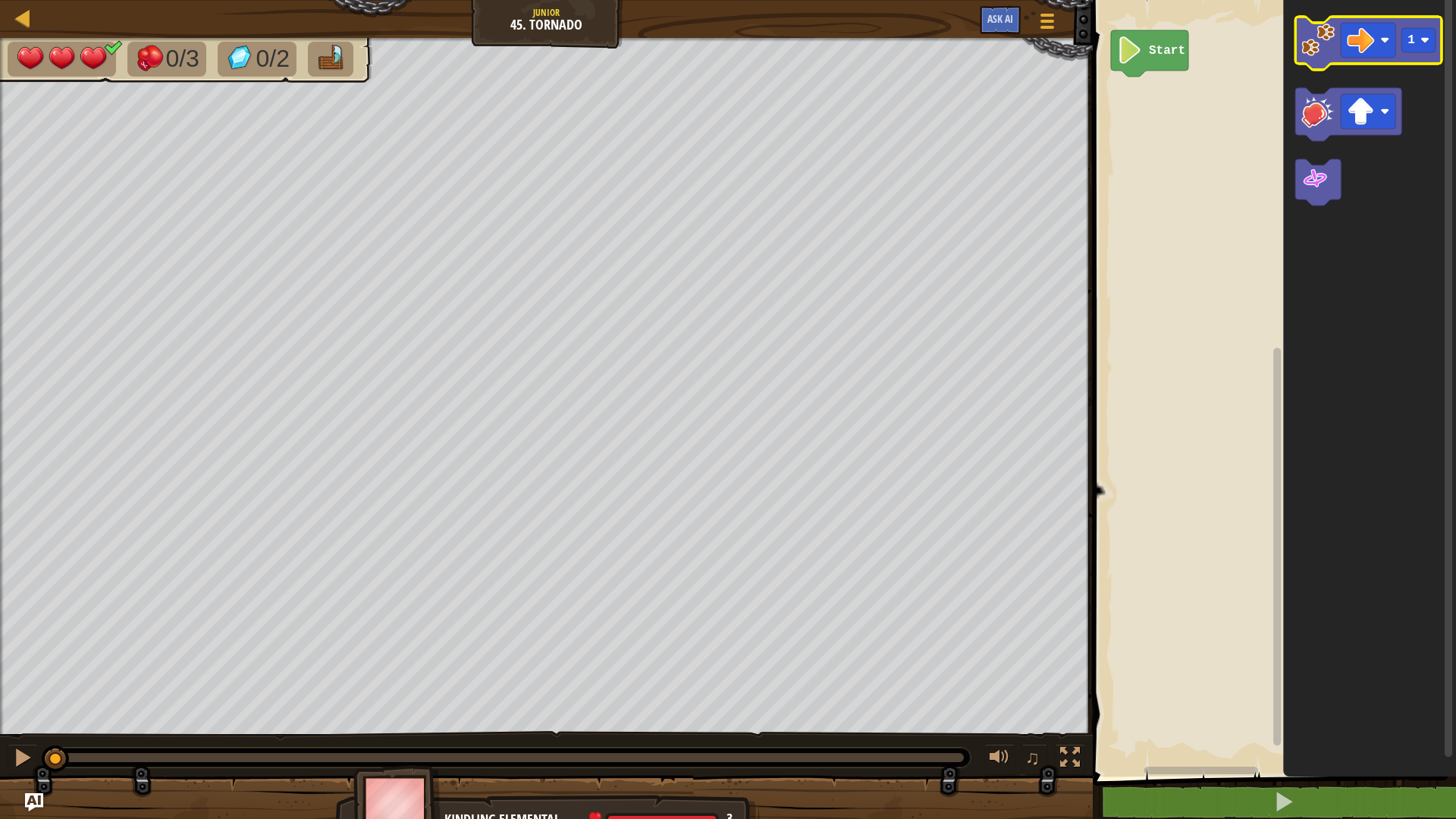
click at [1330, 61] on icon "Blockly Workspace" at bounding box center [1368, 43] width 147 height 53
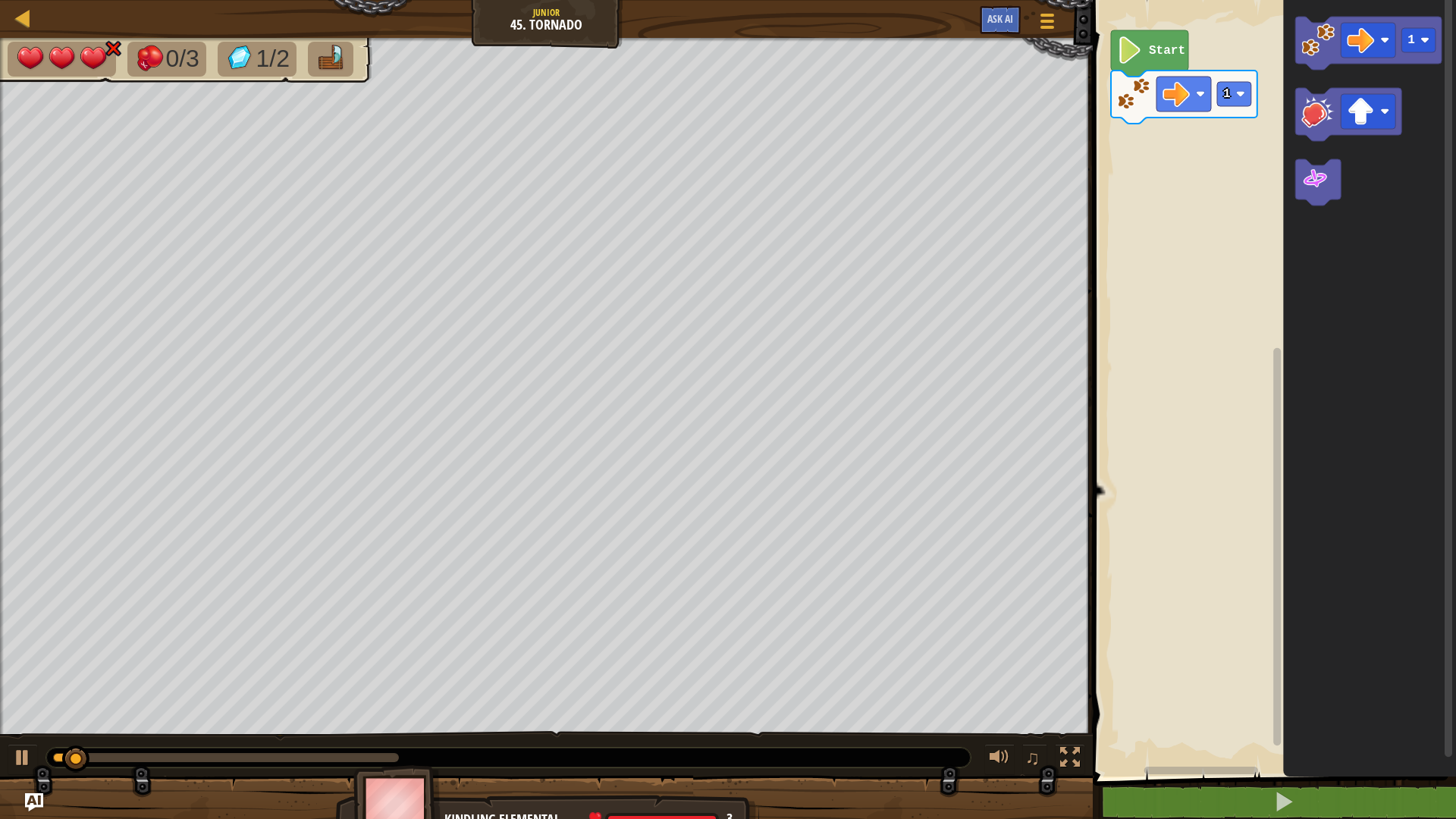
click at [1337, 187] on icon "Blockly Workspace" at bounding box center [1318, 182] width 45 height 46
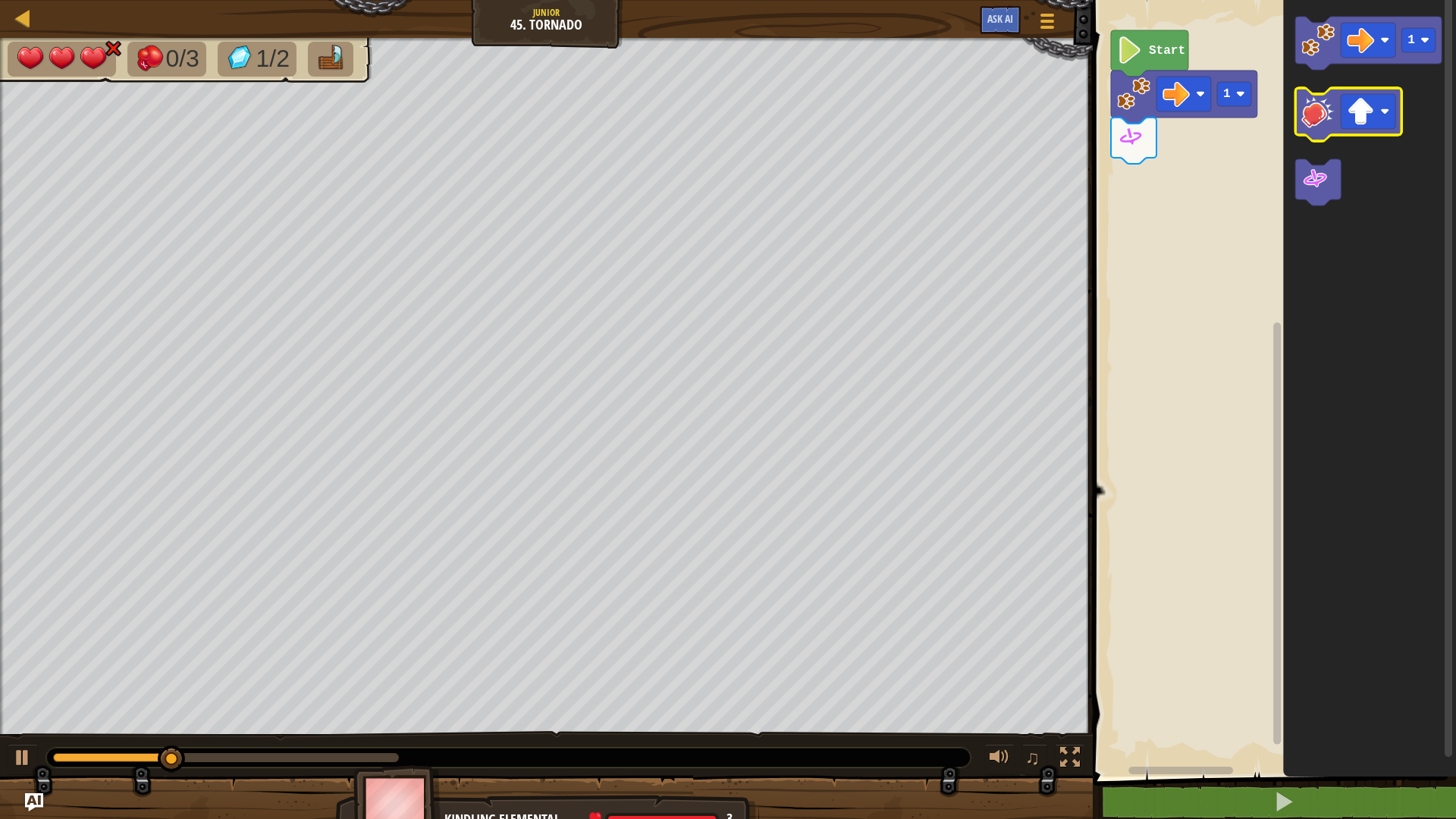
click at [1335, 115] on image "Blockly Workspace" at bounding box center [1318, 112] width 34 height 34
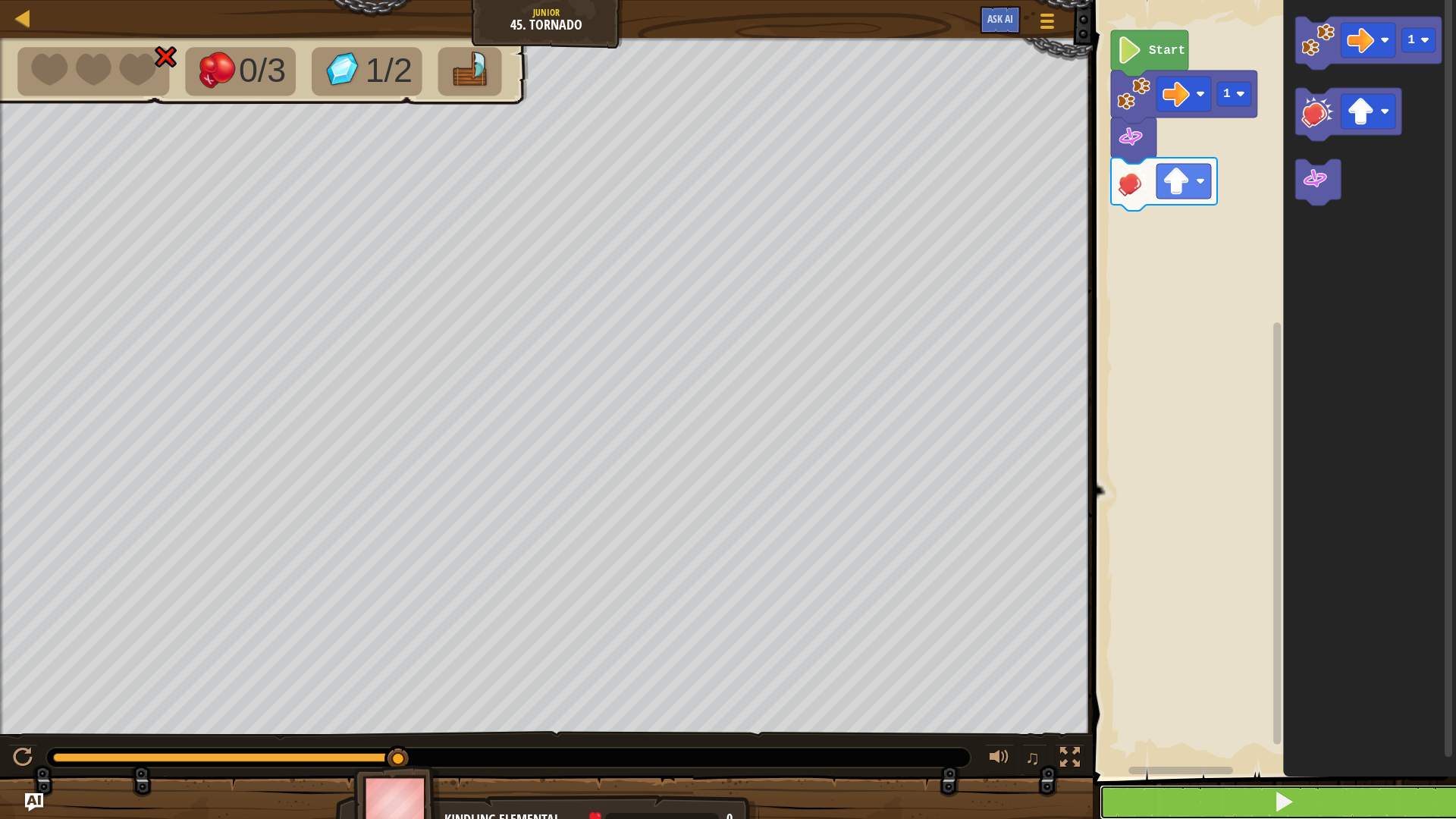
click at [1160, 716] on button at bounding box center [1283, 802] width 368 height 35
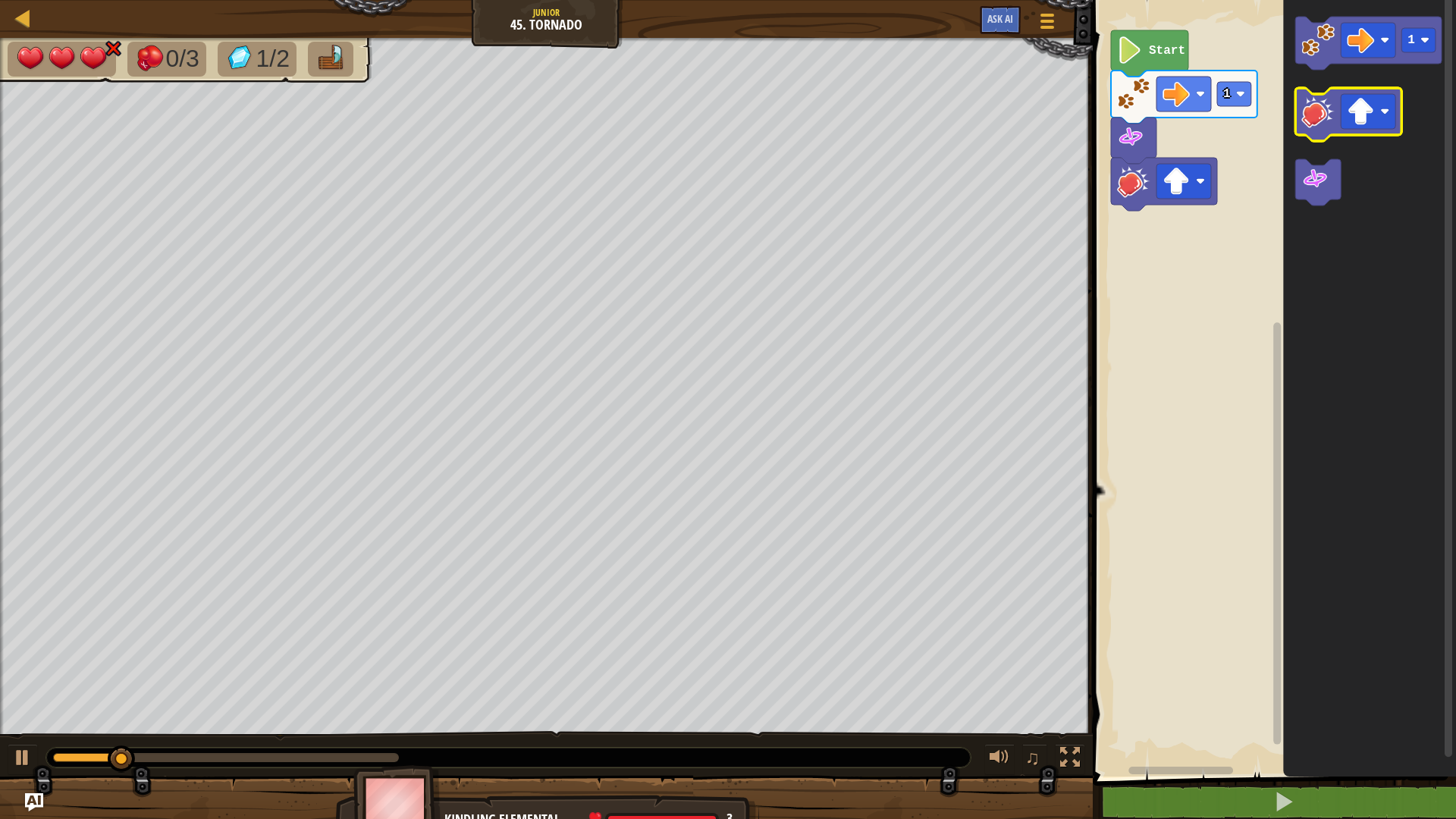
click at [1329, 133] on icon "Blockly Workspace" at bounding box center [1348, 114] width 106 height 53
click at [1336, 117] on icon "Blockly Workspace" at bounding box center [1348, 114] width 106 height 53
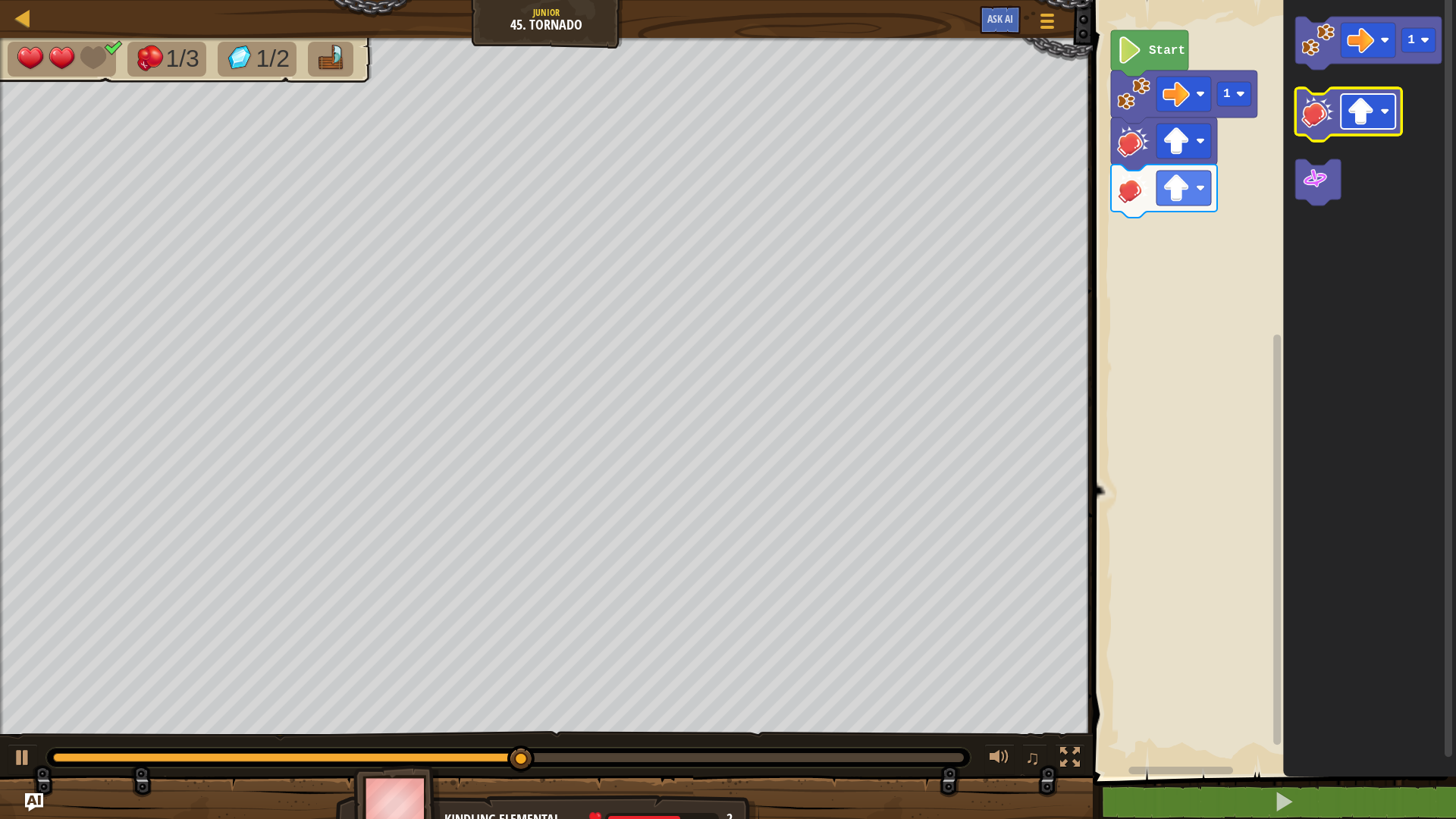
click at [1357, 103] on image "Blockly Workspace" at bounding box center [1360, 111] width 27 height 27
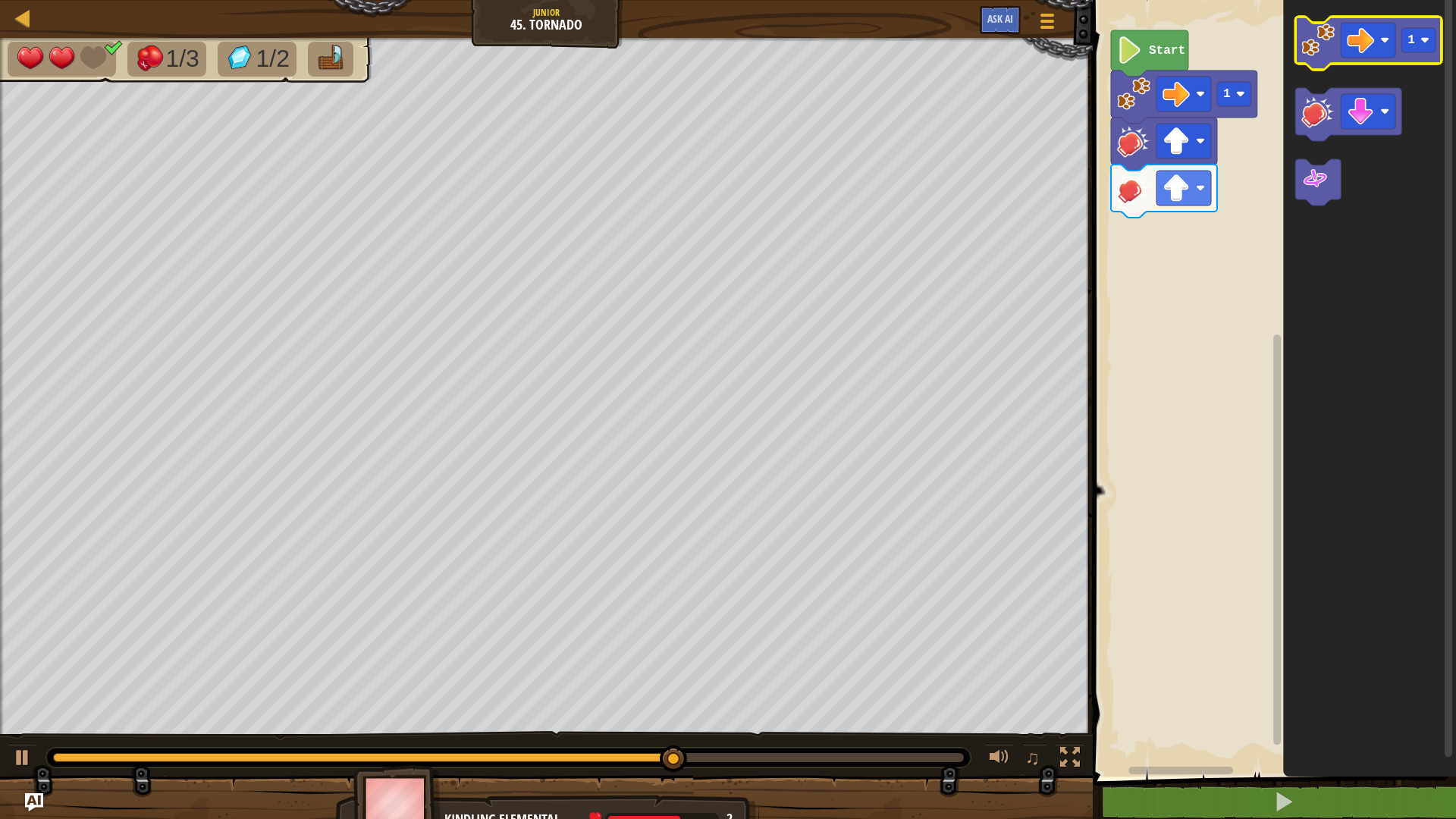
click at [1327, 56] on image "Blockly Workspace" at bounding box center [1318, 40] width 34 height 34
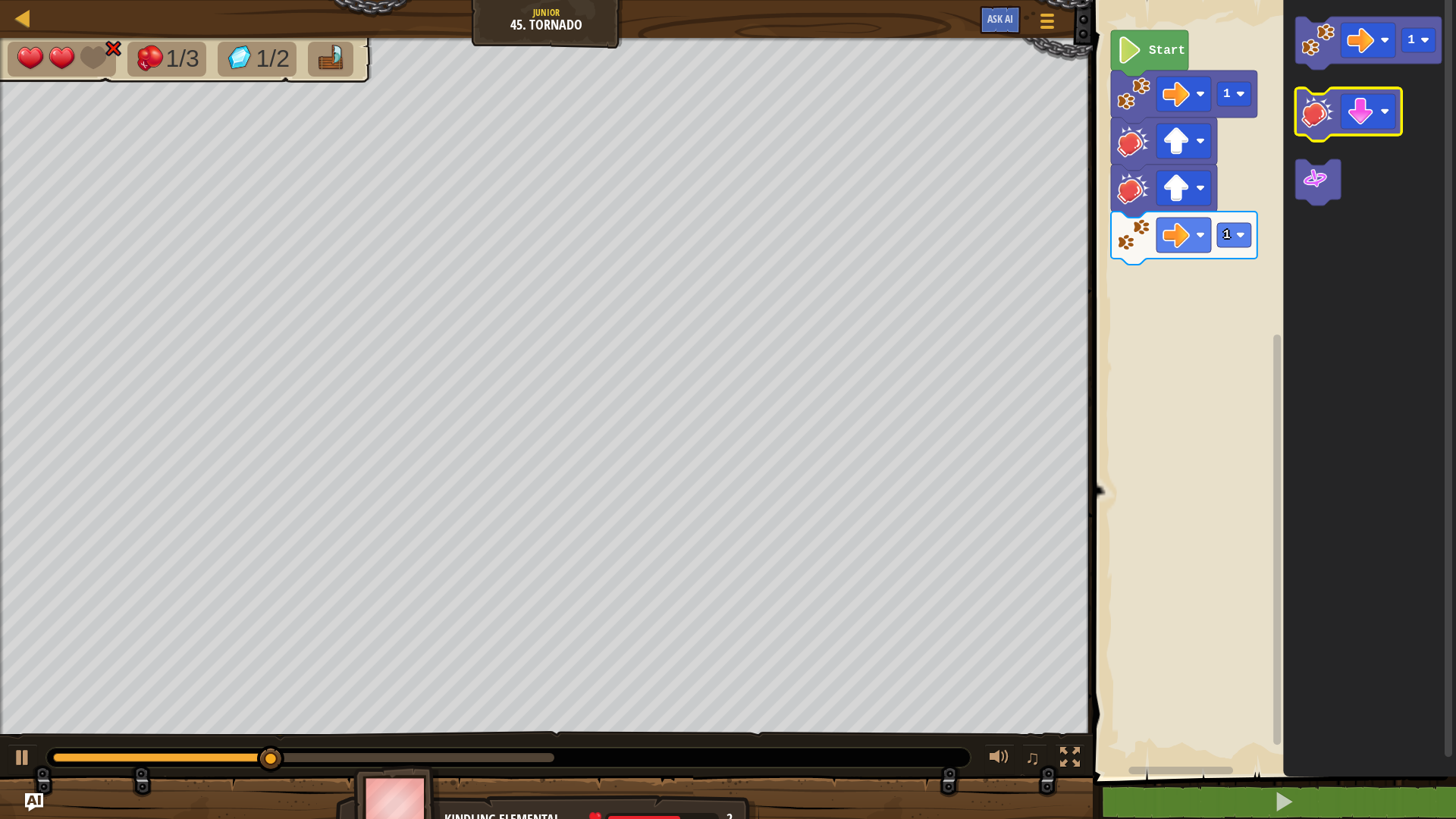
click at [1331, 127] on image "Blockly Workspace" at bounding box center [1318, 112] width 34 height 34
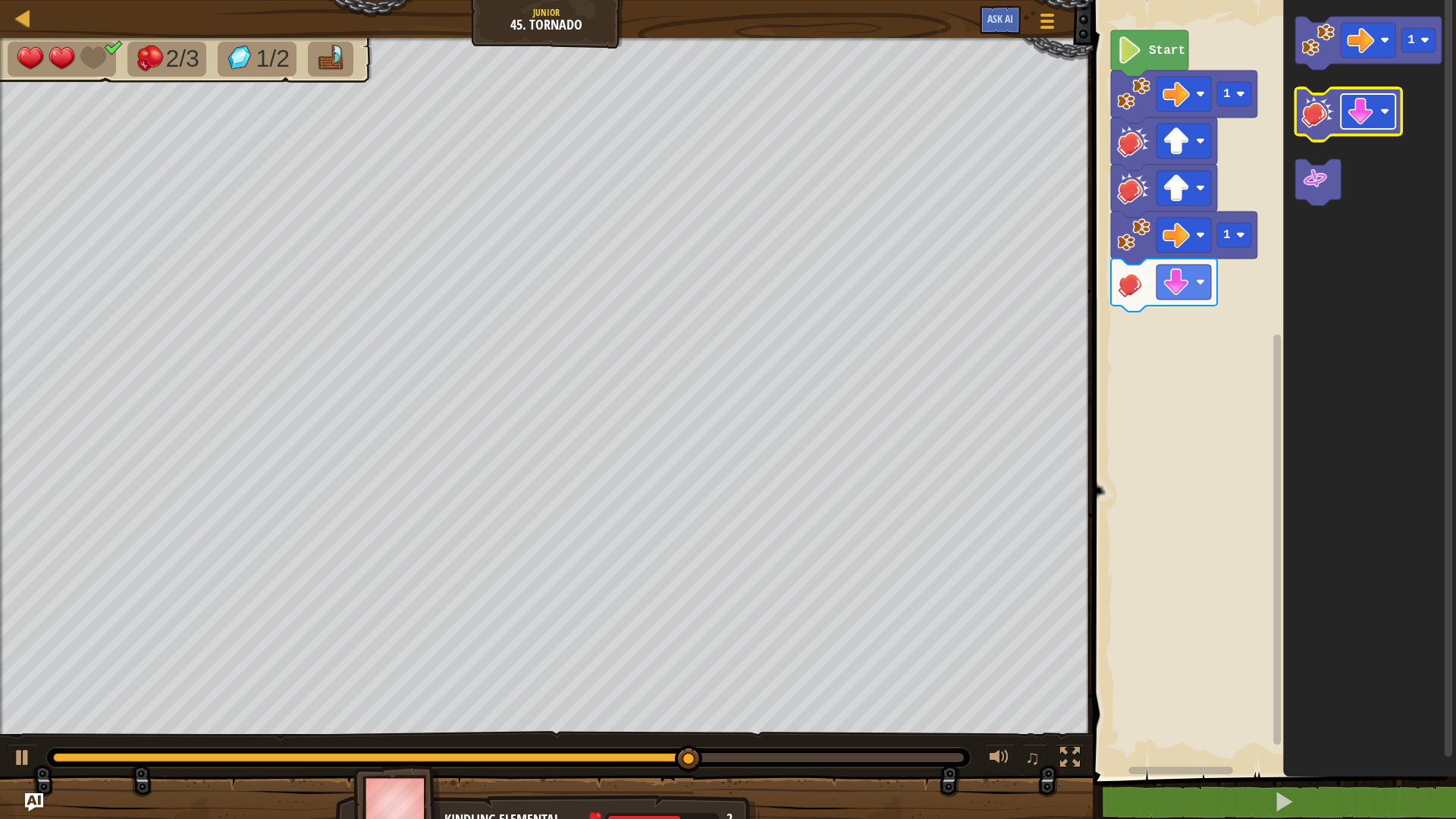
click at [1389, 118] on rect "Blockly Workspace" at bounding box center [1368, 111] width 55 height 35
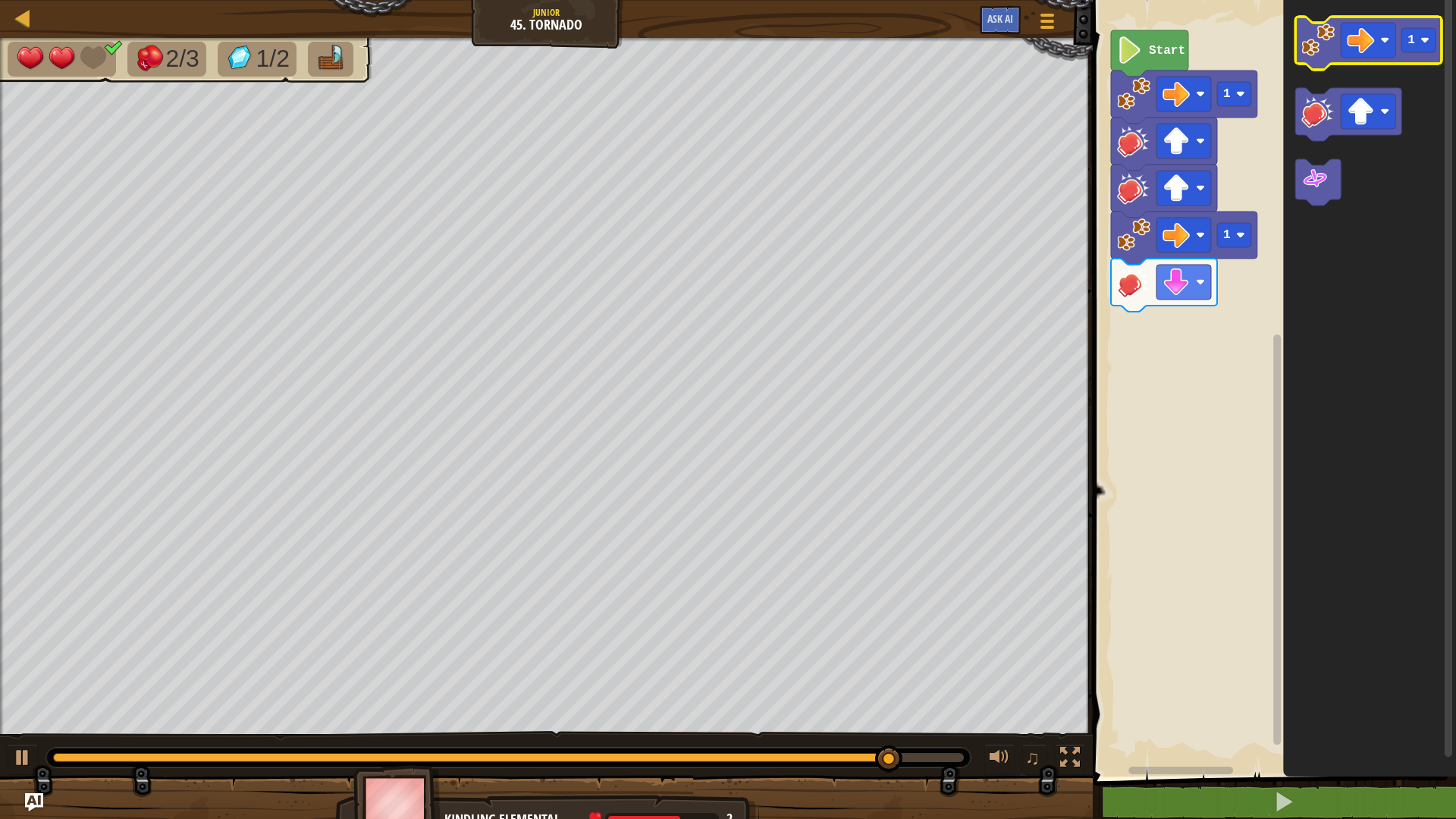
click at [1322, 51] on image "Blockly Workspace" at bounding box center [1318, 40] width 34 height 34
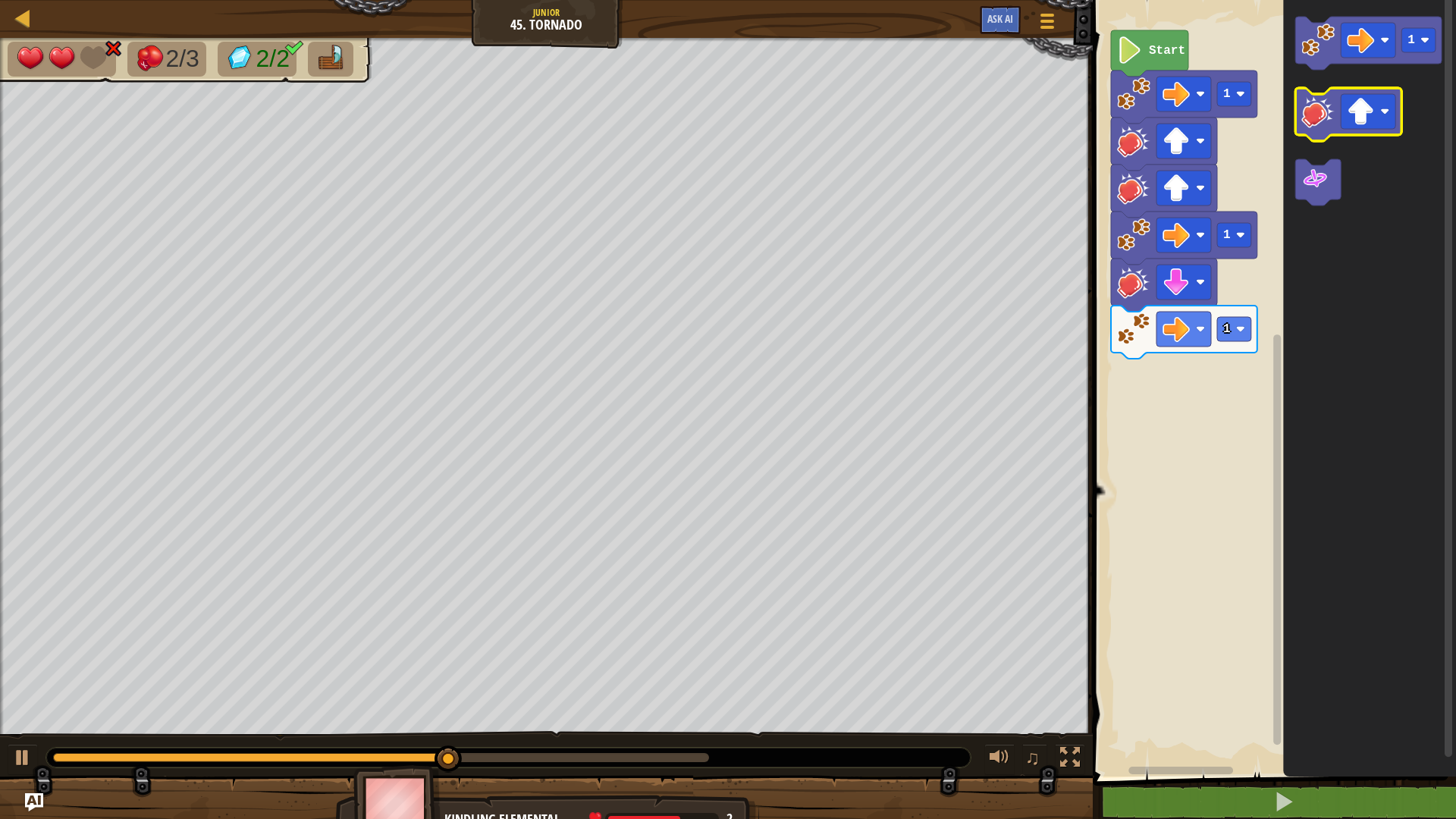
click at [1339, 109] on icon "Blockly Workspace" at bounding box center [1348, 114] width 106 height 53
click at [1336, 108] on icon "Blockly Workspace" at bounding box center [1348, 114] width 106 height 53
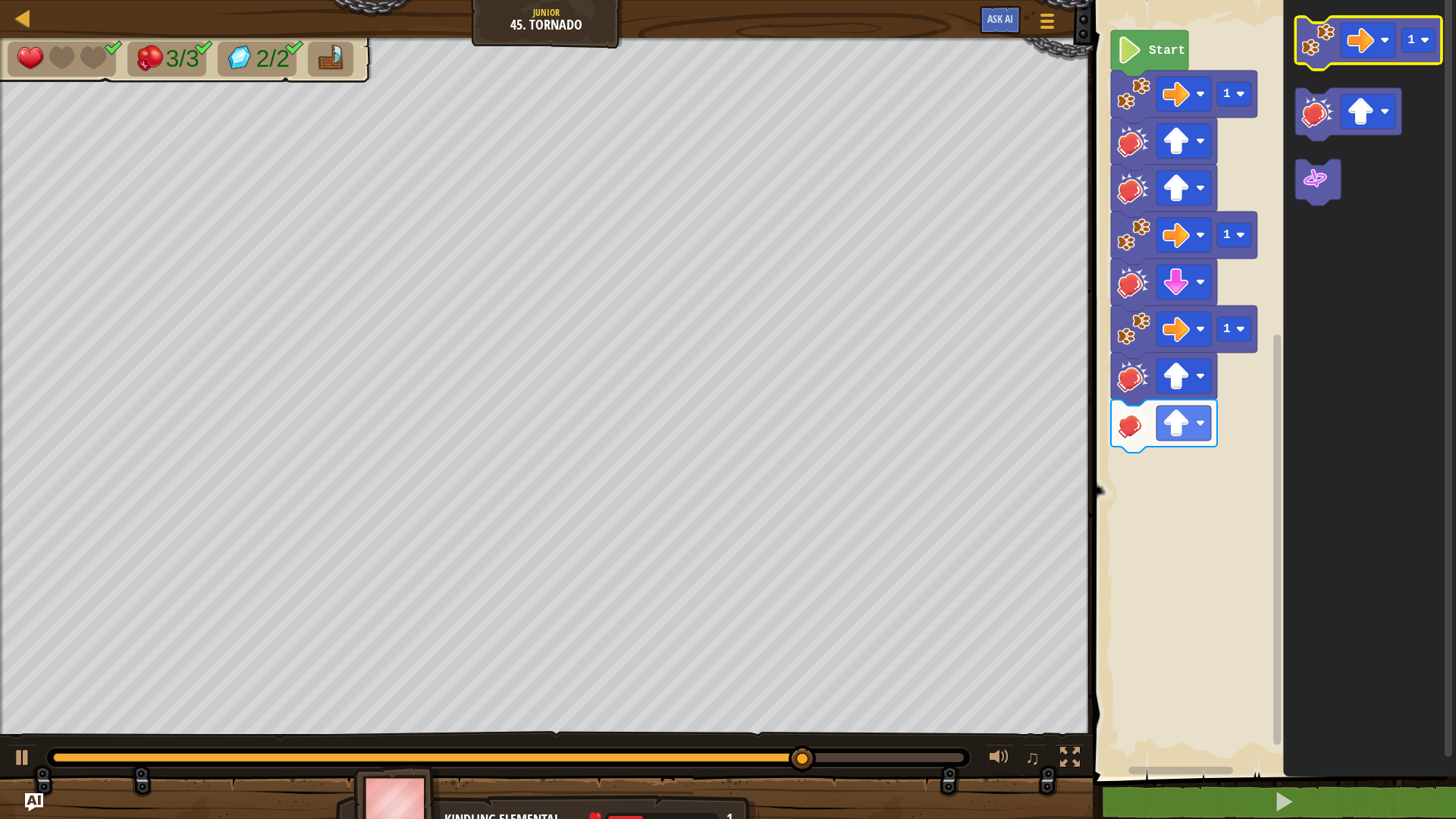
click at [1315, 47] on image "Blockly Workspace" at bounding box center [1318, 40] width 34 height 34
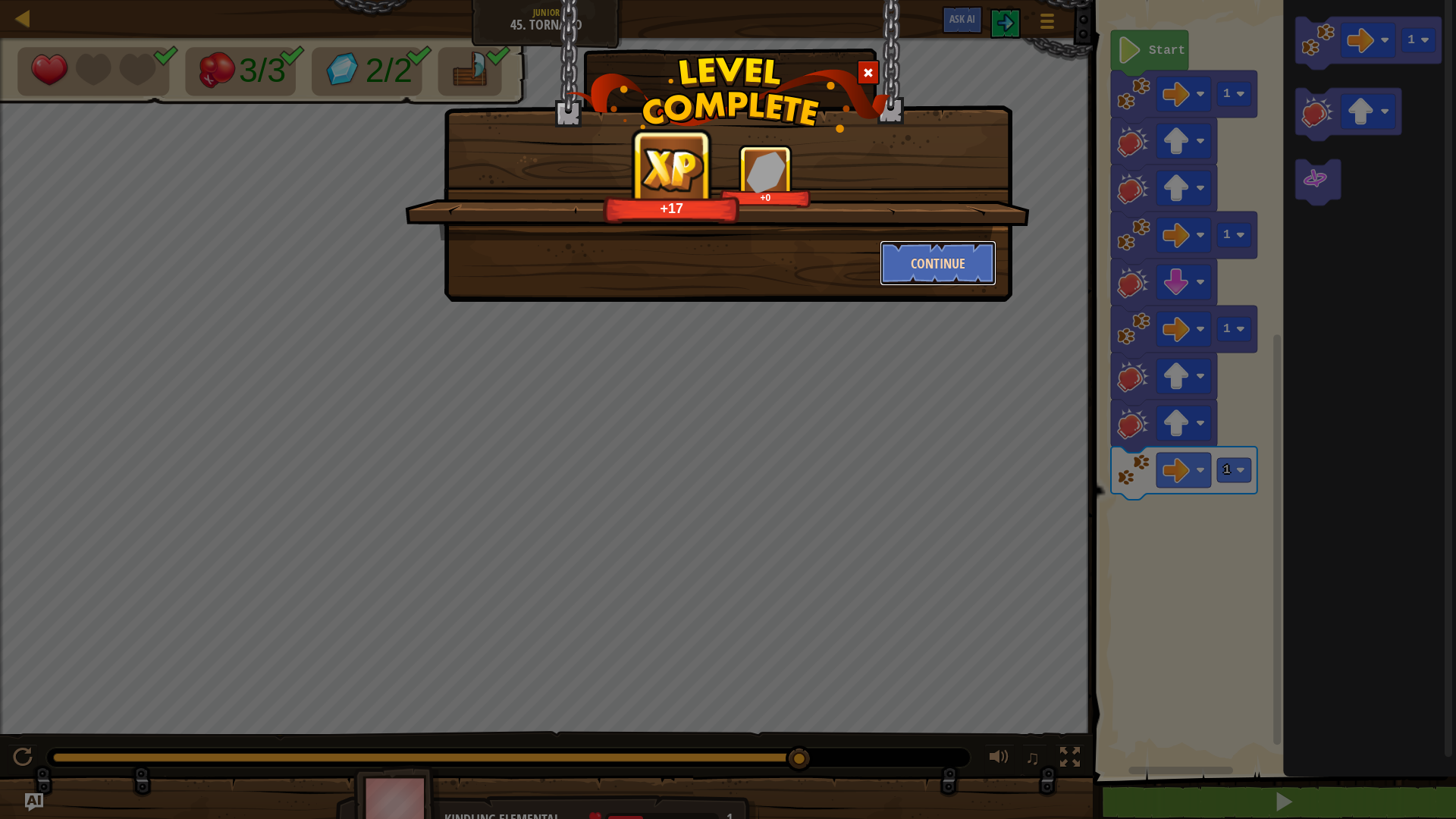
click at [968, 265] on button "Continue" at bounding box center [939, 263] width 118 height 46
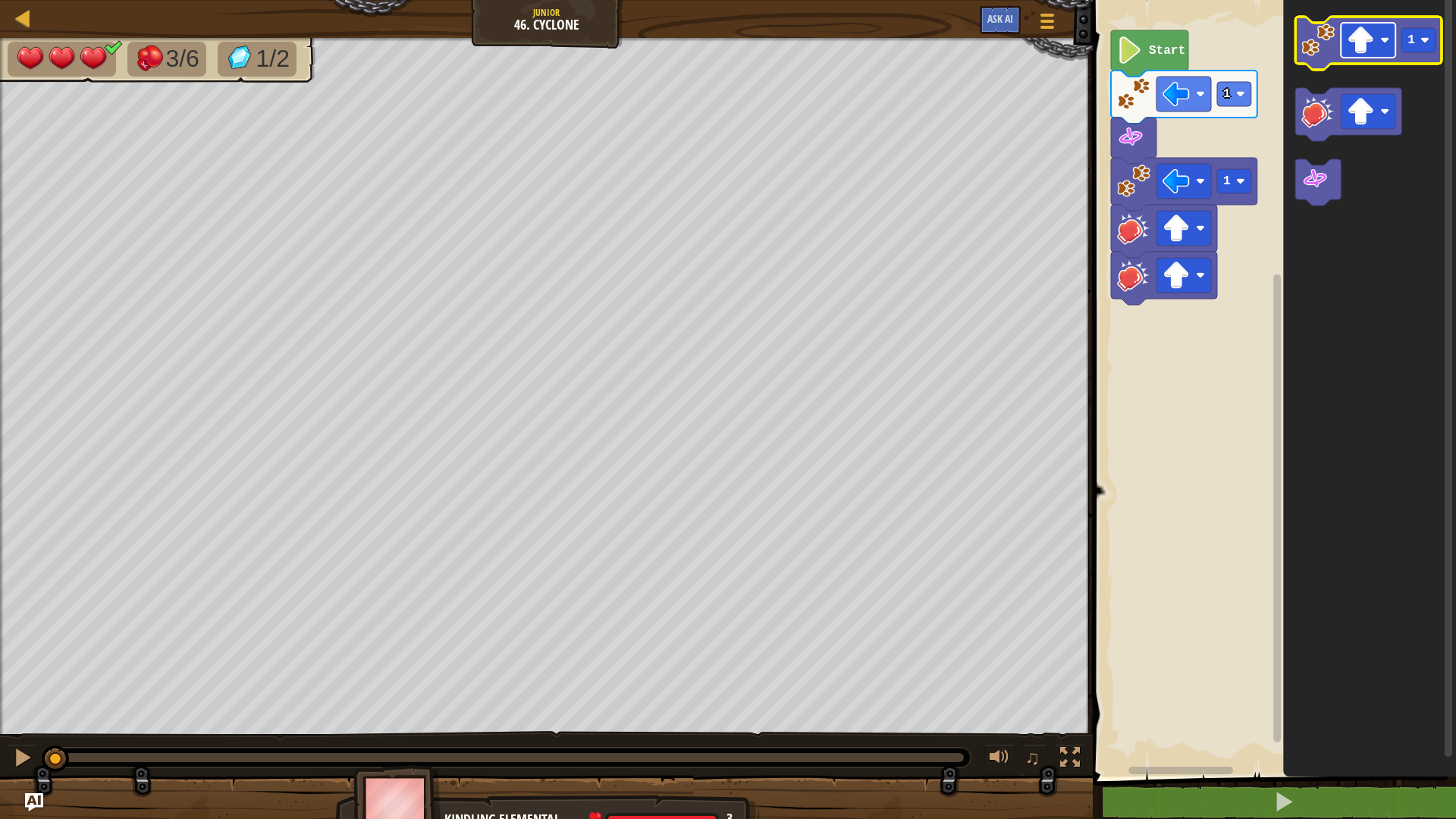
click at [1380, 43] on rect "Blockly Workspace" at bounding box center [1368, 40] width 55 height 35
click at [1321, 51] on image "Blockly Workspace" at bounding box center [1318, 40] width 34 height 34
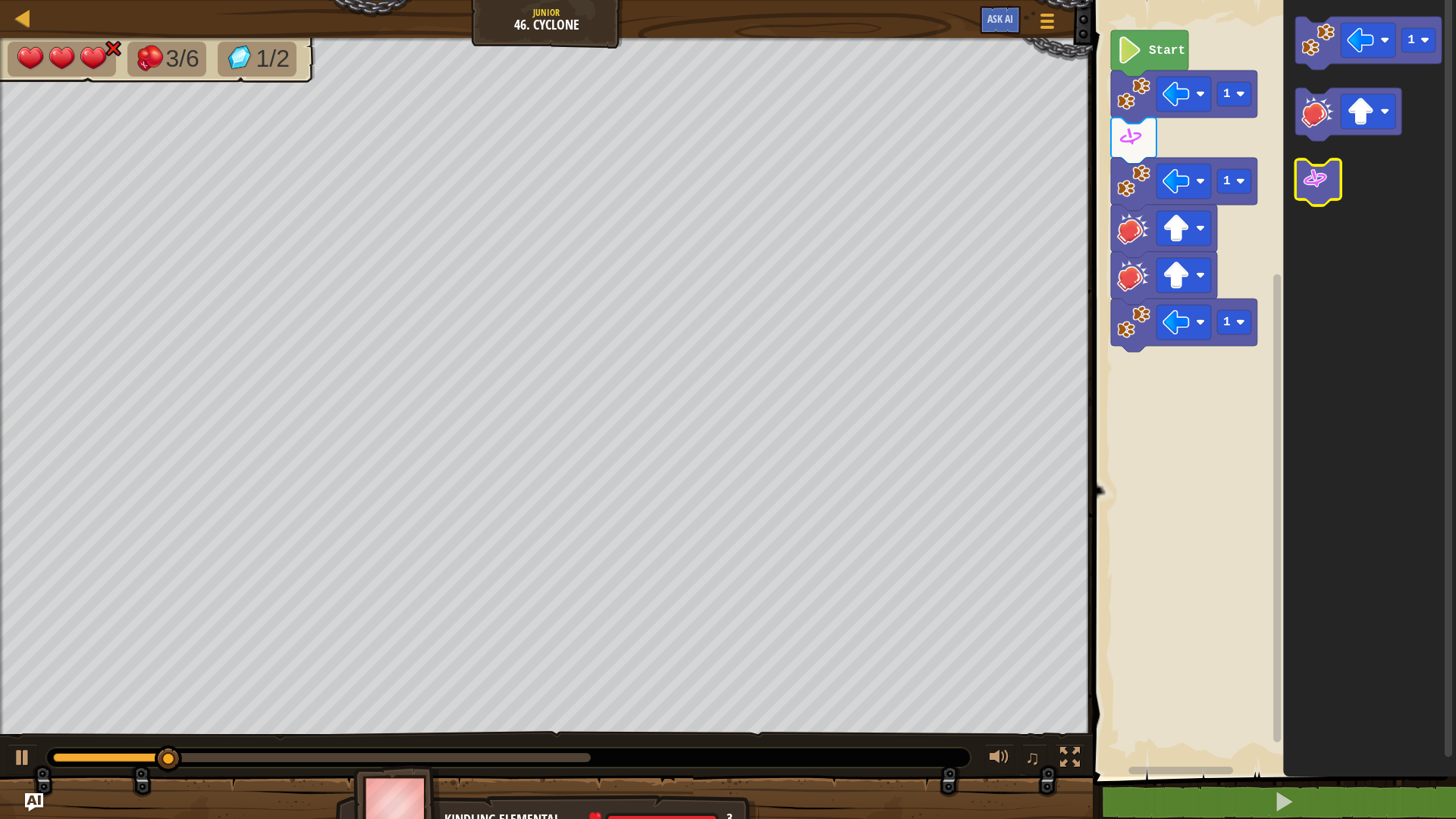
click at [1330, 188] on icon "Blockly Workspace" at bounding box center [1318, 182] width 45 height 46
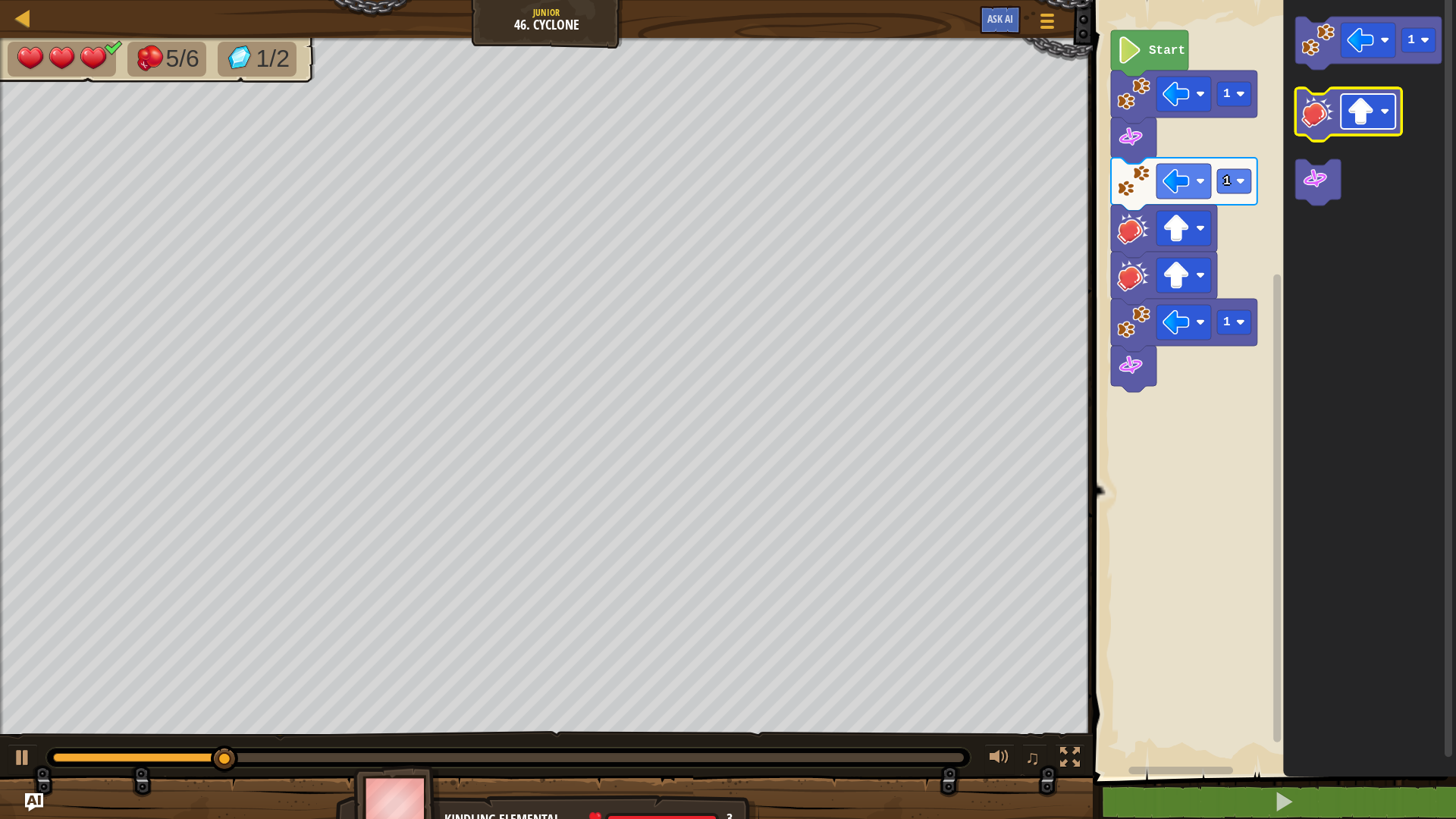
click at [1352, 122] on image "Blockly Workspace" at bounding box center [1360, 111] width 27 height 27
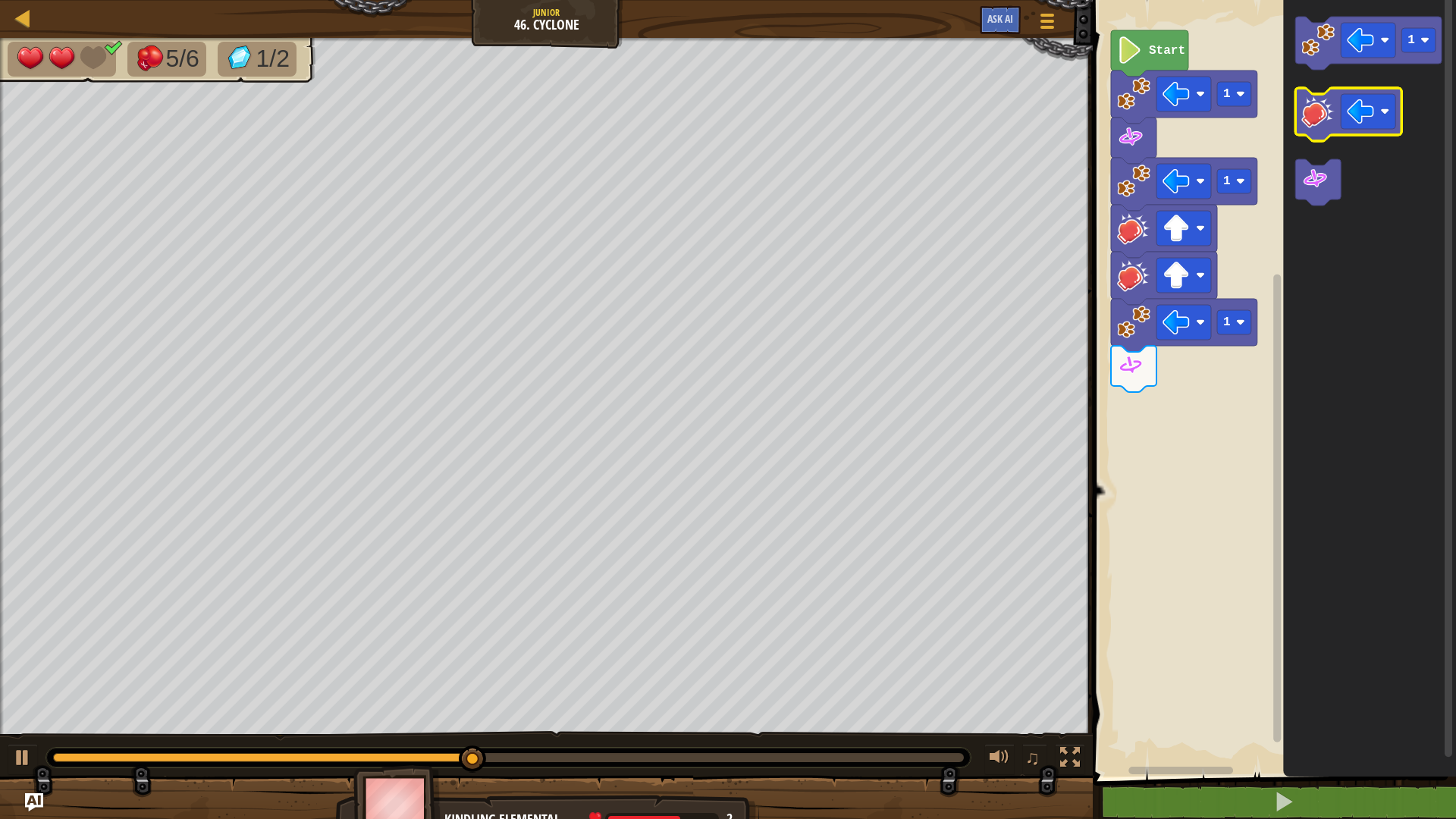
click at [1321, 111] on image "Blockly Workspace" at bounding box center [1318, 112] width 34 height 34
click at [1331, 129] on icon "Blockly Workspace" at bounding box center [1348, 114] width 106 height 53
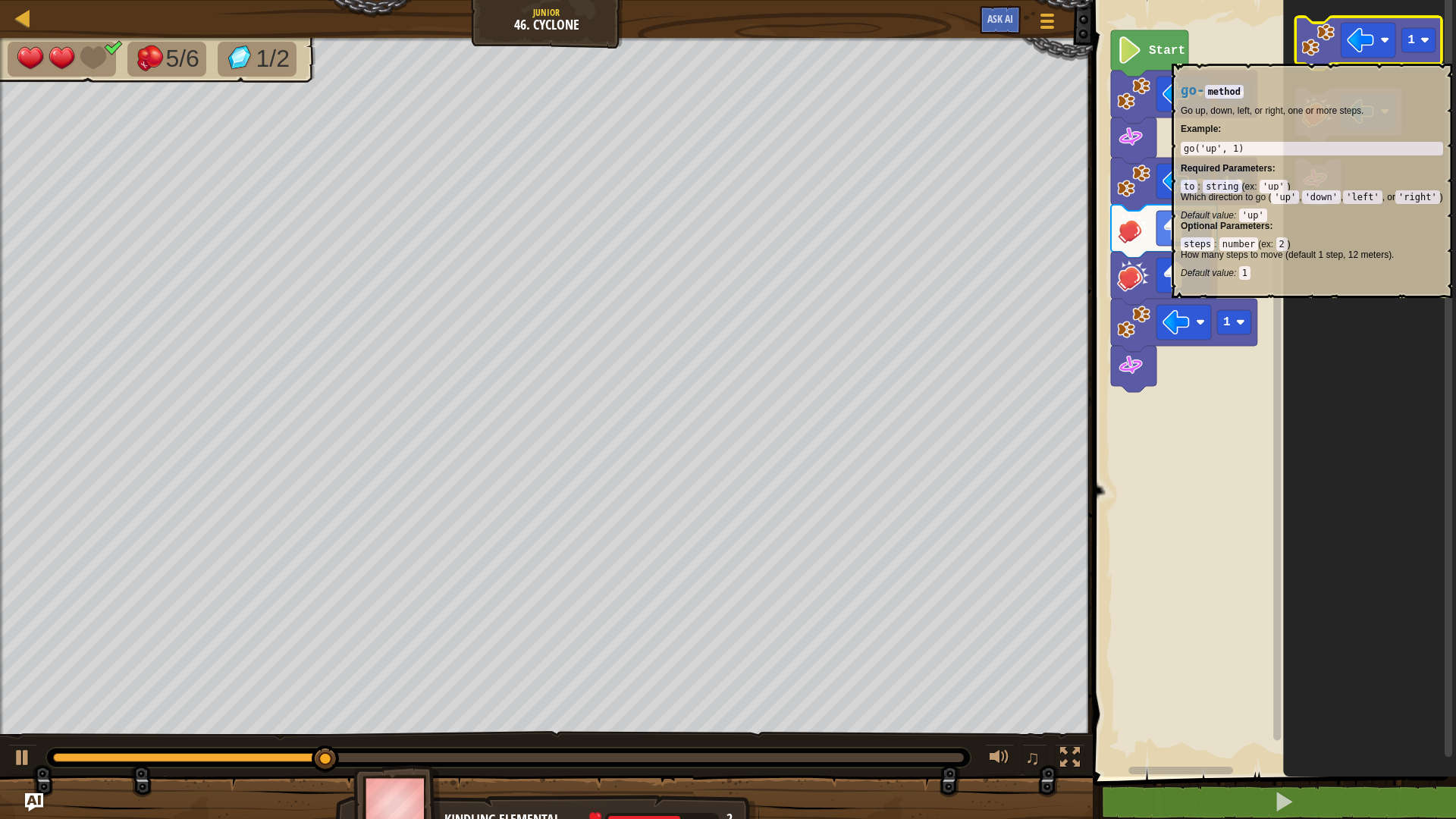
click at [1325, 56] on image "Blockly Workspace" at bounding box center [1318, 40] width 34 height 34
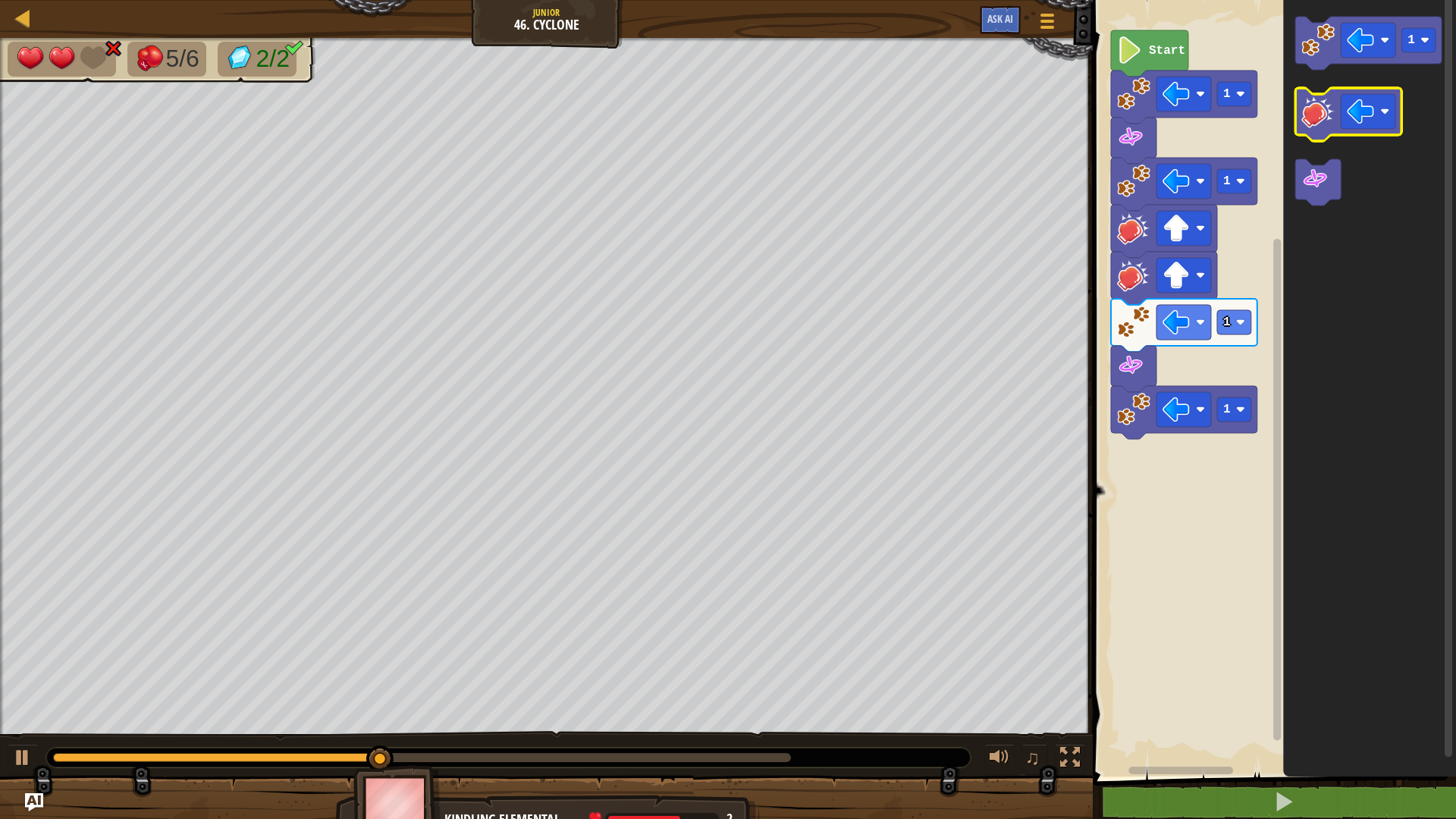
click at [1322, 120] on image "Blockly Workspace" at bounding box center [1318, 112] width 34 height 34
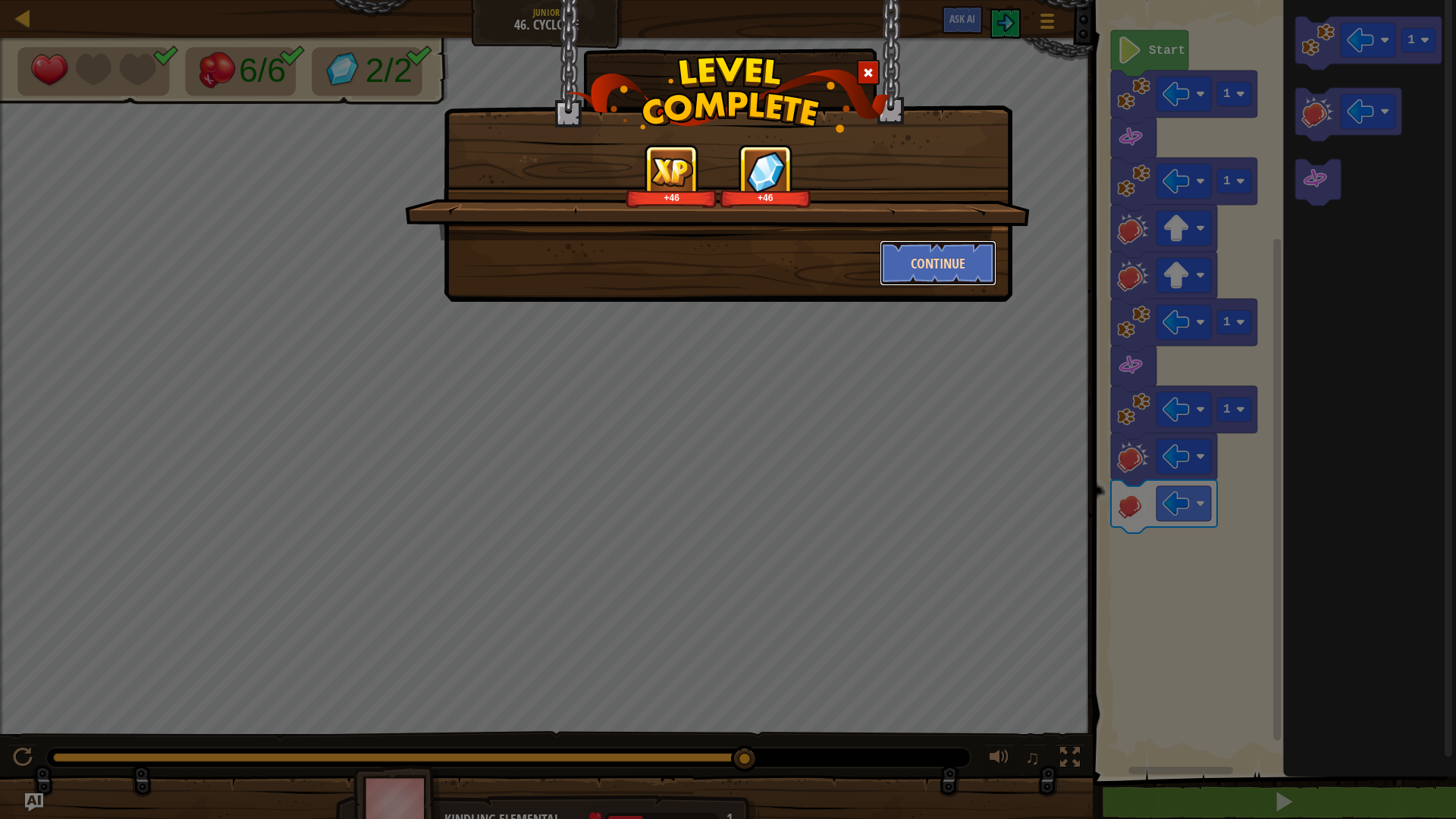
click at [978, 284] on button "Continue" at bounding box center [939, 263] width 118 height 46
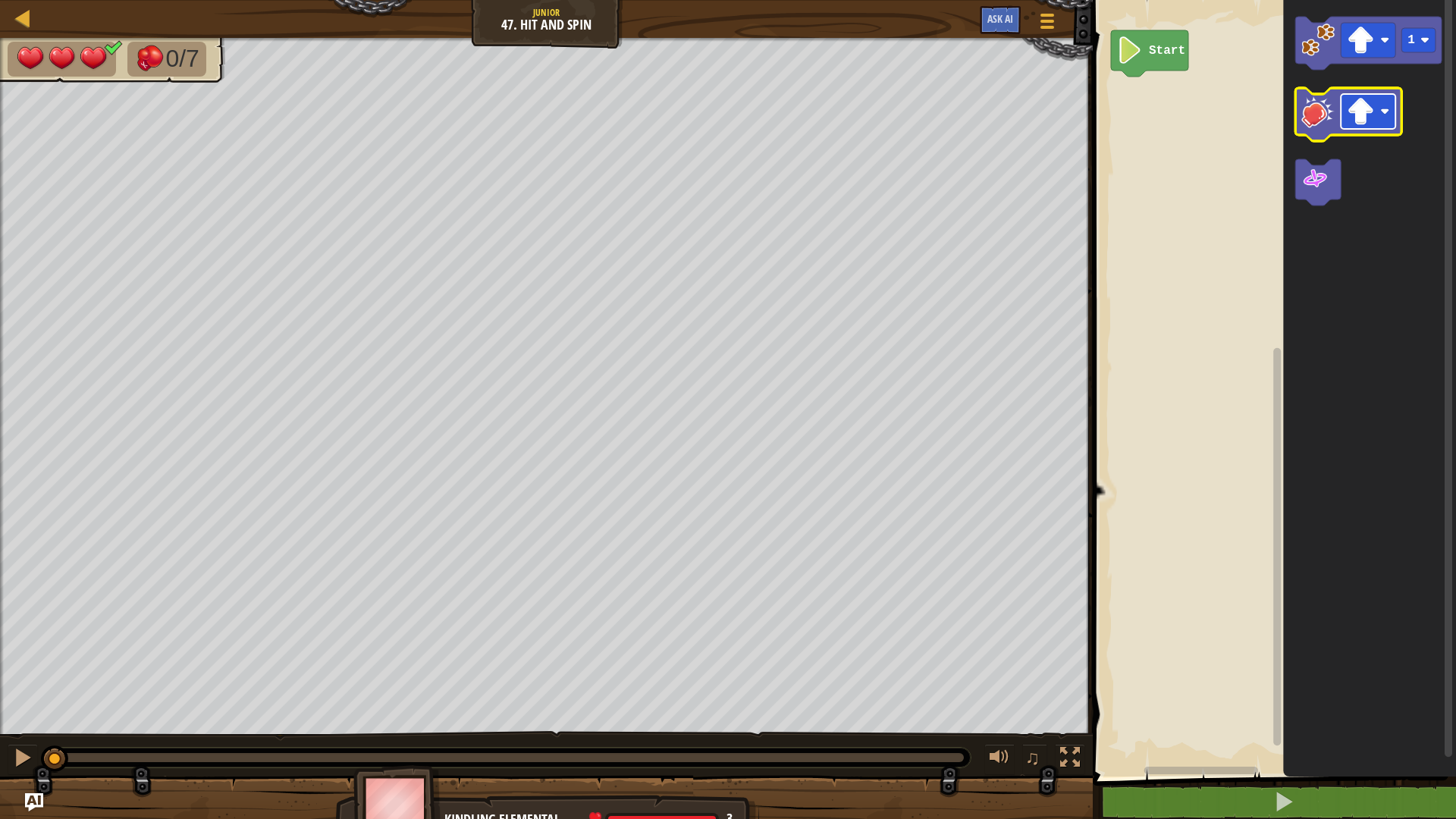
click at [1358, 117] on image "Blockly Workspace" at bounding box center [1360, 111] width 27 height 27
click at [1320, 58] on icon "Blockly Workspace" at bounding box center [1368, 43] width 147 height 53
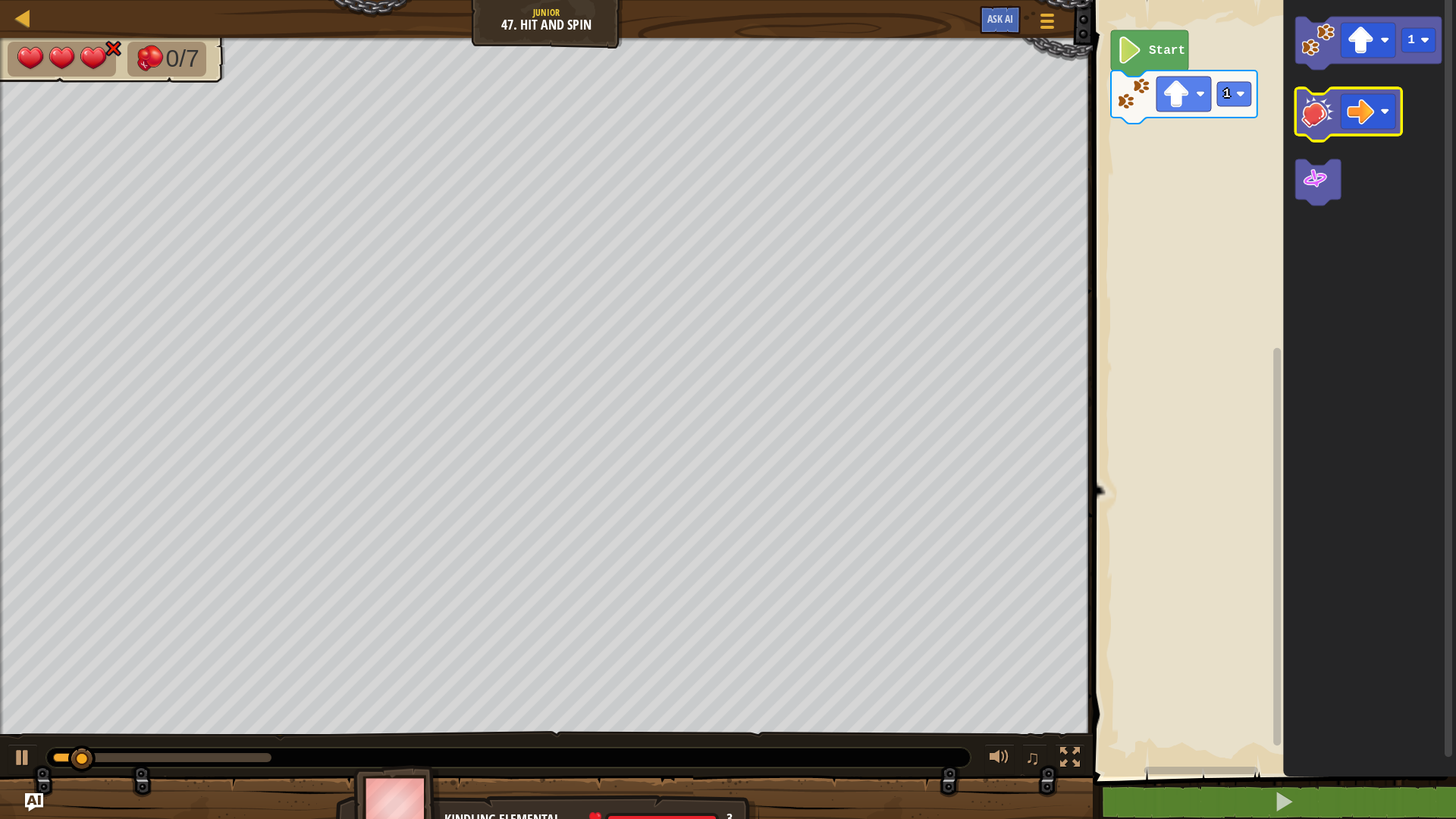
click at [1325, 123] on image "Blockly Workspace" at bounding box center [1318, 112] width 34 height 34
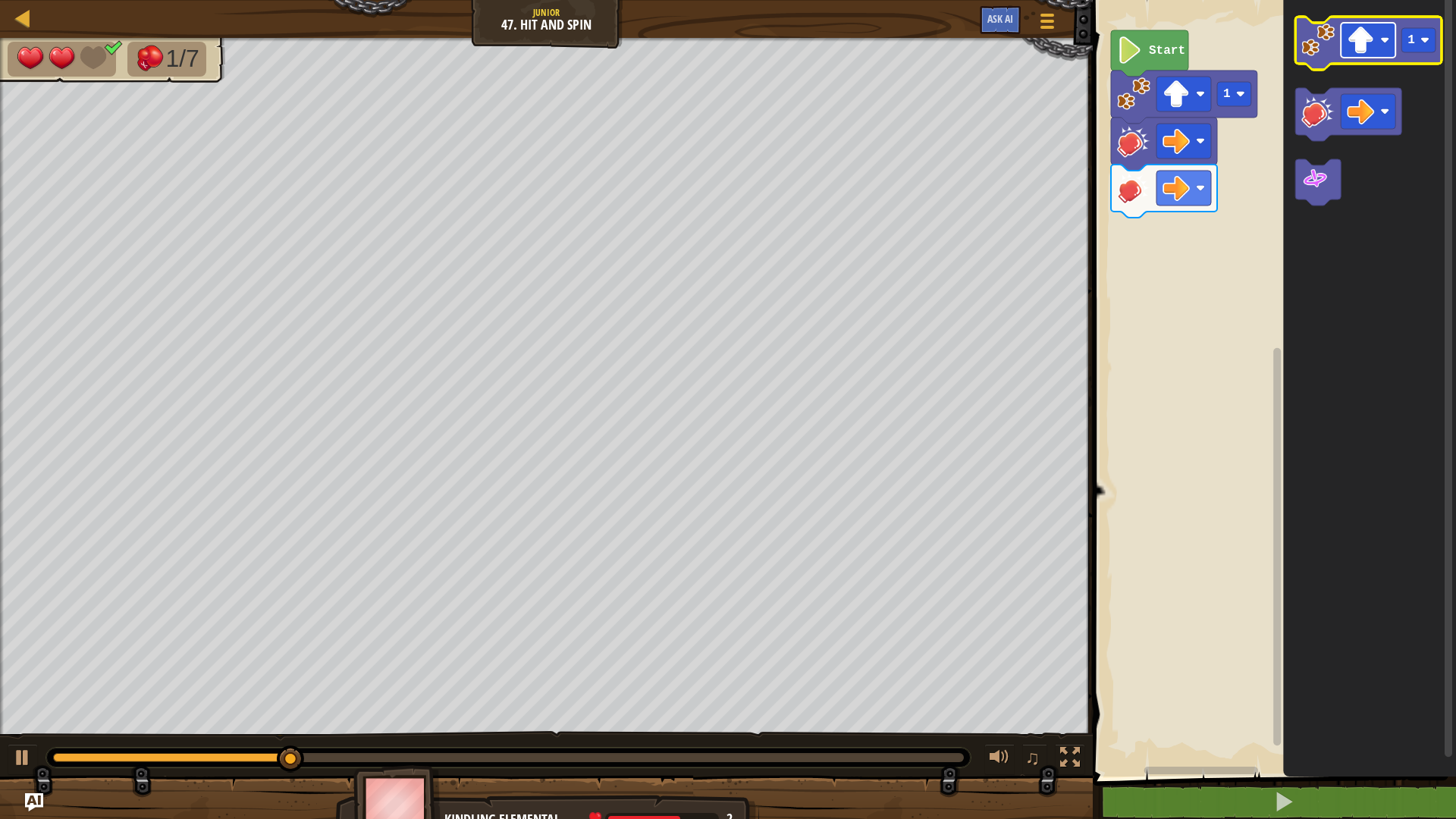
click at [1359, 49] on image "Blockly Workspace" at bounding box center [1360, 40] width 27 height 27
click at [1318, 50] on image "Blockly Workspace" at bounding box center [1318, 40] width 34 height 34
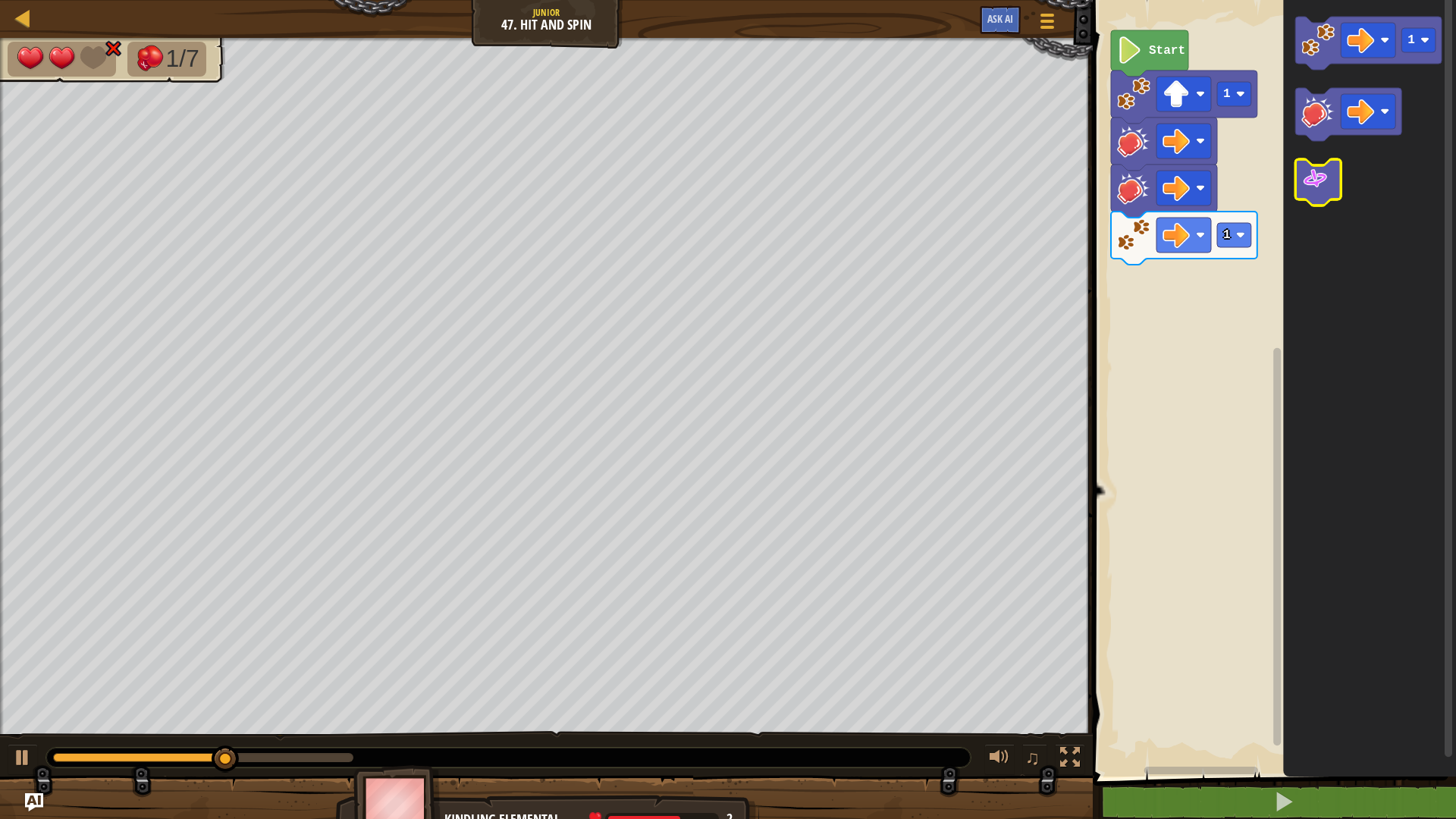
click at [1341, 170] on icon "Blockly Workspace" at bounding box center [1318, 182] width 45 height 46
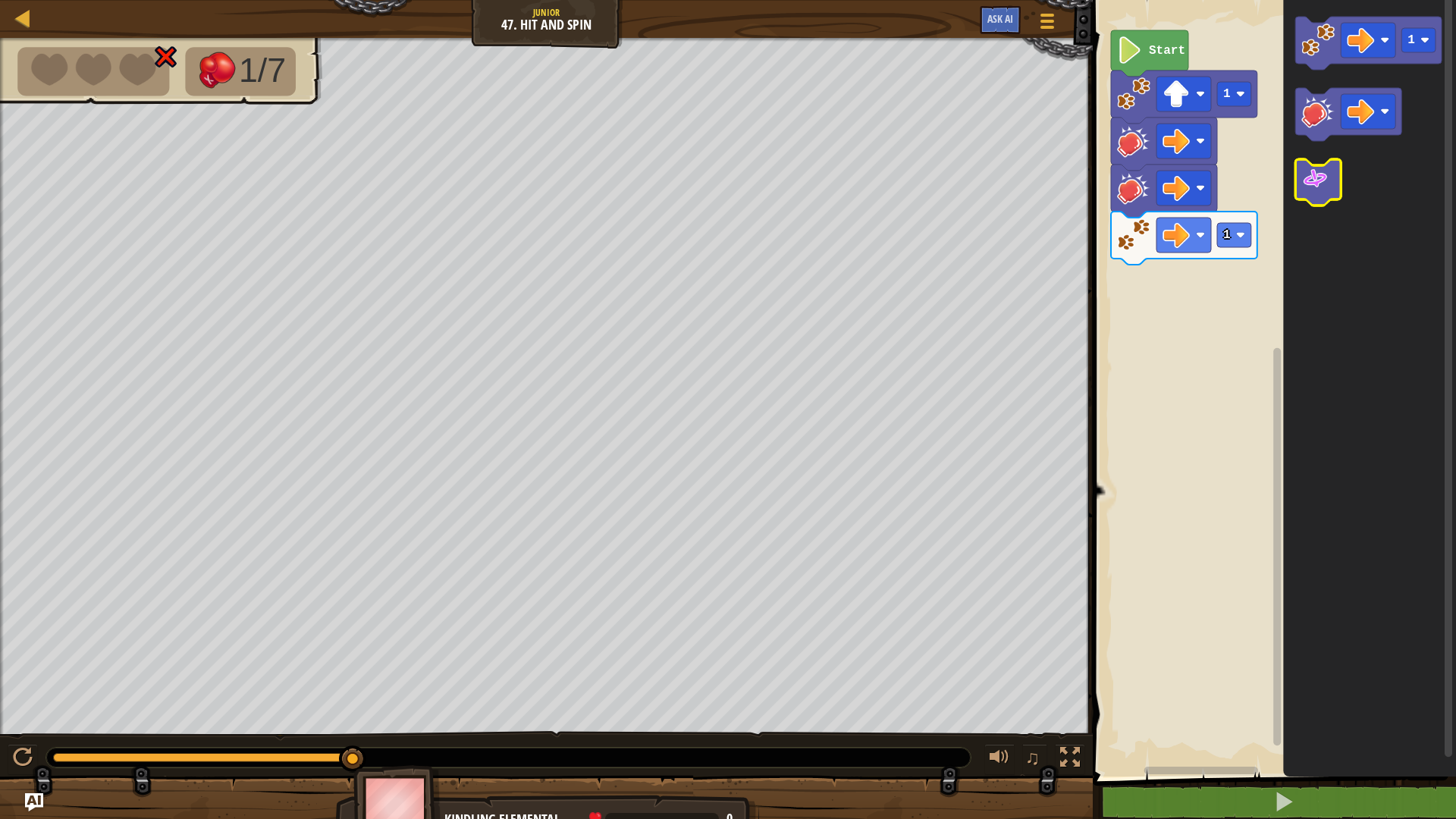
click at [1320, 190] on image "Blockly Workspace" at bounding box center [1315, 179] width 27 height 27
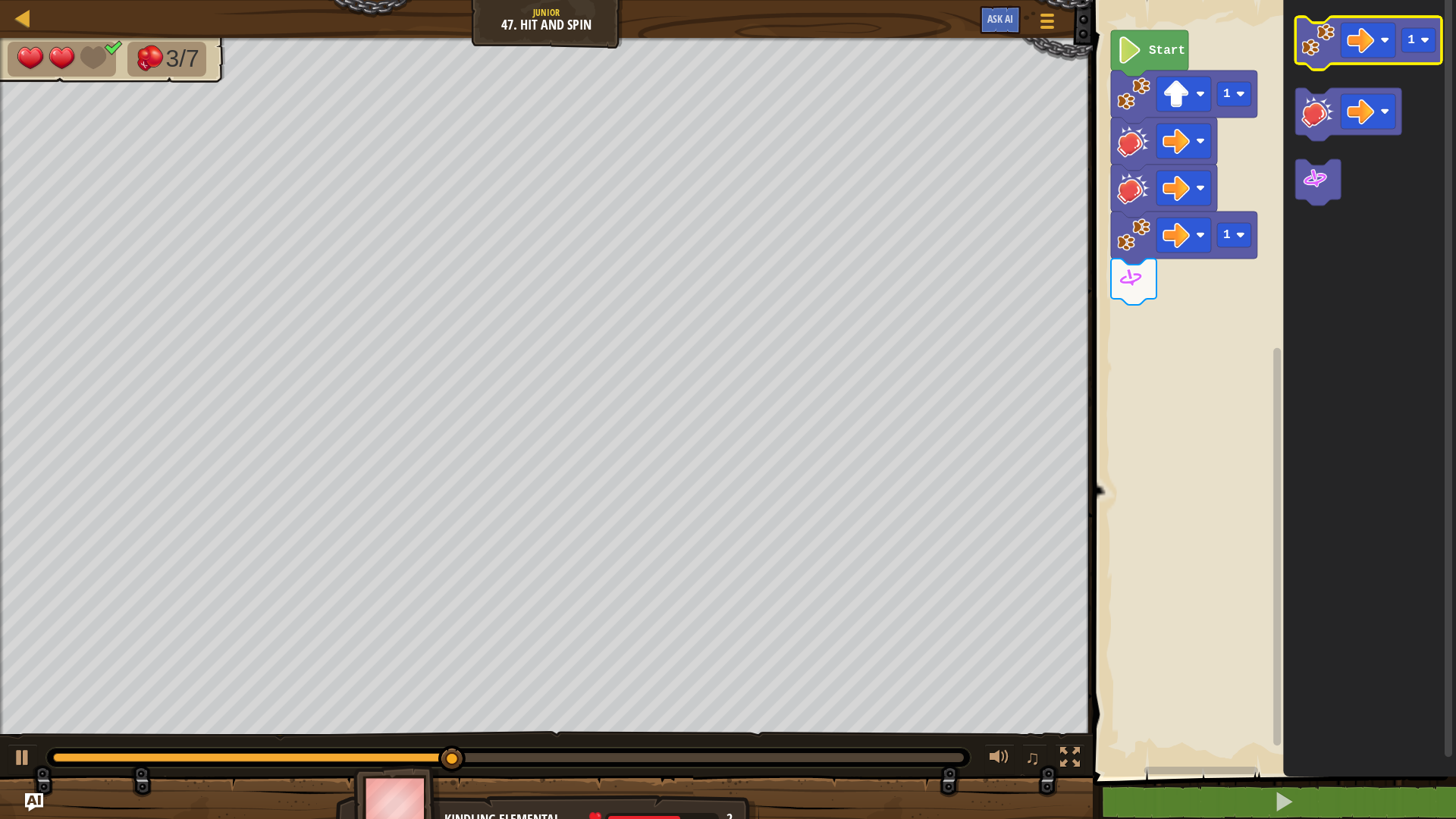
click at [1317, 40] on image "Blockly Workspace" at bounding box center [1318, 40] width 34 height 34
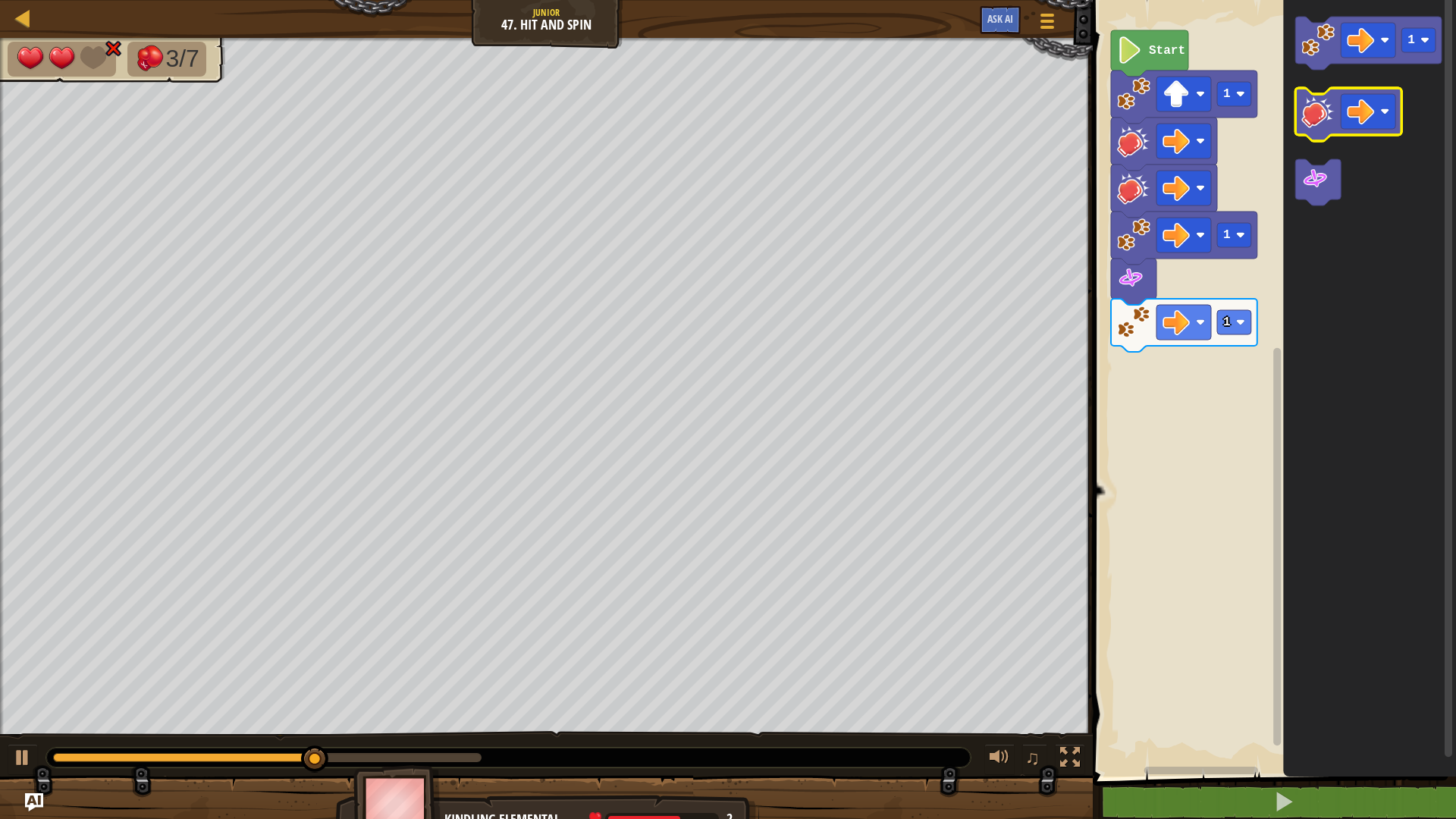
click at [1308, 125] on image "Blockly Workspace" at bounding box center [1318, 112] width 34 height 34
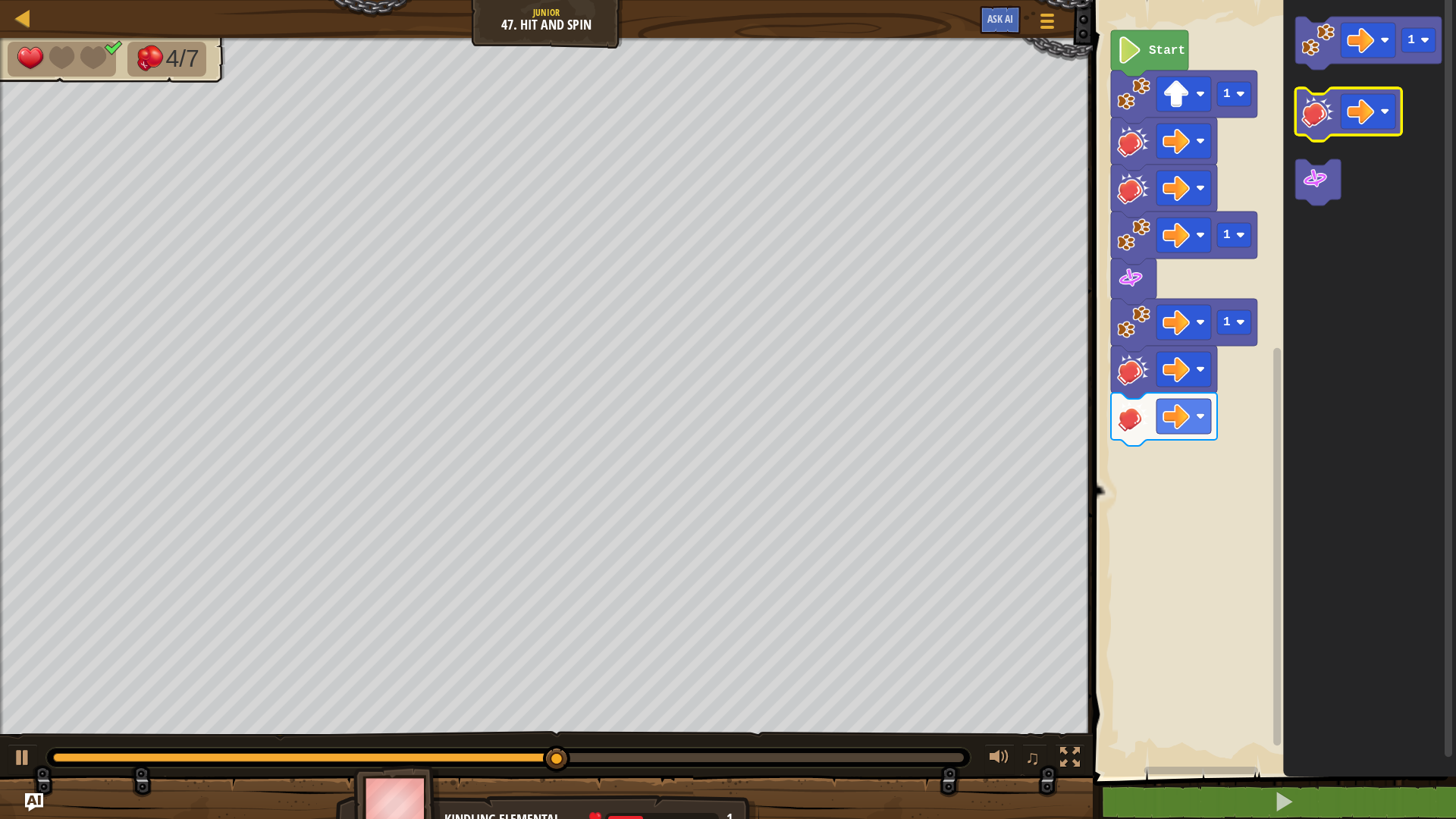
click at [1320, 127] on image "Blockly Workspace" at bounding box center [1318, 112] width 34 height 34
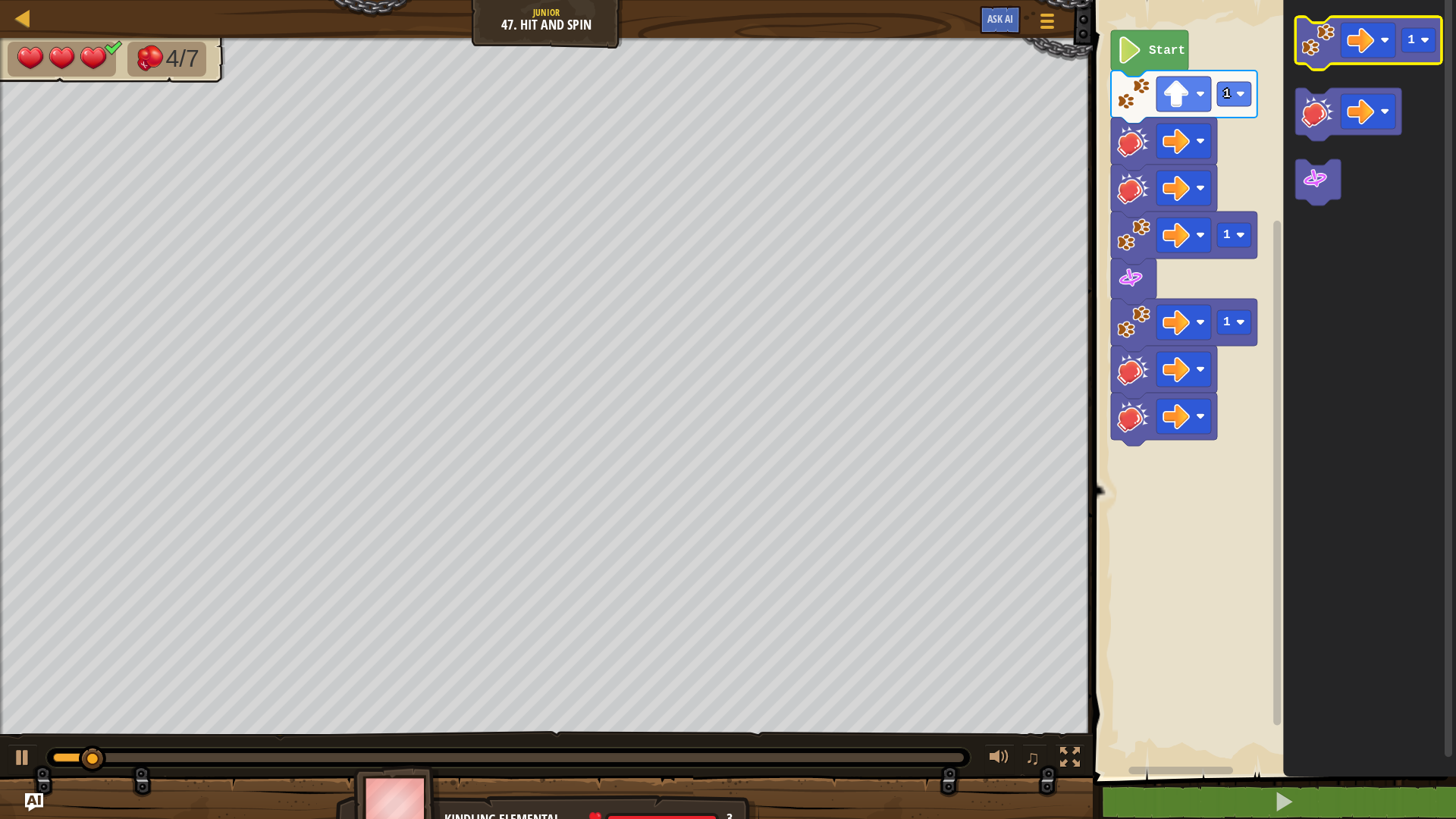
click at [1325, 46] on image "Blockly Workspace" at bounding box center [1318, 40] width 34 height 34
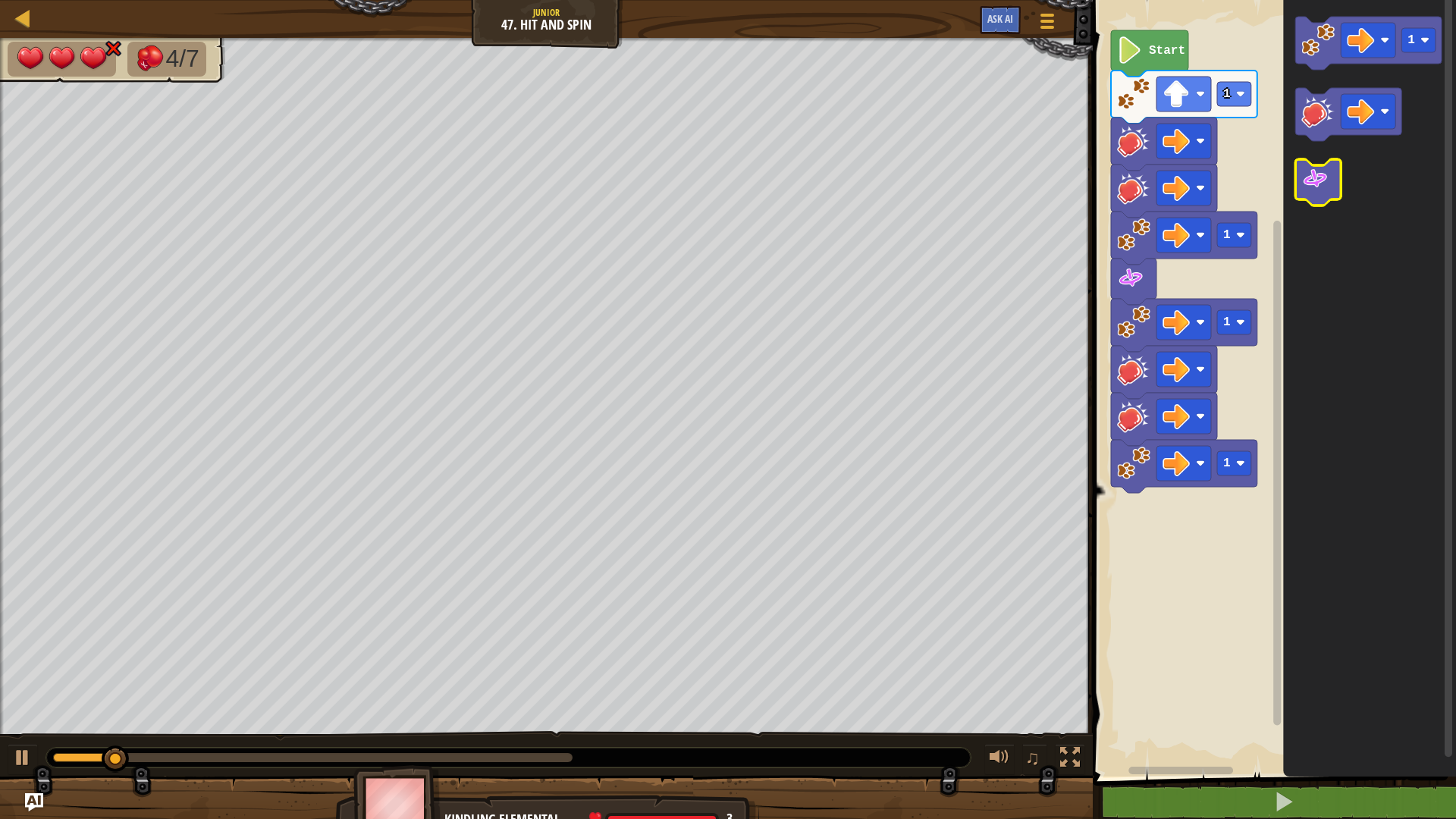
click at [1330, 184] on icon "Blockly Workspace" at bounding box center [1318, 182] width 45 height 46
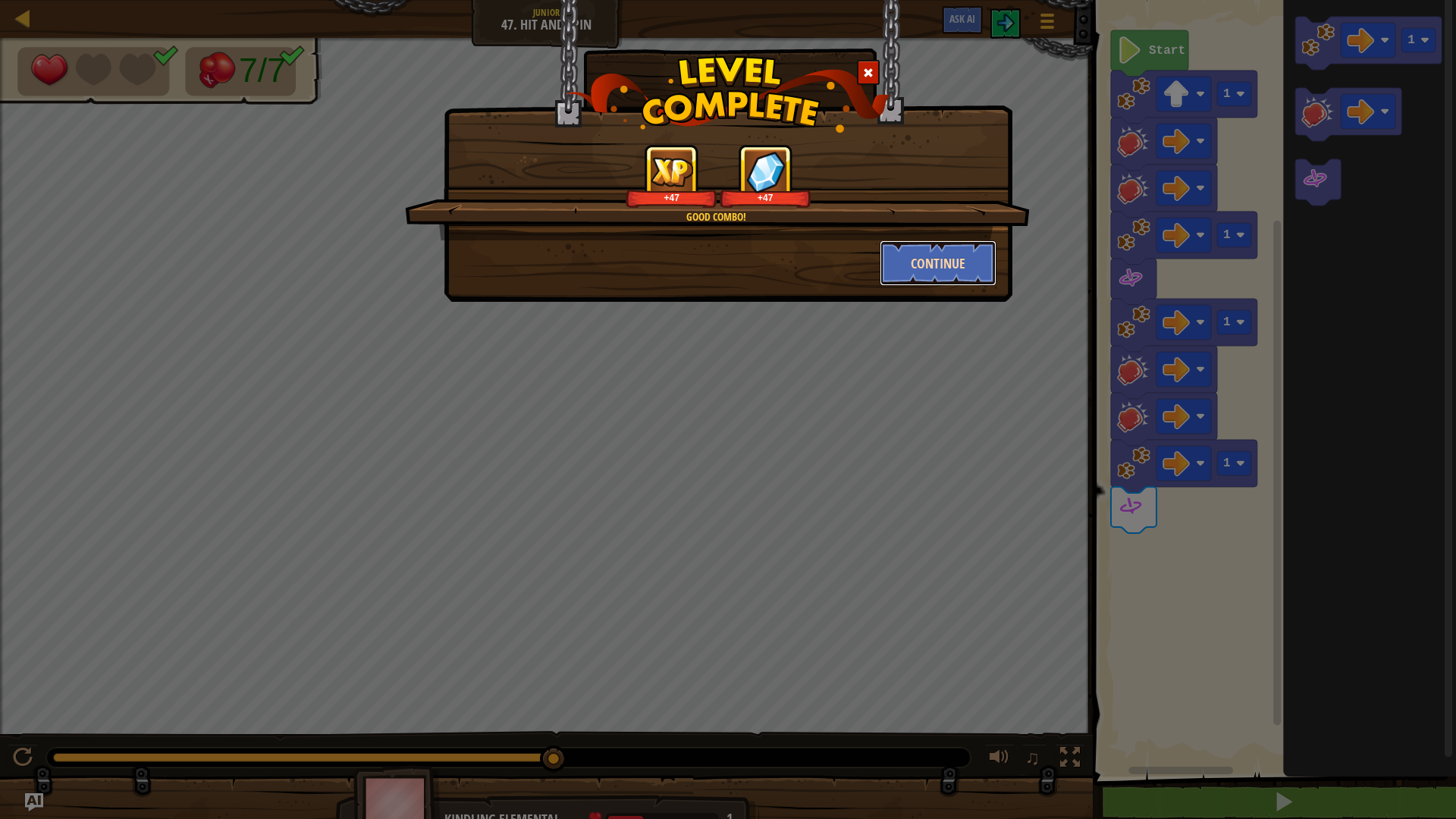
click at [941, 273] on button "Continue" at bounding box center [939, 263] width 118 height 46
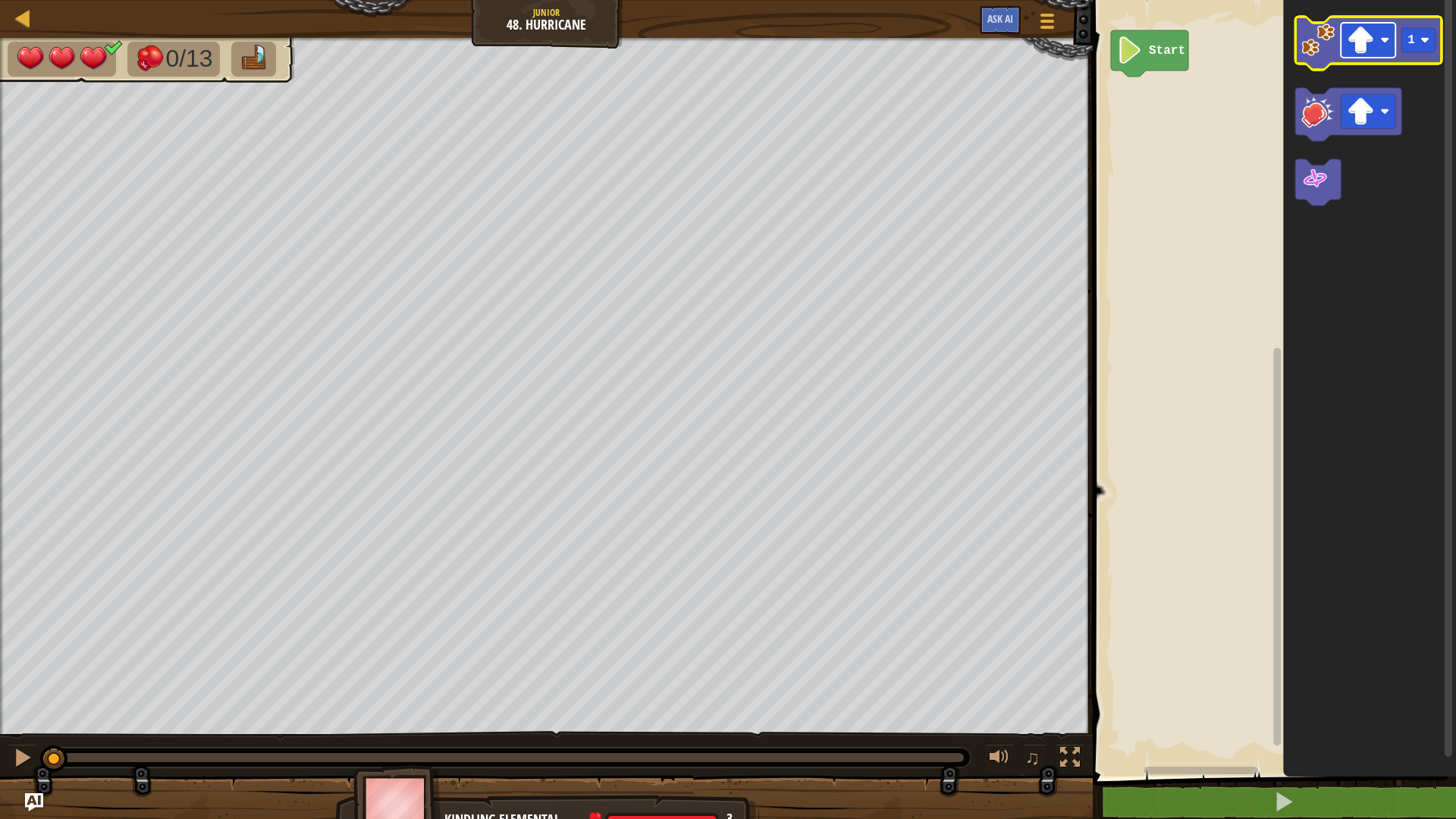
click at [1367, 45] on image "Blockly Workspace" at bounding box center [1360, 40] width 27 height 27
click at [1315, 62] on icon "Blockly Workspace" at bounding box center [1368, 43] width 147 height 53
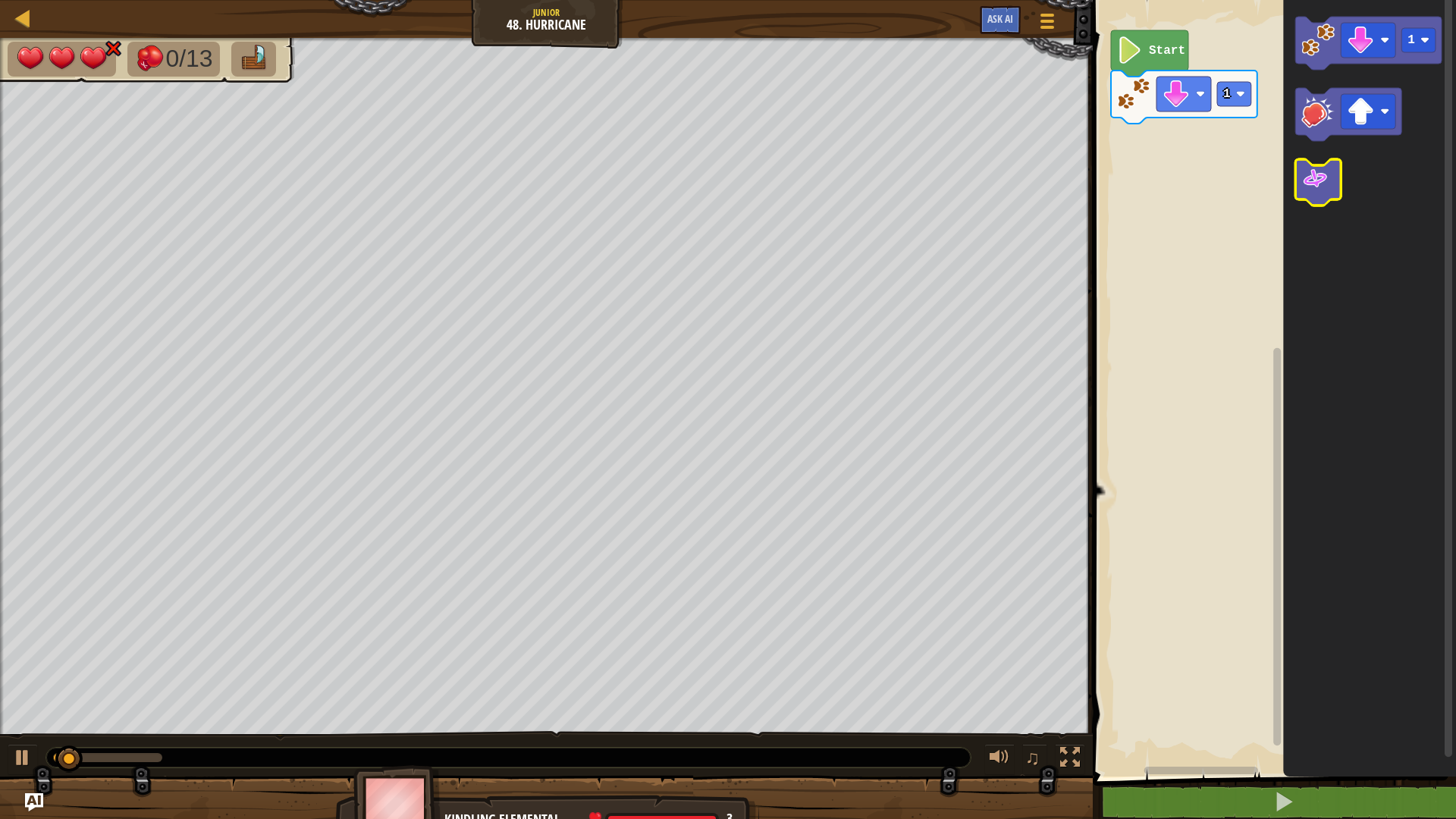
click at [1322, 188] on image "Blockly Workspace" at bounding box center [1315, 179] width 27 height 27
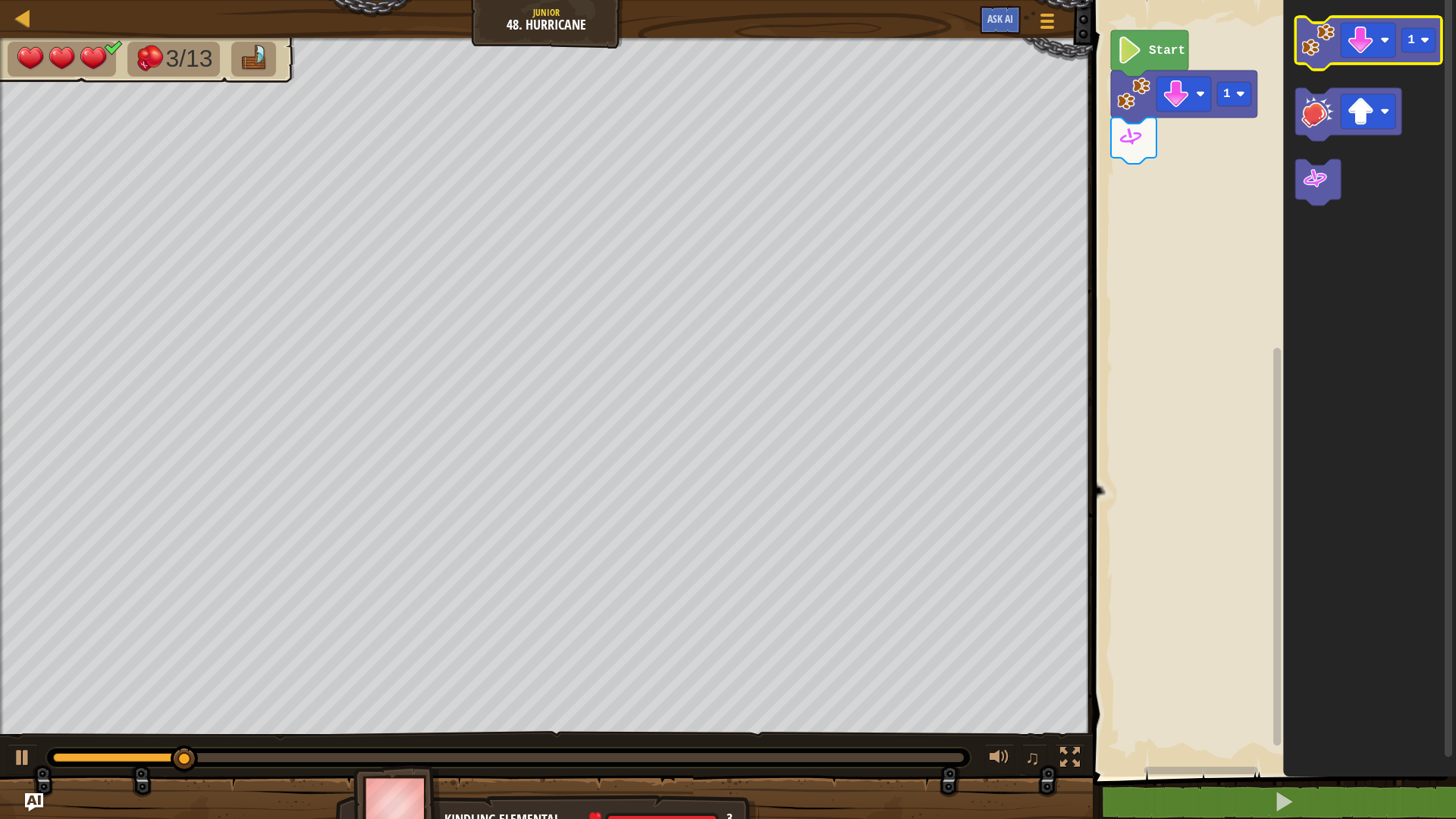
click at [1320, 55] on image "Blockly Workspace" at bounding box center [1318, 40] width 34 height 34
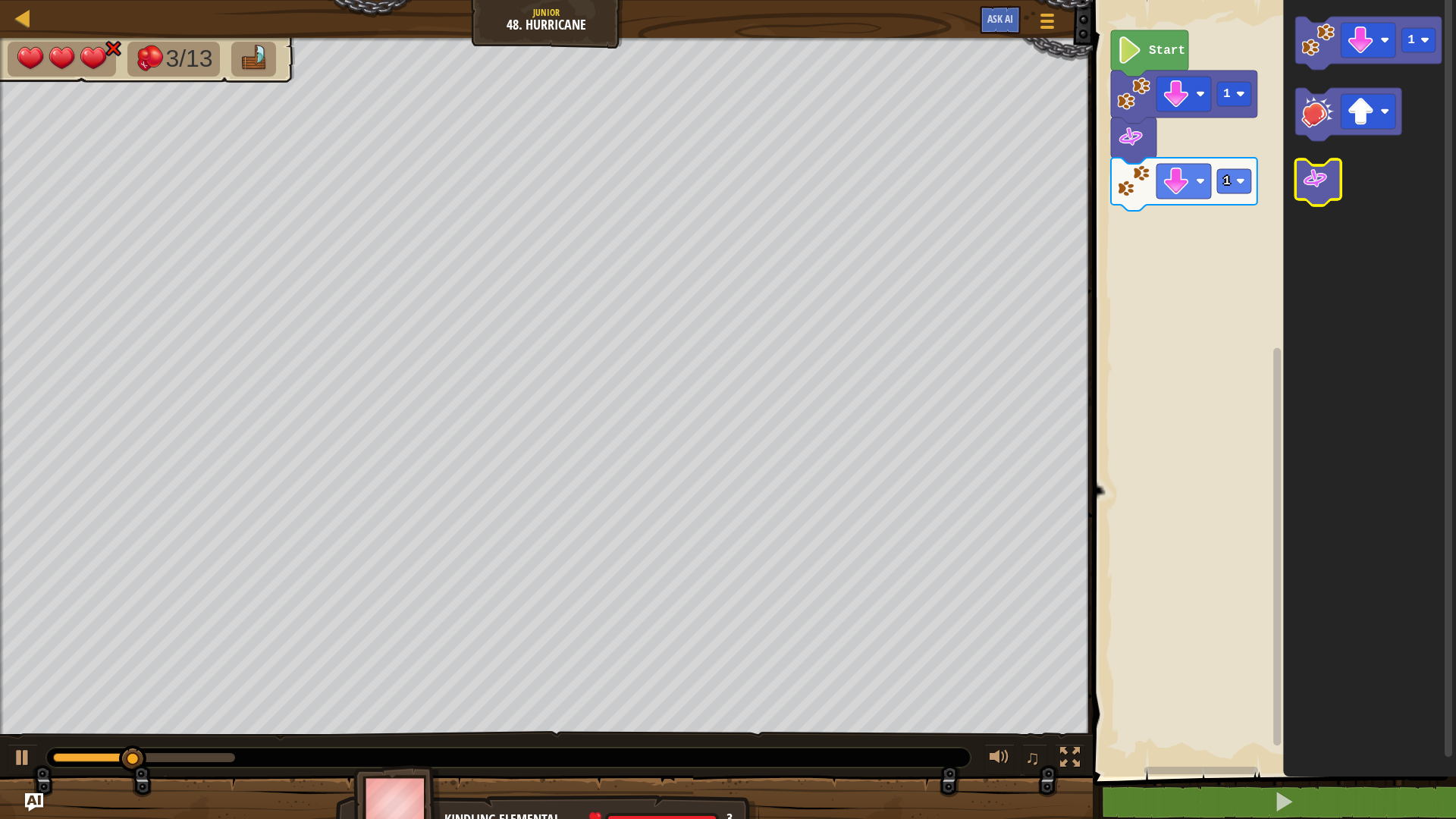
click at [1331, 179] on icon "Blockly Workspace" at bounding box center [1318, 182] width 45 height 46
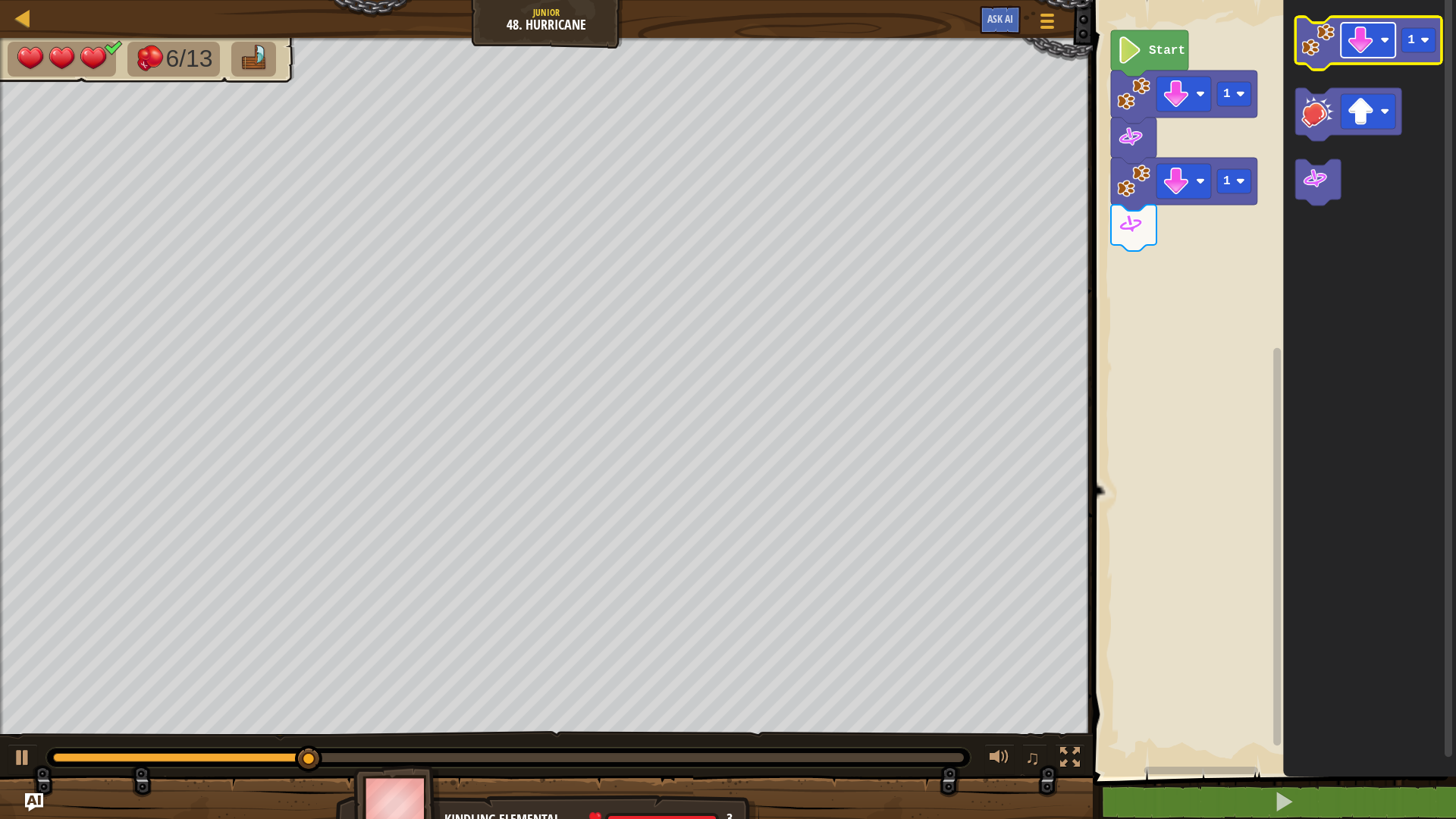
click at [1375, 40] on rect "Blockly Workspace" at bounding box center [1368, 40] width 55 height 35
click at [1317, 43] on image "Blockly Workspace" at bounding box center [1318, 40] width 34 height 34
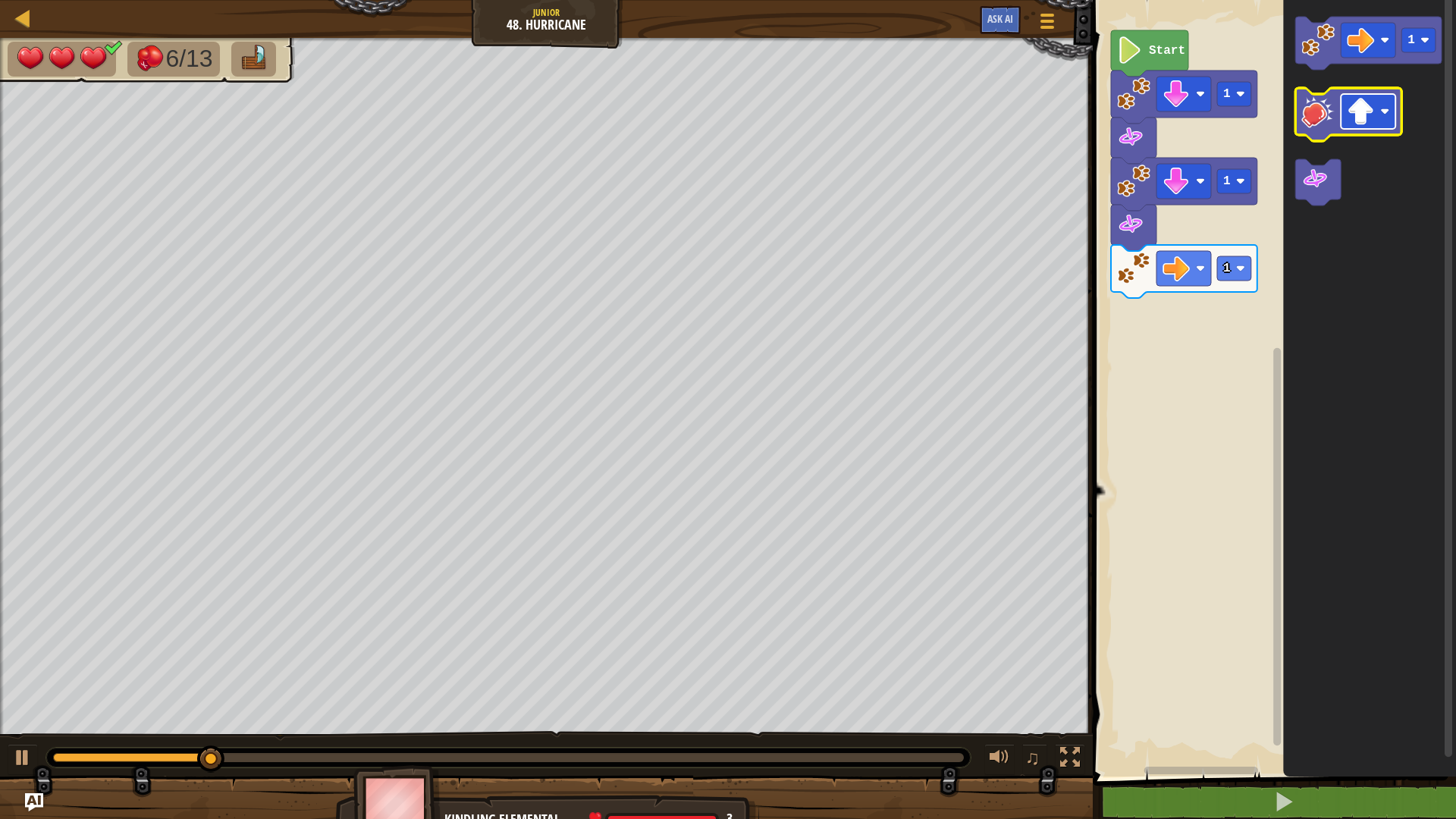
click at [1388, 117] on rect "Blockly Workspace" at bounding box center [1368, 111] width 55 height 35
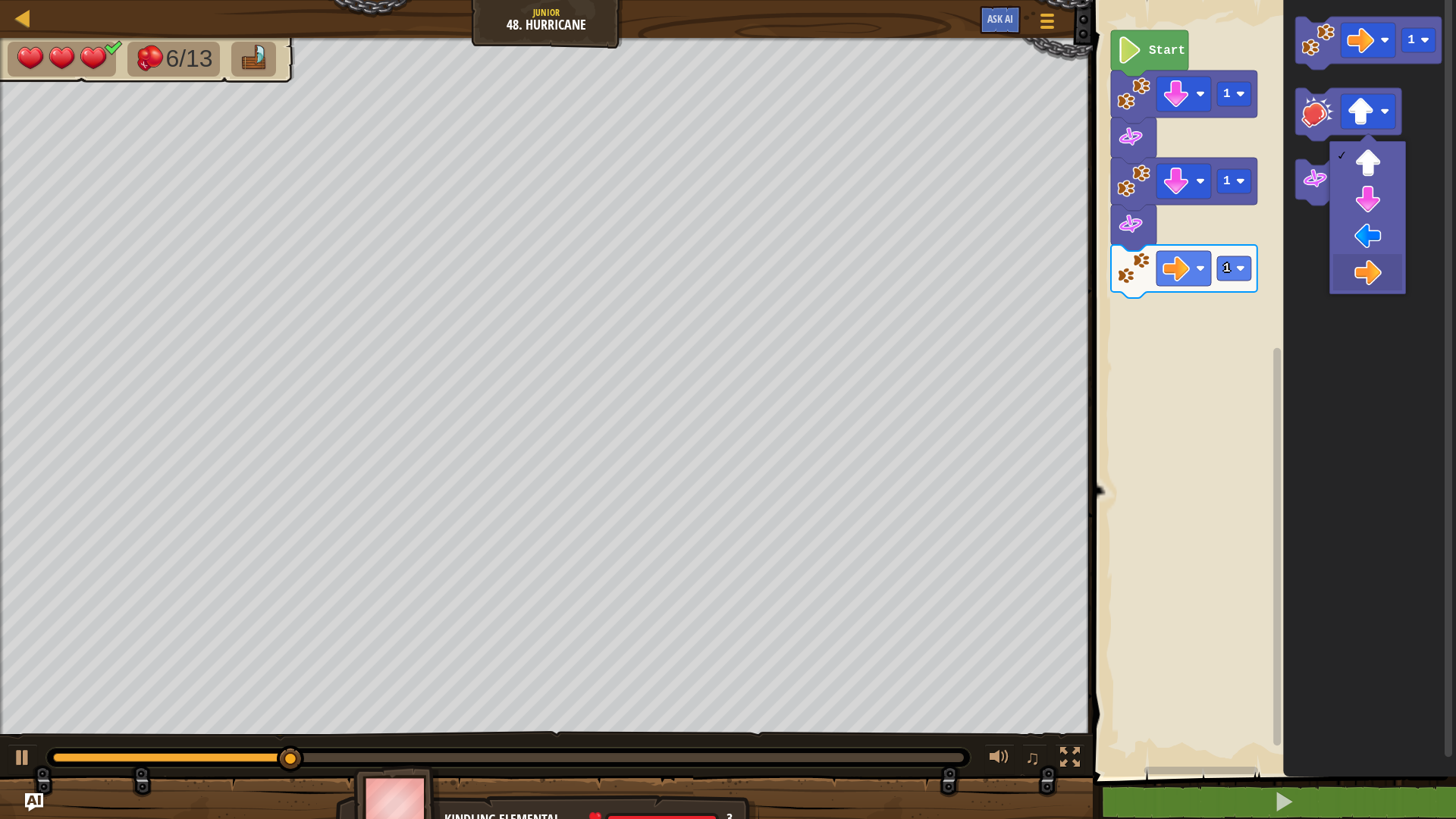
drag, startPoint x: 1375, startPoint y: 284, endPoint x: 1360, endPoint y: 255, distance: 32.6
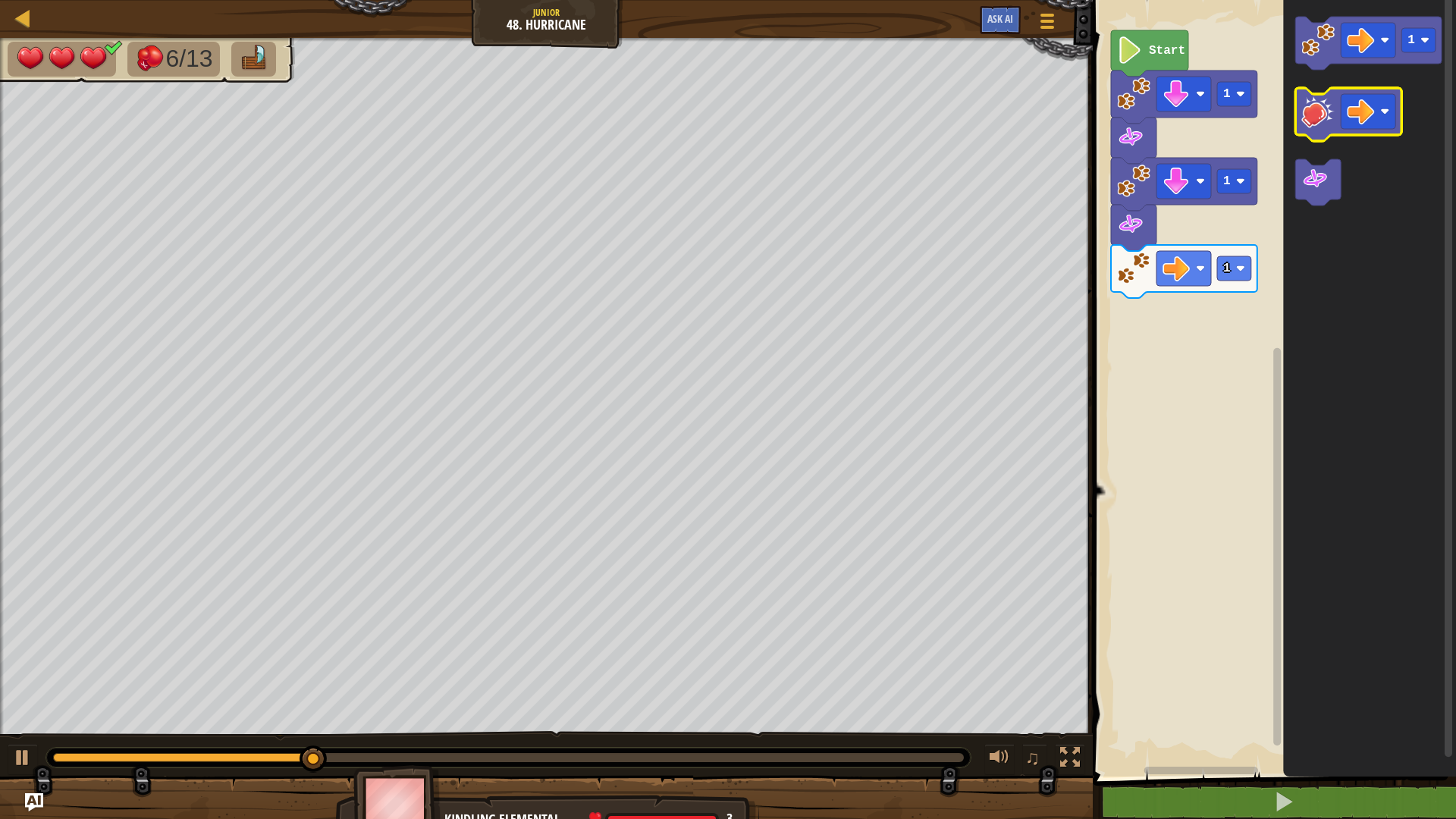
click at [1326, 116] on image "Blockly Workspace" at bounding box center [1318, 112] width 34 height 34
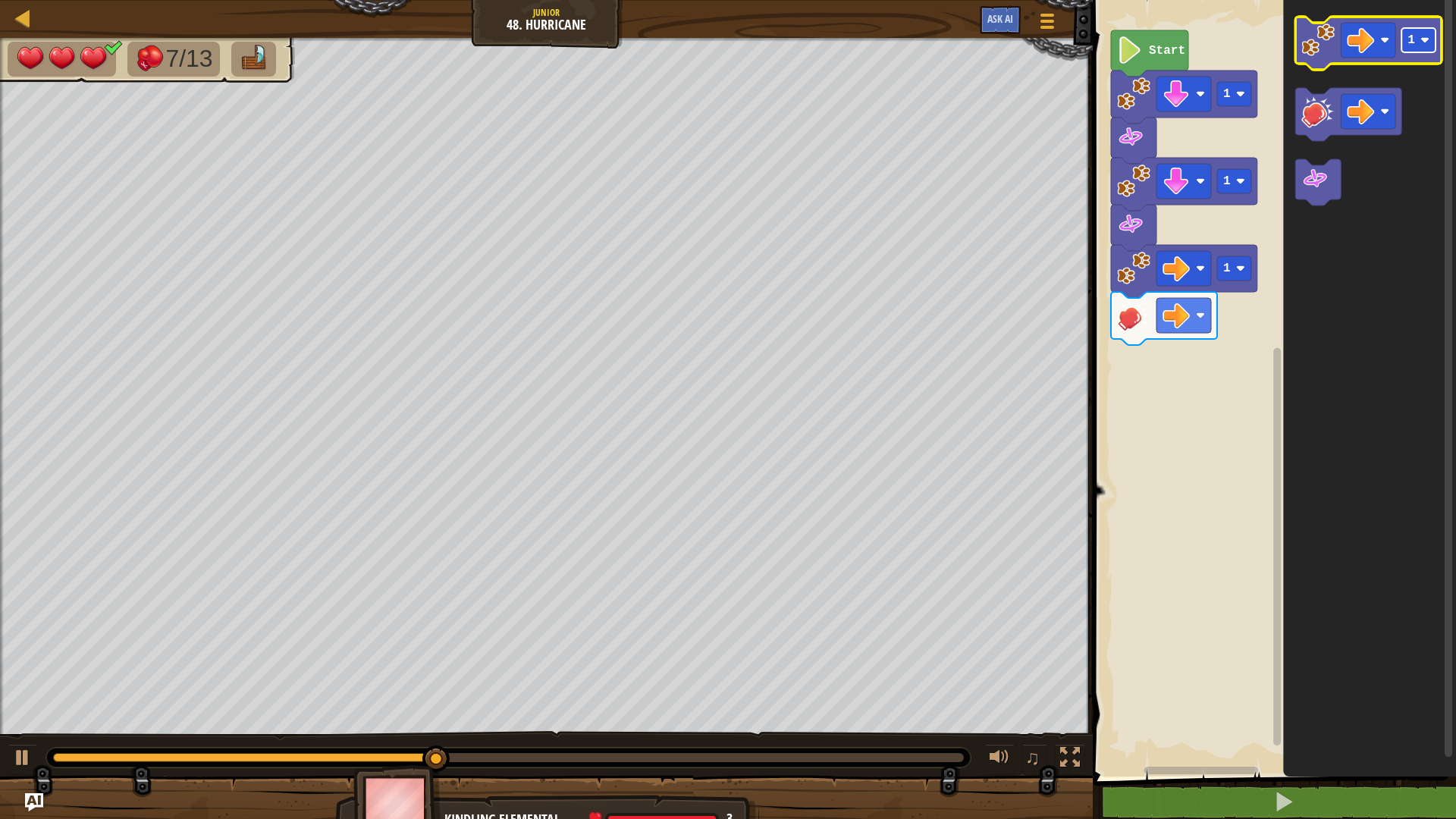
click at [1428, 46] on rect "Blockly Workspace" at bounding box center [1418, 40] width 35 height 24
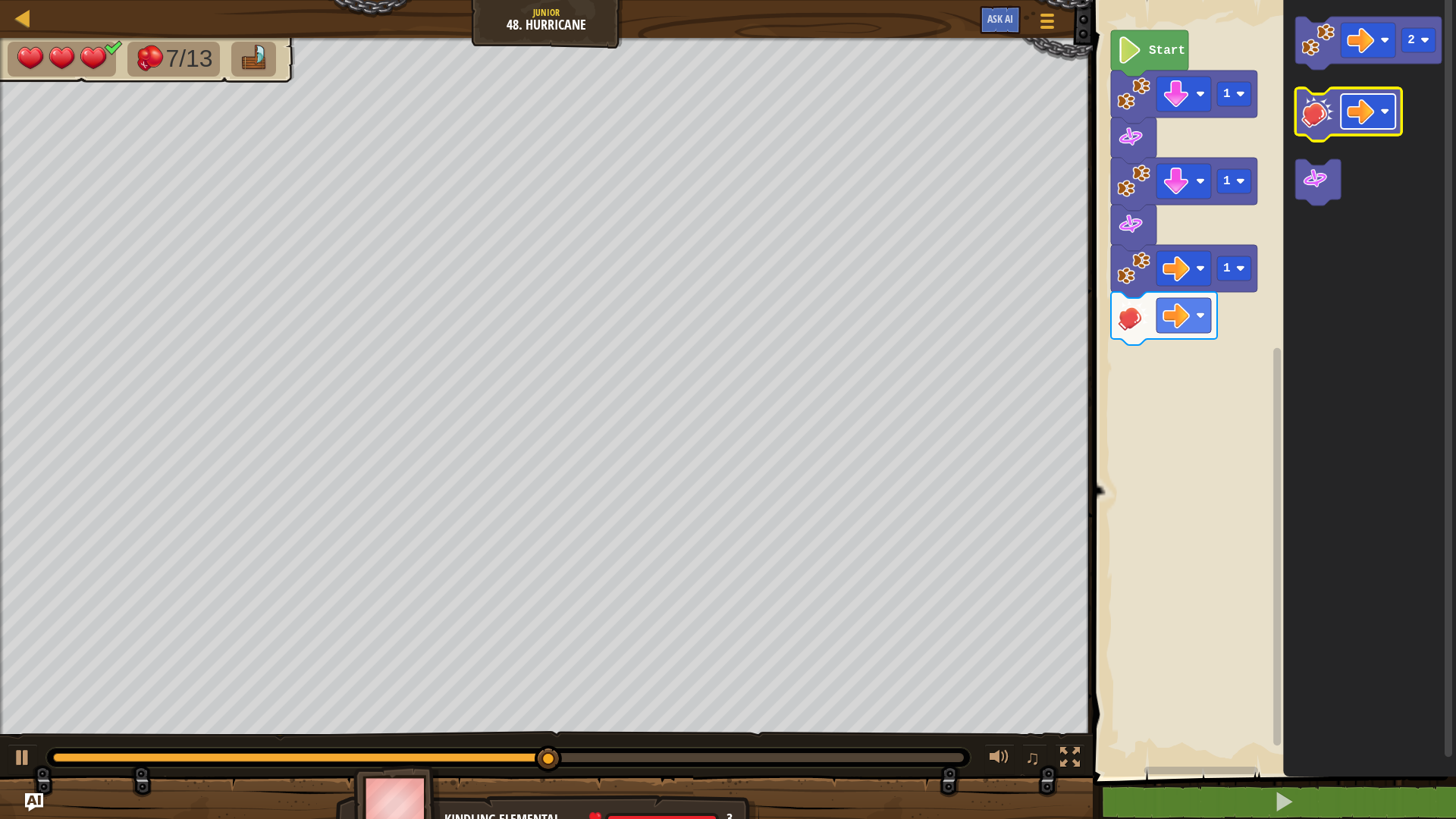
click at [1385, 110] on image "Blockly Workspace" at bounding box center [1384, 111] width 9 height 9
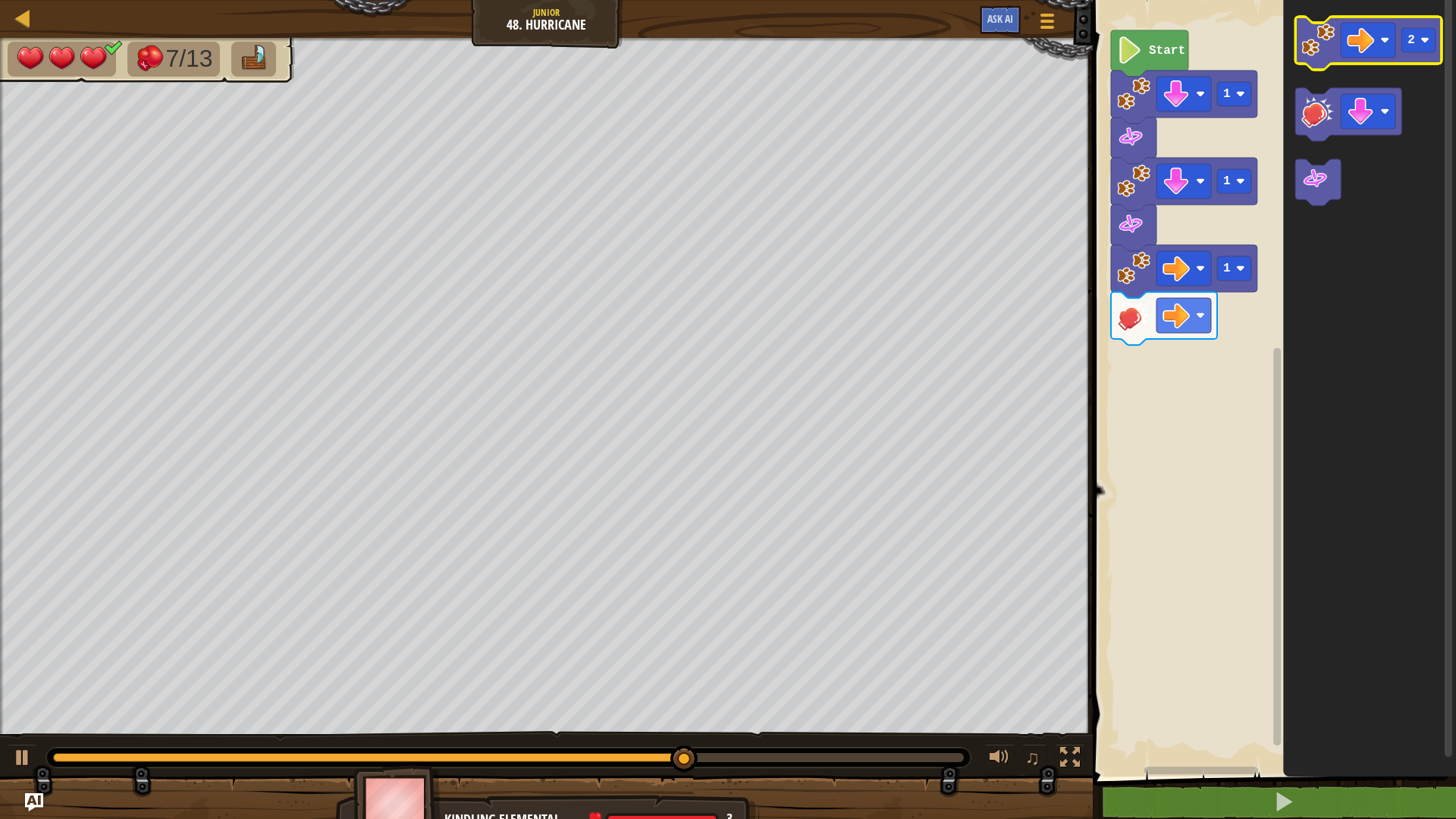
click at [1325, 61] on icon "Blockly Workspace" at bounding box center [1368, 43] width 147 height 53
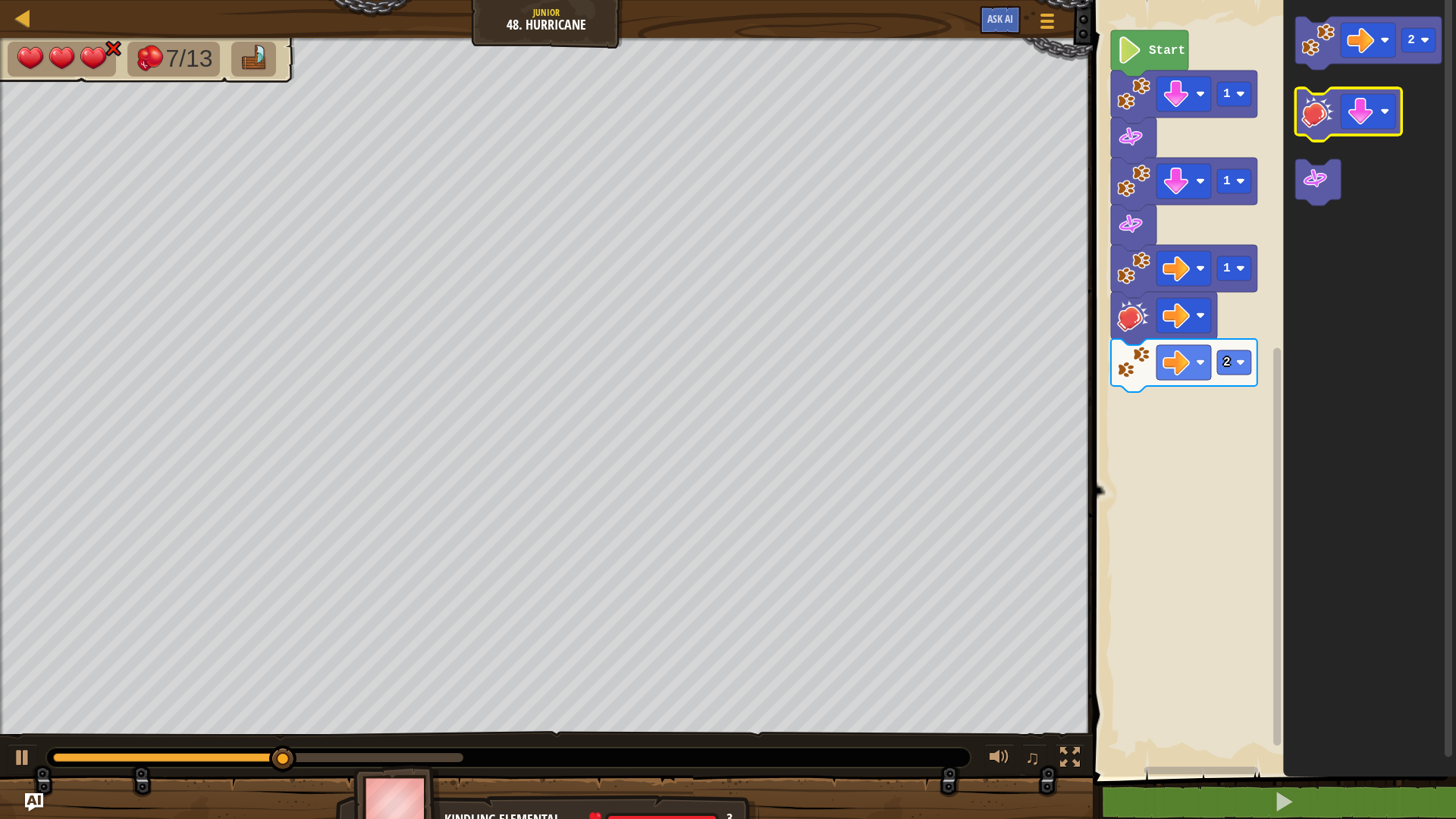
click at [1328, 110] on image "Blockly Workspace" at bounding box center [1318, 112] width 34 height 34
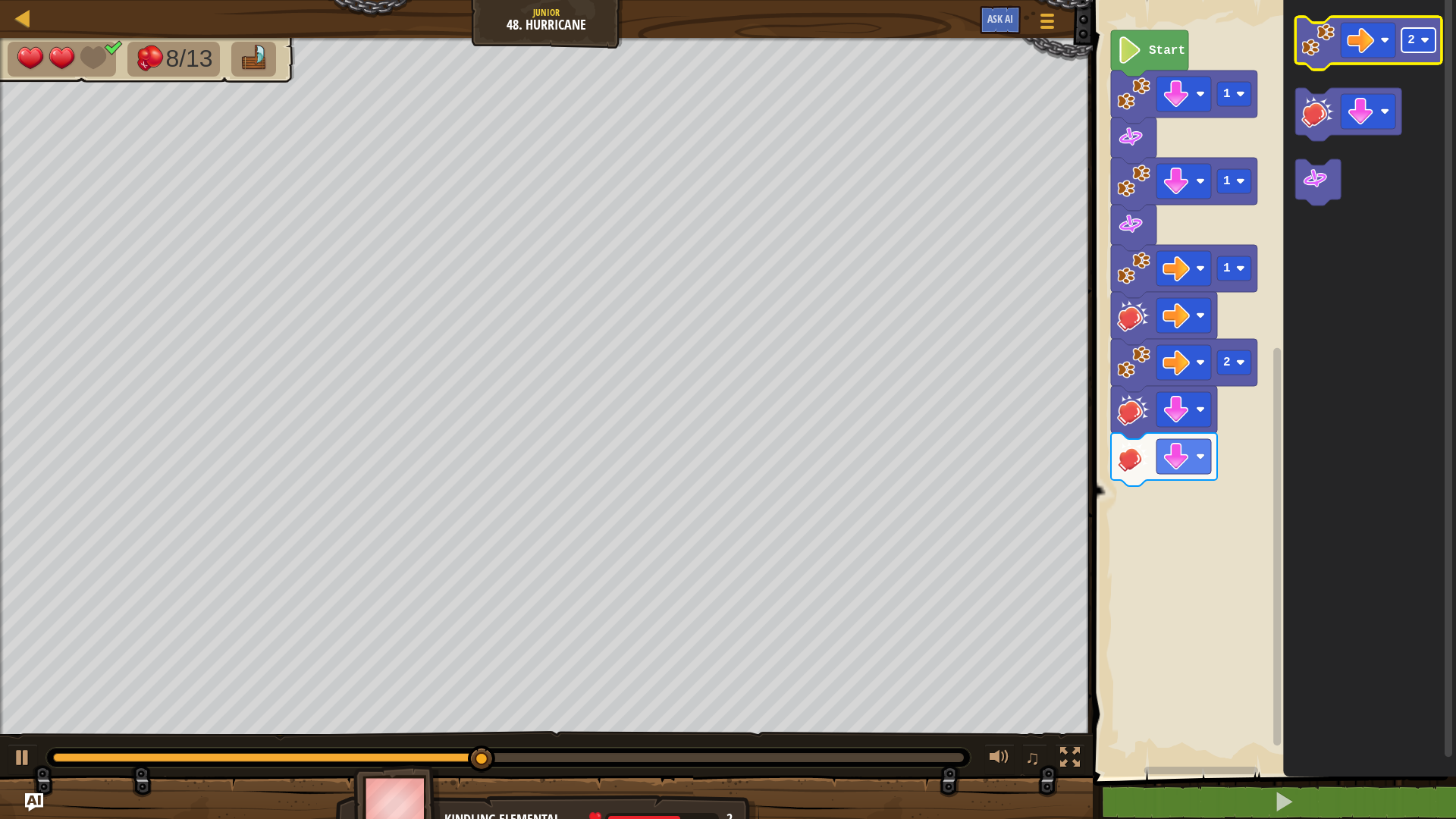
click at [1421, 42] on image "Blockly Workspace" at bounding box center [1425, 40] width 9 height 9
click at [1328, 50] on image "Blockly Workspace" at bounding box center [1318, 40] width 34 height 34
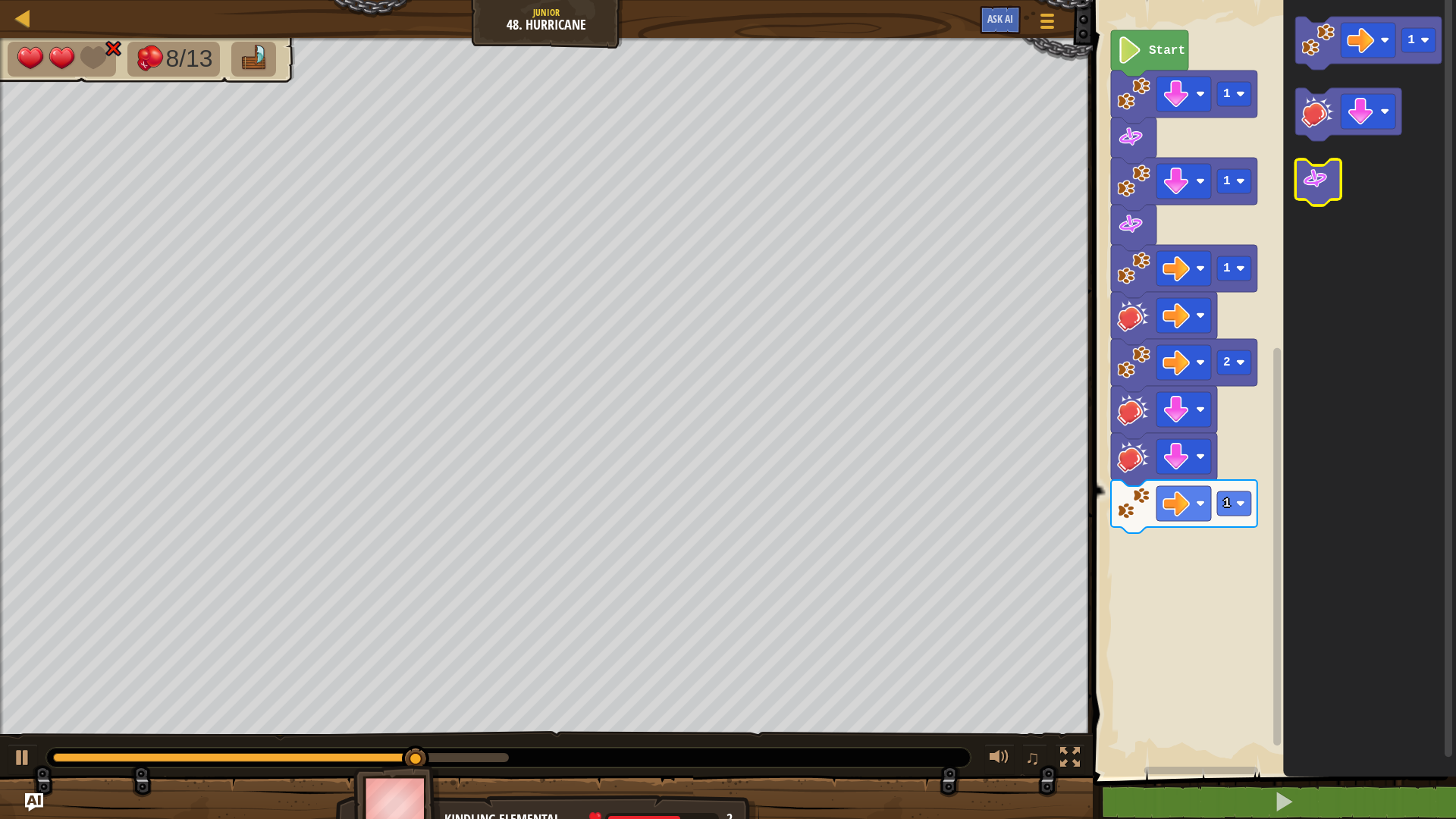
click at [1332, 182] on icon "Blockly Workspace" at bounding box center [1318, 182] width 45 height 46
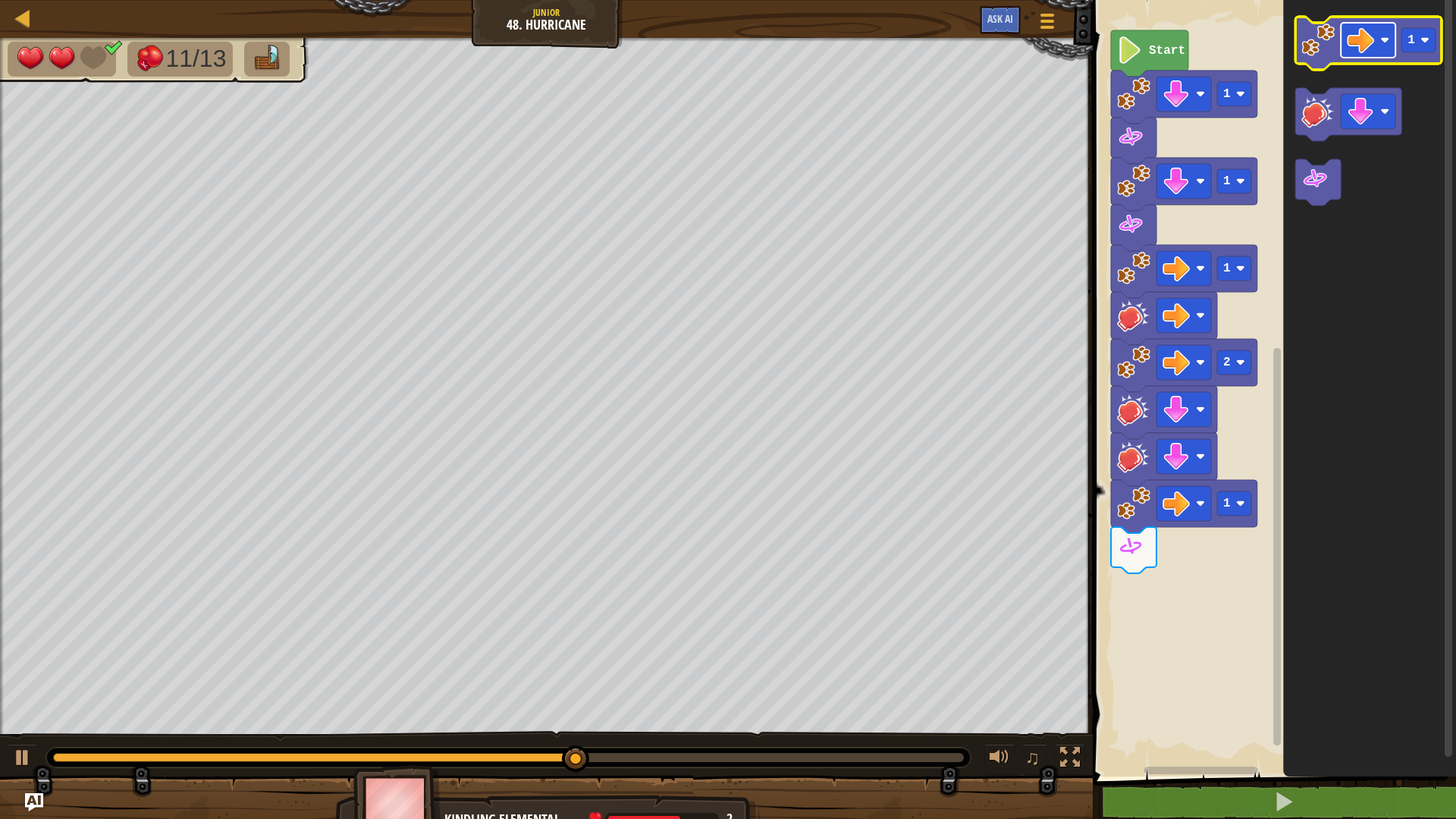
click at [1359, 48] on image "Blockly Workspace" at bounding box center [1360, 40] width 27 height 27
click at [1314, 51] on image "Blockly Workspace" at bounding box center [1318, 40] width 34 height 34
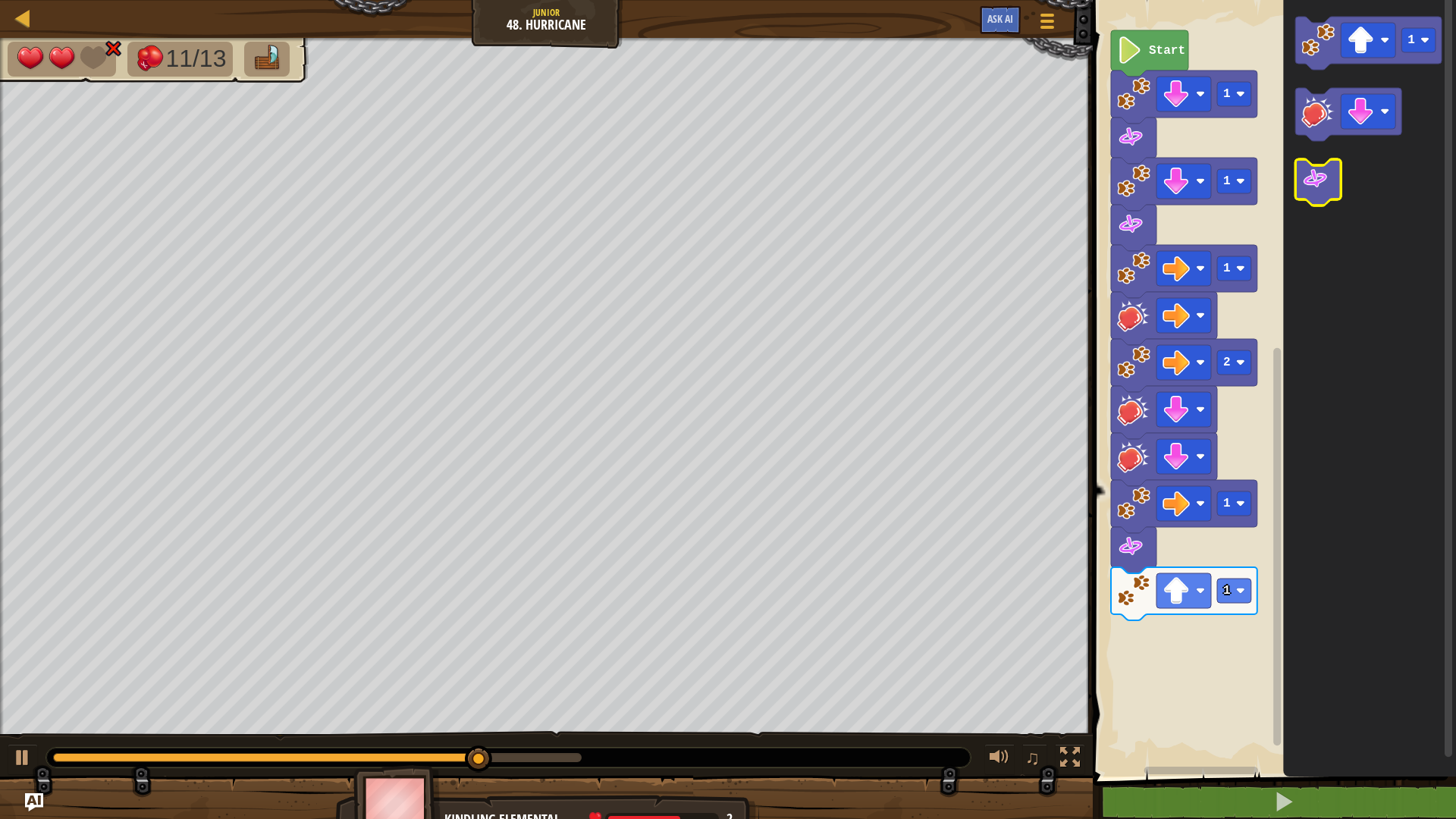
click at [1316, 174] on image "Blockly Workspace" at bounding box center [1315, 179] width 27 height 27
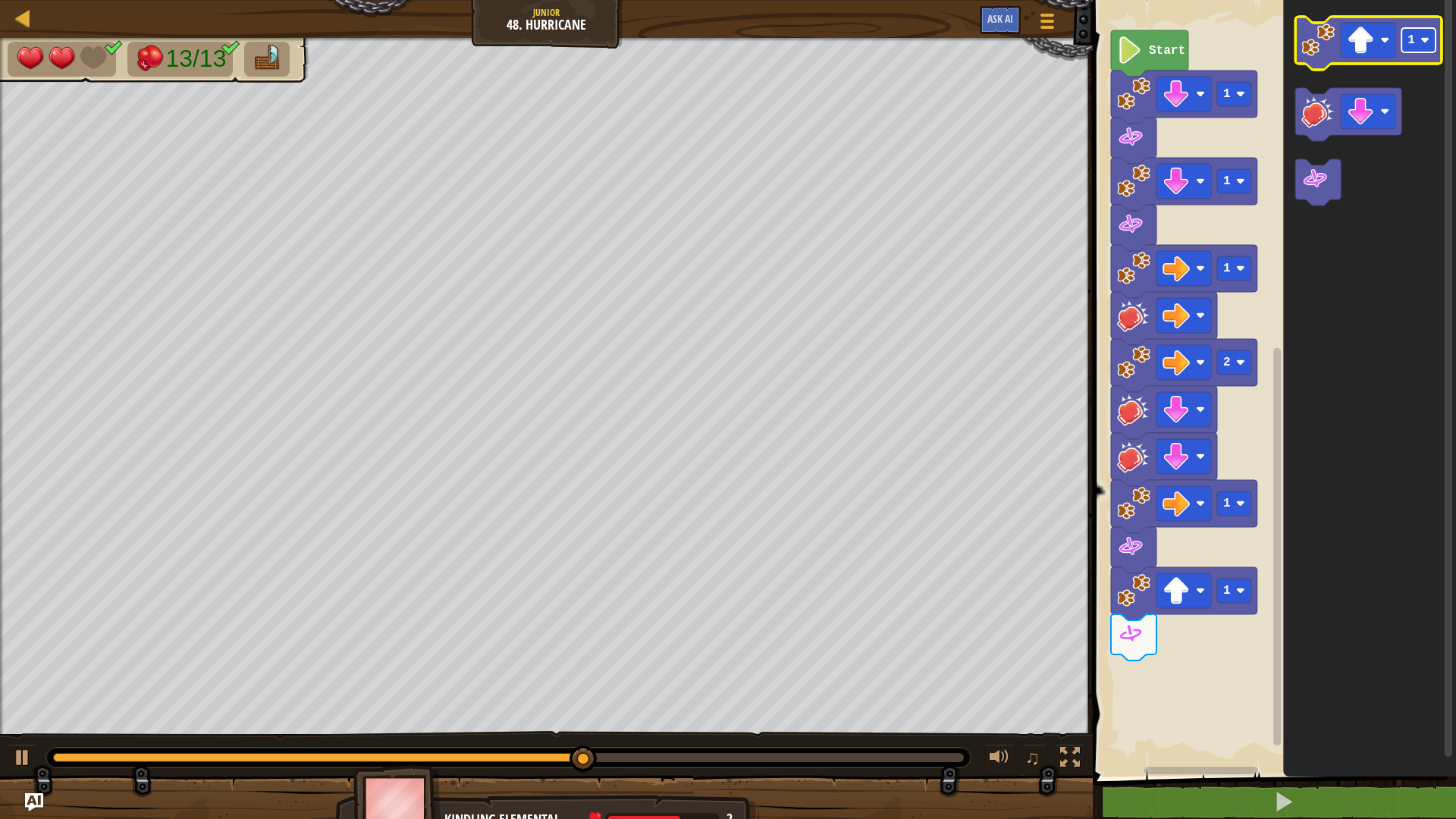
click at [1417, 51] on rect "Blockly Workspace" at bounding box center [1418, 40] width 35 height 24
click at [1324, 61] on icon "Blockly Workspace" at bounding box center [1368, 43] width 147 height 53
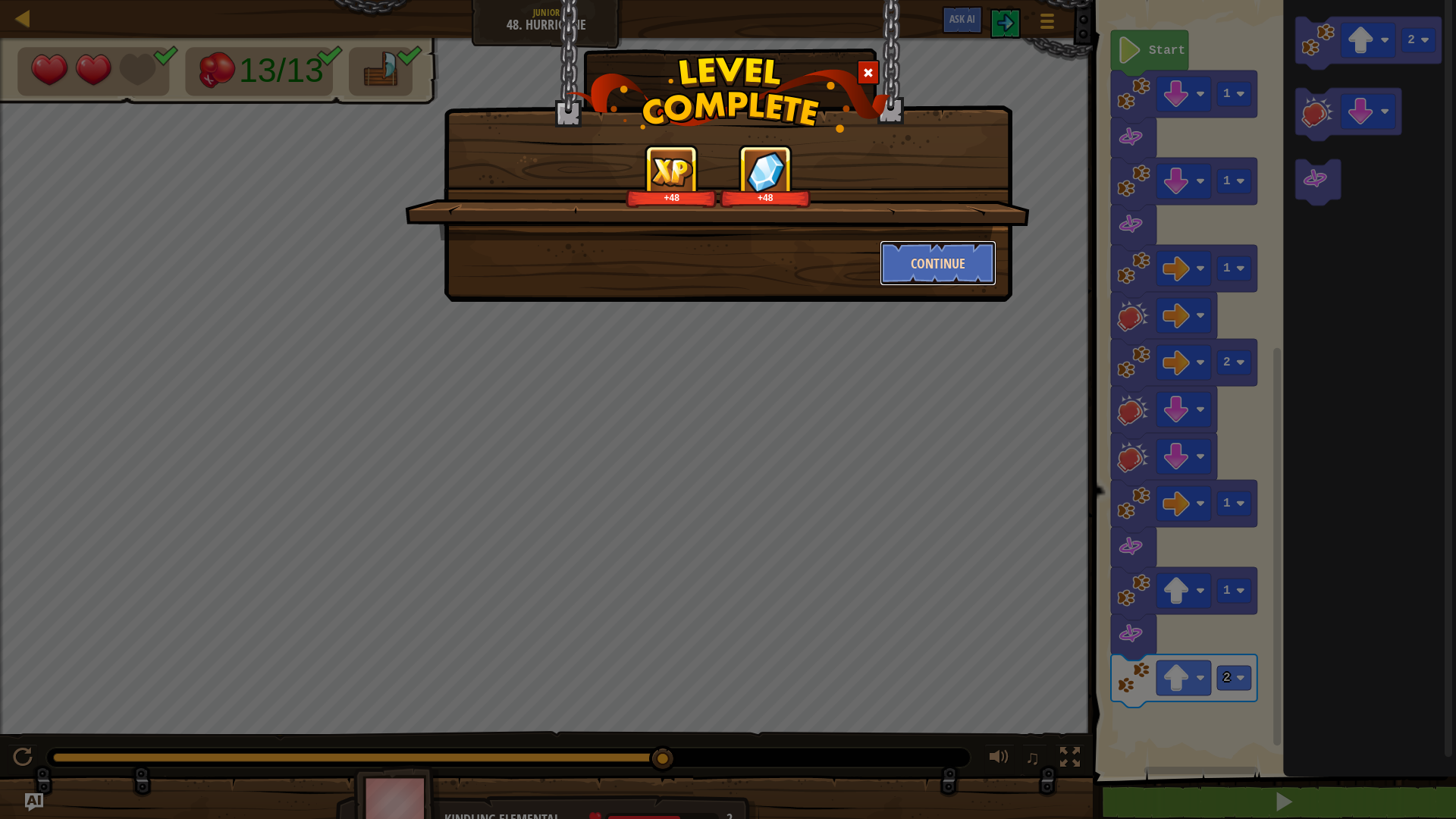
click at [946, 271] on button "Continue" at bounding box center [939, 263] width 118 height 46
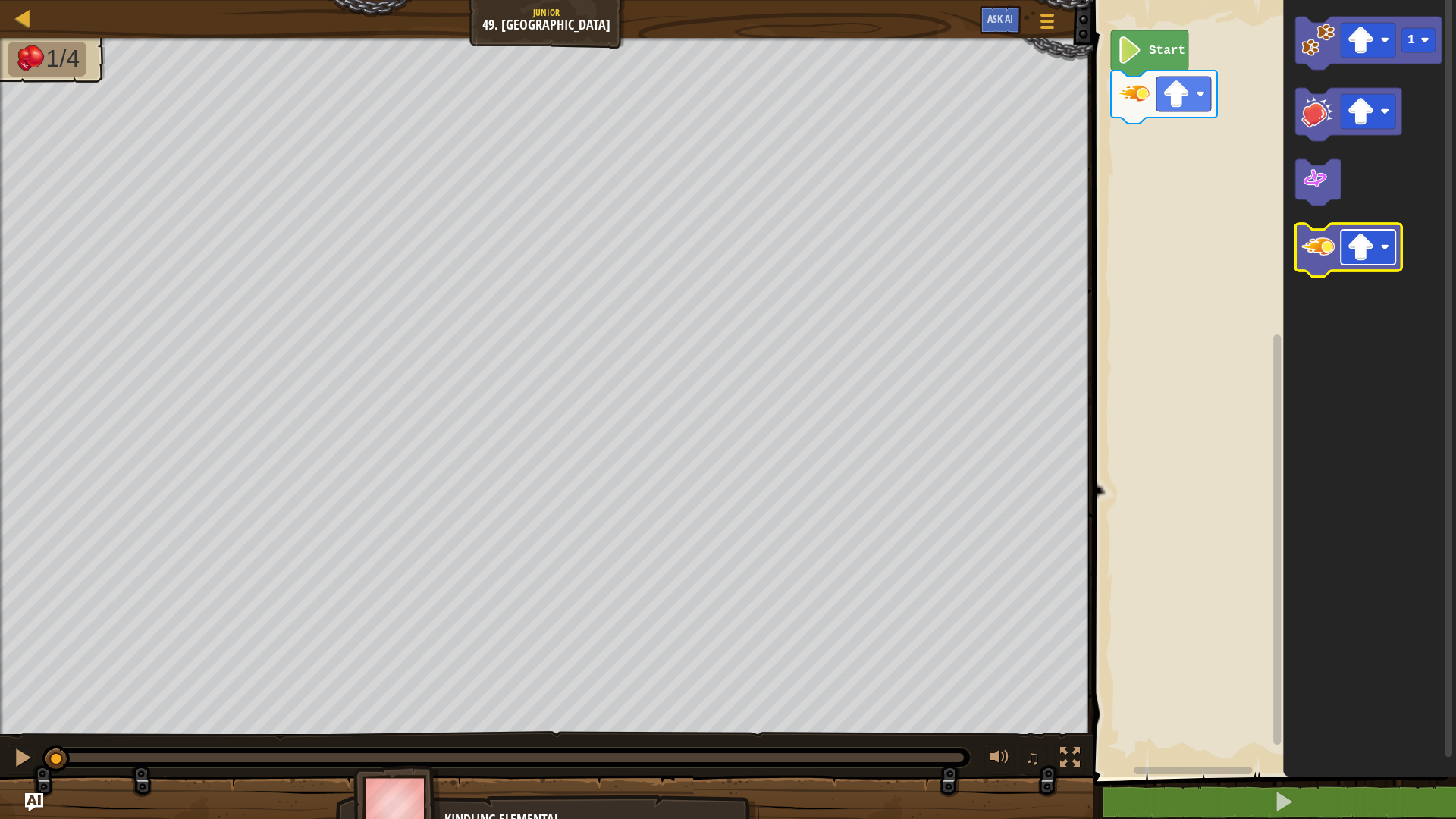
click at [1363, 254] on image "Blockly Workspace" at bounding box center [1360, 247] width 27 height 27
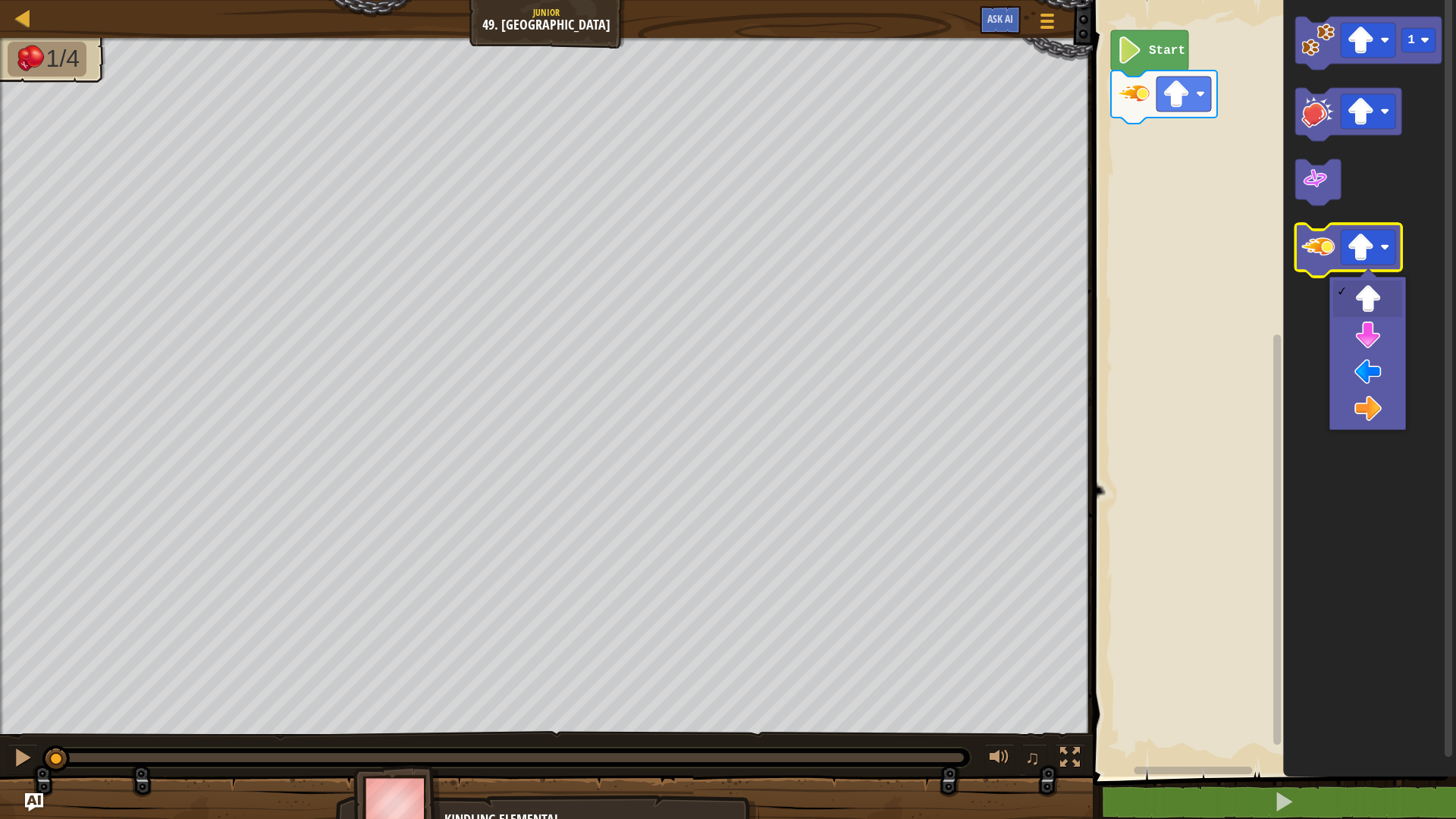
click at [1321, 260] on image "Blockly Workspace" at bounding box center [1318, 248] width 34 height 34
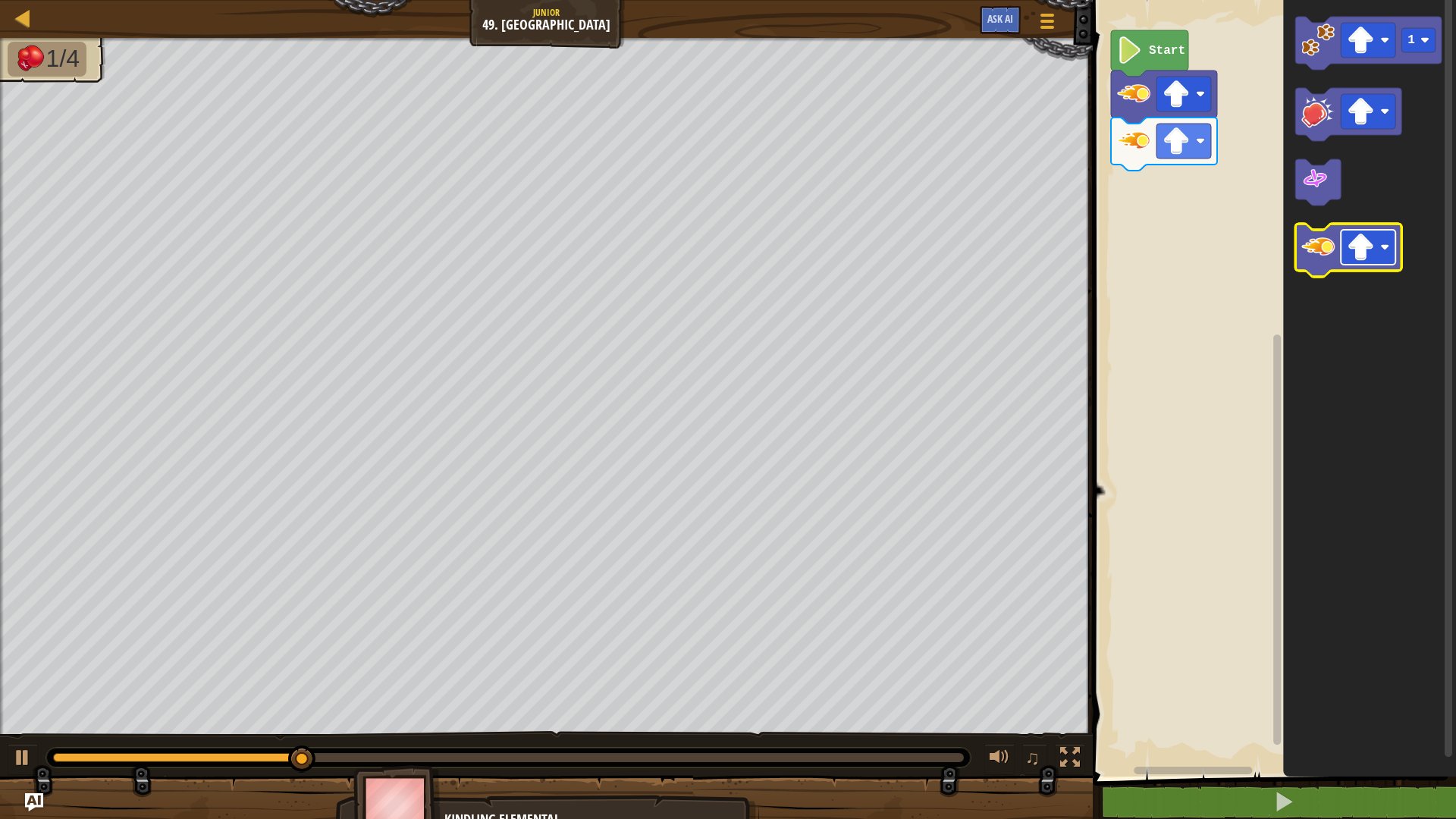
click at [1371, 248] on image "Blockly Workspace" at bounding box center [1360, 247] width 27 height 27
click at [1326, 255] on image "Blockly Workspace" at bounding box center [1318, 248] width 34 height 34
click at [1368, 250] on image "Blockly Workspace" at bounding box center [1360, 247] width 27 height 27
click at [1331, 254] on image "Blockly Workspace" at bounding box center [1318, 248] width 34 height 34
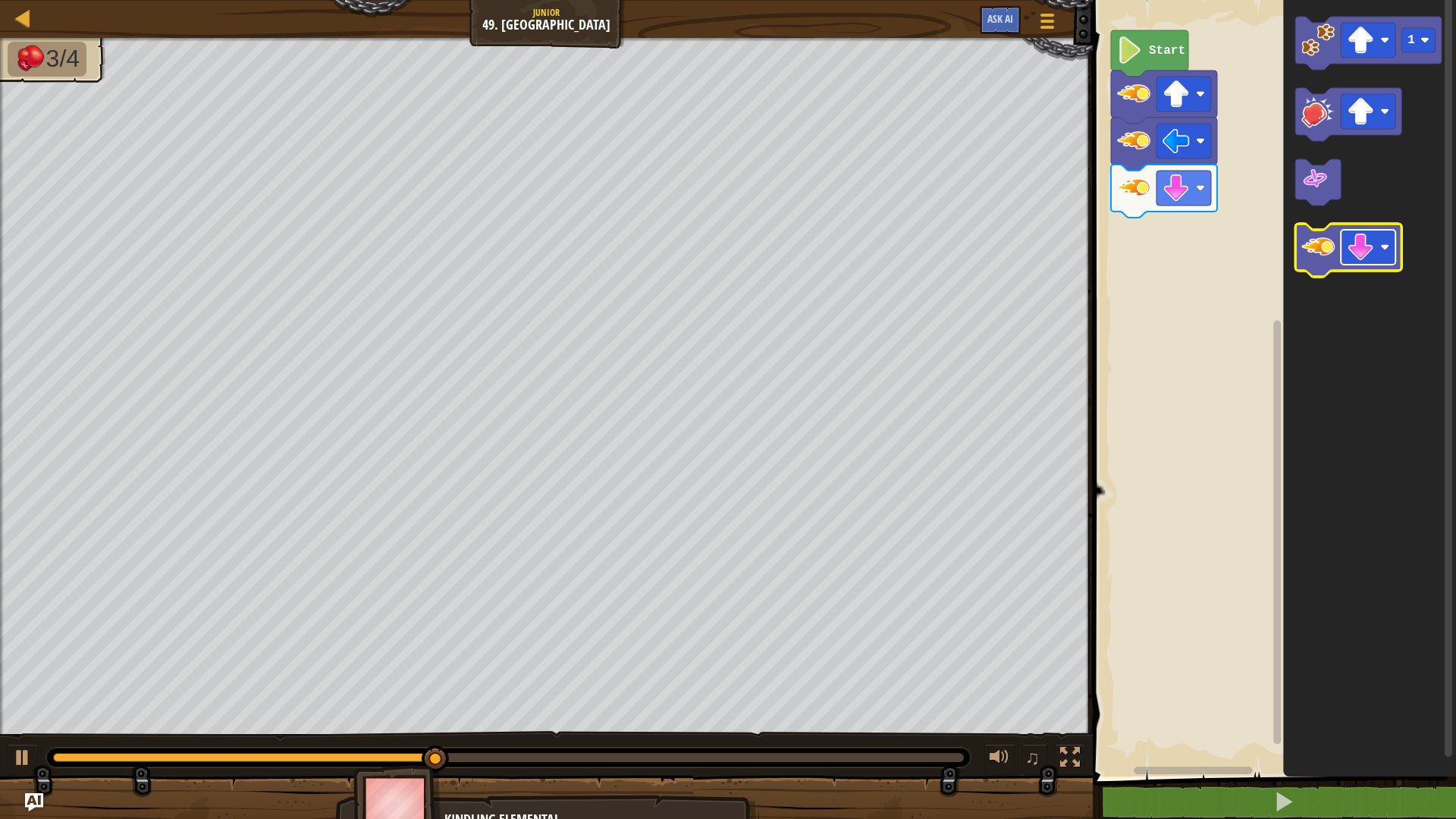
click at [1385, 251] on image "Blockly Workspace" at bounding box center [1384, 247] width 9 height 9
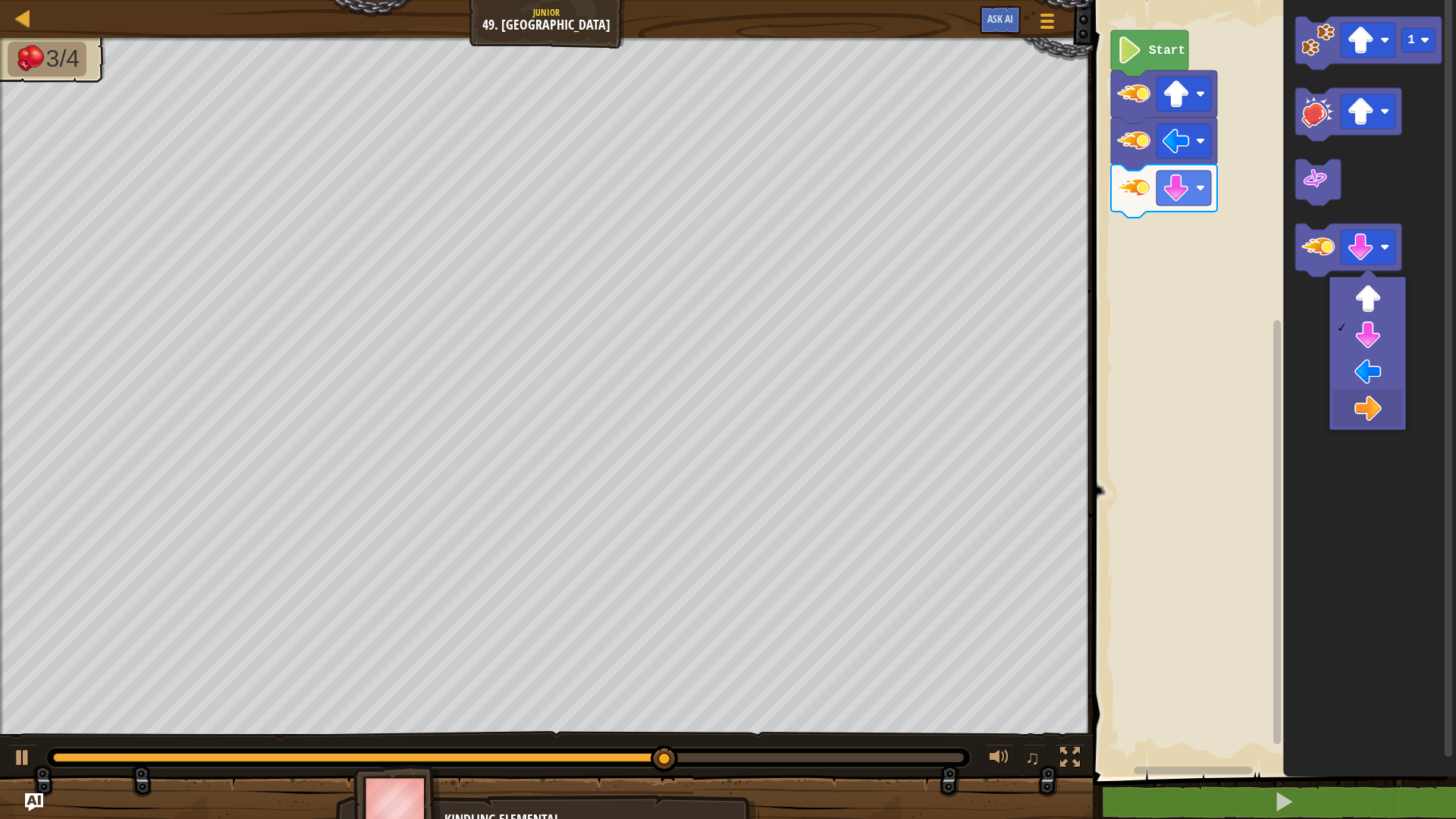
drag, startPoint x: 1357, startPoint y: 400, endPoint x: 1363, endPoint y: 362, distance: 38.5
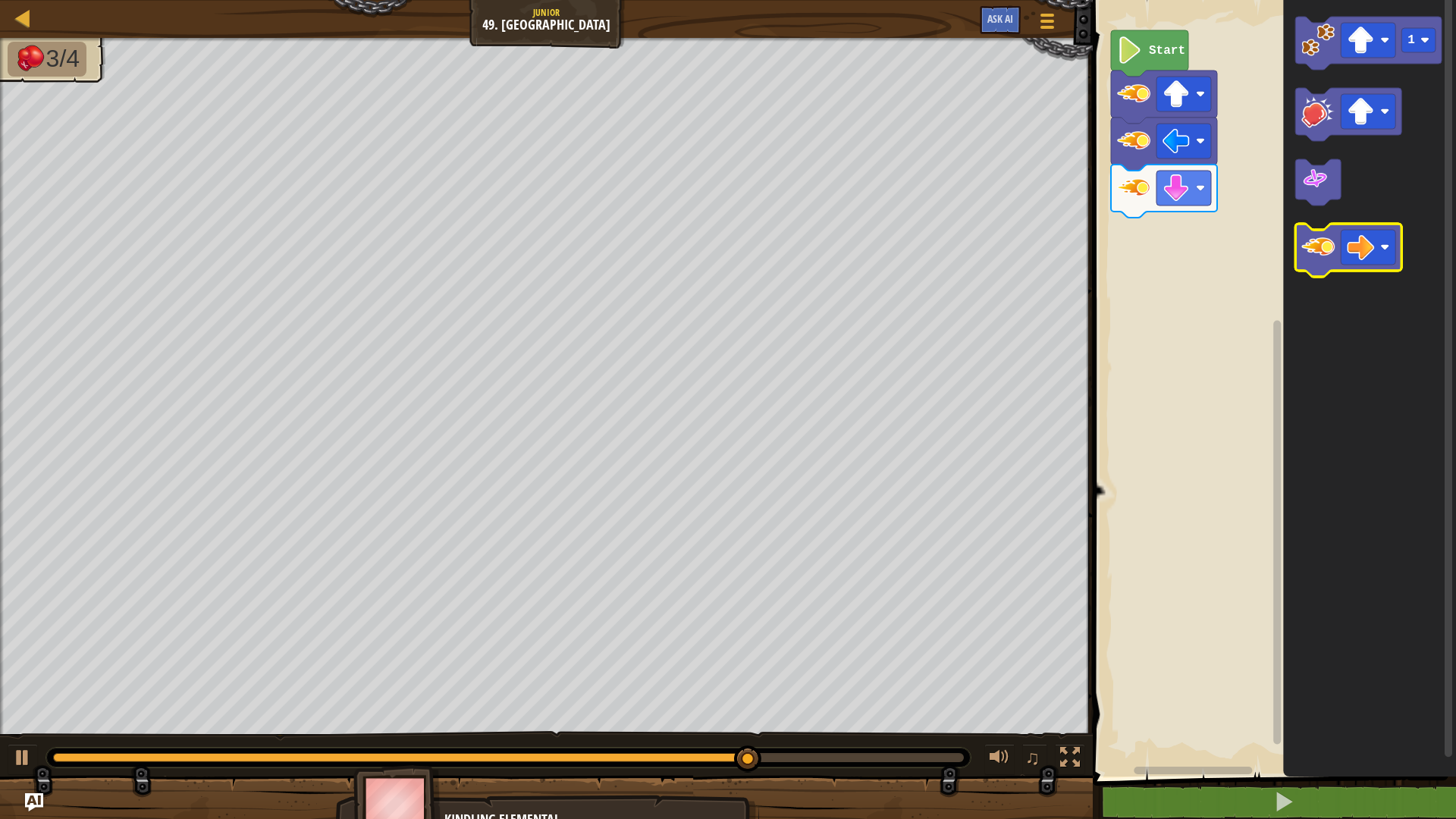
click at [1323, 244] on image "Blockly Workspace" at bounding box center [1318, 248] width 34 height 34
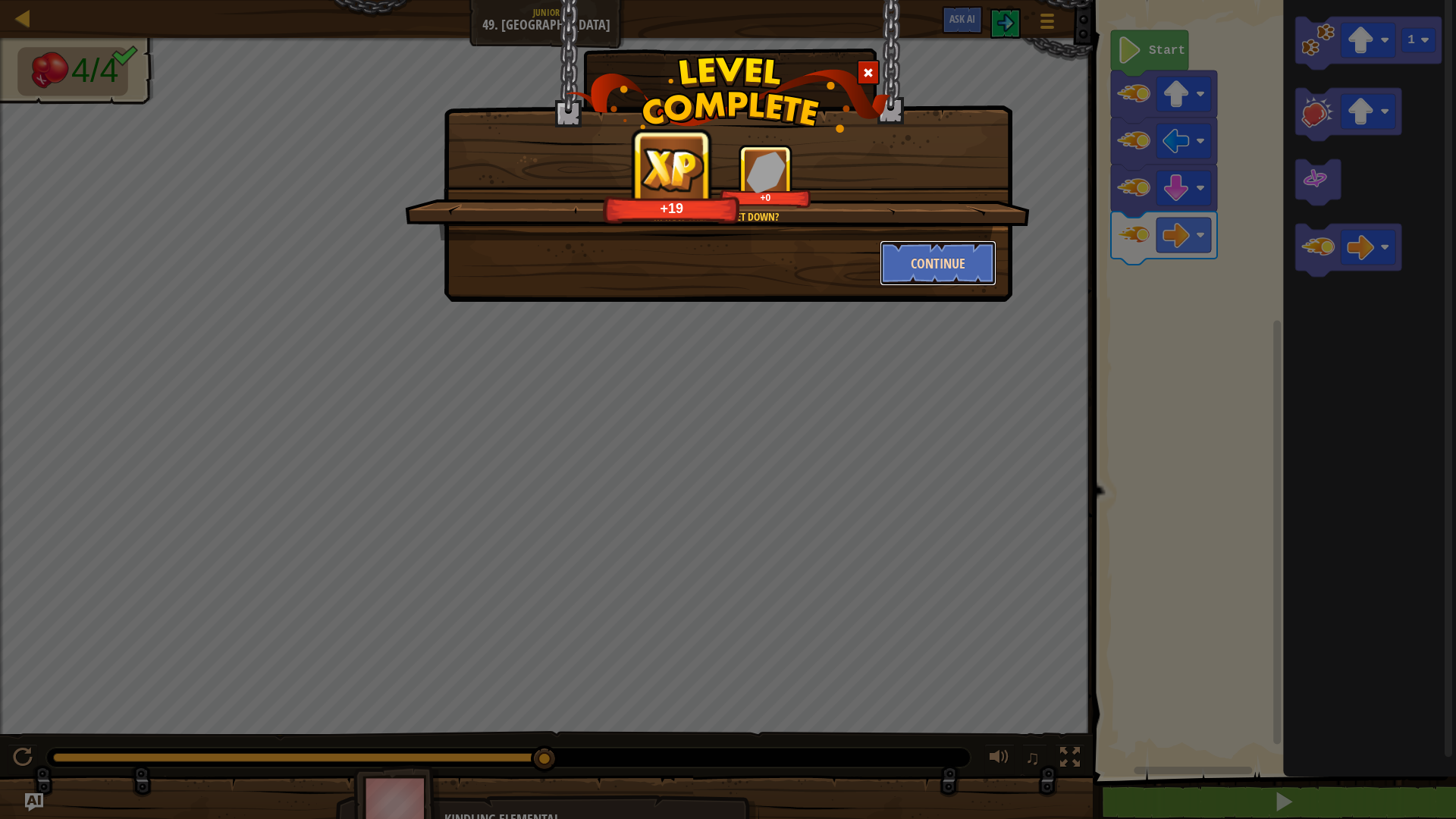
click at [952, 263] on button "Continue" at bounding box center [939, 263] width 118 height 46
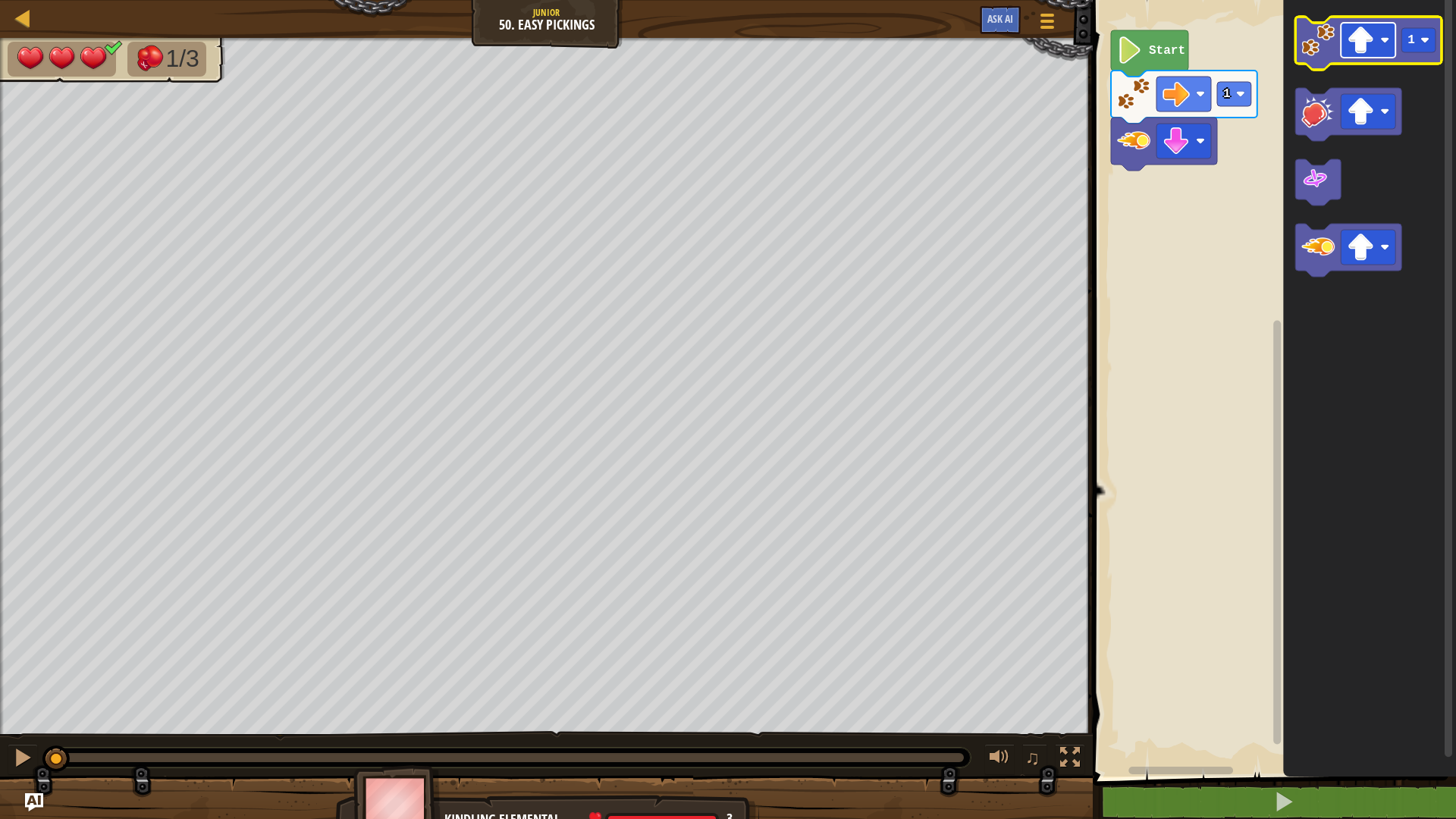
click at [1383, 48] on rect "Blockly Workspace" at bounding box center [1368, 40] width 55 height 35
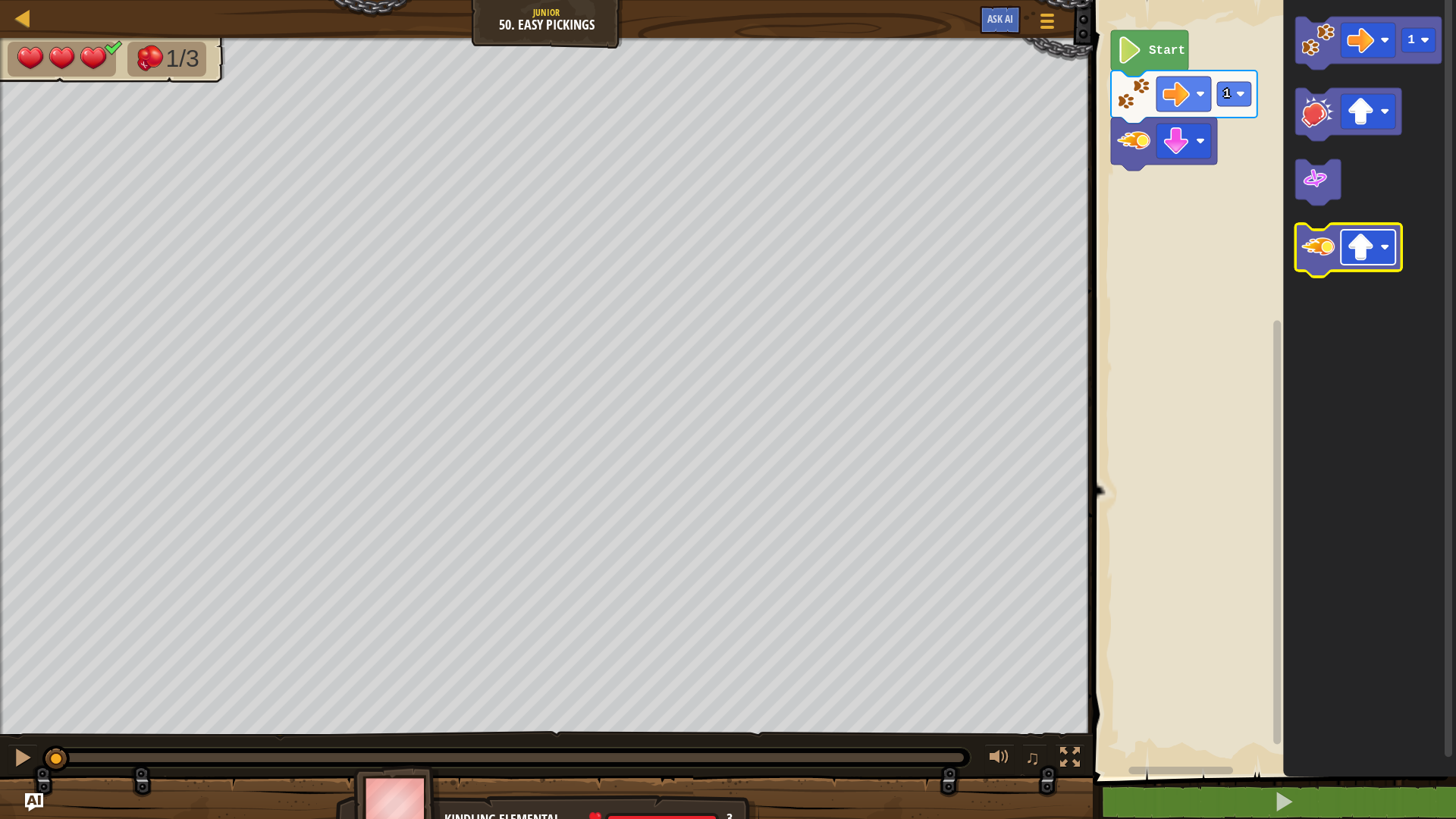
click at [1368, 240] on image "Blockly Workspace" at bounding box center [1360, 247] width 27 height 27
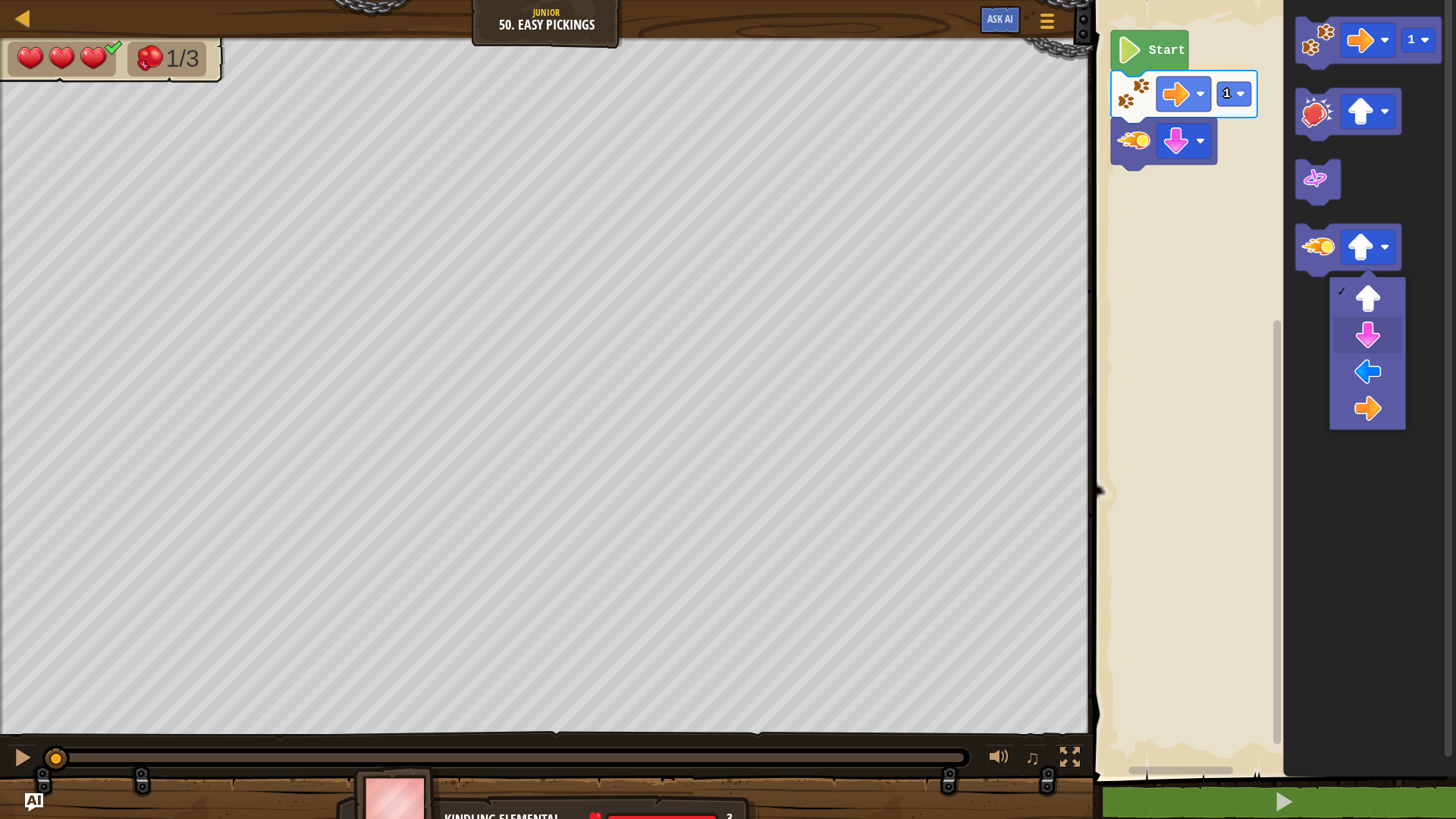
drag, startPoint x: 1371, startPoint y: 335, endPoint x: 1374, endPoint y: 294, distance: 41.1
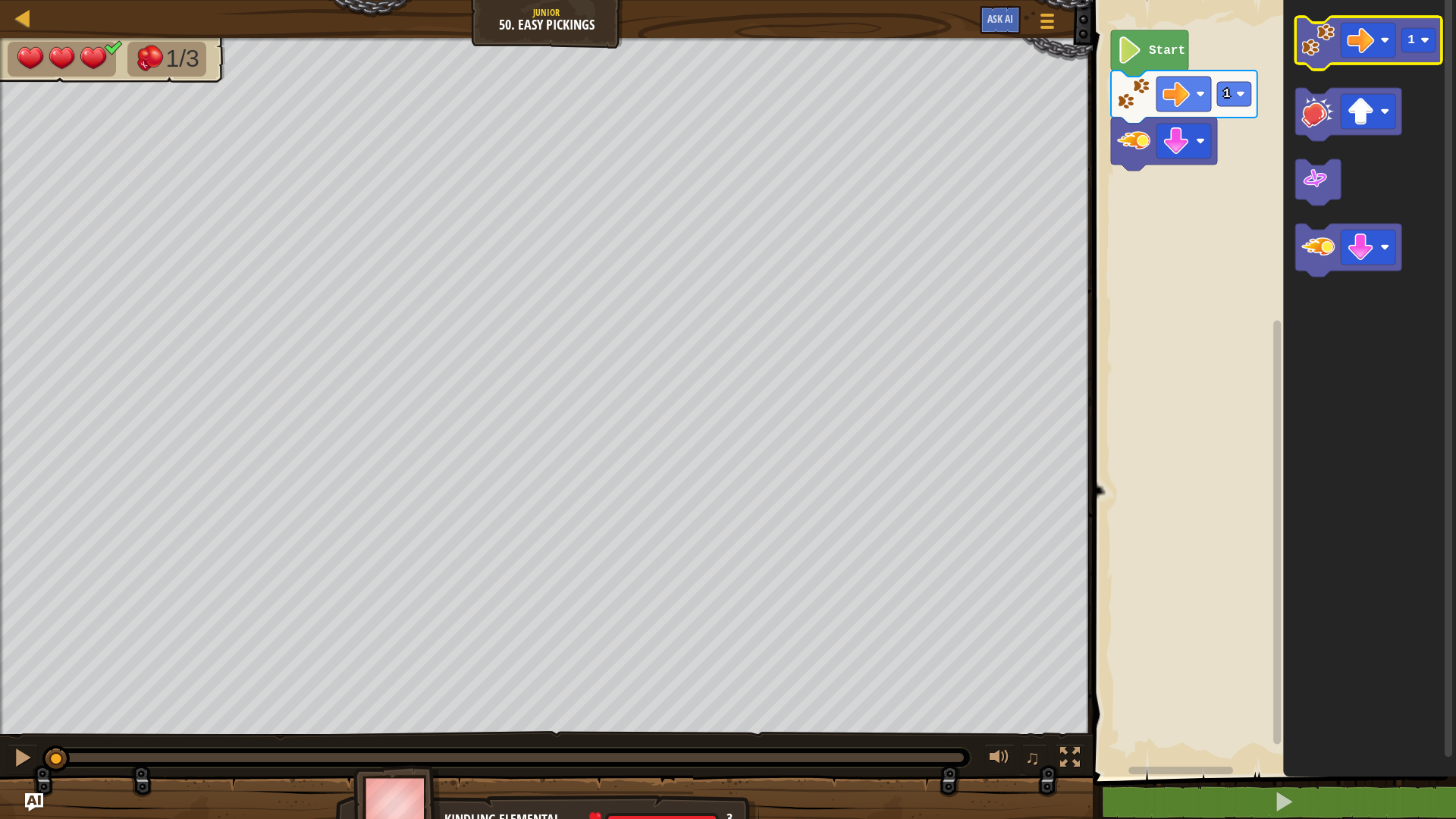
click at [1327, 54] on image "Blockly Workspace" at bounding box center [1318, 40] width 34 height 34
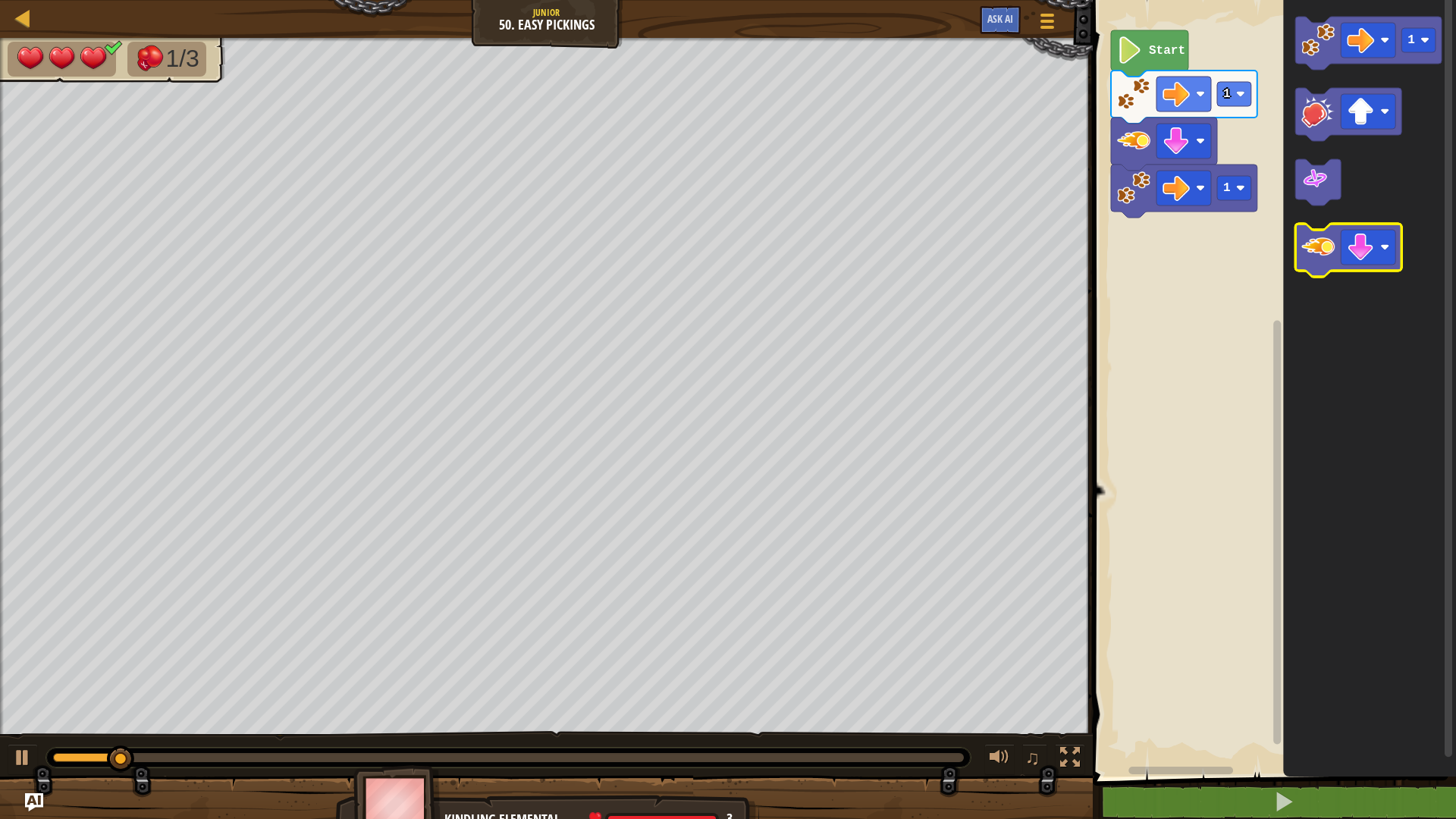
click at [1328, 247] on image "Blockly Workspace" at bounding box center [1318, 248] width 34 height 34
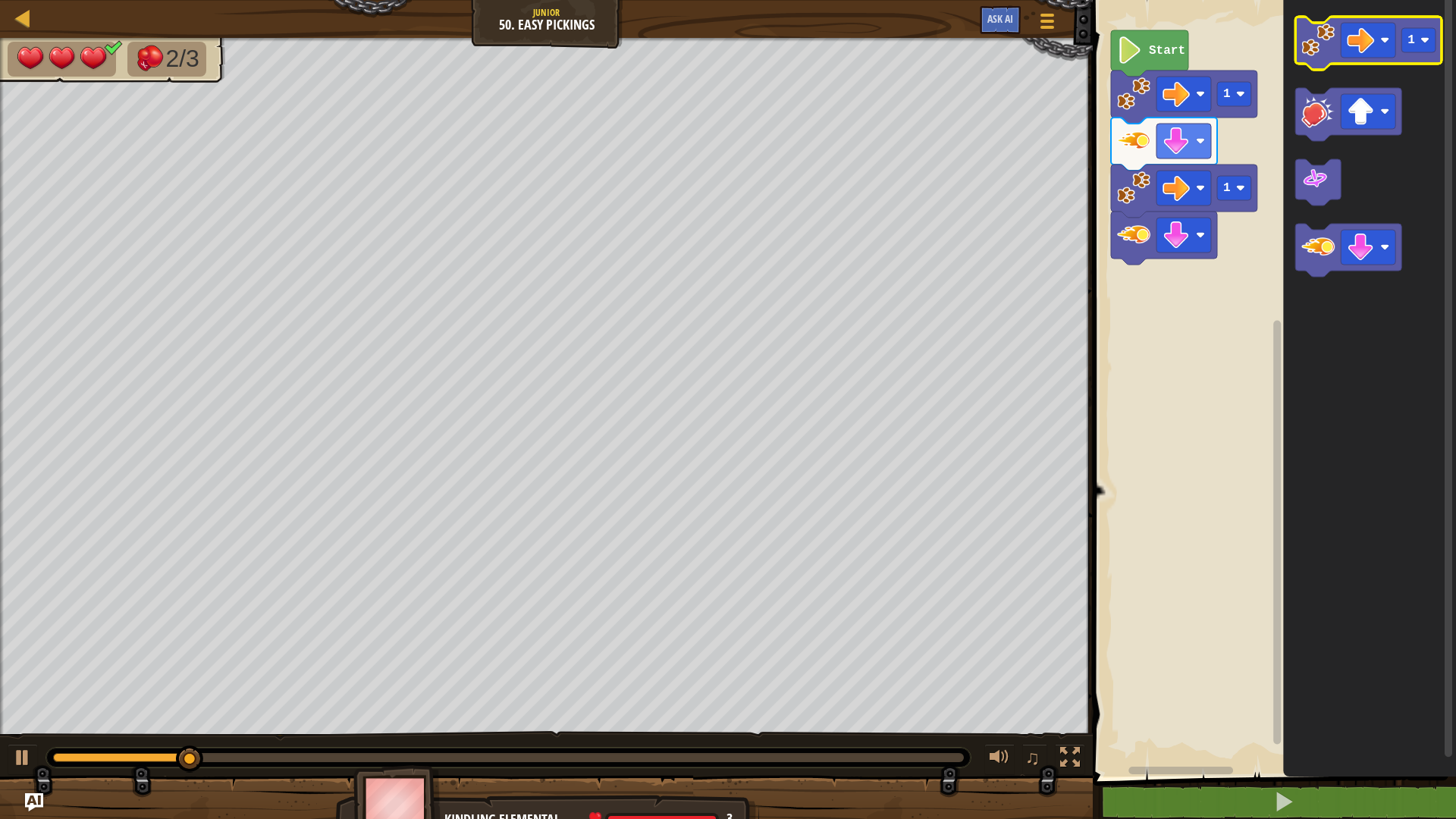
click at [1323, 67] on g "1" at bounding box center [1368, 43] width 147 height 53
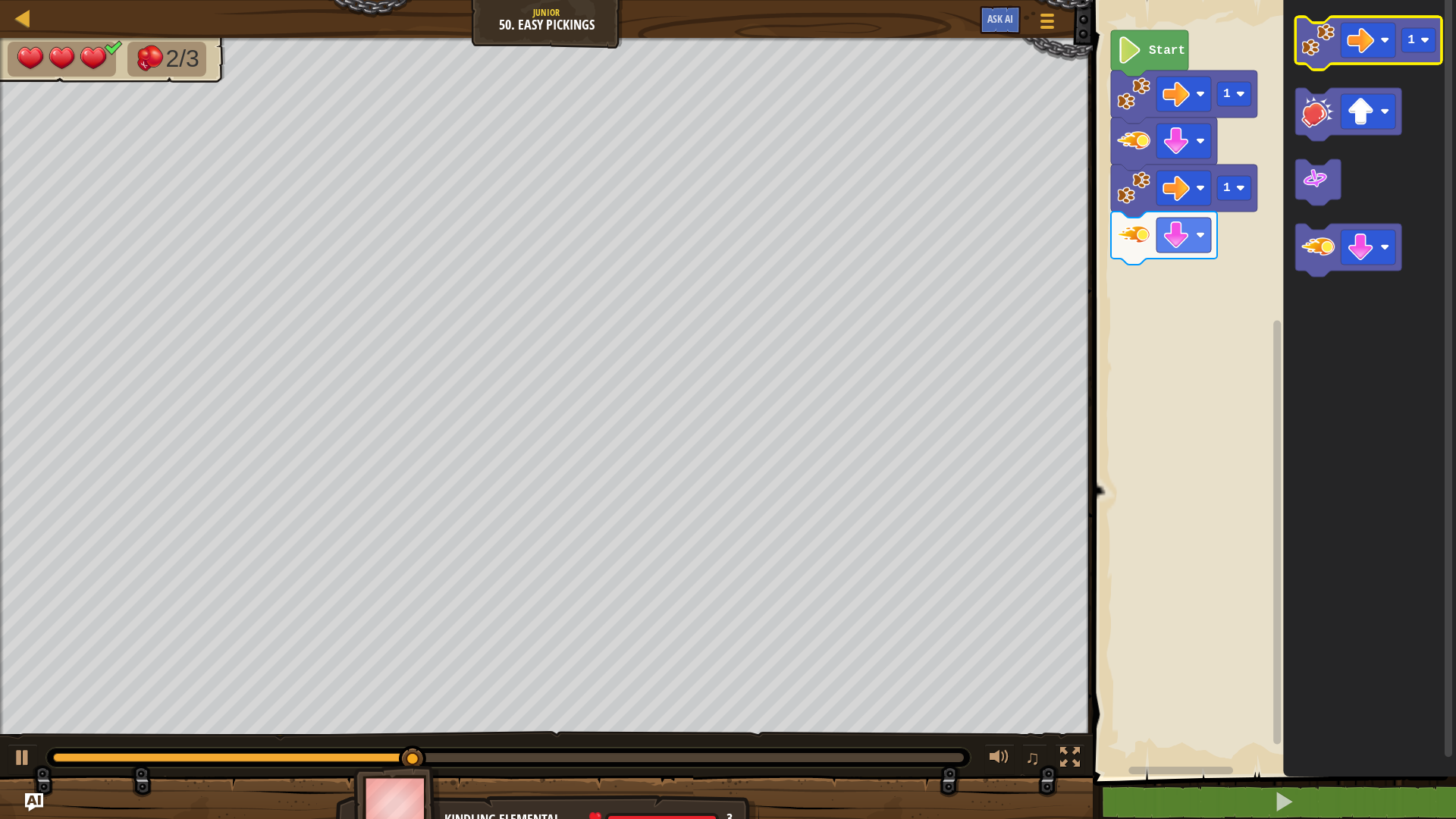
click at [1317, 42] on image "Blockly Workspace" at bounding box center [1318, 40] width 34 height 34
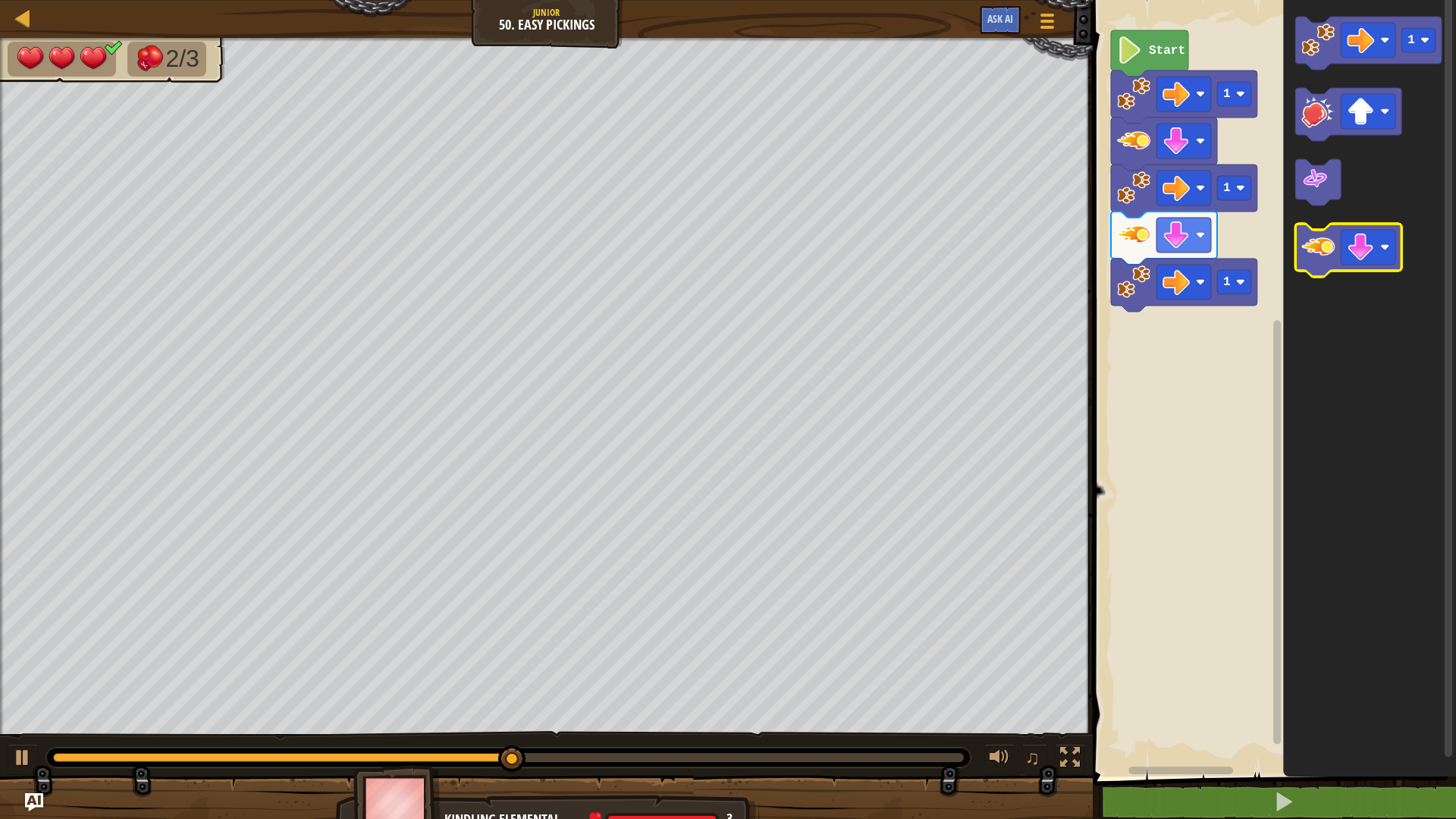
click at [1330, 255] on image "Blockly Workspace" at bounding box center [1318, 248] width 34 height 34
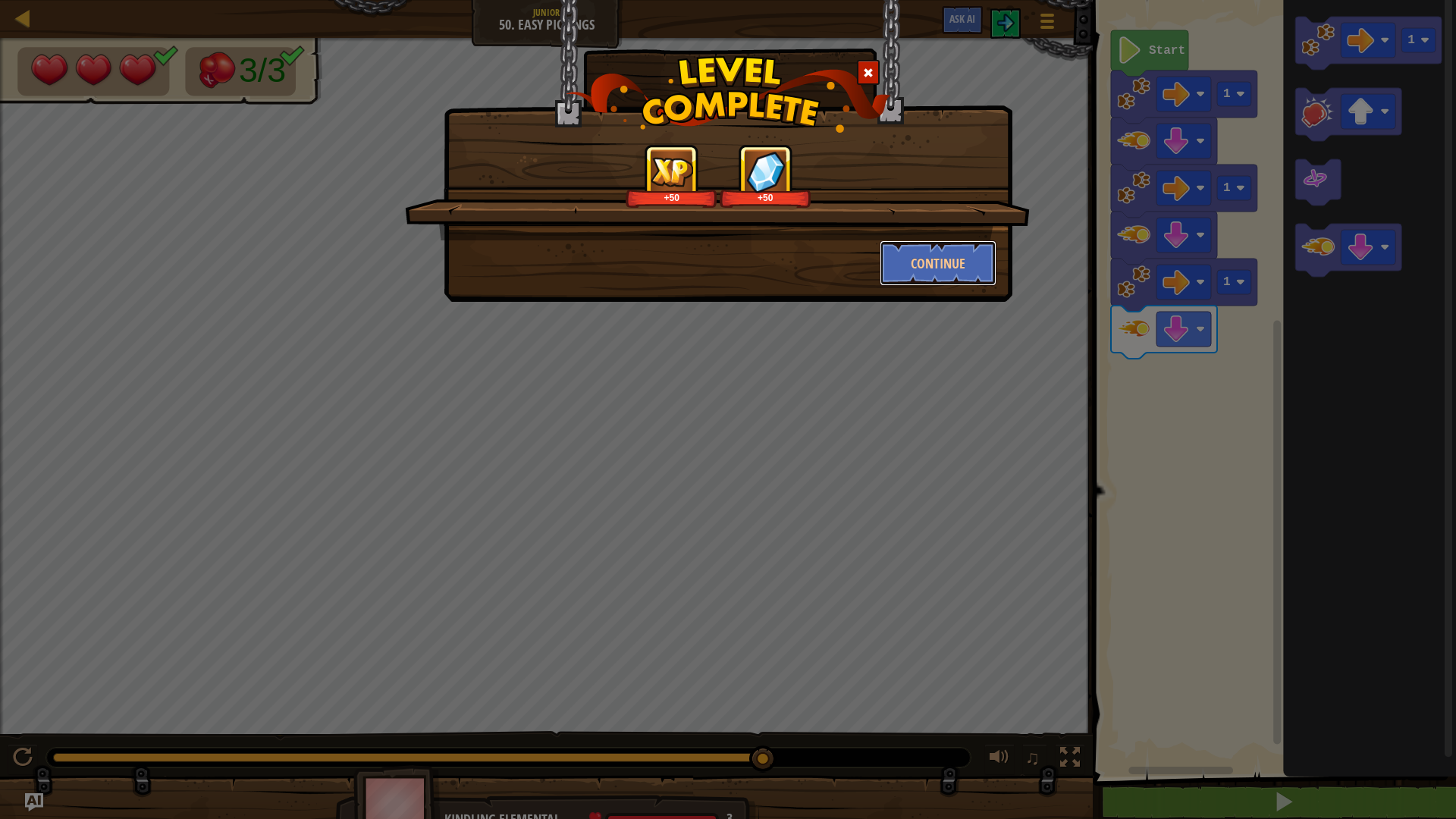
drag, startPoint x: 912, startPoint y: 243, endPoint x: 907, endPoint y: 231, distance: 13.0
click at [908, 232] on div "+50 +50 Continue" at bounding box center [728, 215] width 537 height 142
click at [905, 246] on button "Continue" at bounding box center [939, 263] width 118 height 46
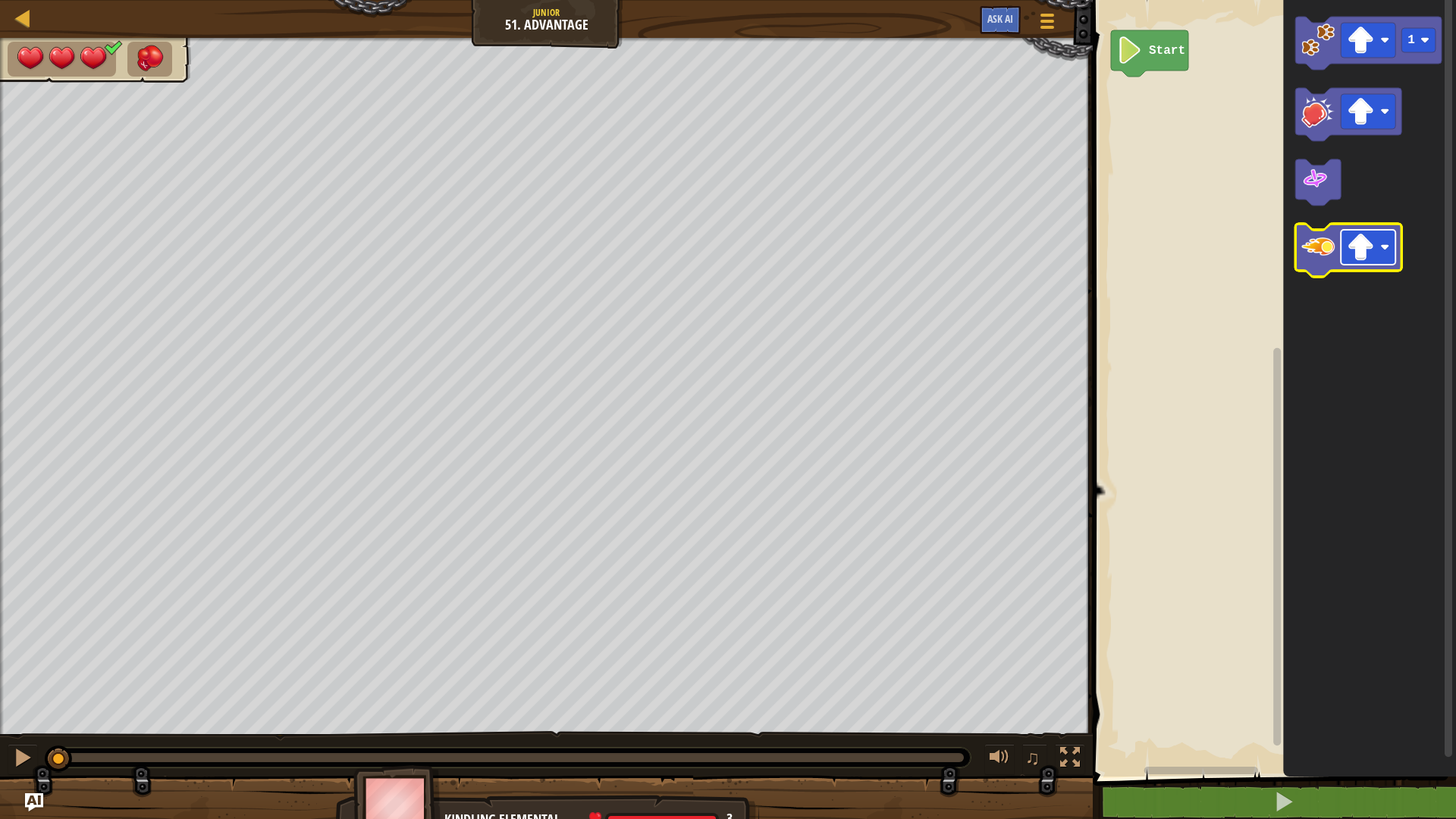
click at [1368, 245] on image "Blockly Workspace" at bounding box center [1360, 247] width 27 height 27
click at [1328, 248] on image "Blockly Workspace" at bounding box center [1318, 248] width 34 height 34
click at [1329, 243] on image "Blockly Workspace" at bounding box center [1318, 248] width 34 height 34
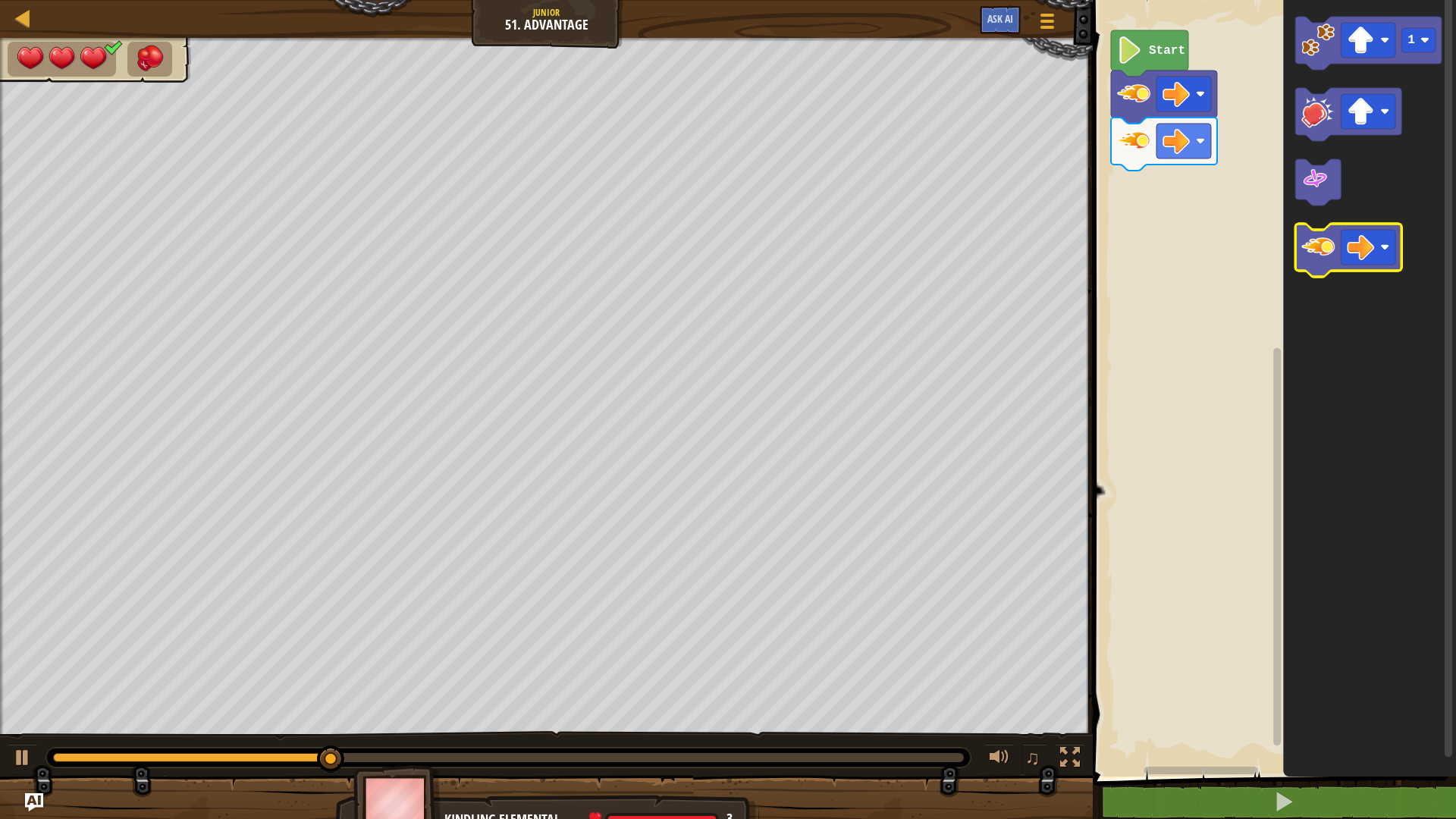
click at [1329, 251] on image "Blockly Workspace" at bounding box center [1318, 248] width 34 height 34
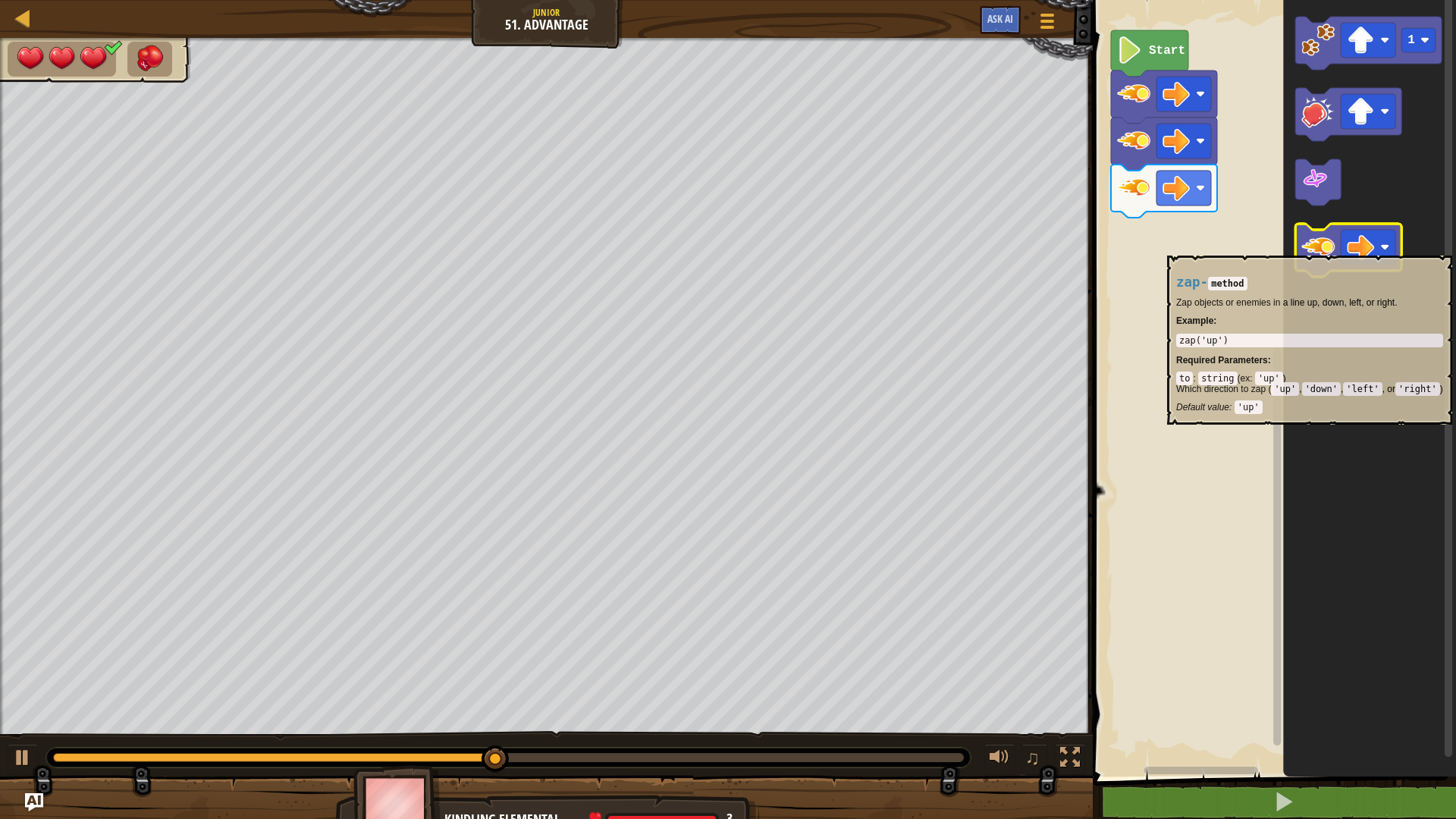
click at [1336, 248] on icon "Blockly Workspace" at bounding box center [1348, 250] width 106 height 53
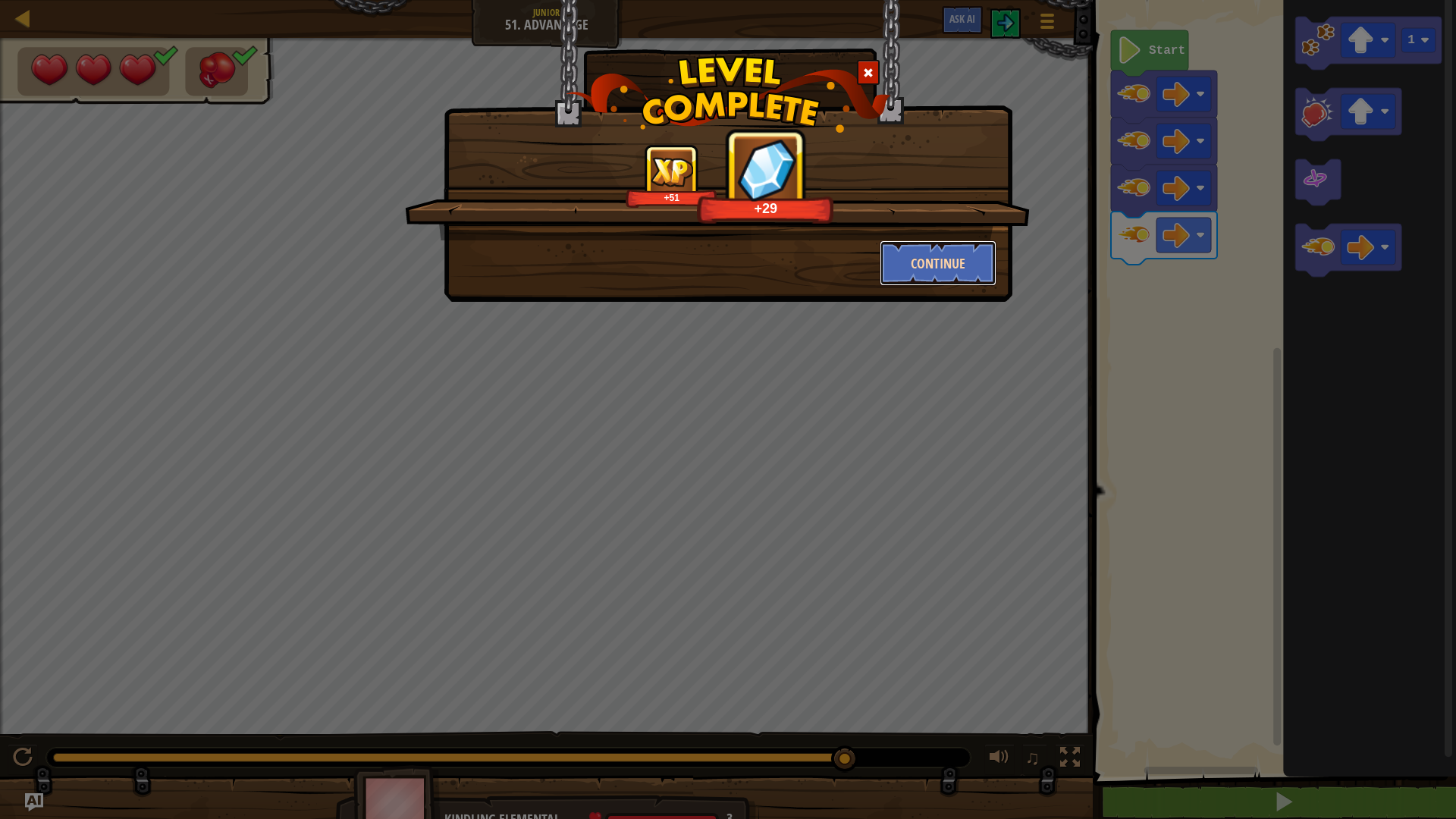
click at [947, 279] on button "Continue" at bounding box center [939, 263] width 118 height 46
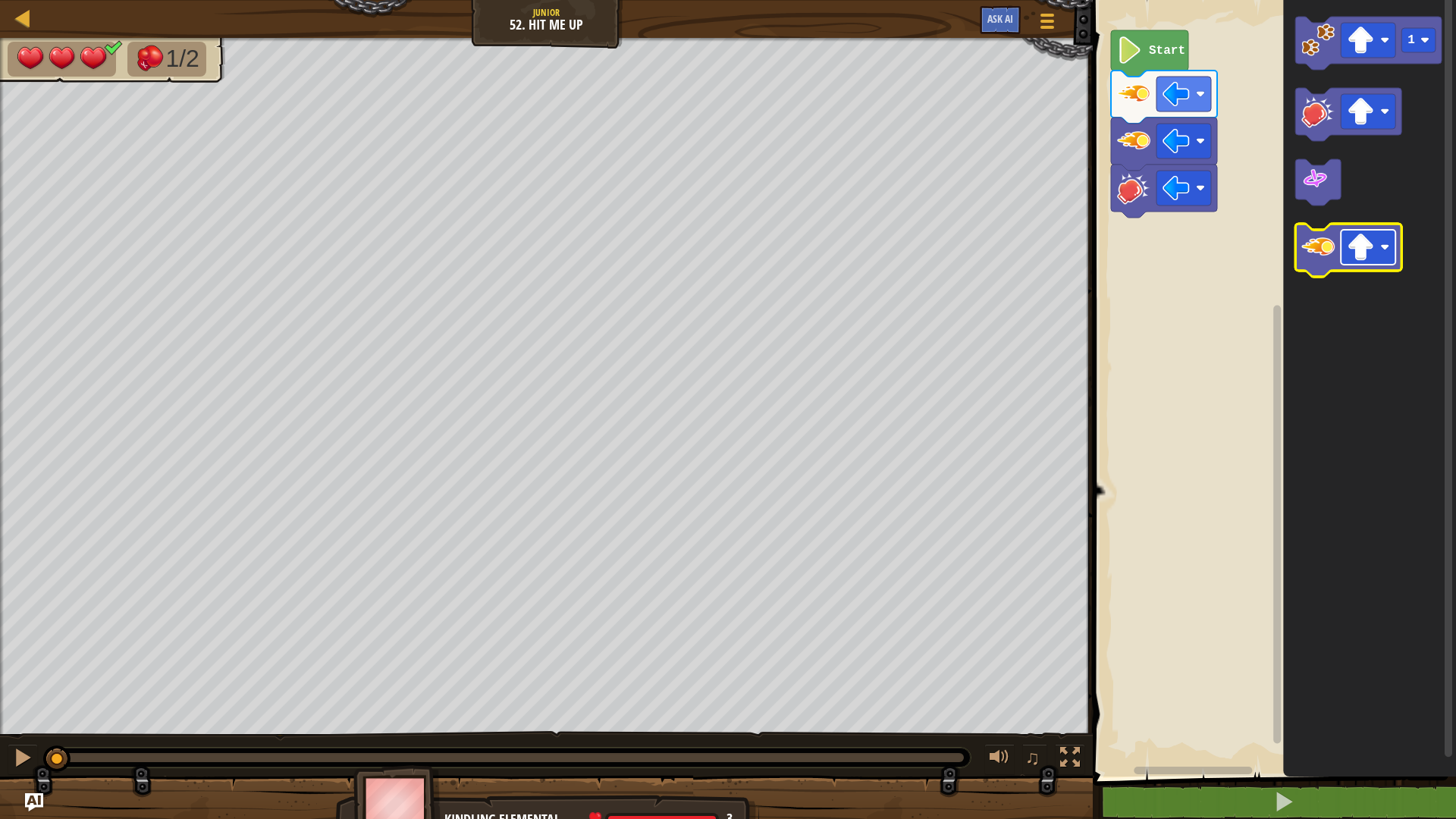
click at [1371, 251] on image "Blockly Workspace" at bounding box center [1360, 247] width 27 height 27
click at [1327, 261] on image "Blockly Workspace" at bounding box center [1318, 248] width 34 height 34
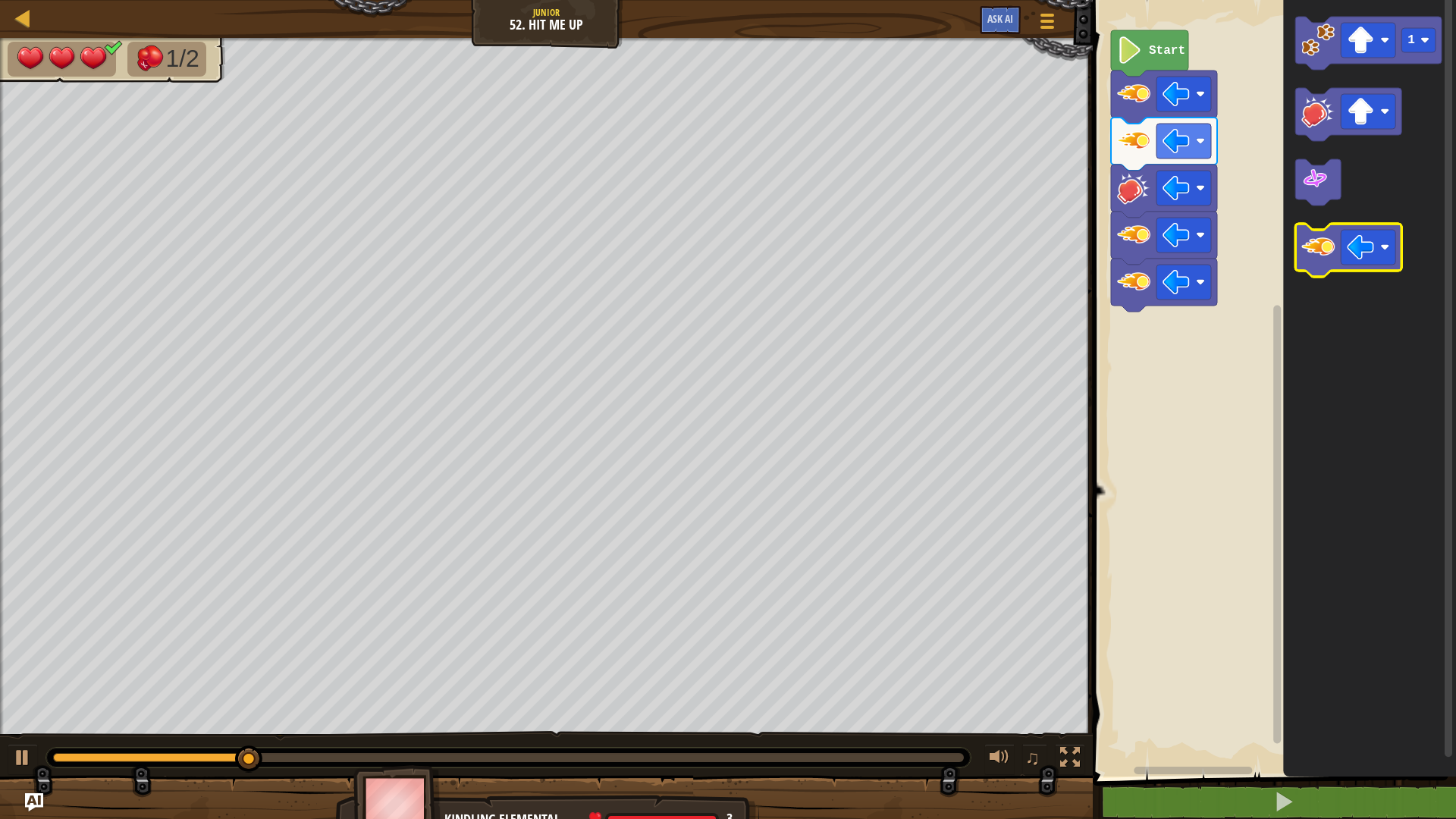
click at [1327, 261] on image "Blockly Workspace" at bounding box center [1318, 248] width 34 height 34
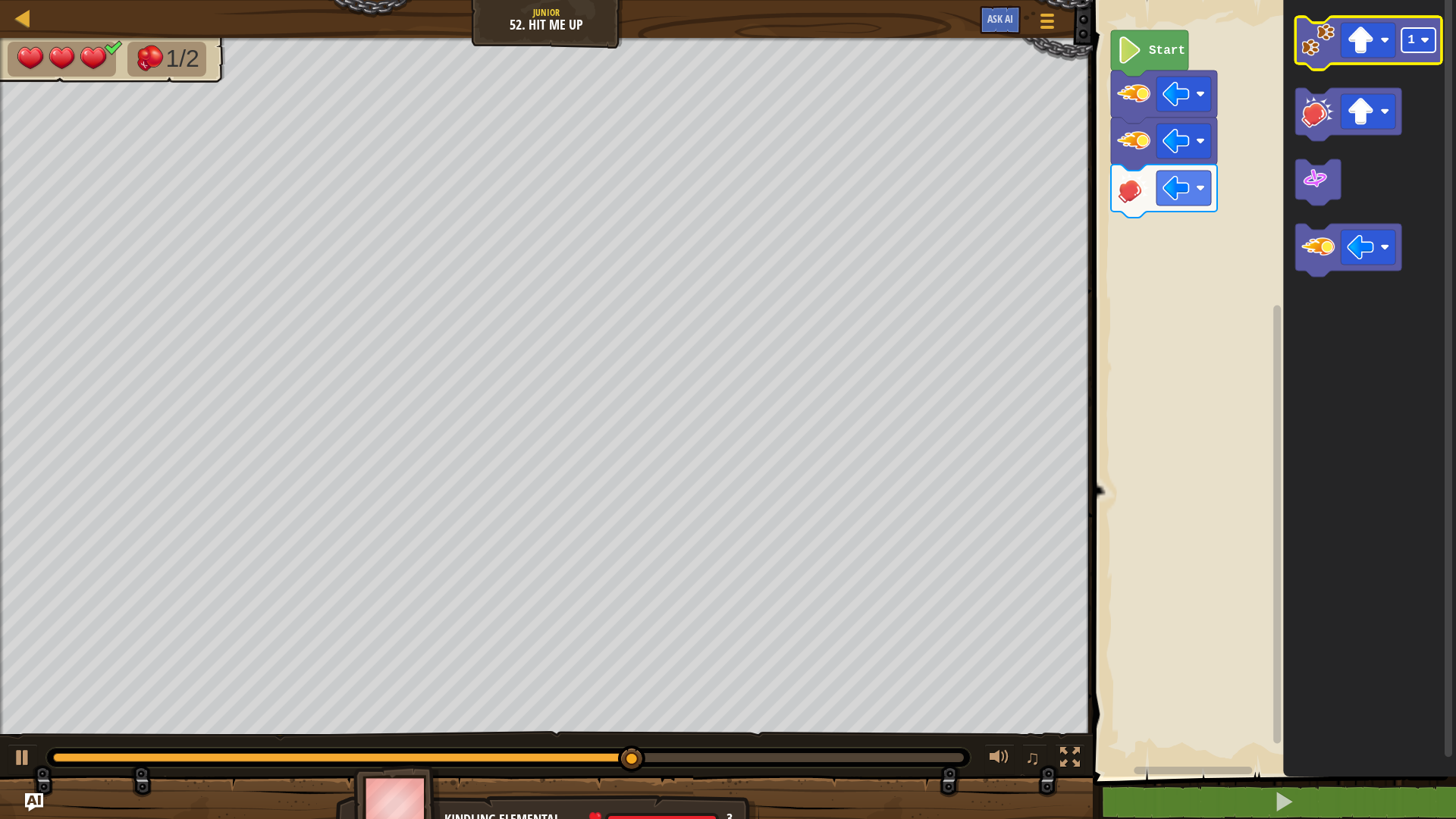
click at [1422, 45] on image "Blockly Workspace" at bounding box center [1425, 40] width 9 height 9
click at [1364, 27] on image "Blockly Workspace" at bounding box center [1360, 40] width 27 height 27
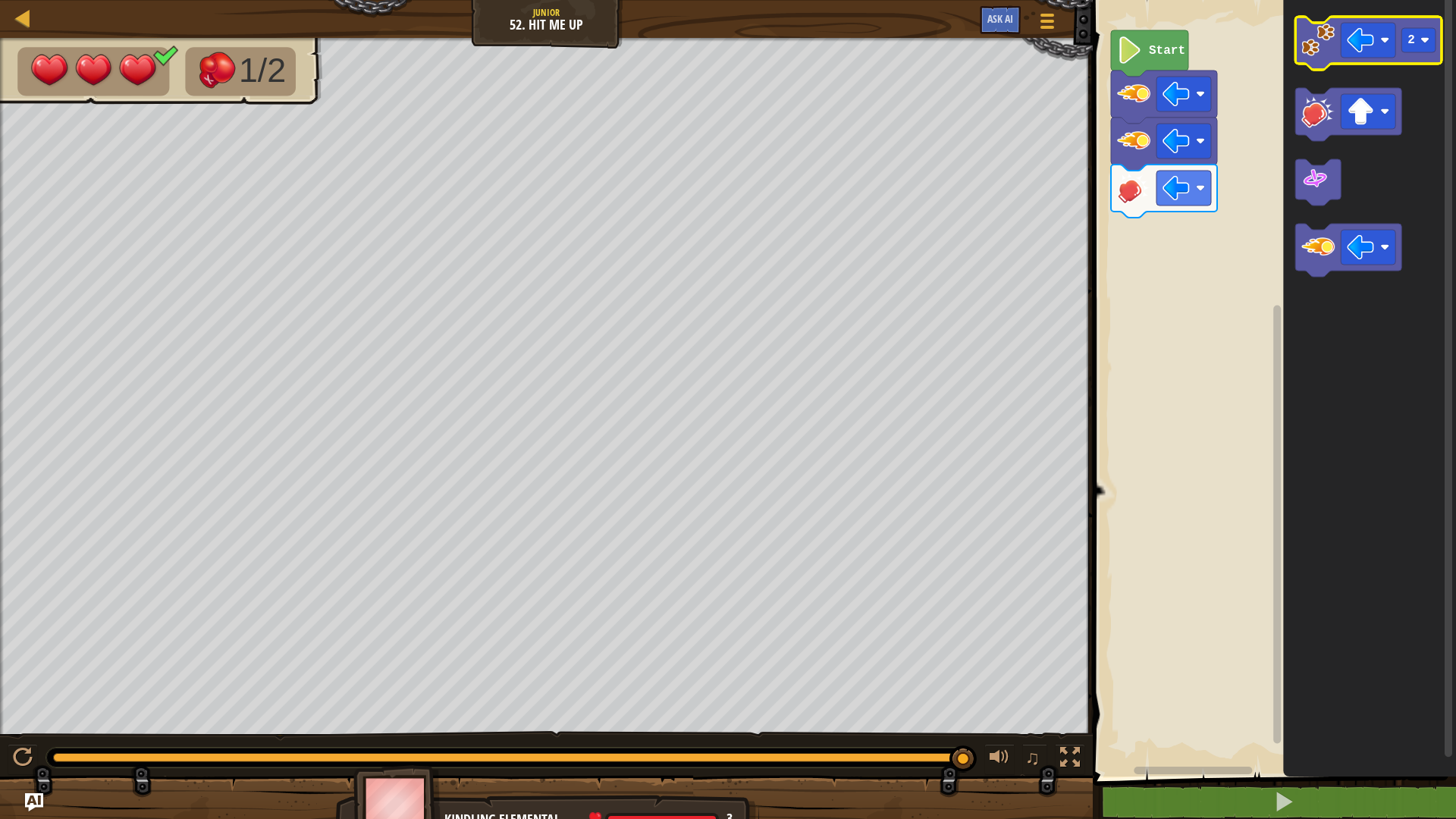
click at [1312, 53] on image "Blockly Workspace" at bounding box center [1318, 40] width 34 height 34
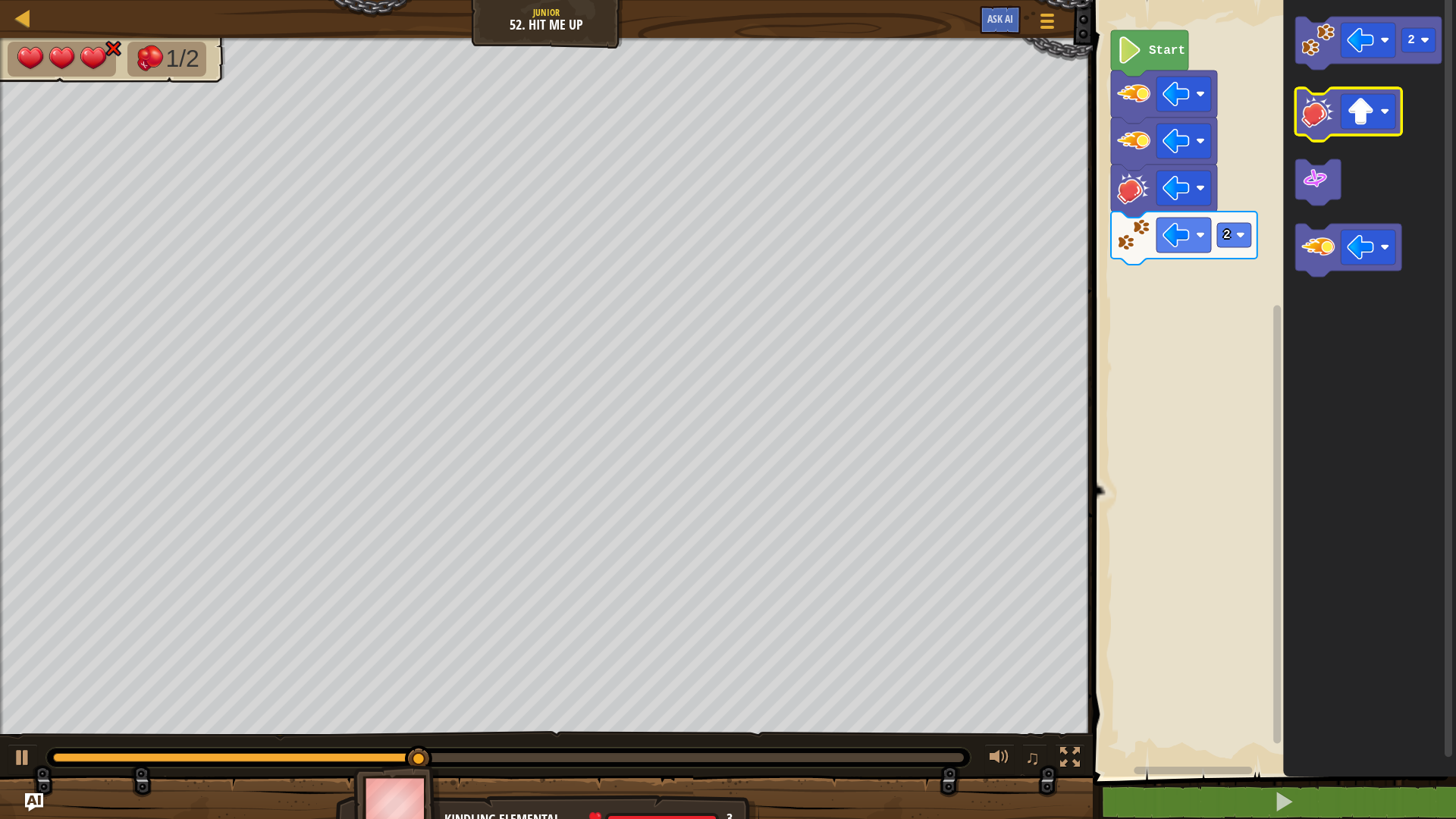
click at [1318, 105] on image "Blockly Workspace" at bounding box center [1318, 112] width 34 height 34
click at [1320, 111] on image "Blockly Workspace" at bounding box center [1318, 112] width 34 height 34
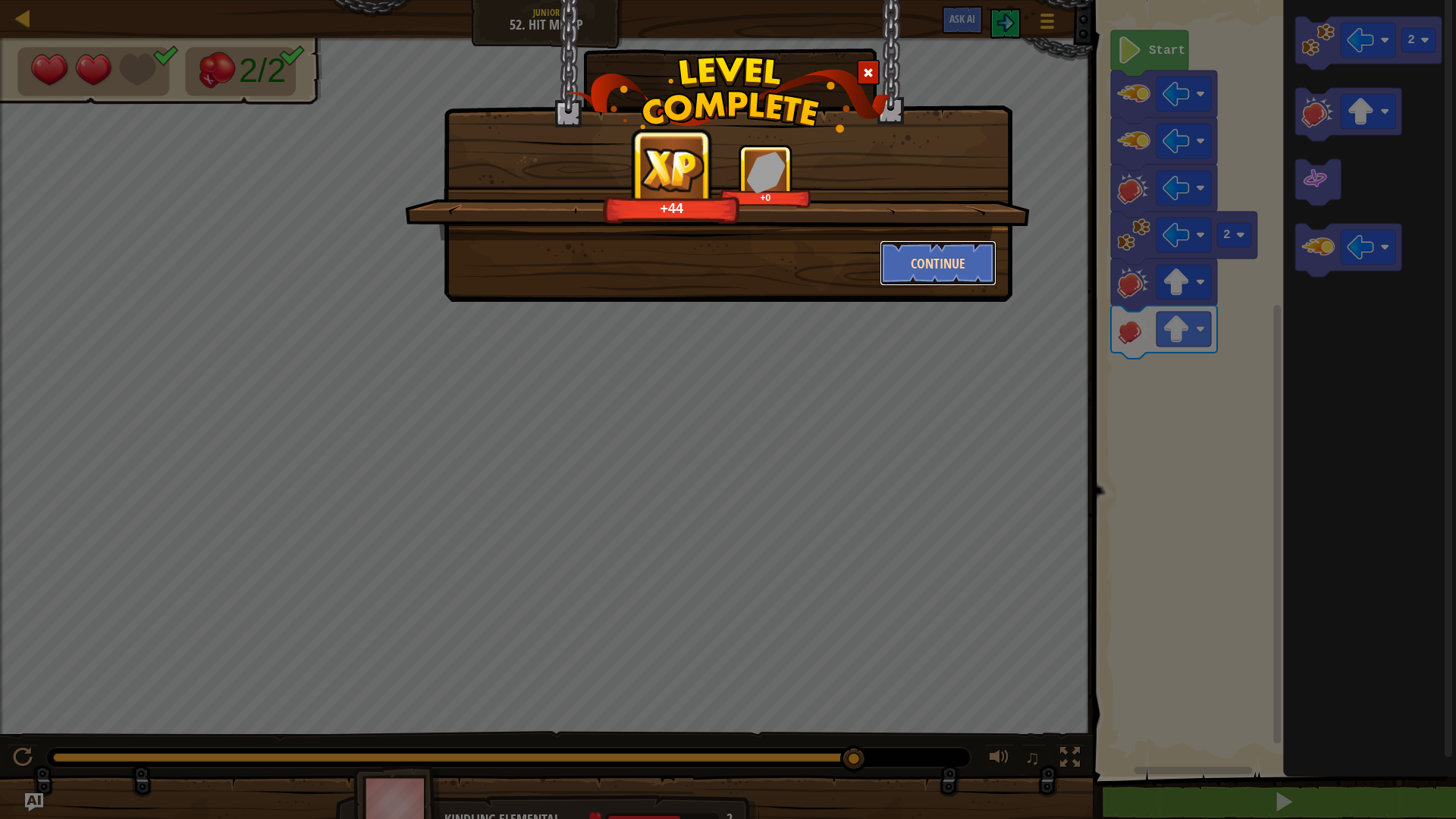
click at [963, 255] on button "Continue" at bounding box center [939, 263] width 118 height 46
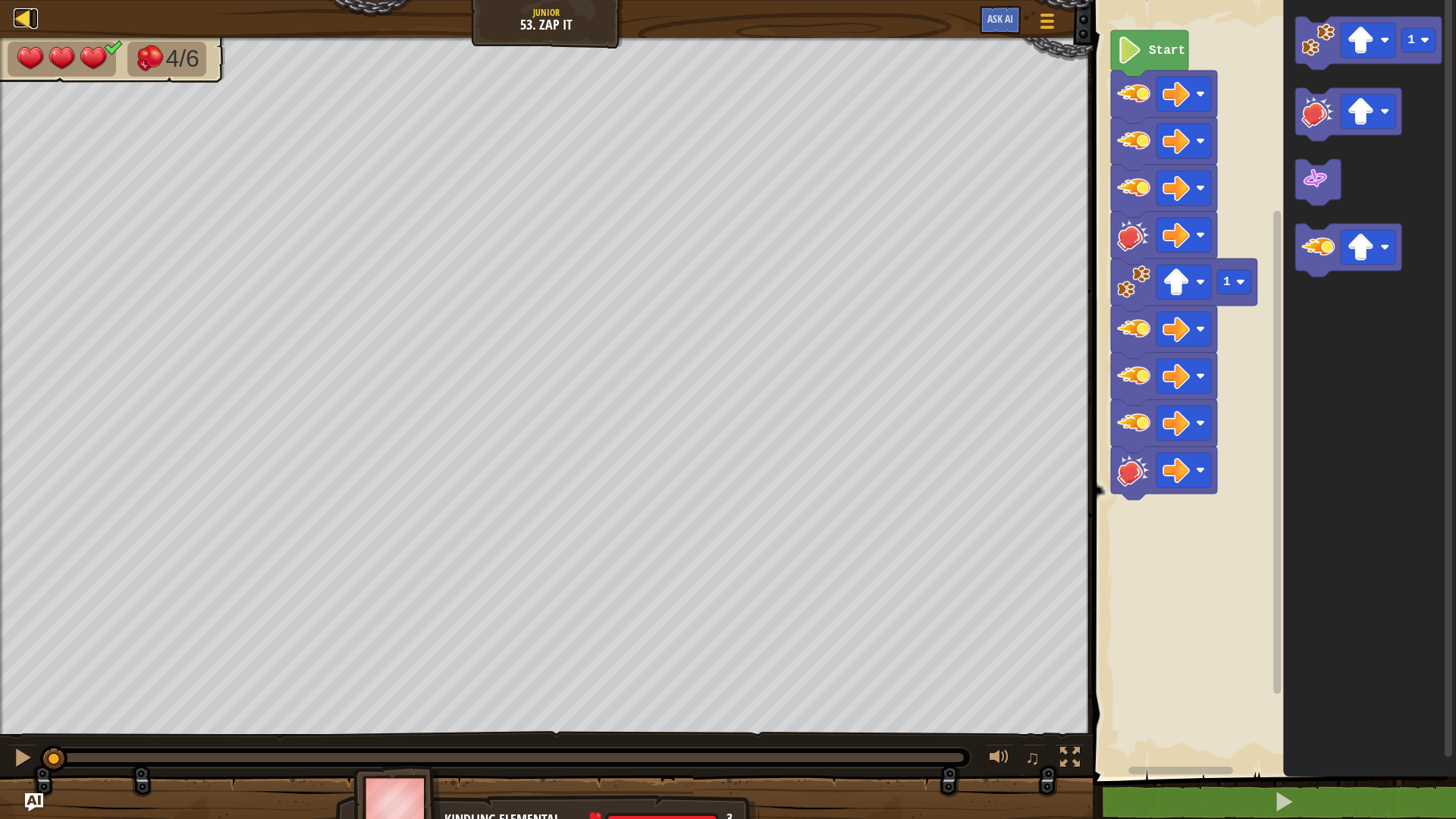
click at [30, 15] on div at bounding box center [23, 18] width 19 height 19
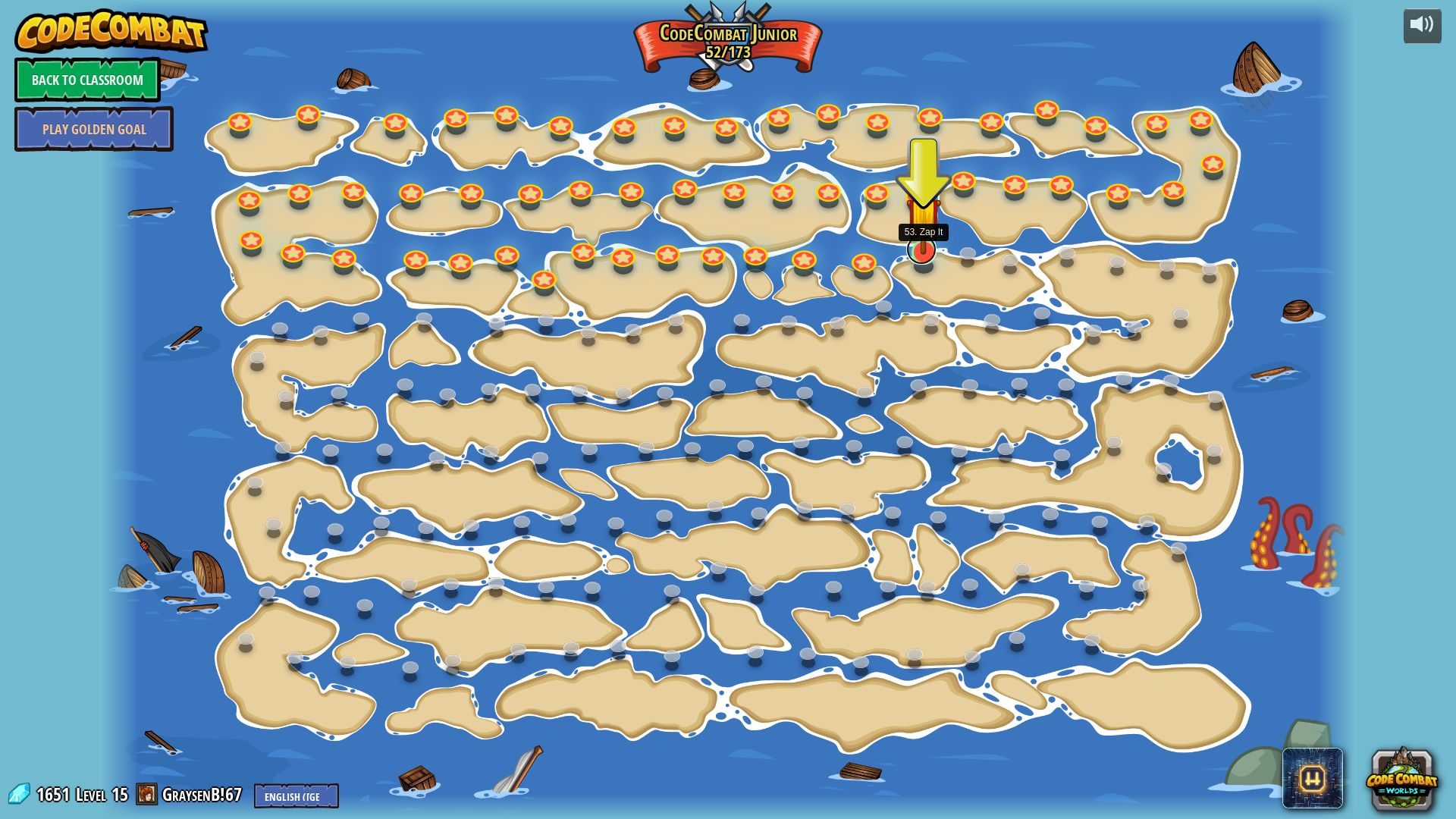
click at [923, 257] on link at bounding box center [921, 249] width 30 height 30
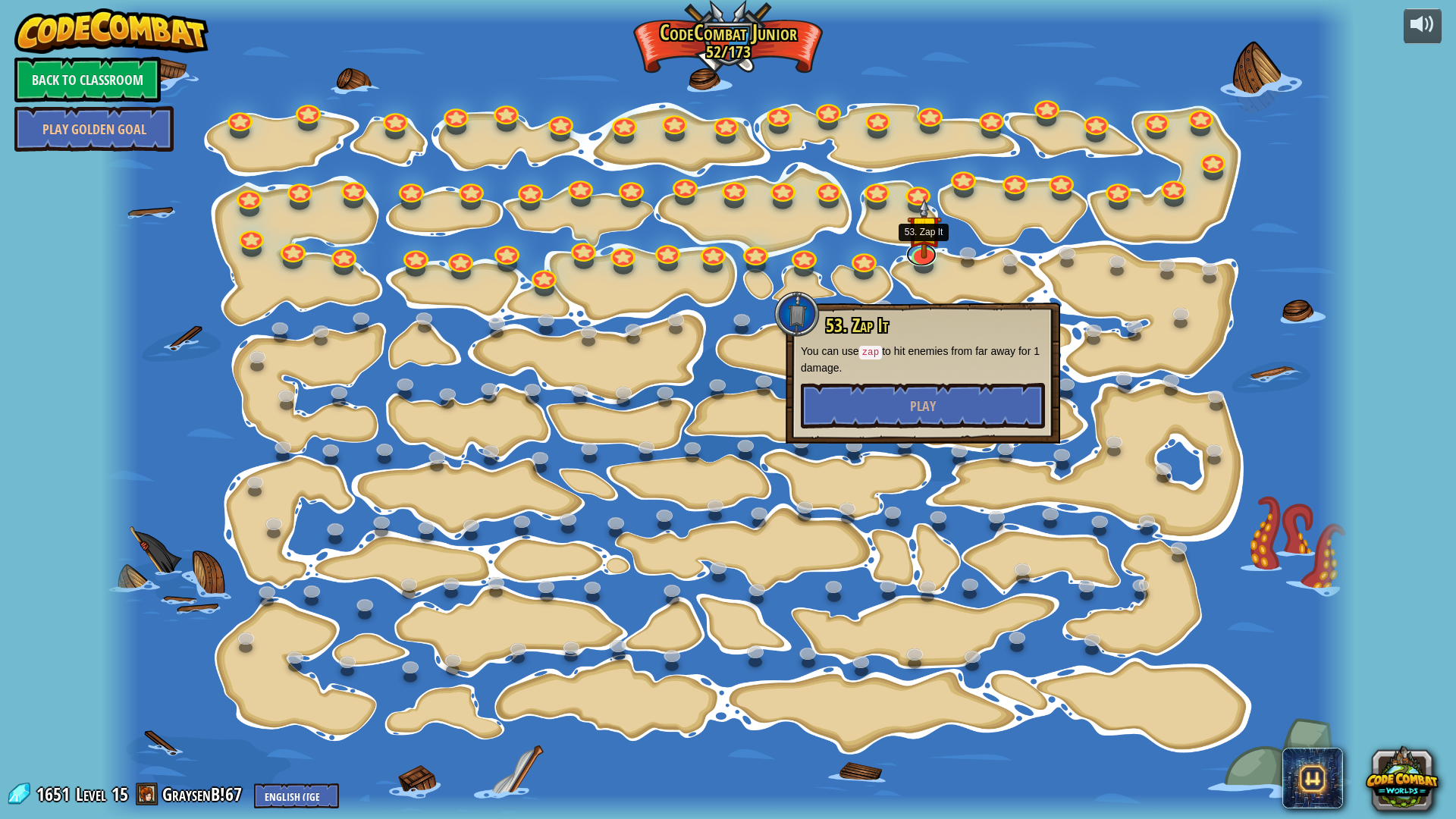
click at [906, 244] on link at bounding box center [921, 254] width 30 height 23
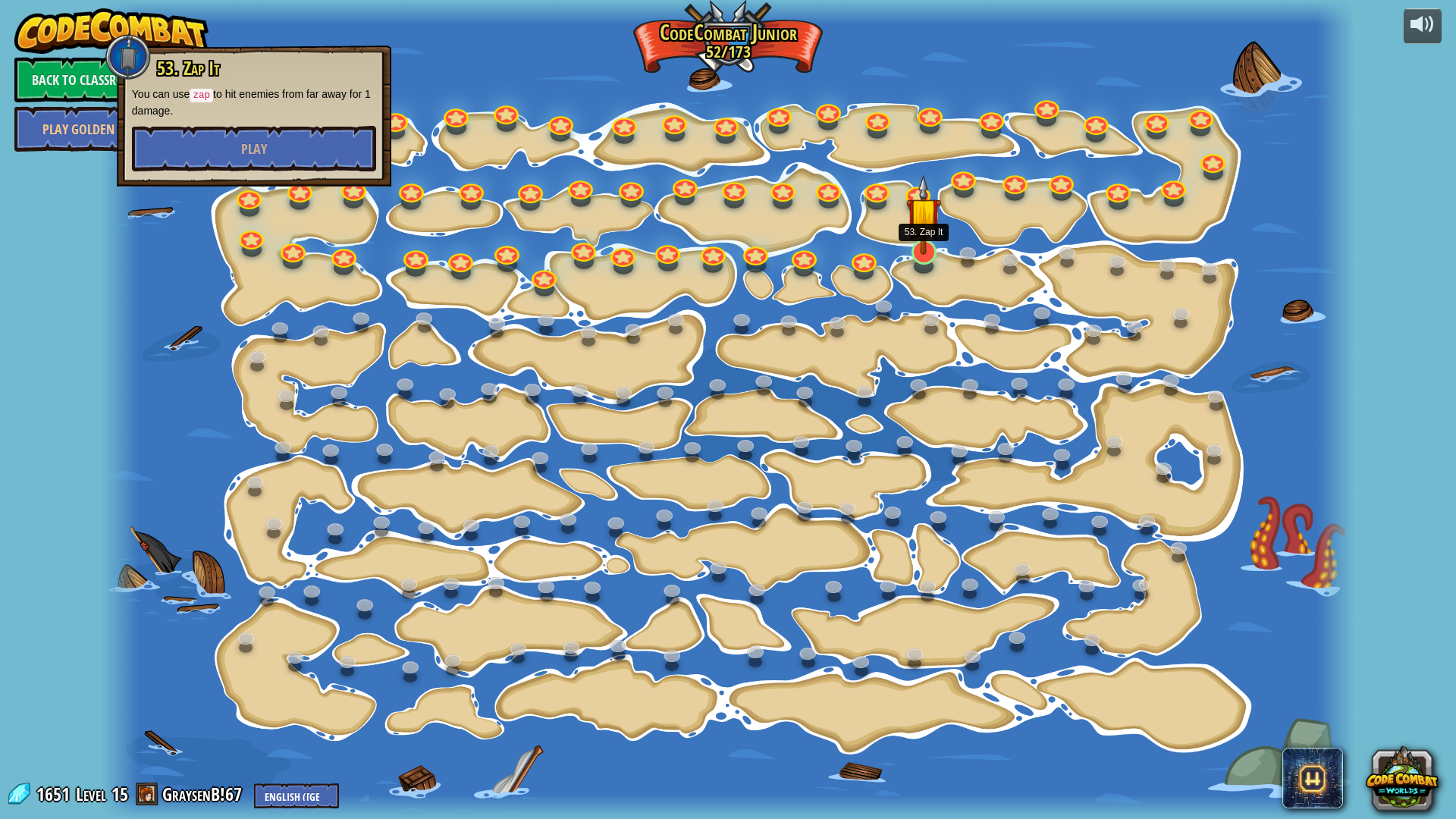
click at [928, 248] on img at bounding box center [923, 214] width 35 height 80
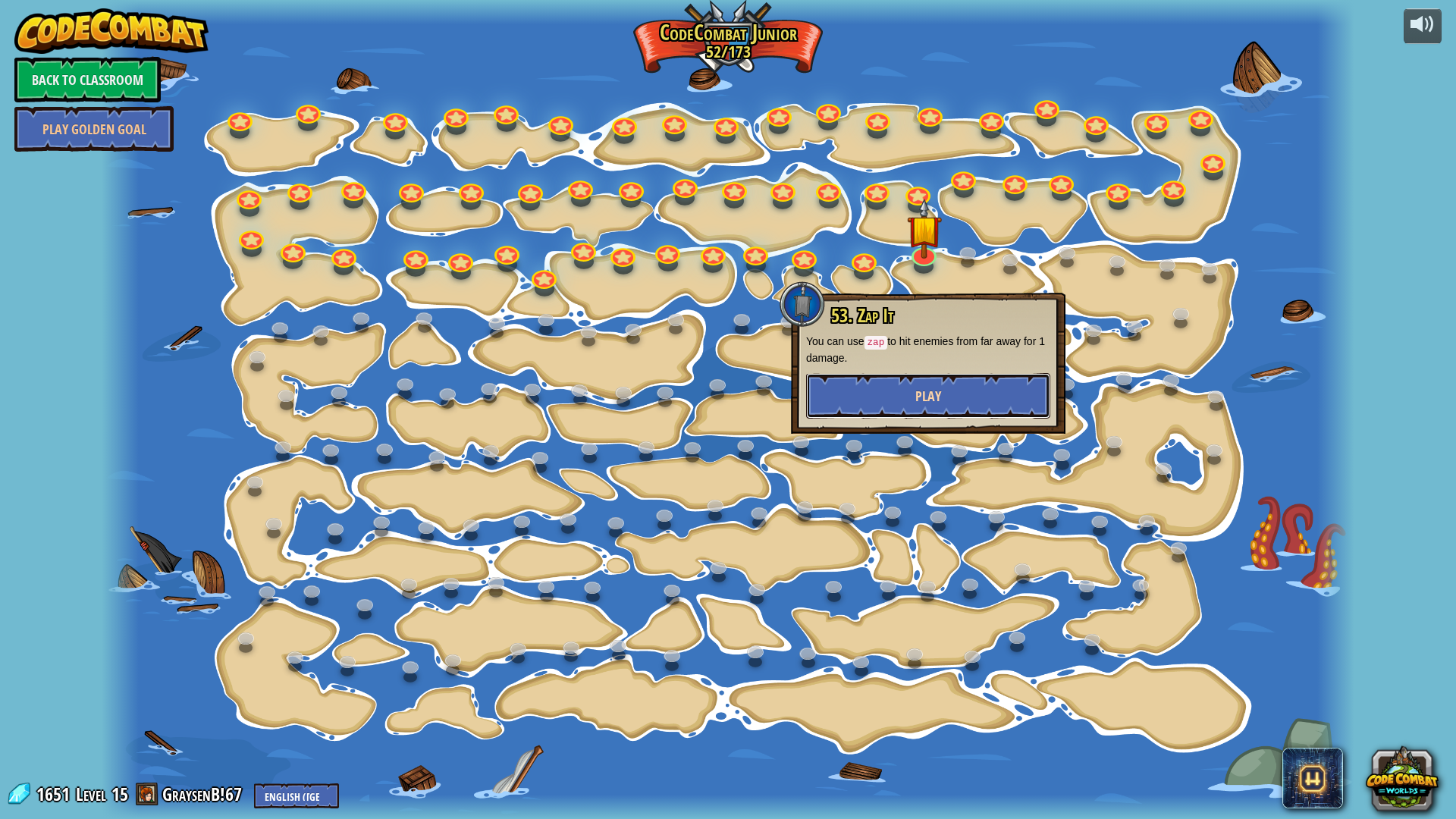
click at [867, 376] on button "Play" at bounding box center [928, 396] width 244 height 46
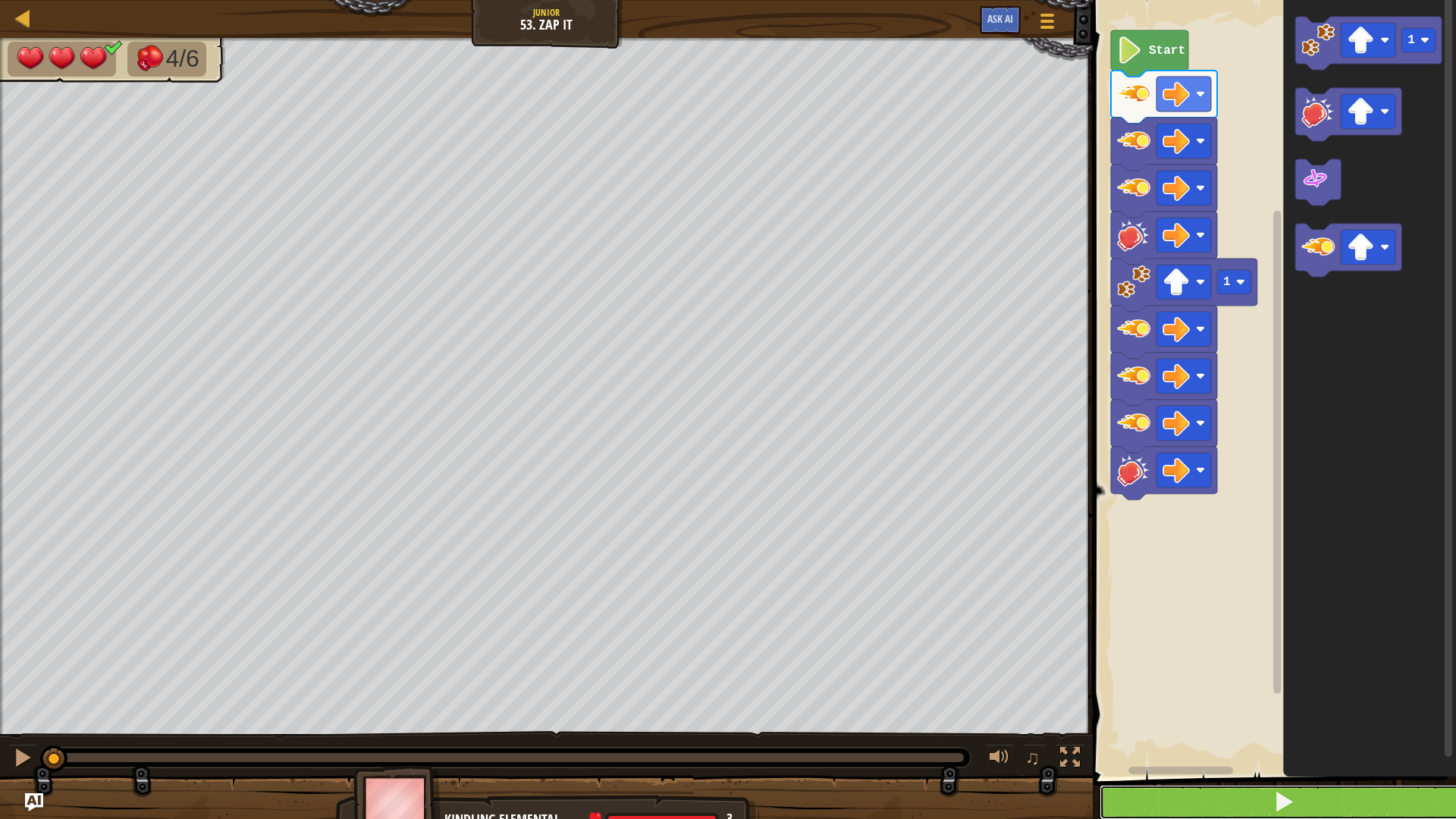
click at [1212, 716] on button at bounding box center [1283, 802] width 368 height 35
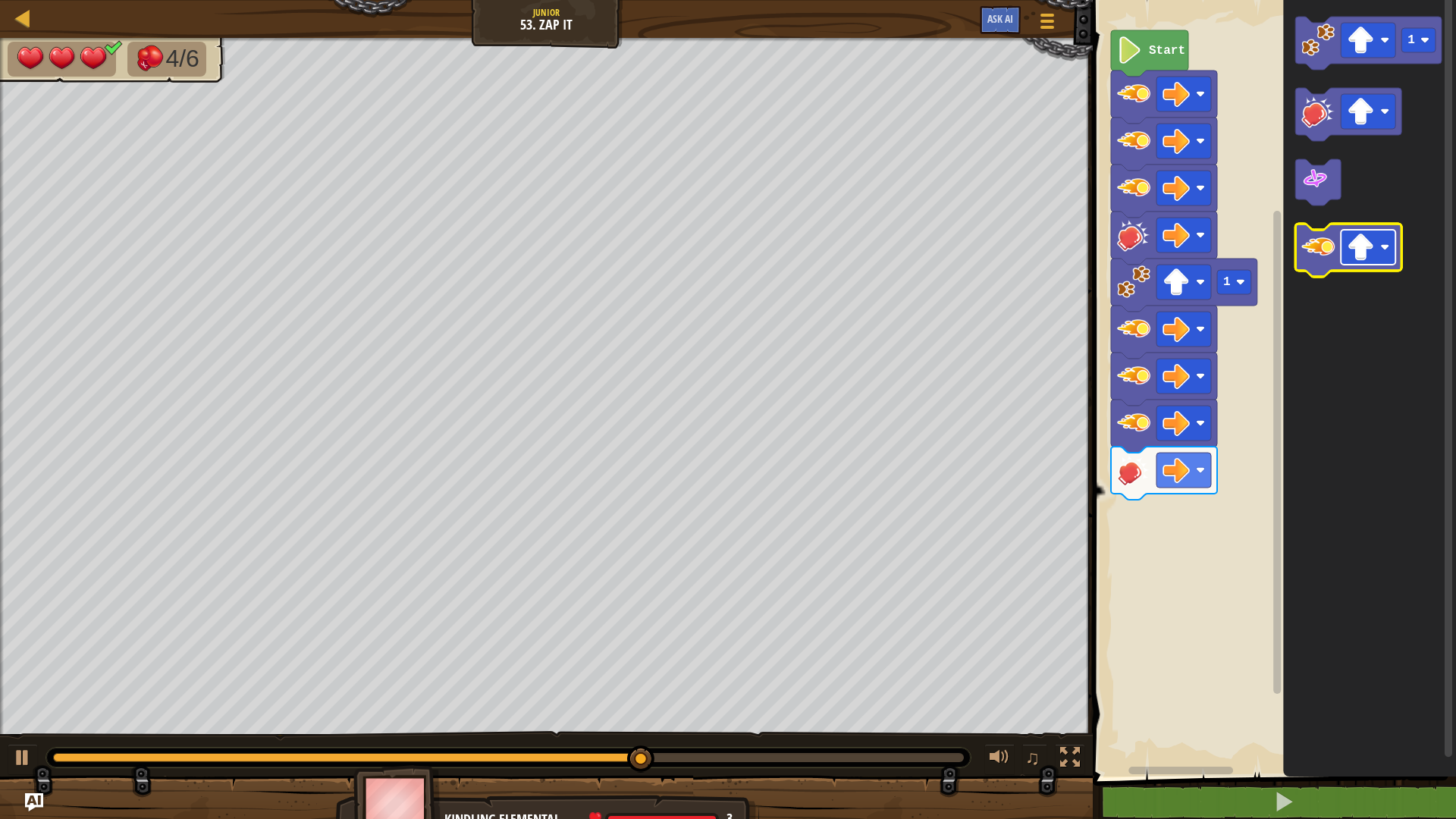
click at [1345, 254] on rect "Blockly Workspace" at bounding box center [1368, 247] width 55 height 35
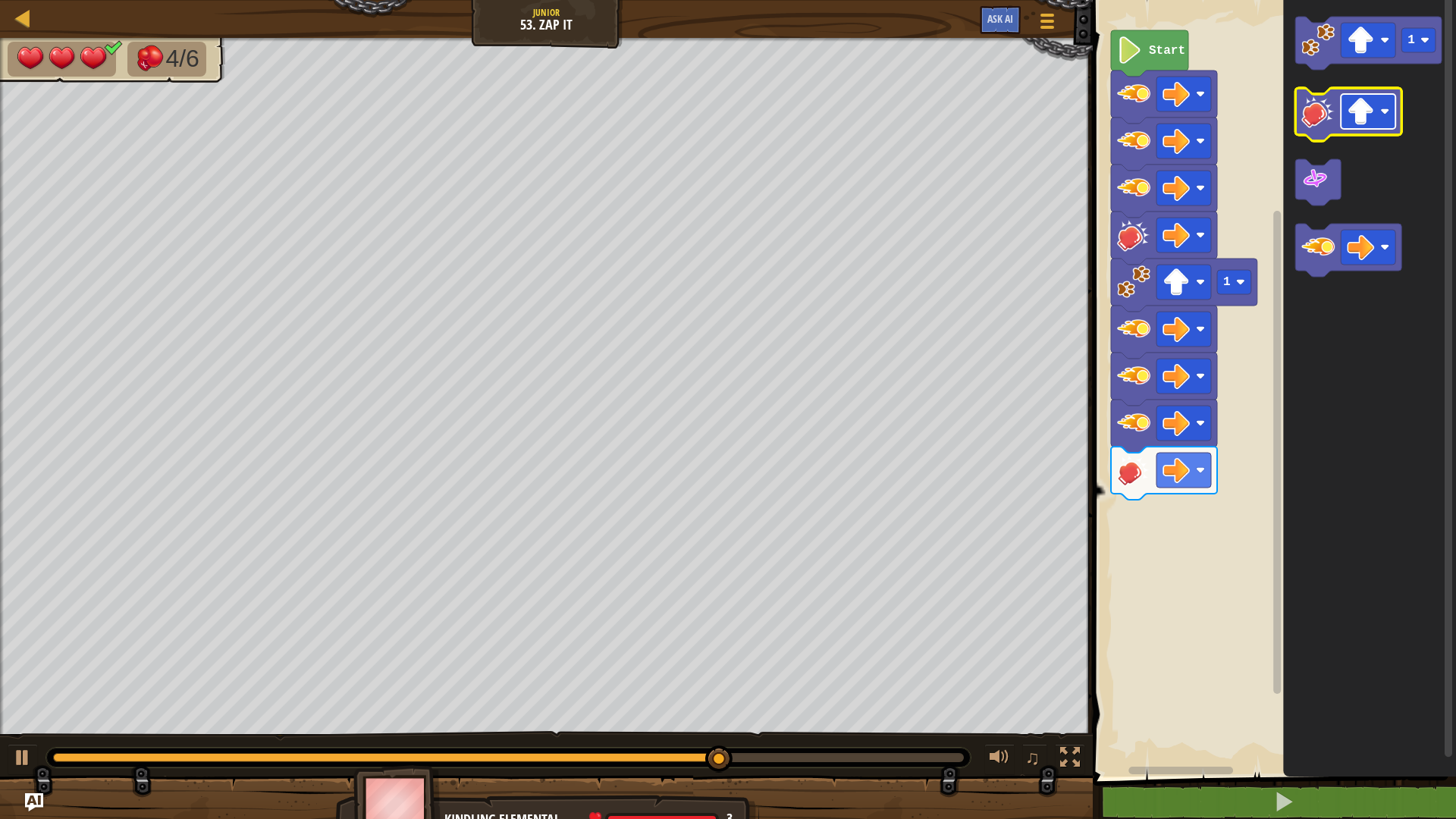
click at [1364, 120] on image "Blockly Workspace" at bounding box center [1360, 111] width 27 height 27
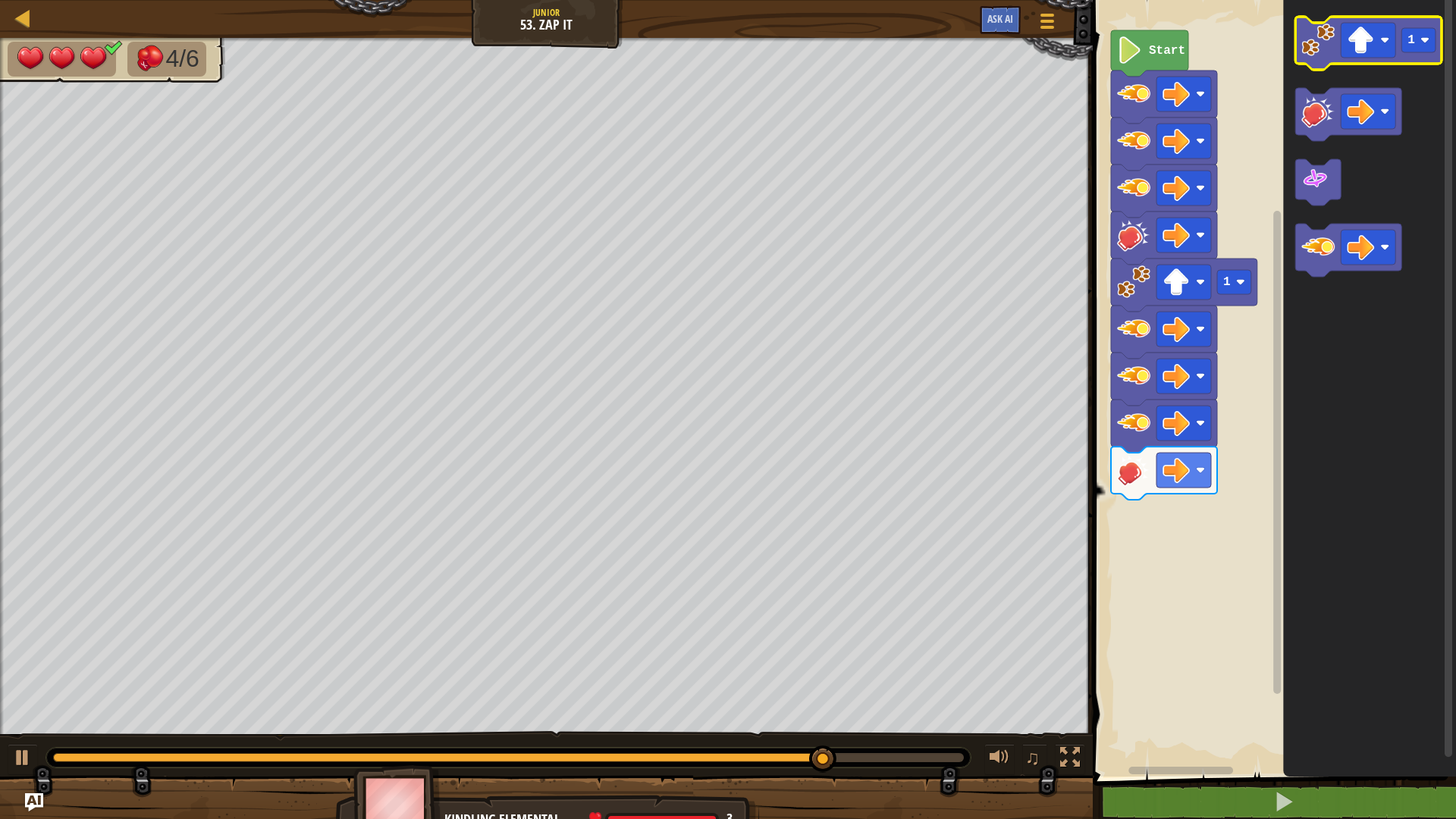
click at [1319, 46] on image "Blockly Workspace" at bounding box center [1318, 40] width 34 height 34
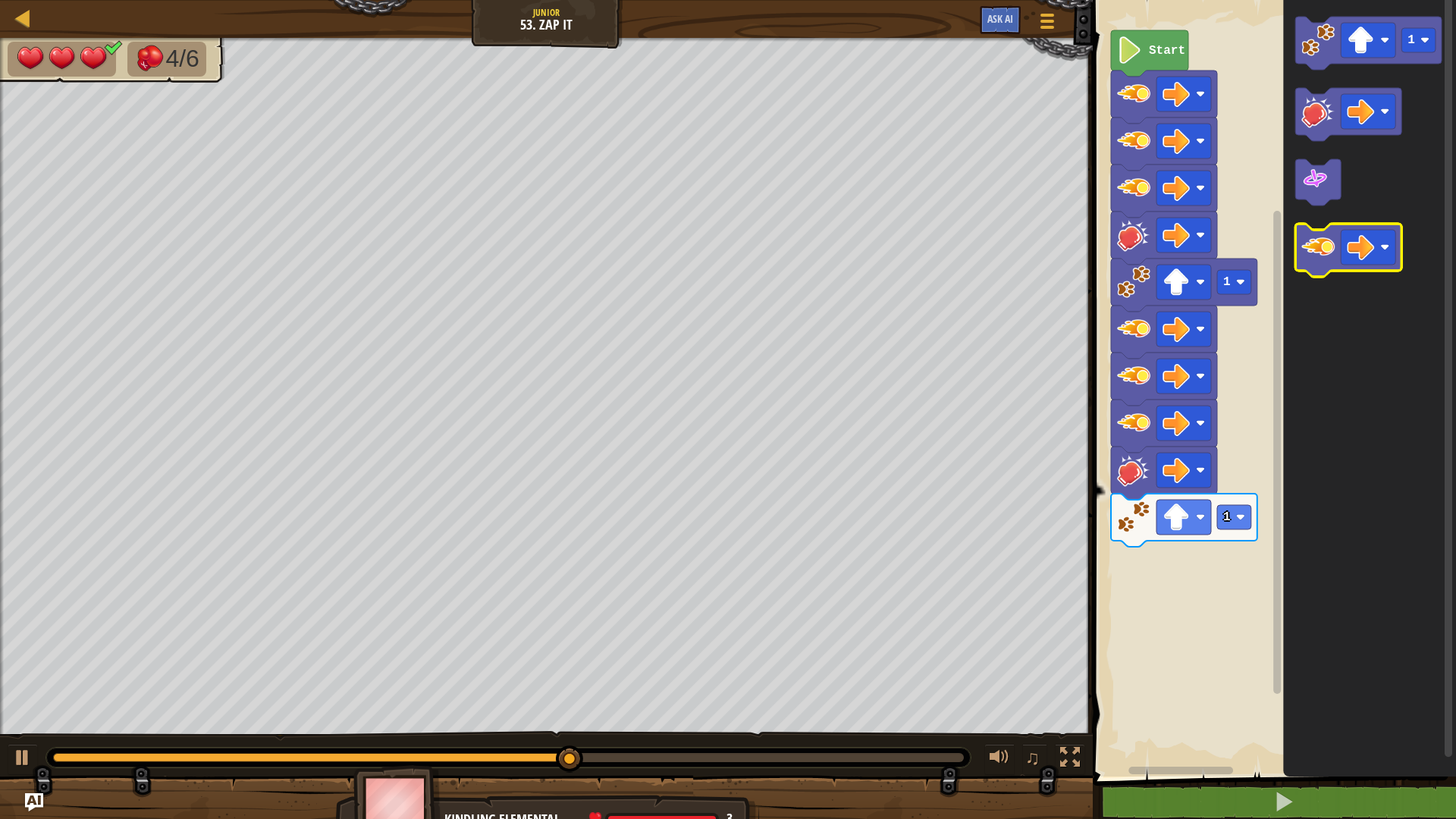
click at [1318, 254] on image "Blockly Workspace" at bounding box center [1318, 248] width 34 height 34
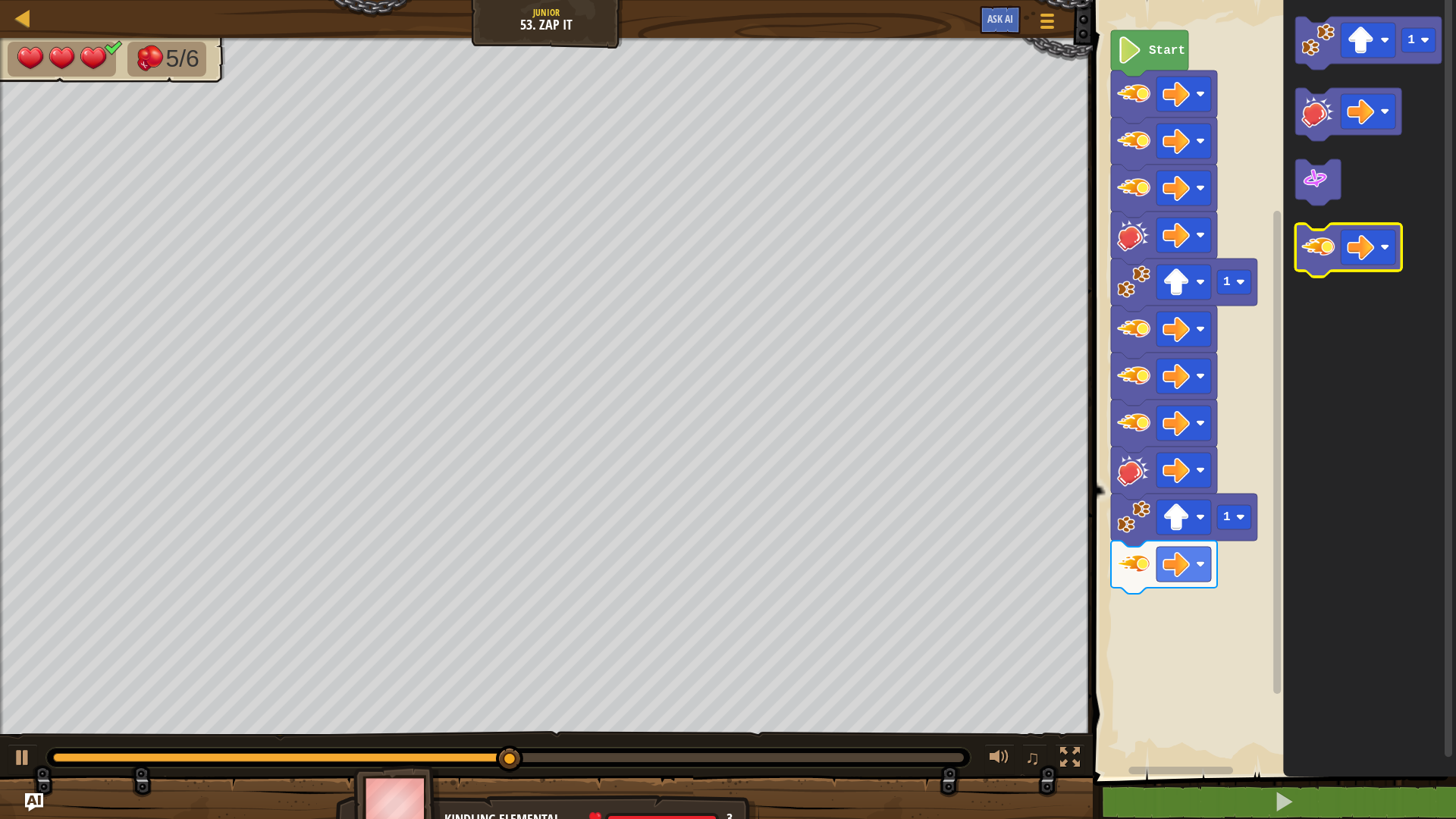
click at [1318, 249] on image "Blockly Workspace" at bounding box center [1318, 248] width 34 height 34
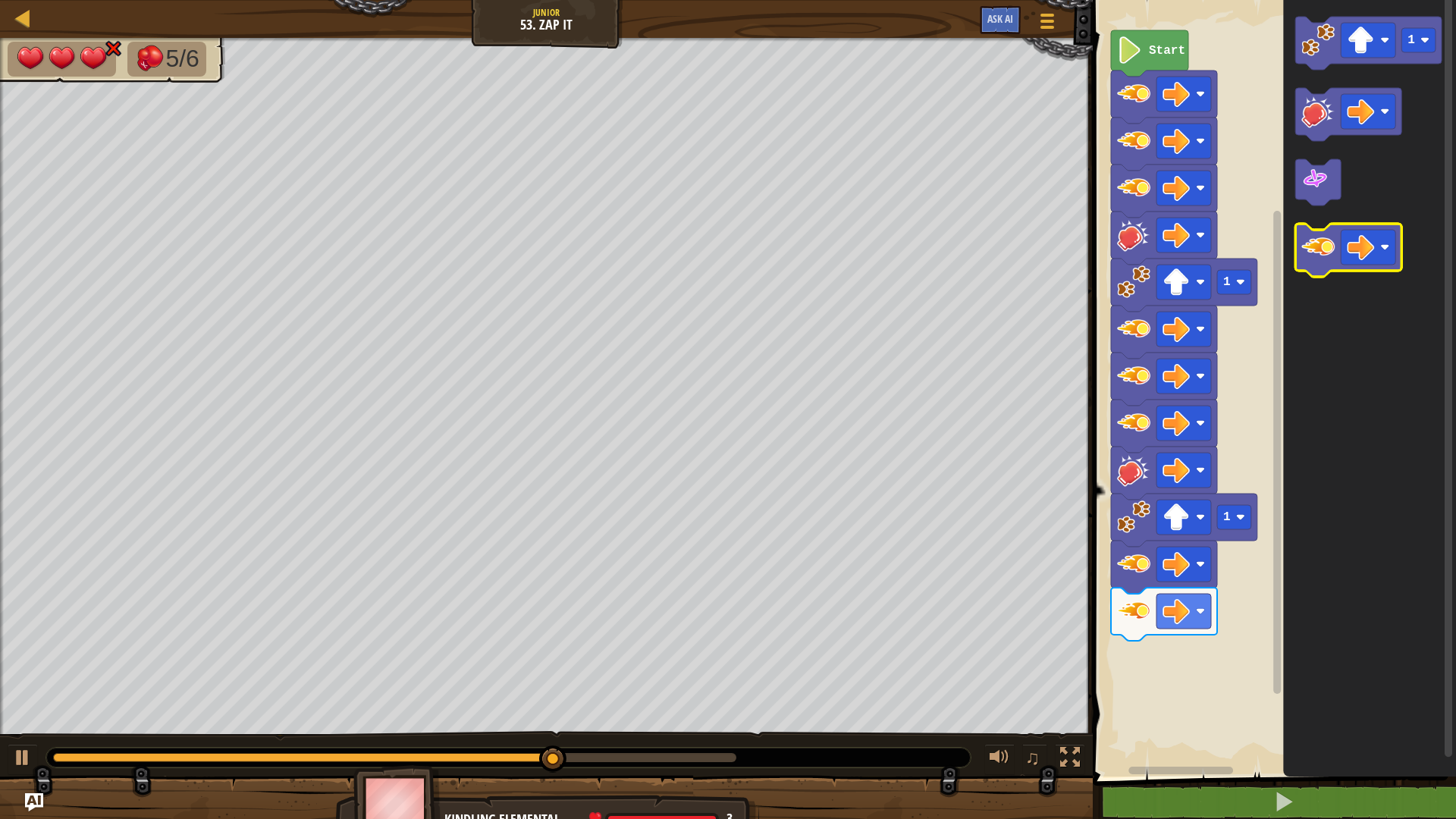
click at [1318, 249] on image "Blockly Workspace" at bounding box center [1318, 248] width 34 height 34
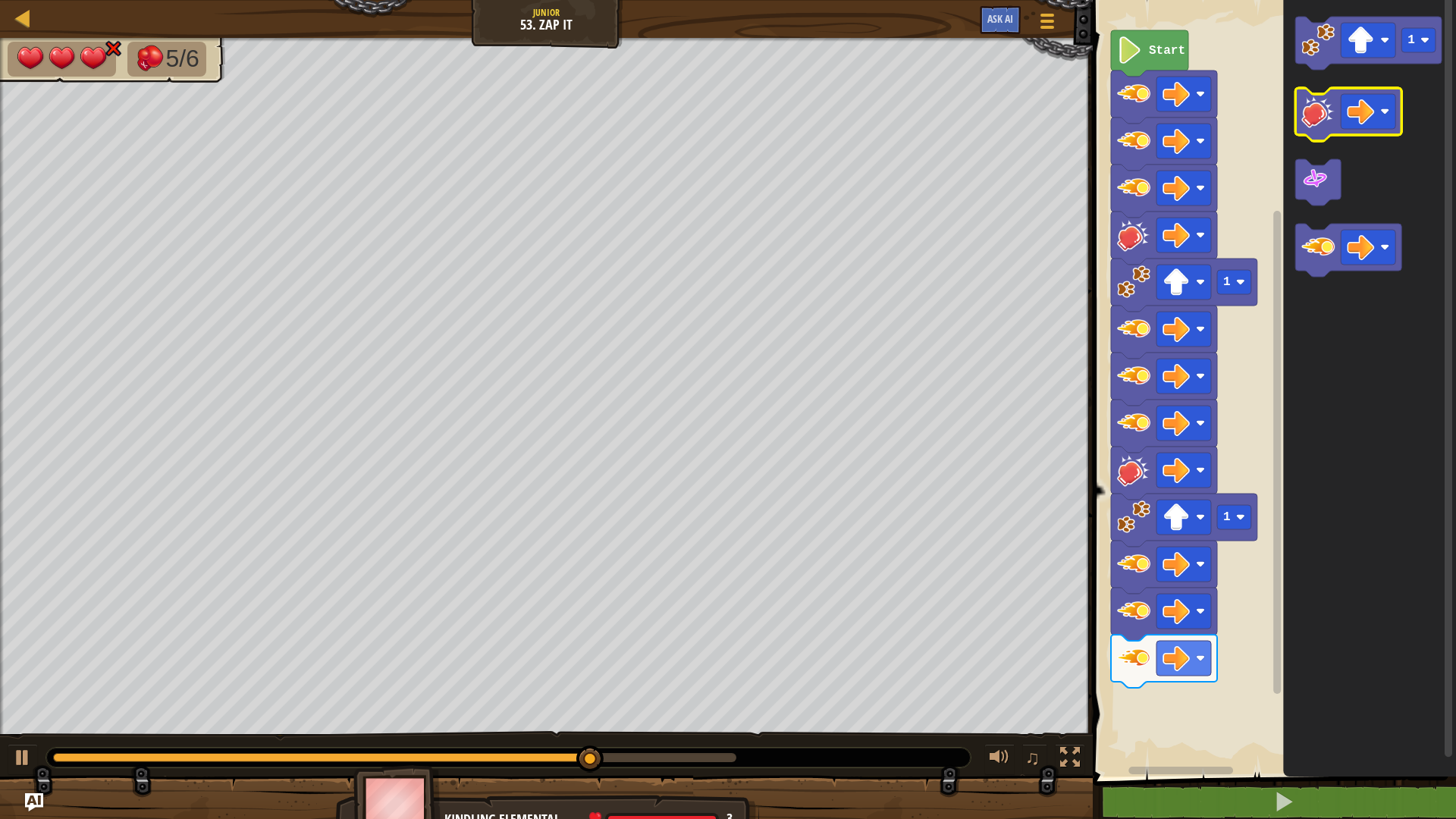
click at [1314, 120] on image "Blockly Workspace" at bounding box center [1318, 112] width 34 height 34
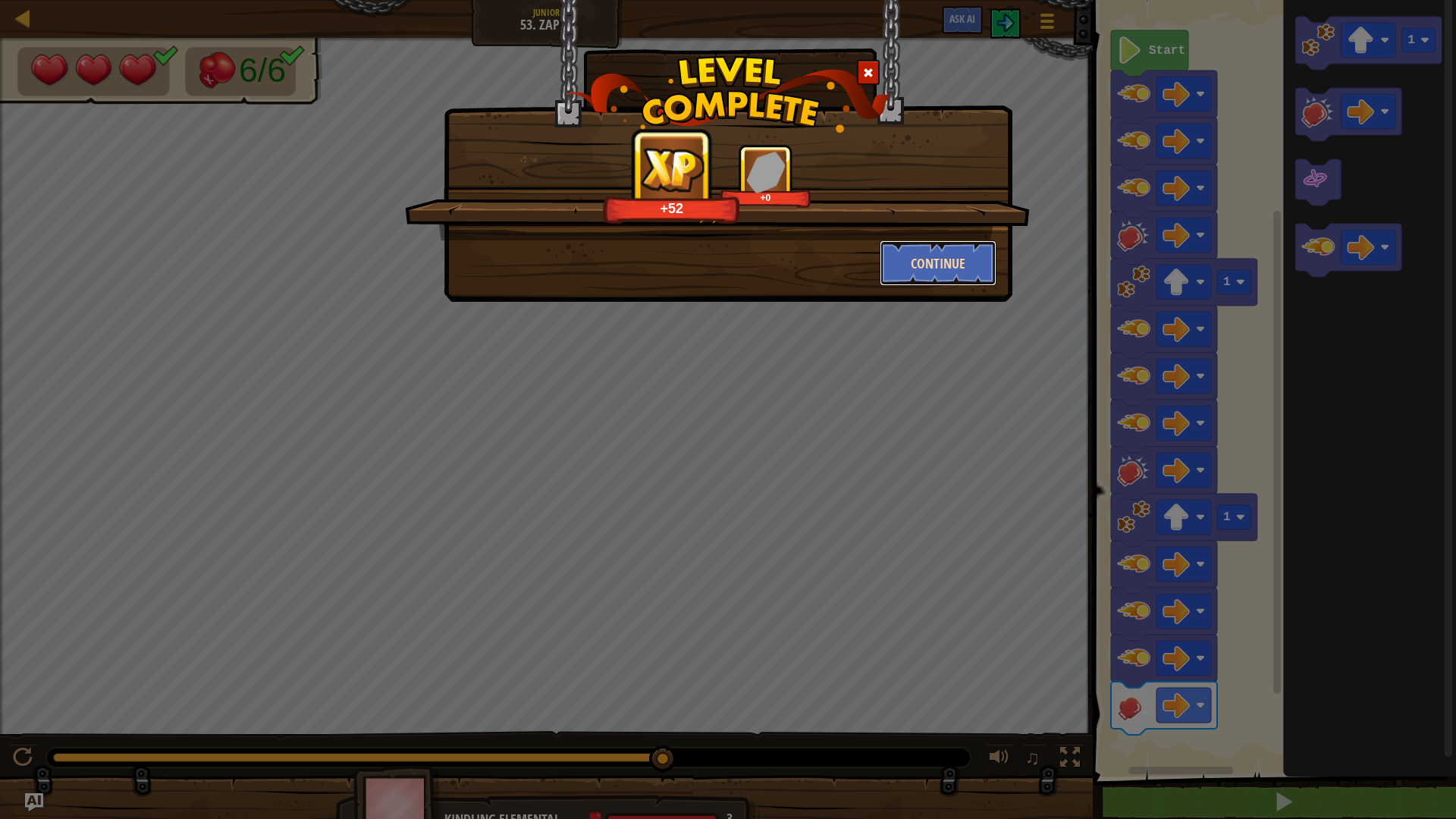
click at [972, 256] on button "Continue" at bounding box center [939, 263] width 118 height 46
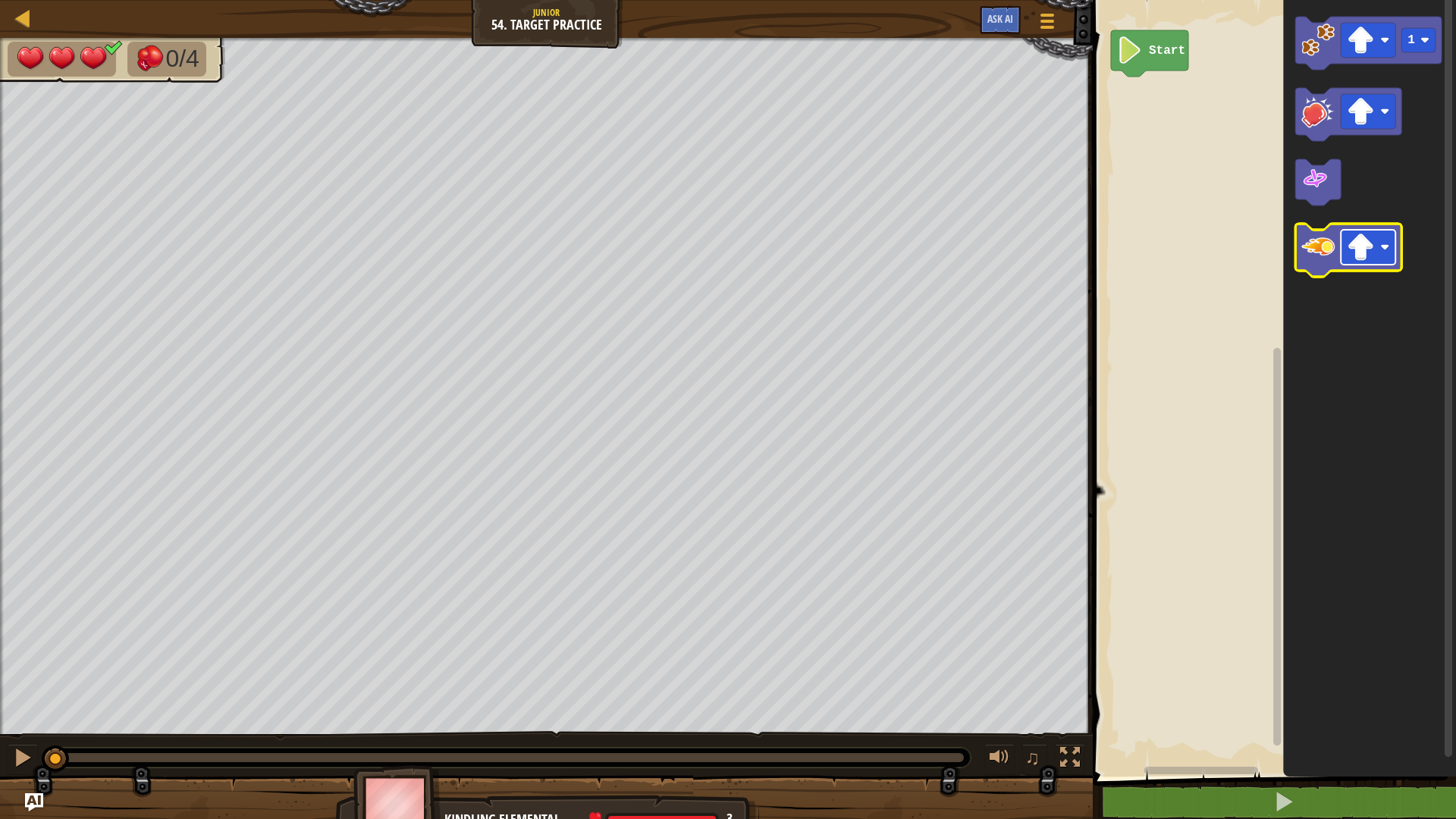
click at [1352, 260] on g "Blockly Workspace" at bounding box center [1368, 247] width 55 height 35
click at [1332, 259] on image "Blockly Workspace" at bounding box center [1318, 248] width 34 height 34
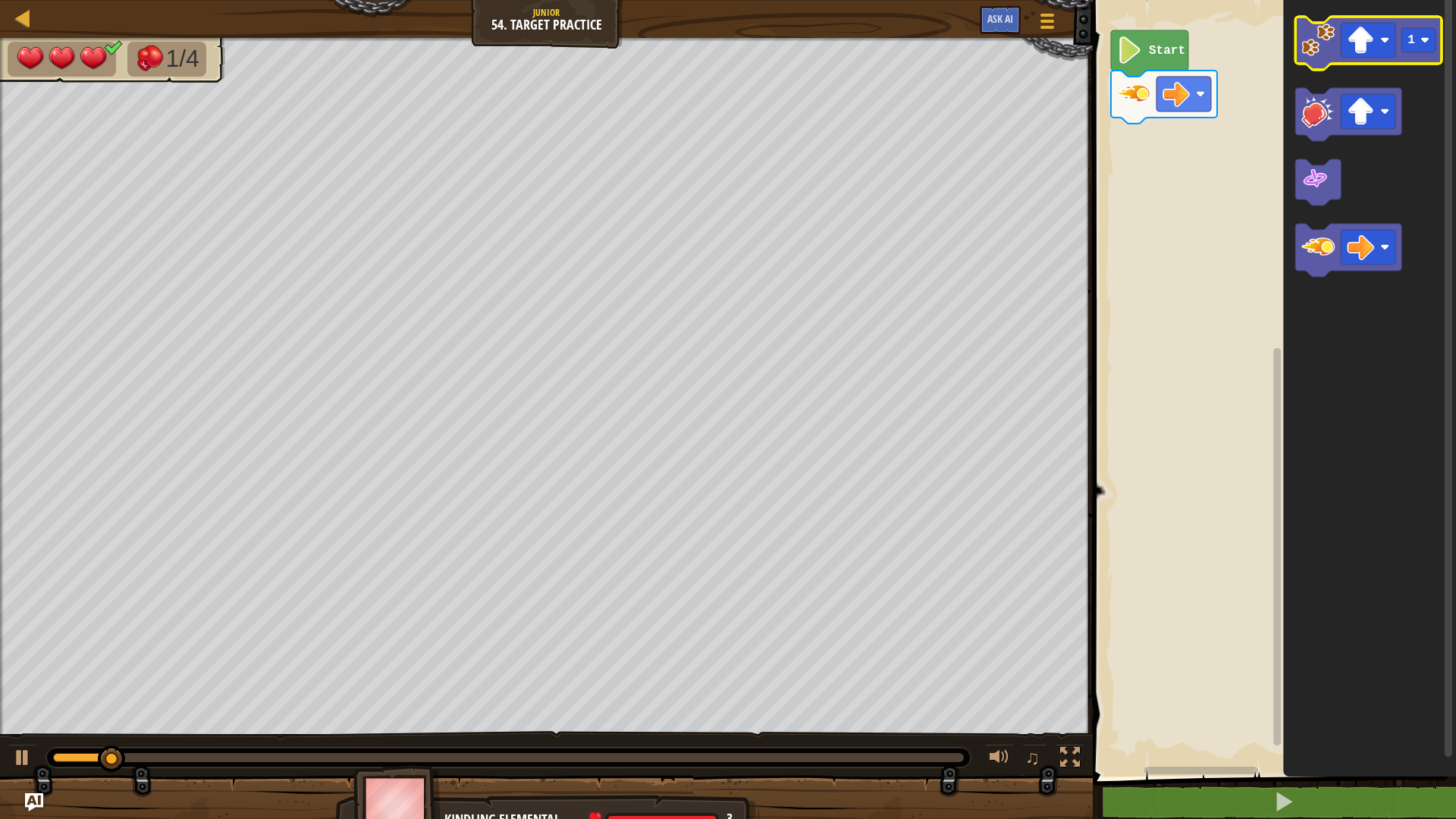
click at [1309, 40] on image "Blockly Workspace" at bounding box center [1318, 40] width 34 height 34
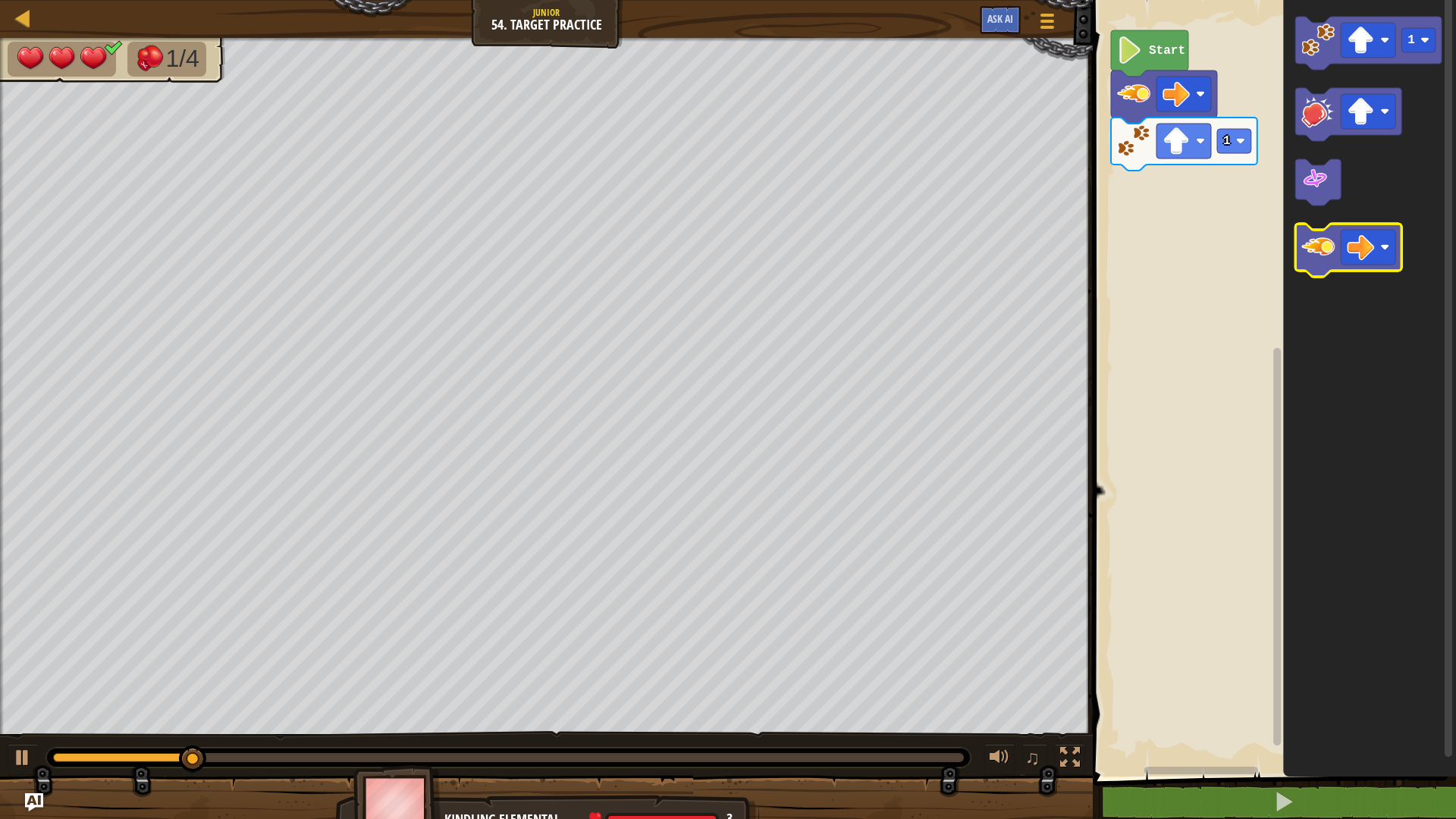
click at [1324, 251] on image "Blockly Workspace" at bounding box center [1318, 248] width 34 height 34
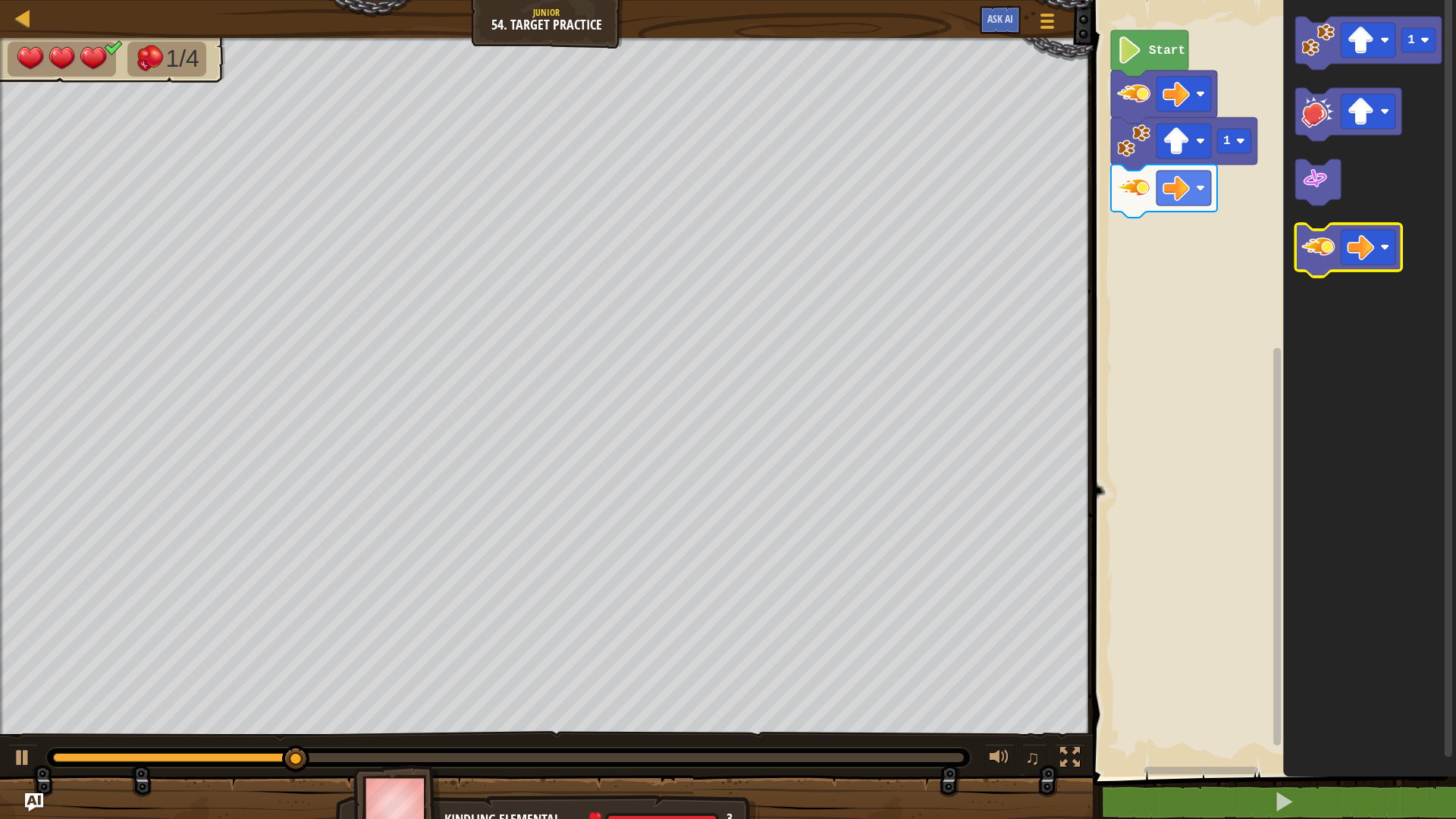
click at [1324, 251] on image "Blockly Workspace" at bounding box center [1318, 248] width 34 height 34
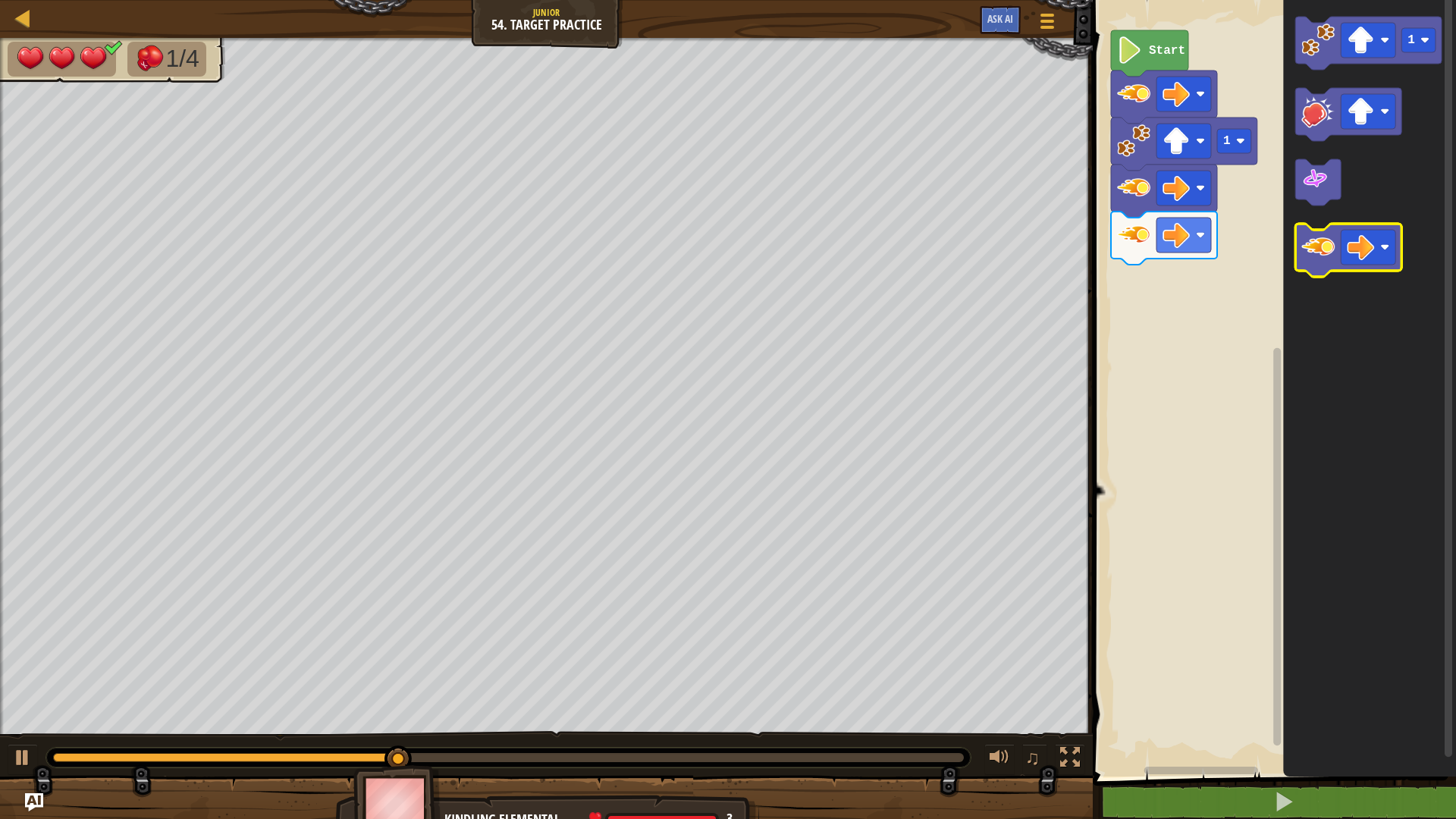
click at [1324, 251] on image "Blockly Workspace" at bounding box center [1318, 248] width 34 height 34
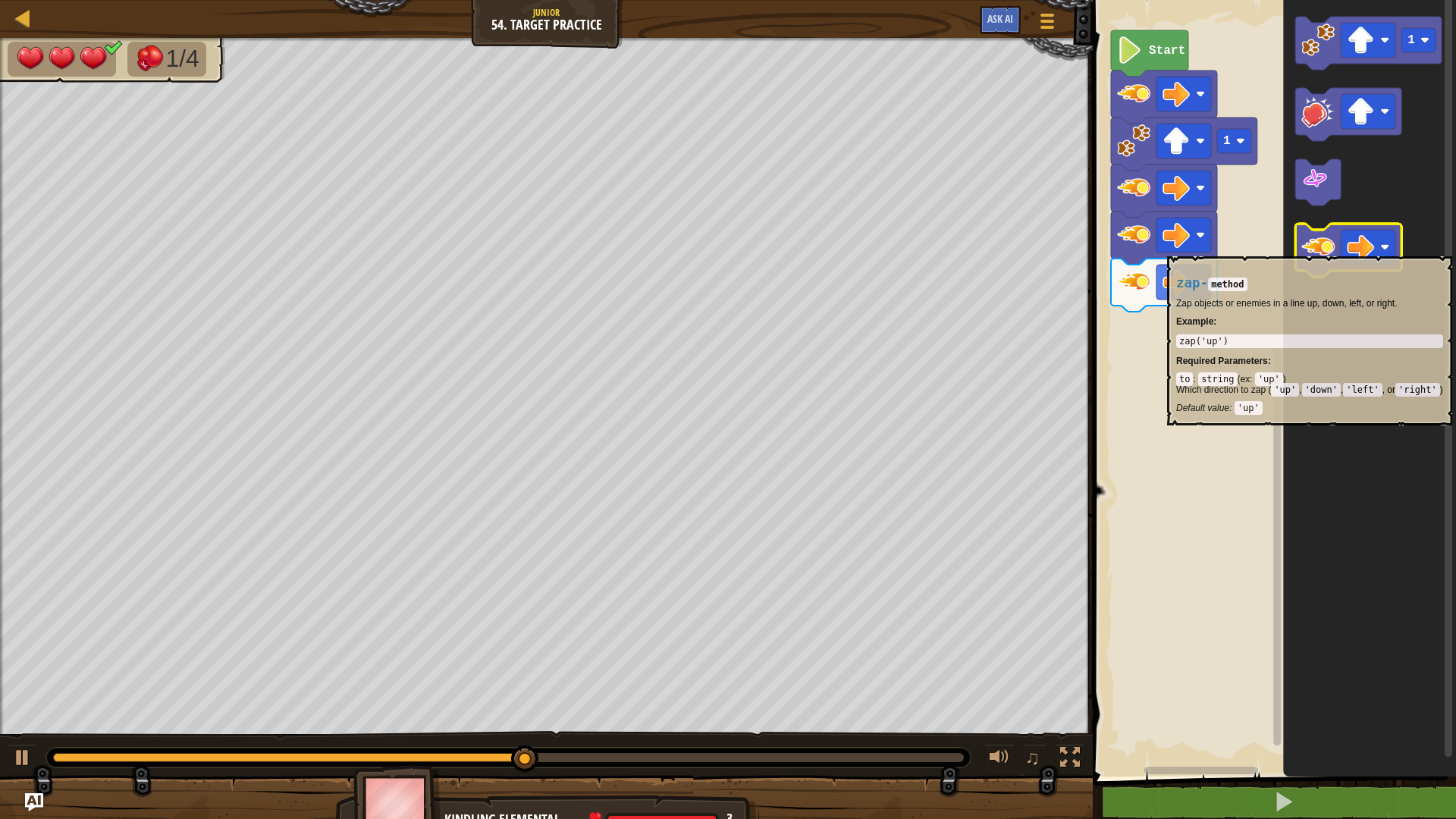
click at [1335, 247] on image "Blockly Workspace" at bounding box center [1318, 248] width 34 height 34
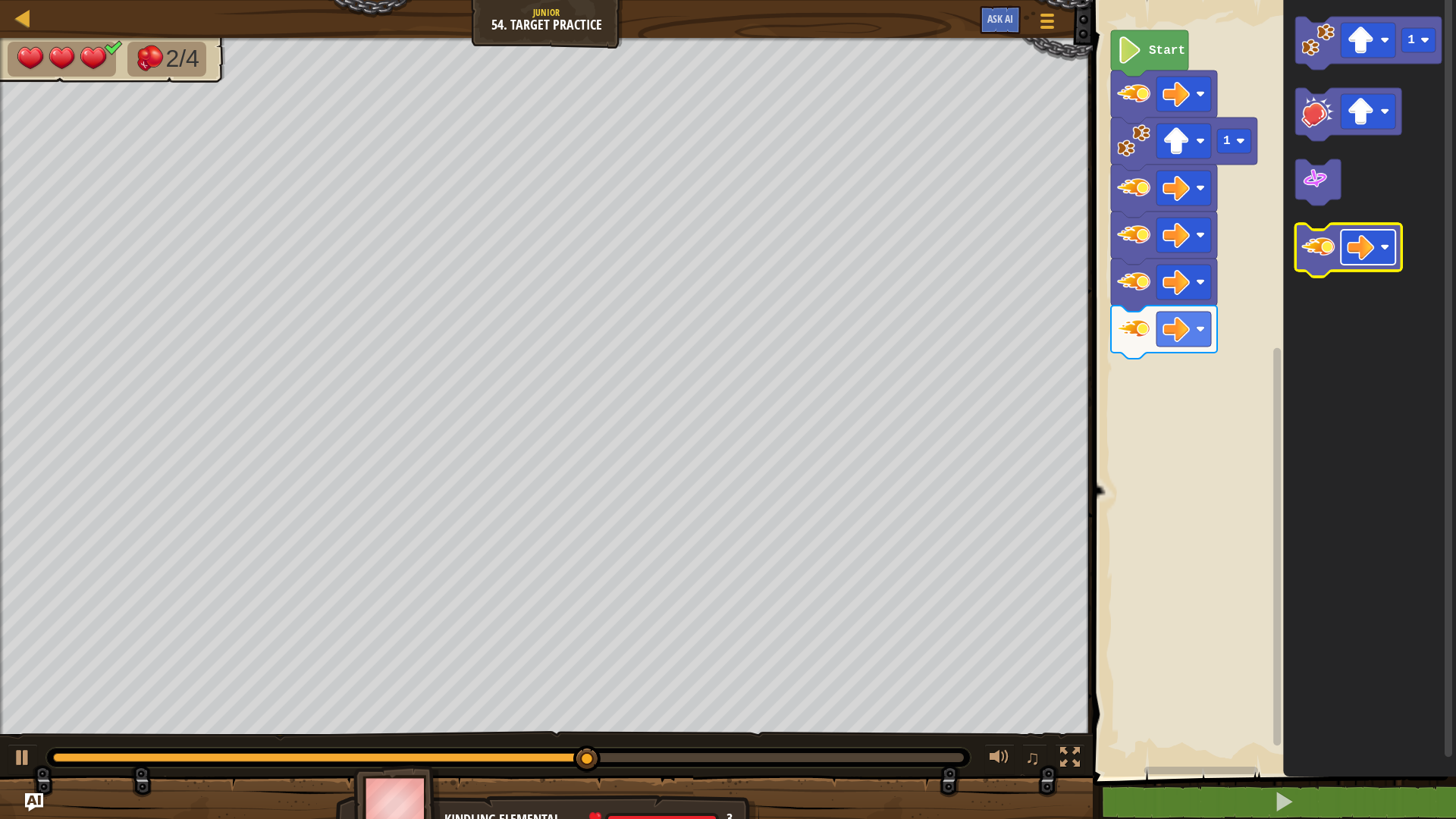
click at [1347, 247] on rect "Blockly Workspace" at bounding box center [1368, 247] width 55 height 35
click at [1320, 267] on icon "Blockly Workspace" at bounding box center [1348, 250] width 106 height 53
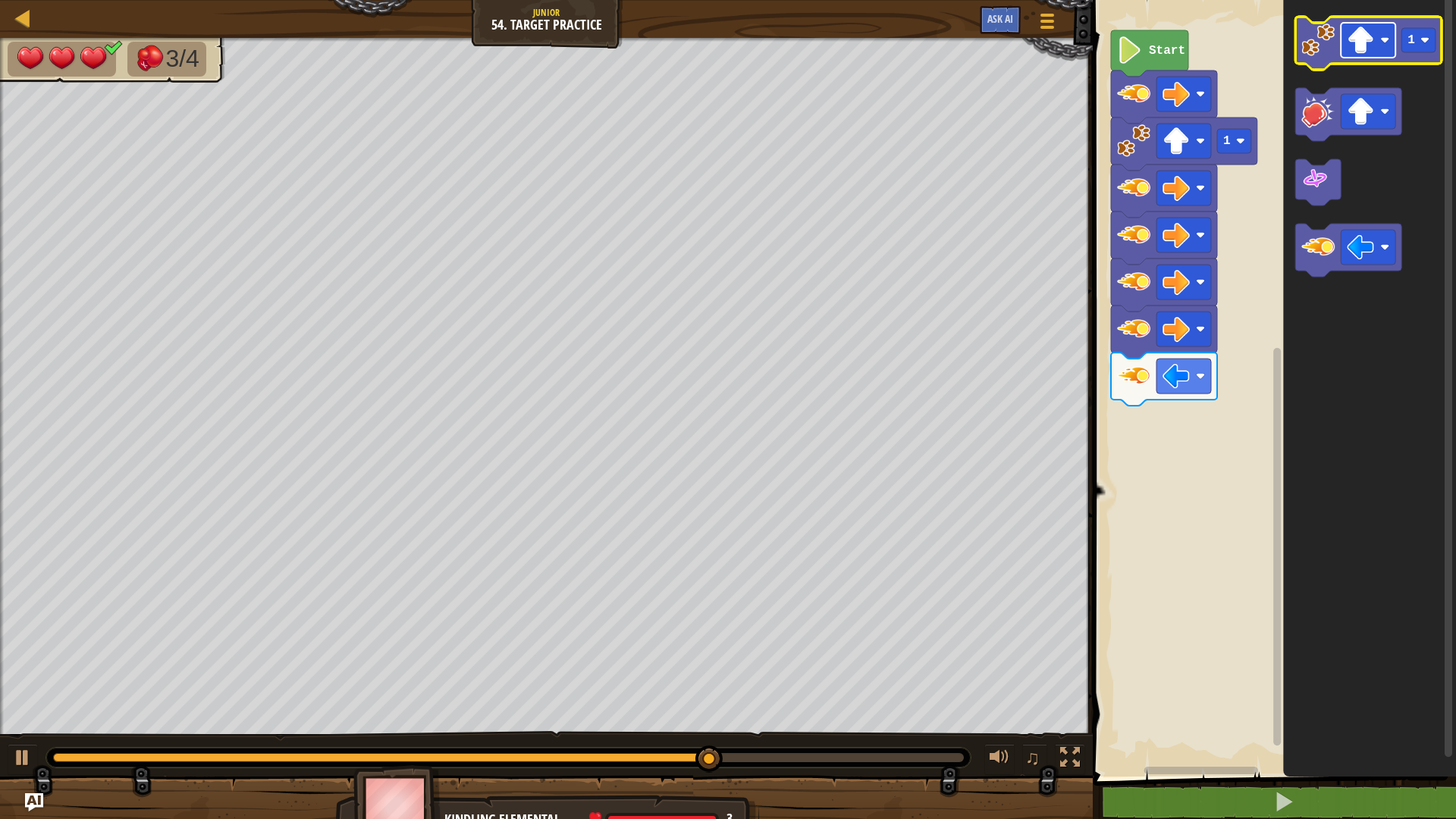
click at [1363, 41] on image "Blockly Workspace" at bounding box center [1360, 40] width 27 height 27
click at [1315, 52] on image "Blockly Workspace" at bounding box center [1318, 40] width 34 height 34
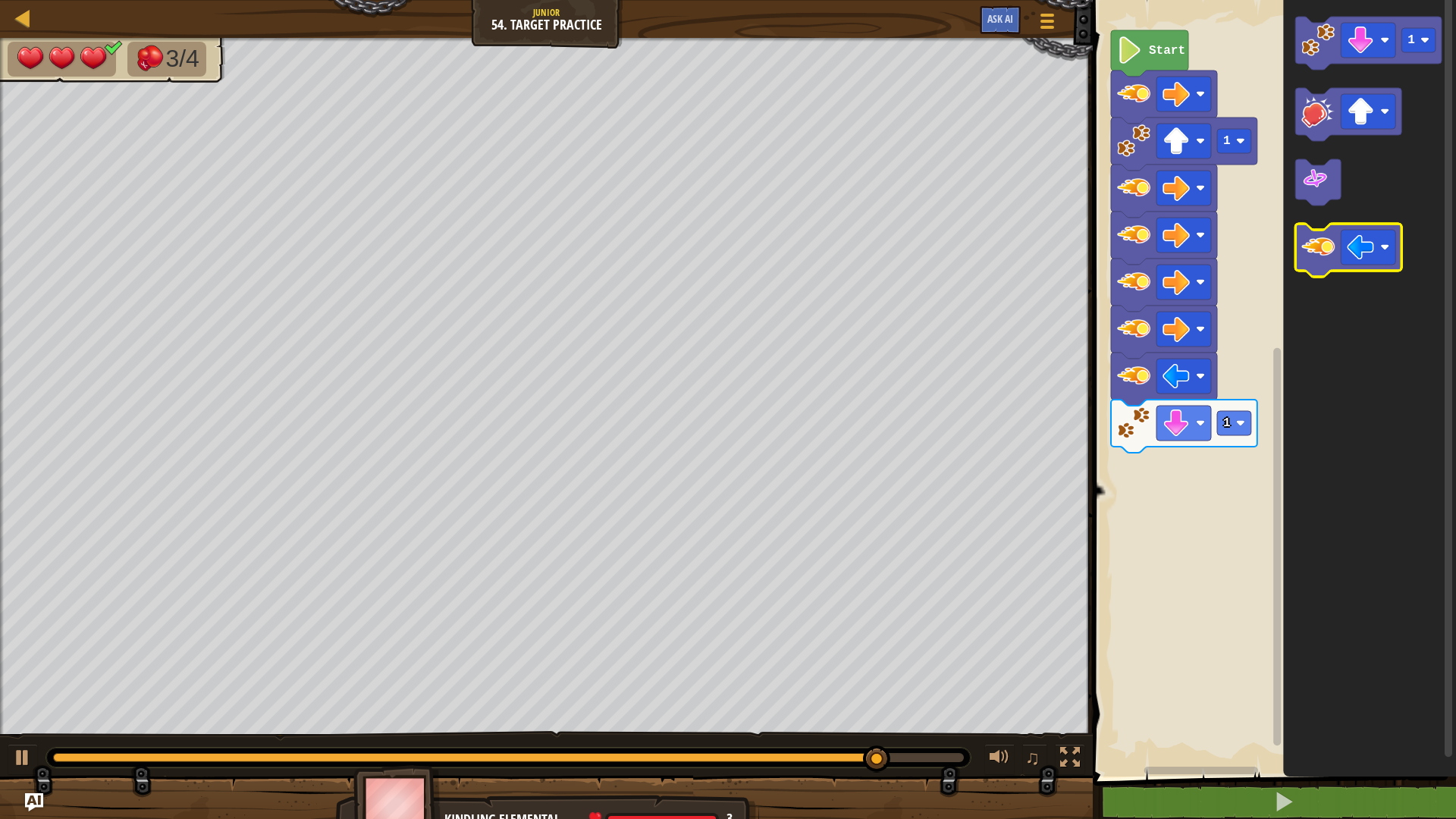
click at [1330, 263] on image "Blockly Workspace" at bounding box center [1318, 248] width 34 height 34
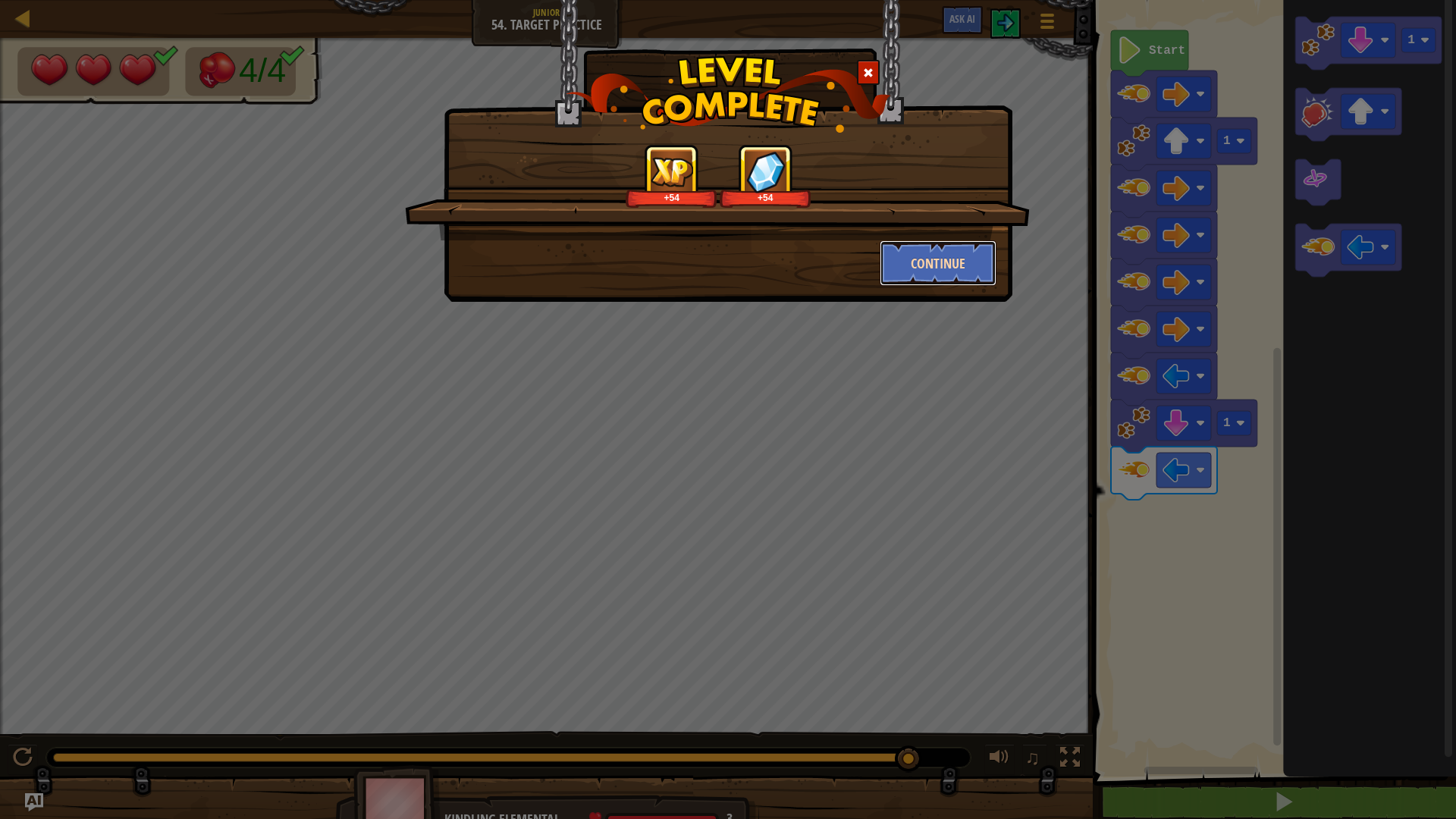
click at [974, 265] on button "Continue" at bounding box center [939, 263] width 118 height 46
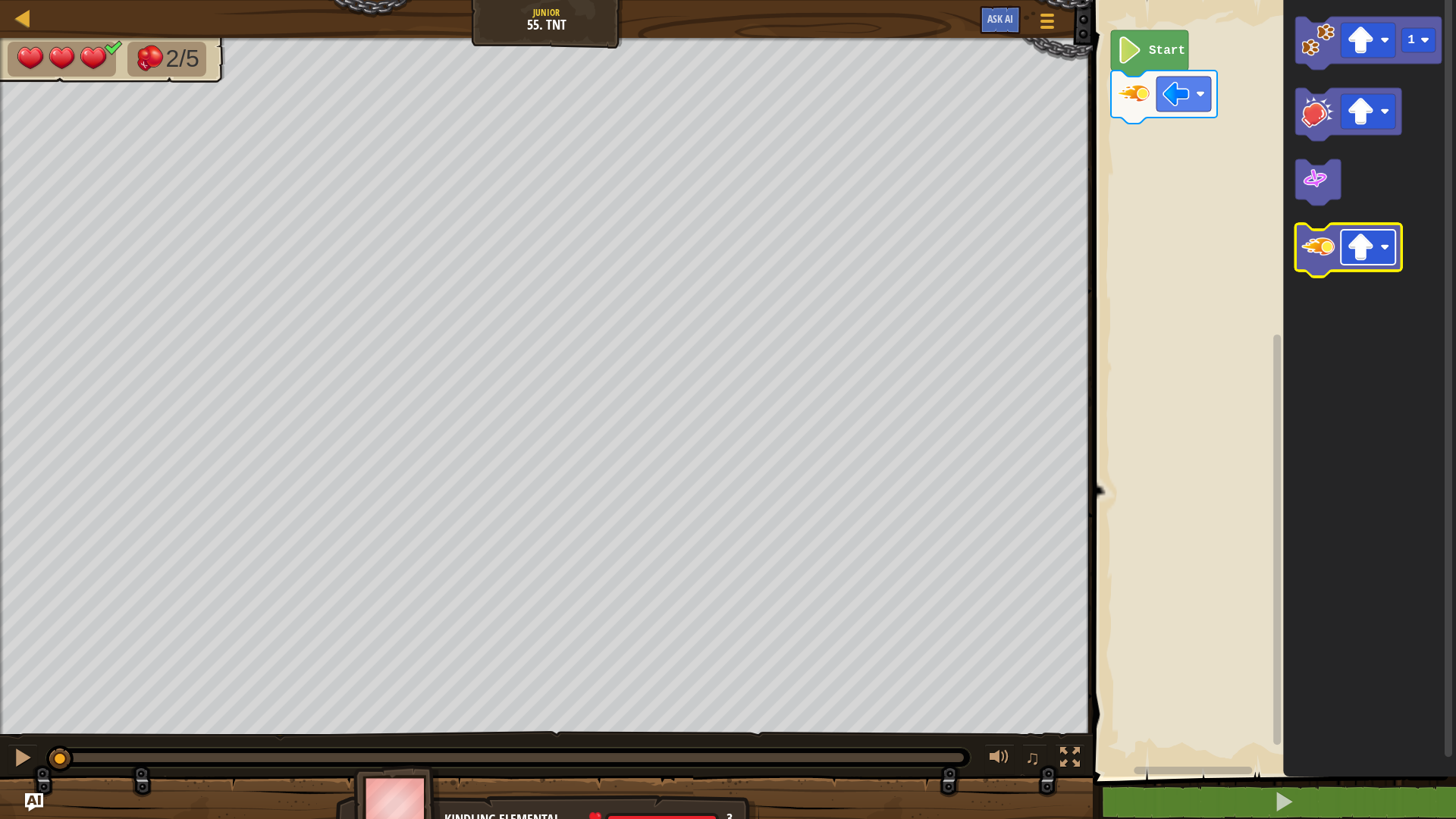
click at [1347, 247] on rect "Blockly Workspace" at bounding box center [1368, 247] width 55 height 35
click at [1299, 244] on icon "Blockly Workspace" at bounding box center [1348, 250] width 106 height 53
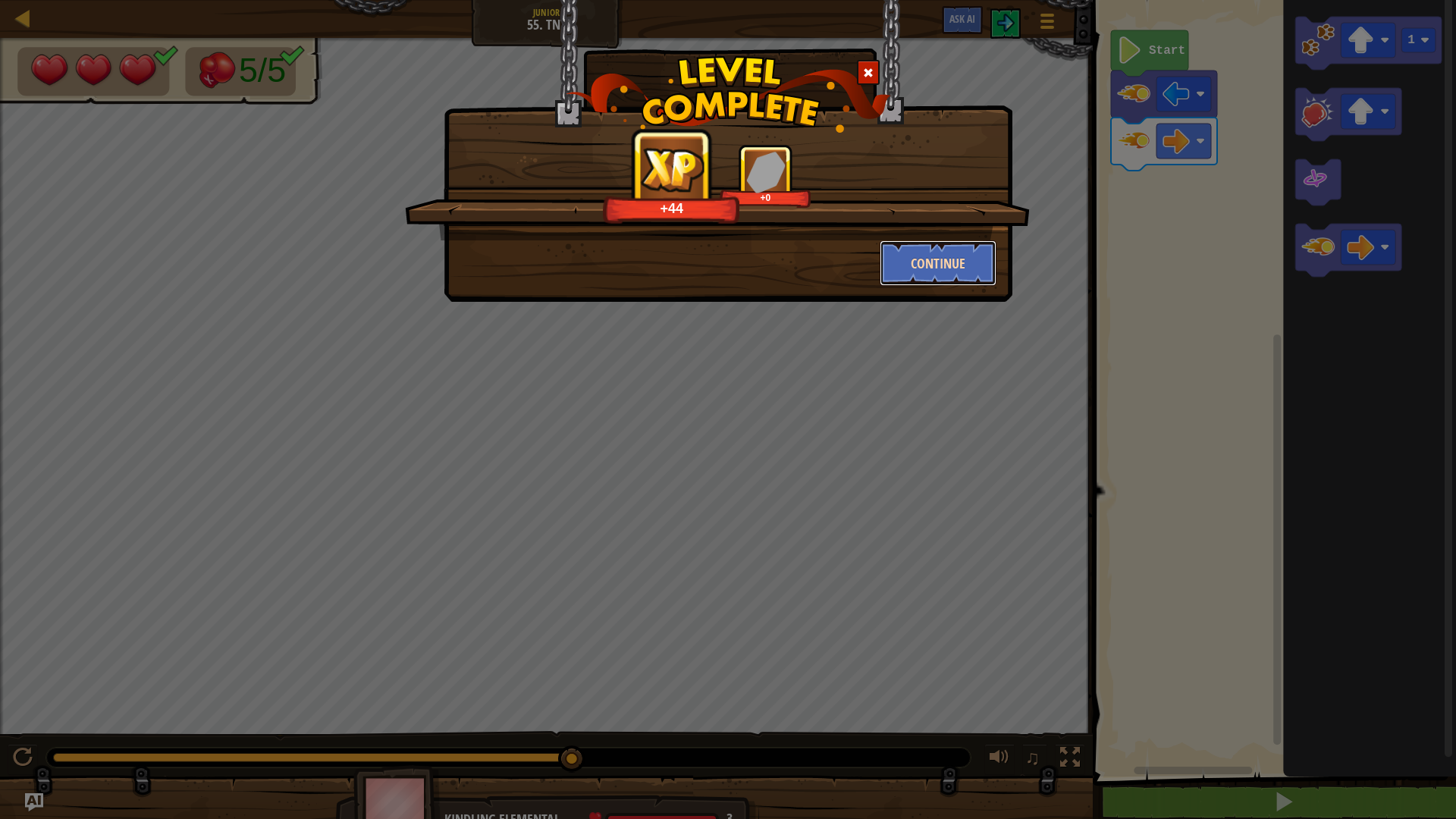
click at [980, 257] on button "Continue" at bounding box center [939, 263] width 118 height 46
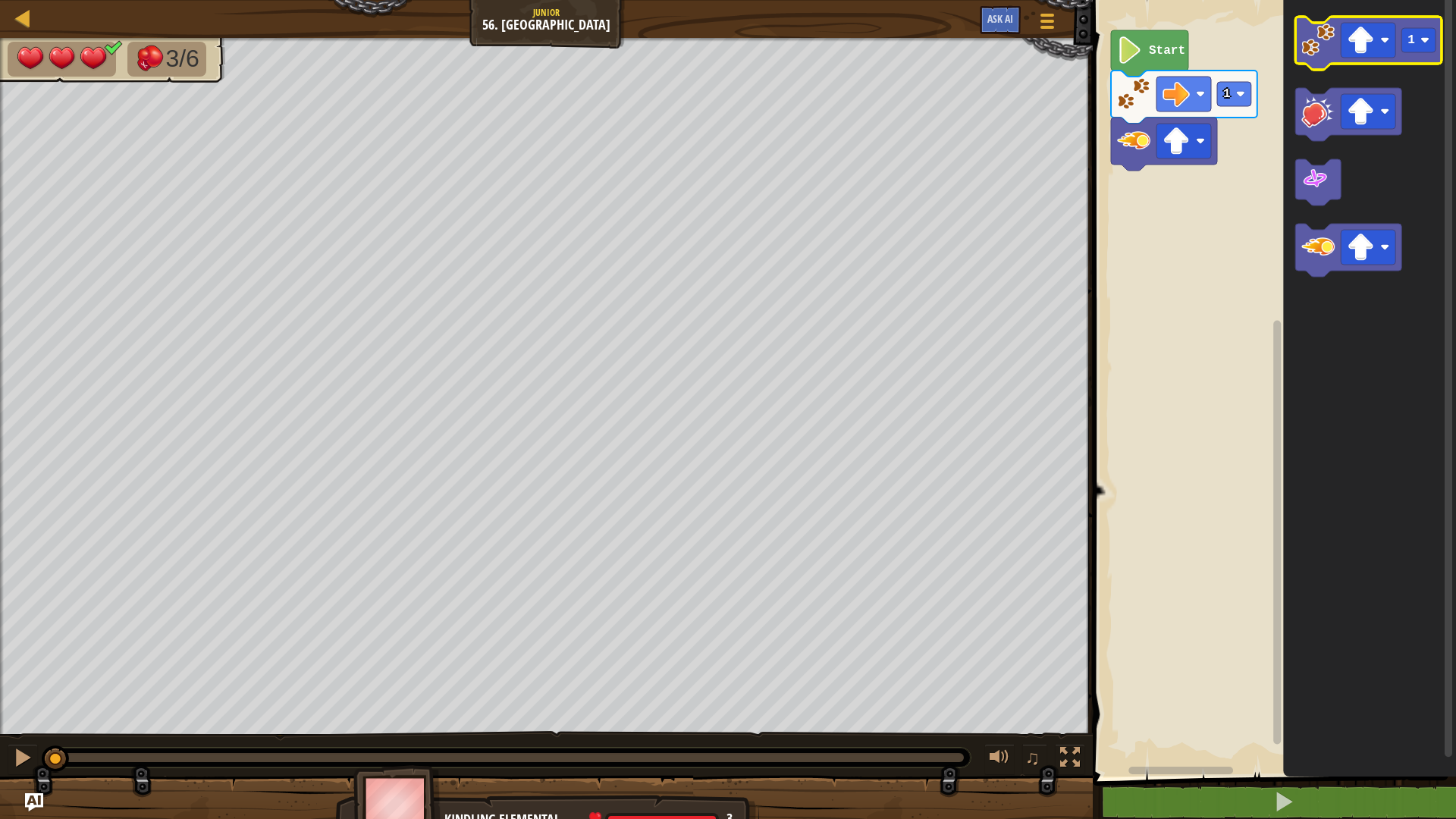
click at [1325, 54] on image "Blockly Workspace" at bounding box center [1318, 40] width 34 height 34
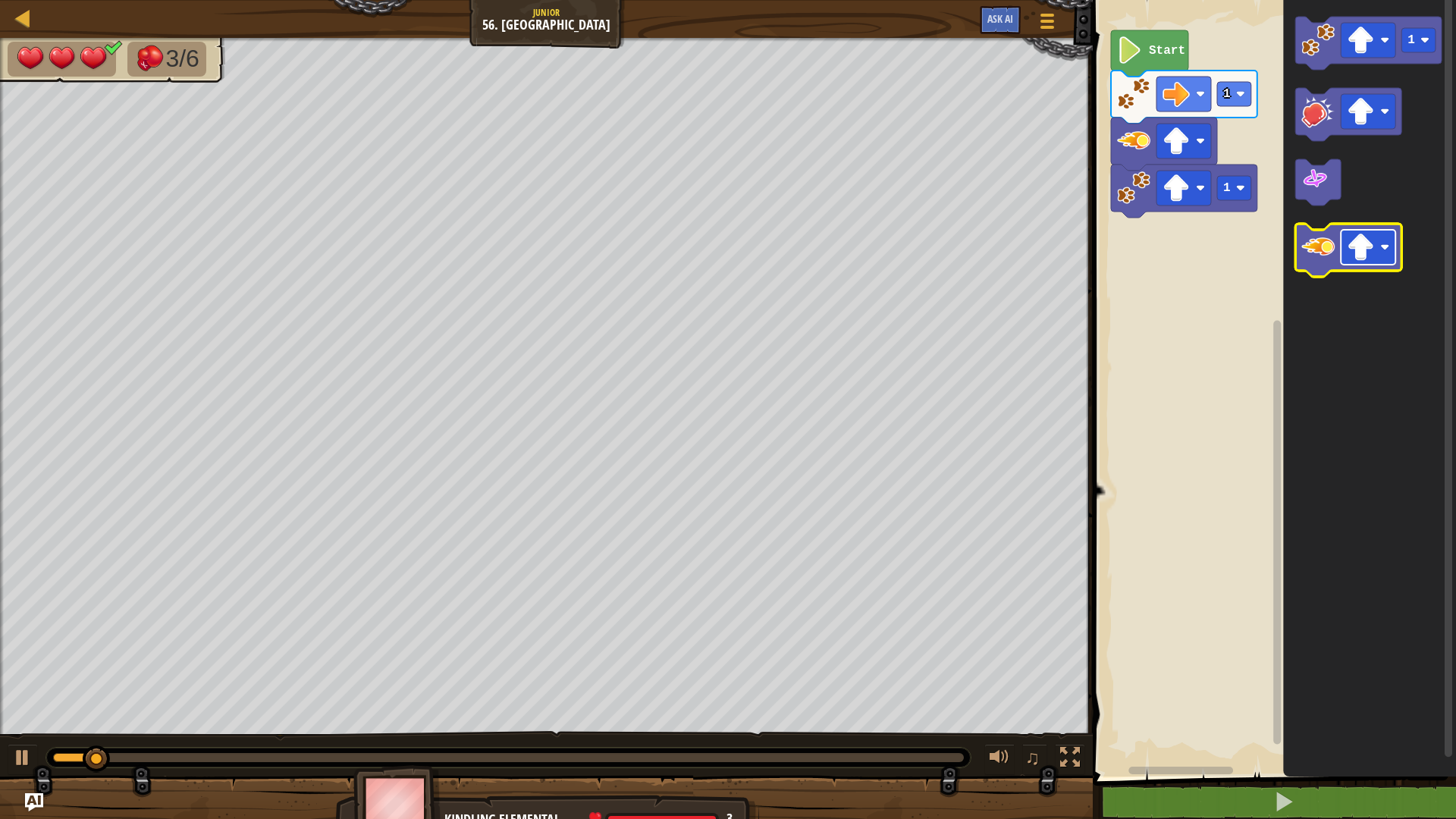
click at [1379, 242] on rect "Blockly Workspace" at bounding box center [1368, 247] width 55 height 35
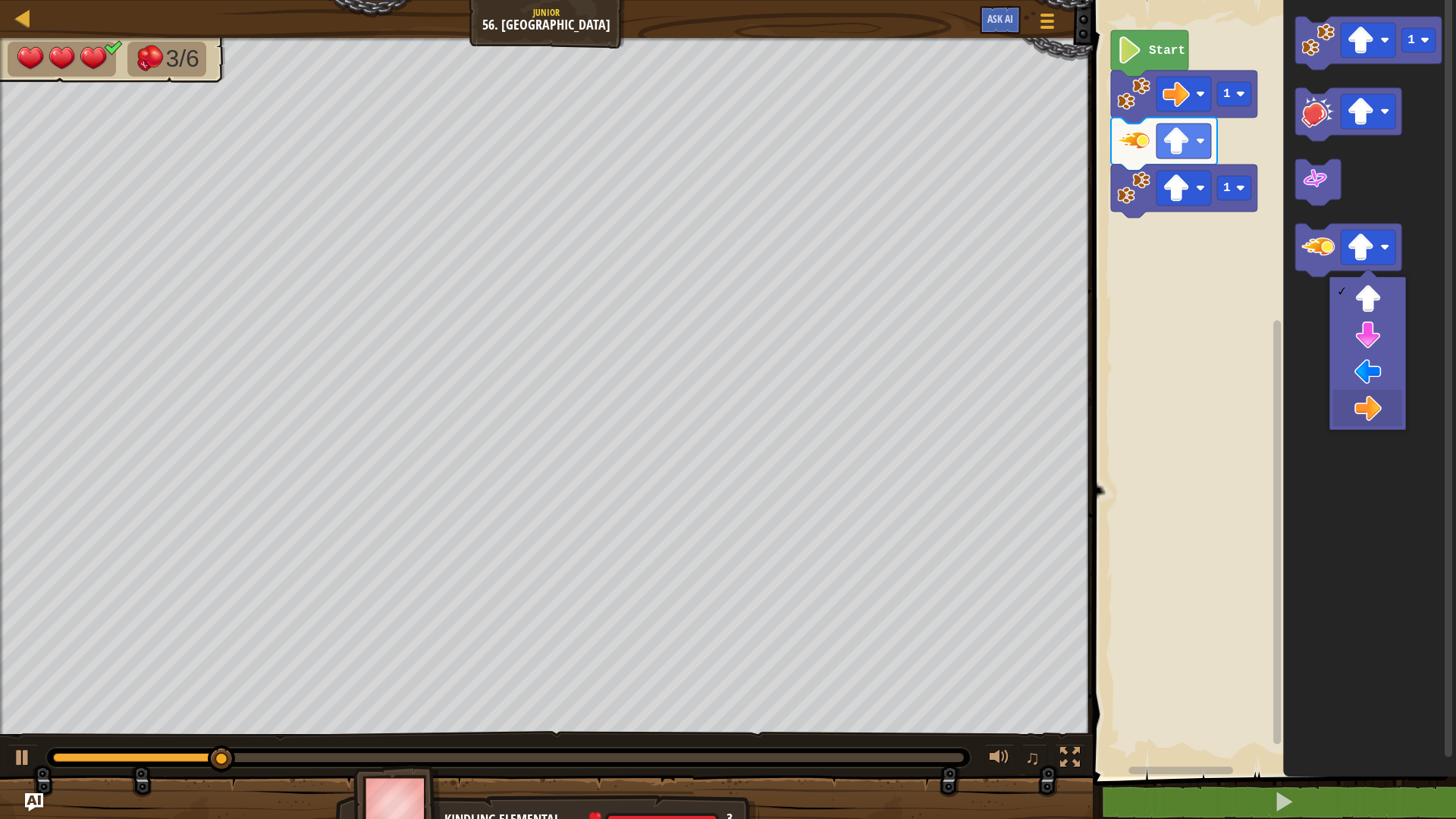
drag, startPoint x: 1383, startPoint y: 400, endPoint x: 1383, endPoint y: 340, distance: 60.0
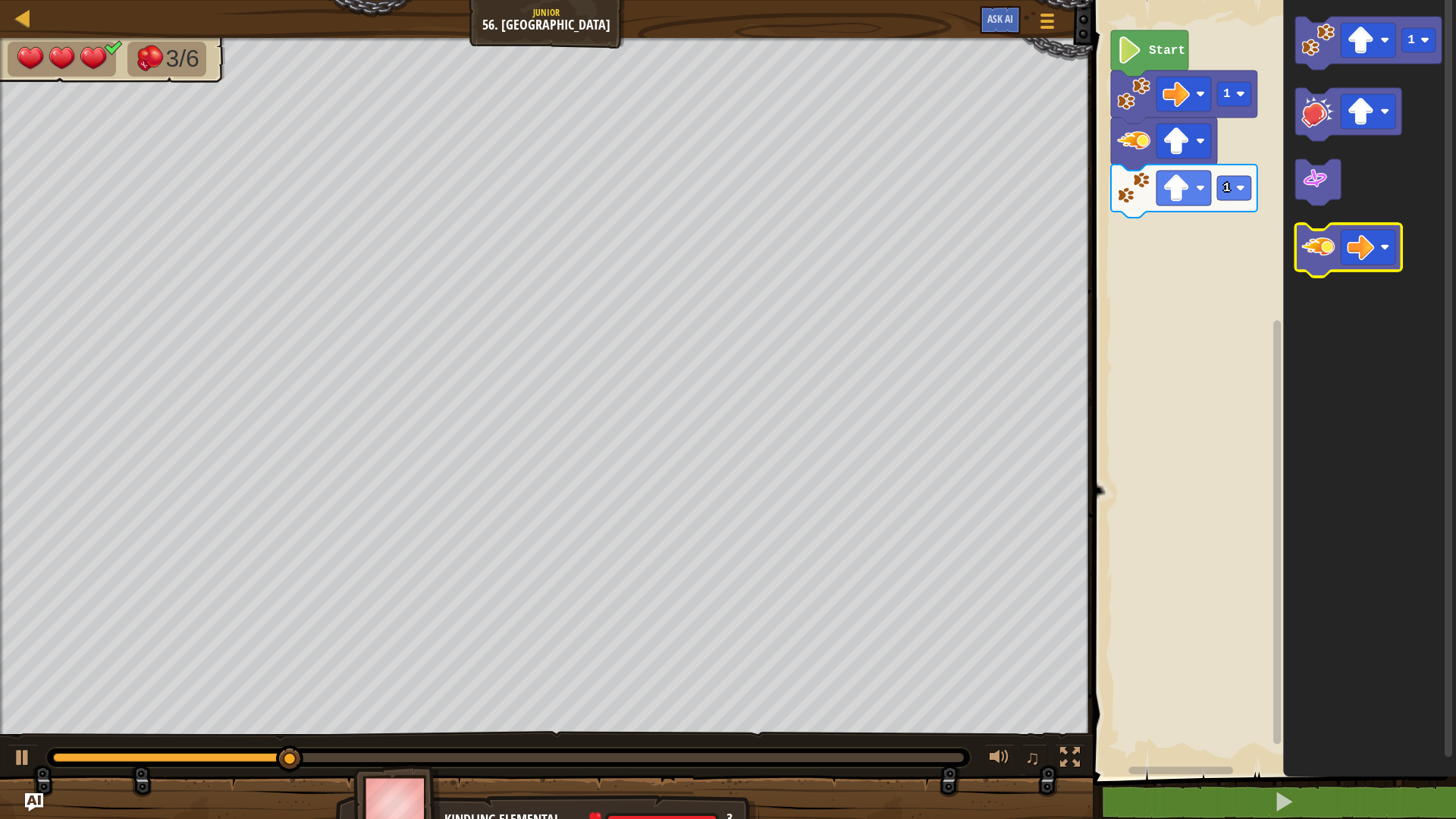
click at [1333, 239] on image "Blockly Workspace" at bounding box center [1318, 248] width 34 height 34
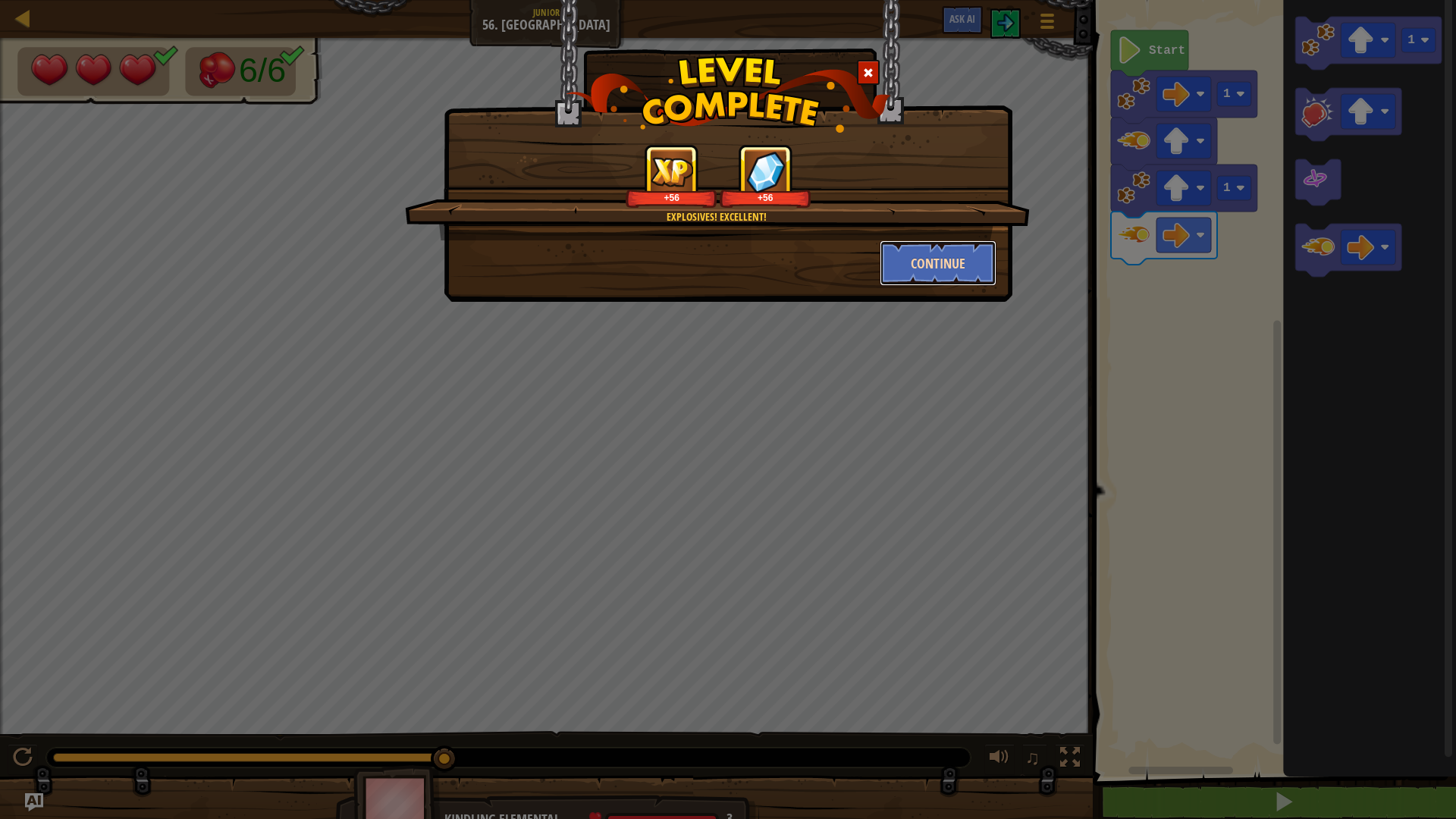
click at [942, 268] on button "Continue" at bounding box center [939, 263] width 118 height 46
